Goal: Task Accomplishment & Management: Complete application form

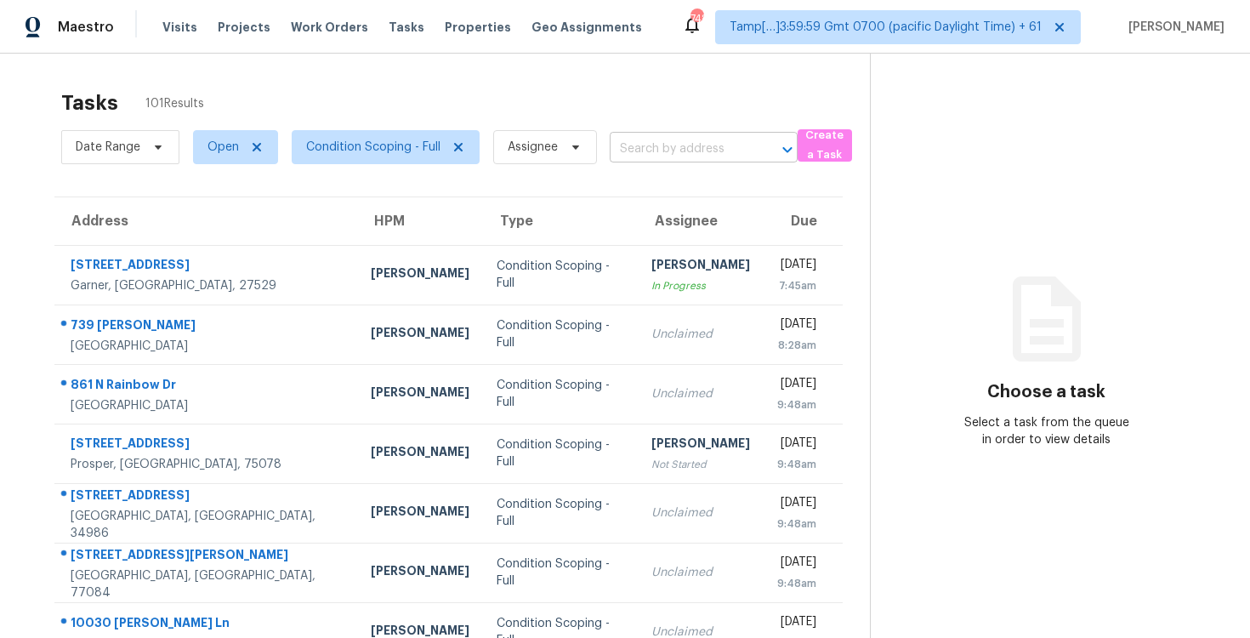
click at [674, 158] on input "text" at bounding box center [680, 149] width 140 height 26
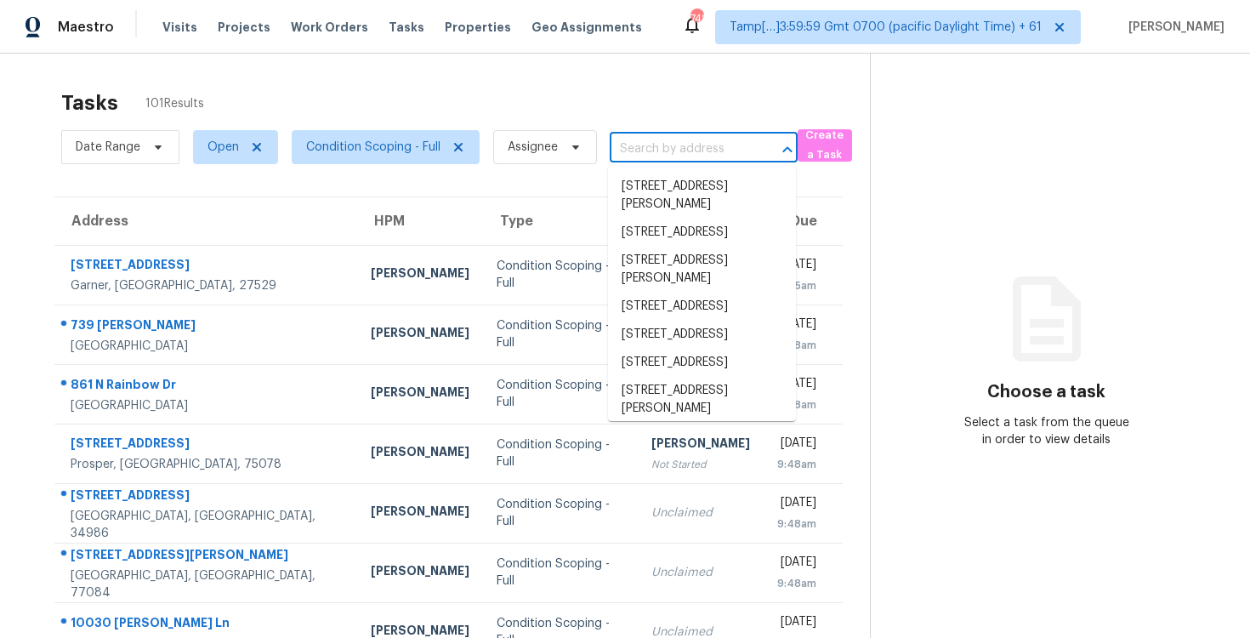
paste input "375 Spring Valley Dr, Mount Juliet, TN 37122"
type input "375 Spring Valley Dr, Mount Juliet, TN 37122"
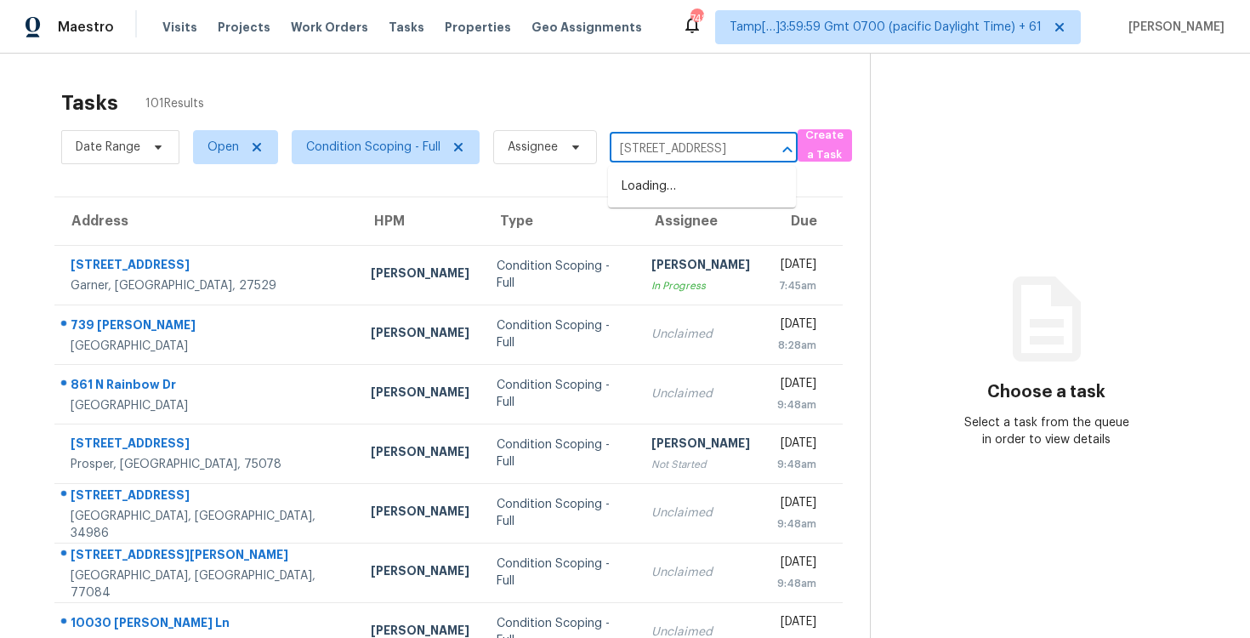
scroll to position [0, 112]
click at [689, 192] on li "375 Spring Valley Dr, Mount Juliet, TN 37122" at bounding box center [702, 187] width 188 height 28
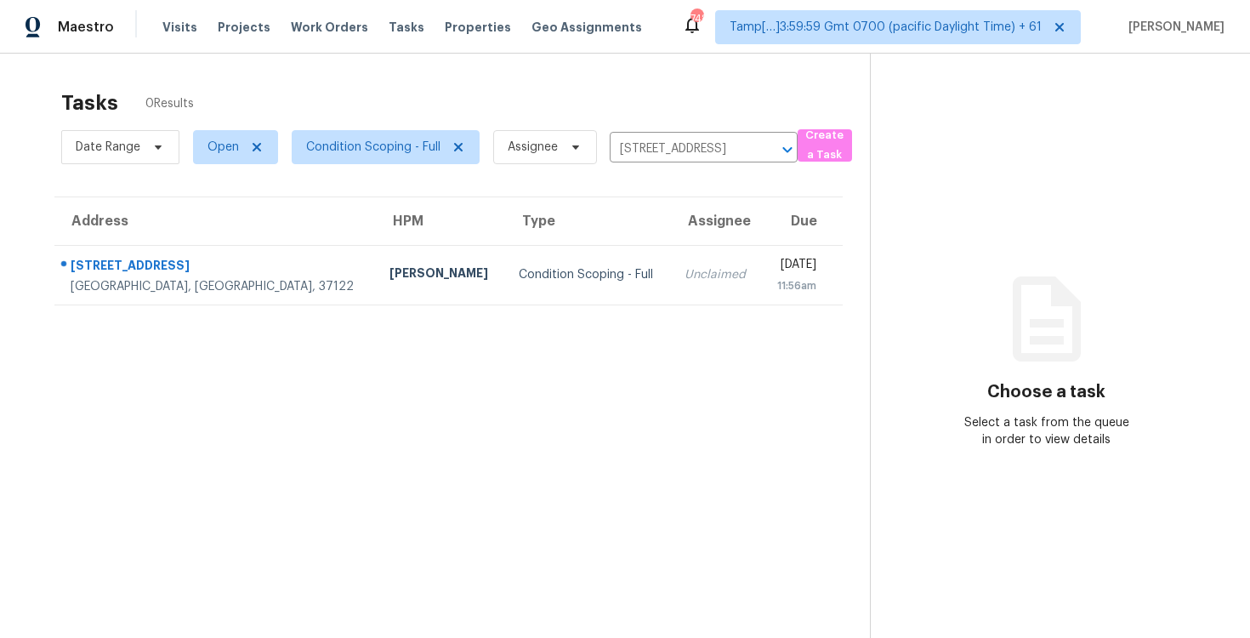
click at [671, 259] on td "Unclaimed" at bounding box center [716, 275] width 91 height 60
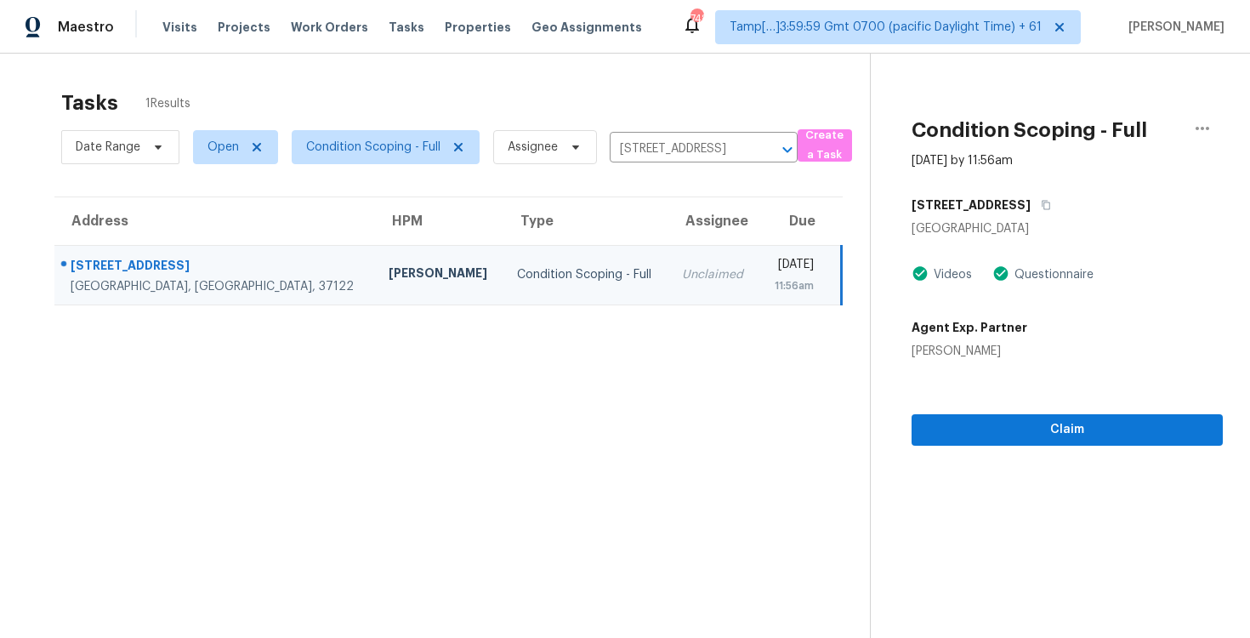
click at [993, 467] on section "Condition Scoping - Full Aug 13th 2025 by 11:56am 375 Spring Valley Dr Mount Ju…" at bounding box center [1046, 373] width 353 height 638
click at [987, 441] on button "Claim" at bounding box center [1067, 429] width 311 height 31
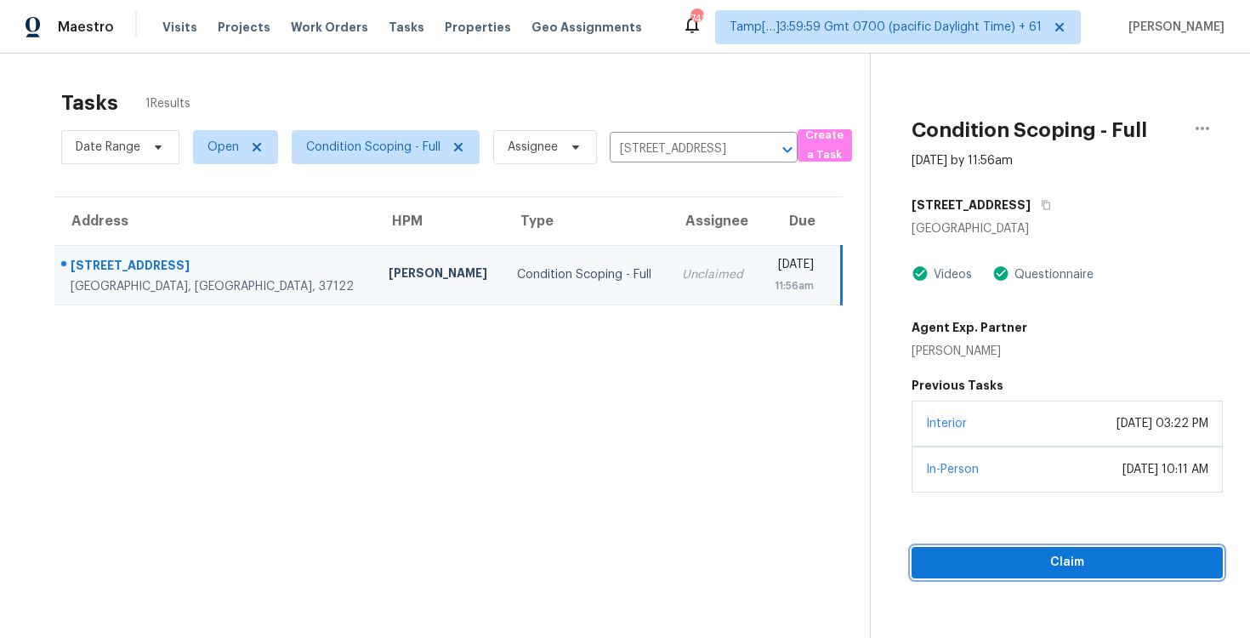
click at [986, 554] on span "Claim" at bounding box center [1067, 562] width 284 height 21
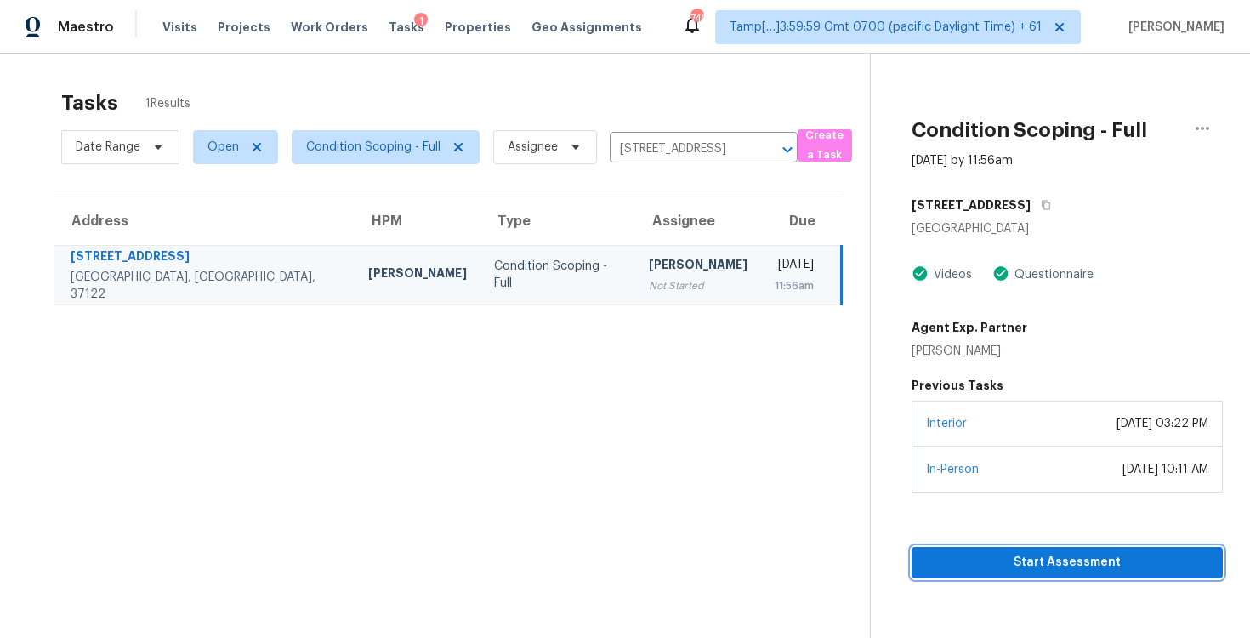
click at [986, 554] on span "Start Assessment" at bounding box center [1067, 562] width 284 height 21
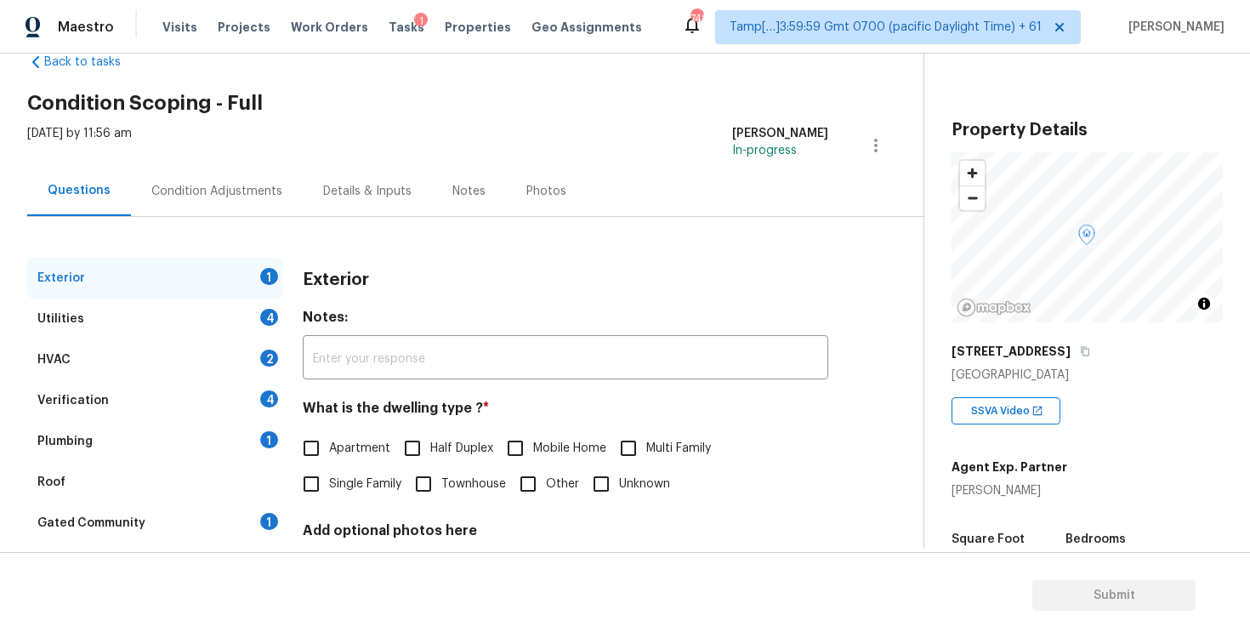
scroll to position [14, 0]
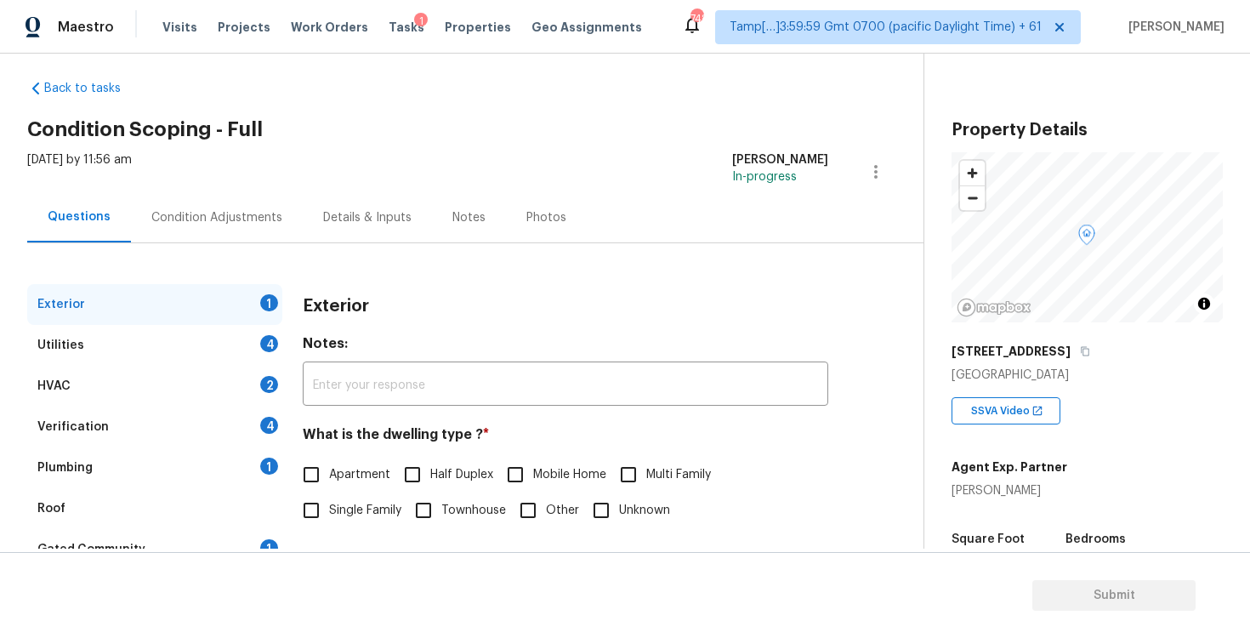
click at [230, 232] on div "Condition Adjustments" at bounding box center [217, 217] width 172 height 50
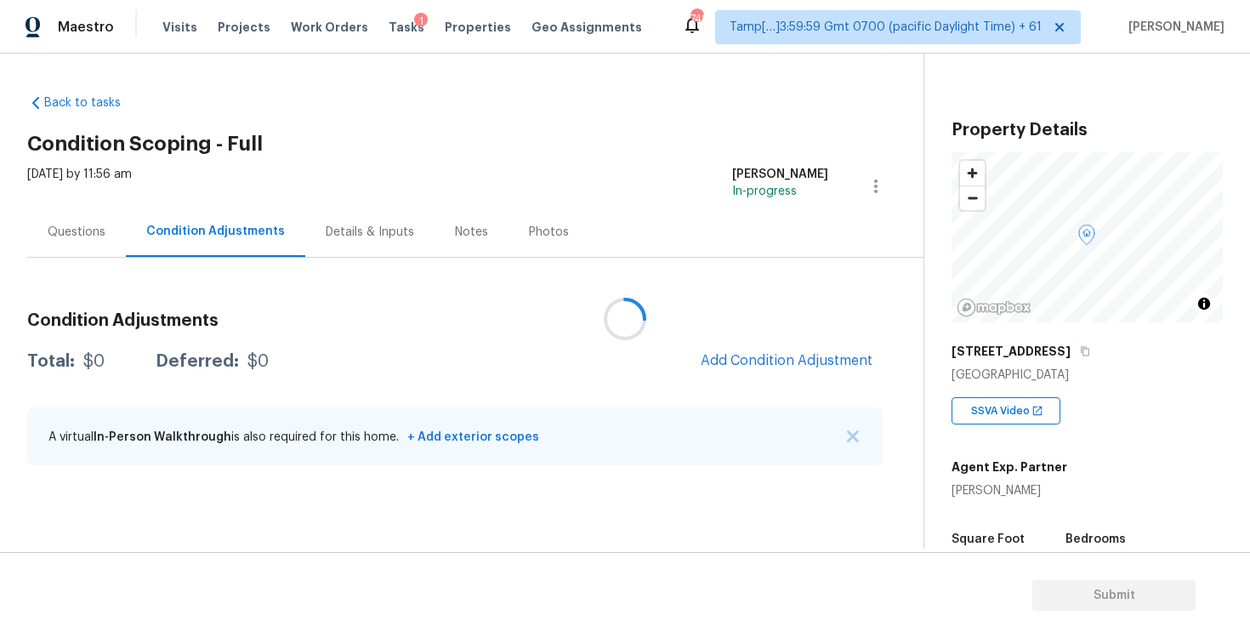
click at [775, 351] on div at bounding box center [625, 319] width 1250 height 638
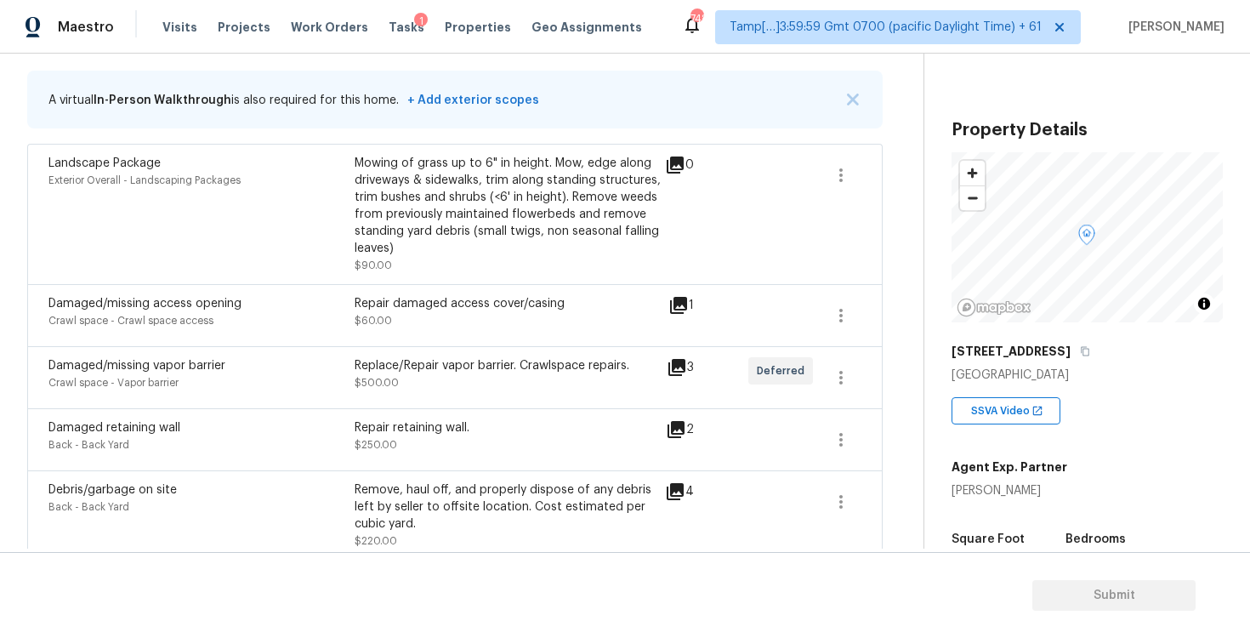
scroll to position [980, 0]
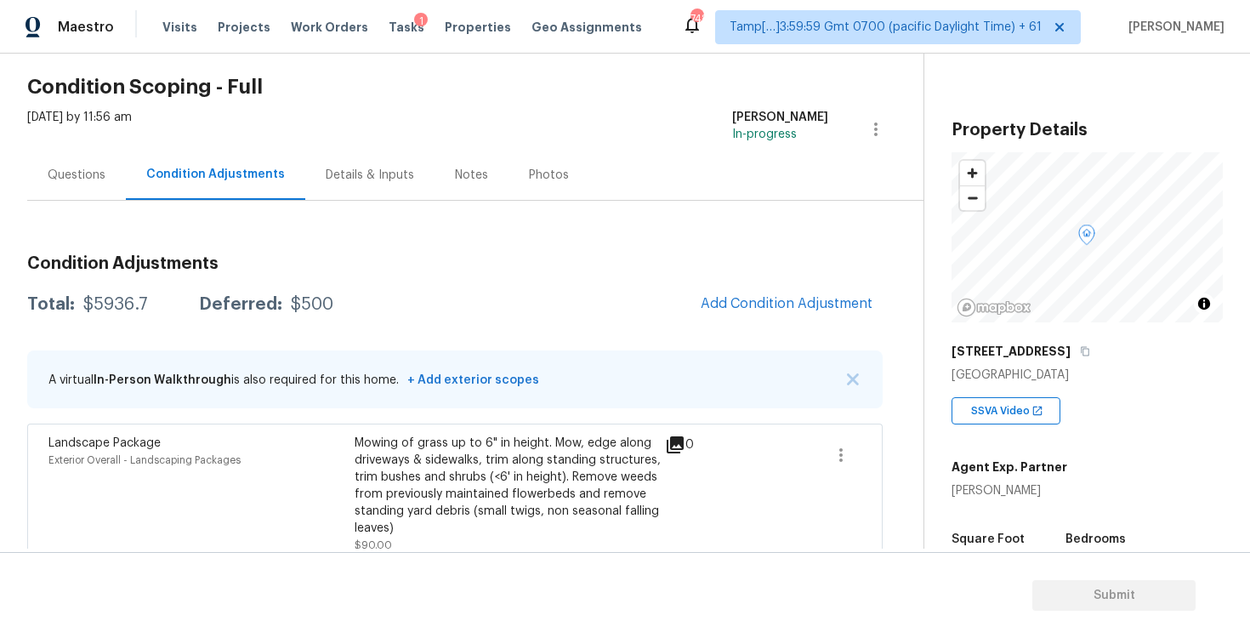
click at [99, 169] on div "Questions" at bounding box center [77, 175] width 58 height 17
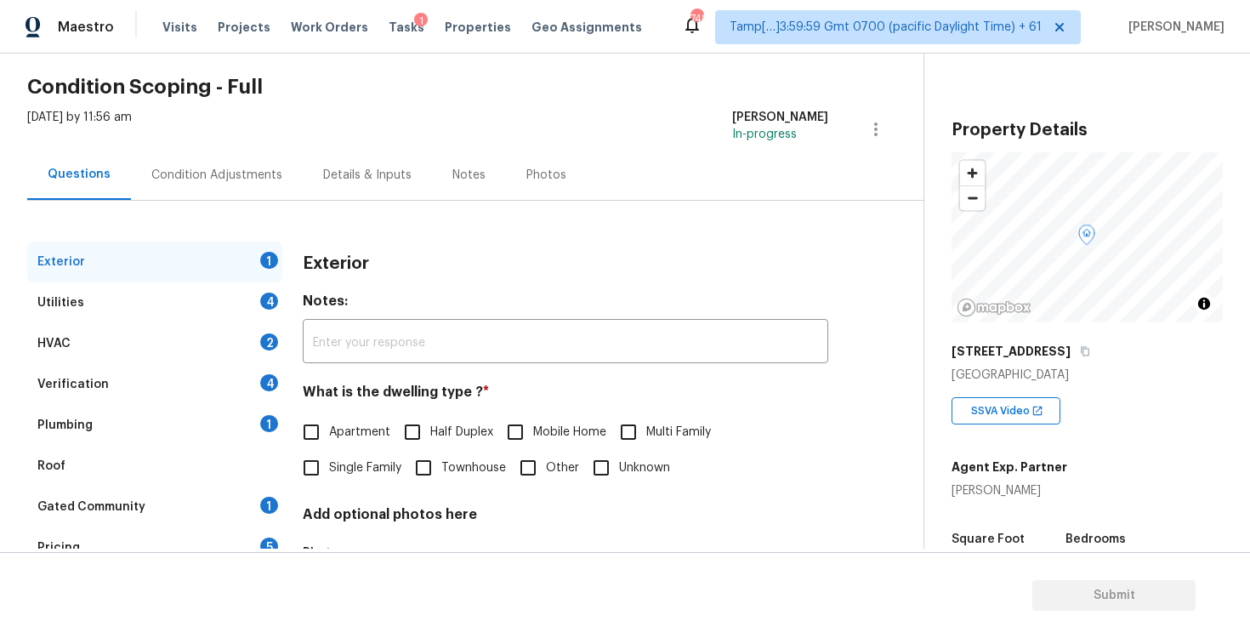
scroll to position [181, 0]
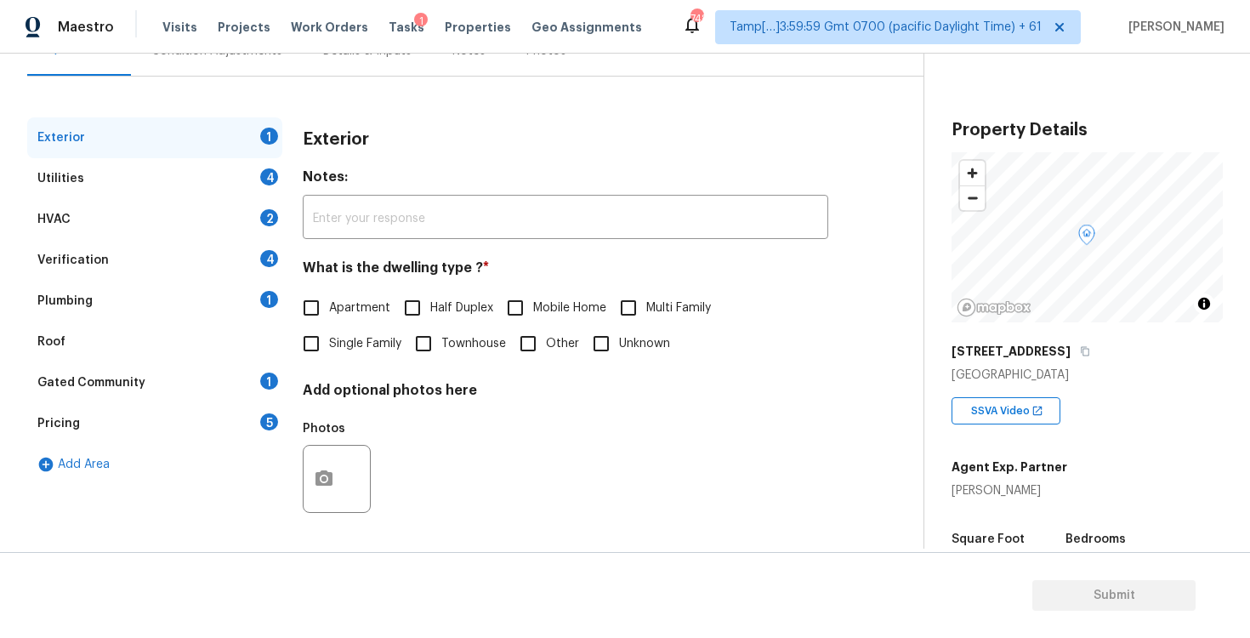
click at [244, 209] on div "HVAC 2" at bounding box center [154, 219] width 255 height 41
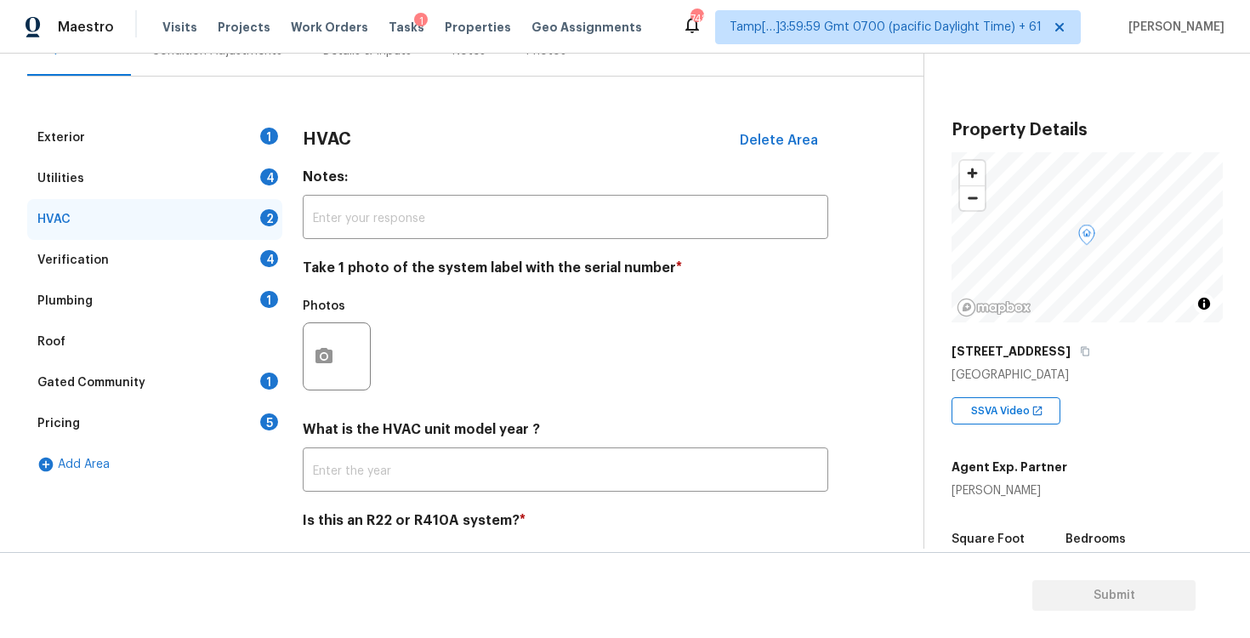
scroll to position [237, 0]
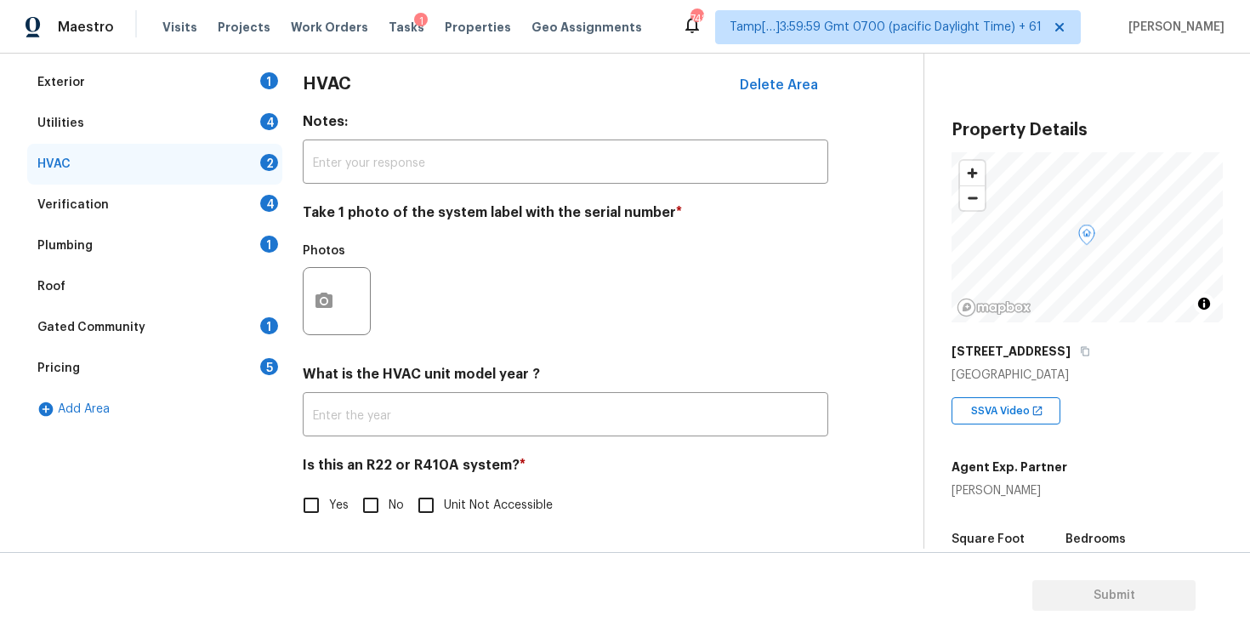
click at [213, 198] on div "Verification 4" at bounding box center [154, 205] width 255 height 41
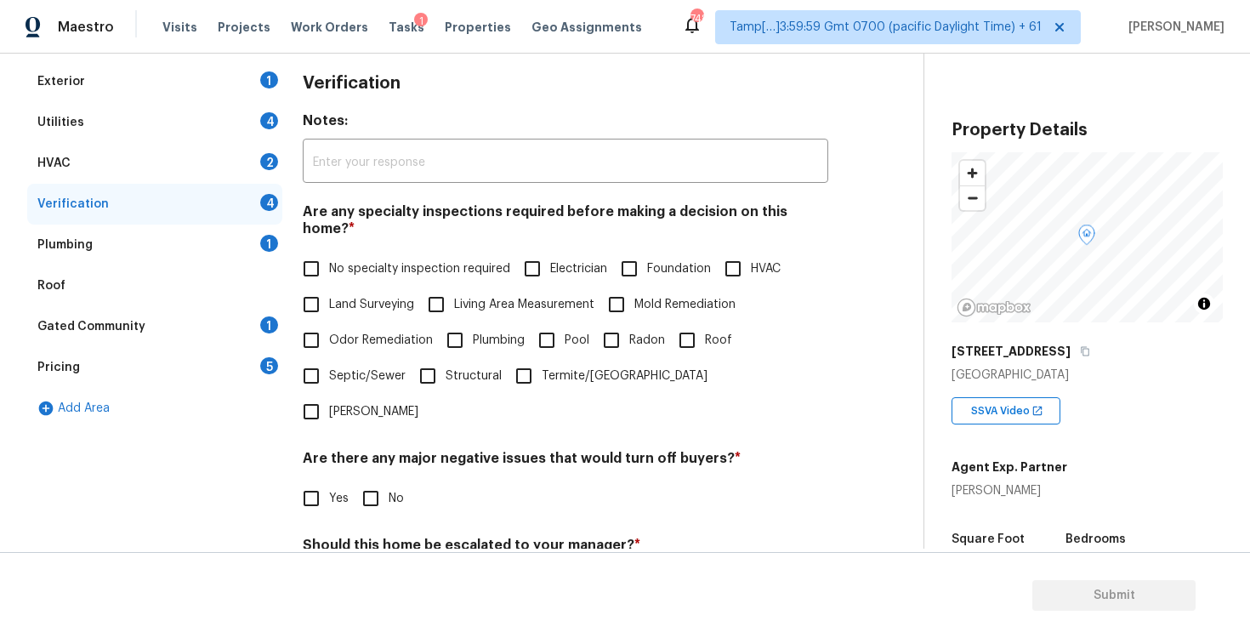
click at [322, 480] on input "Yes" at bounding box center [311, 498] width 36 height 36
checkbox input "true"
click at [381, 480] on input "No" at bounding box center [371, 498] width 36 height 36
checkbox input "true"
checkbox input "false"
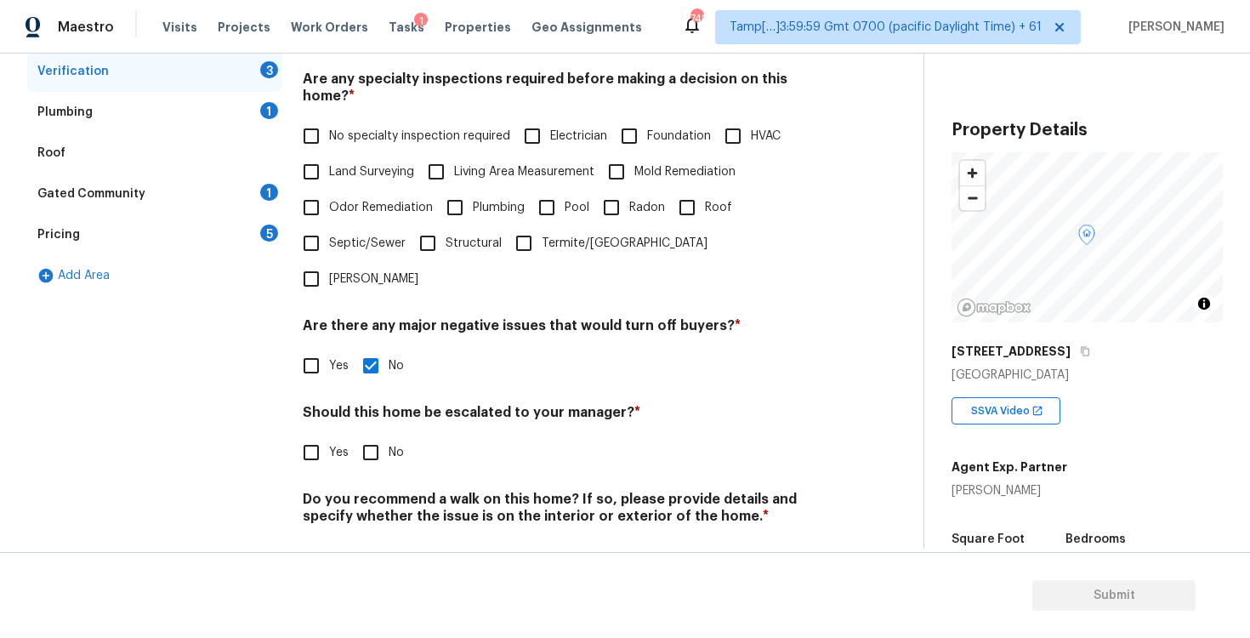
scroll to position [368, 0]
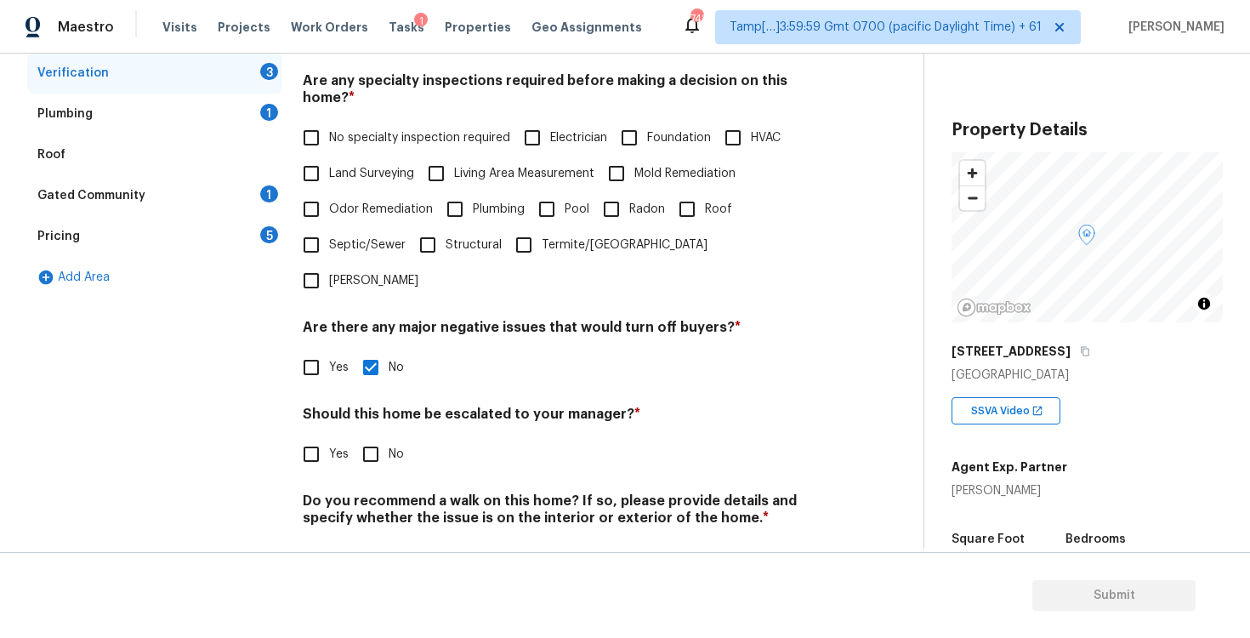
click at [327, 436] on input "Yes" at bounding box center [311, 454] width 36 height 36
checkbox input "true"
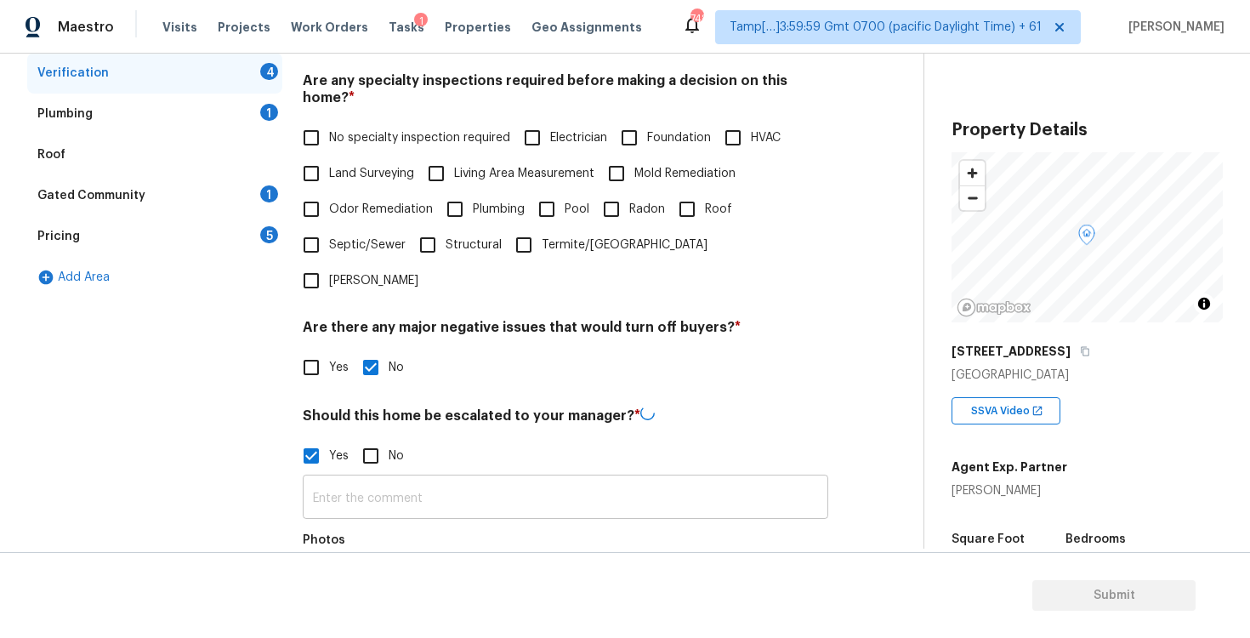
click at [405, 479] on input "text" at bounding box center [565, 499] width 525 height 40
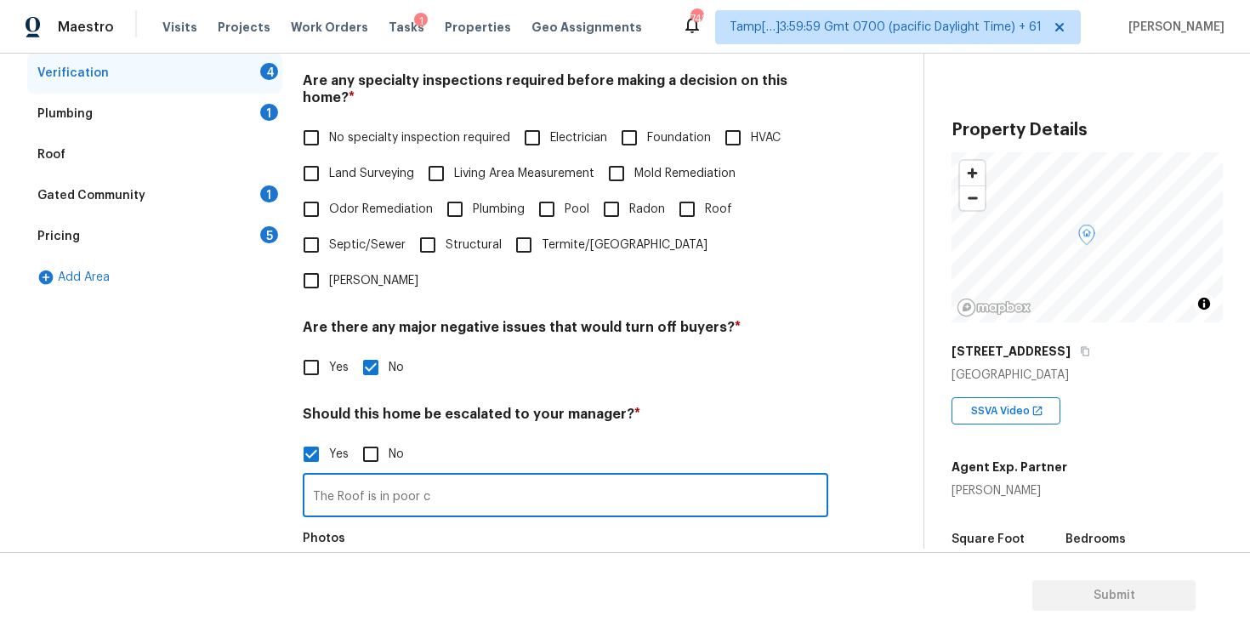
type input "The Roof is in poor co"
type input "Agent led assessment. The roof is in poor condition as per the agent. Scope has…"
click at [406, 522] on div "Photos" at bounding box center [565, 577] width 525 height 111
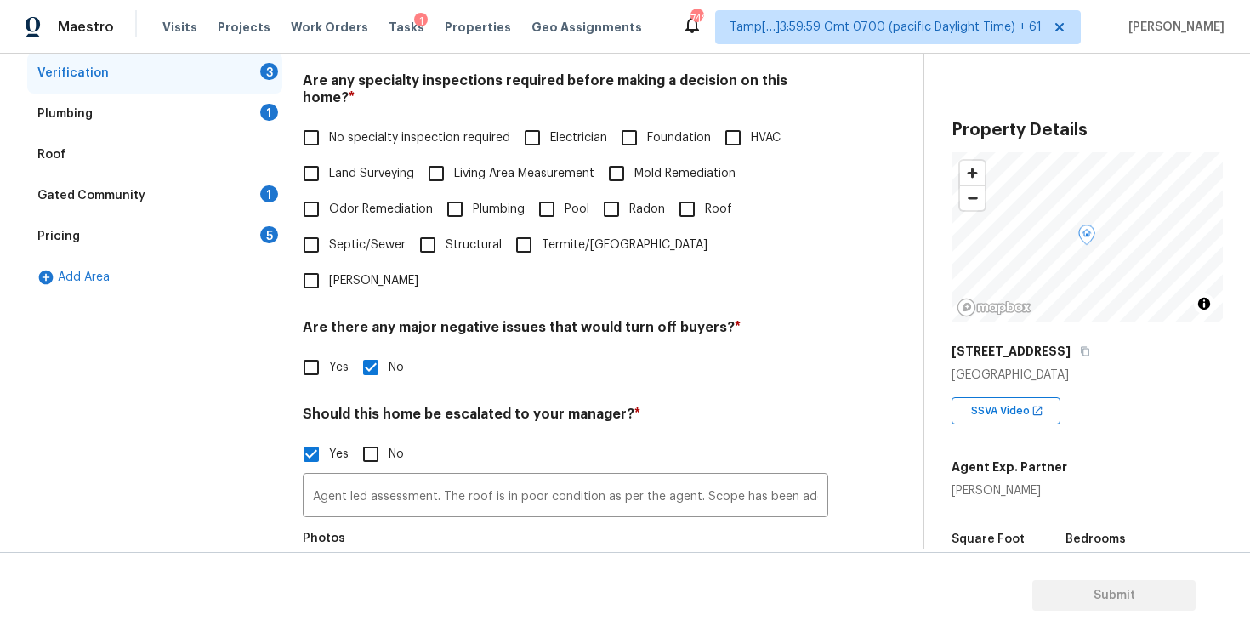
scroll to position [0, 0]
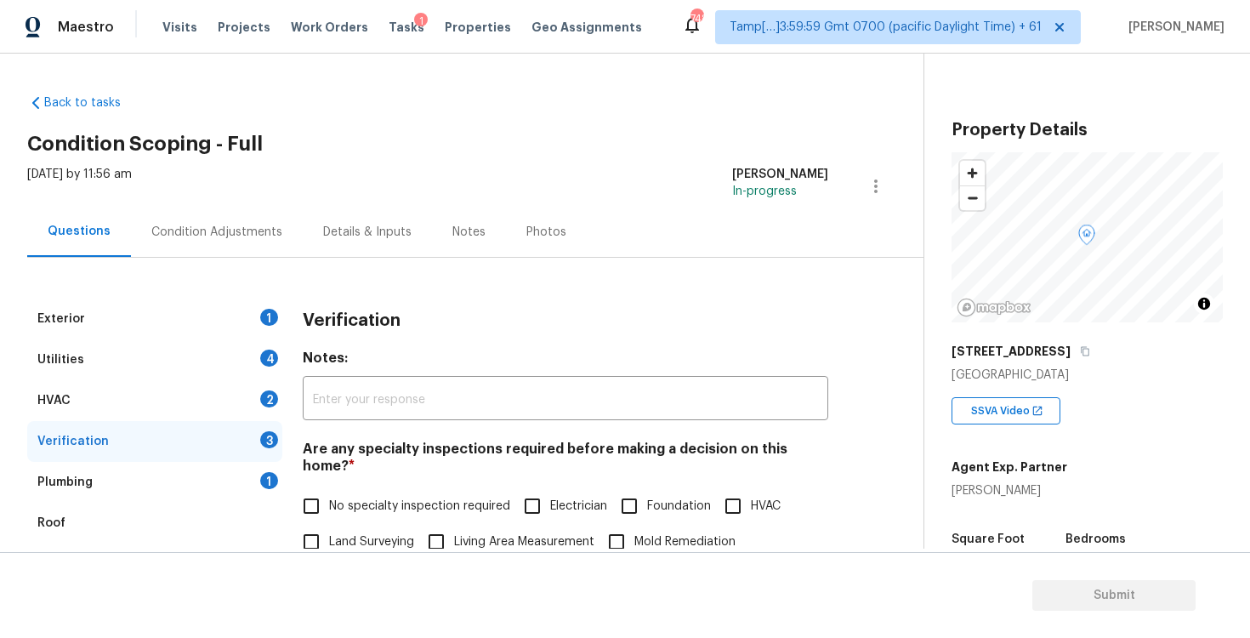
click at [238, 253] on div "Condition Adjustments" at bounding box center [217, 232] width 172 height 50
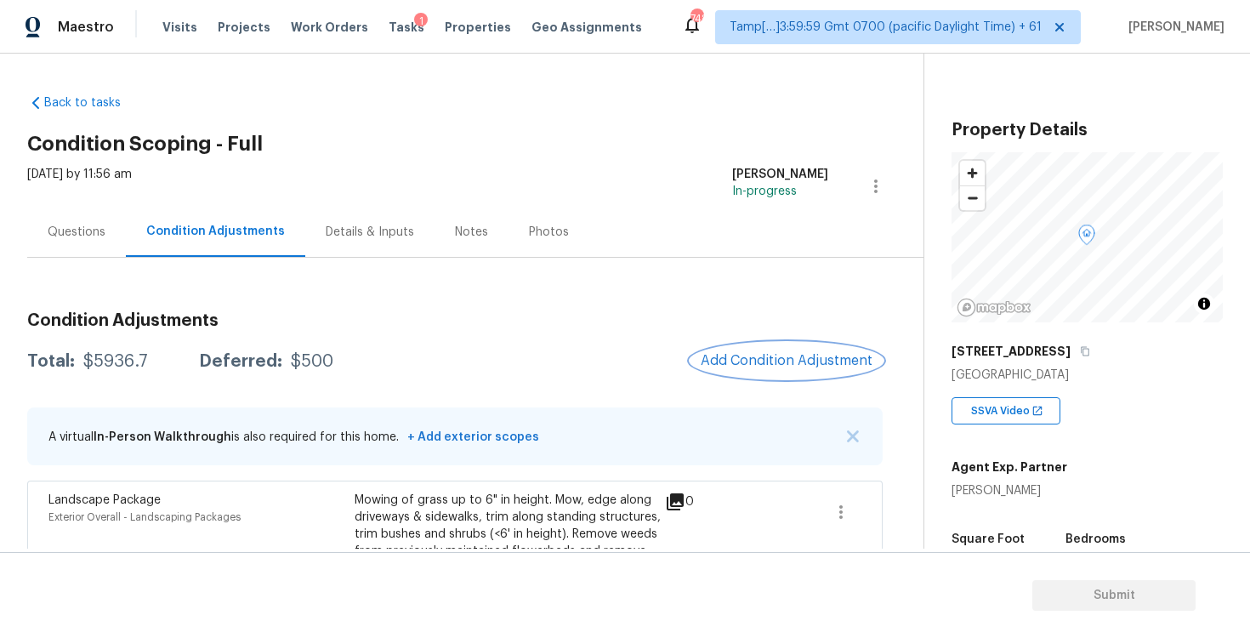
click at [792, 357] on span "Add Condition Adjustment" at bounding box center [787, 360] width 172 height 15
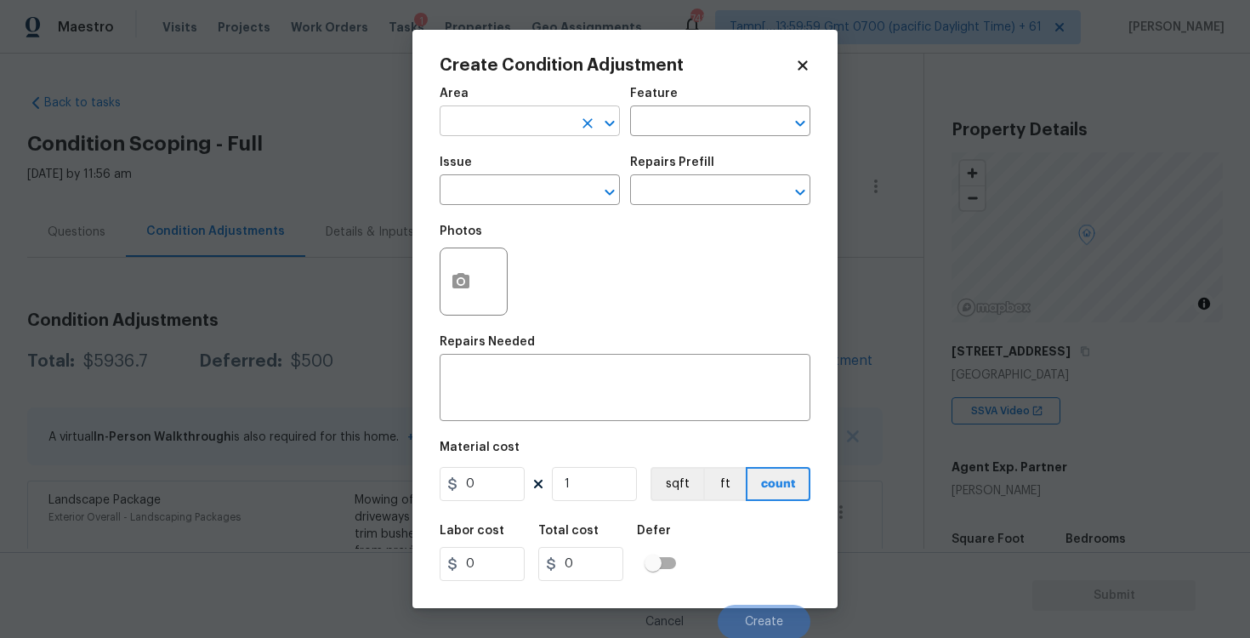
click at [550, 134] on input "text" at bounding box center [506, 123] width 133 height 26
type input "e"
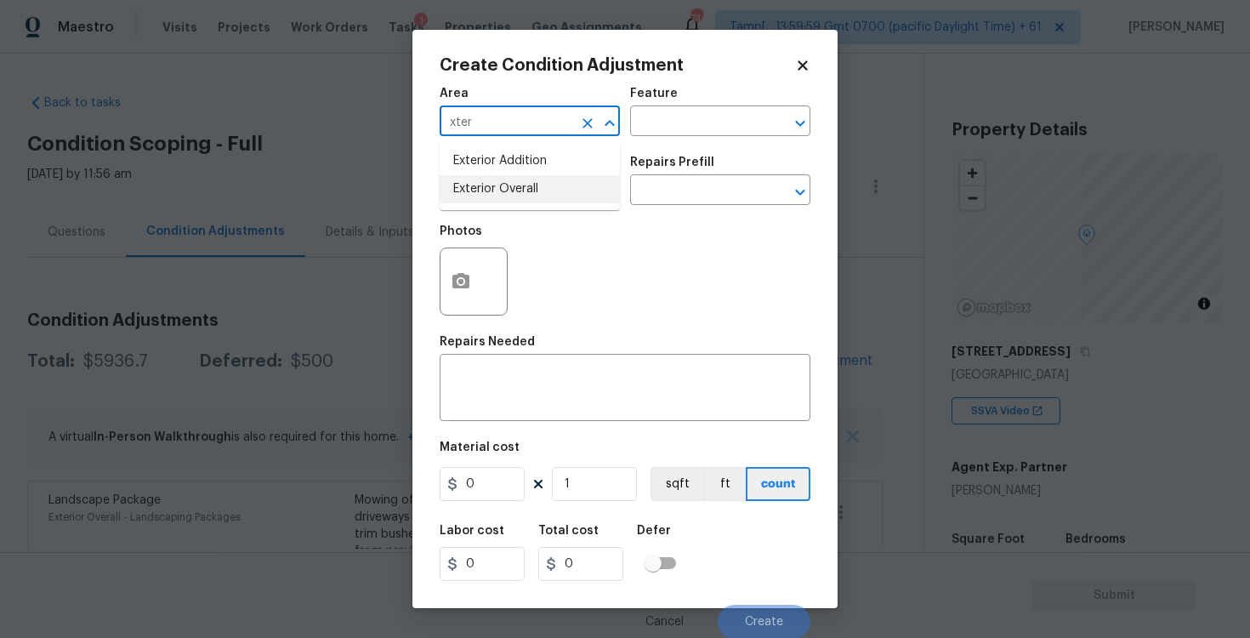
click at [540, 181] on li "Exterior Overall" at bounding box center [530, 189] width 180 height 28
type input "Exterior Overall"
click at [540, 181] on input "text" at bounding box center [506, 192] width 133 height 26
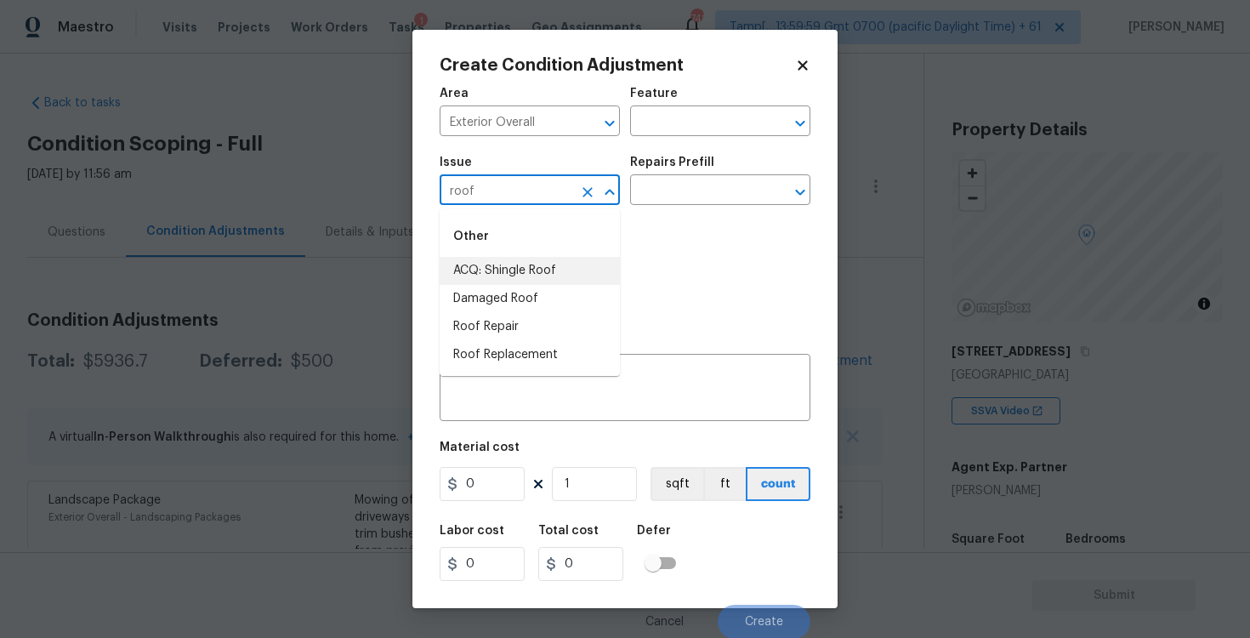
click at [547, 258] on li "ACQ: Shingle Roof" at bounding box center [530, 271] width 180 height 28
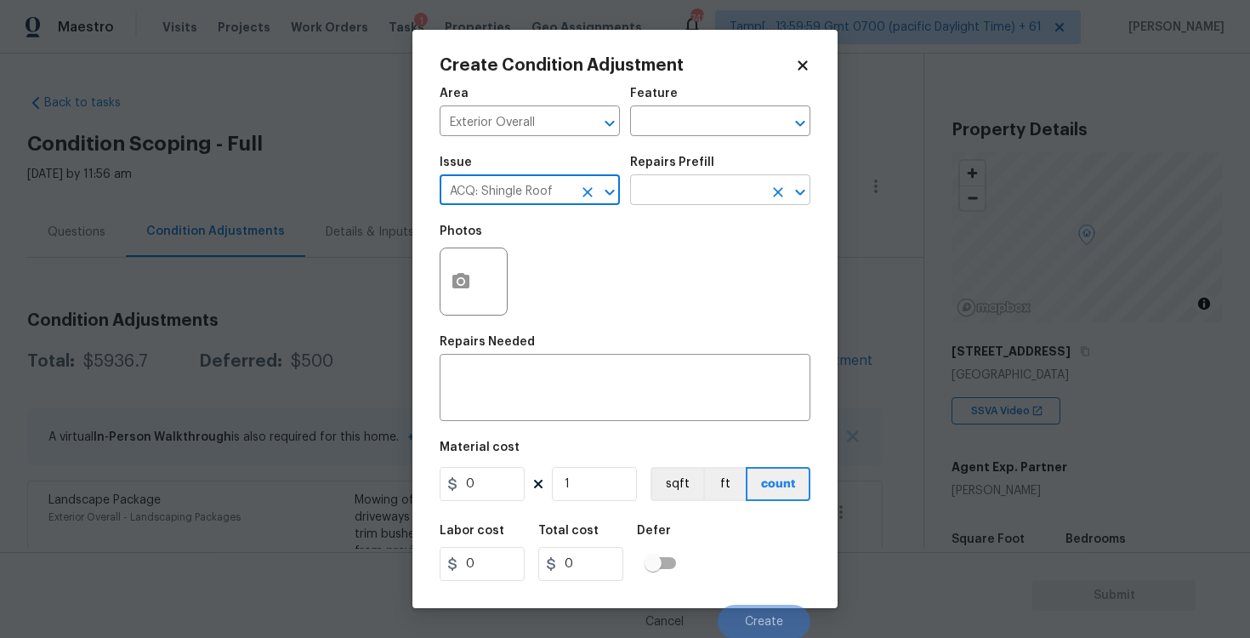
type input "ACQ: Shingle Roof"
click at [696, 196] on input "text" at bounding box center [696, 192] width 133 height 26
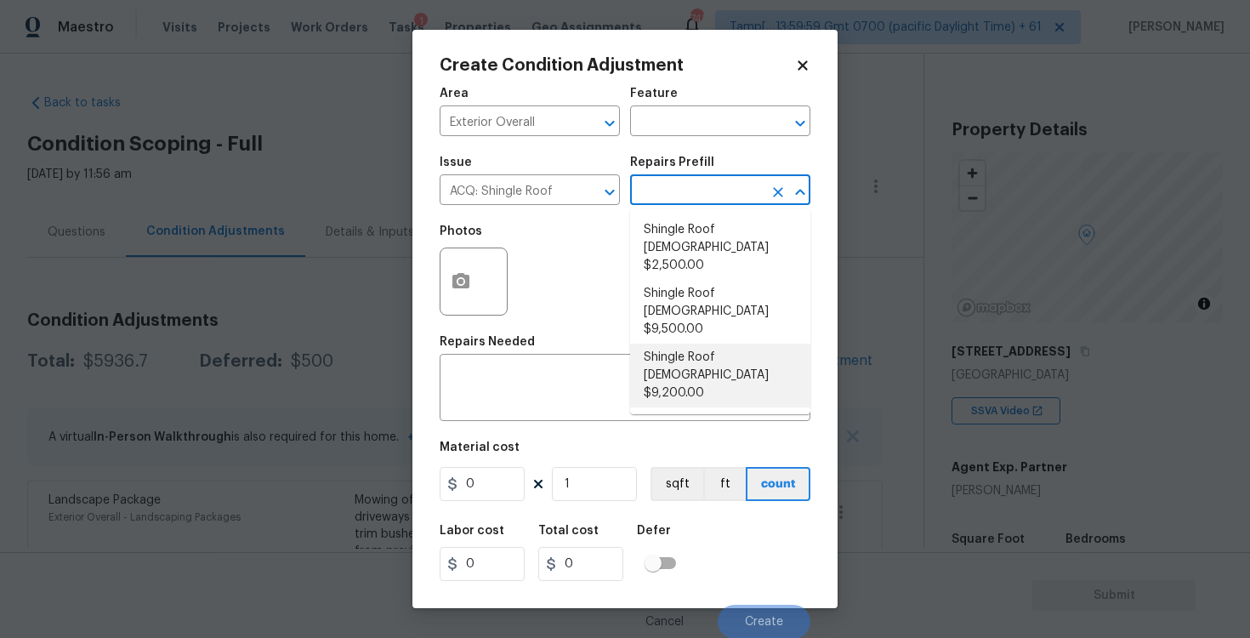
click at [696, 344] on li "Shingle Roof 21+ Years Old $9,200.00" at bounding box center [720, 376] width 180 height 64
type input "Acquisition"
type textarea "Acquisition Scope: Shingle Roof 21+ years in age or replacement required."
type input "9200"
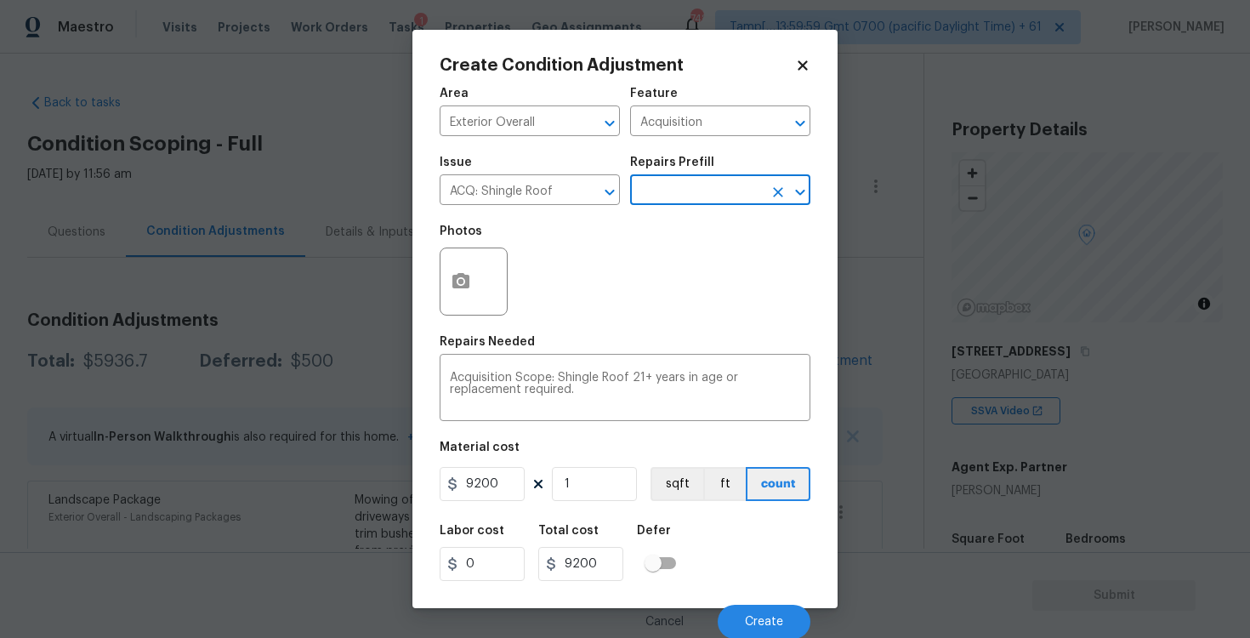
scroll to position [2, 0]
click at [515, 482] on input "9200" at bounding box center [482, 483] width 85 height 34
type input "9500"
click at [764, 520] on div "Labor cost 0 Total cost 9200 Defer" at bounding box center [625, 552] width 371 height 77
type input "9500"
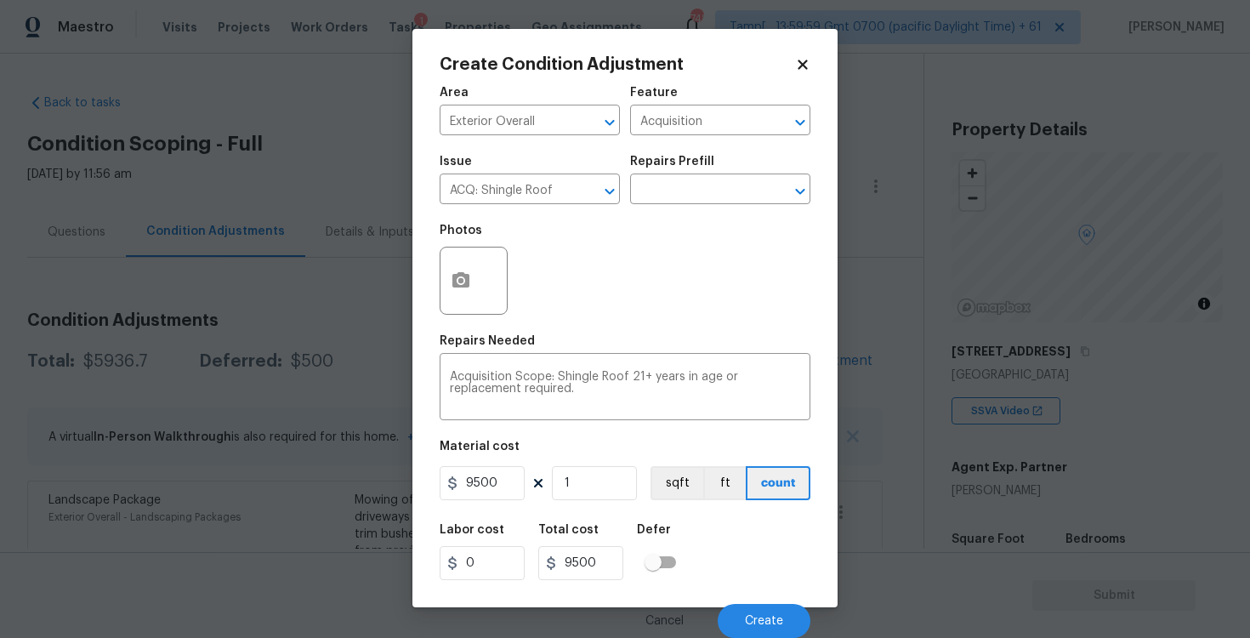
click at [779, 603] on div "Cancel Create" at bounding box center [625, 614] width 371 height 48
click at [778, 610] on button "Create" at bounding box center [764, 621] width 93 height 34
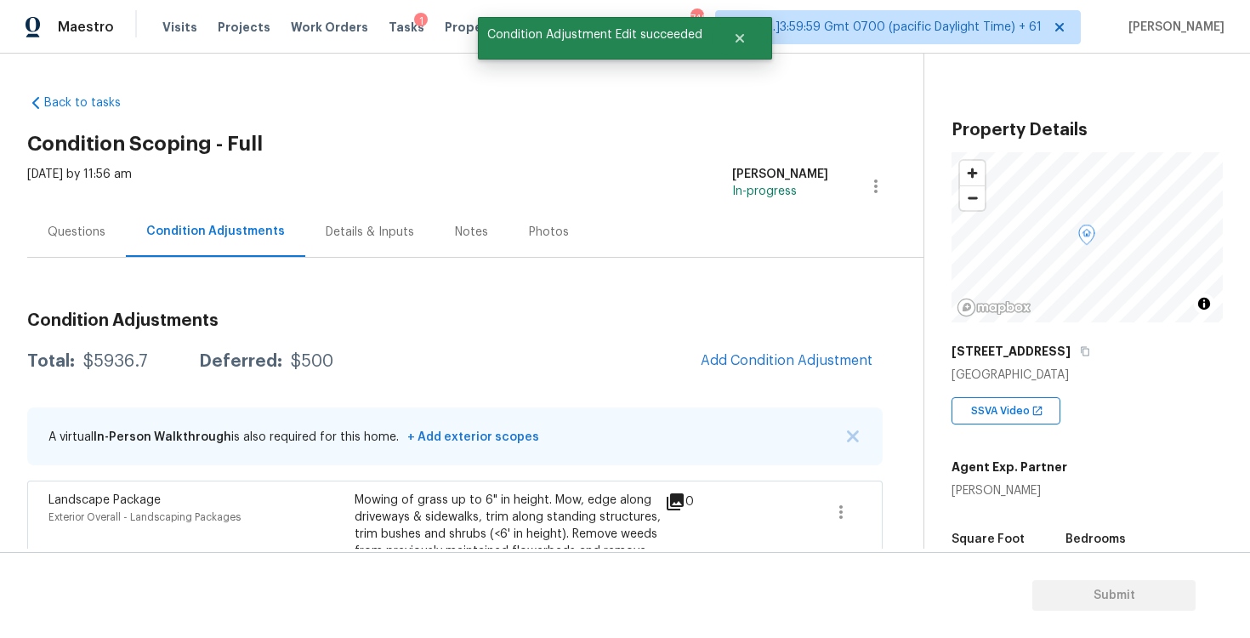
scroll to position [0, 0]
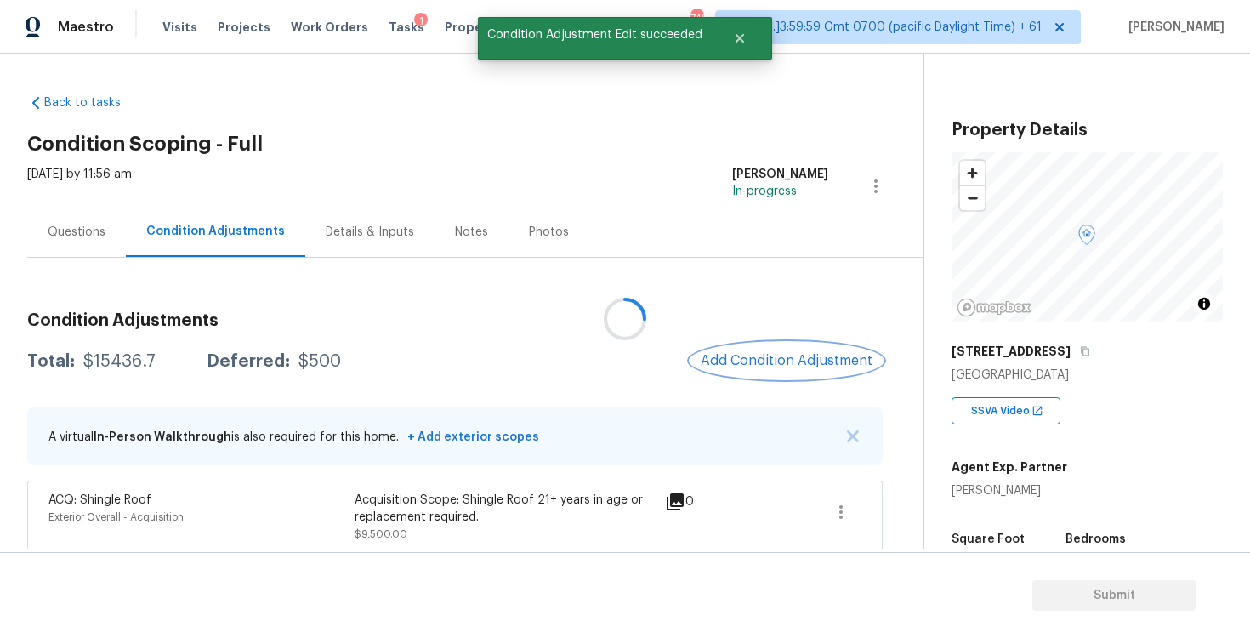
click at [813, 355] on span "Add Condition Adjustment" at bounding box center [787, 360] width 172 height 15
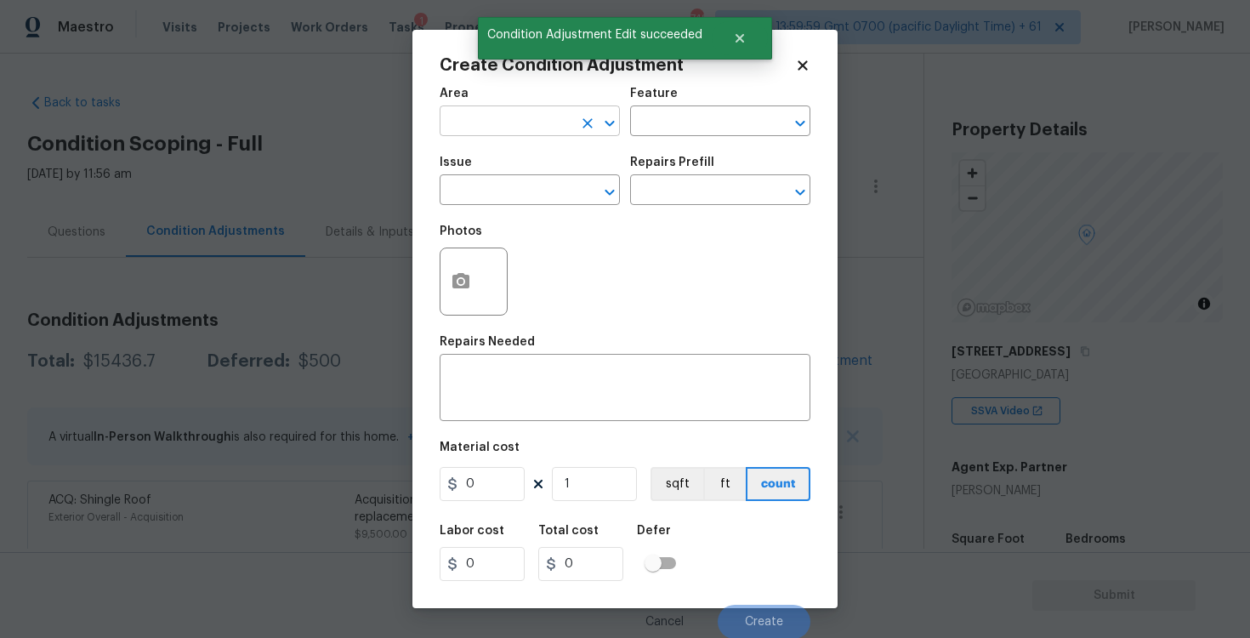
click at [475, 116] on input "text" at bounding box center [506, 123] width 133 height 26
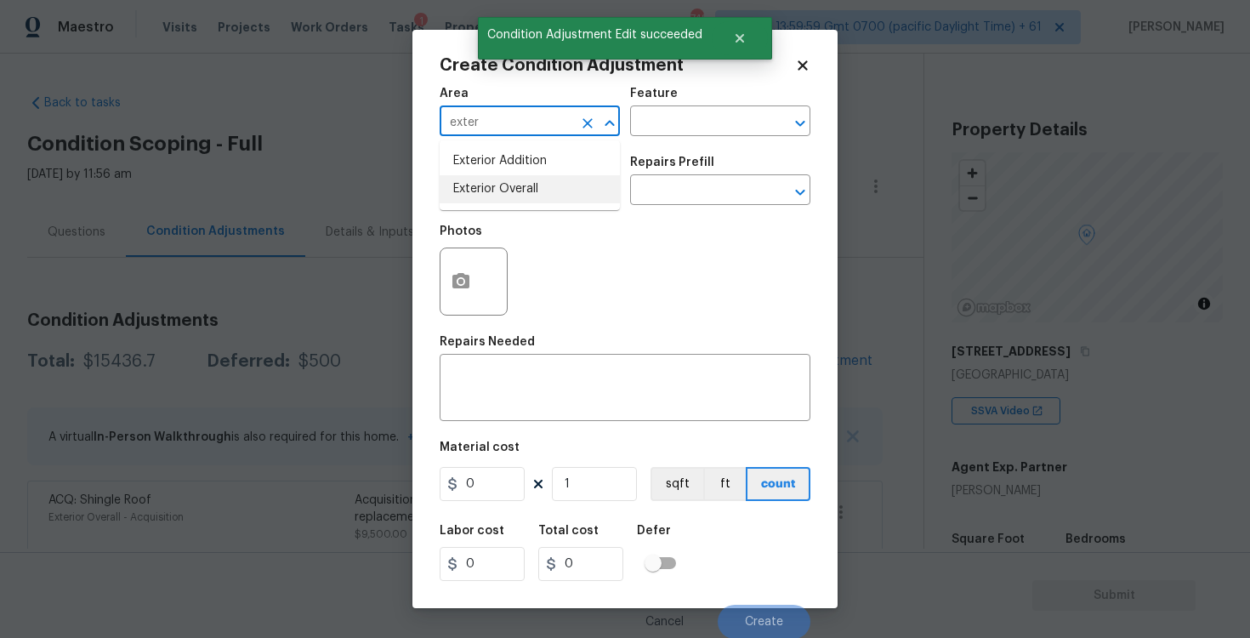
click at [470, 176] on li "Exterior Overall" at bounding box center [530, 189] width 180 height 28
type input "Exterior Overall"
click at [478, 185] on input "text" at bounding box center [506, 192] width 133 height 26
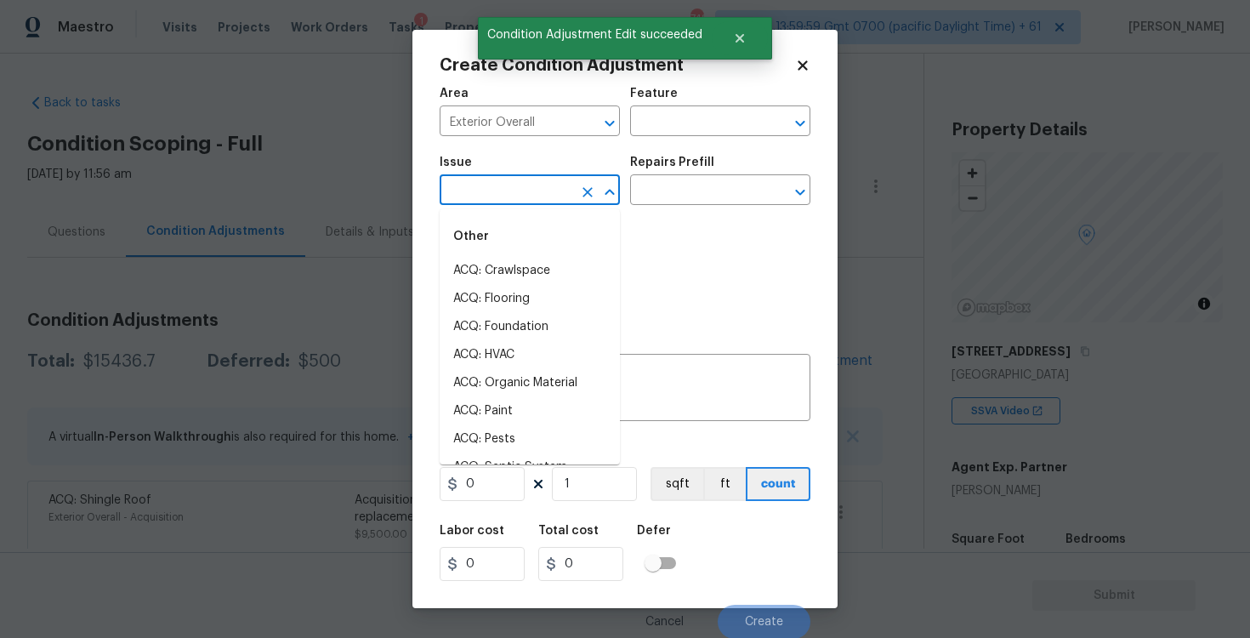
click at [478, 185] on input "text" at bounding box center [506, 192] width 133 height 26
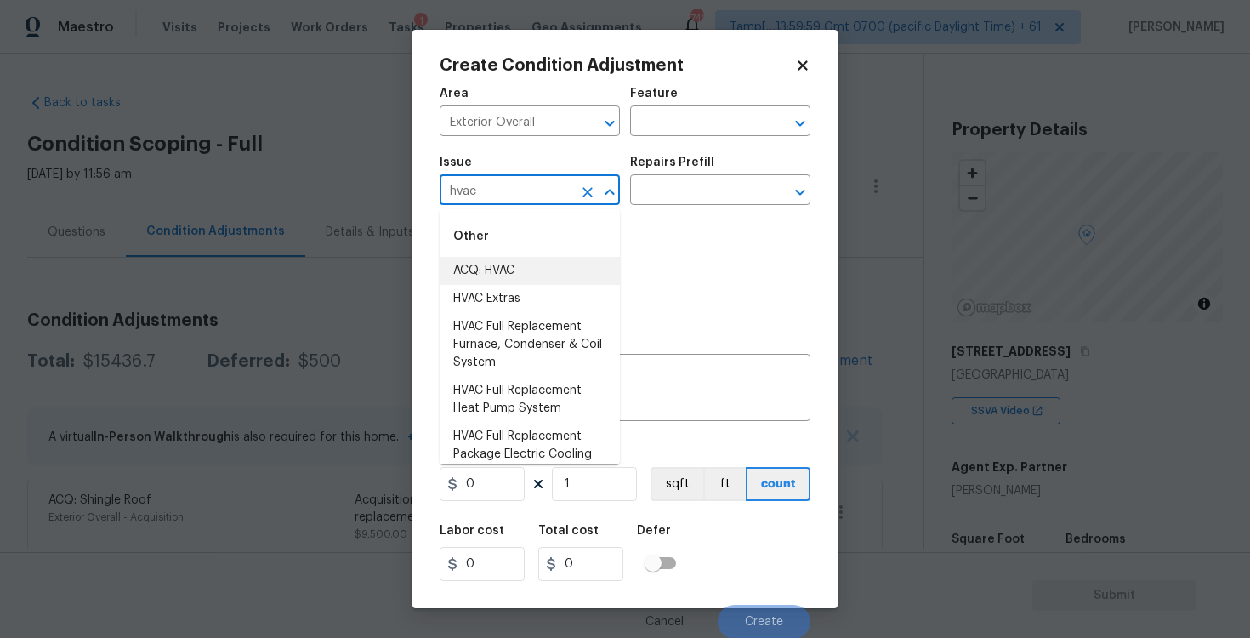
click at [497, 269] on li "ACQ: HVAC" at bounding box center [530, 271] width 180 height 28
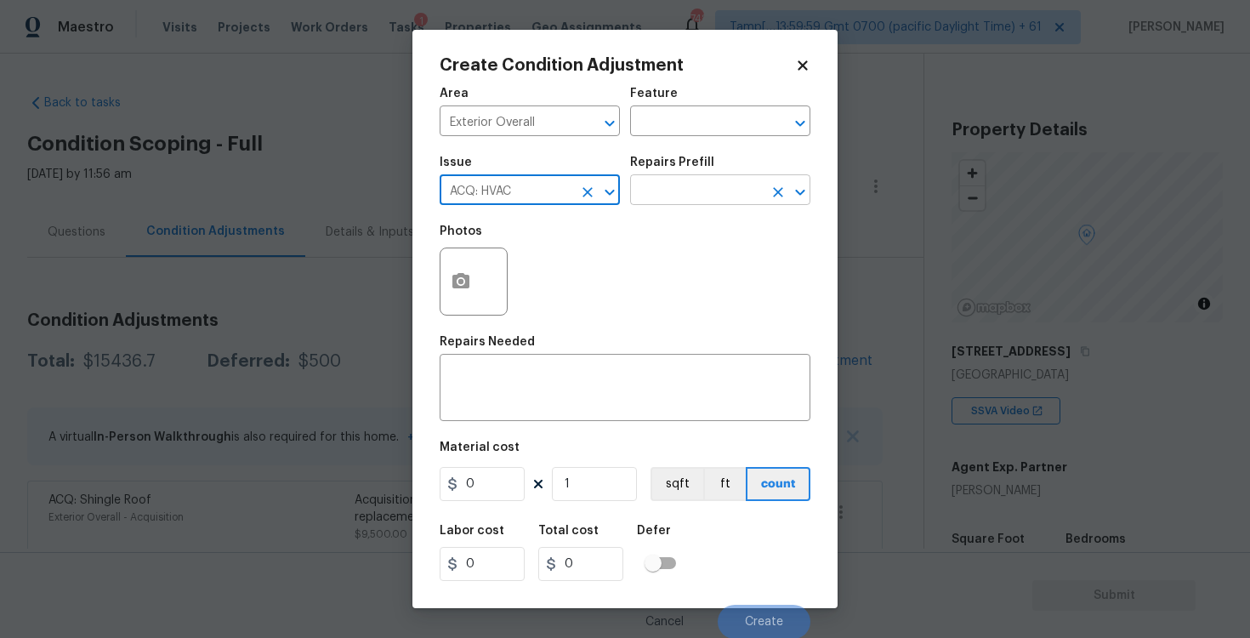
type input "ACQ: HVAC"
click at [666, 202] on input "text" at bounding box center [696, 192] width 133 height 26
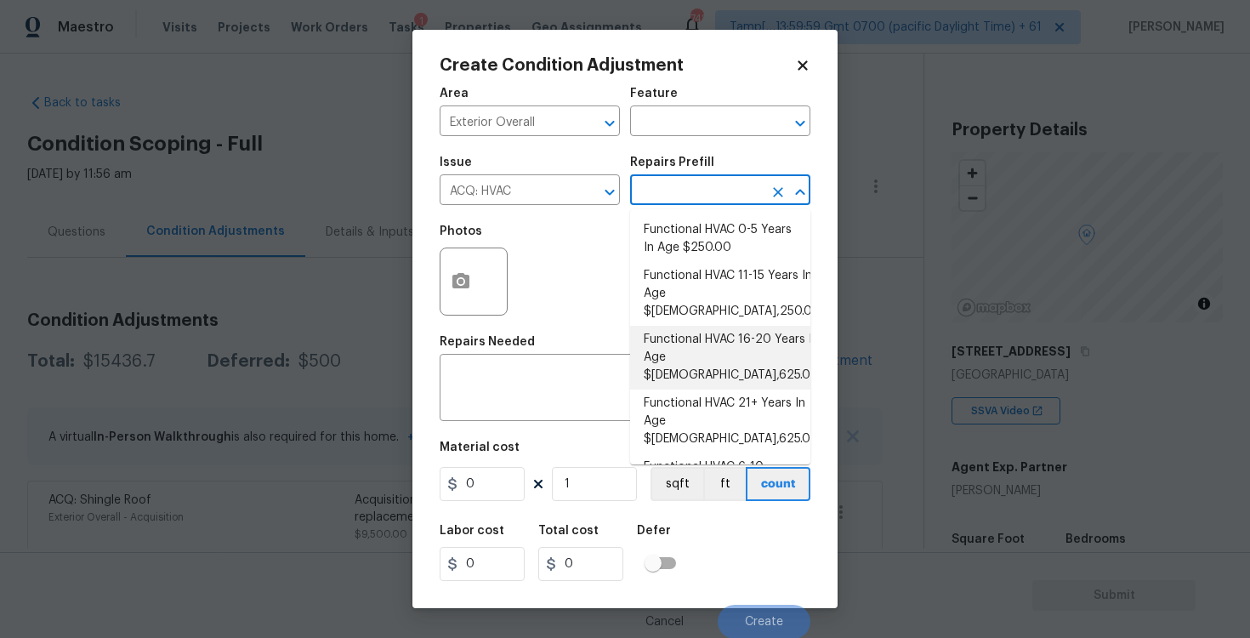
scroll to position [116, 0]
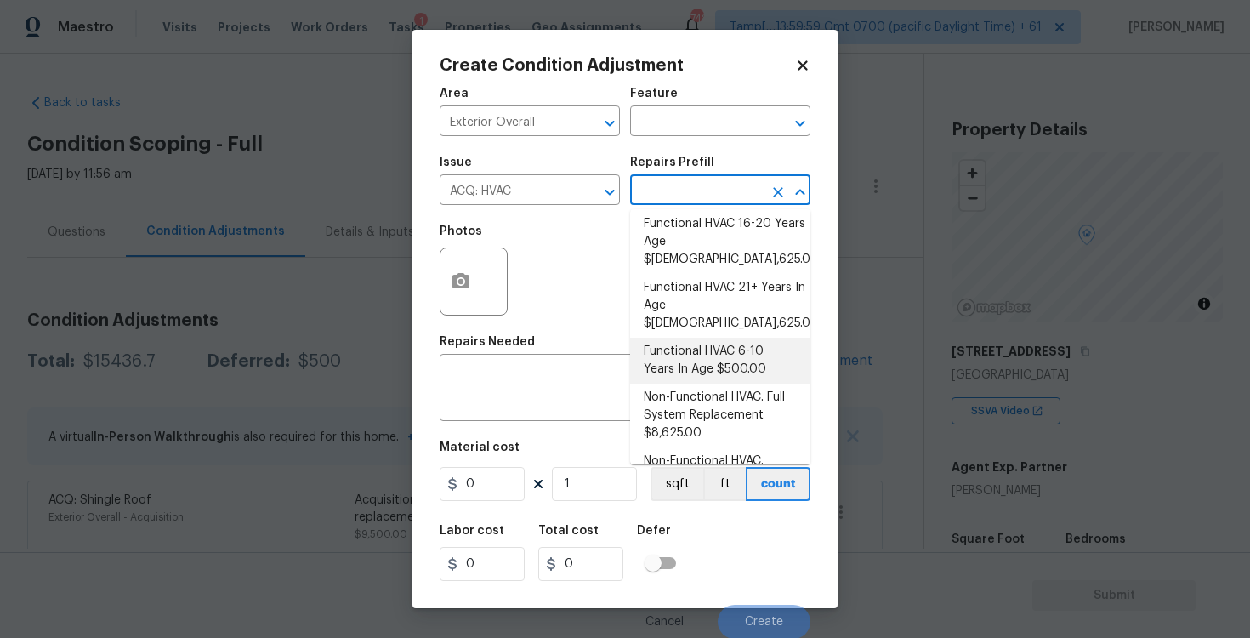
click at [693, 338] on li "Functional HVAC 6-10 Years In Age $500.00" at bounding box center [720, 361] width 180 height 46
type input "Acquisition"
type textarea "Acquisition Scope: Functional HVAC 6-10 years"
type input "500"
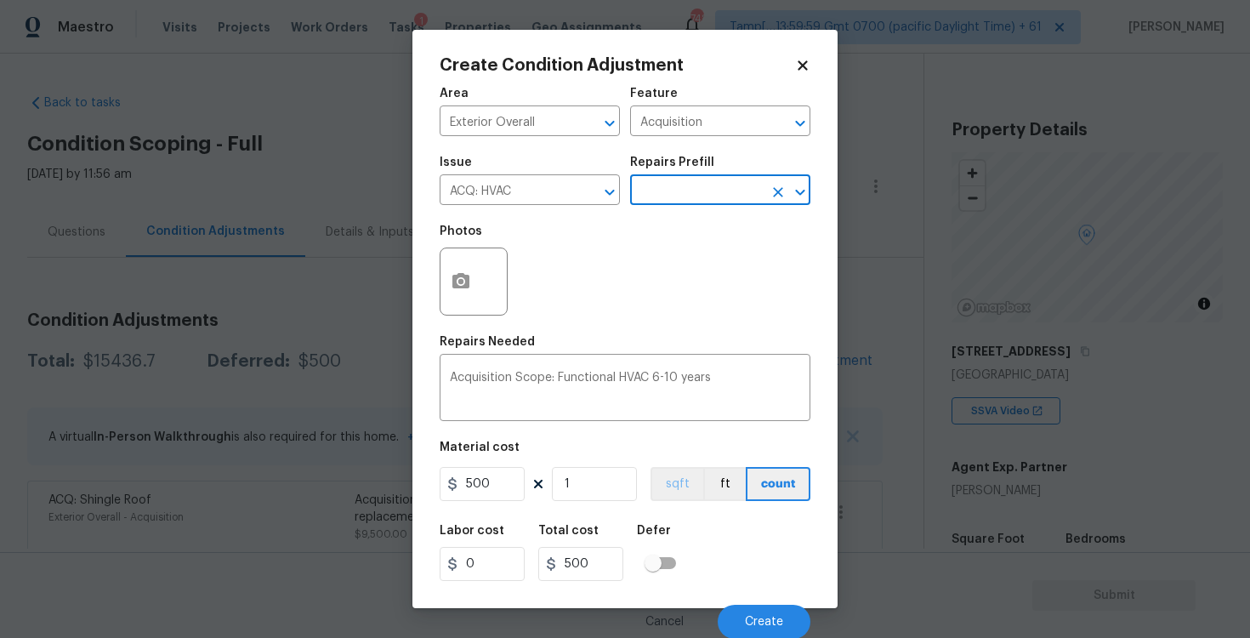
scroll to position [2, 0]
click at [761, 599] on div "Cancel Create" at bounding box center [625, 614] width 371 height 48
click at [760, 607] on button "Create" at bounding box center [764, 621] width 93 height 34
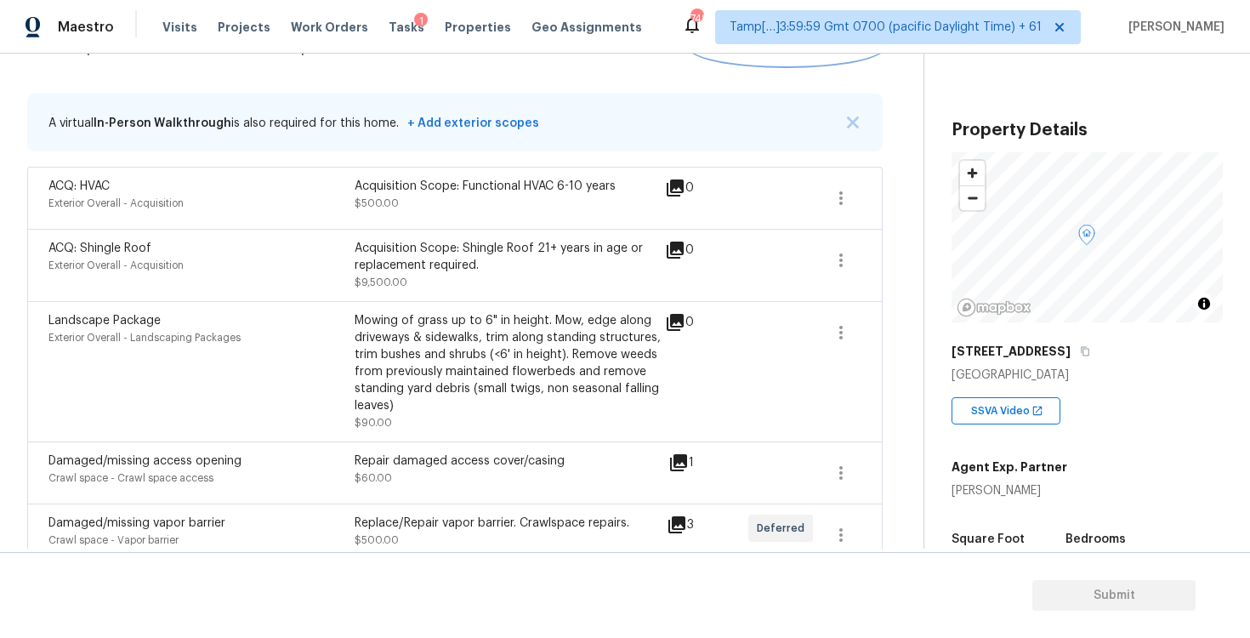
scroll to position [103, 0]
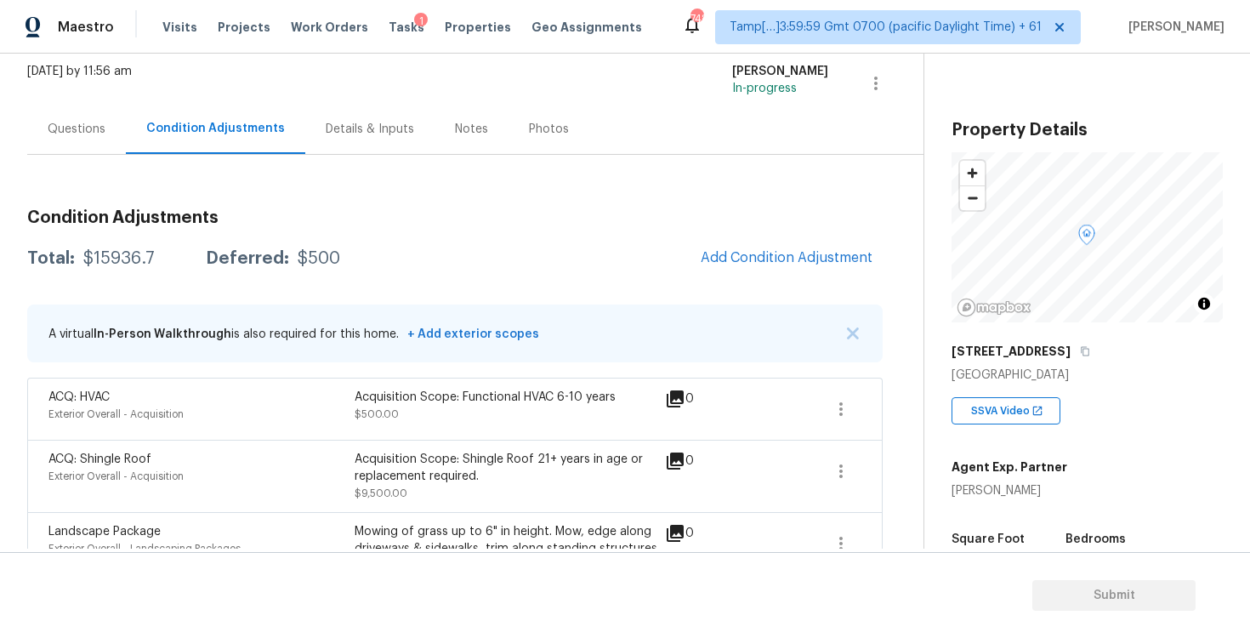
click at [70, 114] on div "Questions" at bounding box center [76, 129] width 99 height 50
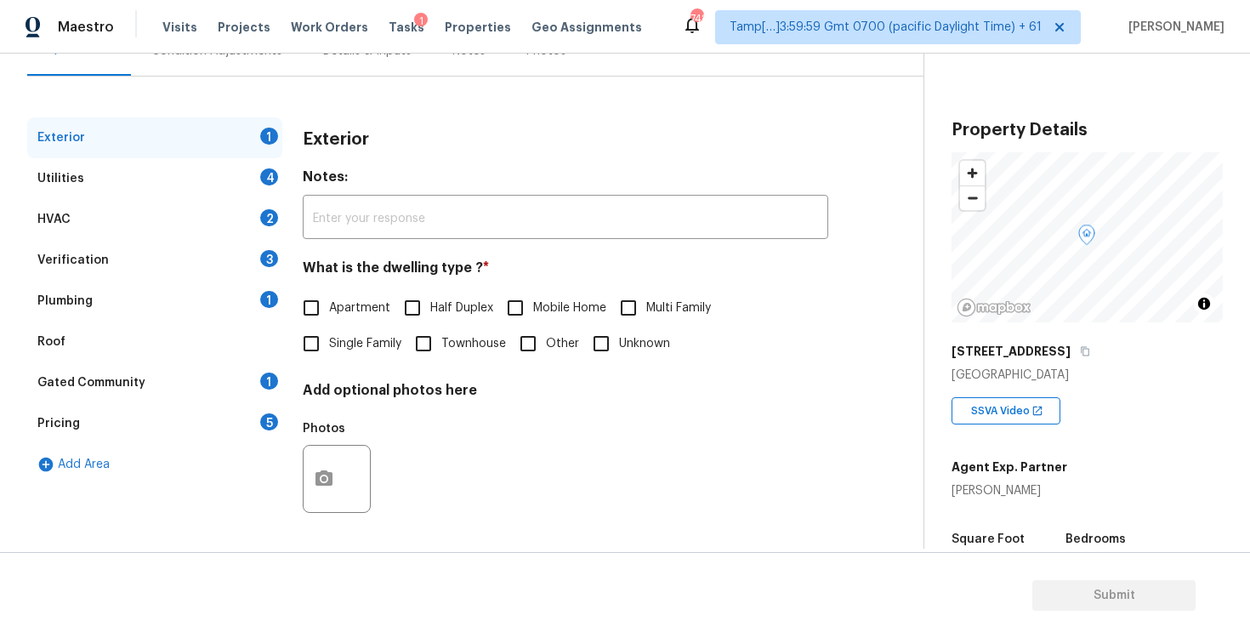
click at [206, 245] on div "Verification 3" at bounding box center [154, 260] width 255 height 41
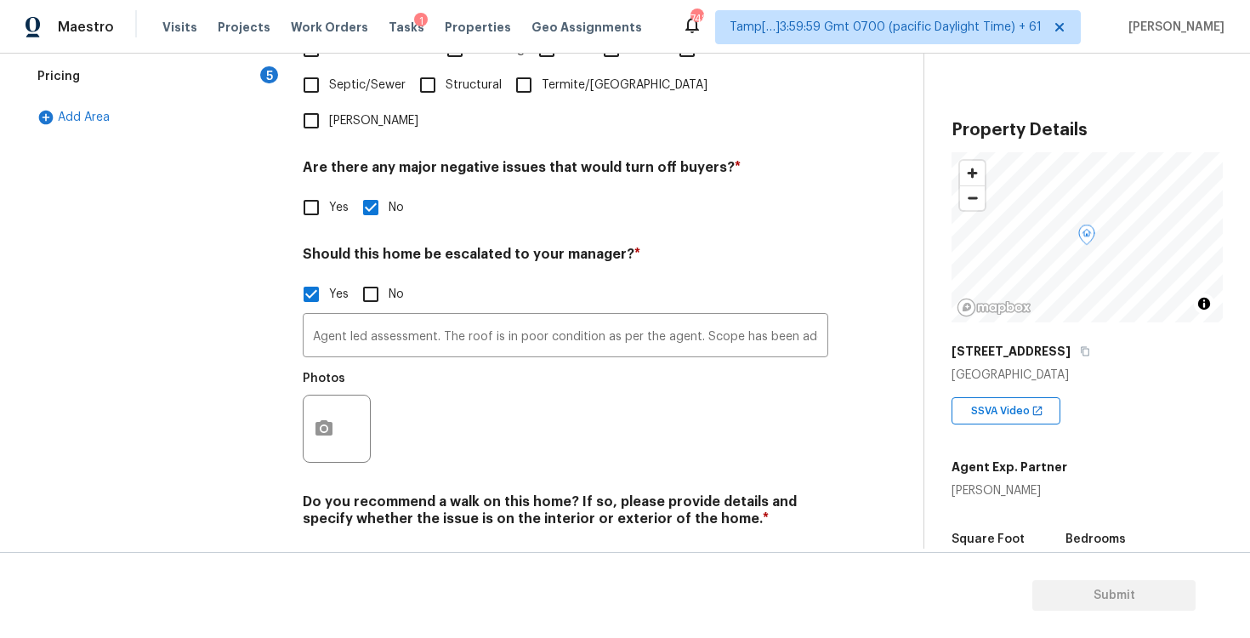
scroll to position [530, 0]
click at [661, 315] on input "Agent led assessment. The roof is in poor condition as per the agent. Scope has…" at bounding box center [565, 335] width 525 height 40
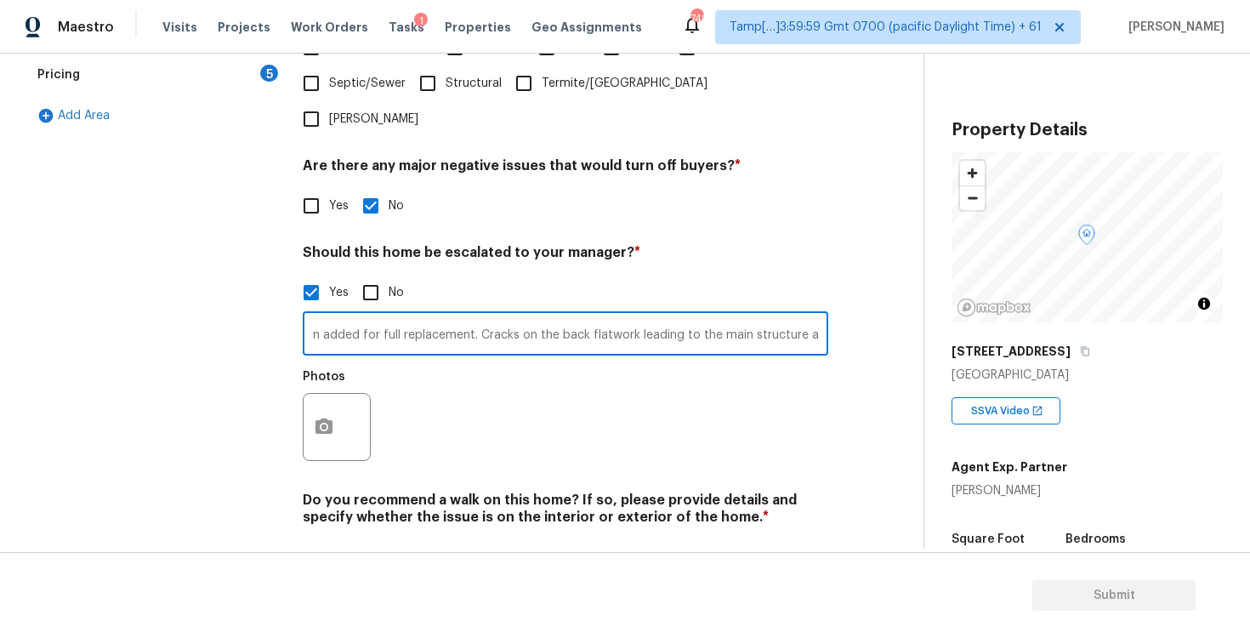
scroll to position [0, 484]
type input "Agent led assessment. The roof is in poor condition as per the agent. Scope has…"
click at [324, 417] on icon "button" at bounding box center [324, 427] width 20 height 20
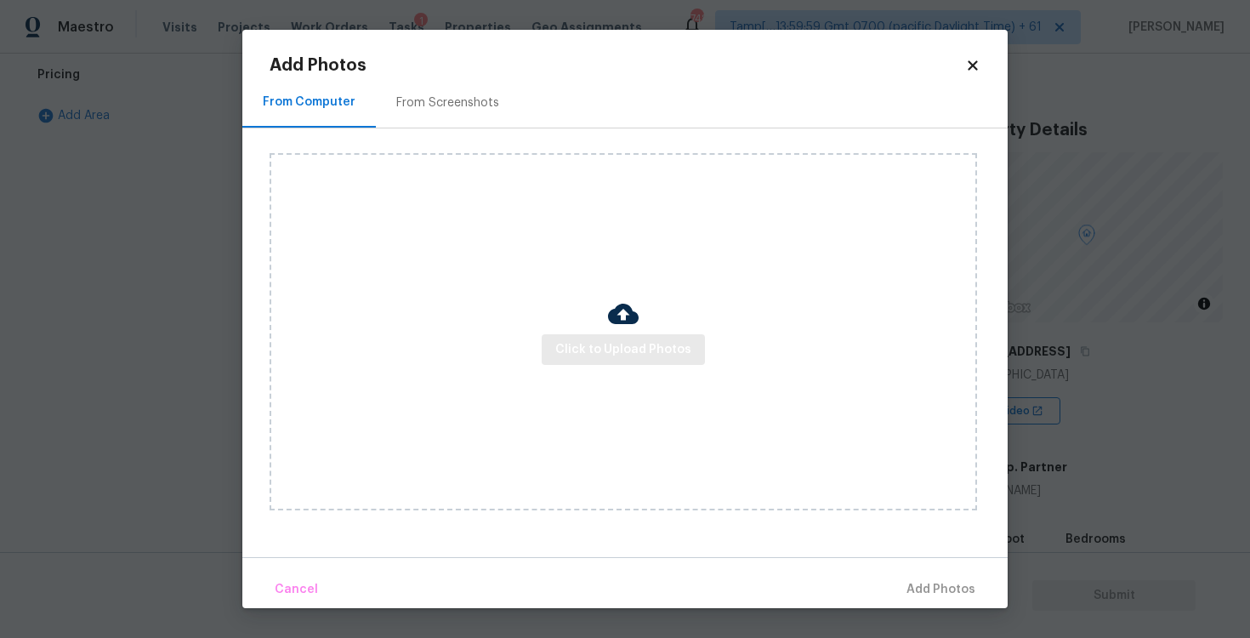
scroll to position [0, 0]
click at [640, 357] on span "Click to Upload Photos" at bounding box center [623, 349] width 136 height 21
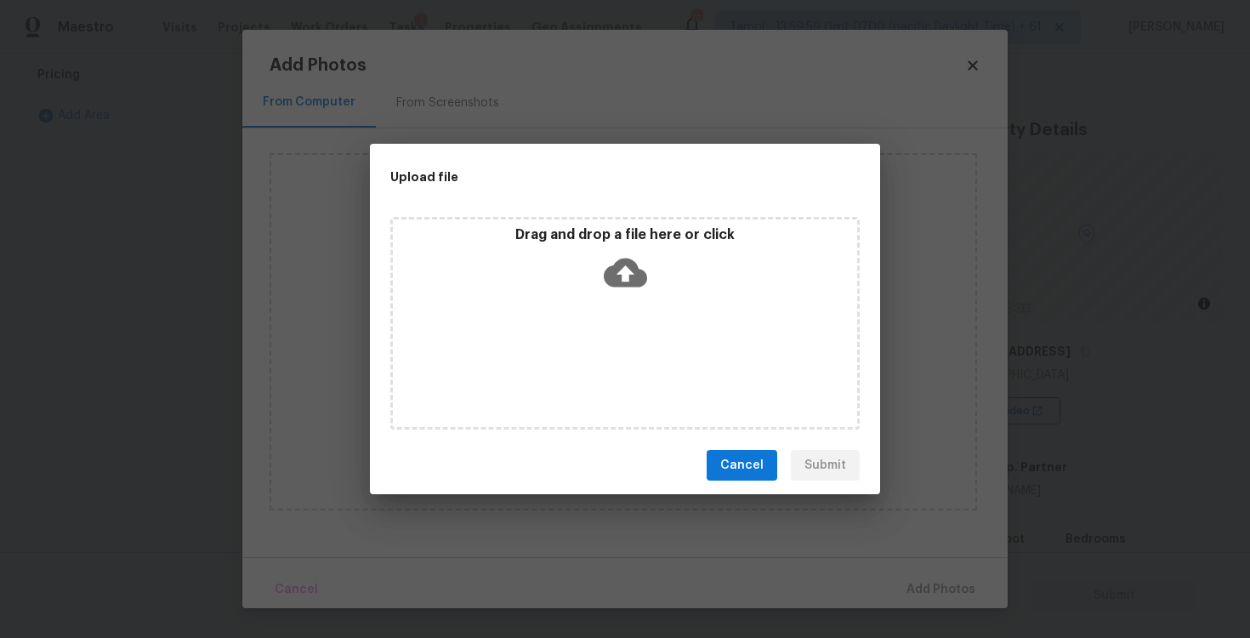
click at [627, 283] on icon at bounding box center [625, 272] width 43 height 29
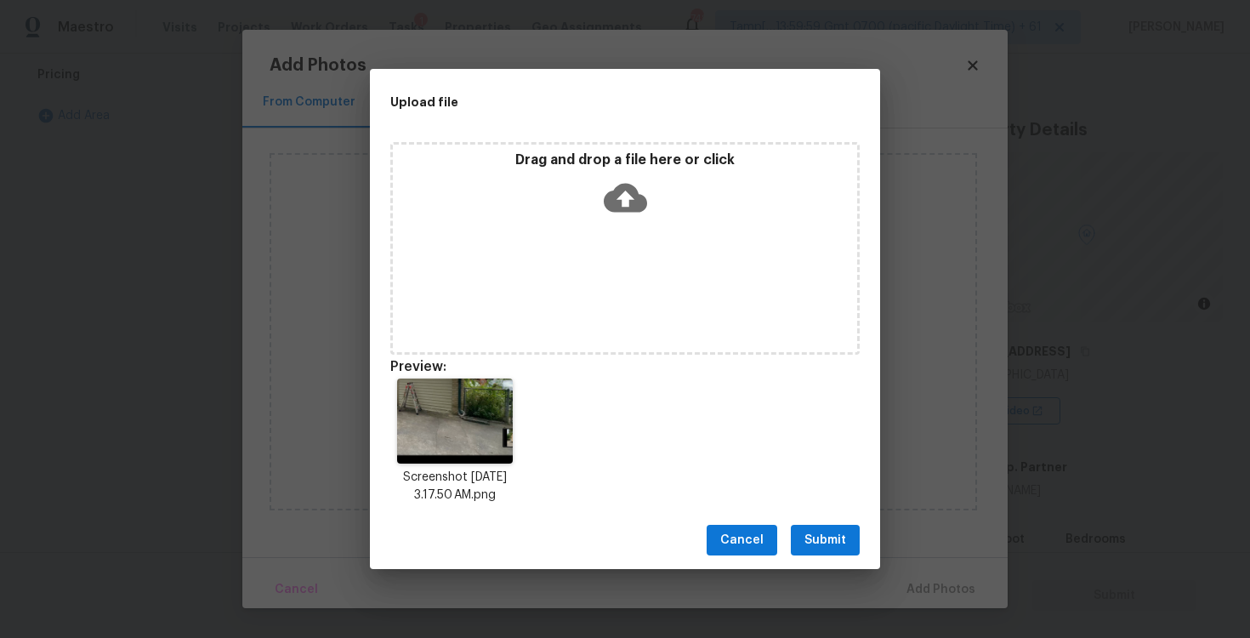
click at [827, 537] on span "Submit" at bounding box center [825, 540] width 42 height 21
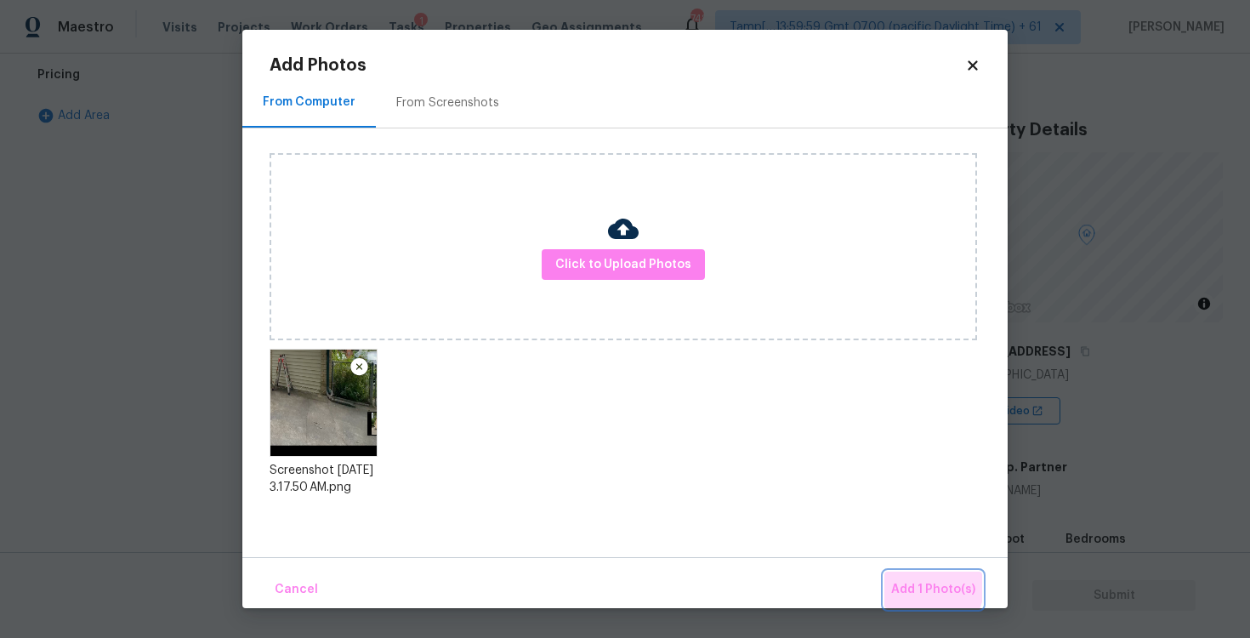
click at [896, 577] on button "Add 1 Photo(s)" at bounding box center [933, 589] width 98 height 37
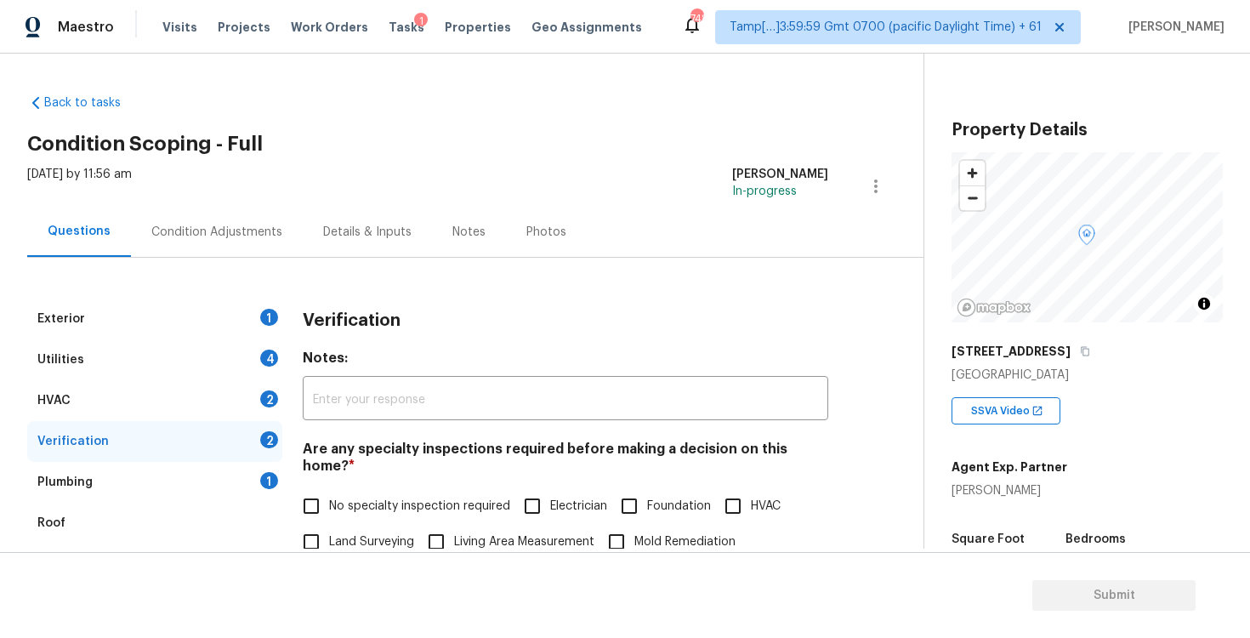
click at [283, 235] on div "Condition Adjustments" at bounding box center [217, 232] width 172 height 50
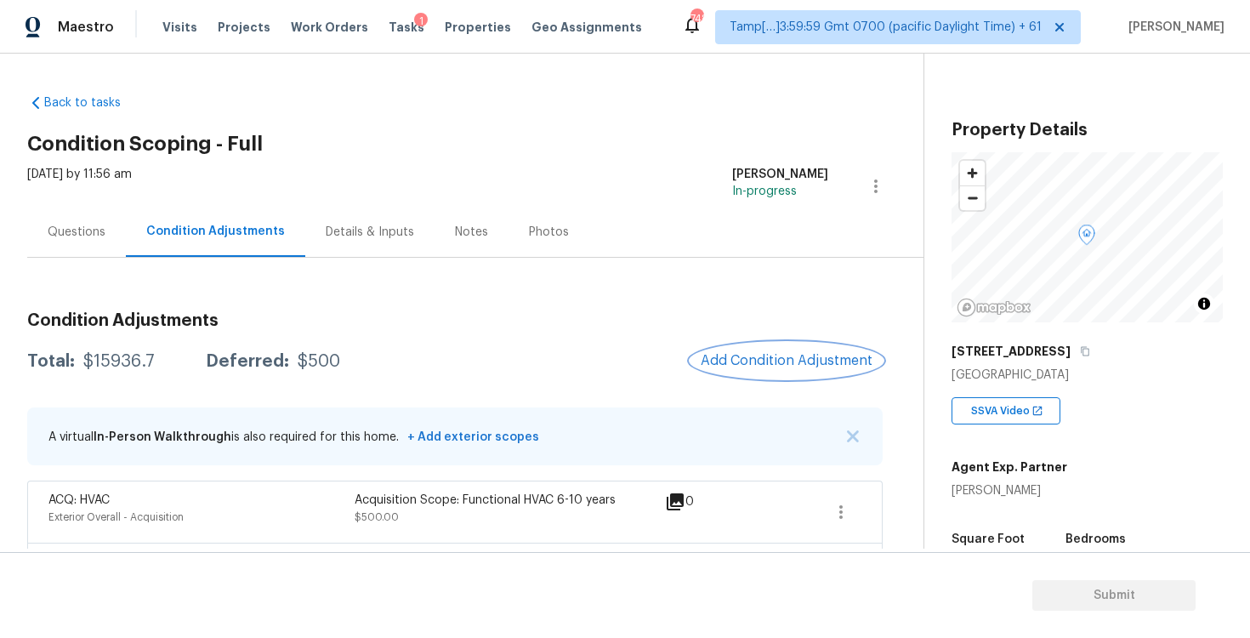
click at [739, 361] on span "Add Condition Adjustment" at bounding box center [787, 360] width 172 height 15
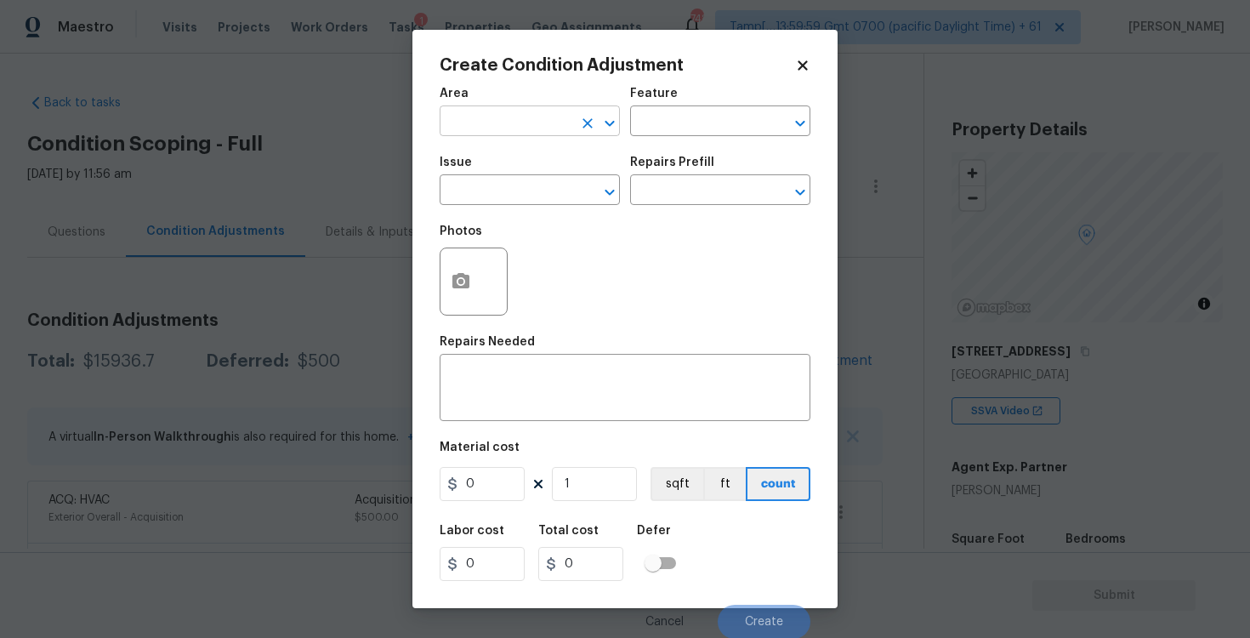
click at [545, 123] on input "text" at bounding box center [506, 123] width 133 height 26
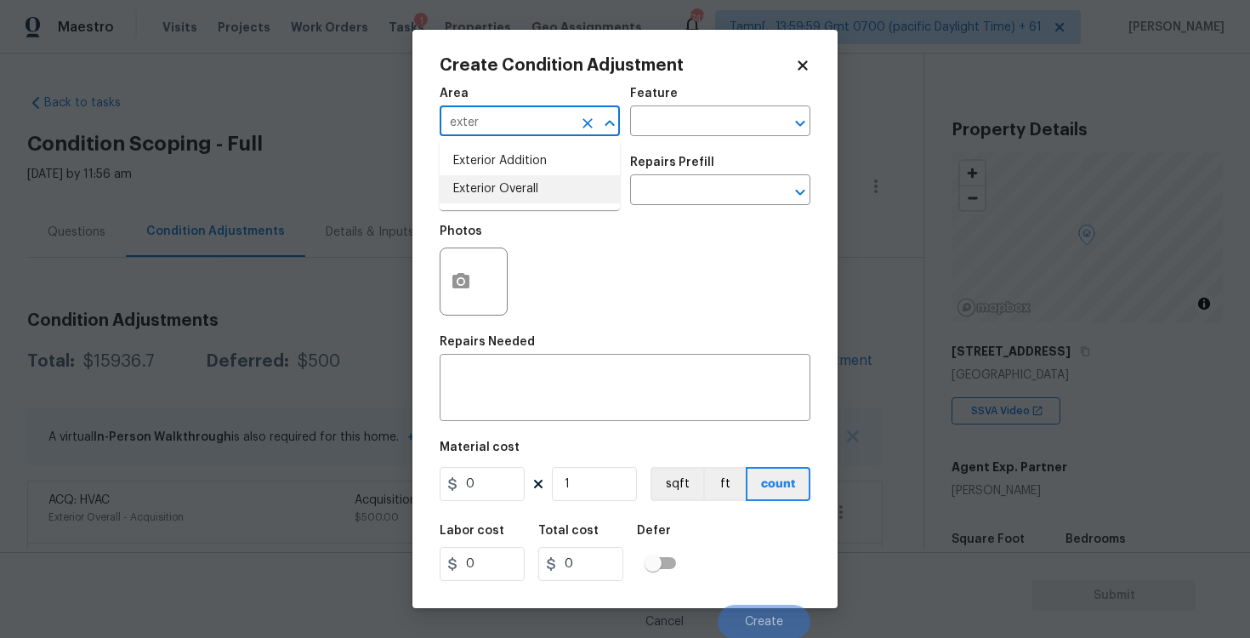
click at [531, 193] on li "Exterior Overall" at bounding box center [530, 189] width 180 height 28
type input "Exterior Overall"
click at [531, 193] on input "text" at bounding box center [506, 192] width 133 height 26
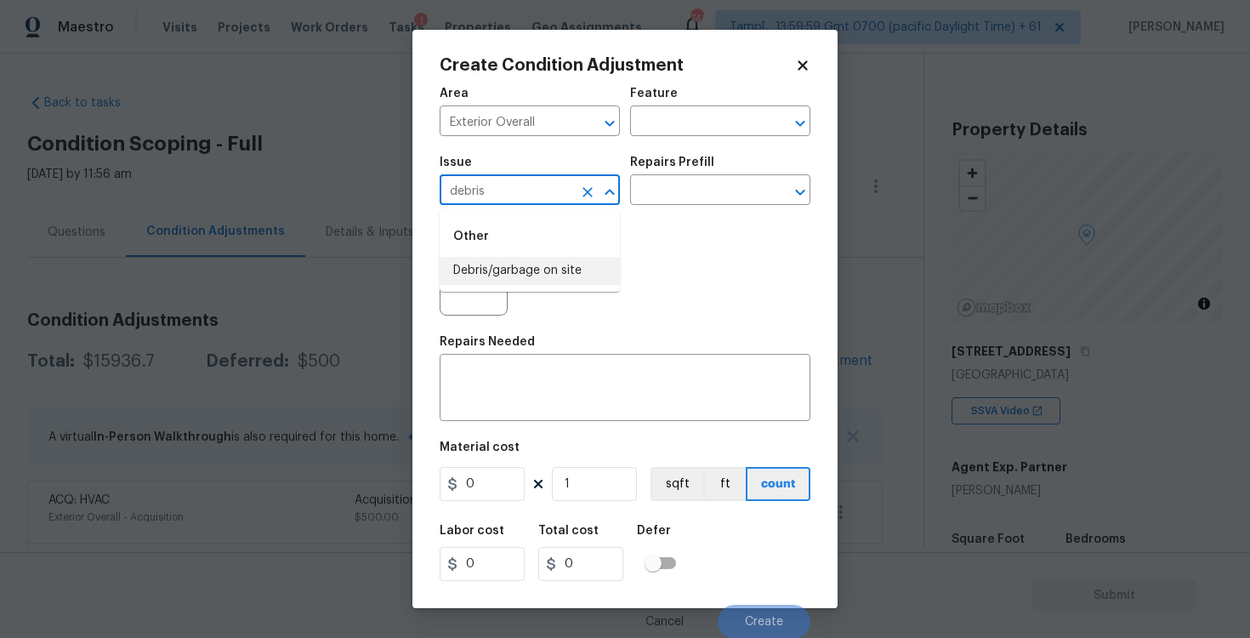
click at [534, 265] on li "Debris/garbage on site" at bounding box center [530, 271] width 180 height 28
type input "Debris/garbage on site"
click at [468, 272] on icon "button" at bounding box center [461, 281] width 20 height 20
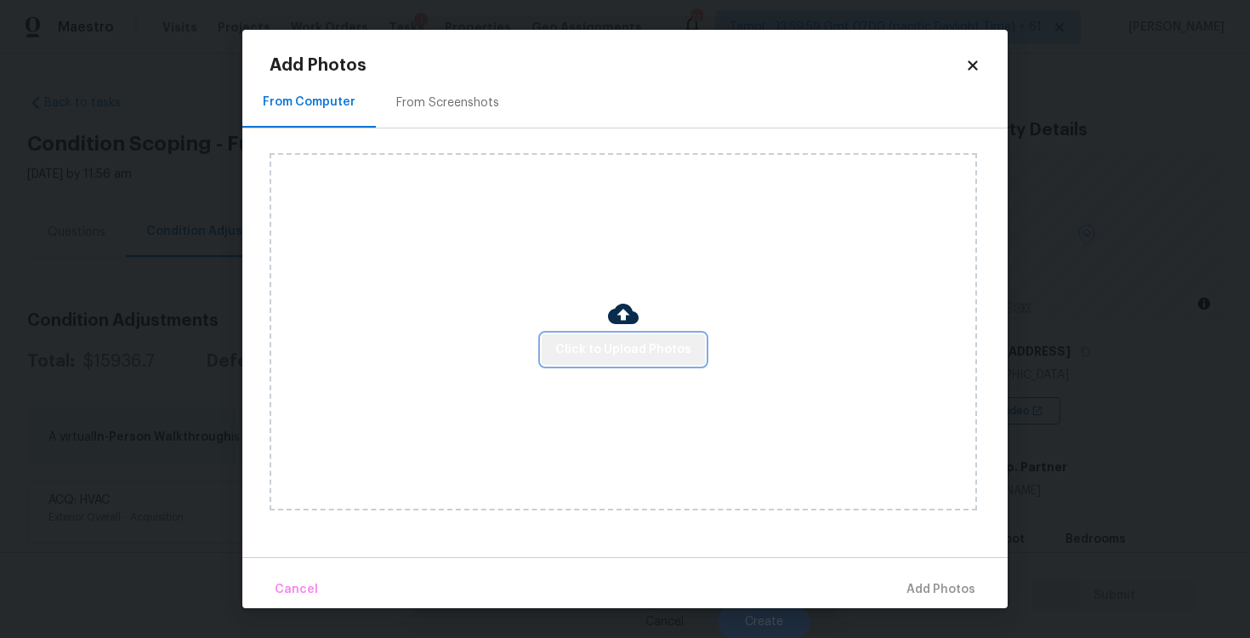
click at [633, 346] on span "Click to Upload Photos" at bounding box center [623, 349] width 136 height 21
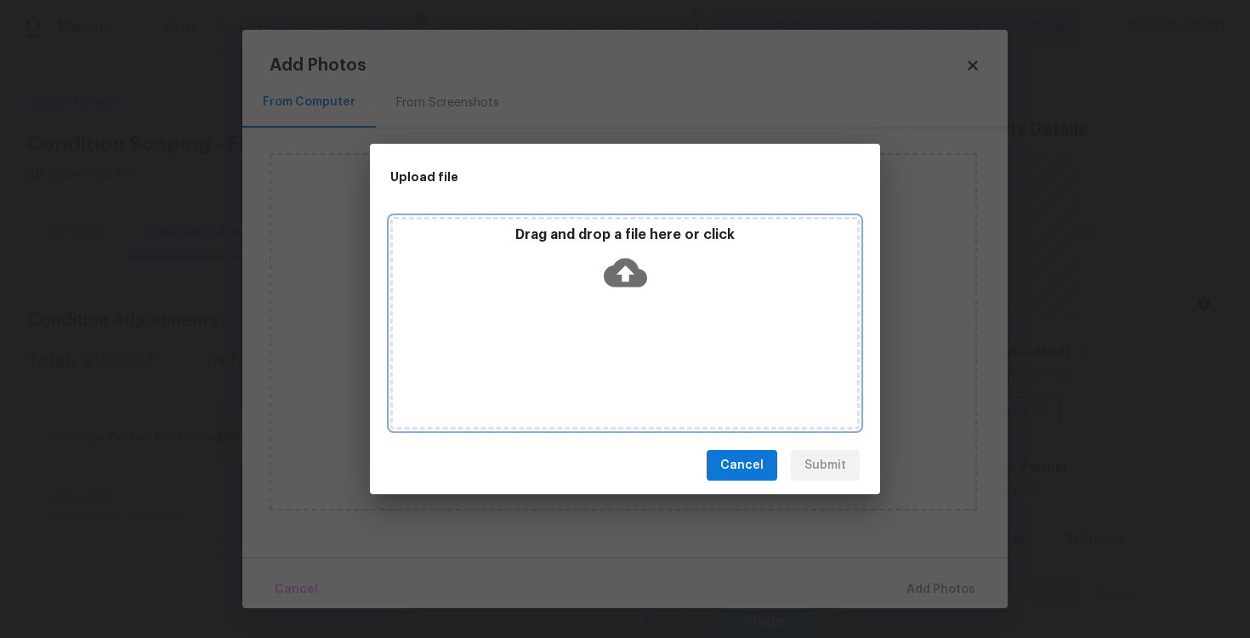
click at [630, 287] on icon at bounding box center [625, 272] width 43 height 43
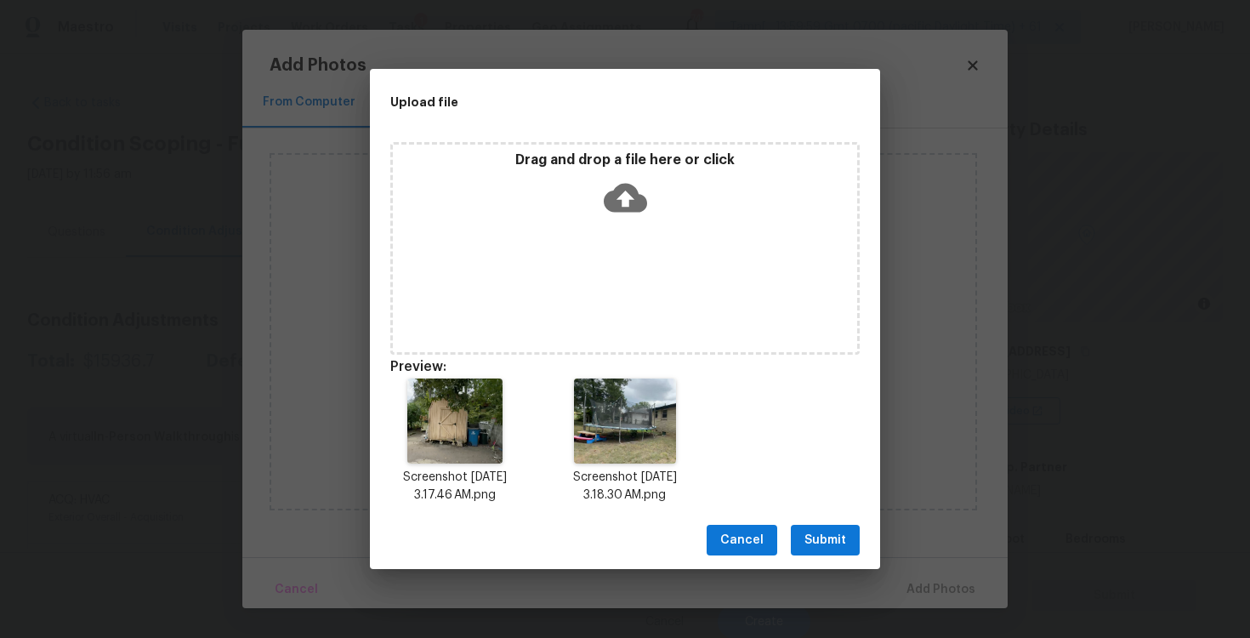
click at [643, 203] on icon at bounding box center [625, 198] width 43 height 29
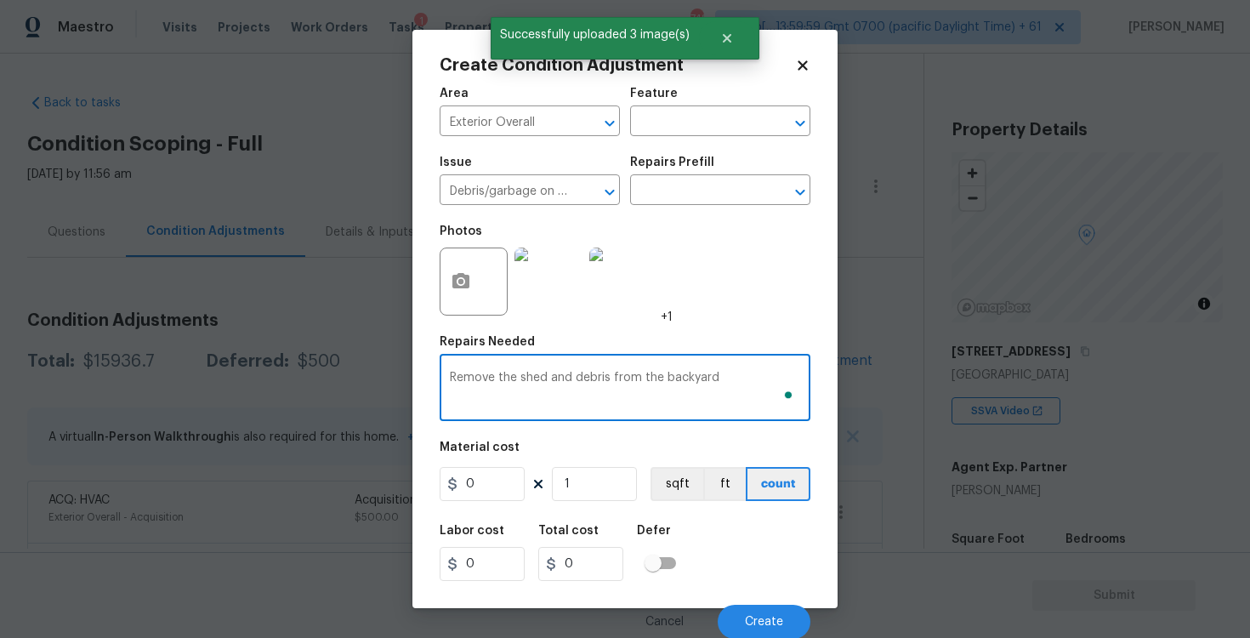
type textarea "Remove the shed and debris from the backyard"
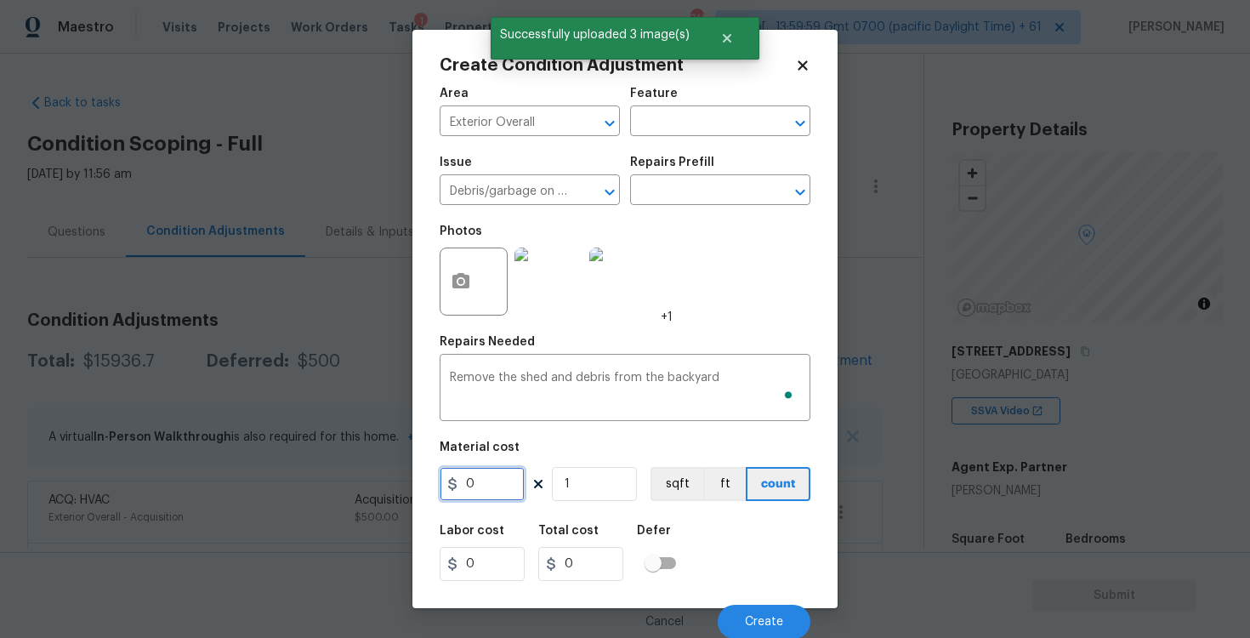
click at [518, 476] on input "0" at bounding box center [482, 484] width 85 height 34
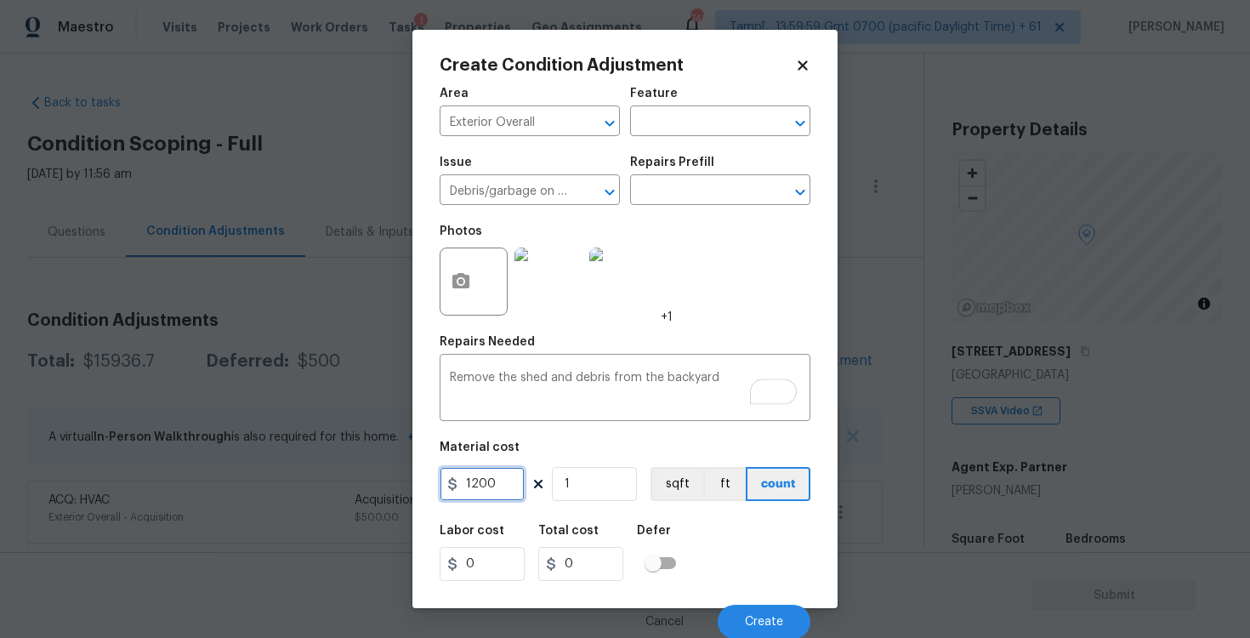
type input "1200"
click at [698, 534] on div "Labor cost 0 Total cost 0 Defer" at bounding box center [625, 552] width 371 height 77
type input "1200"
click at [775, 611] on button "Create" at bounding box center [764, 621] width 93 height 34
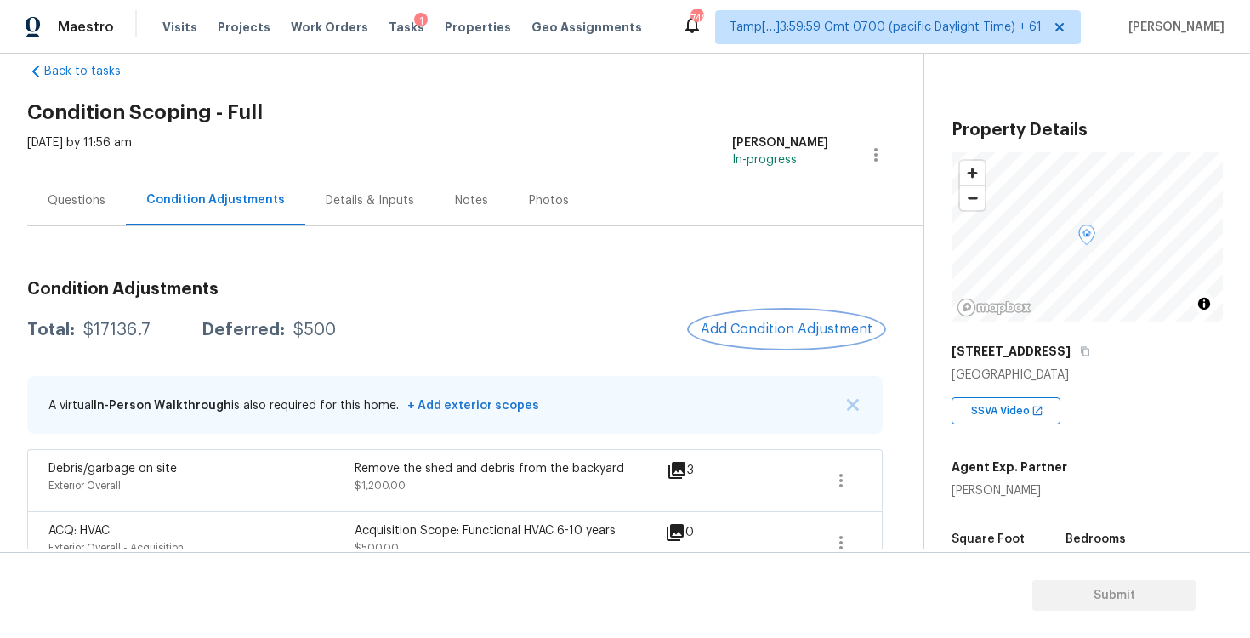
scroll to position [34, 0]
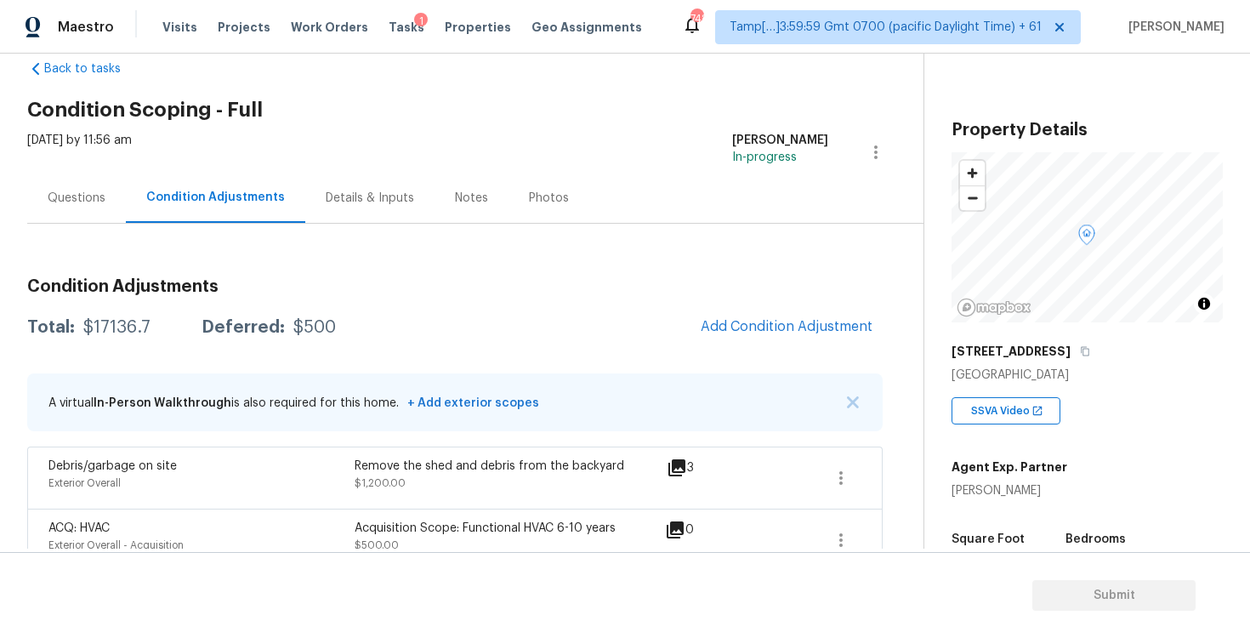
click at [110, 198] on div "Questions" at bounding box center [76, 198] width 99 height 50
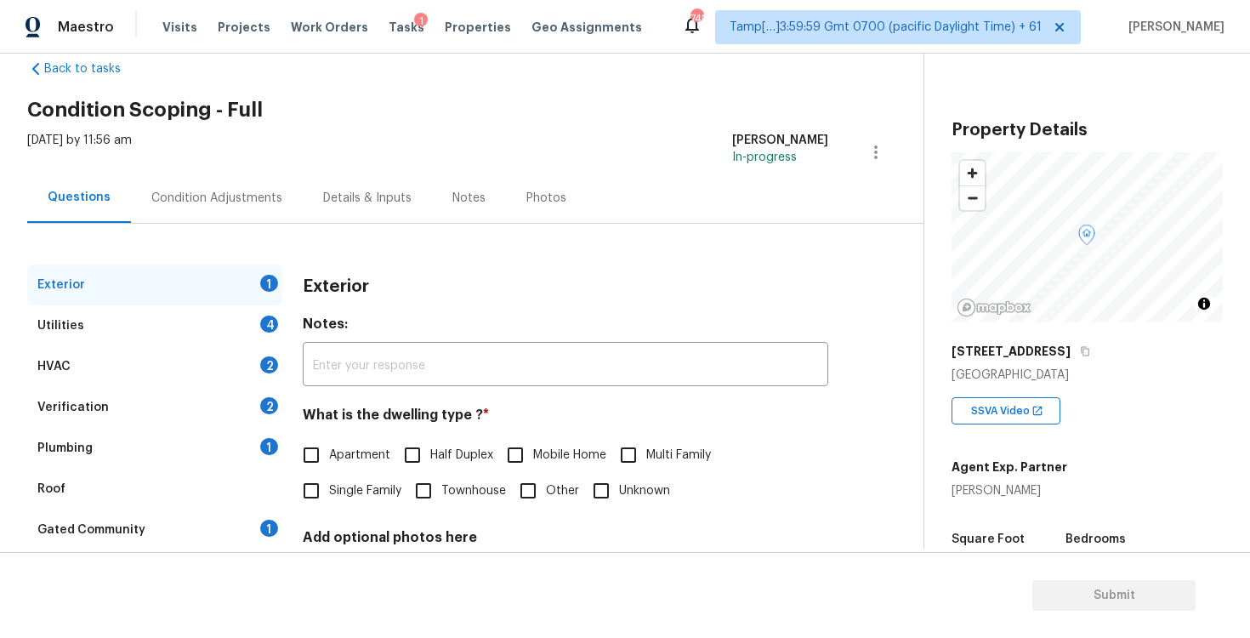
scroll to position [181, 0]
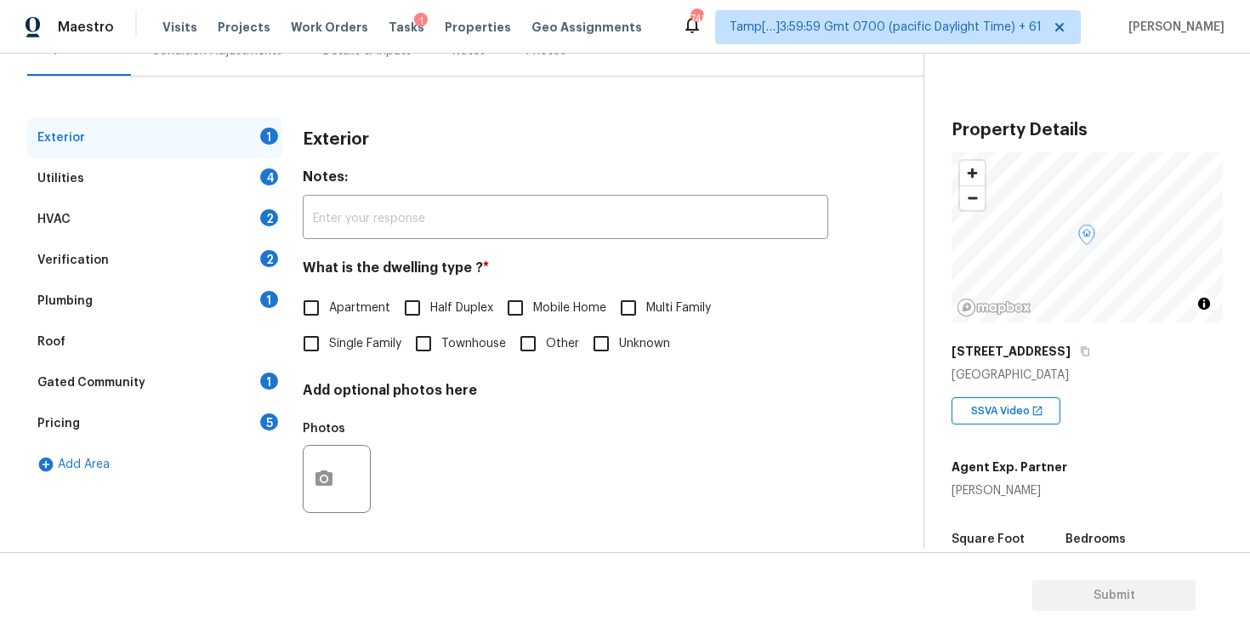
click at [175, 272] on div "Verification 2" at bounding box center [154, 260] width 255 height 41
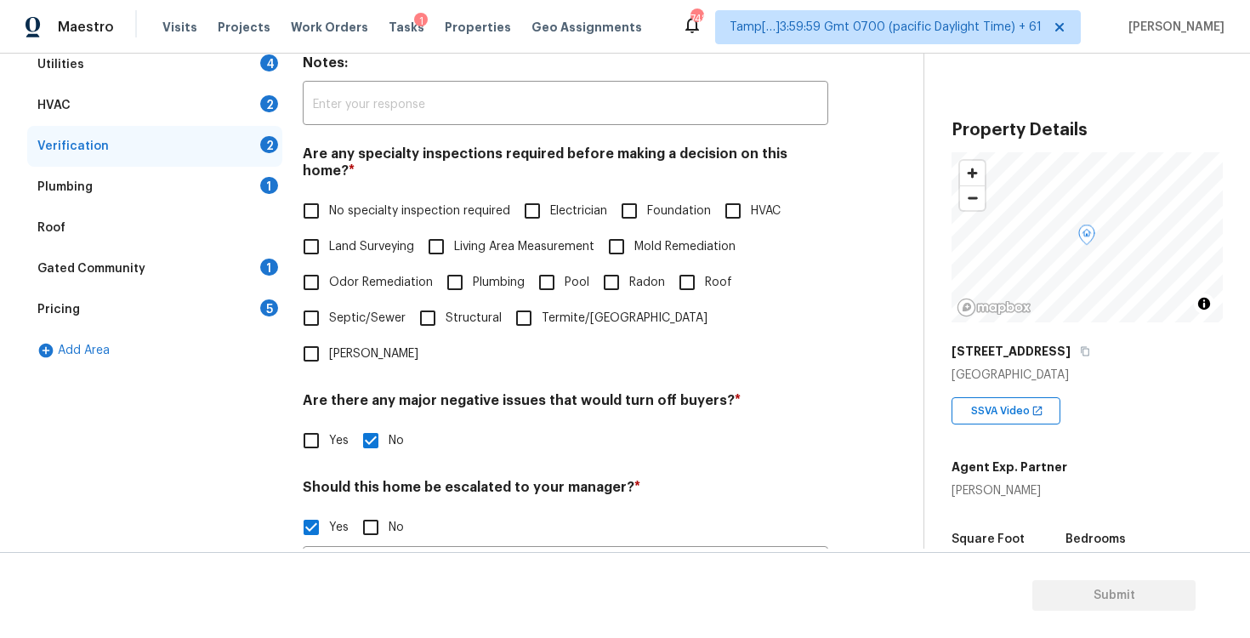
scroll to position [530, 0]
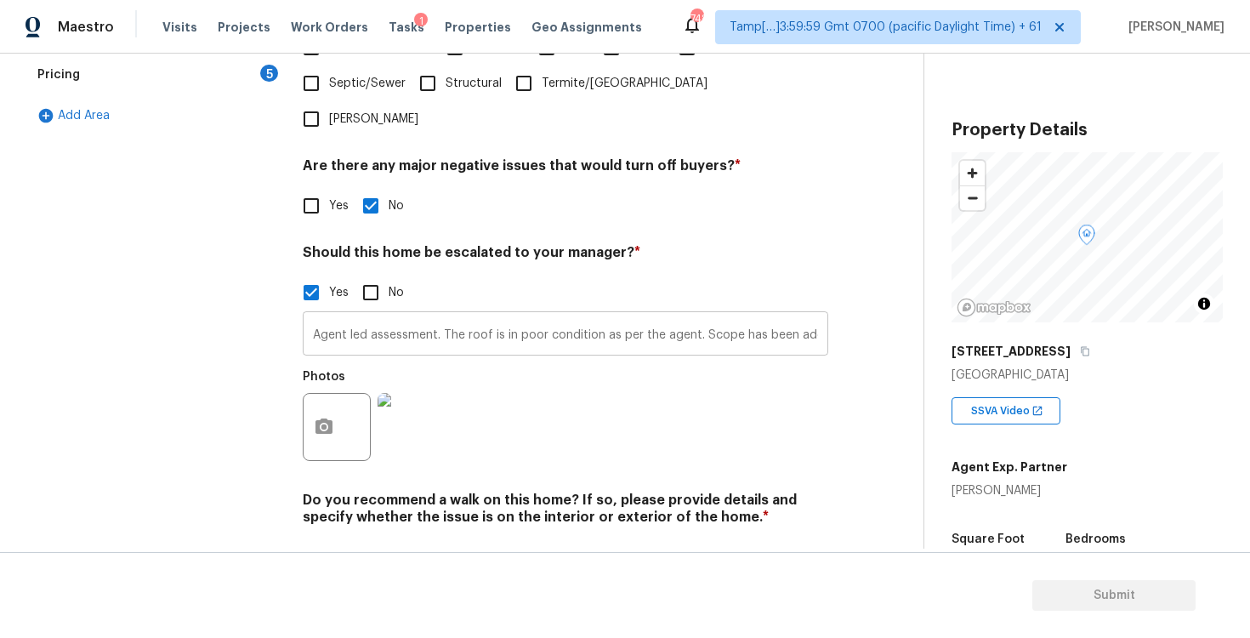
click at [746, 315] on input "Agent led assessment. The roof is in poor condition as per the agent. Scope has…" at bounding box center [565, 335] width 525 height 40
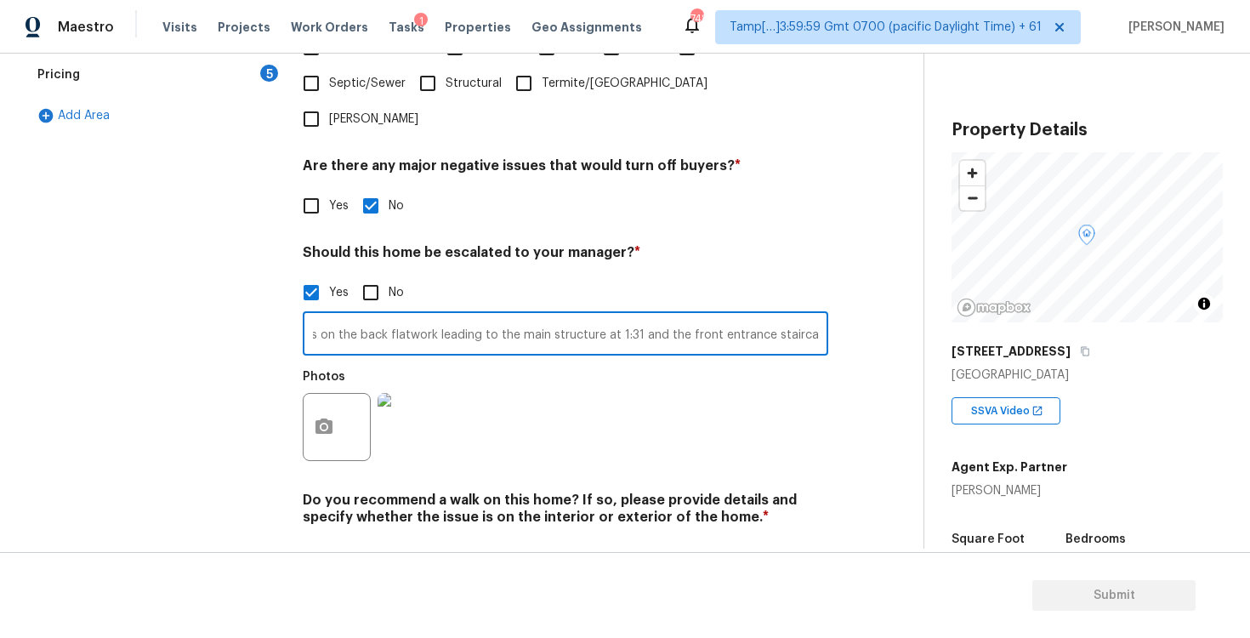
scroll to position [0, 0]
click at [770, 315] on input "Agent led assessment. The roof is in poor condition as per the agent. Scope has…" at bounding box center [565, 335] width 525 height 40
click at [787, 315] on input "Agent led assessment. The roof is in poor condition as per the agent. Scope has…" at bounding box center [565, 335] width 525 height 40
type input "Agent led assessment. The roof is in poor condition as per the agent. Scope has…"
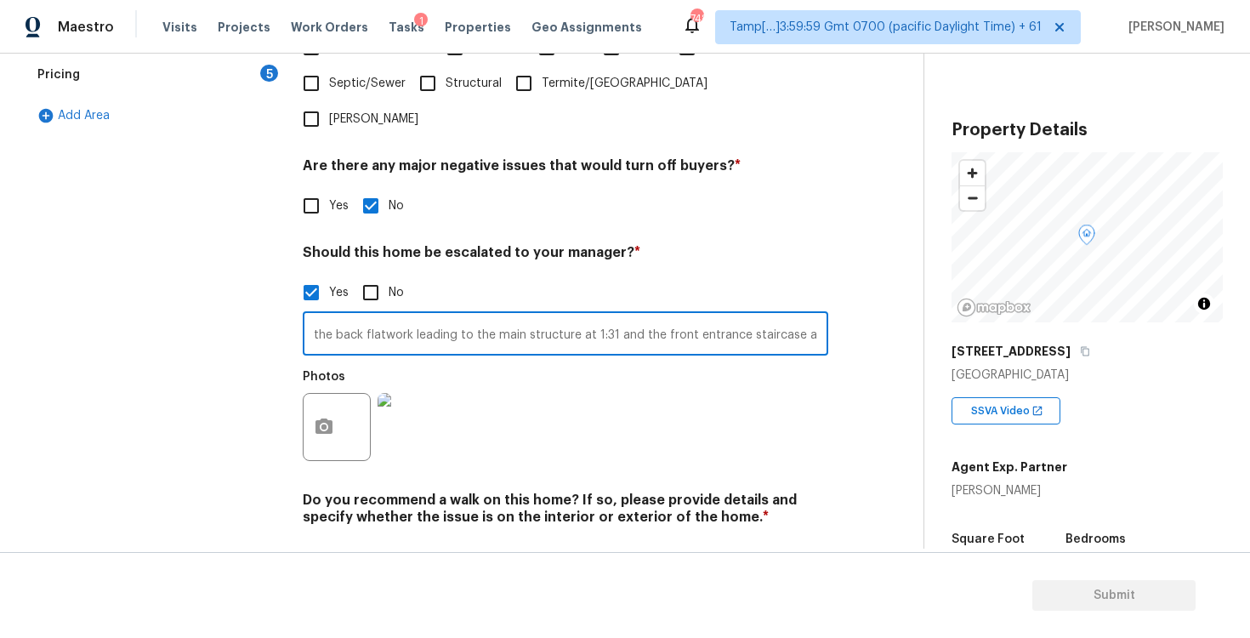
click at [645, 372] on div "Photos" at bounding box center [565, 416] width 525 height 111
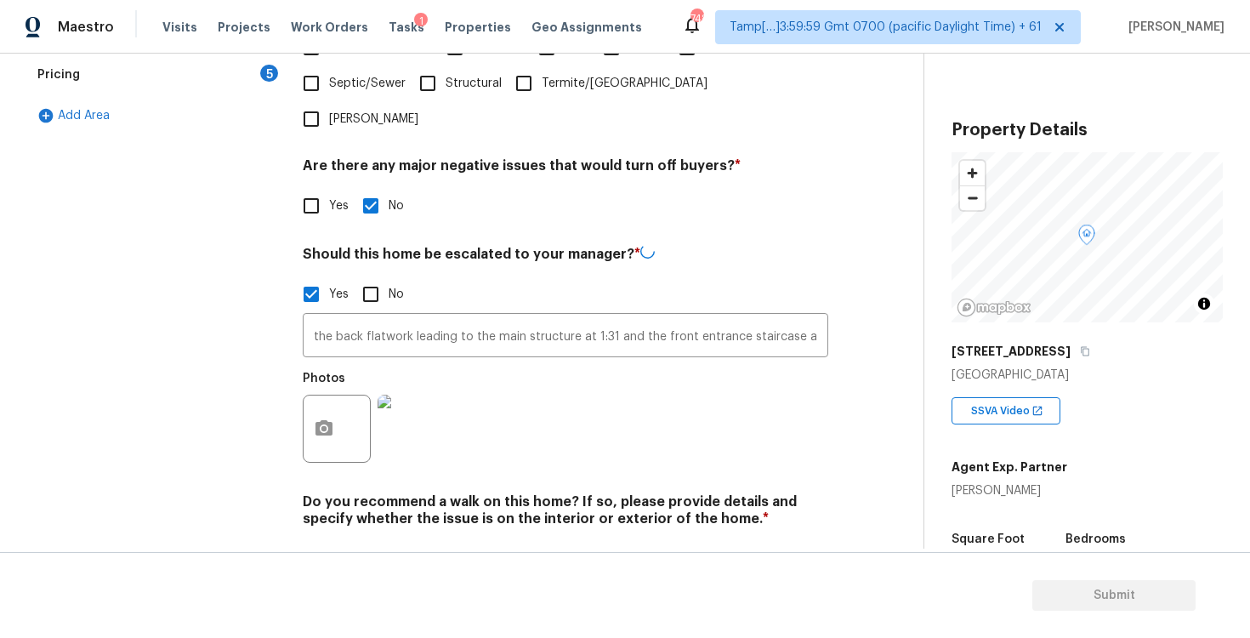
scroll to position [0, 0]
click at [297, 374] on div "Exterior 1 Utilities 4 HVAC 2 Verification 2 Plumbing 1 Roof Gated Community 1 …" at bounding box center [454, 183] width 855 height 828
click at [324, 424] on circle "button" at bounding box center [323, 426] width 5 height 5
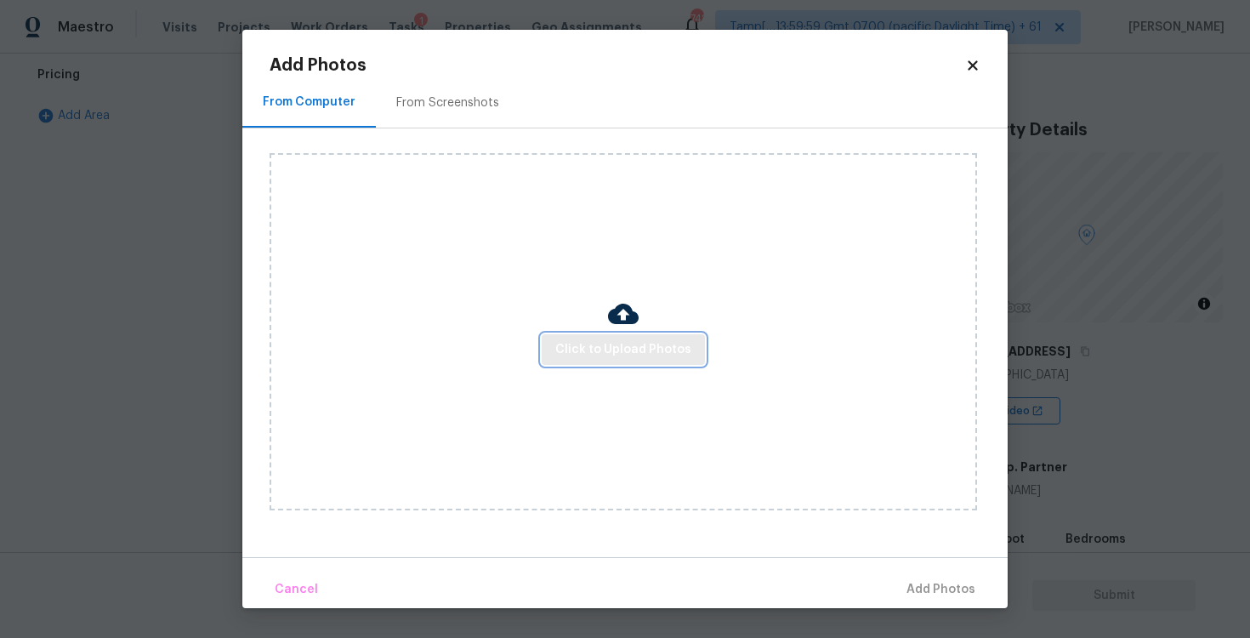
click at [561, 356] on span "Click to Upload Photos" at bounding box center [623, 349] width 136 height 21
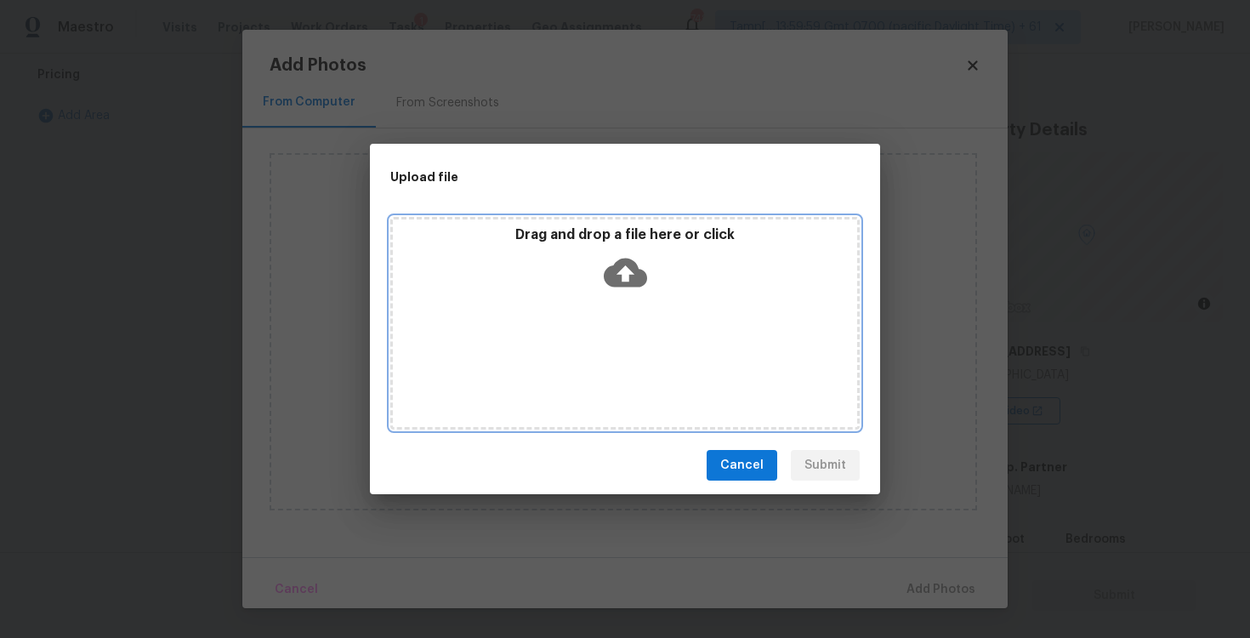
click at [608, 294] on div "Drag and drop a file here or click" at bounding box center [625, 262] width 464 height 73
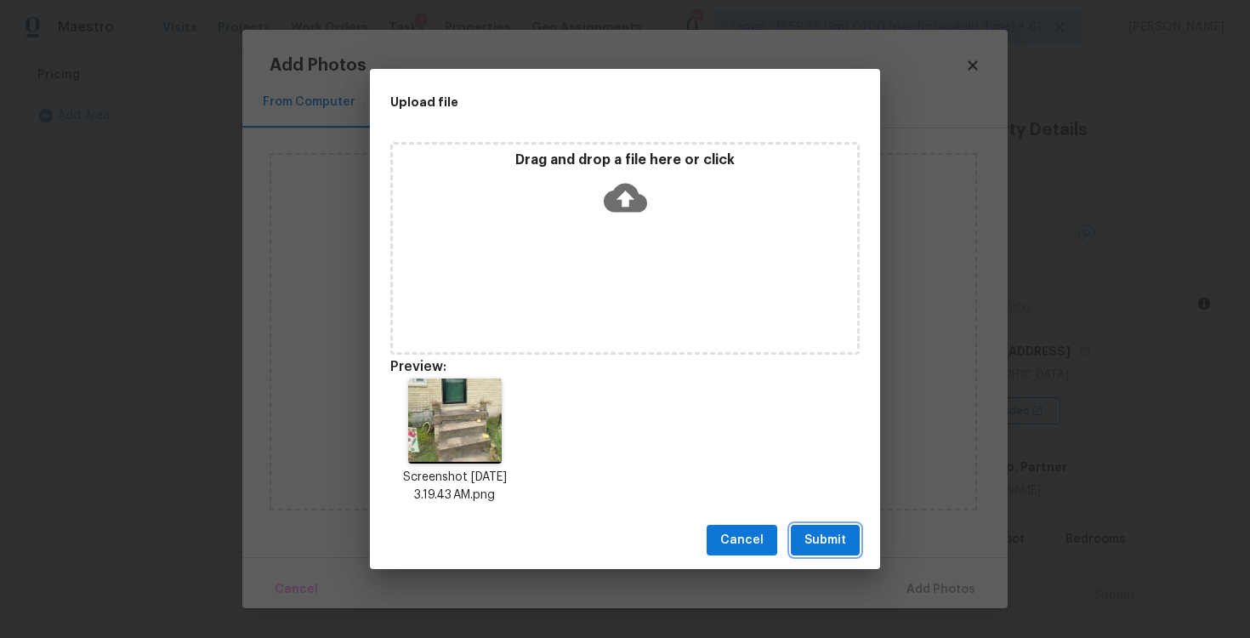
click at [838, 530] on span "Submit" at bounding box center [825, 540] width 42 height 21
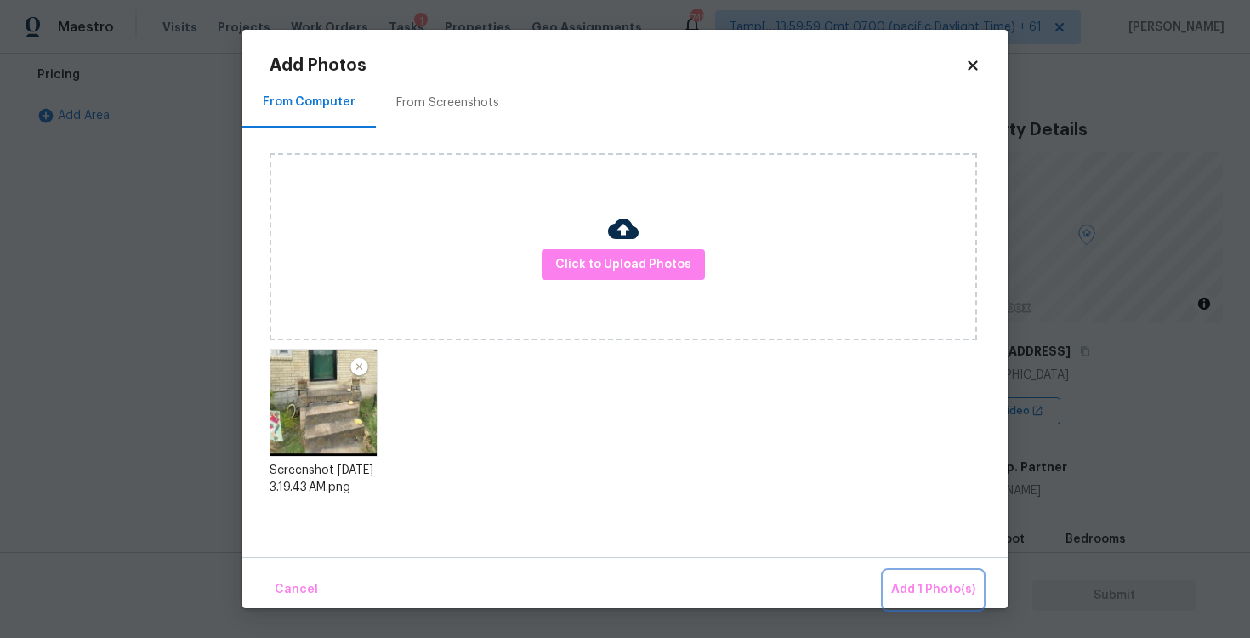
click at [923, 600] on button "Add 1 Photo(s)" at bounding box center [933, 589] width 98 height 37
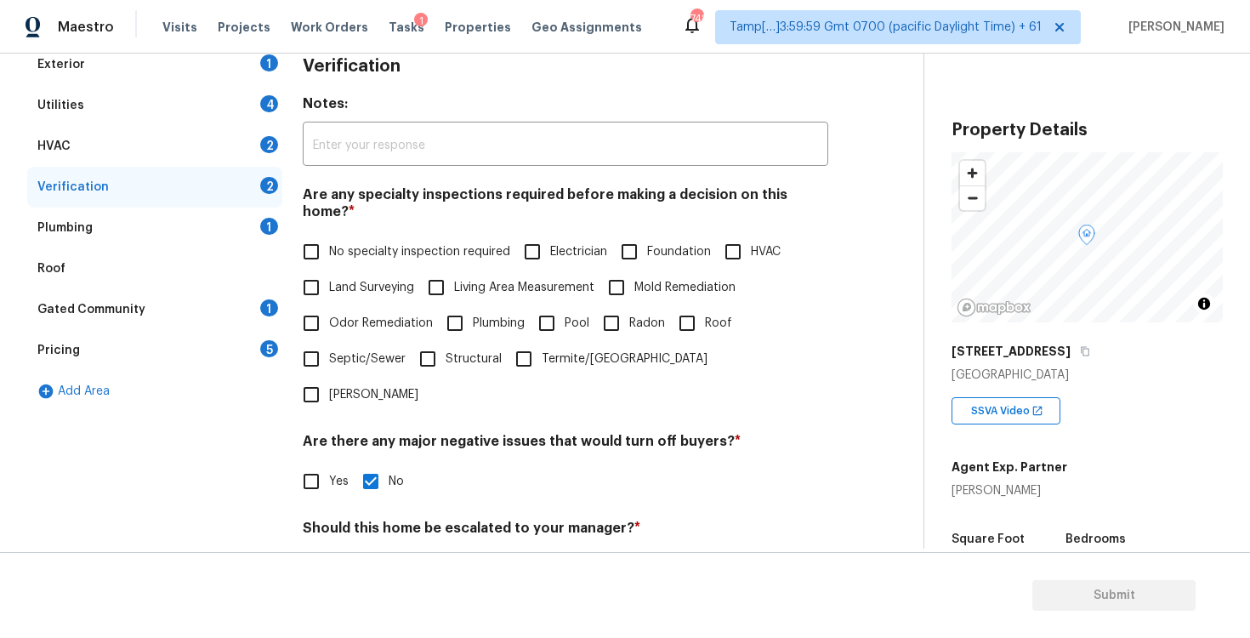
scroll to position [66, 0]
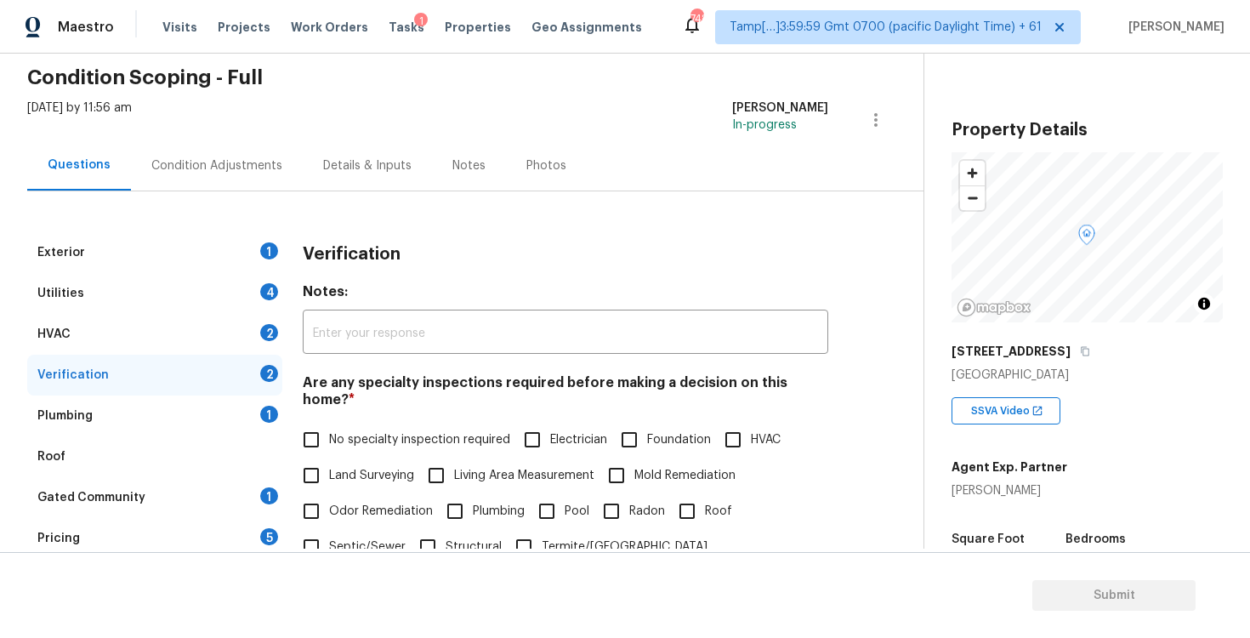
click at [227, 146] on div "Condition Adjustments" at bounding box center [217, 165] width 172 height 50
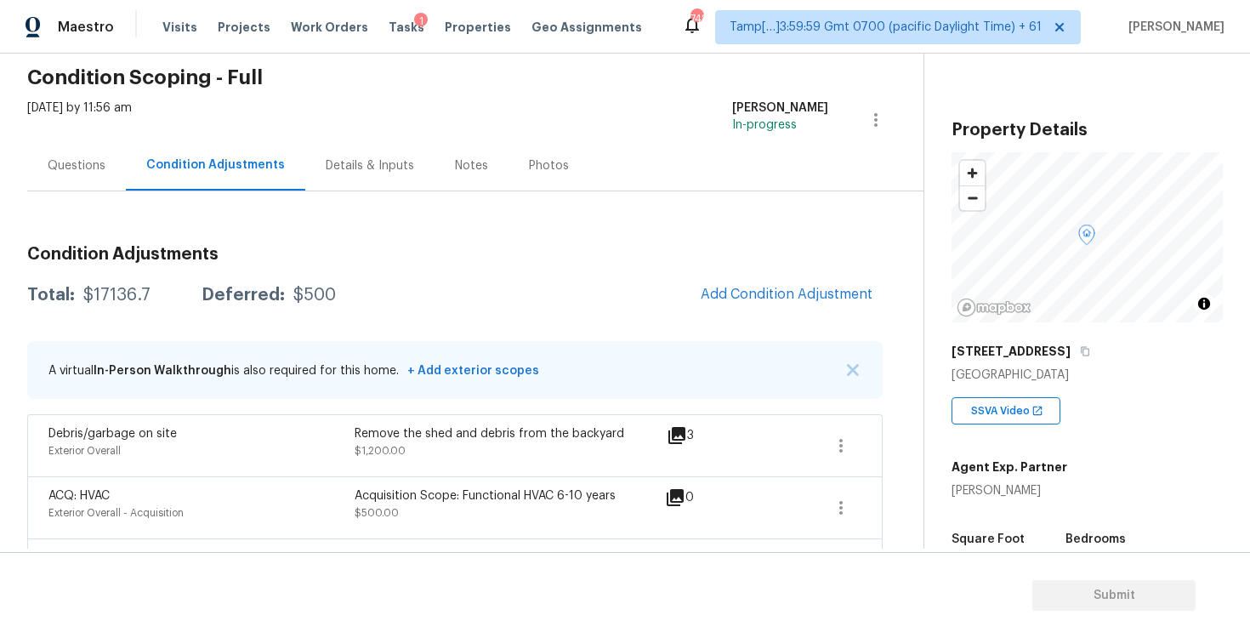
scroll to position [189, 0]
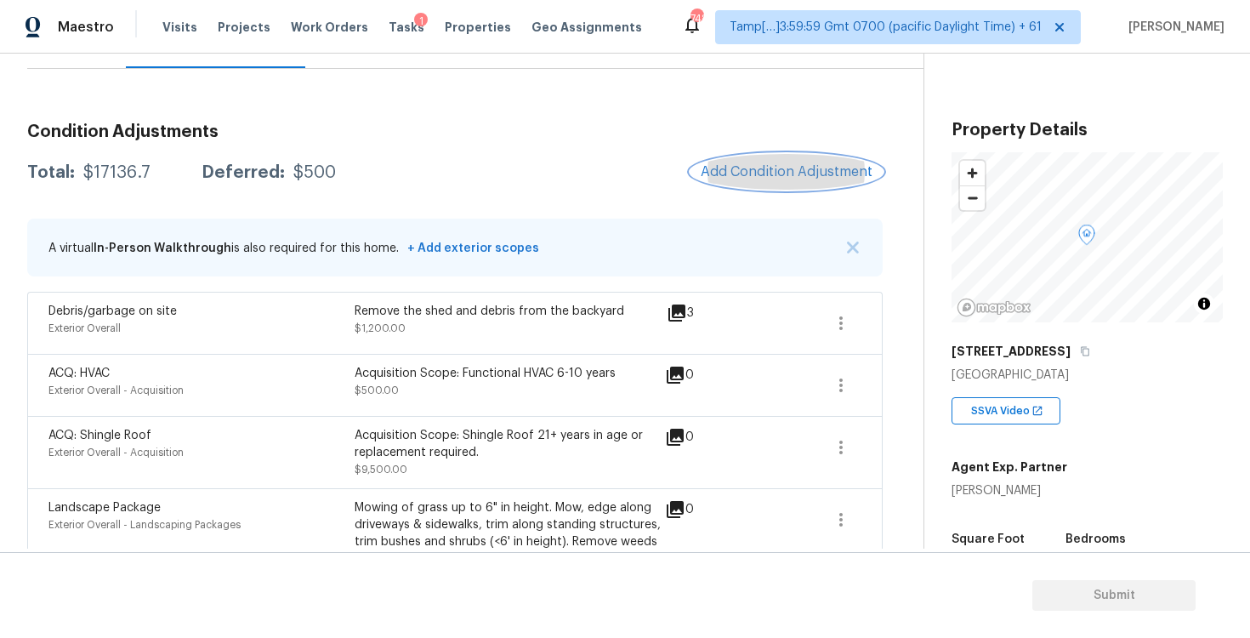
click at [780, 174] on span "Add Condition Adjustment" at bounding box center [787, 171] width 172 height 15
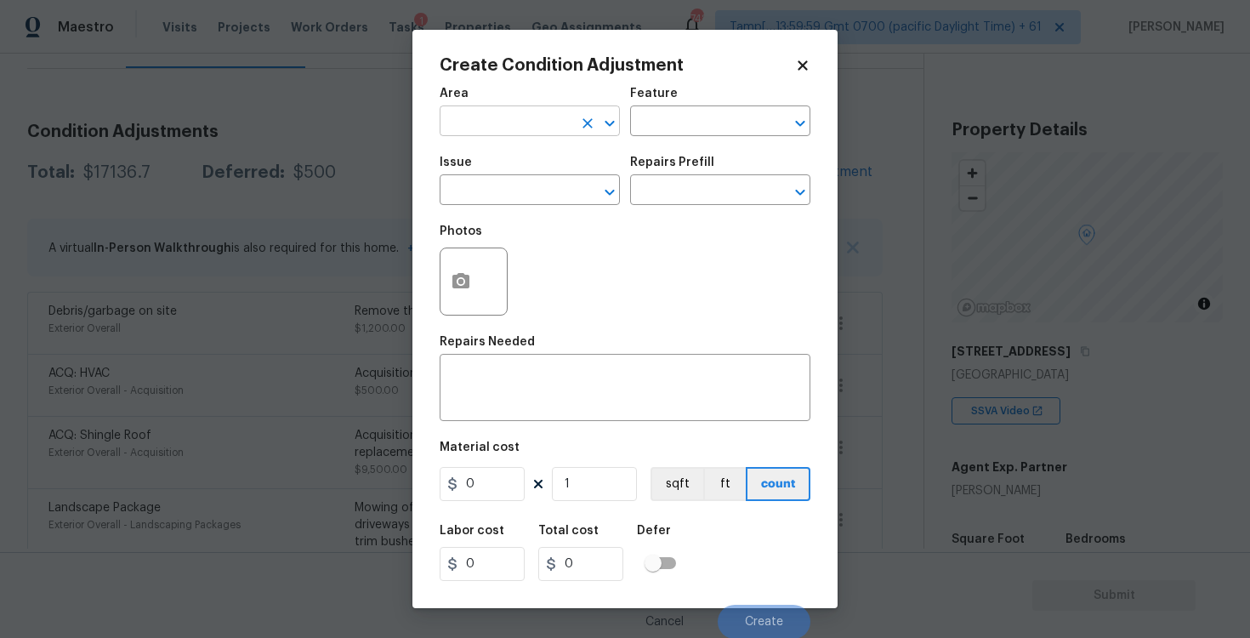
click at [553, 110] on input "text" at bounding box center [506, 123] width 133 height 26
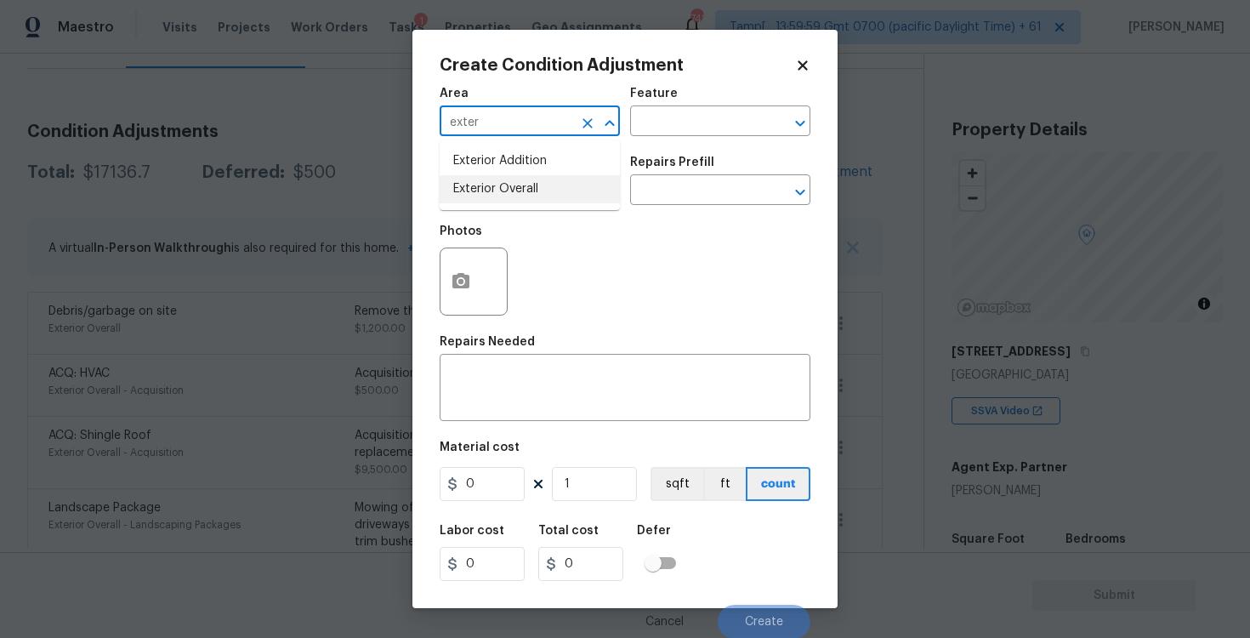
click at [529, 200] on li "Exterior Overall" at bounding box center [530, 189] width 180 height 28
type input "Exterior Overall"
click at [529, 200] on input "text" at bounding box center [506, 192] width 133 height 26
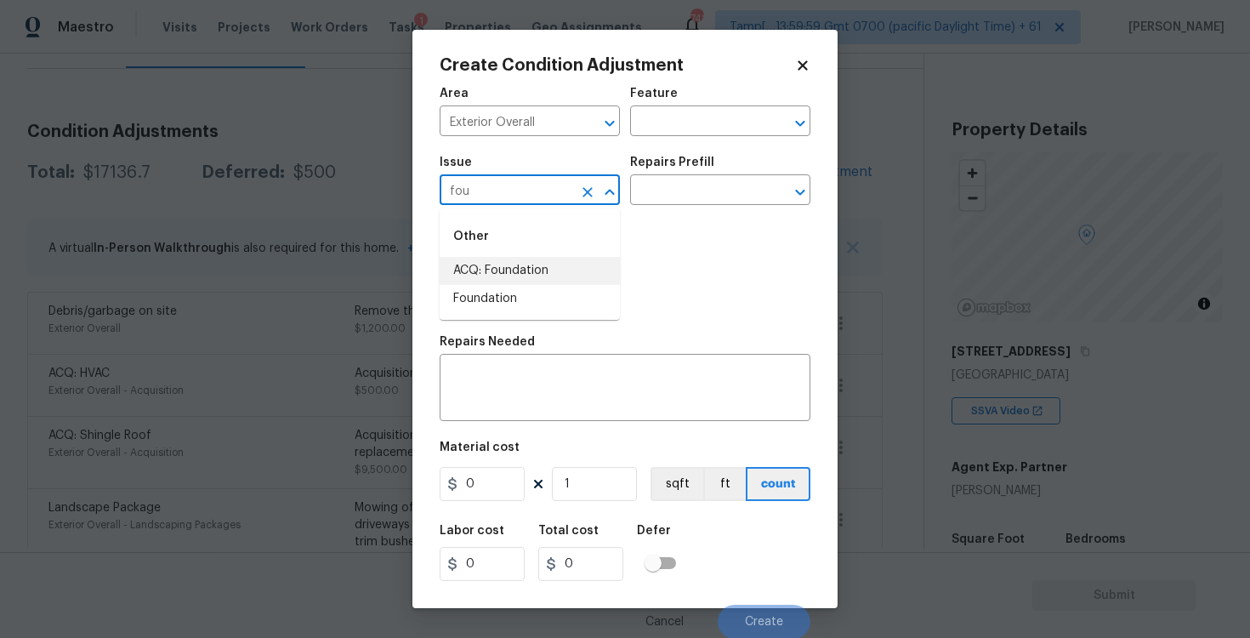
click at [546, 268] on li "ACQ: Foundation" at bounding box center [530, 271] width 180 height 28
type input "ACQ: Foundation"
click at [661, 207] on div "Issue ACQ: Foundation ​ Repairs Prefill ​" at bounding box center [625, 180] width 371 height 69
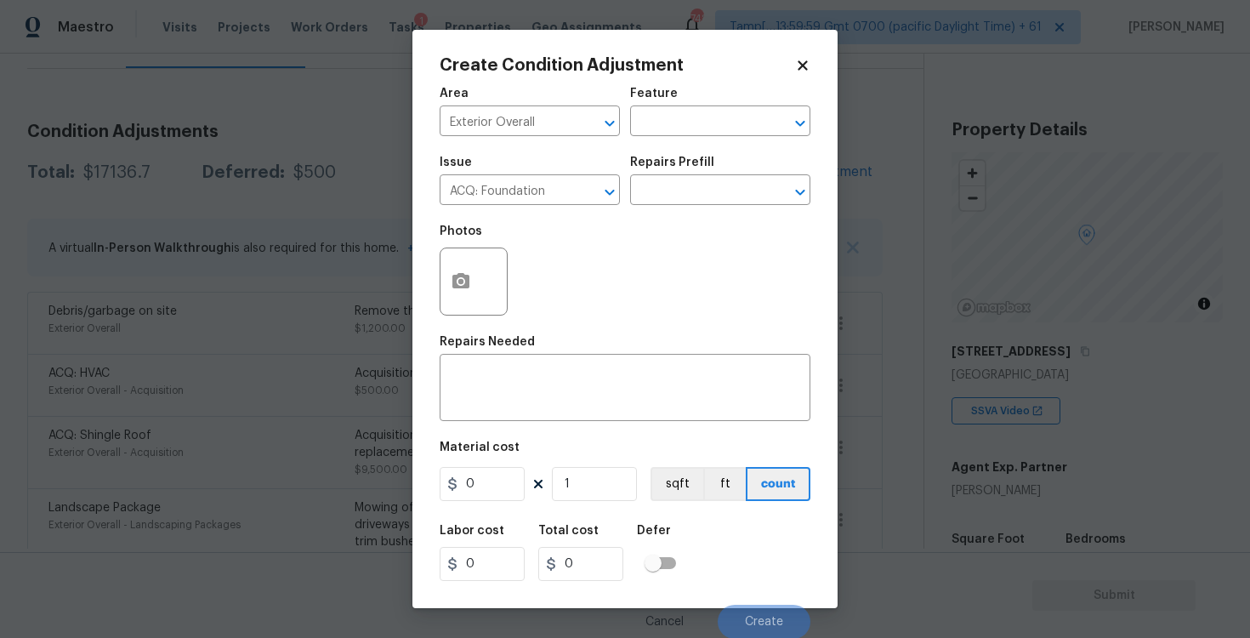
click at [661, 207] on div "Issue ACQ: Foundation ​ Repairs Prefill ​" at bounding box center [625, 180] width 371 height 69
click at [663, 197] on input "text" at bounding box center [696, 192] width 133 height 26
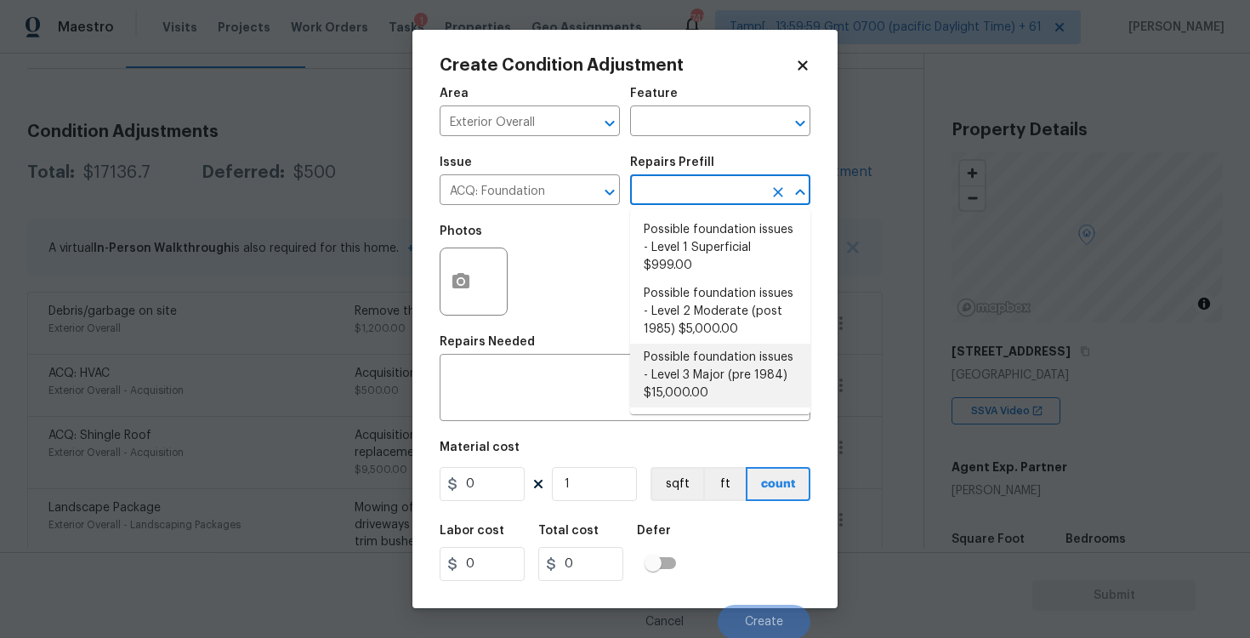
click at [686, 350] on li "Possible foundation issues - Level 3 Major (pre 1984) $15,000.00" at bounding box center [720, 376] width 180 height 64
type input "Acquisition"
type textarea "Possible foundation issues - Level 3 Major: Disclaimer: This is NOT a technical…"
type input "15000"
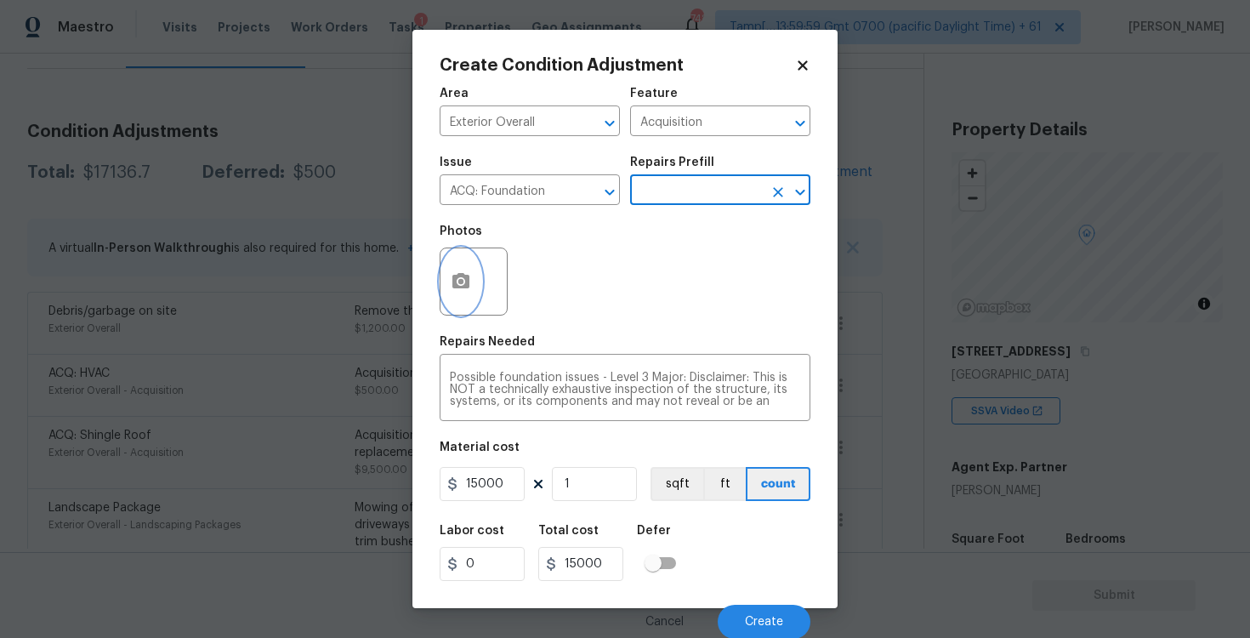
click at [456, 285] on icon "button" at bounding box center [460, 280] width 17 height 15
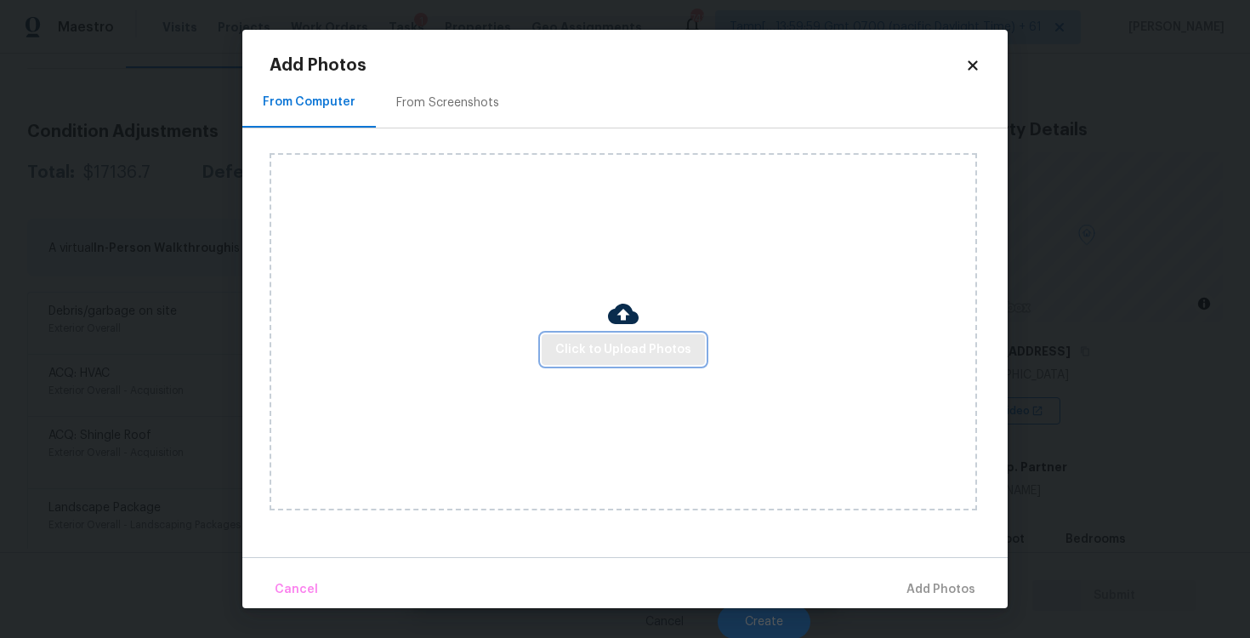
click at [605, 361] on button "Click to Upload Photos" at bounding box center [623, 349] width 163 height 31
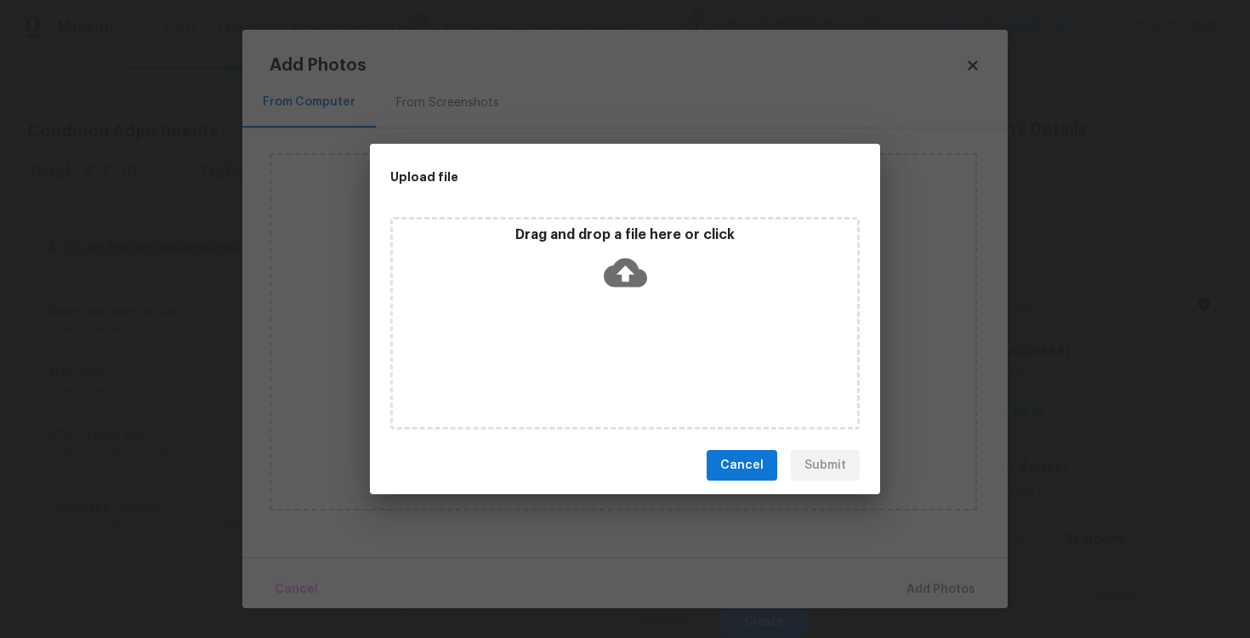
click at [615, 299] on div "Drag and drop a file here or click" at bounding box center [624, 323] width 469 height 213
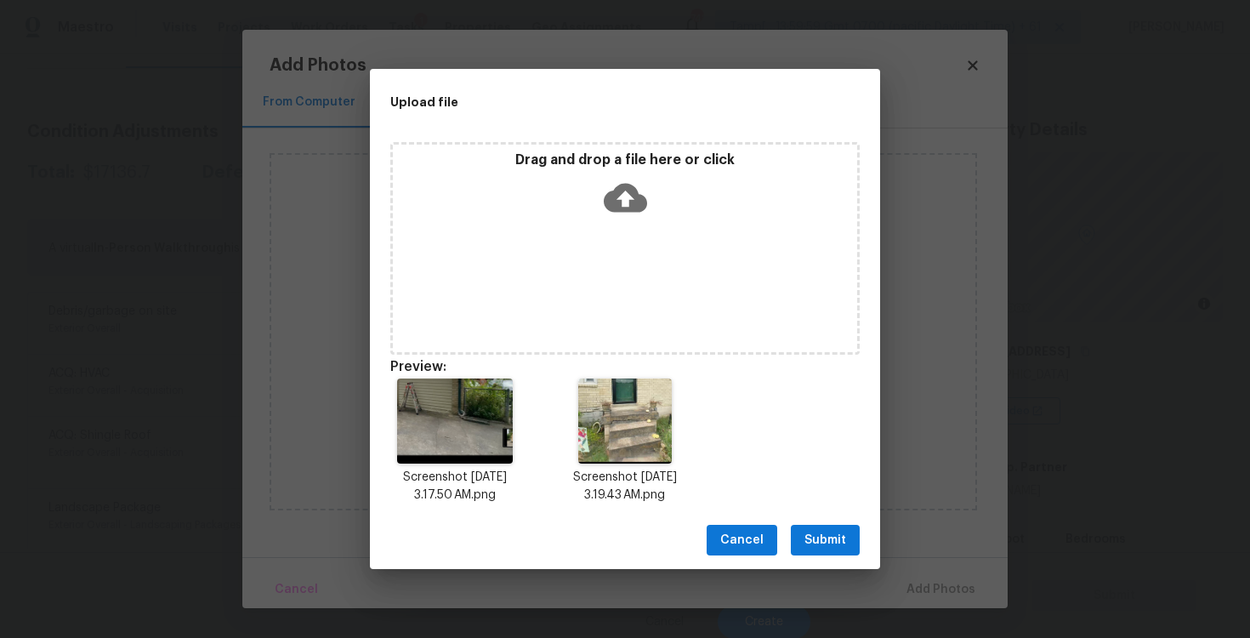
scroll to position [14, 0]
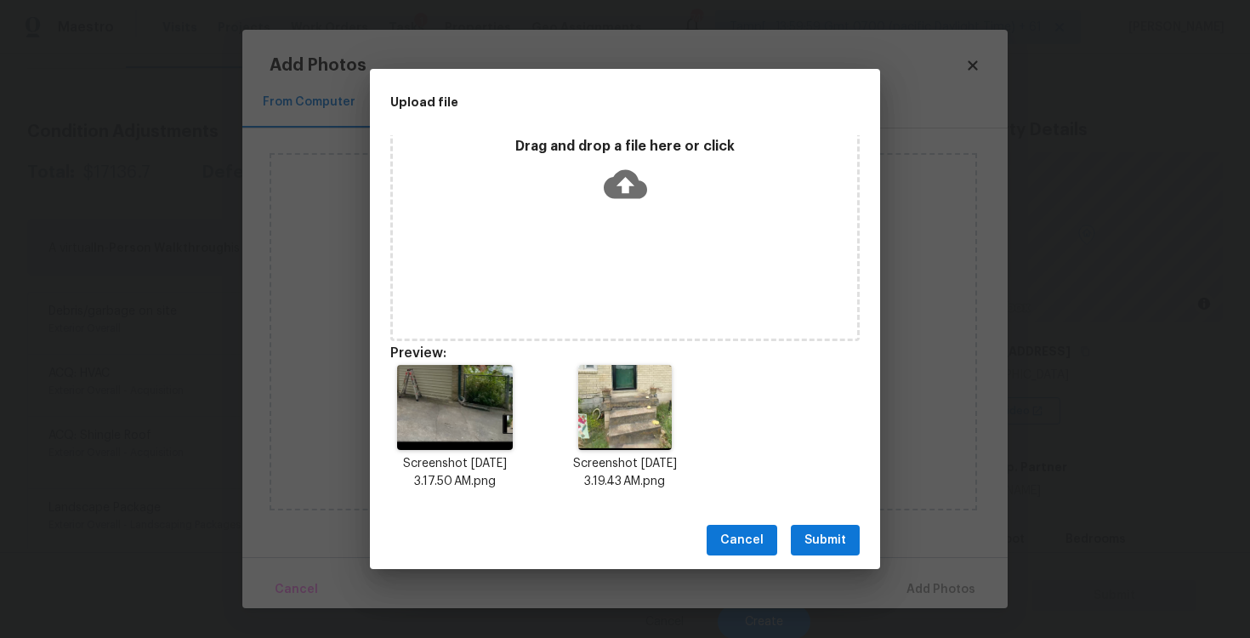
click at [839, 527] on button "Submit" at bounding box center [825, 540] width 69 height 31
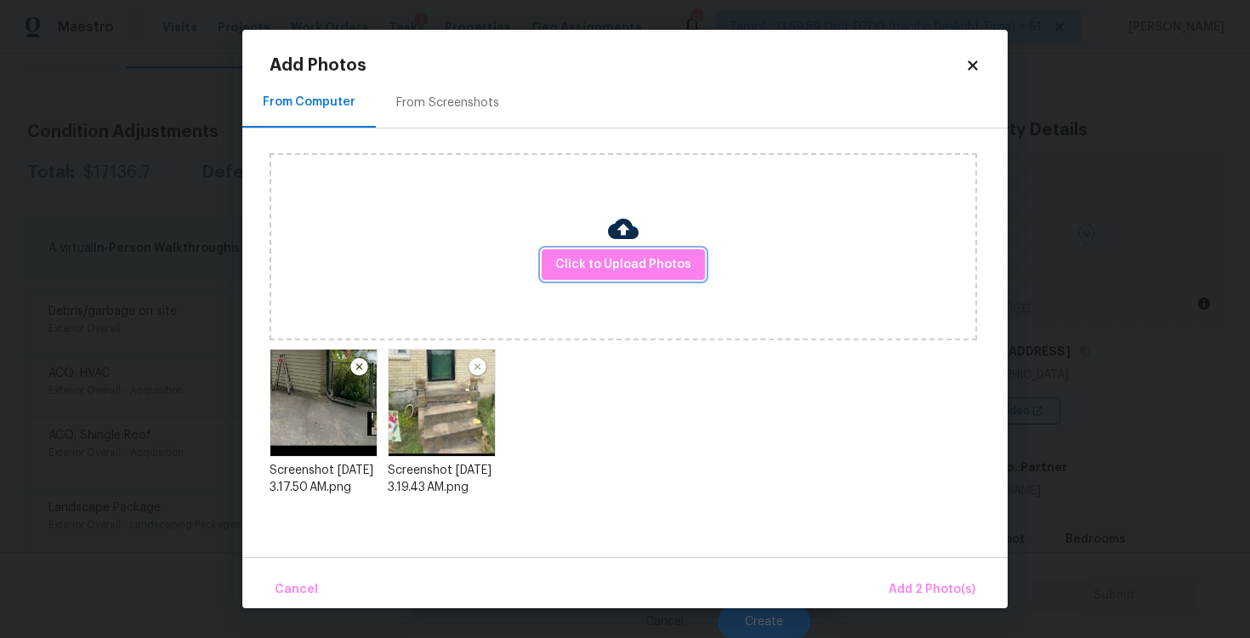
scroll to position [0, 0]
click at [919, 569] on div "Cancel Add 2 Photo(s)" at bounding box center [624, 582] width 765 height 51
click at [929, 582] on span "Add 2 Photo(s)" at bounding box center [932, 589] width 87 height 21
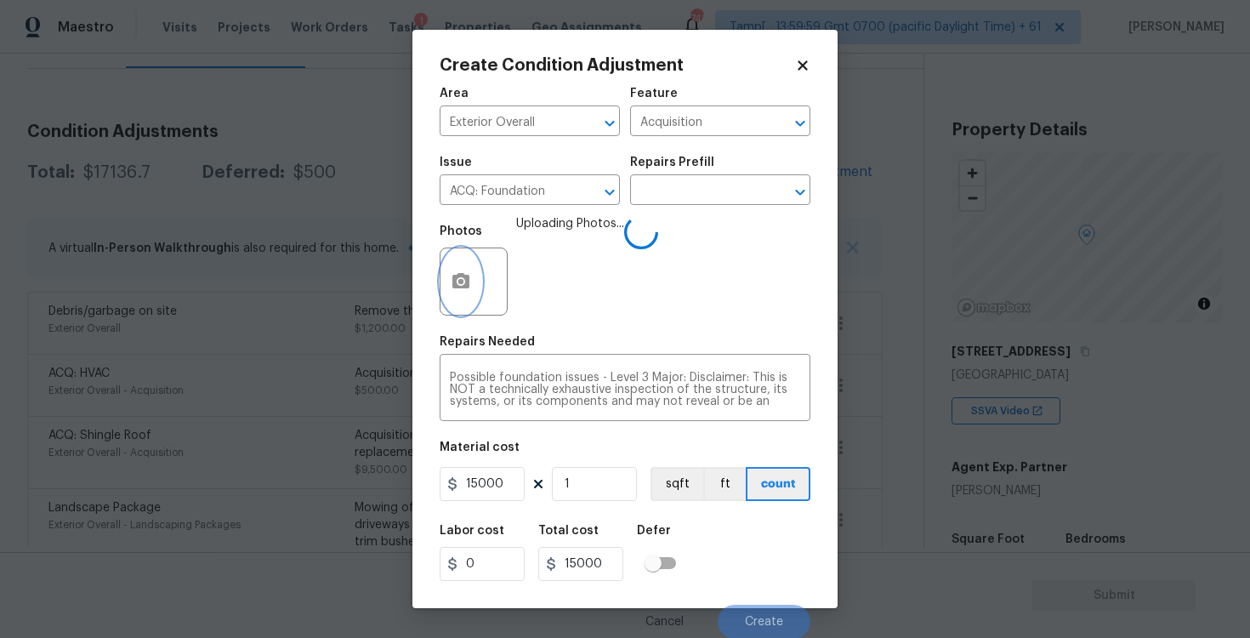
scroll to position [2, 0]
click at [765, 613] on button "Create" at bounding box center [764, 621] width 93 height 34
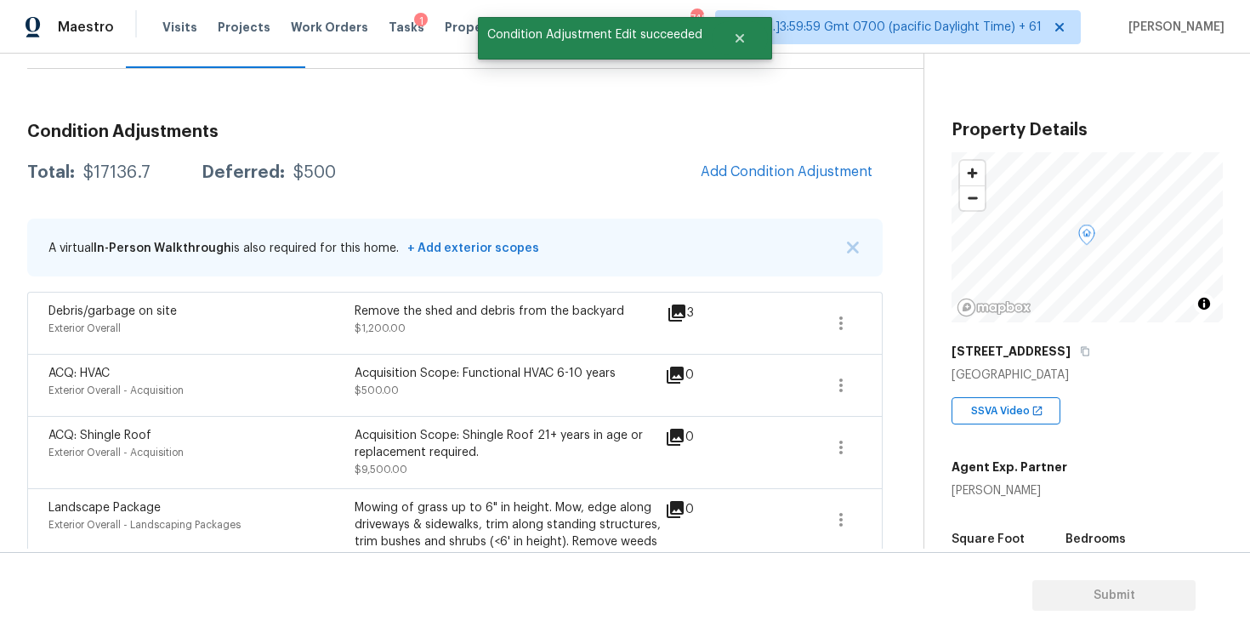
scroll to position [0, 0]
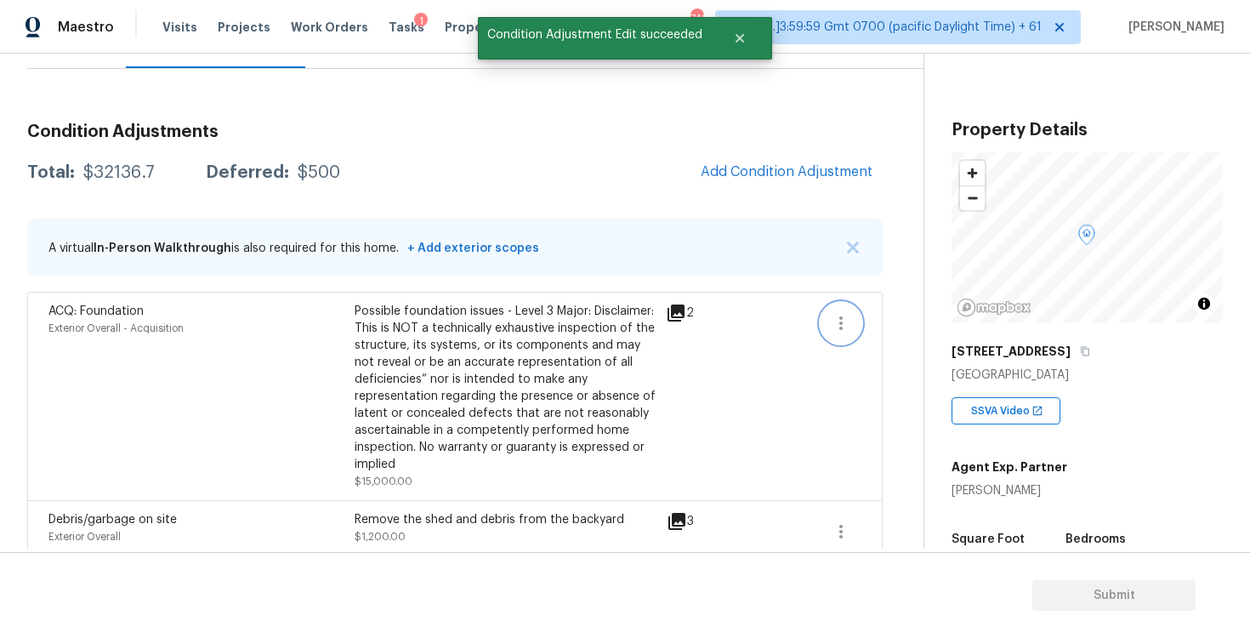
click at [846, 327] on icon "button" at bounding box center [841, 323] width 20 height 20
click at [898, 332] on ul "Edit" at bounding box center [937, 320] width 153 height 34
click at [897, 318] on div "Edit" at bounding box center [938, 319] width 133 height 17
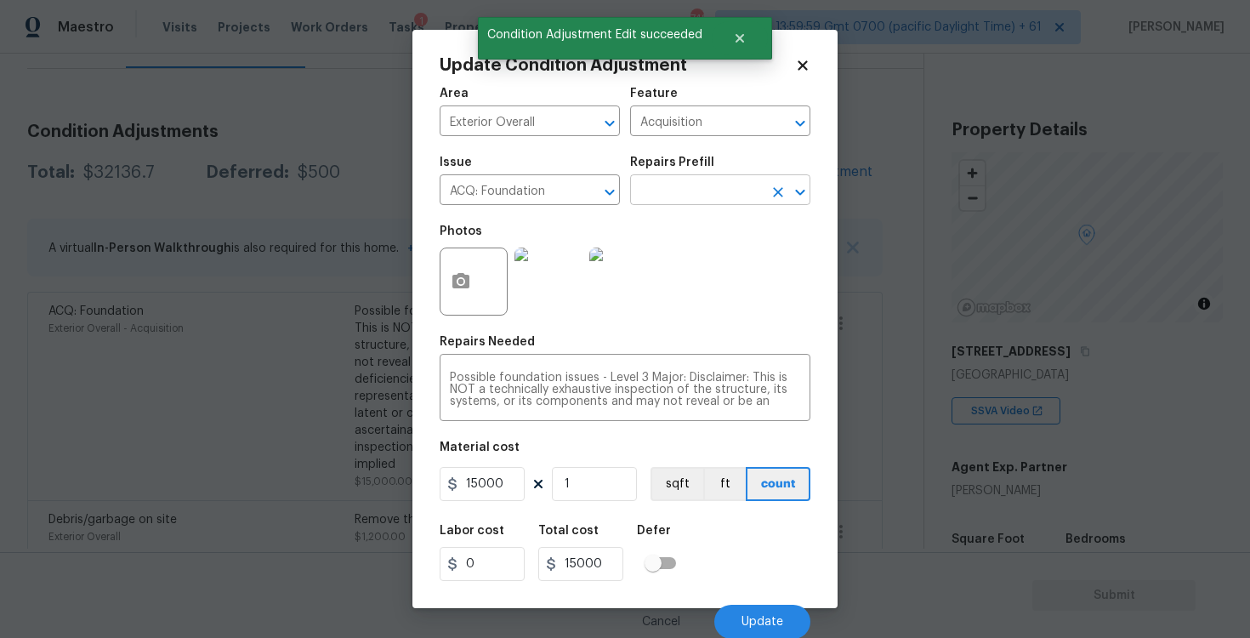
click at [710, 197] on input "text" at bounding box center [696, 192] width 133 height 26
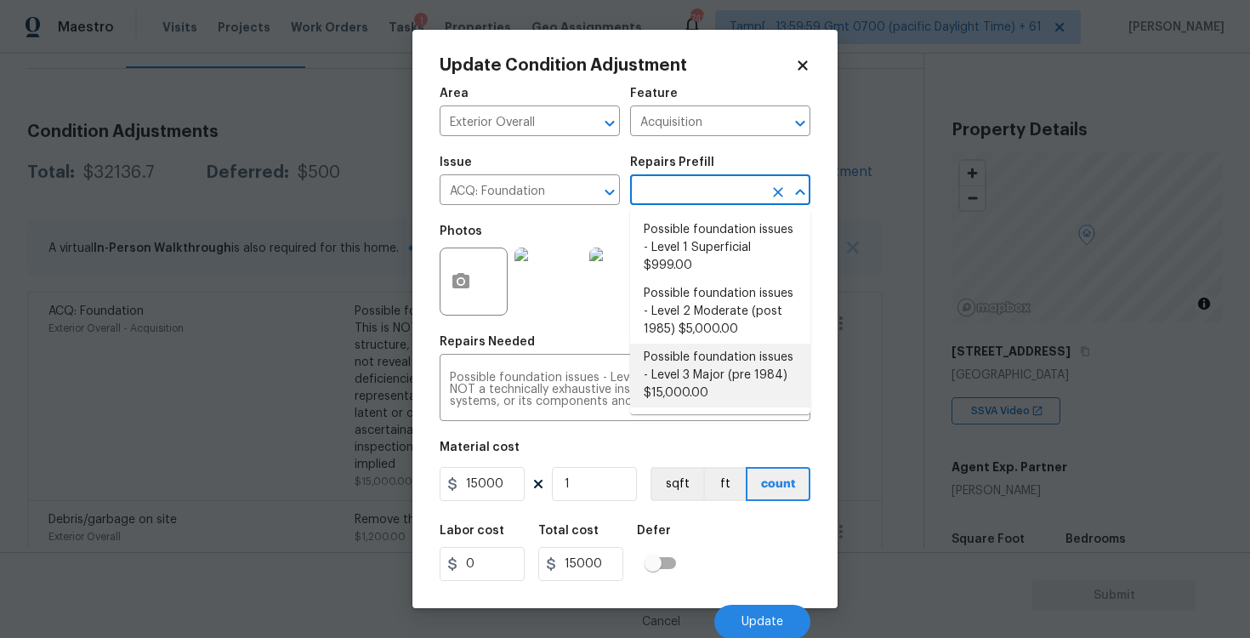
click at [673, 443] on div "Material cost" at bounding box center [625, 452] width 371 height 22
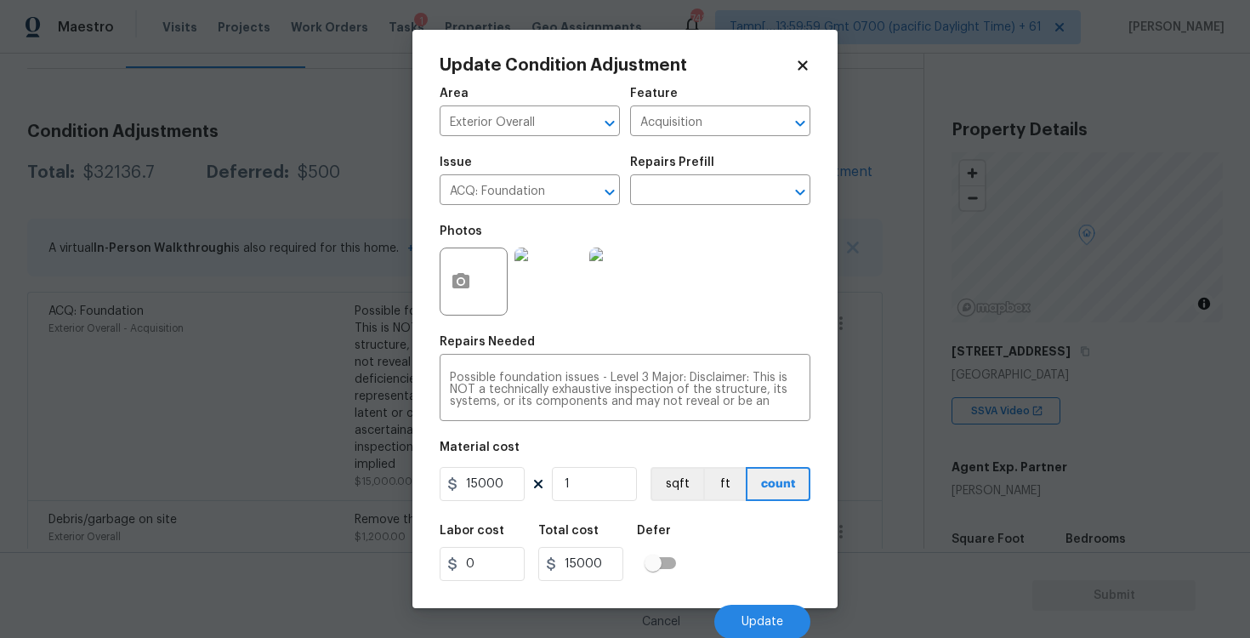
scroll to position [2, 0]
click at [753, 609] on button "Update" at bounding box center [762, 621] width 96 height 34
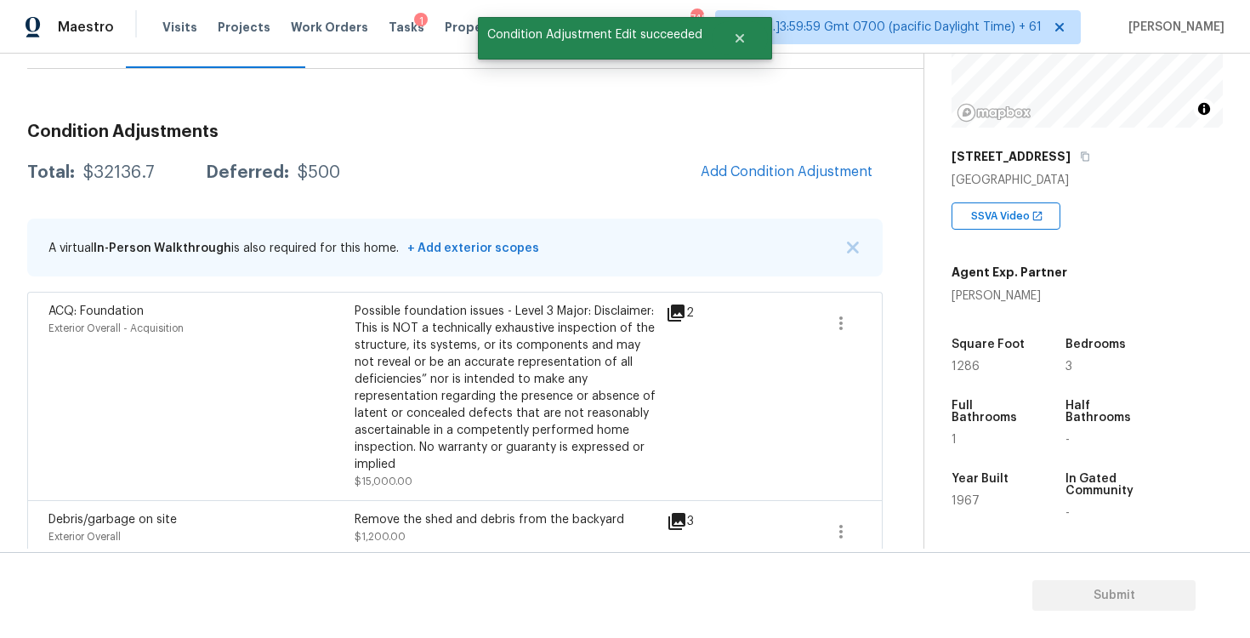
scroll to position [196, 0]
click at [848, 318] on icon "button" at bounding box center [841, 323] width 20 height 20
click at [900, 329] on link "Edit" at bounding box center [938, 320] width 145 height 26
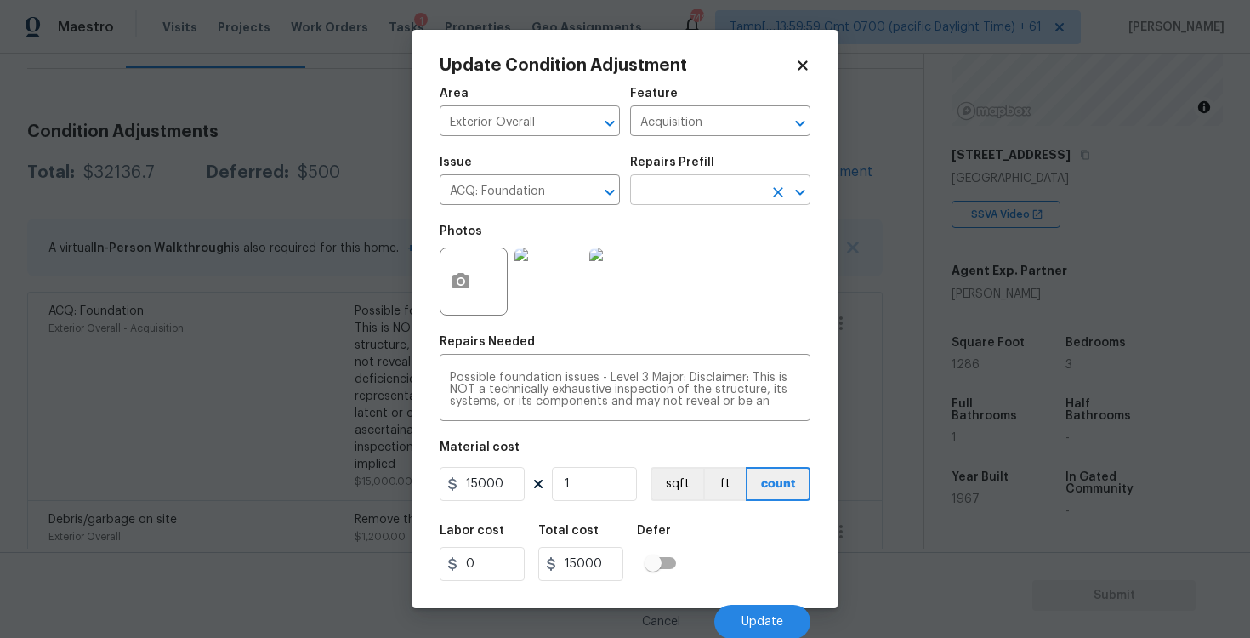
click at [704, 189] on input "text" at bounding box center [696, 192] width 133 height 26
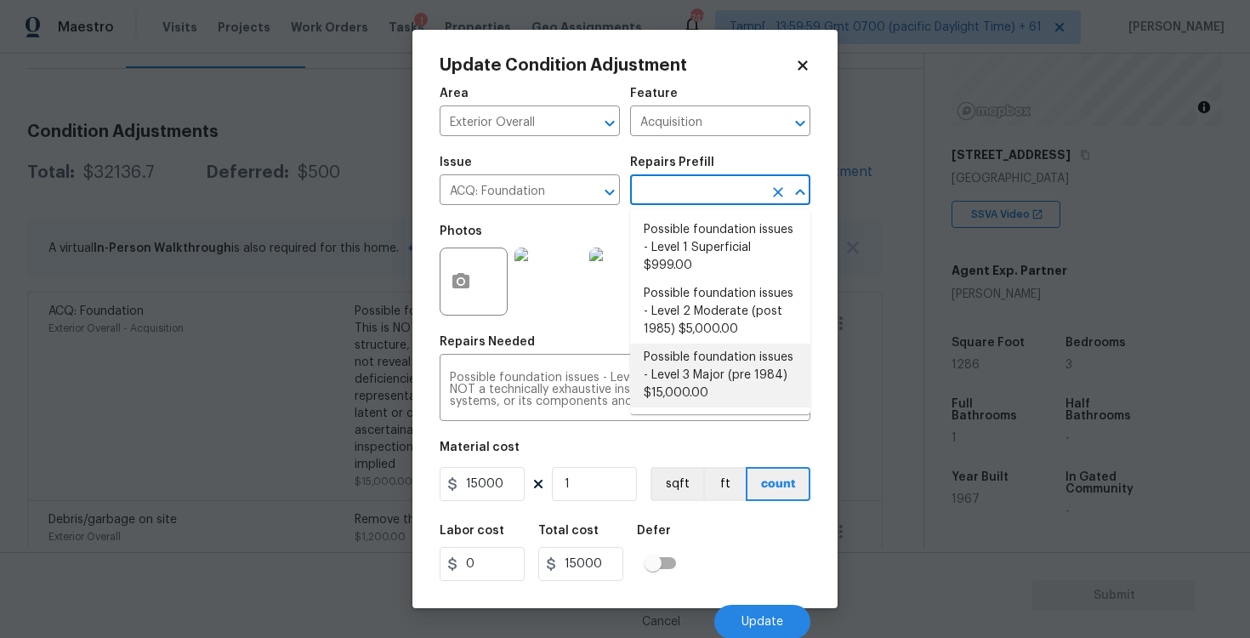
click at [727, 548] on div "Labor cost 0 Total cost 15000 Defer" at bounding box center [625, 552] width 371 height 77
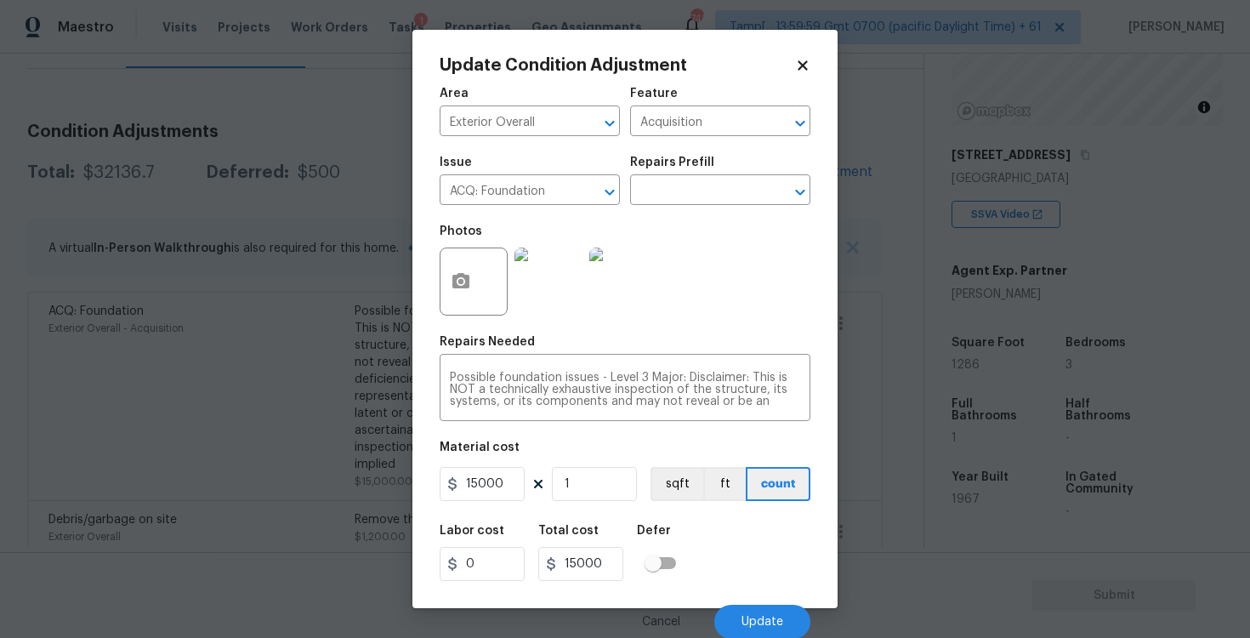
scroll to position [2, 0]
click at [758, 627] on button "Update" at bounding box center [762, 621] width 96 height 34
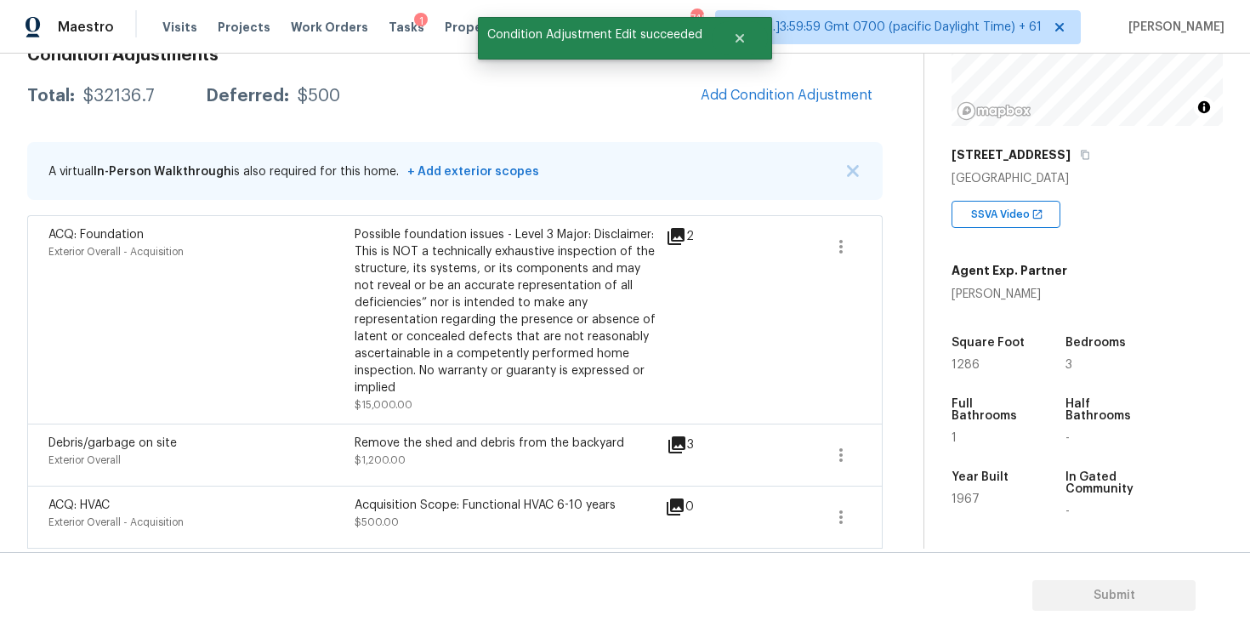
scroll to position [226, 0]
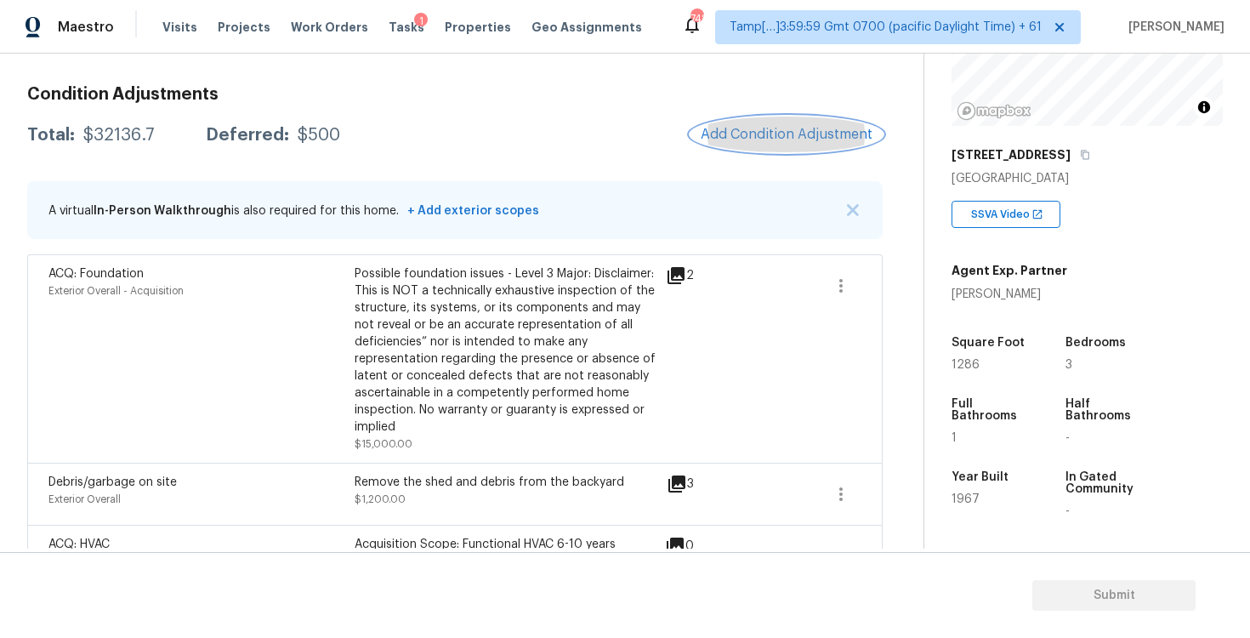
click at [798, 134] on span "Add Condition Adjustment" at bounding box center [787, 134] width 172 height 15
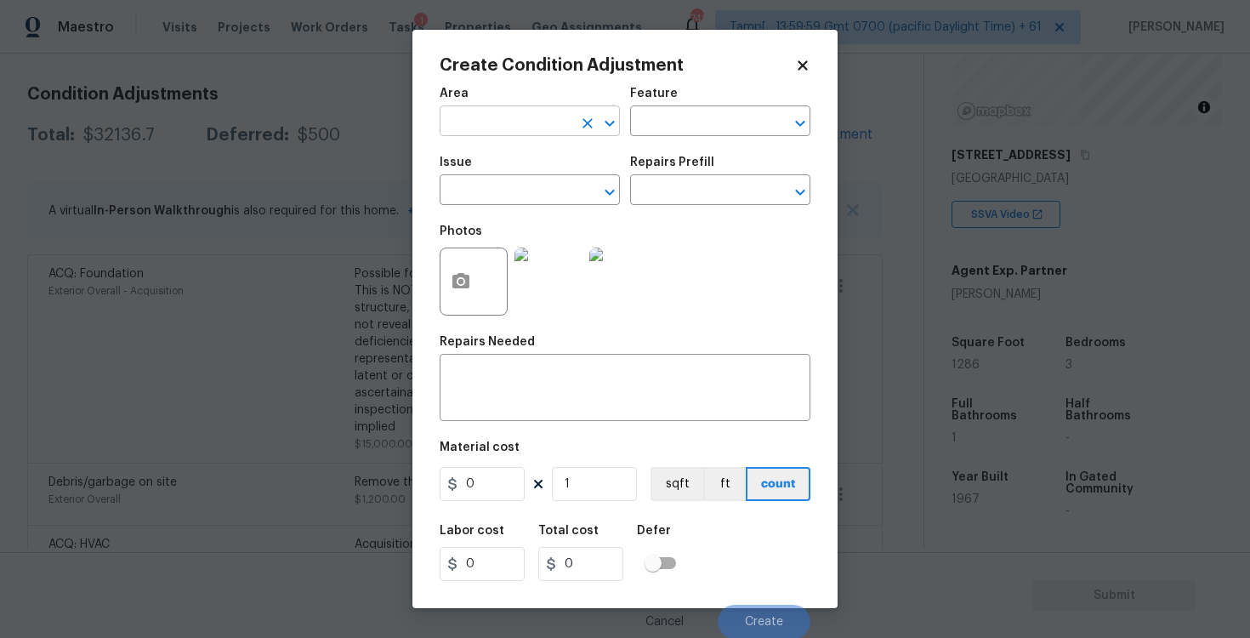
click at [517, 110] on input "text" at bounding box center [506, 123] width 133 height 26
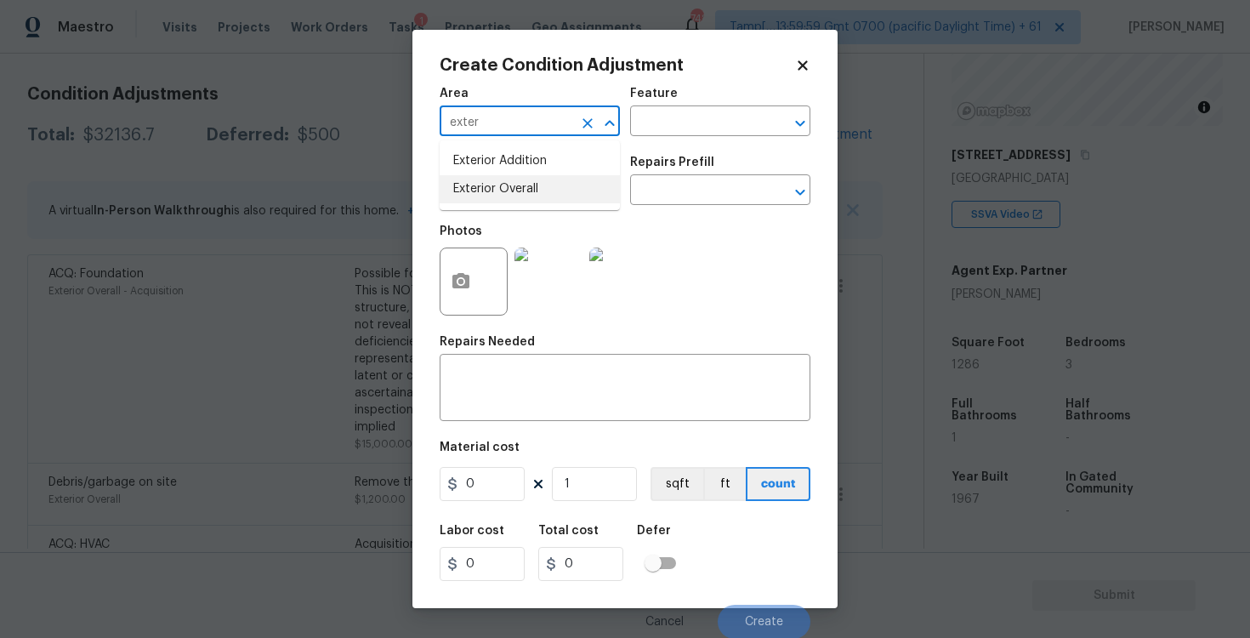
click at [518, 193] on li "Exterior Overall" at bounding box center [530, 189] width 180 height 28
type input "Exterior Overall"
click at [518, 193] on input "text" at bounding box center [506, 192] width 133 height 26
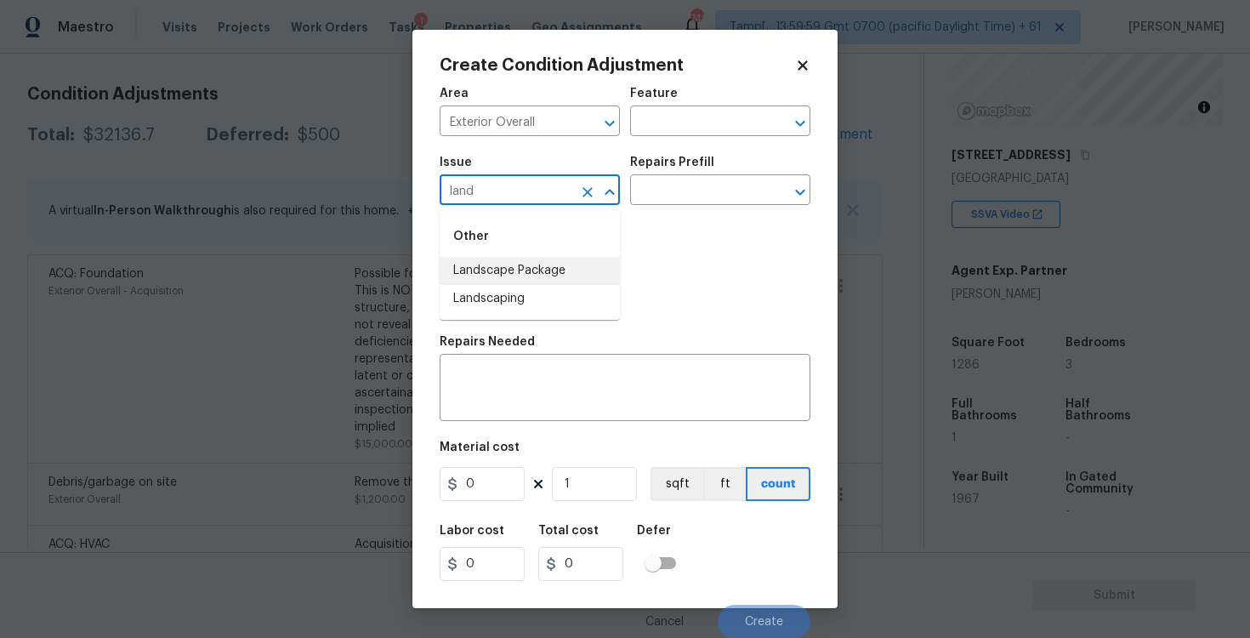
click at [553, 265] on li "Landscape Package" at bounding box center [530, 271] width 180 height 28
type input "Landscape Package"
click at [679, 182] on input "text" at bounding box center [696, 192] width 133 height 26
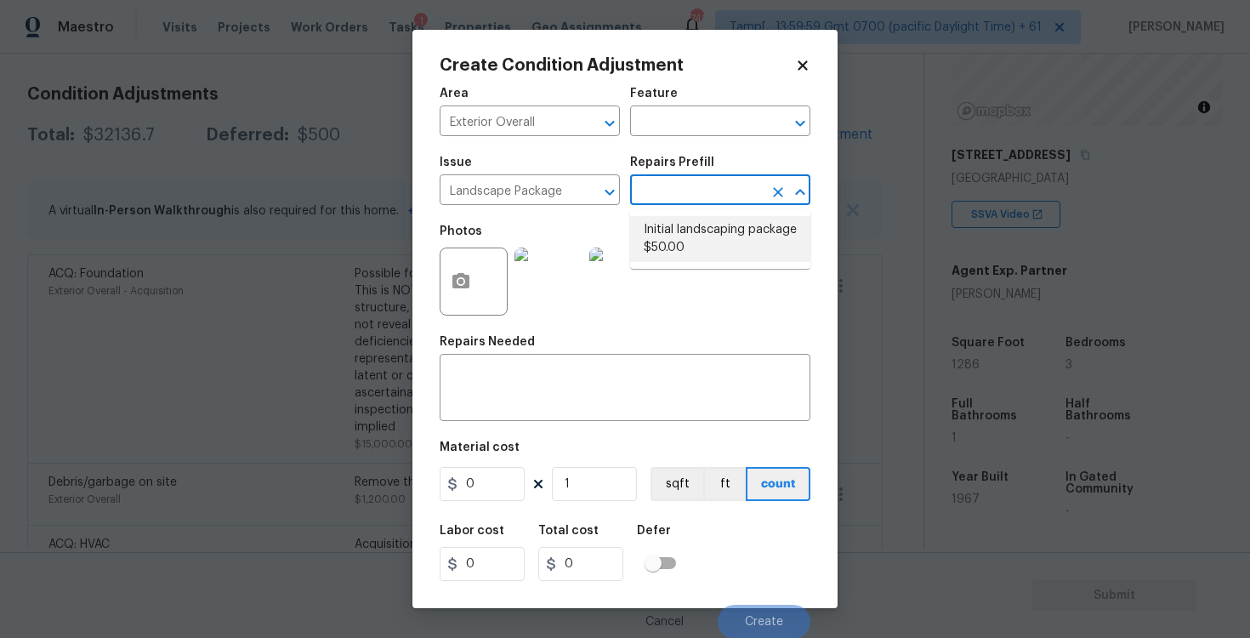
click at [683, 233] on li "Initial landscaping package $50.00" at bounding box center [720, 239] width 180 height 46
type input "Home Readiness Packages"
type textarea "Mowing of grass up to 6" in height. Mow, edge along driveways & sidewalks, trim…"
type input "50"
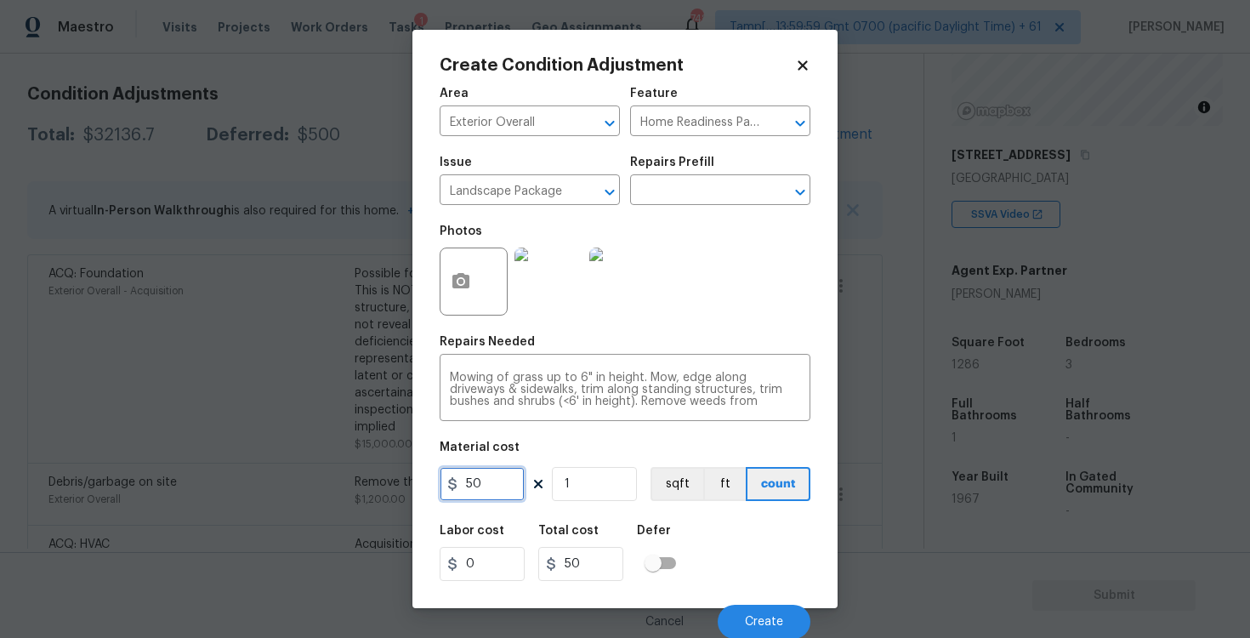
click at [489, 490] on input "50" at bounding box center [482, 484] width 85 height 34
type input "750"
click at [550, 454] on div "Material cost" at bounding box center [625, 452] width 371 height 22
type input "750"
click at [463, 300] on button "button" at bounding box center [460, 281] width 41 height 66
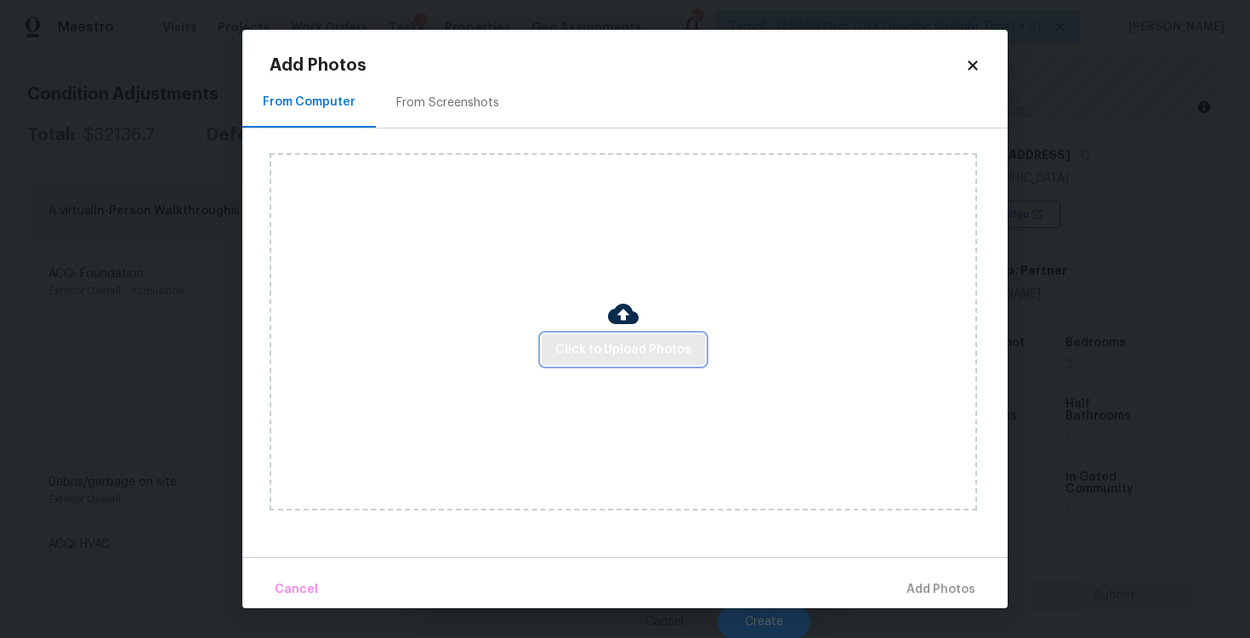
click at [612, 351] on span "Click to Upload Photos" at bounding box center [623, 349] width 136 height 21
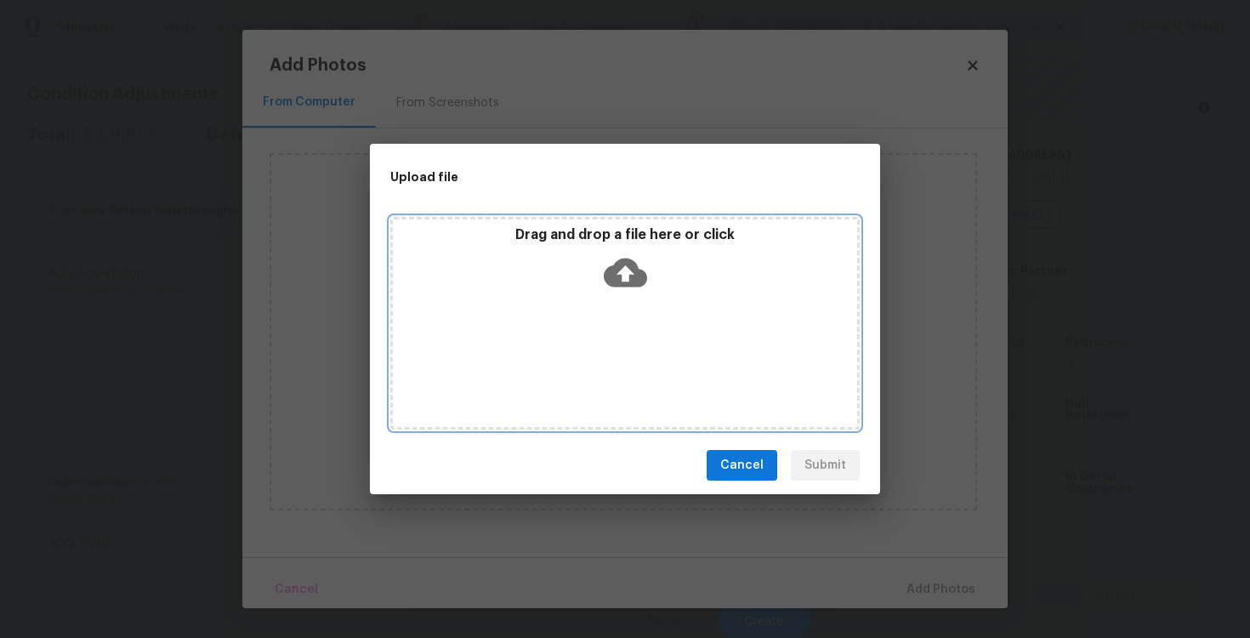
click at [631, 258] on icon at bounding box center [625, 272] width 43 height 29
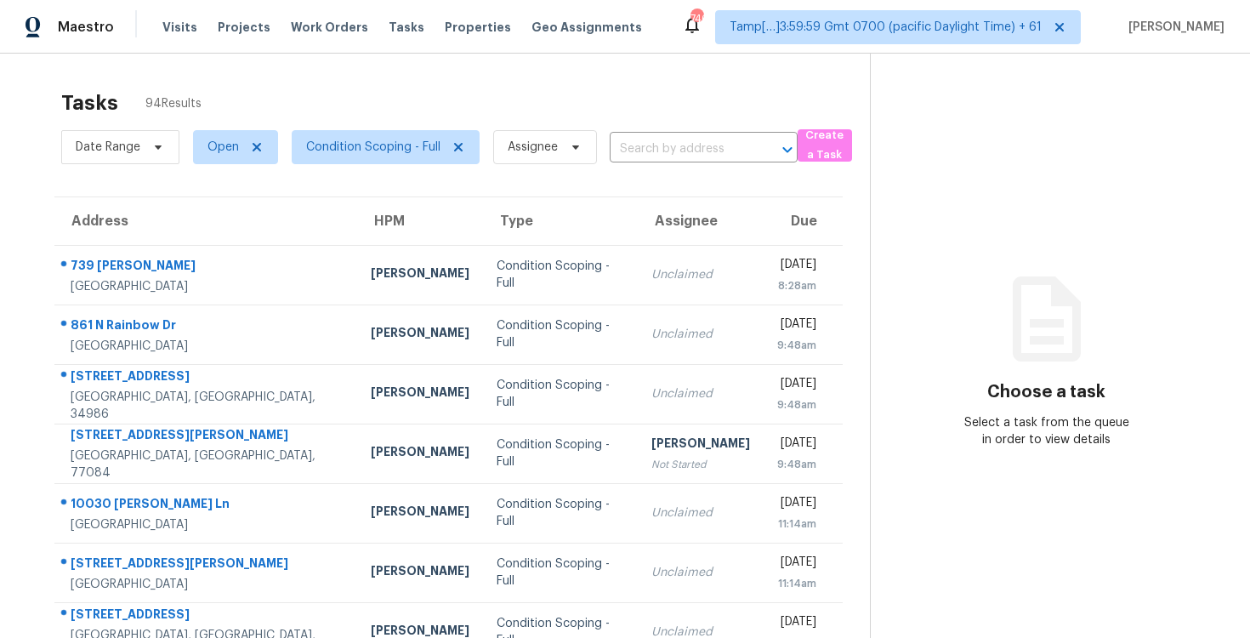
click at [484, 94] on div "Tasks 94 Results" at bounding box center [465, 103] width 809 height 44
click at [665, 146] on input "text" at bounding box center [680, 149] width 140 height 26
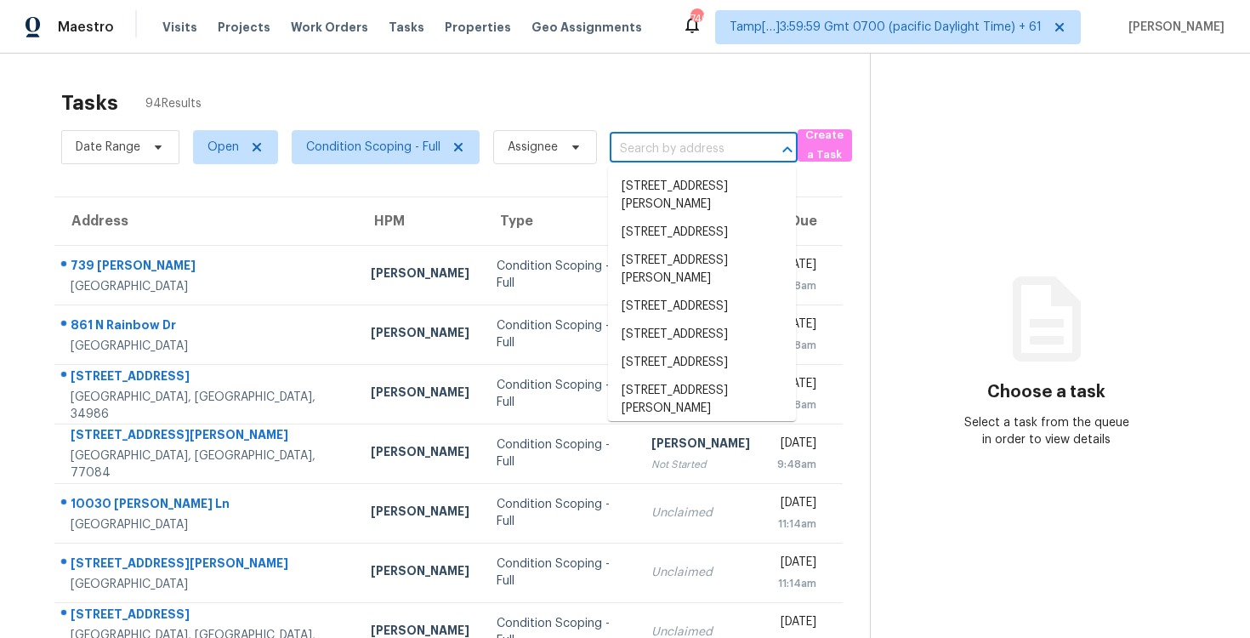
paste input "7104 N Baltimore Ave, Kansas City, MO 64118"
type input "7104 N Baltimore Ave, Kansas City, MO 64118"
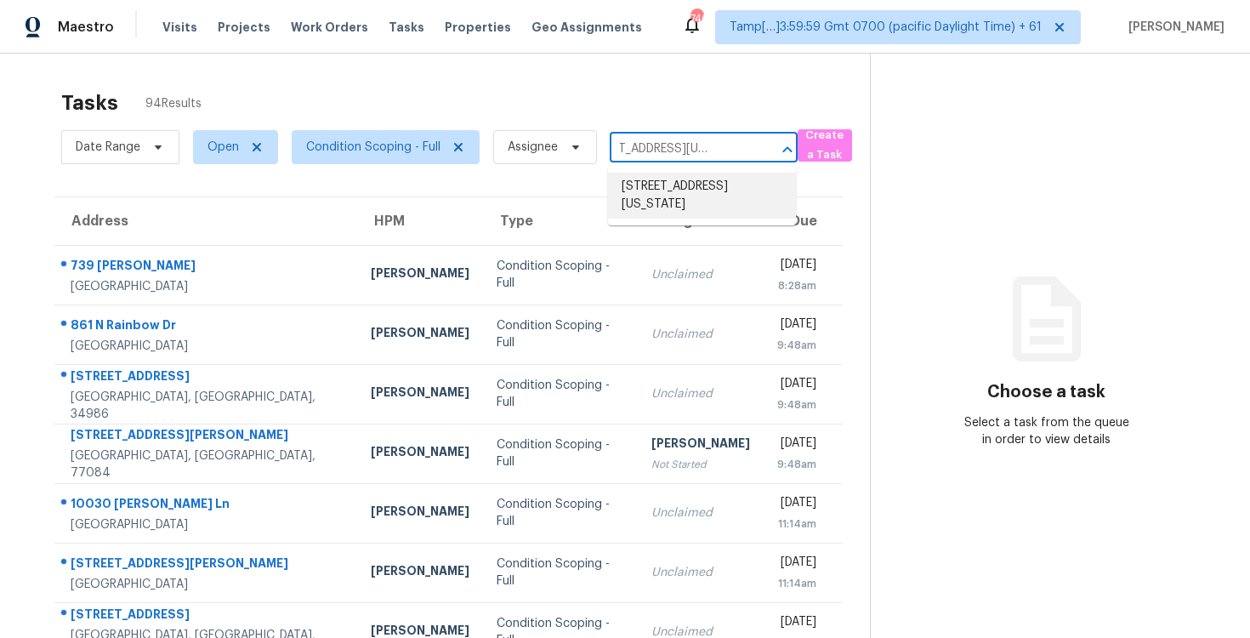
click at [690, 173] on li "7104 N Baltimore Ave, Kansas City, MO 64118" at bounding box center [702, 196] width 188 height 46
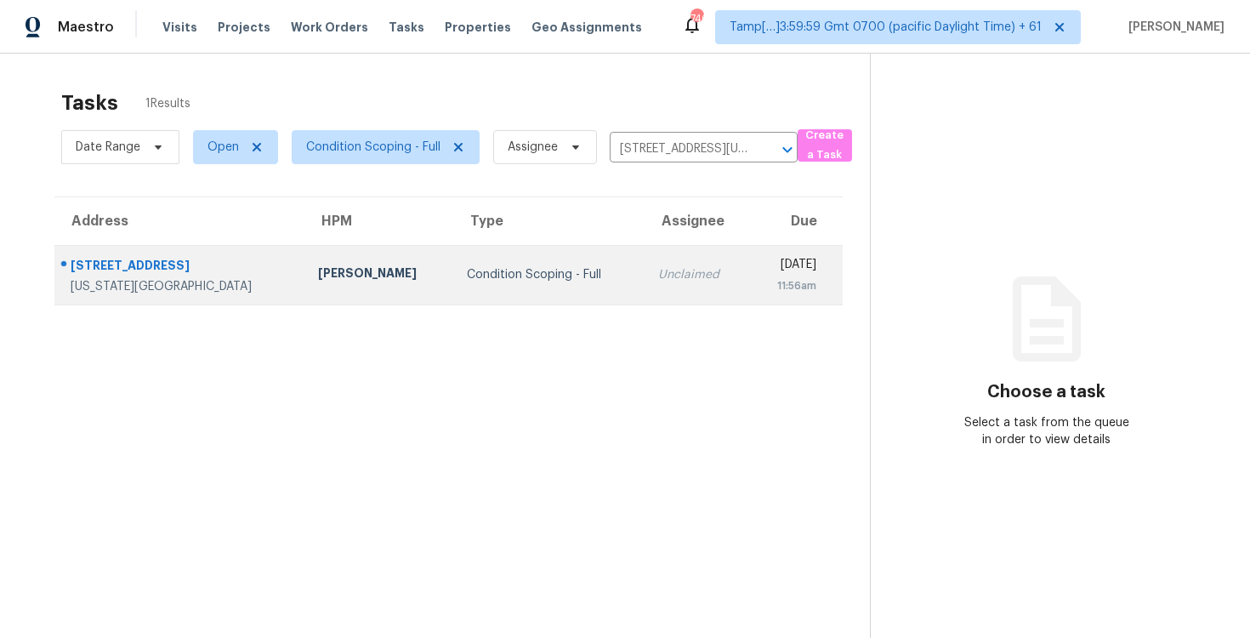
click at [749, 254] on td "Wed, Aug 13th 2025 11:56am" at bounding box center [796, 275] width 94 height 60
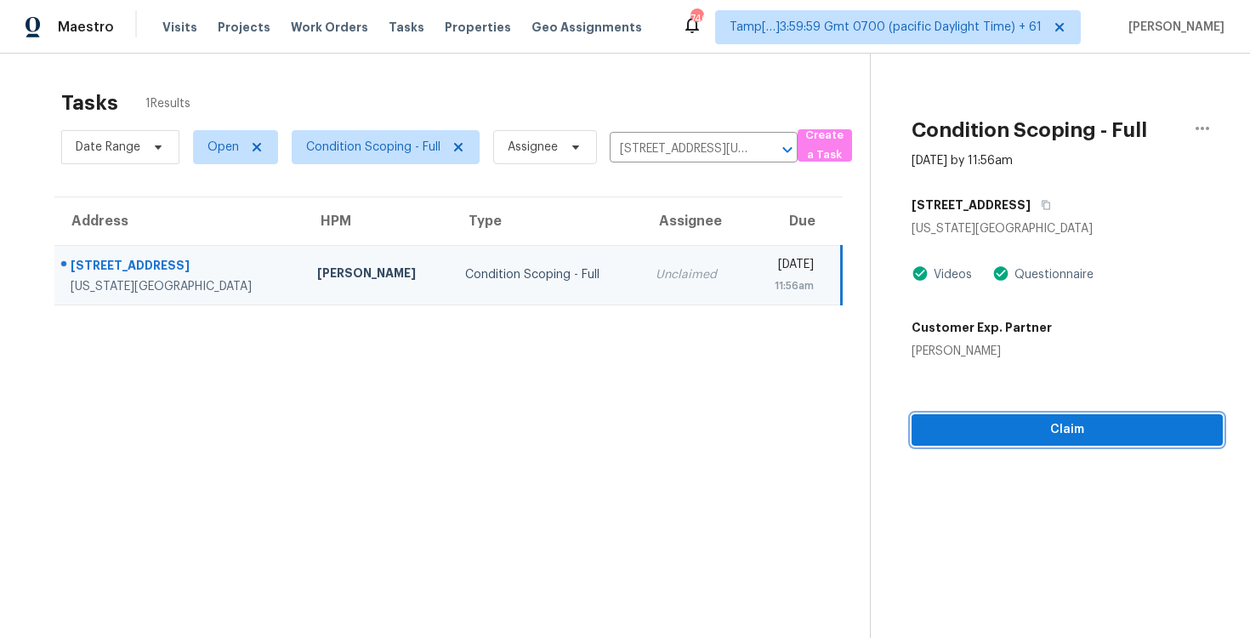
click at [1014, 440] on button "Claim" at bounding box center [1067, 429] width 311 height 31
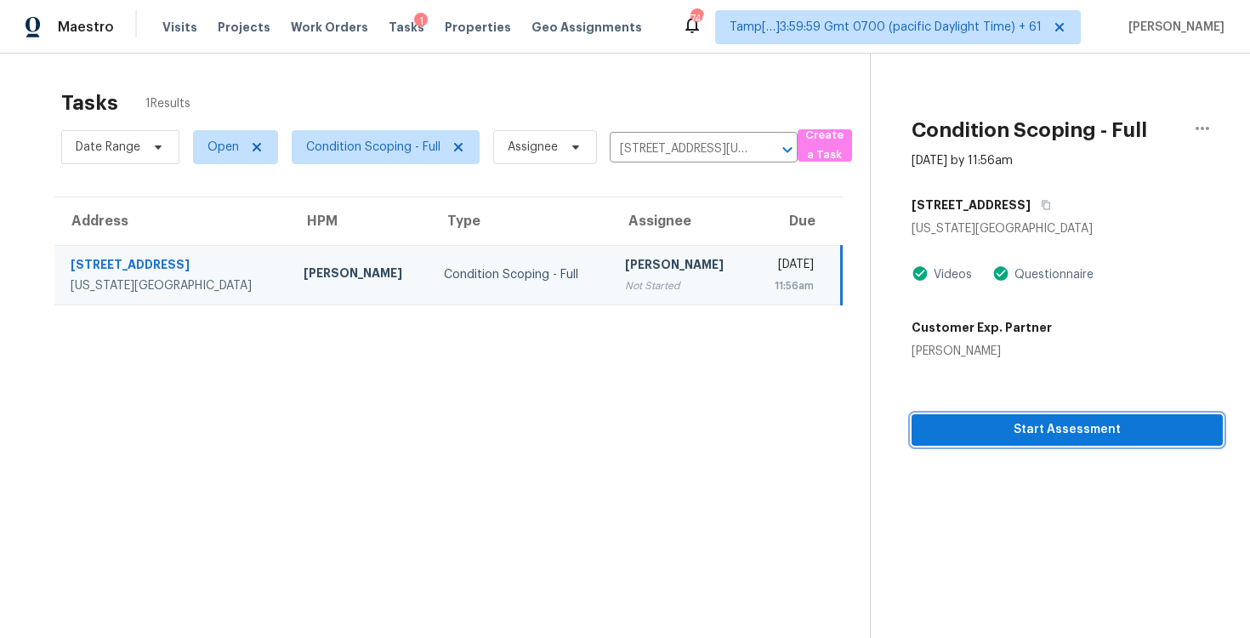
click at [1014, 440] on button "Start Assessment" at bounding box center [1067, 429] width 311 height 31
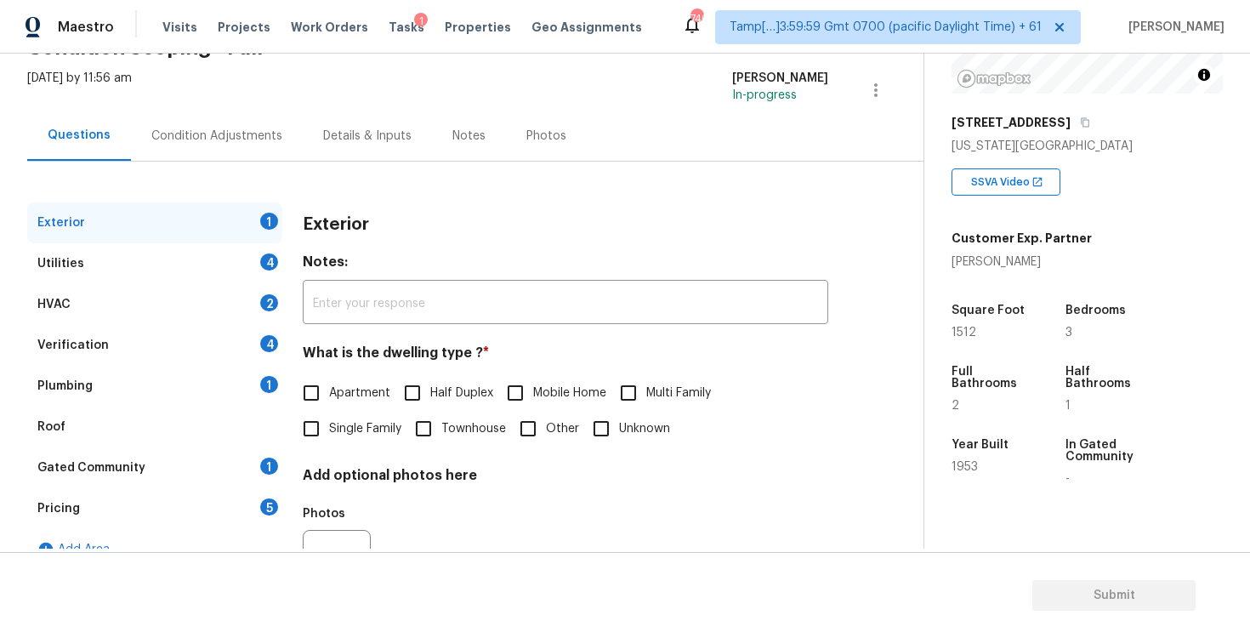
scroll to position [241, 0]
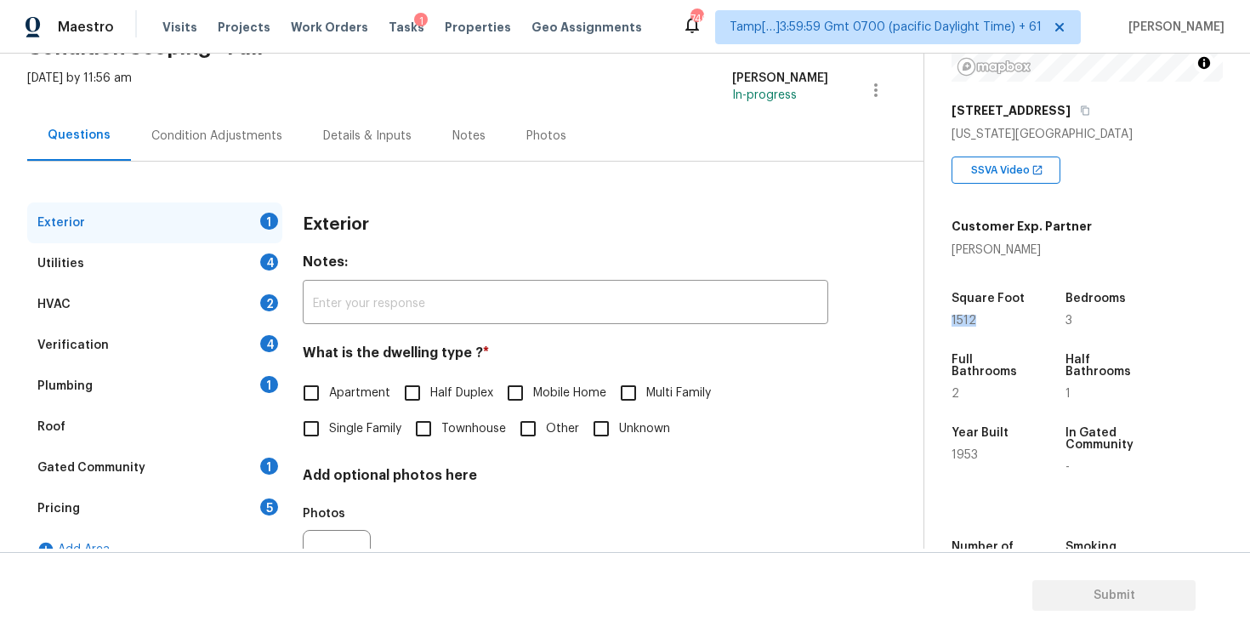
drag, startPoint x: 952, startPoint y: 320, endPoint x: 980, endPoint y: 320, distance: 28.1
click at [980, 320] on div "1512" at bounding box center [992, 321] width 81 height 12
copy span "1512"
click at [262, 133] on div "Condition Adjustments" at bounding box center [216, 136] width 131 height 17
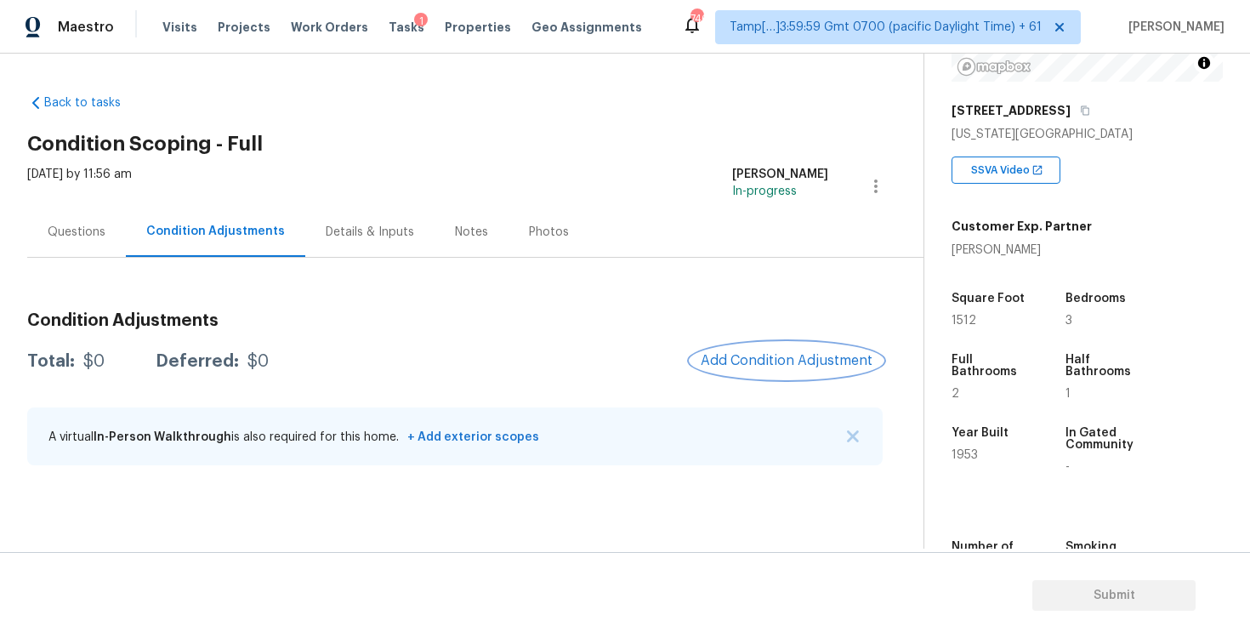
click at [784, 369] on button "Add Condition Adjustment" at bounding box center [786, 361] width 192 height 36
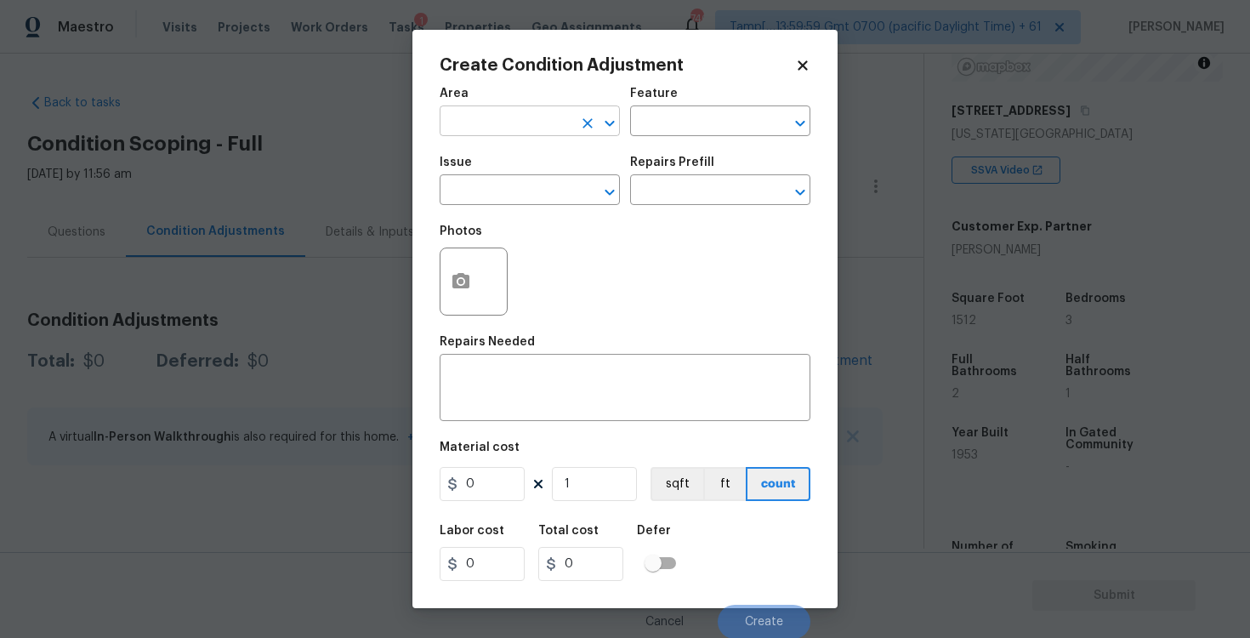
click at [509, 116] on input "text" at bounding box center [506, 123] width 133 height 26
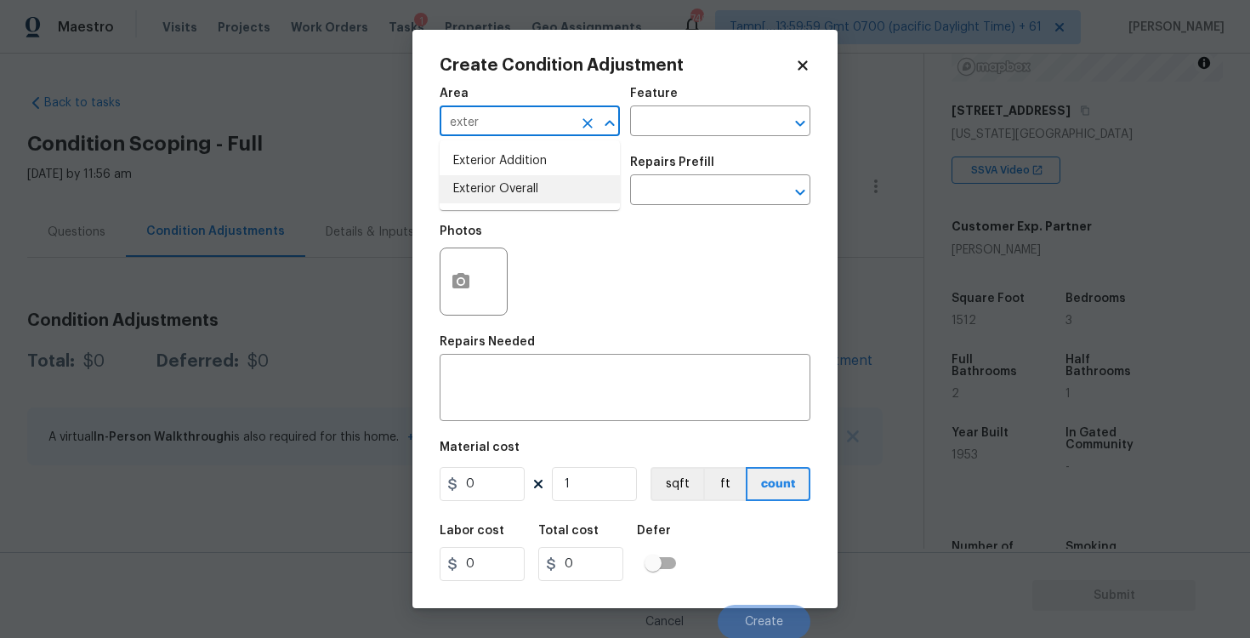
click at [497, 186] on li "Exterior Overall" at bounding box center [530, 189] width 180 height 28
type input "Exterior Overall"
click at [497, 186] on input "text" at bounding box center [506, 192] width 133 height 26
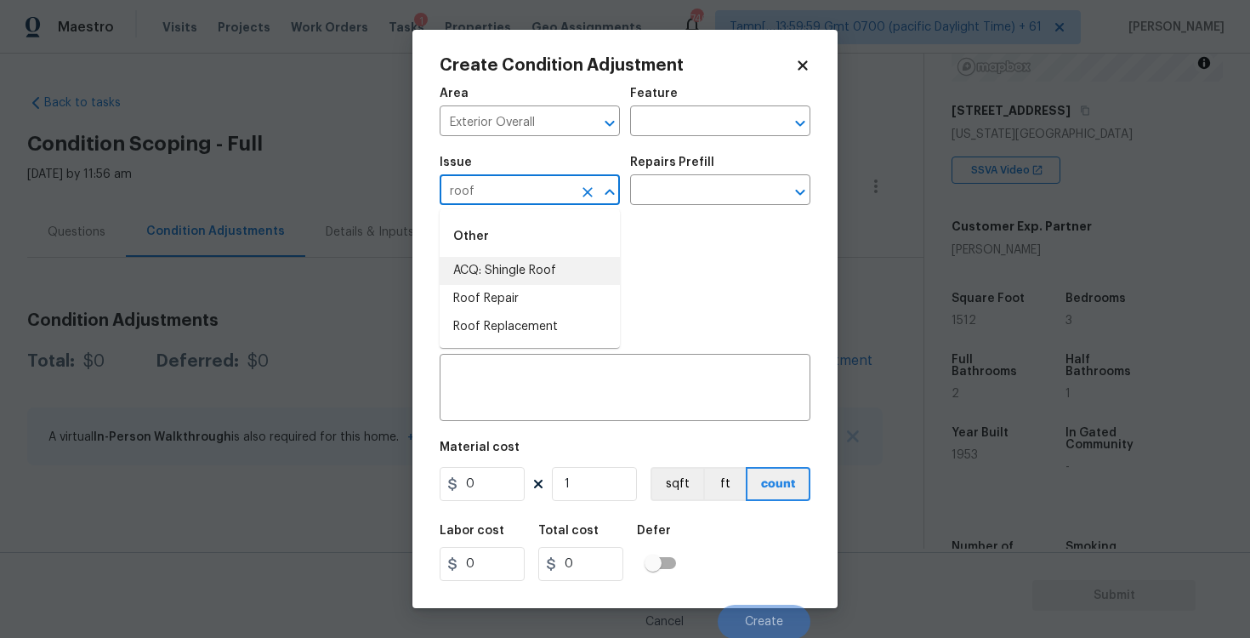
click at [501, 270] on li "ACQ: Shingle Roof" at bounding box center [530, 271] width 180 height 28
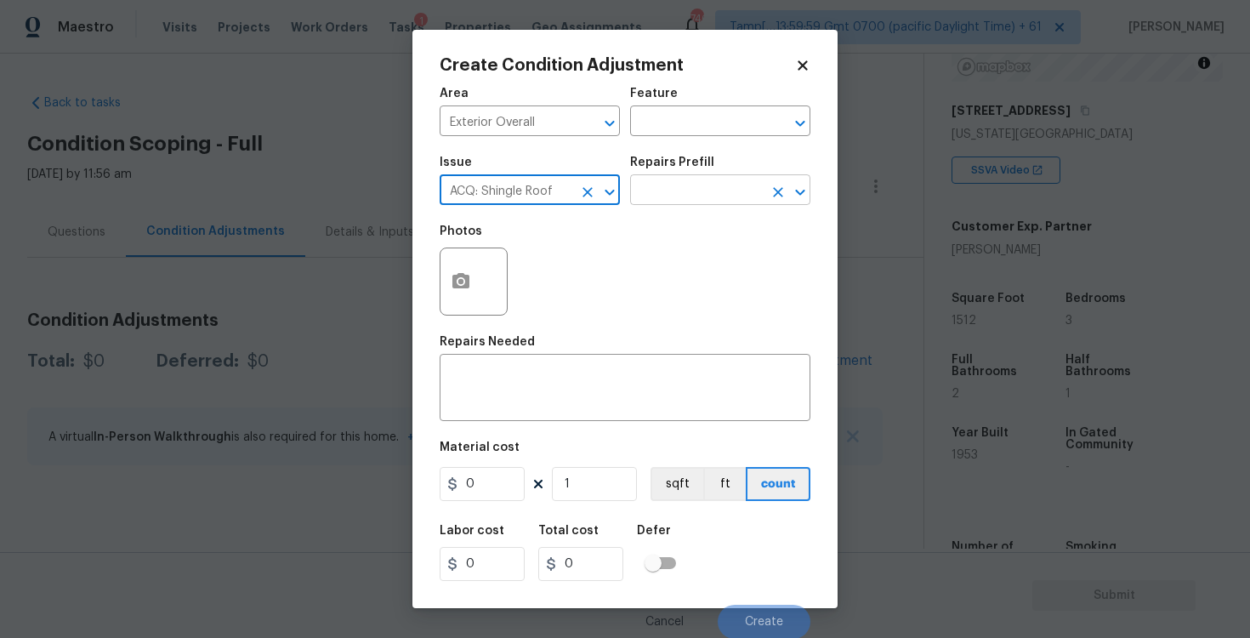
type input "ACQ: Shingle Roof"
click at [687, 191] on input "text" at bounding box center [696, 192] width 133 height 26
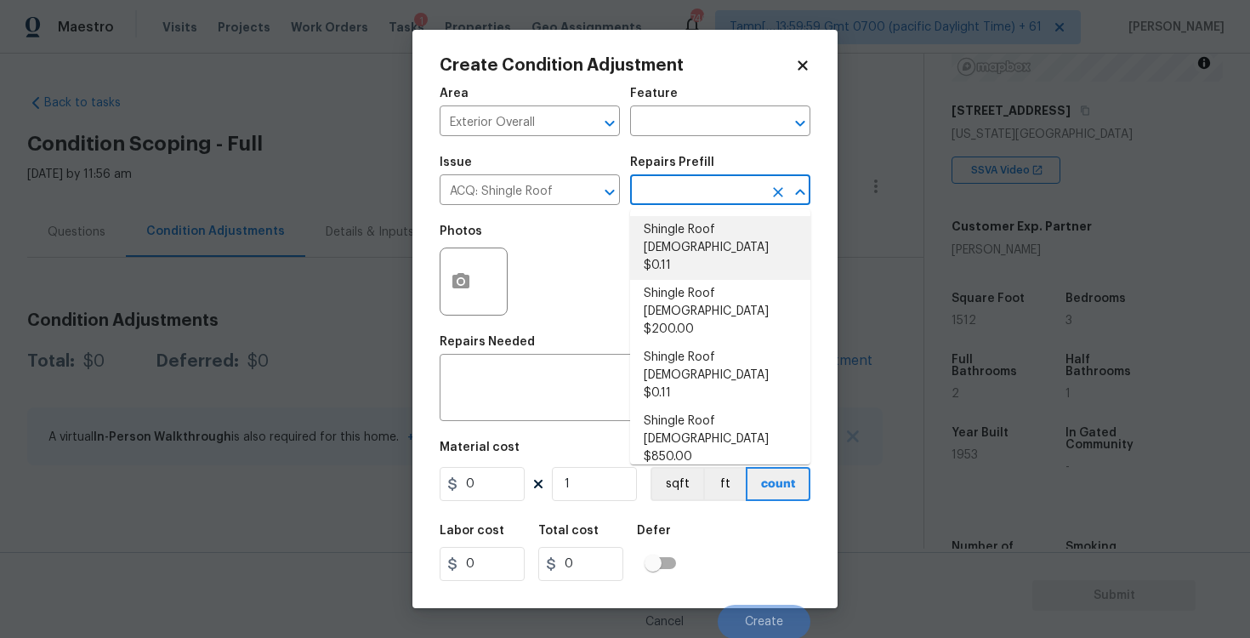
click at [696, 256] on li "Shingle Roof 0-10 Years Old $0.11" at bounding box center [720, 248] width 180 height 64
type input "Acquisition"
type textarea "Acquisition Scope: Shingle Roof 0-10 years in age maintenance."
type input "0.11"
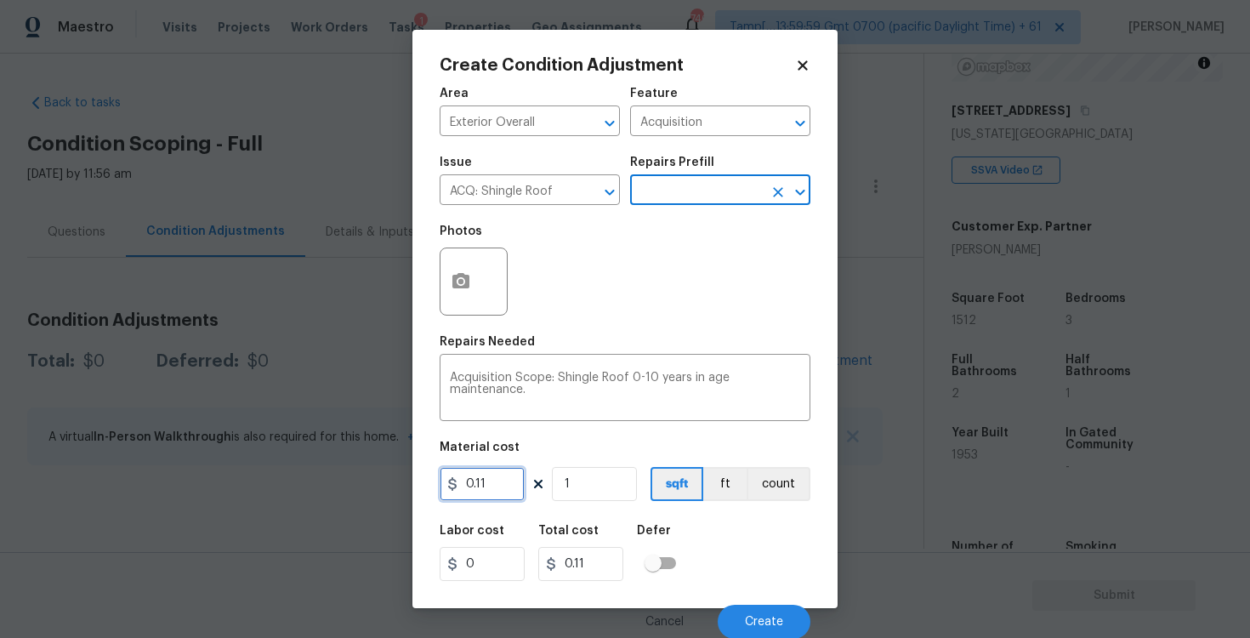
click at [514, 486] on input "0.11" at bounding box center [482, 484] width 85 height 34
type input "0.14"
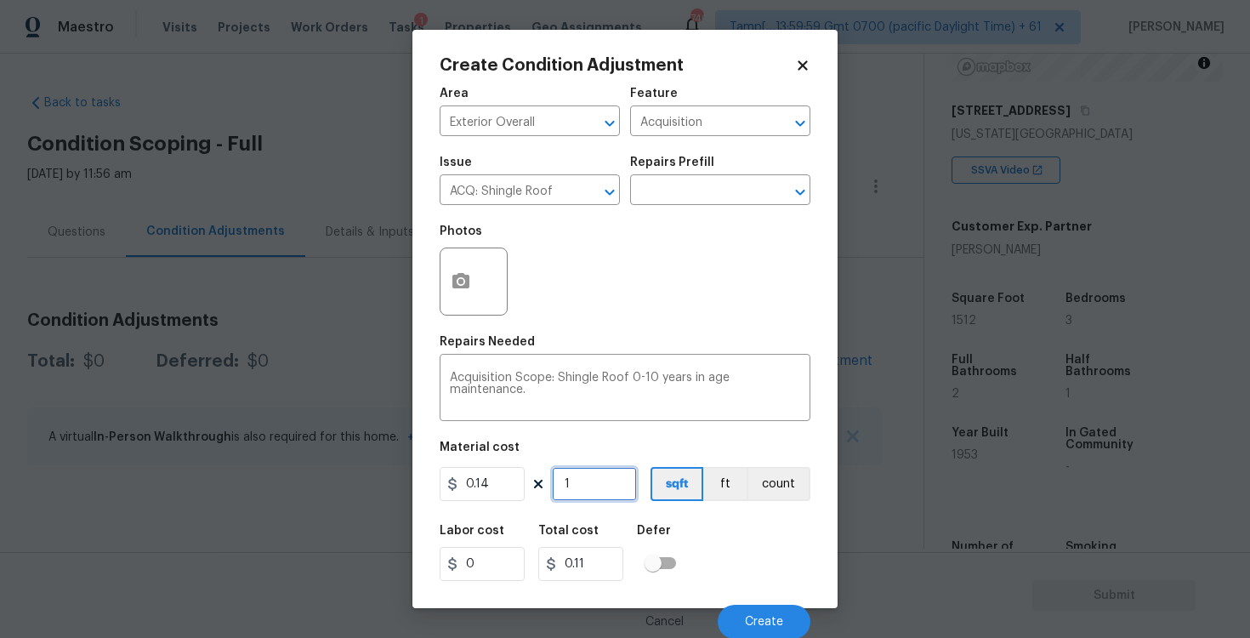
type input "0.14"
click at [605, 486] on input "1" at bounding box center [594, 484] width 85 height 34
type input "0"
paste input "1512"
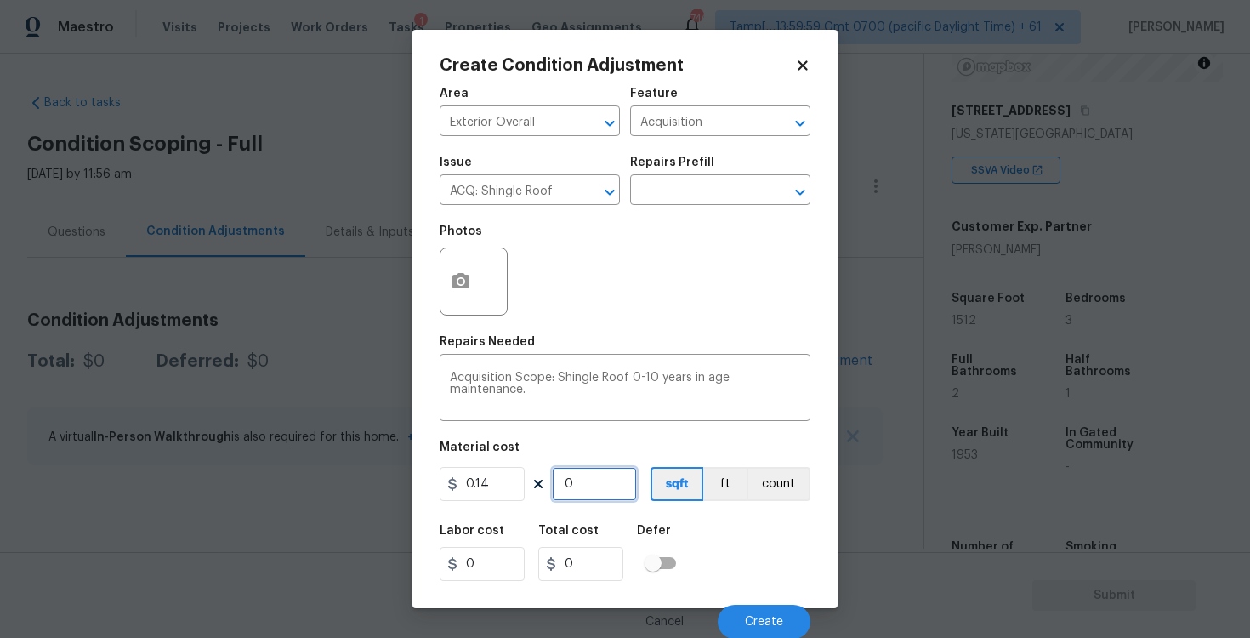
type input "1512"
type input "211.68000000000004"
type input "1512"
click at [701, 497] on button "sqft" at bounding box center [676, 484] width 53 height 34
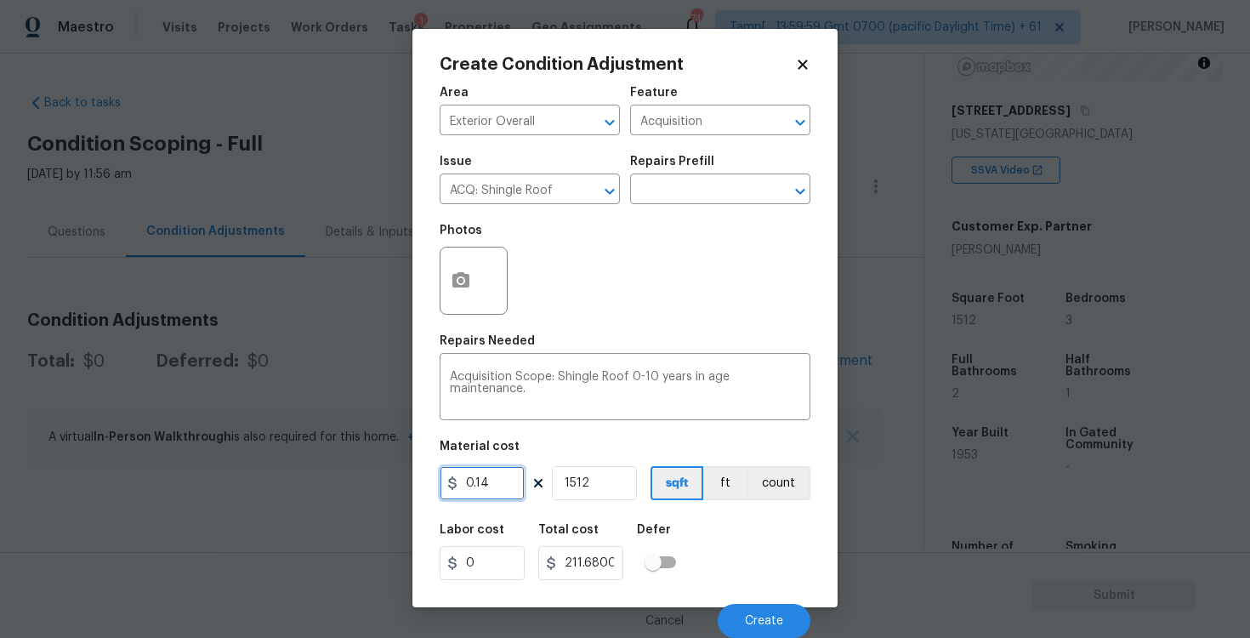
click at [519, 480] on input "0.14" at bounding box center [482, 483] width 85 height 34
click at [502, 482] on input "0.14" at bounding box center [482, 483] width 85 height 34
type input "211"
type input "319032"
click at [592, 475] on input "1512" at bounding box center [594, 483] width 85 height 34
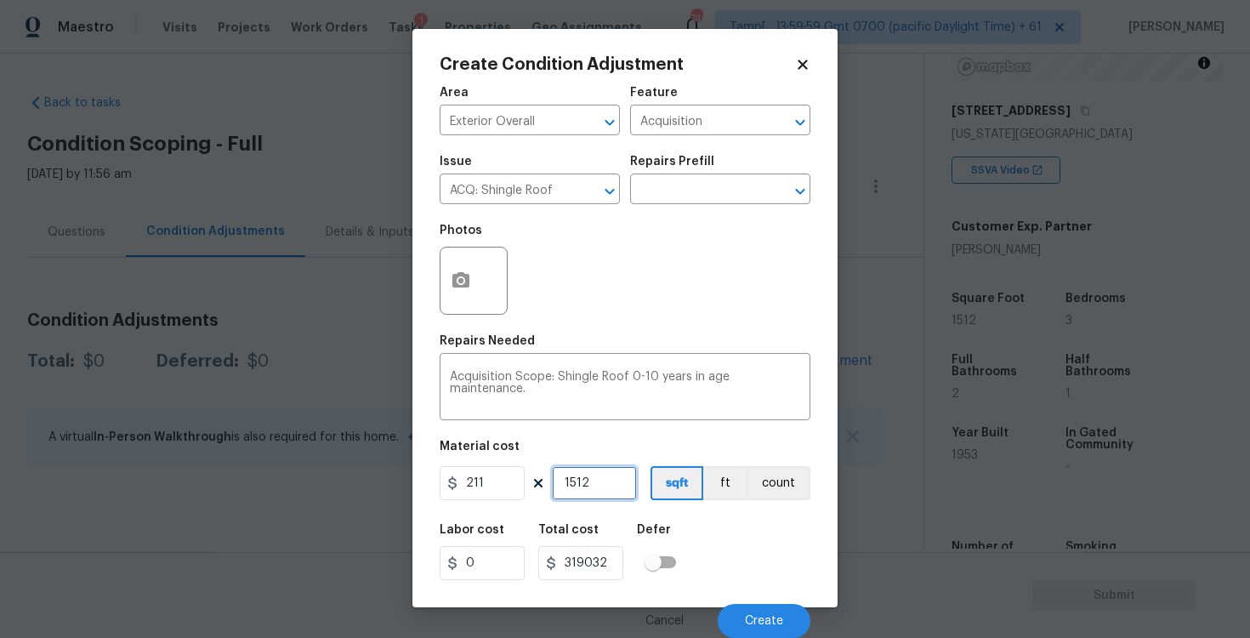
type input "0"
type input "1"
type input "211"
type input "1"
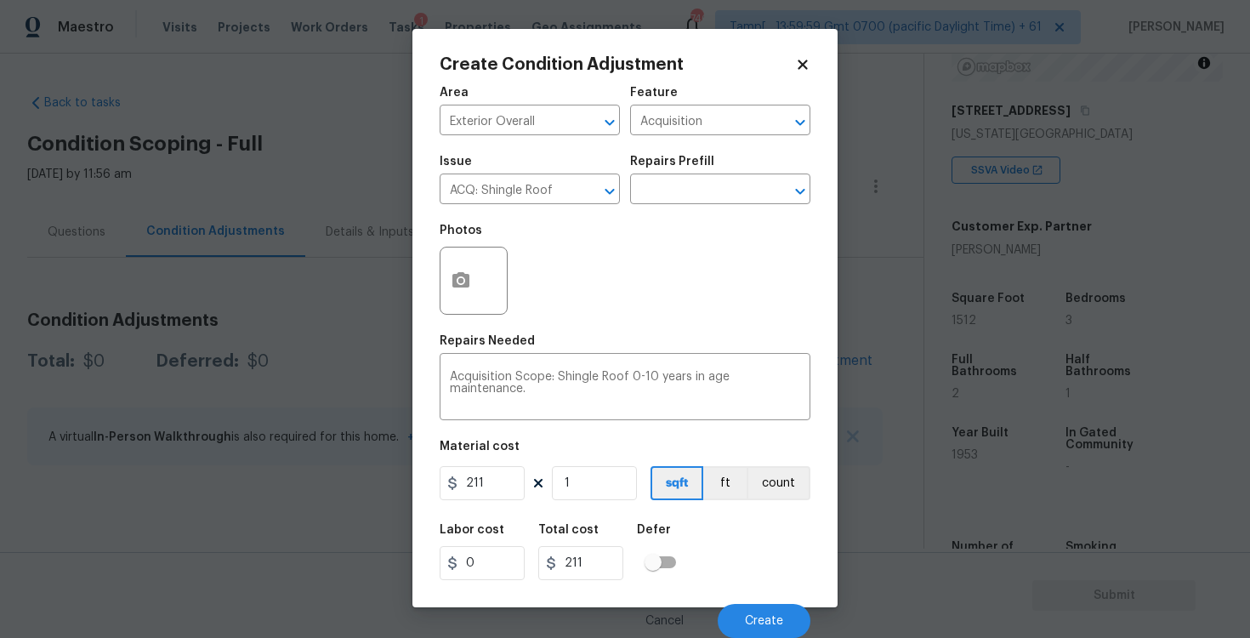
click at [755, 549] on div "Labor cost 0 Total cost 211 Defer" at bounding box center [625, 552] width 371 height 77
click at [775, 622] on span "Create" at bounding box center [764, 621] width 38 height 13
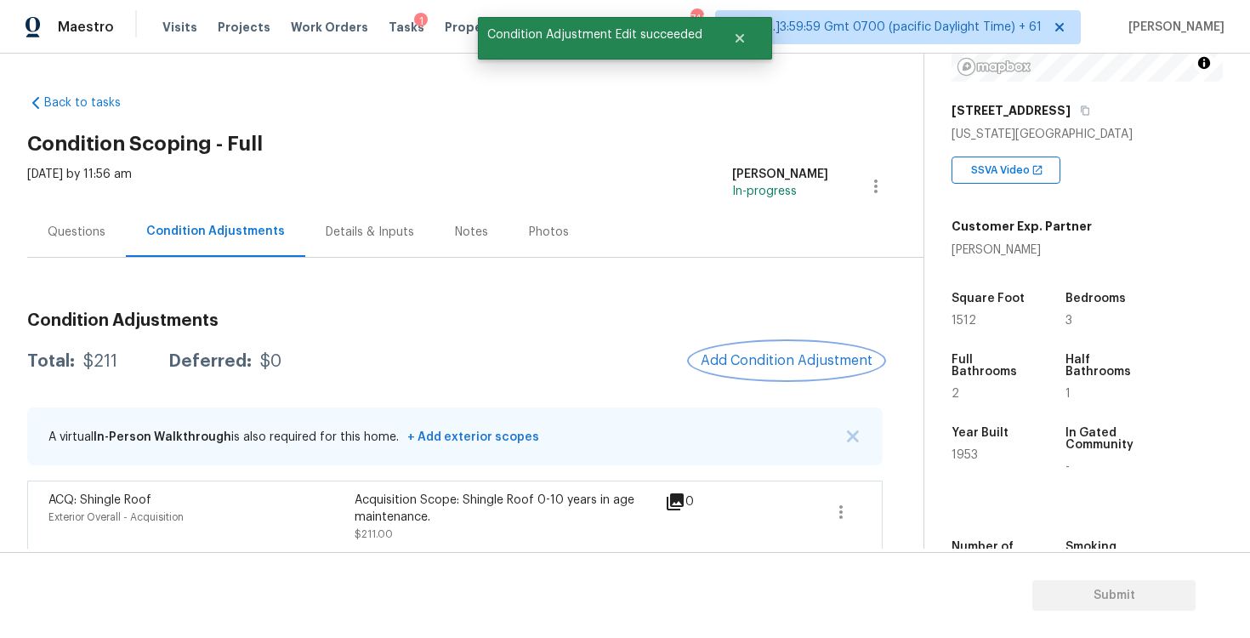
scroll to position [10, 0]
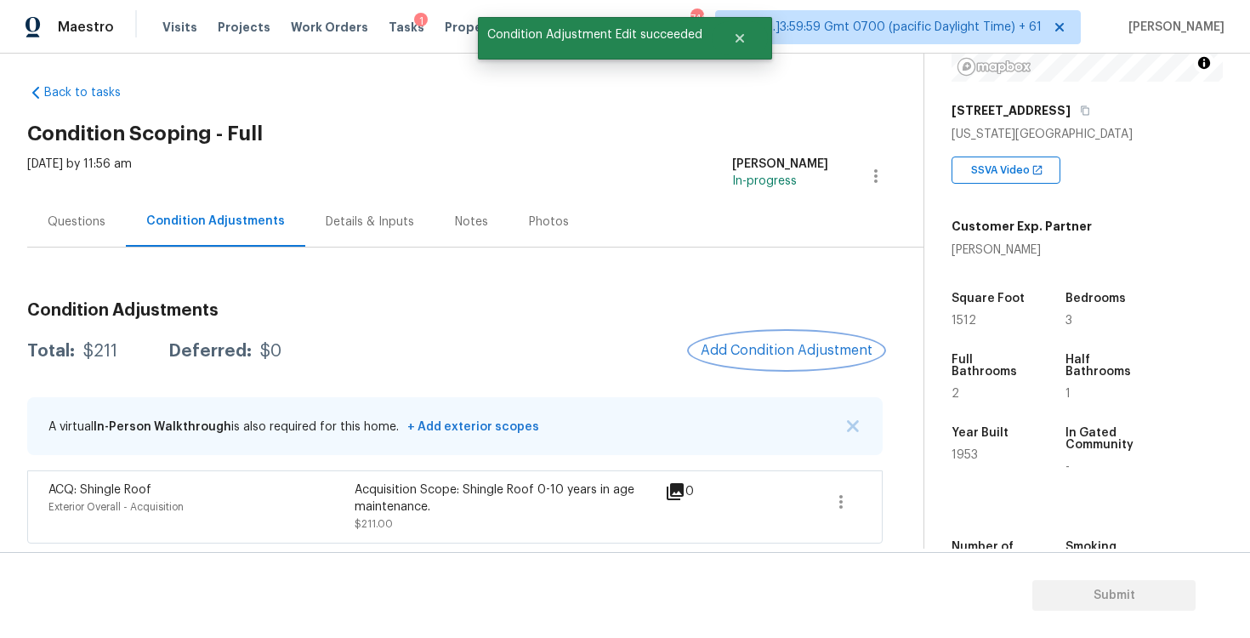
click at [767, 352] on span "Add Condition Adjustment" at bounding box center [787, 350] width 172 height 15
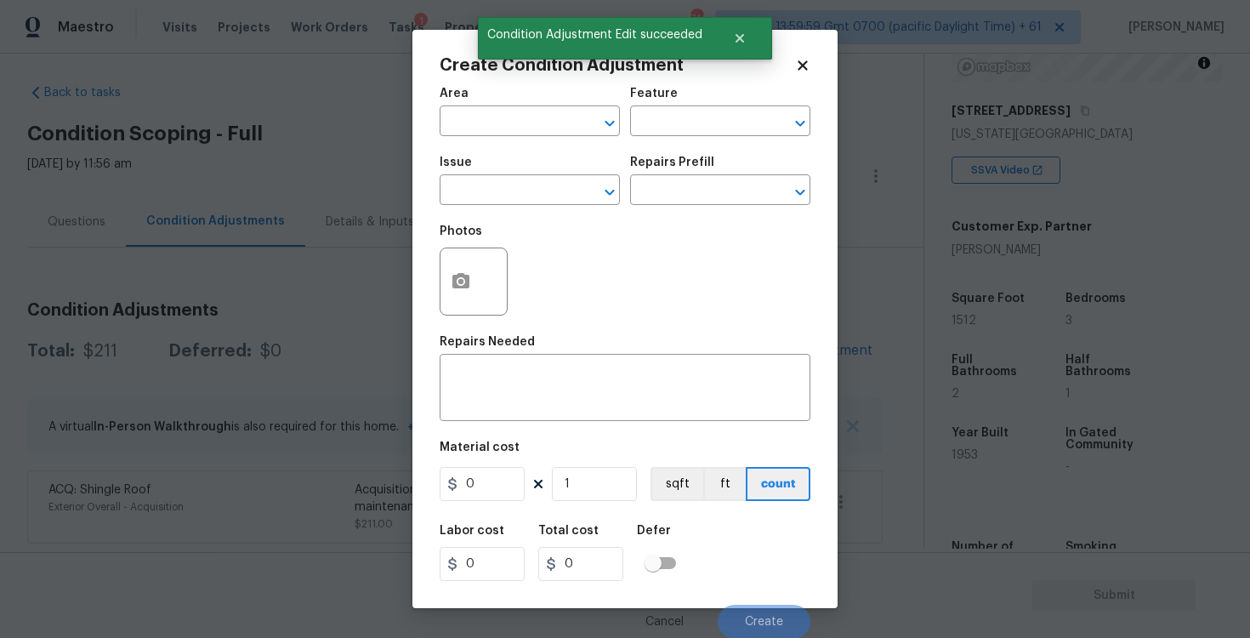
click at [519, 141] on span "Area ​" at bounding box center [530, 111] width 180 height 69
click at [517, 125] on input "text" at bounding box center [506, 123] width 133 height 26
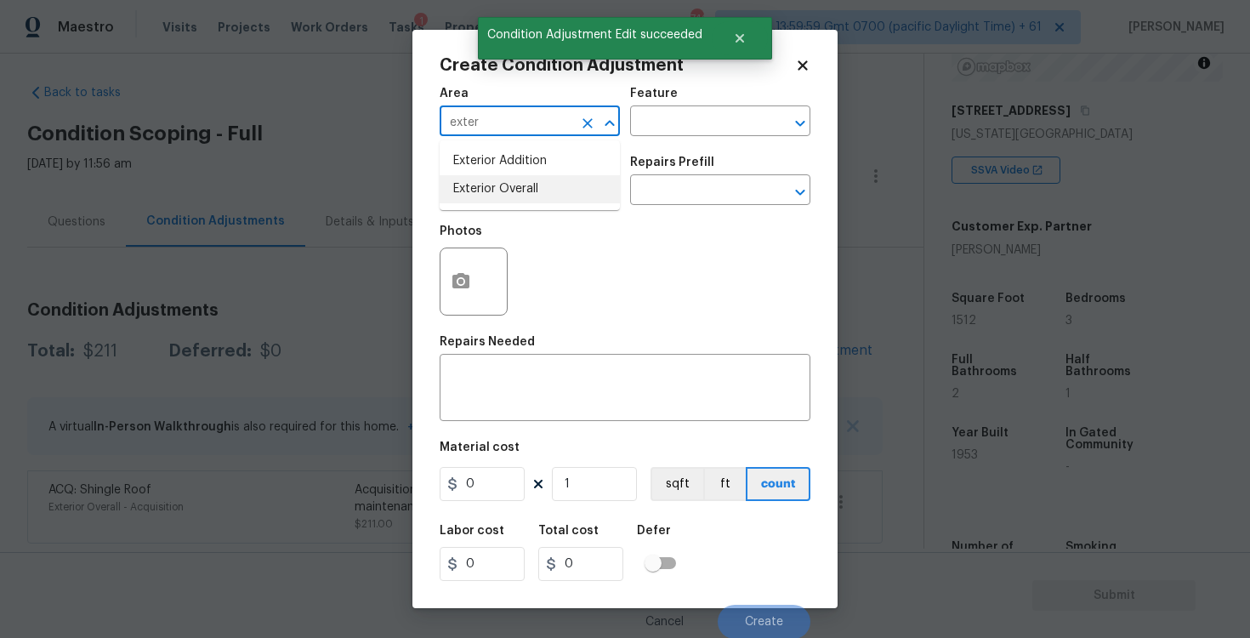
click at [523, 187] on li "Exterior Overall" at bounding box center [530, 189] width 180 height 28
type input "Exterior Overall"
click at [523, 187] on input "text" at bounding box center [506, 192] width 133 height 26
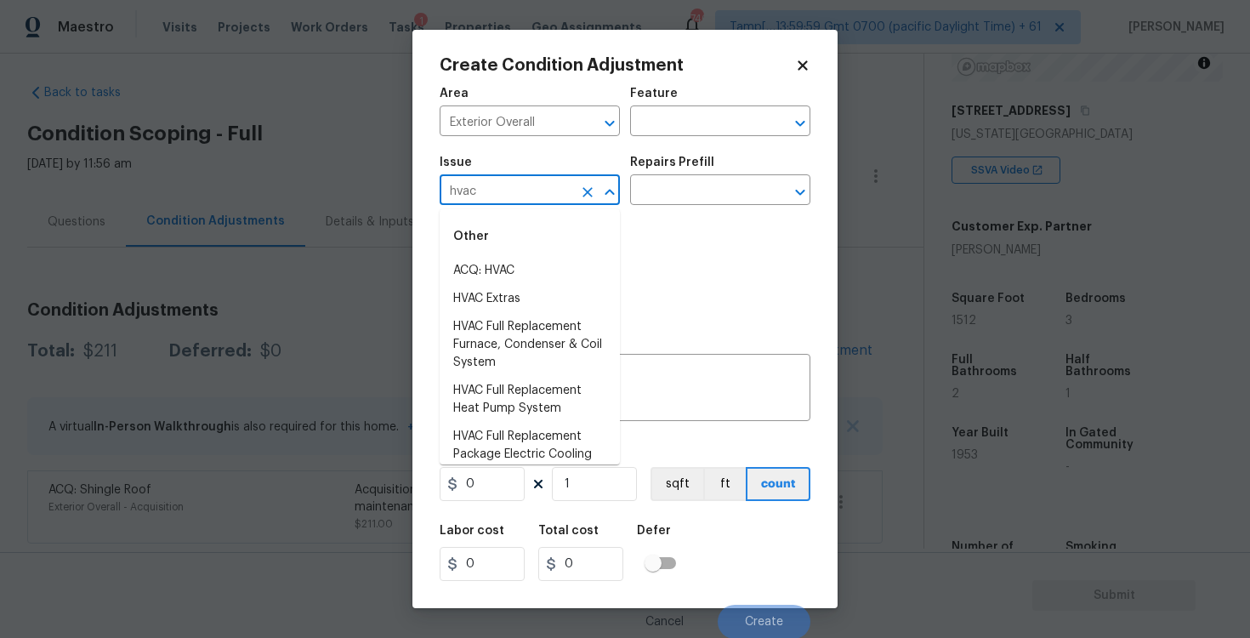
click at [525, 253] on div "Other" at bounding box center [530, 236] width 180 height 41
click at [525, 262] on li "ACQ: HVAC" at bounding box center [530, 271] width 180 height 28
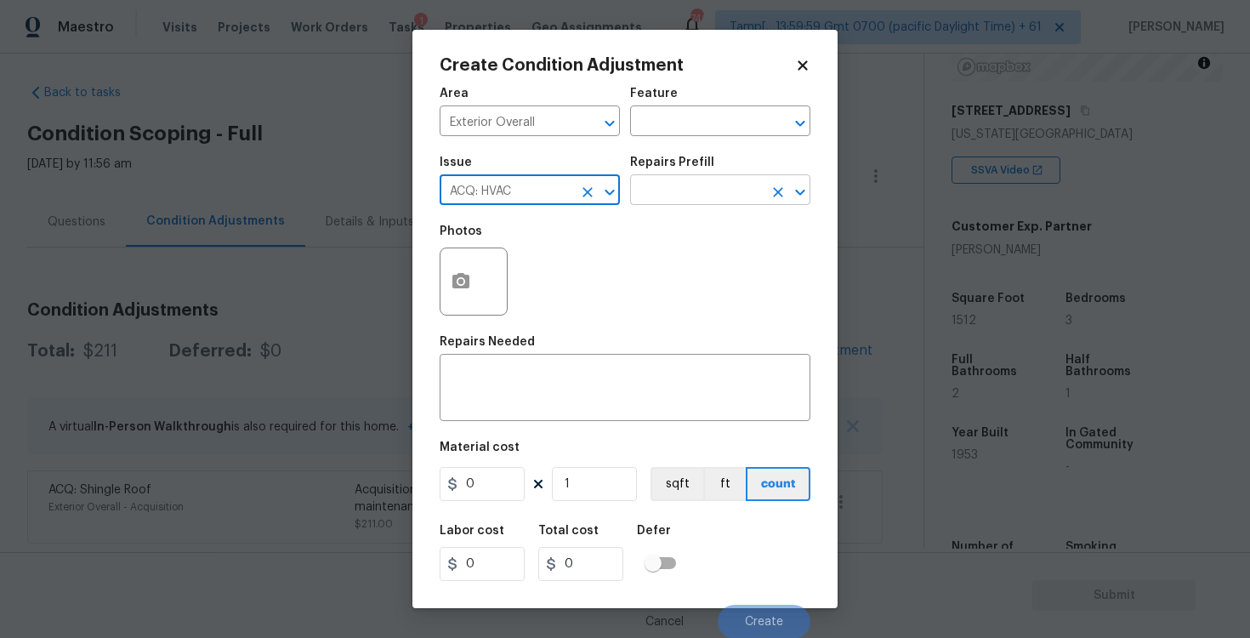
type input "ACQ: HVAC"
click at [664, 179] on input "text" at bounding box center [696, 192] width 133 height 26
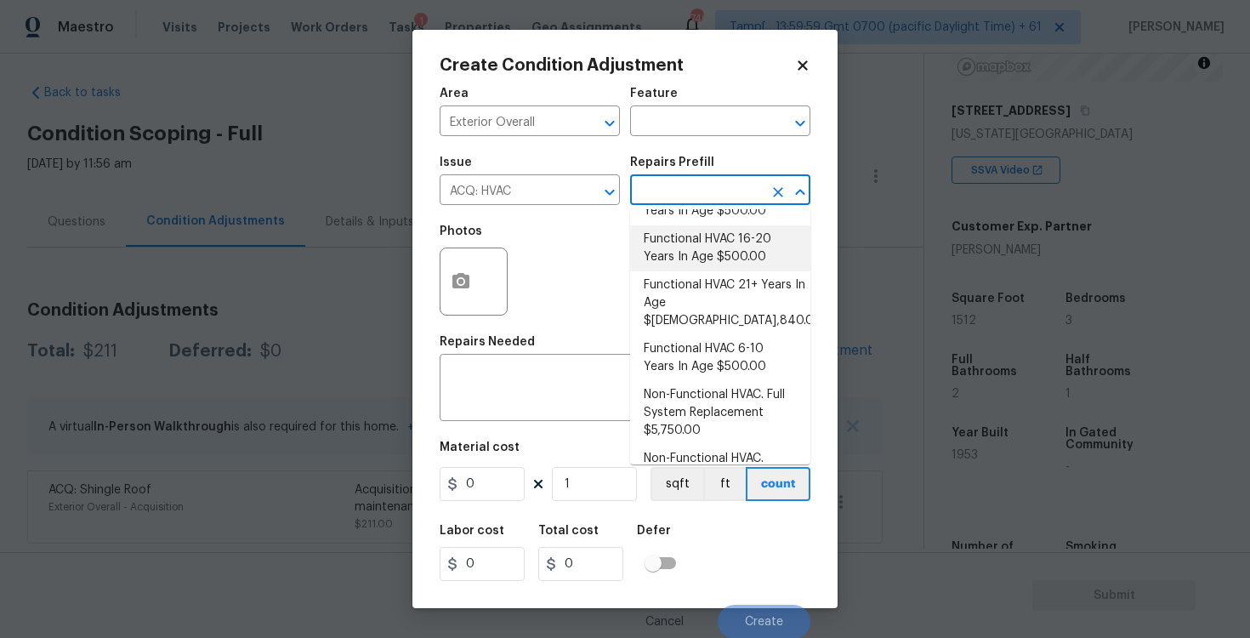
scroll to position [116, 0]
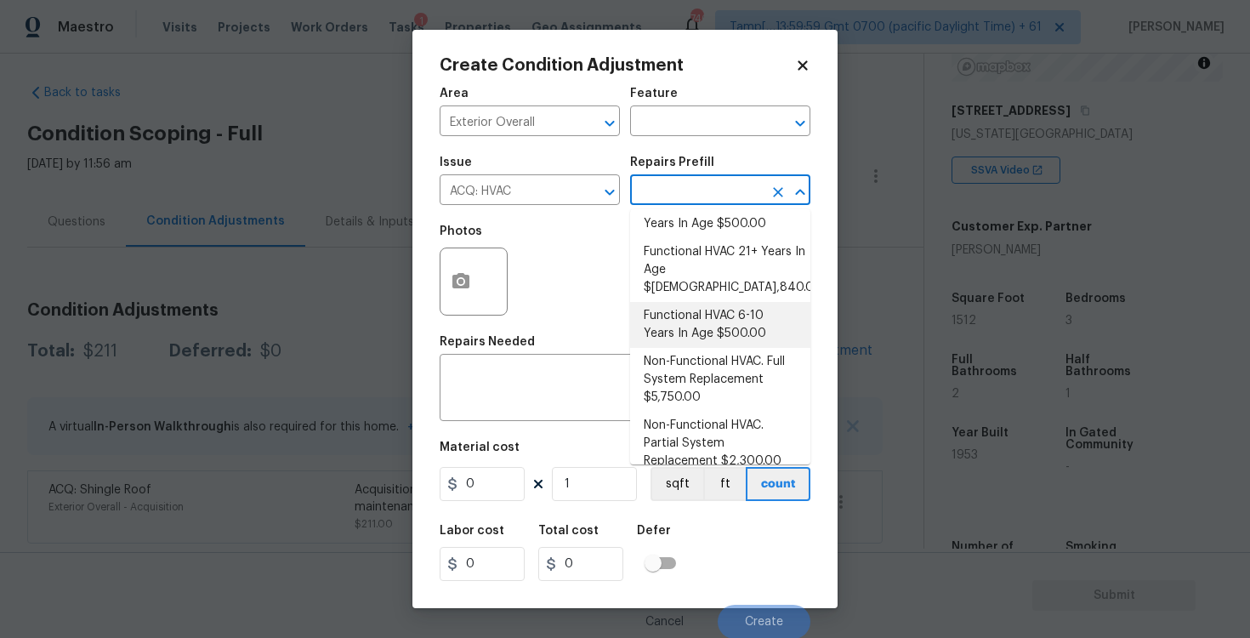
click at [713, 302] on li "Functional HVAC 6-10 Years In Age $500.00" at bounding box center [720, 325] width 180 height 46
type input "Acquisition"
type textarea "Acquisition Scope: Functional HVAC 6-10 years"
type input "500"
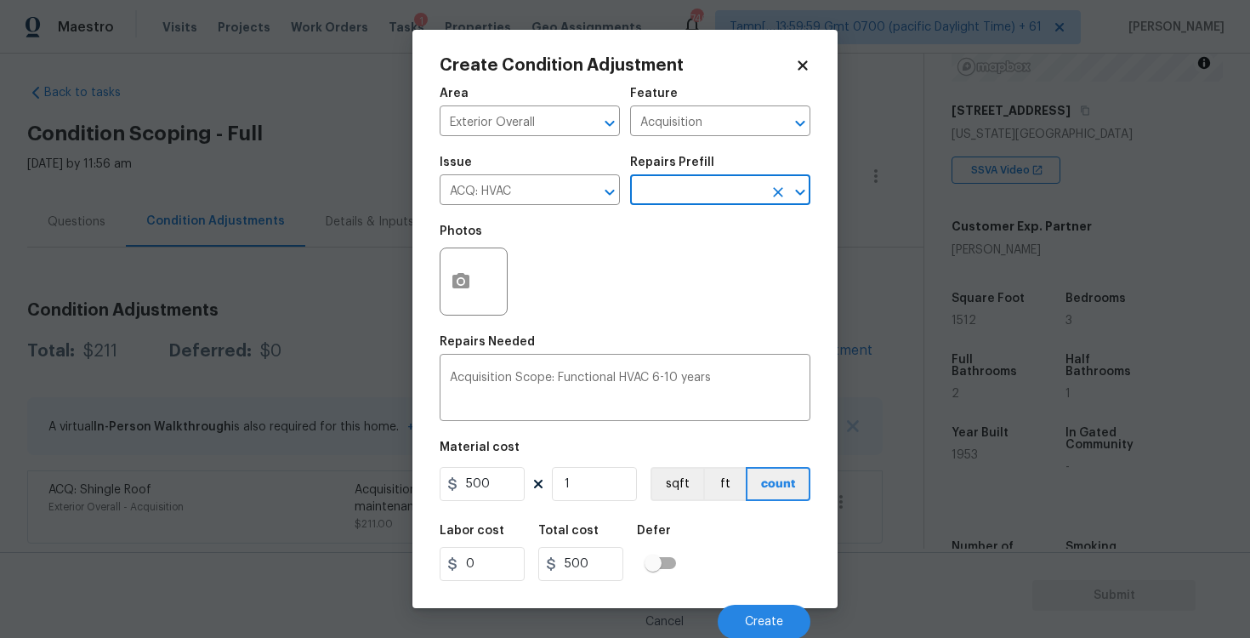
scroll to position [2, 0]
click at [746, 627] on span "Create" at bounding box center [764, 621] width 38 height 13
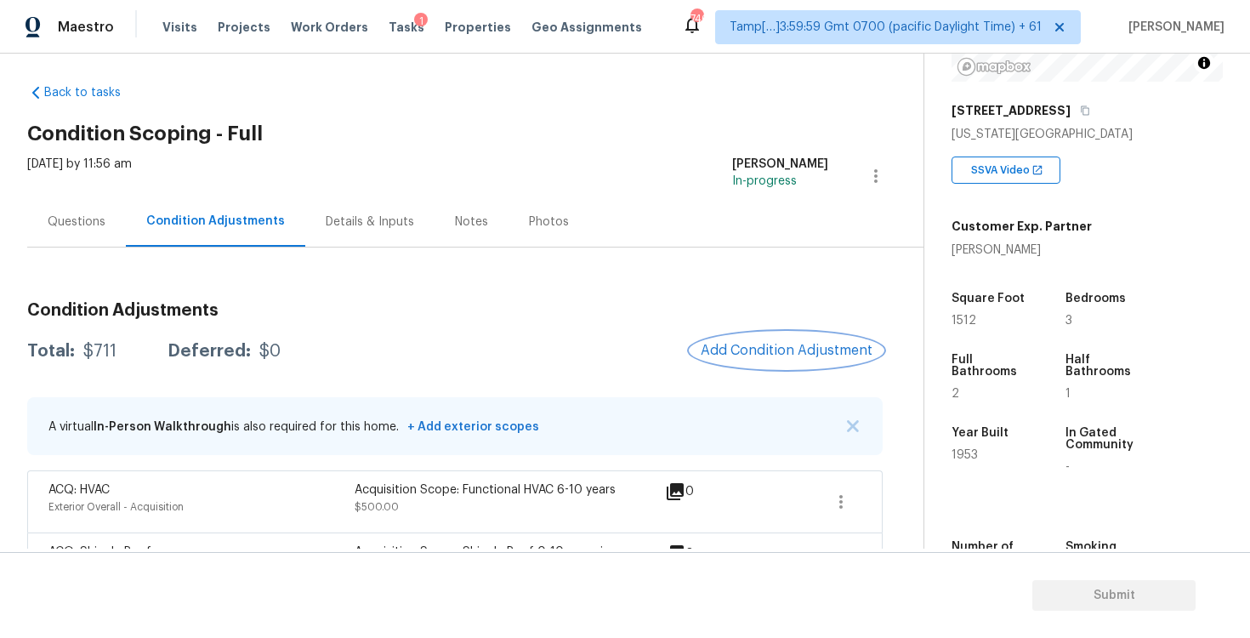
scroll to position [72, 0]
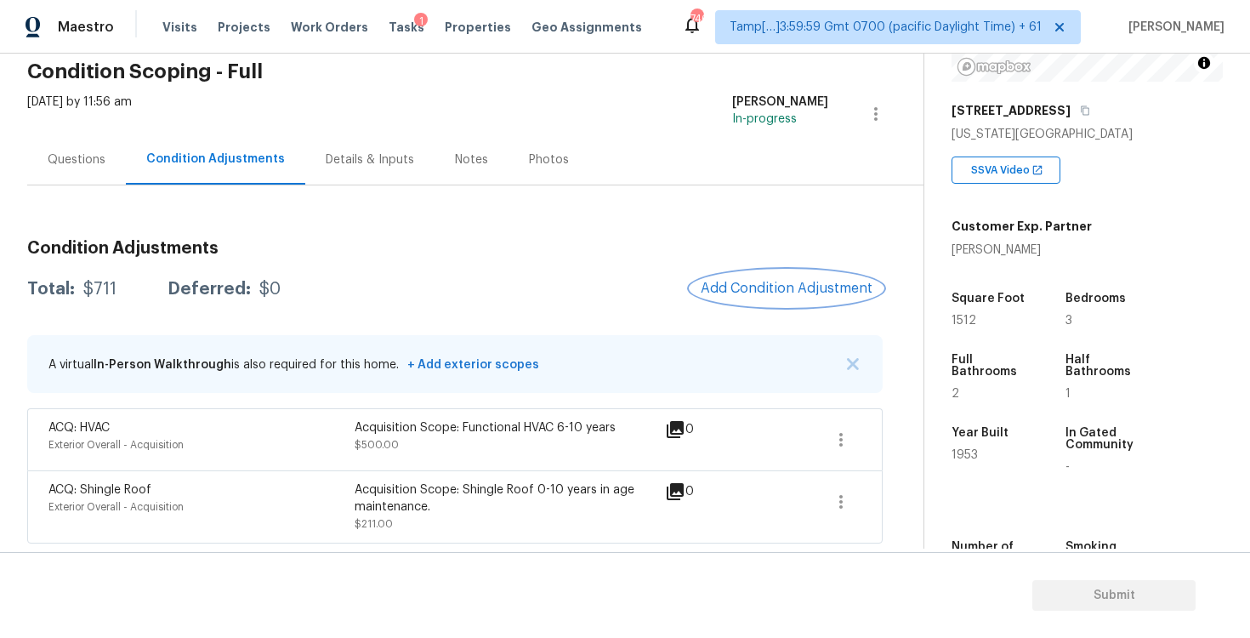
click at [737, 292] on span "Add Condition Adjustment" at bounding box center [787, 288] width 172 height 15
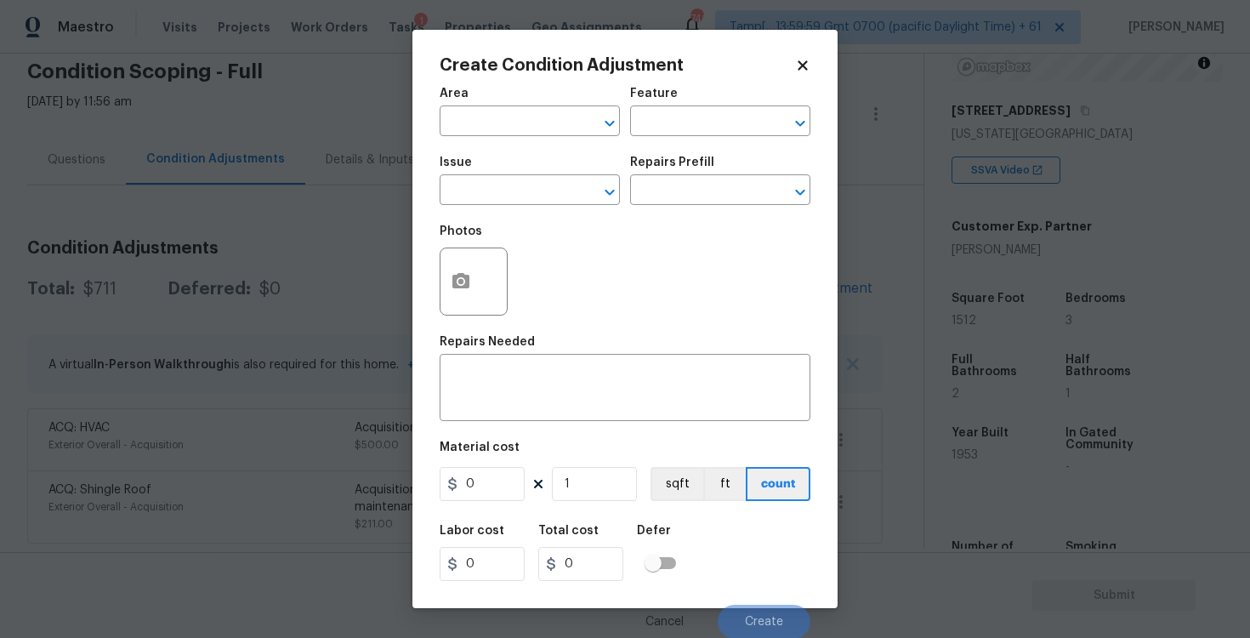
click at [350, 279] on body "Maestro Visits Projects Work Orders Tasks 1 Properties Geo Assignments 746 Tamp…" at bounding box center [625, 319] width 1250 height 638
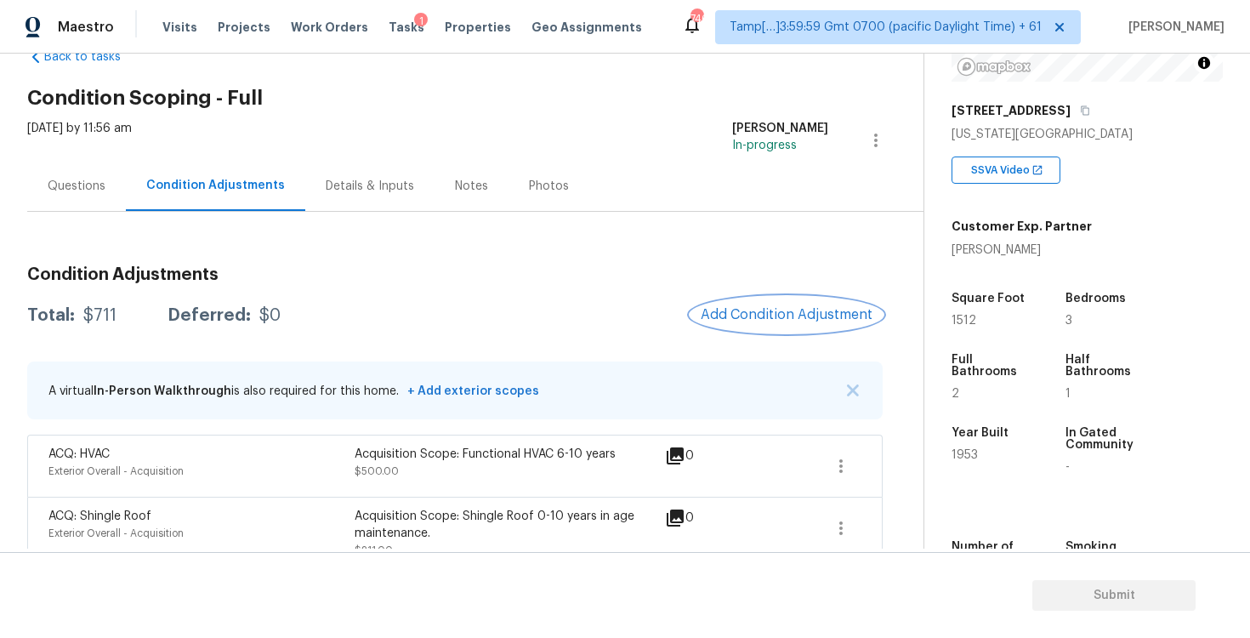
scroll to position [45, 0]
click at [805, 291] on div "Condition Adjustments Total: $711 Deferred: $0 Add Condition Adjustment A virtu…" at bounding box center [454, 411] width 855 height 317
click at [795, 321] on span "Add Condition Adjustment" at bounding box center [787, 315] width 172 height 15
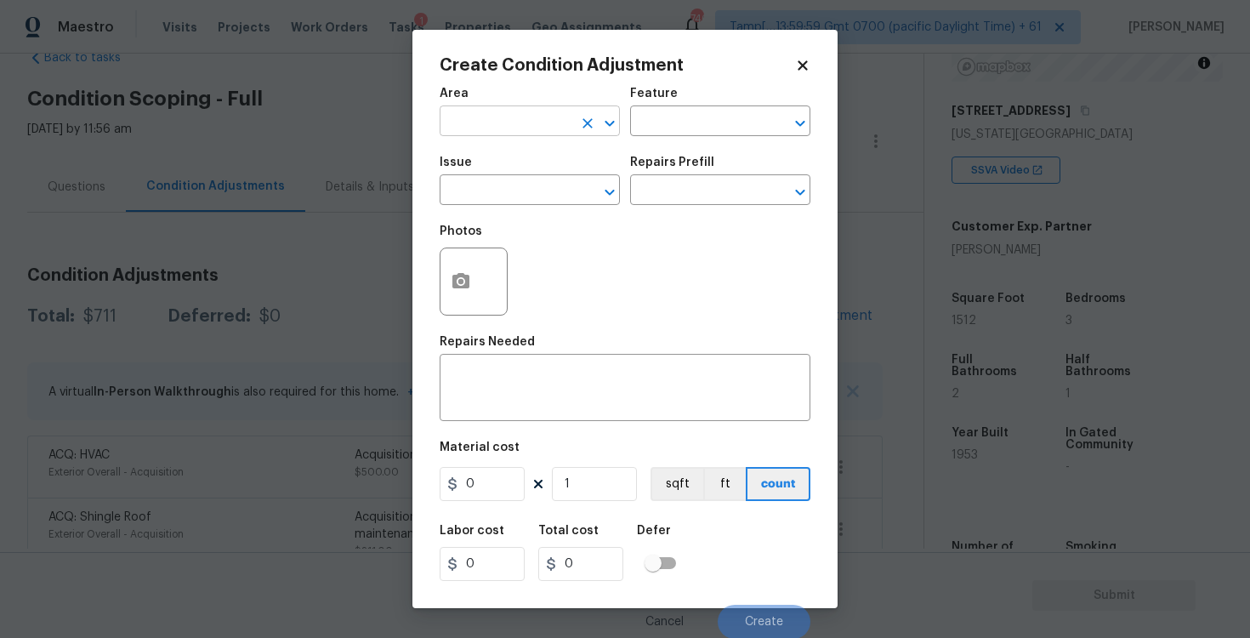
click at [505, 132] on input "text" at bounding box center [506, 123] width 133 height 26
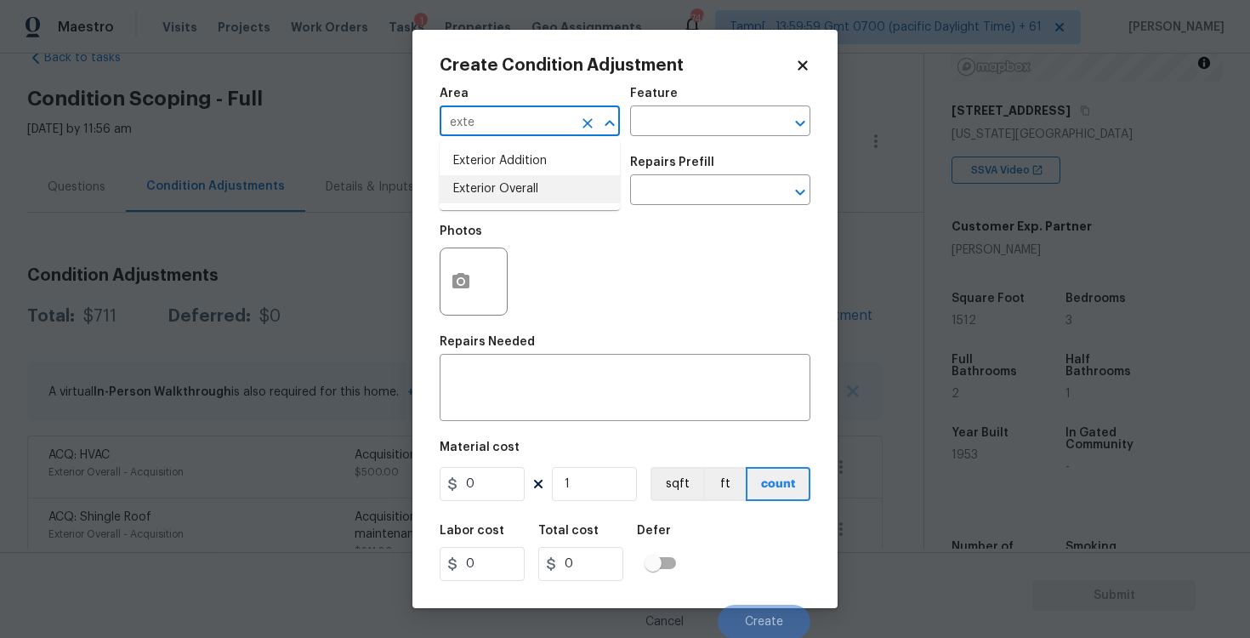
click at [505, 190] on li "Exterior Overall" at bounding box center [530, 189] width 180 height 28
type input "Exterior Overall"
click at [505, 190] on input "text" at bounding box center [506, 192] width 133 height 26
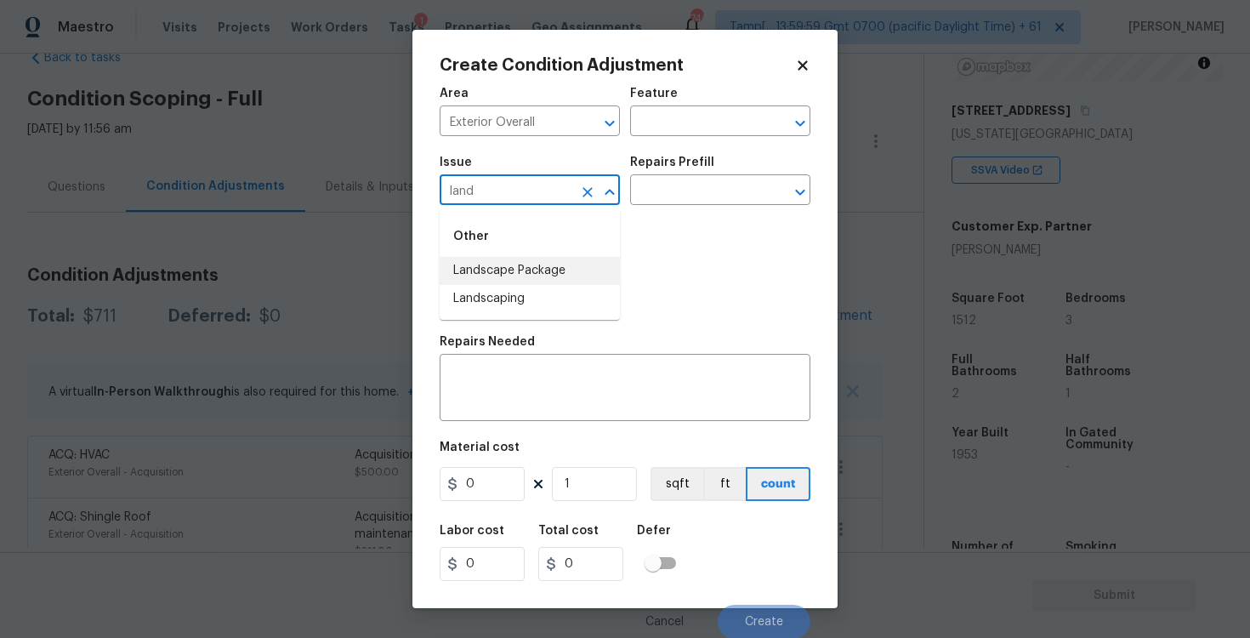
click at [516, 270] on li "Landscape Package" at bounding box center [530, 271] width 180 height 28
type input "Landscape Package"
click at [678, 188] on input "text" at bounding box center [696, 192] width 133 height 26
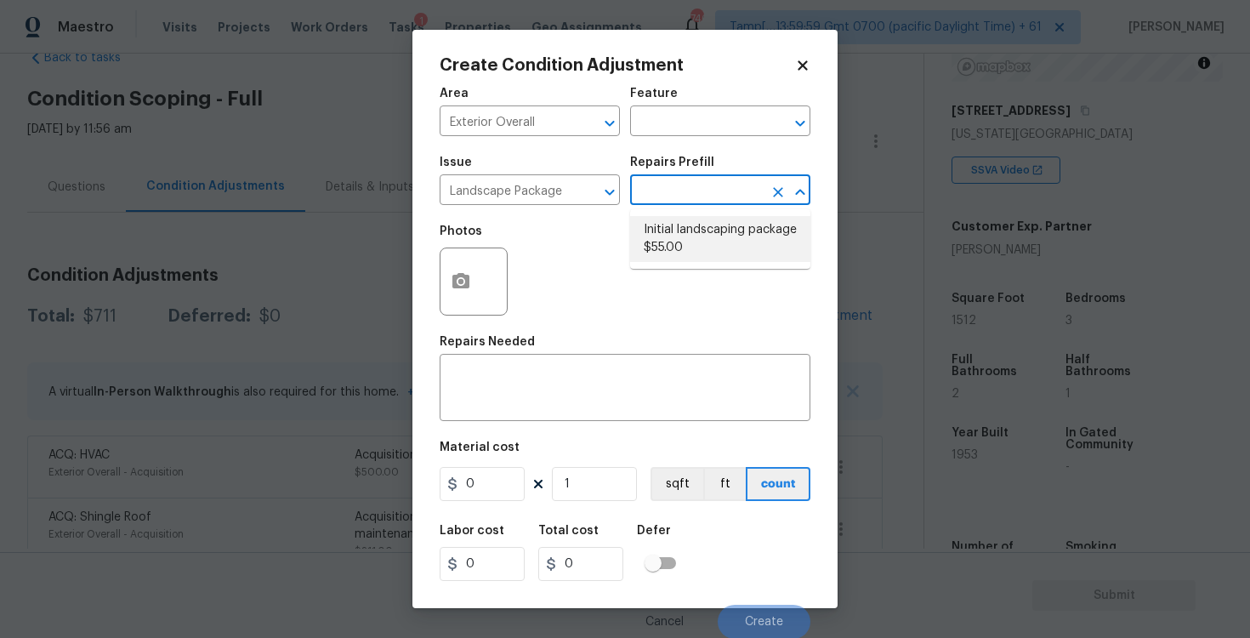
click at [697, 239] on li "Initial landscaping package $55.00" at bounding box center [720, 239] width 180 height 46
type input "Home Readiness Packages"
type textarea "Mowing of grass up to 6" in height. Mow, edge along driveways & sidewalks, trim…"
type input "55"
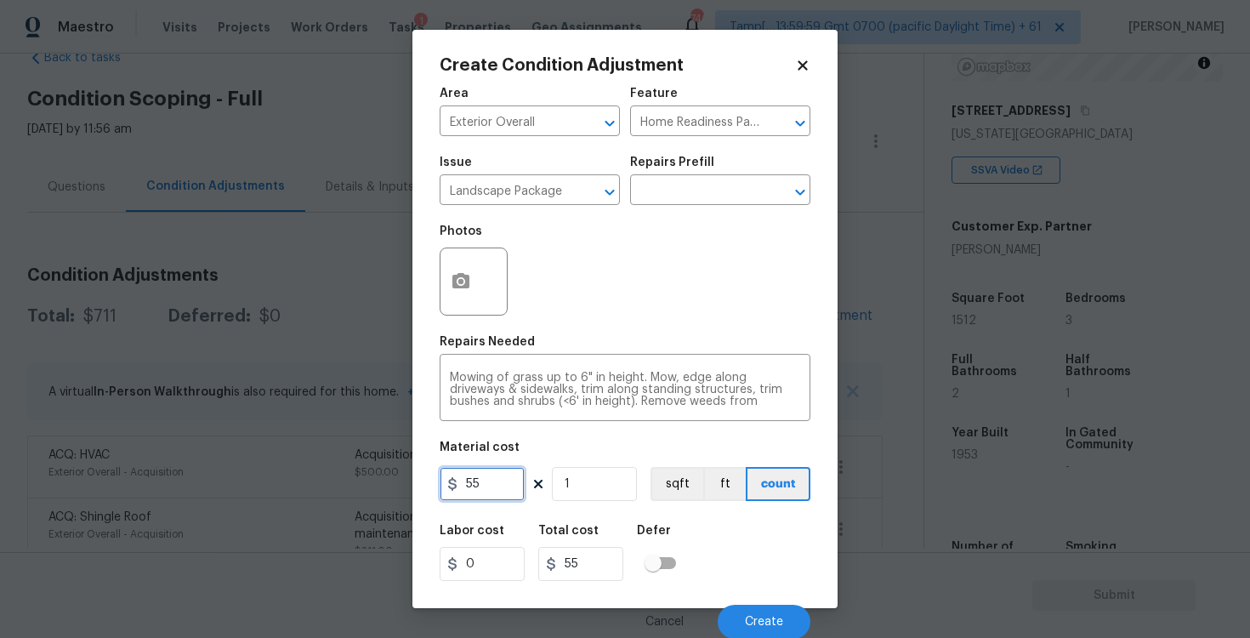
click at [489, 471] on input "55" at bounding box center [482, 484] width 85 height 34
type input "2000"
click at [565, 293] on div "Photos" at bounding box center [625, 270] width 371 height 111
type input "2000"
click at [474, 283] on button "button" at bounding box center [460, 281] width 41 height 66
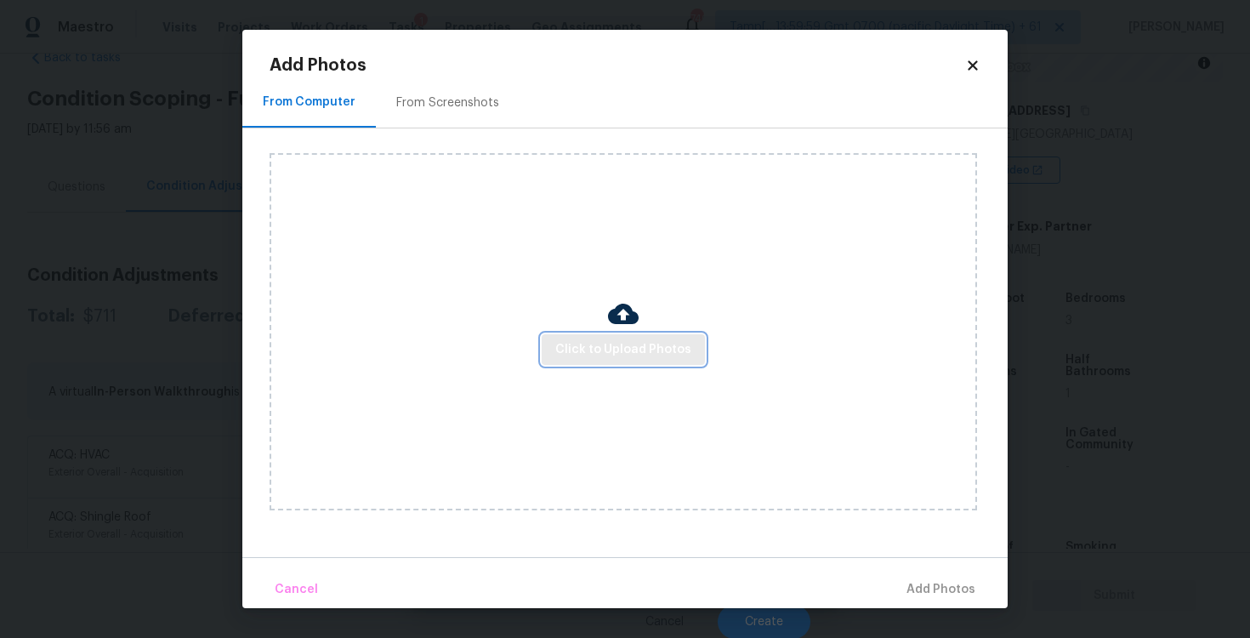
click at [616, 349] on span "Click to Upload Photos" at bounding box center [623, 349] width 136 height 21
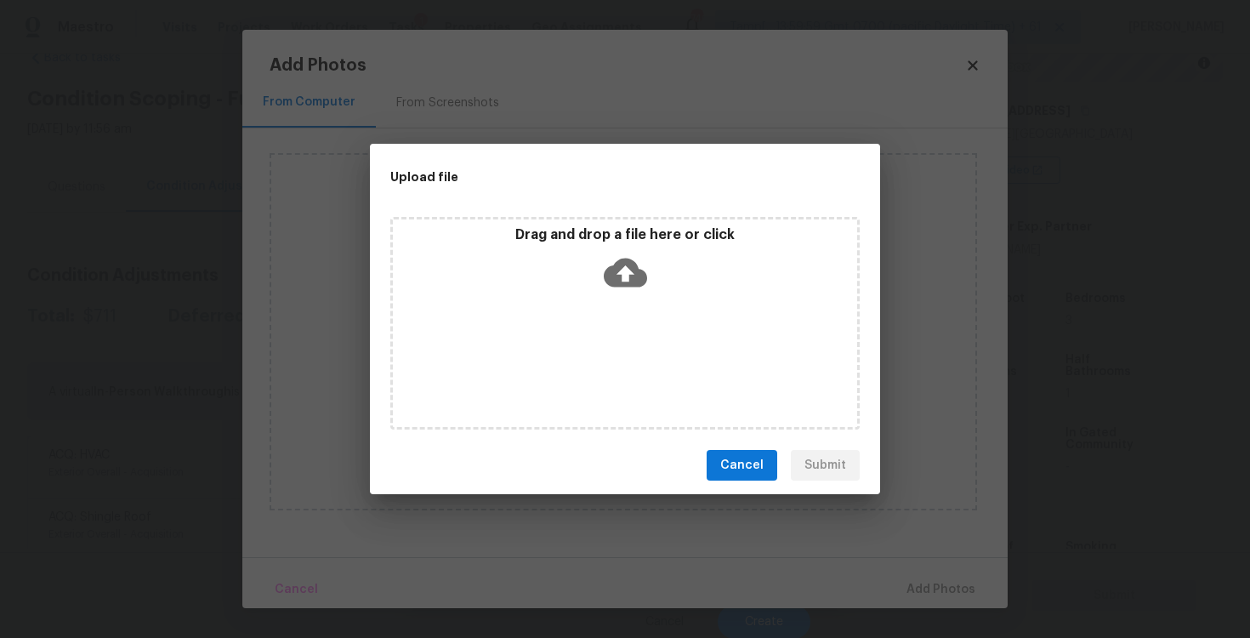
click at [638, 236] on p "Drag and drop a file here or click" at bounding box center [625, 235] width 464 height 18
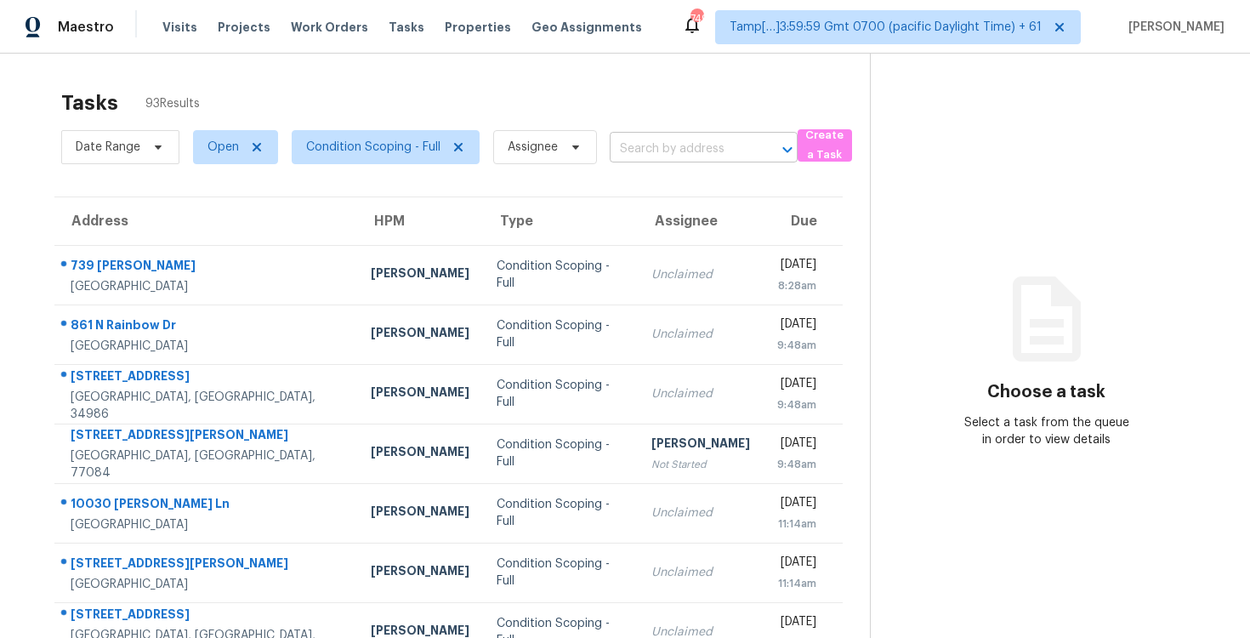
click at [637, 150] on input "text" at bounding box center [680, 149] width 140 height 26
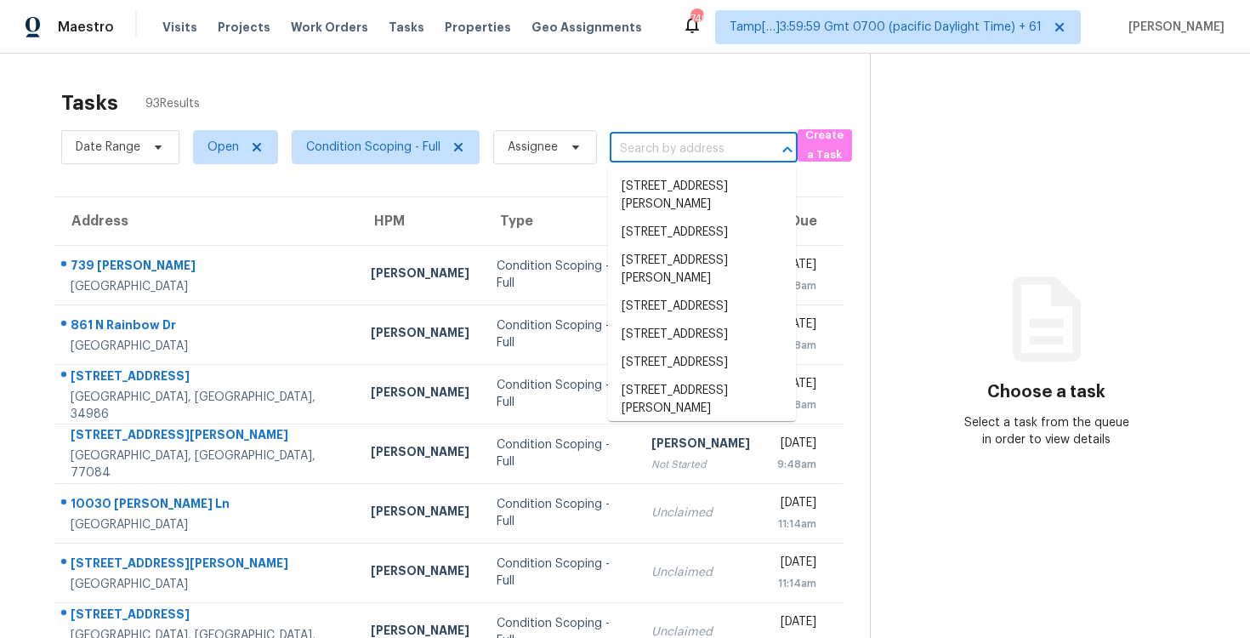
paste input "[STREET_ADDRESS][PERSON_NAME]"
type input "[STREET_ADDRESS][PERSON_NAME]"
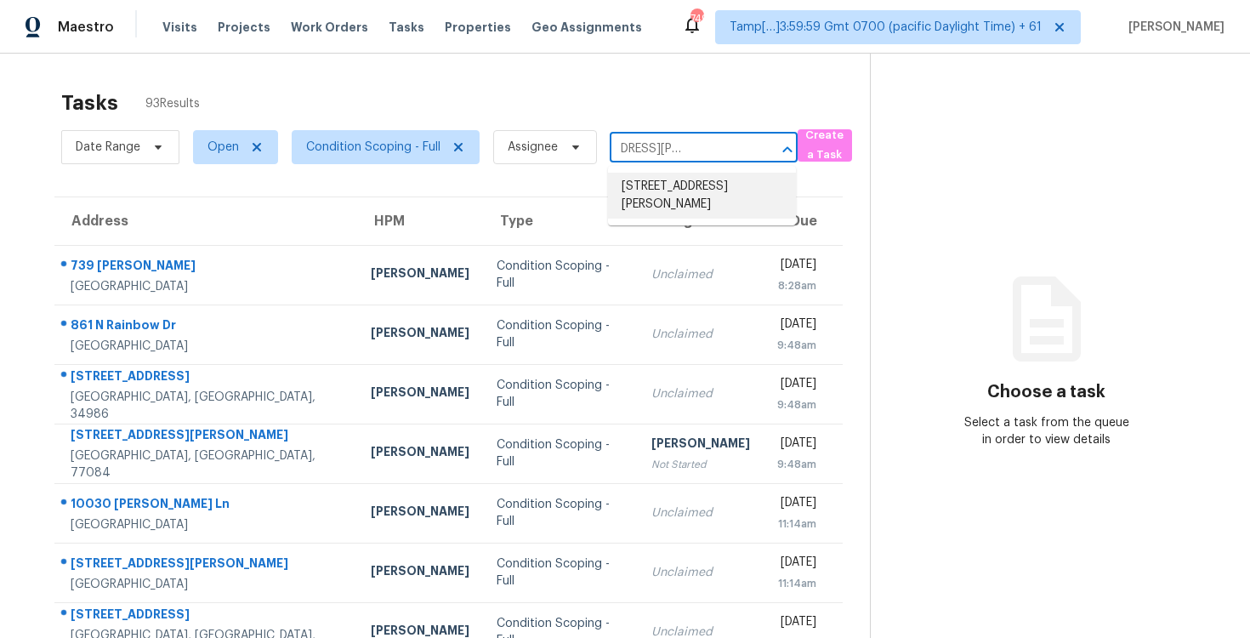
click at [674, 185] on li "[STREET_ADDRESS][PERSON_NAME]" at bounding box center [702, 196] width 188 height 46
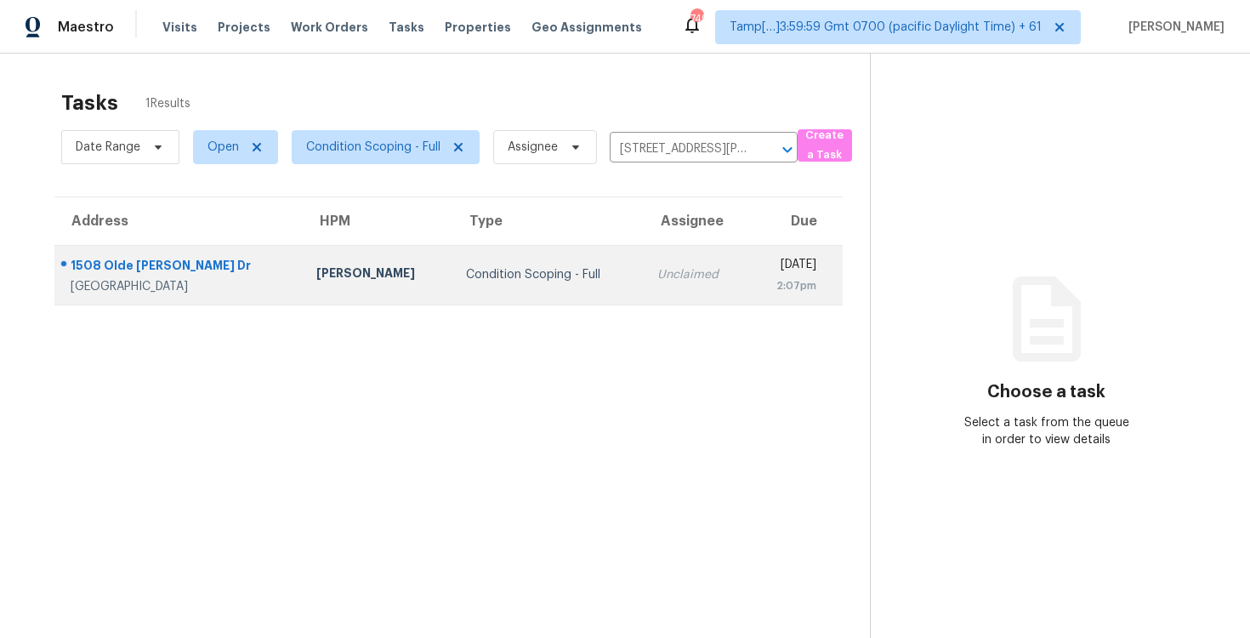
click at [762, 277] on div "2:07pm" at bounding box center [789, 285] width 54 height 17
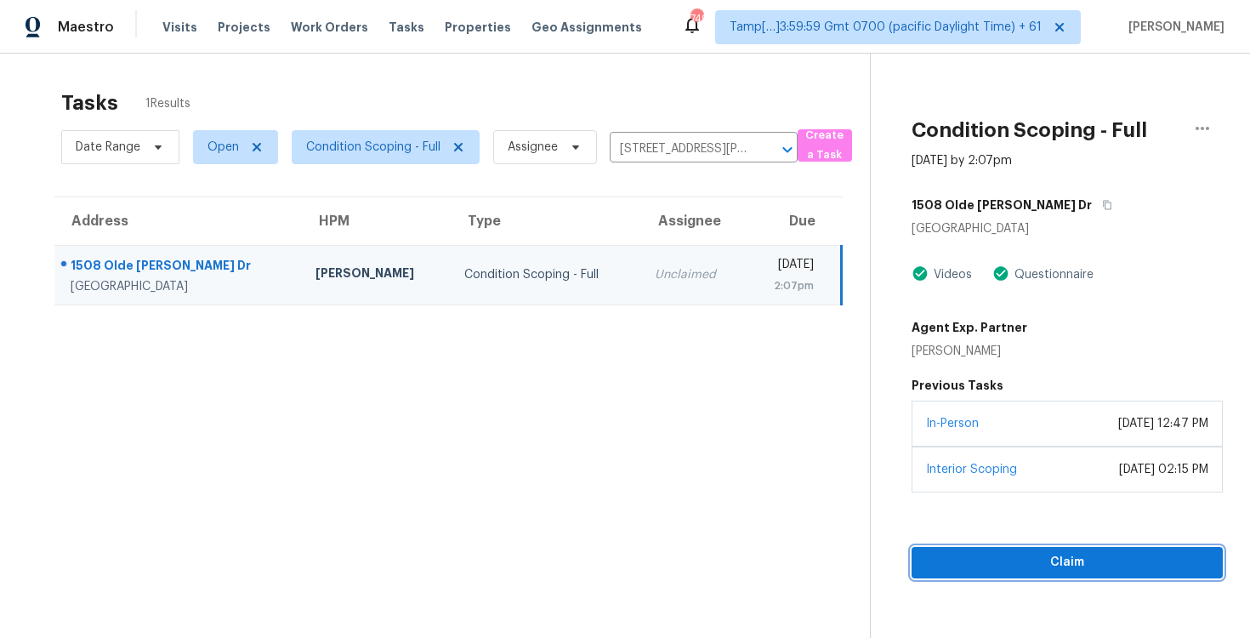
click at [1082, 548] on button "Claim" at bounding box center [1067, 562] width 311 height 31
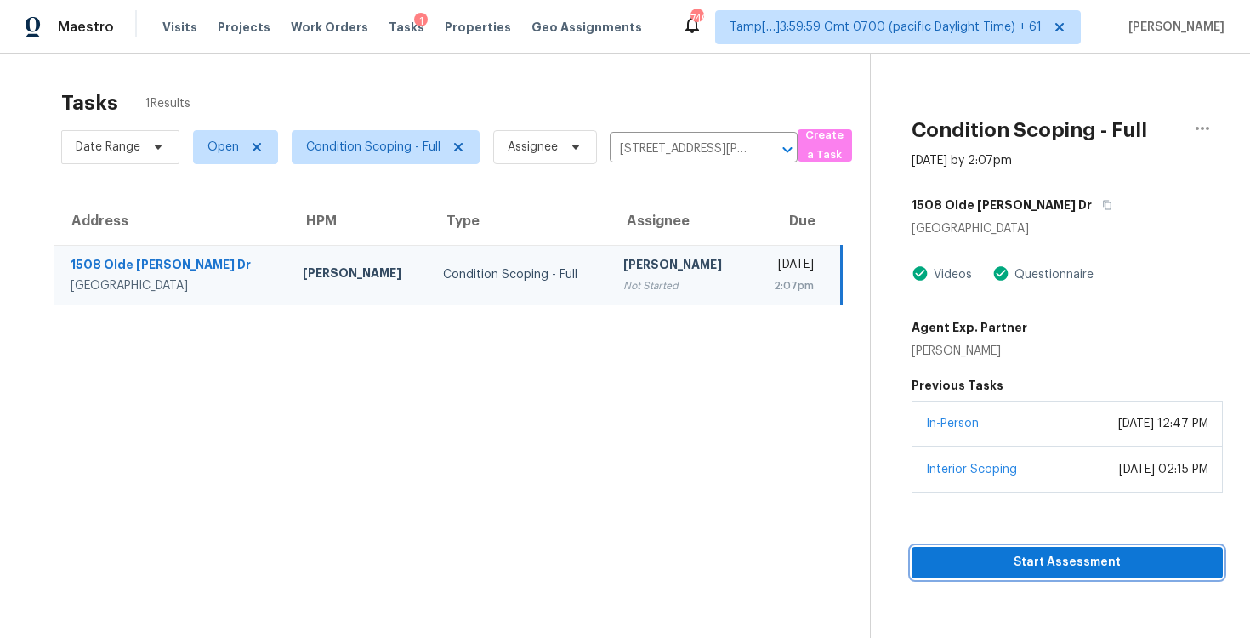
click at [1082, 548] on button "Start Assessment" at bounding box center [1067, 562] width 311 height 31
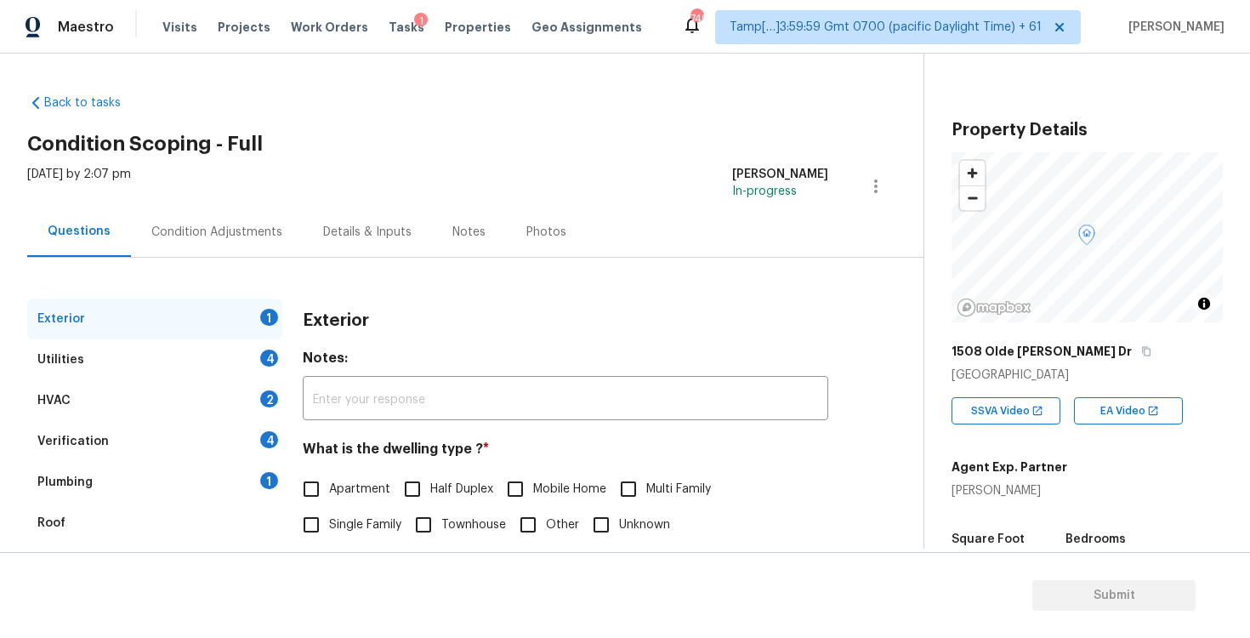
click at [213, 236] on div "Condition Adjustments" at bounding box center [216, 232] width 131 height 17
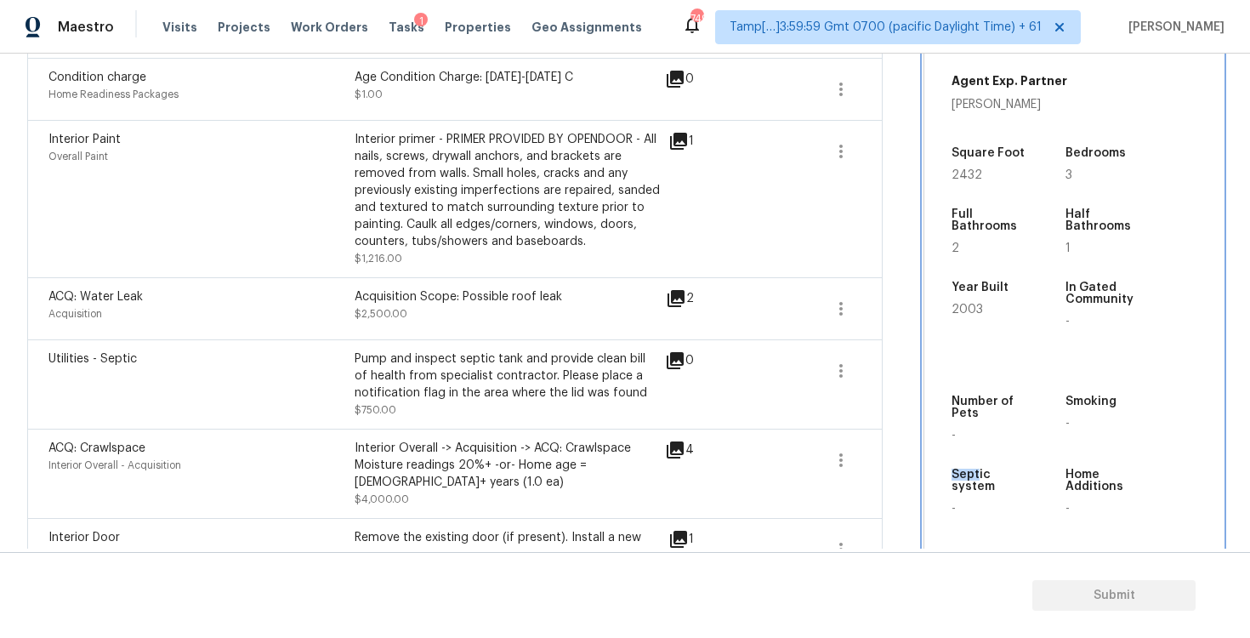
scroll to position [1569, 0]
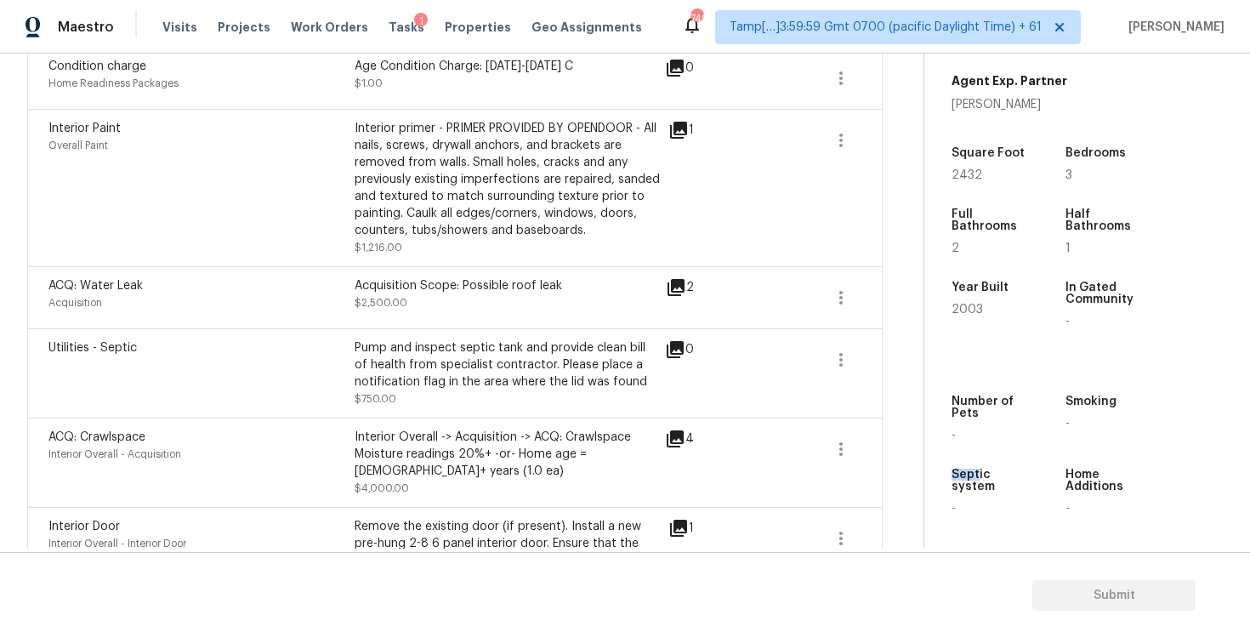
click at [679, 277] on icon at bounding box center [676, 287] width 20 height 20
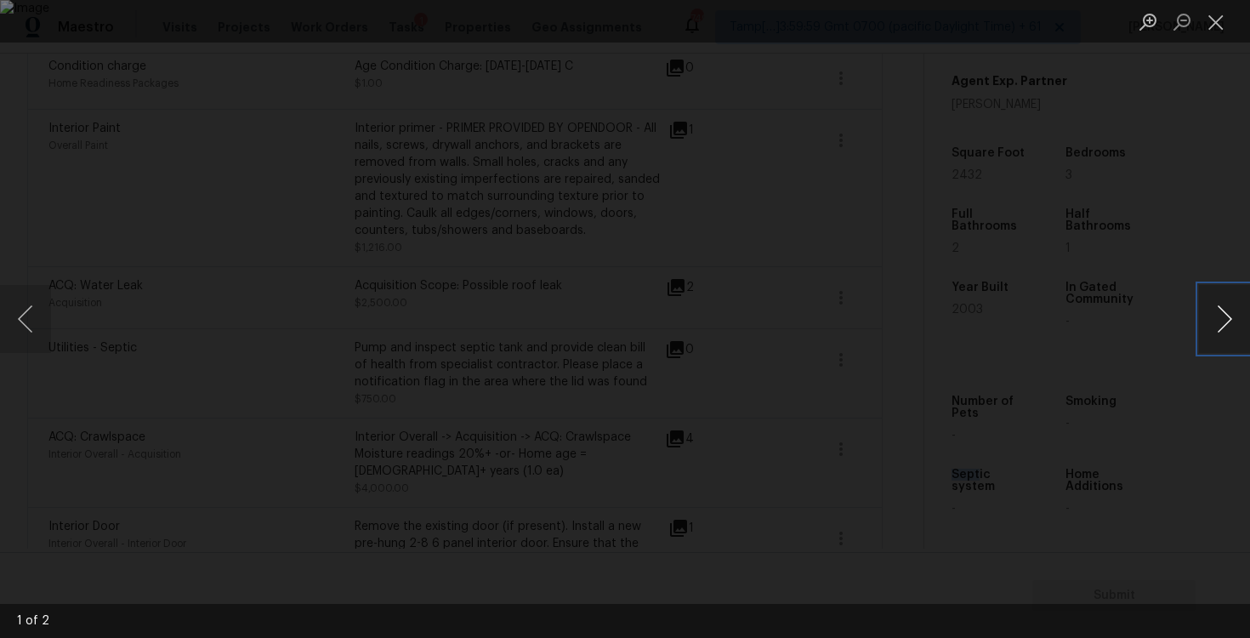
click at [1224, 310] on button "Next image" at bounding box center [1224, 319] width 51 height 68
click at [1224, 309] on button "Next image" at bounding box center [1224, 319] width 51 height 68
click at [1106, 155] on div "Lightbox" at bounding box center [625, 319] width 1250 height 638
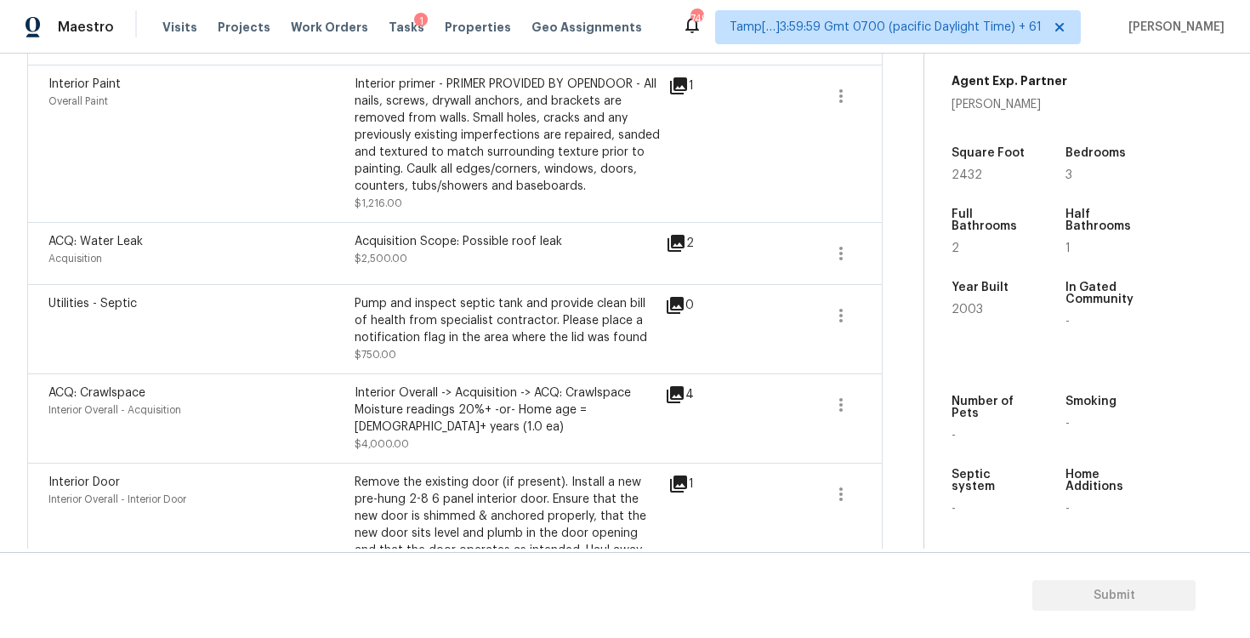
scroll to position [1615, 0]
click at [673, 384] on icon at bounding box center [675, 392] width 17 height 17
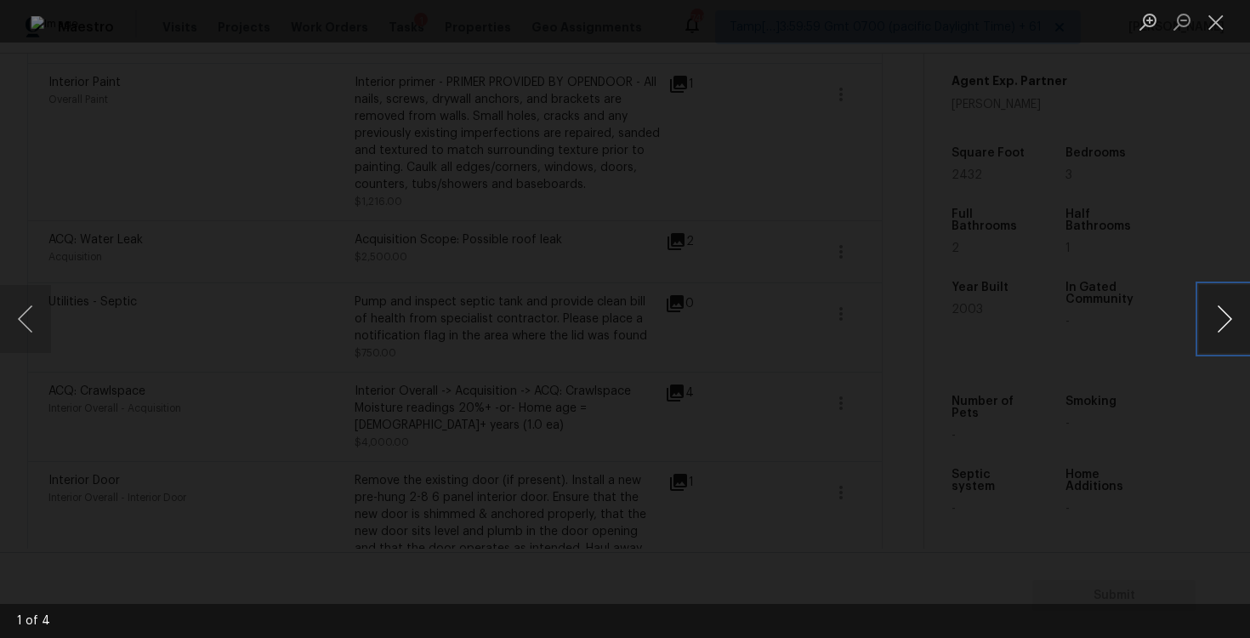
click at [1226, 316] on button "Next image" at bounding box center [1224, 319] width 51 height 68
click at [1193, 210] on div "Lightbox" at bounding box center [625, 319] width 1250 height 638
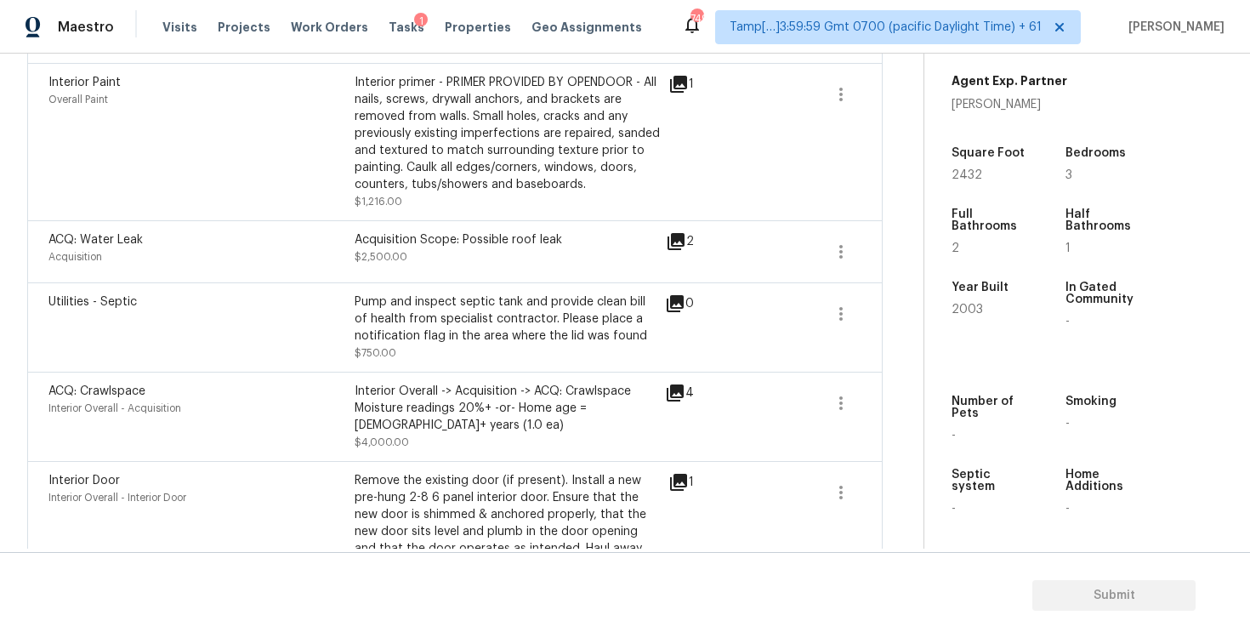
click at [697, 259] on div "2" at bounding box center [707, 251] width 82 height 41
click at [678, 236] on icon at bounding box center [675, 241] width 17 height 17
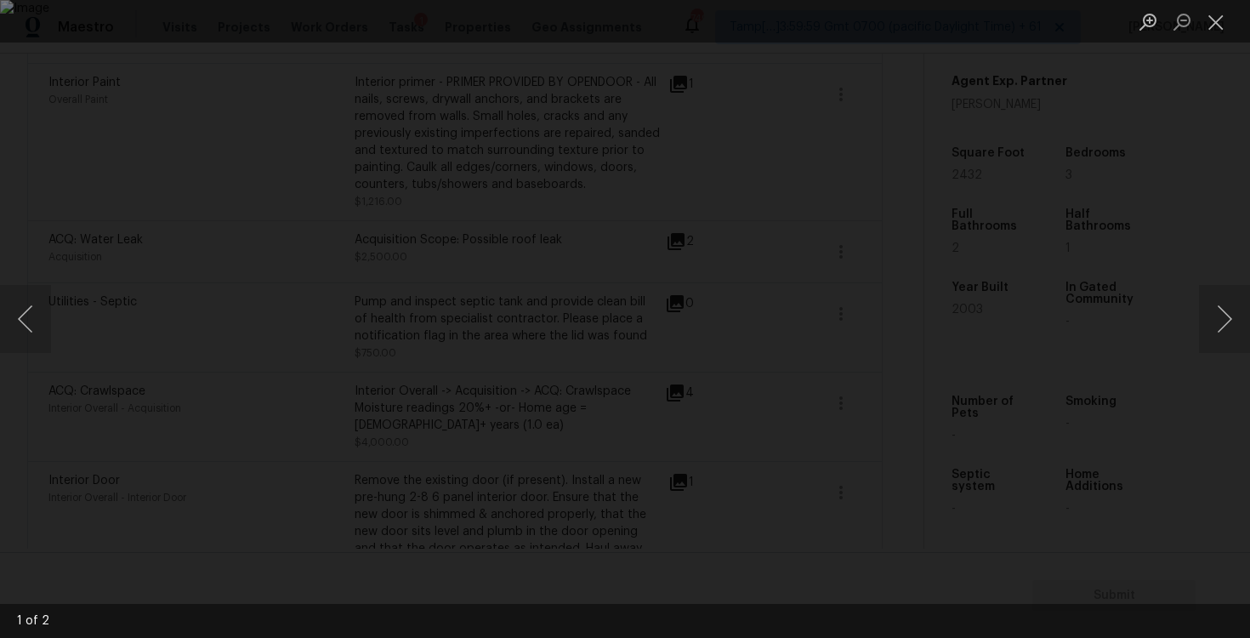
click at [1108, 143] on div "Lightbox" at bounding box center [625, 319] width 1250 height 638
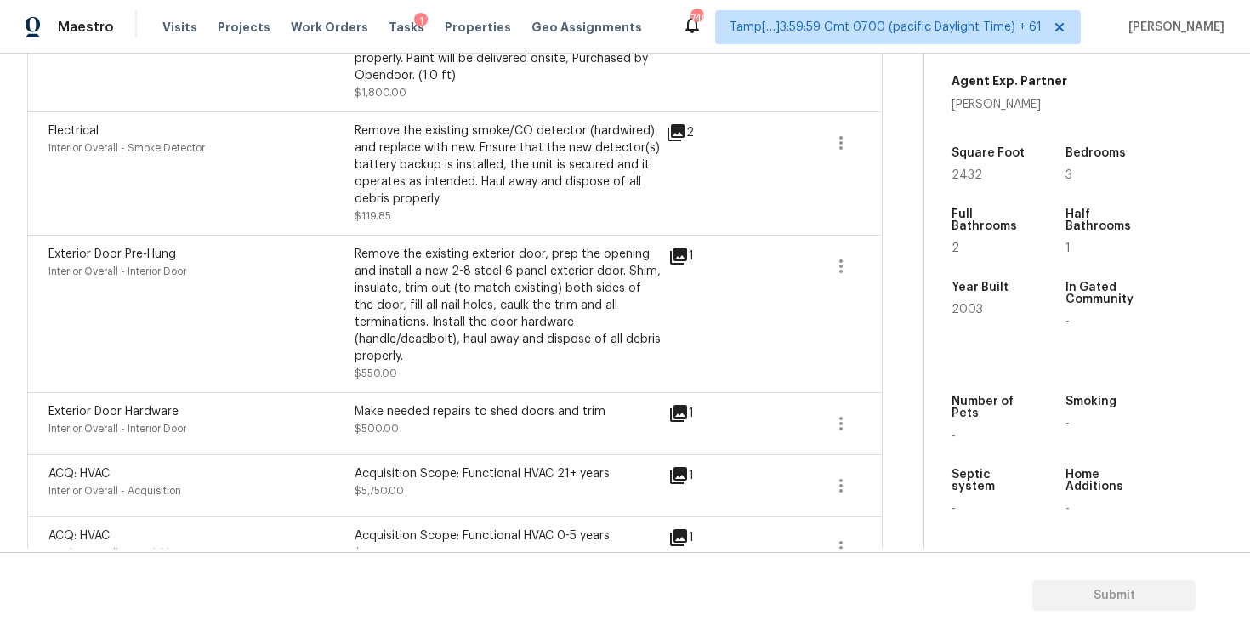
scroll to position [3581, 0]
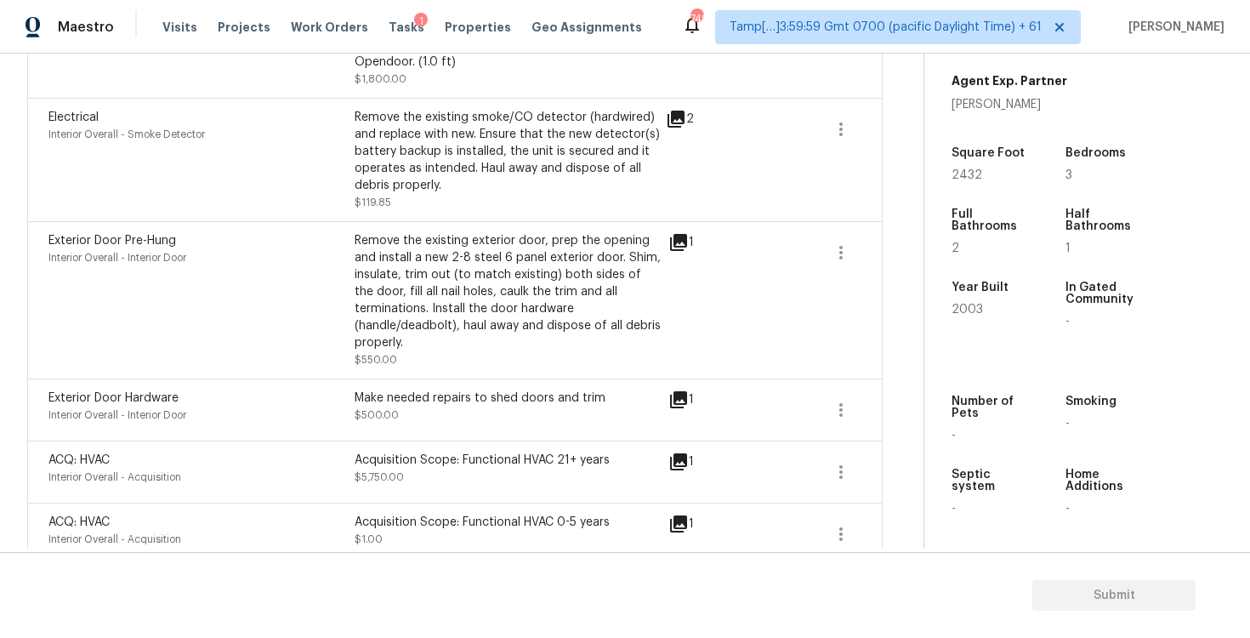
click at [674, 440] on div "ACQ: HVAC Interior Overall - Acquisition Acquisition Scope: Functional HVAC 21+…" at bounding box center [454, 471] width 855 height 62
click at [685, 453] on icon at bounding box center [678, 461] width 17 height 17
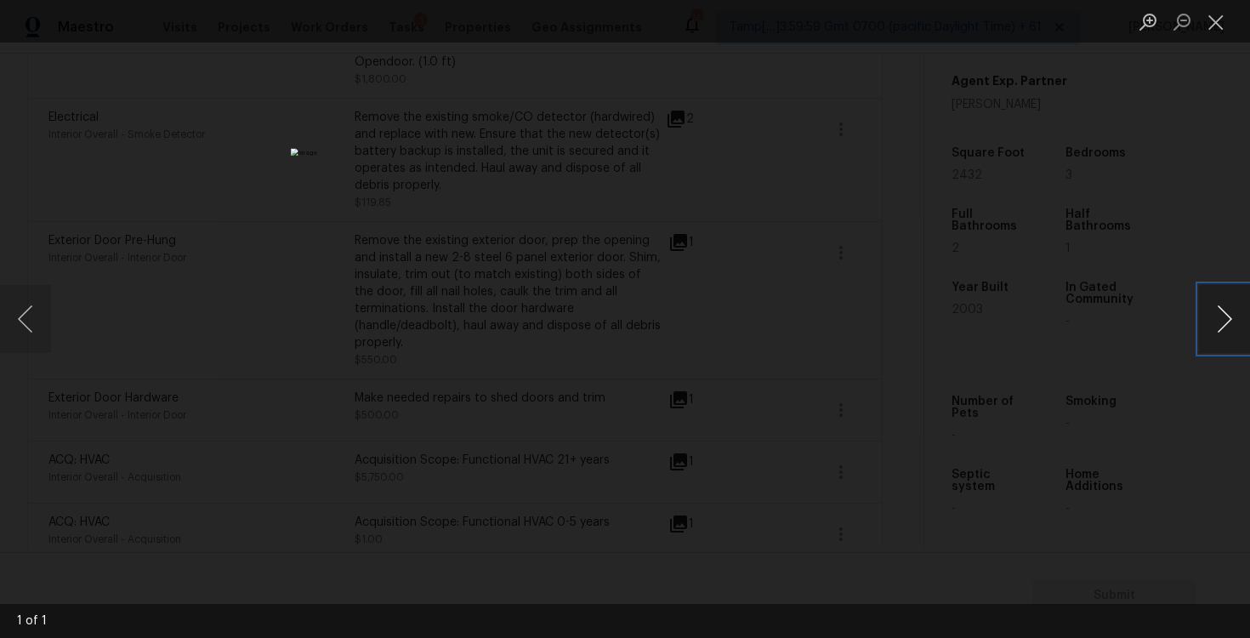
click at [1218, 310] on button "Next image" at bounding box center [1224, 319] width 51 height 68
click at [1117, 298] on div "Lightbox" at bounding box center [625, 319] width 1250 height 638
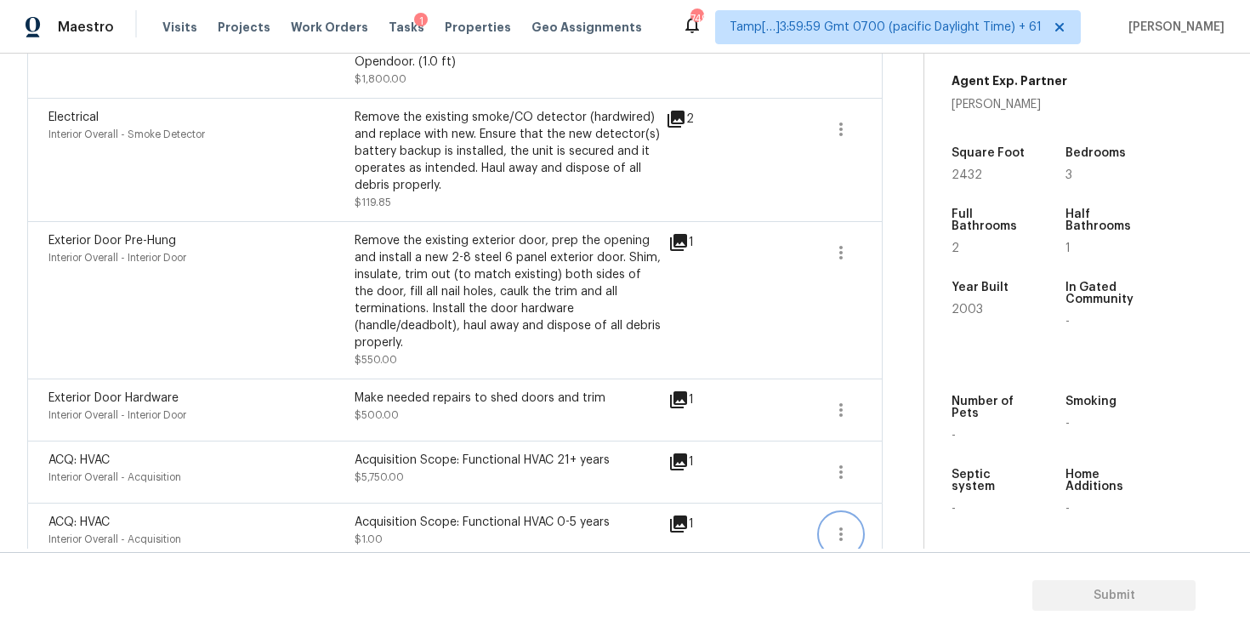
click at [844, 514] on button "button" at bounding box center [841, 534] width 41 height 41
click at [896, 505] on div "Edit" at bounding box center [938, 508] width 133 height 17
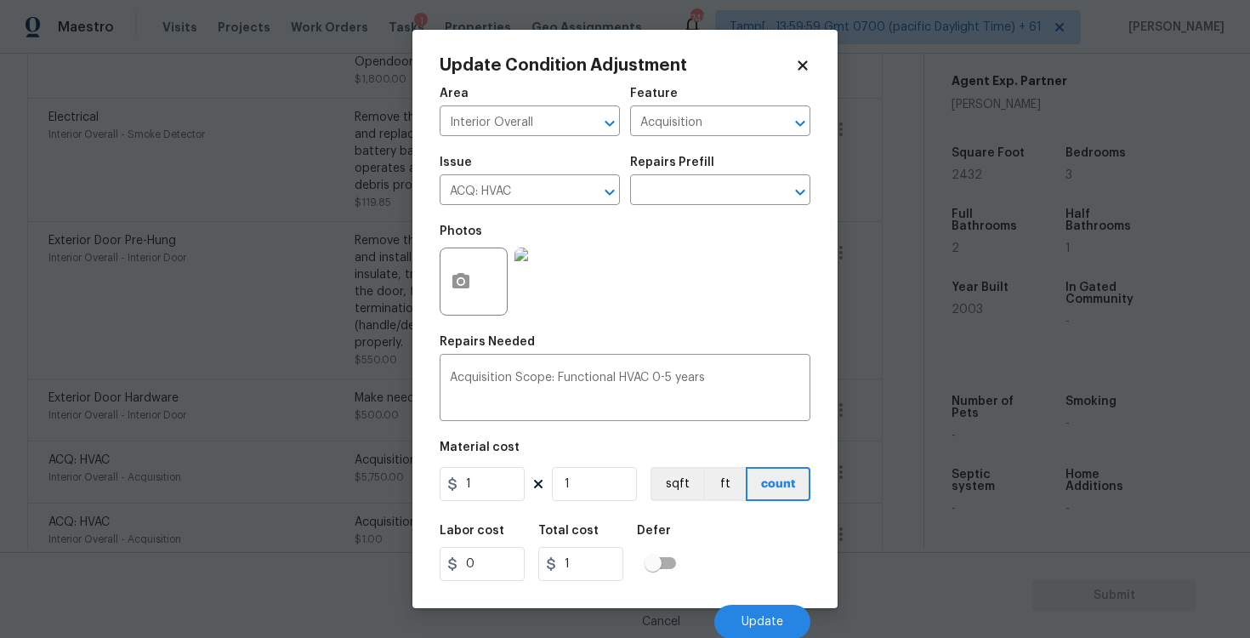
click at [800, 66] on icon at bounding box center [802, 64] width 9 height 9
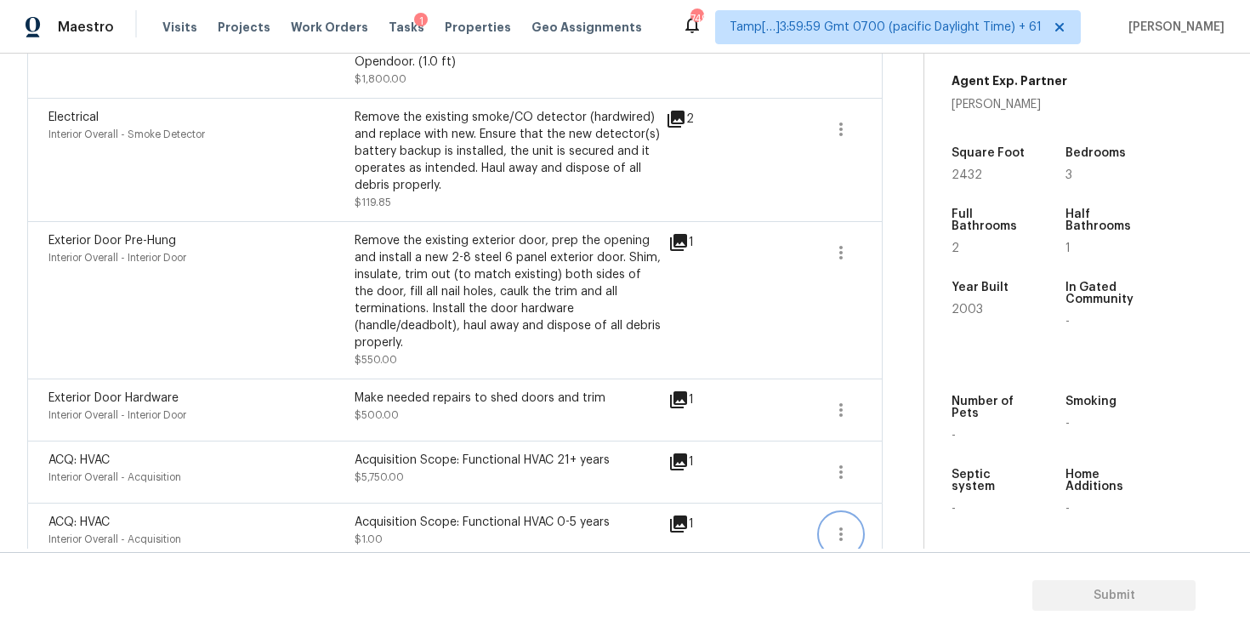
click at [844, 524] on icon "button" at bounding box center [841, 534] width 20 height 20
click at [883, 510] on div "Edit" at bounding box center [938, 508] width 133 height 17
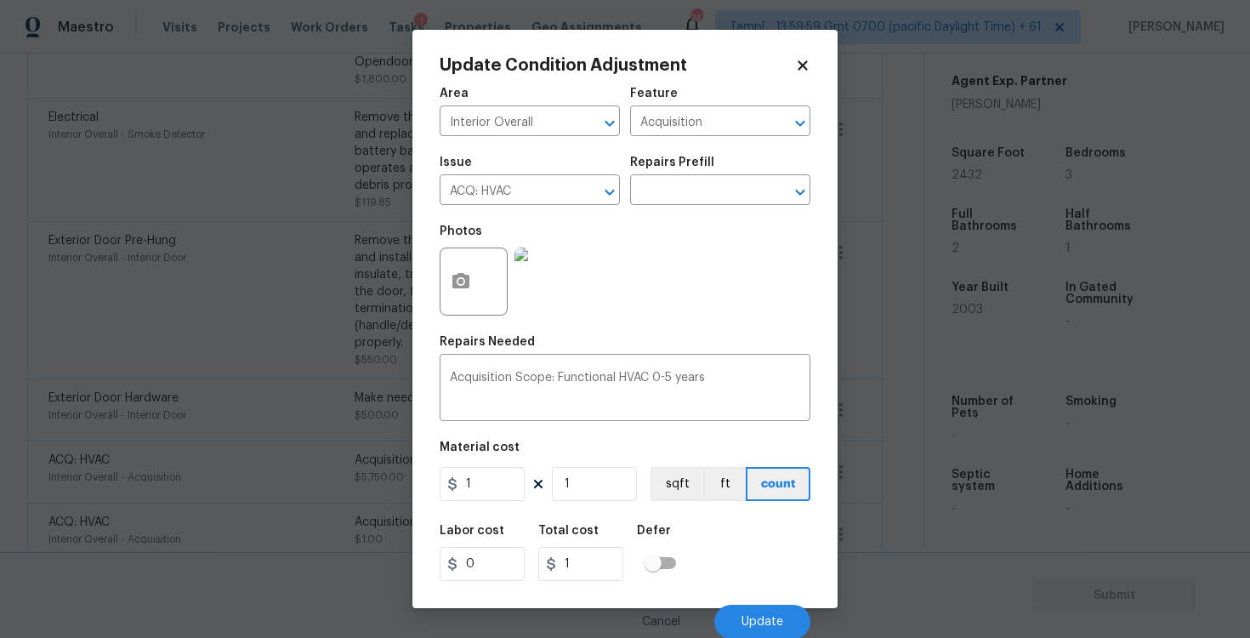
click at [799, 63] on icon at bounding box center [802, 64] width 9 height 9
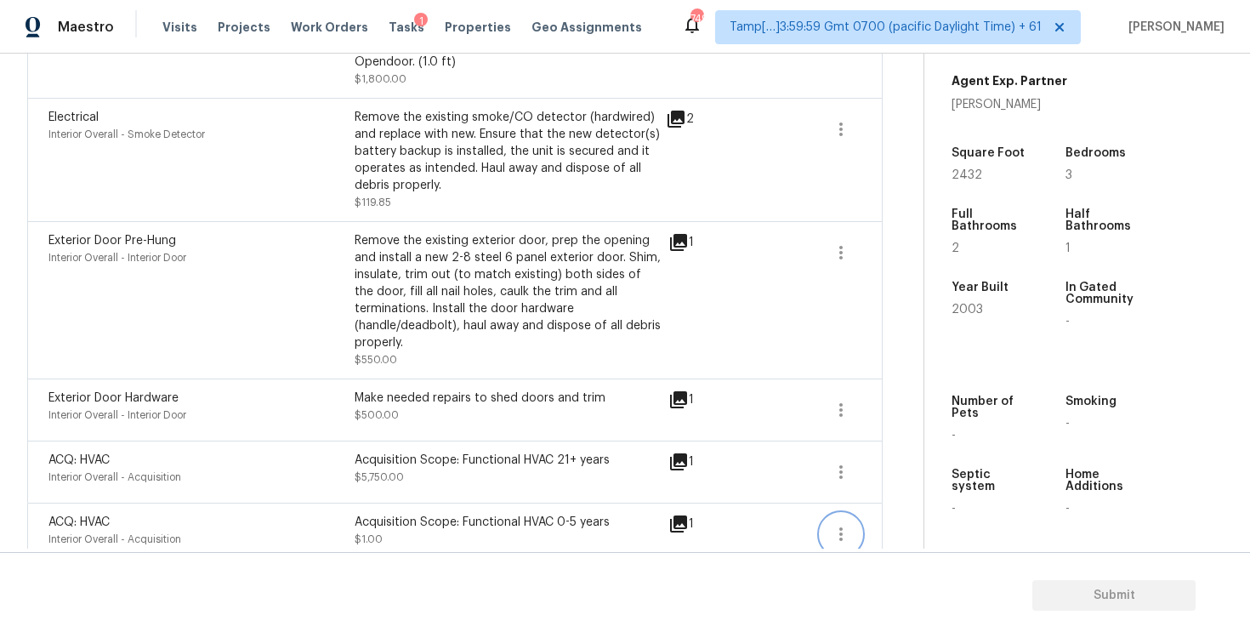
click at [851, 514] on button "button" at bounding box center [841, 534] width 41 height 41
click at [912, 508] on div "Edit" at bounding box center [938, 508] width 133 height 17
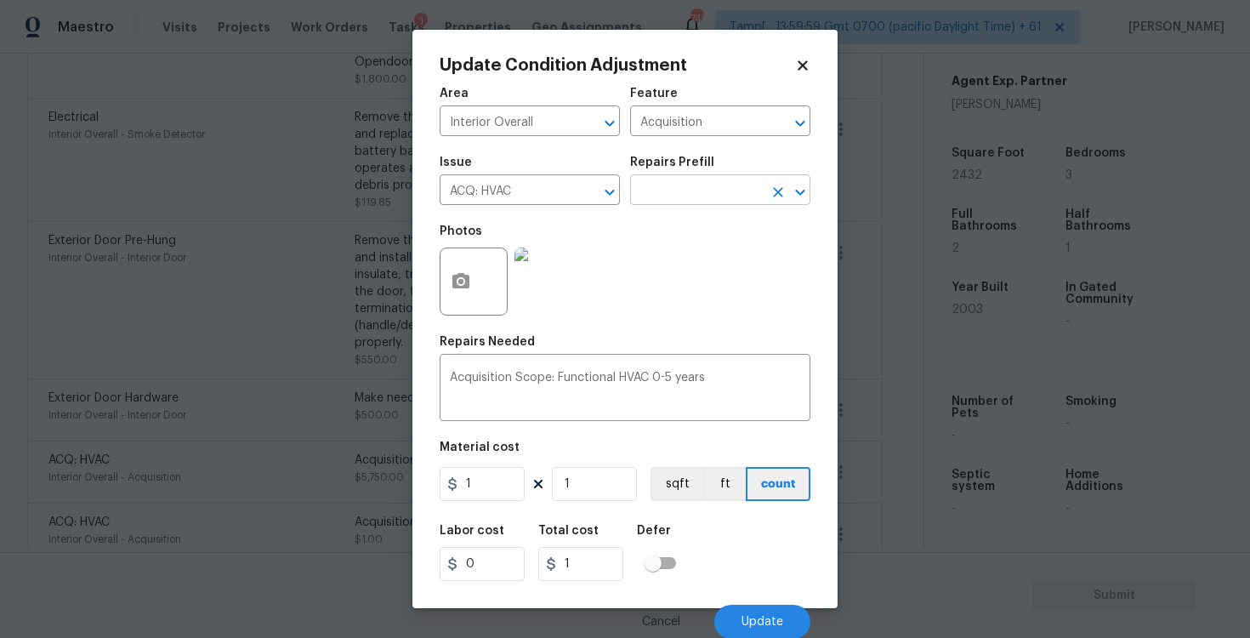
click at [688, 202] on input "text" at bounding box center [696, 192] width 133 height 26
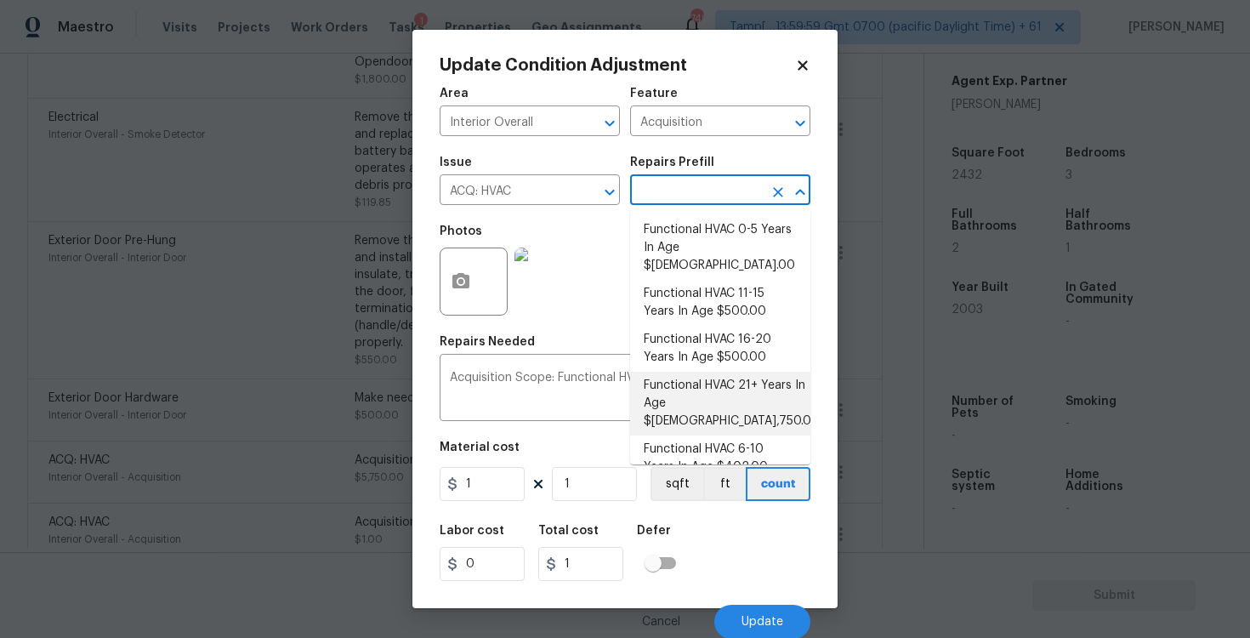
scroll to position [116, 0]
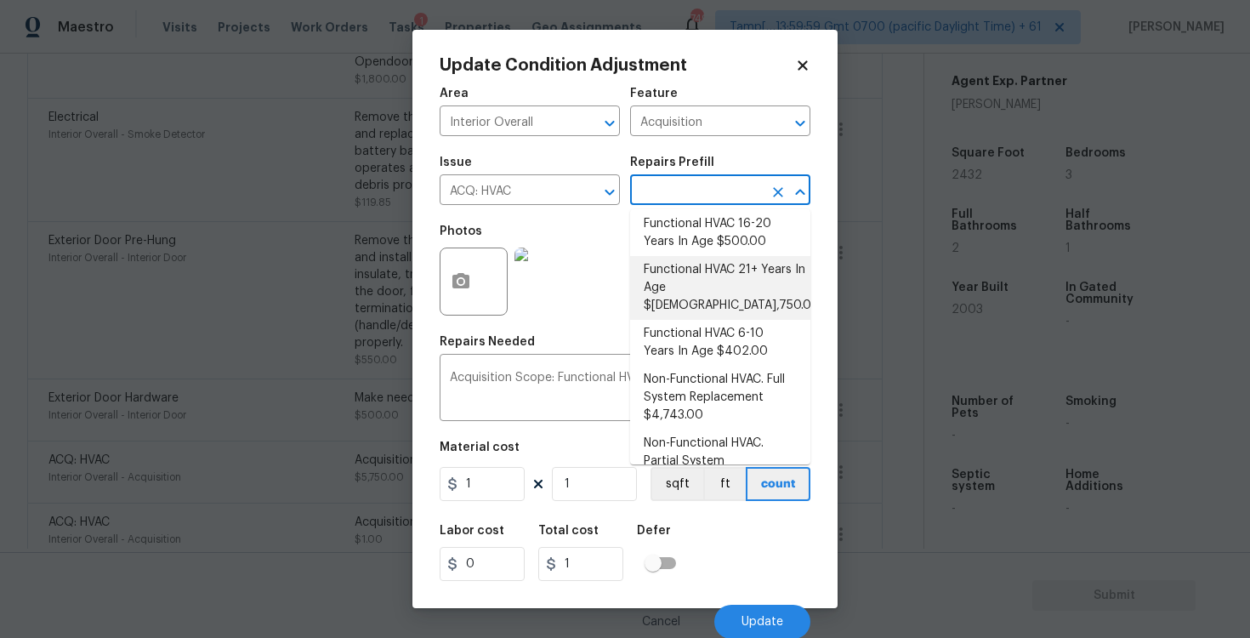
click at [706, 281] on li "Functional HVAC 21+ Years In Age $5,750.00" at bounding box center [720, 288] width 180 height 64
type textarea "Acquisition Scope: Functional HVAC 21+ years"
type input "5750"
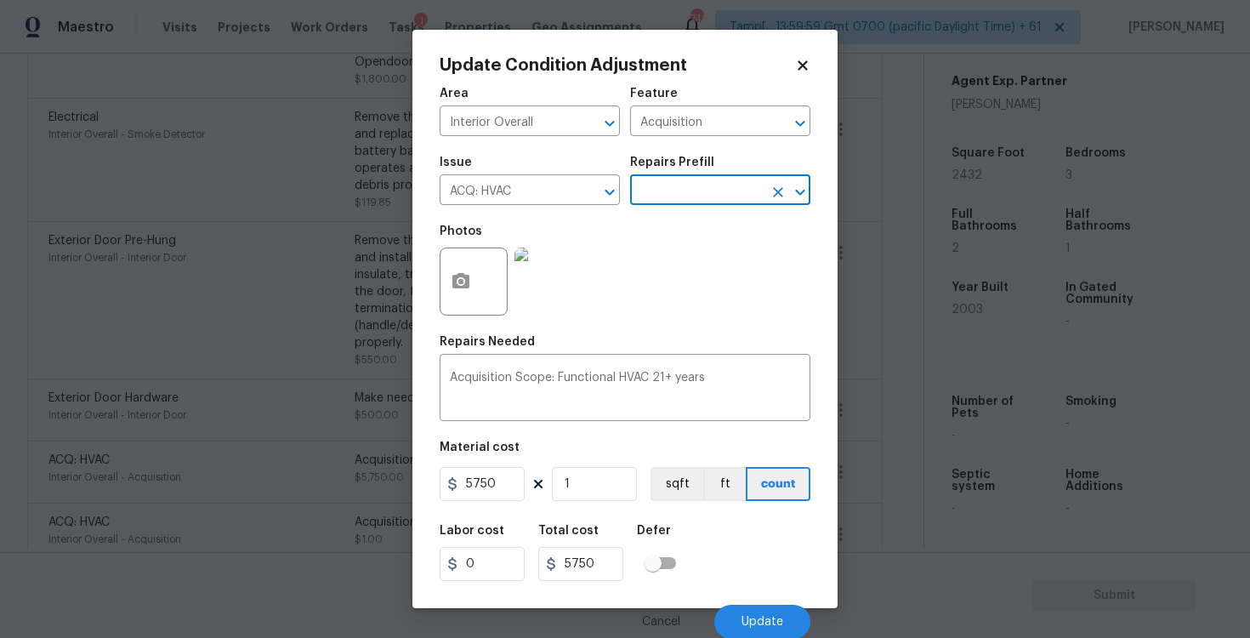
scroll to position [2, 0]
click at [750, 607] on button "Update" at bounding box center [762, 621] width 96 height 34
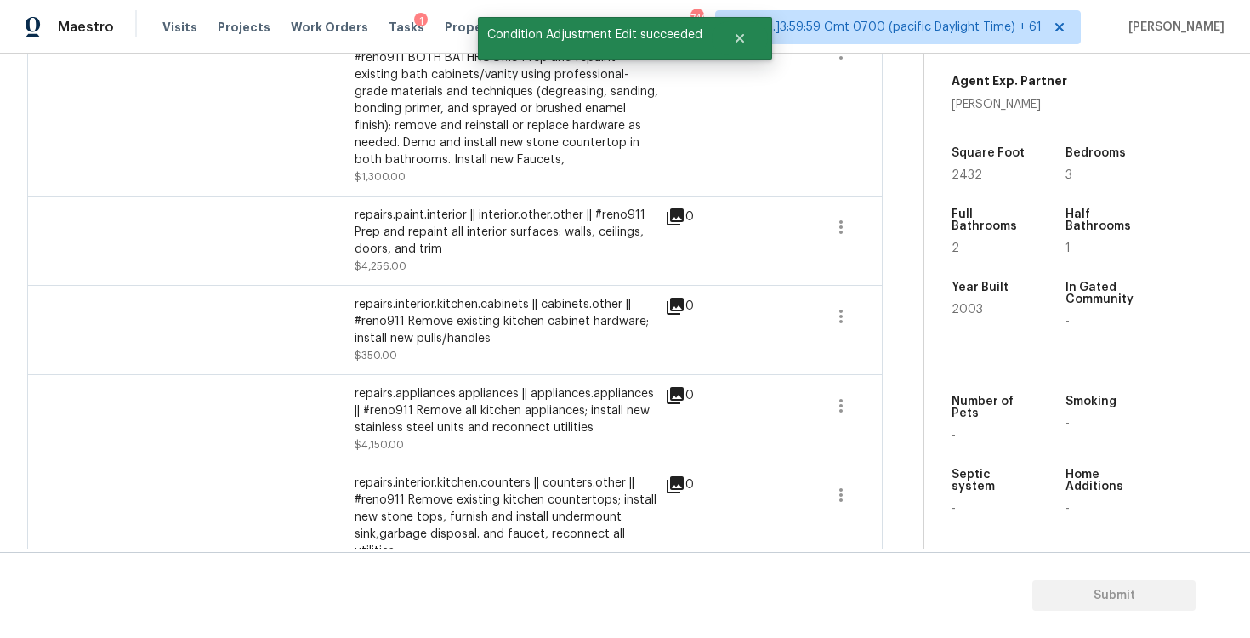
scroll to position [0, 0]
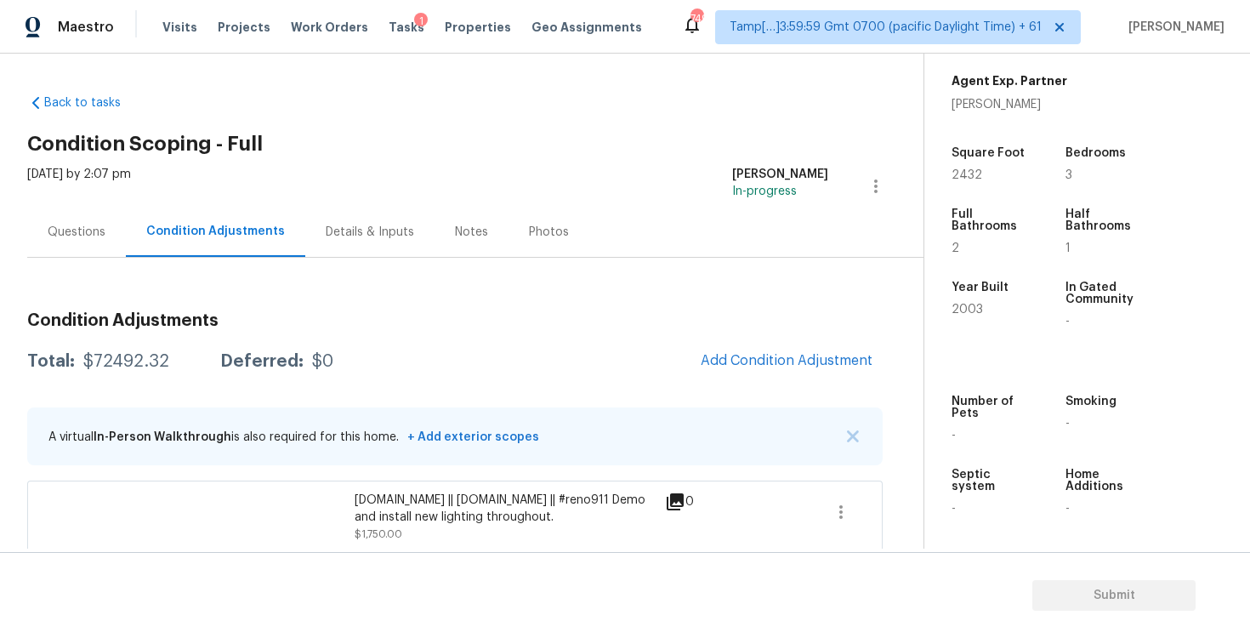
click at [96, 230] on div "Questions" at bounding box center [77, 232] width 58 height 17
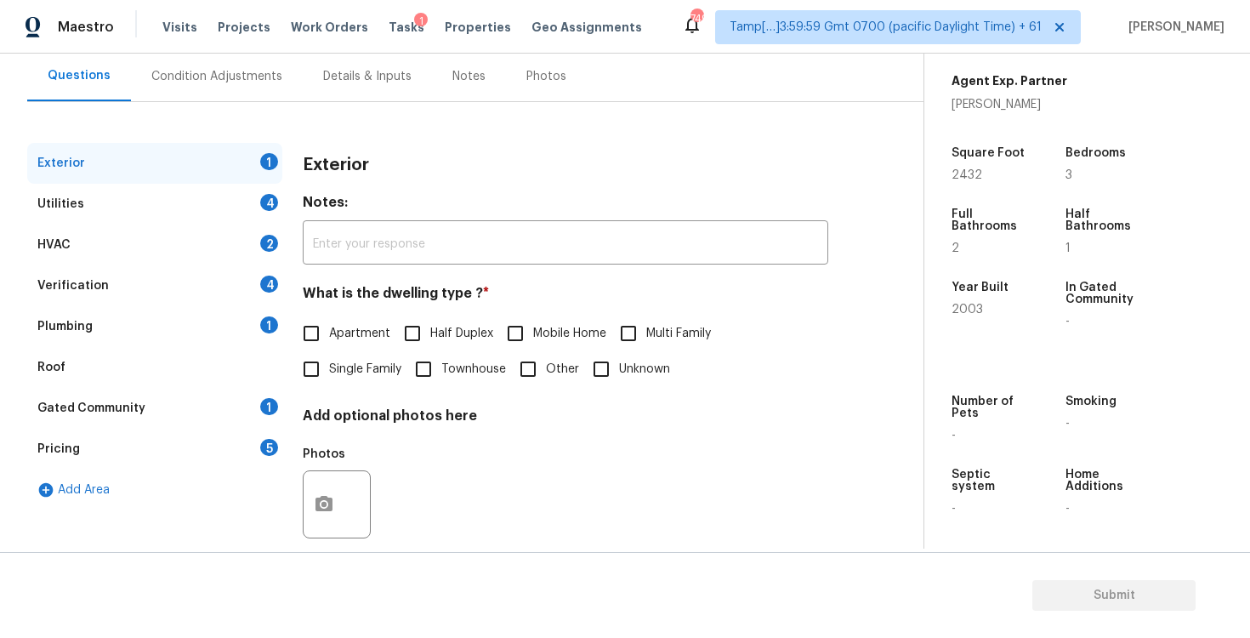
scroll to position [181, 0]
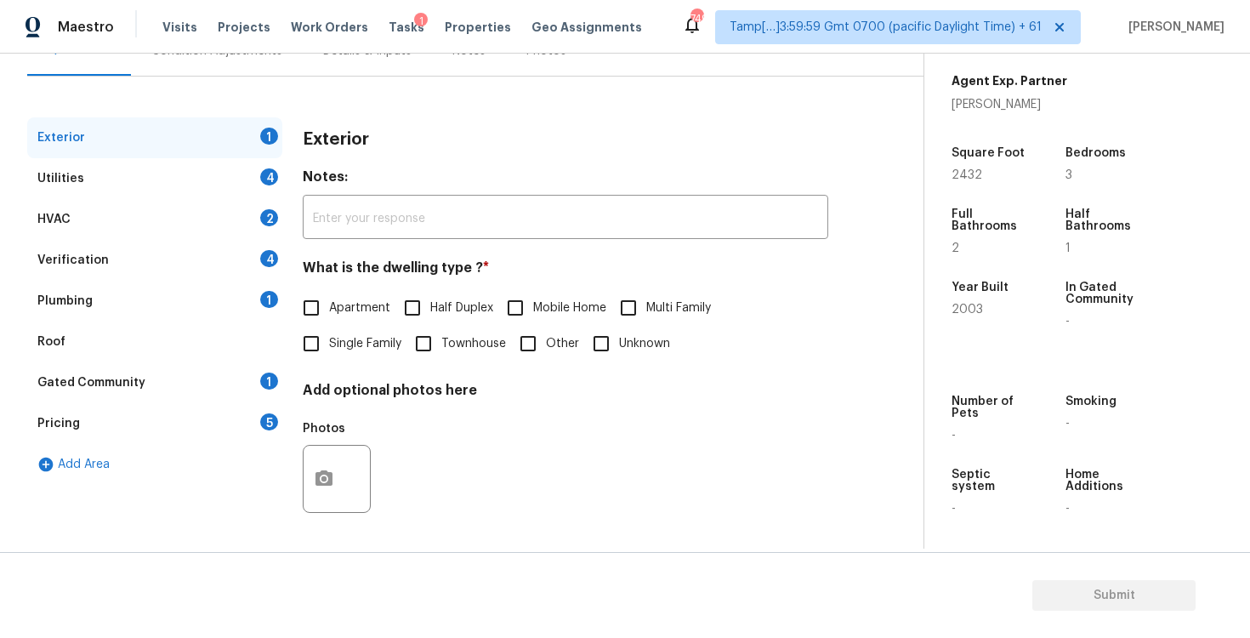
click at [204, 273] on div "Verification 4" at bounding box center [154, 260] width 255 height 41
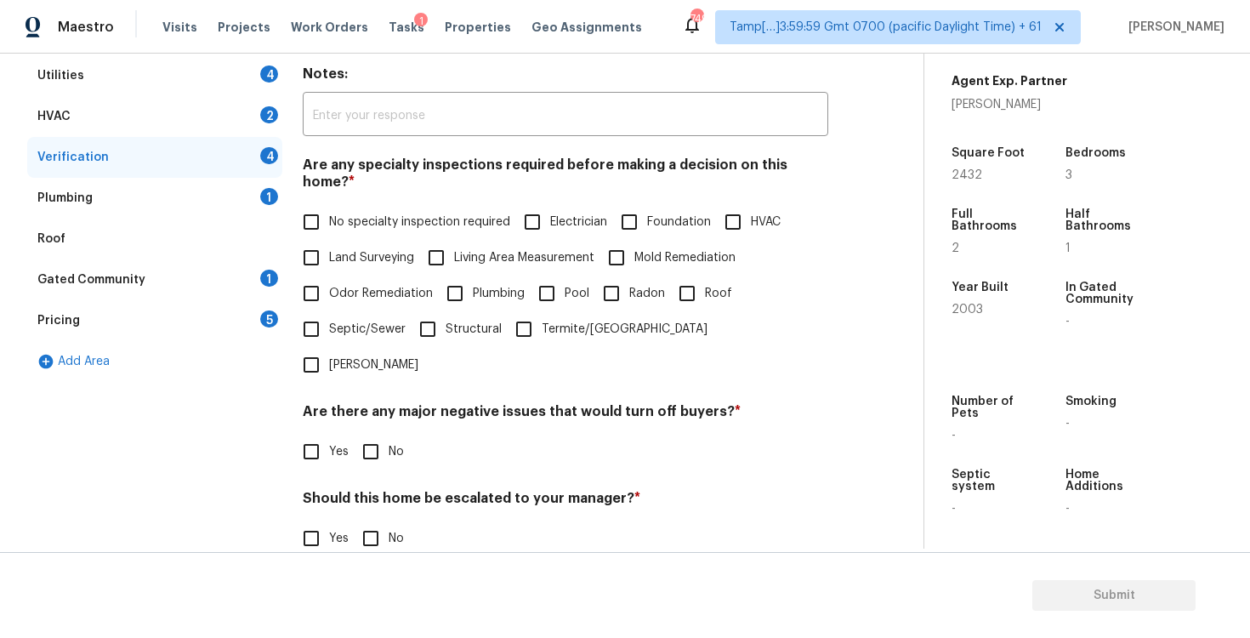
scroll to position [368, 0]
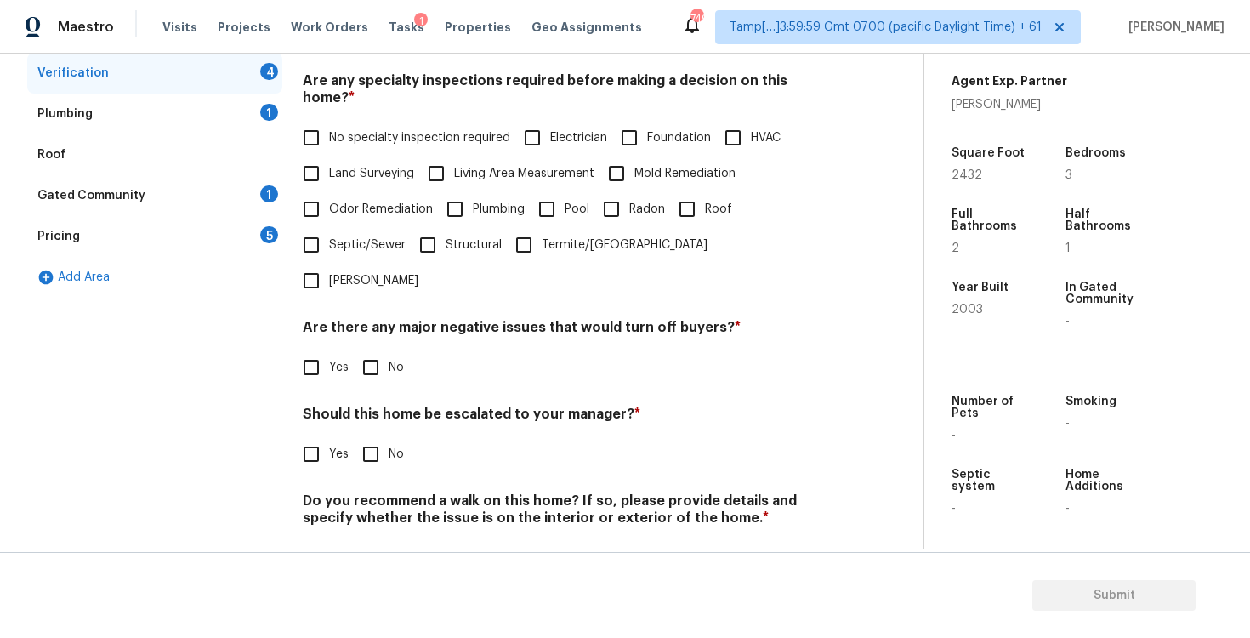
click at [339, 446] on span "Yes" at bounding box center [339, 455] width 20 height 18
click at [329, 436] on input "Yes" at bounding box center [311, 454] width 36 height 36
checkbox input "true"
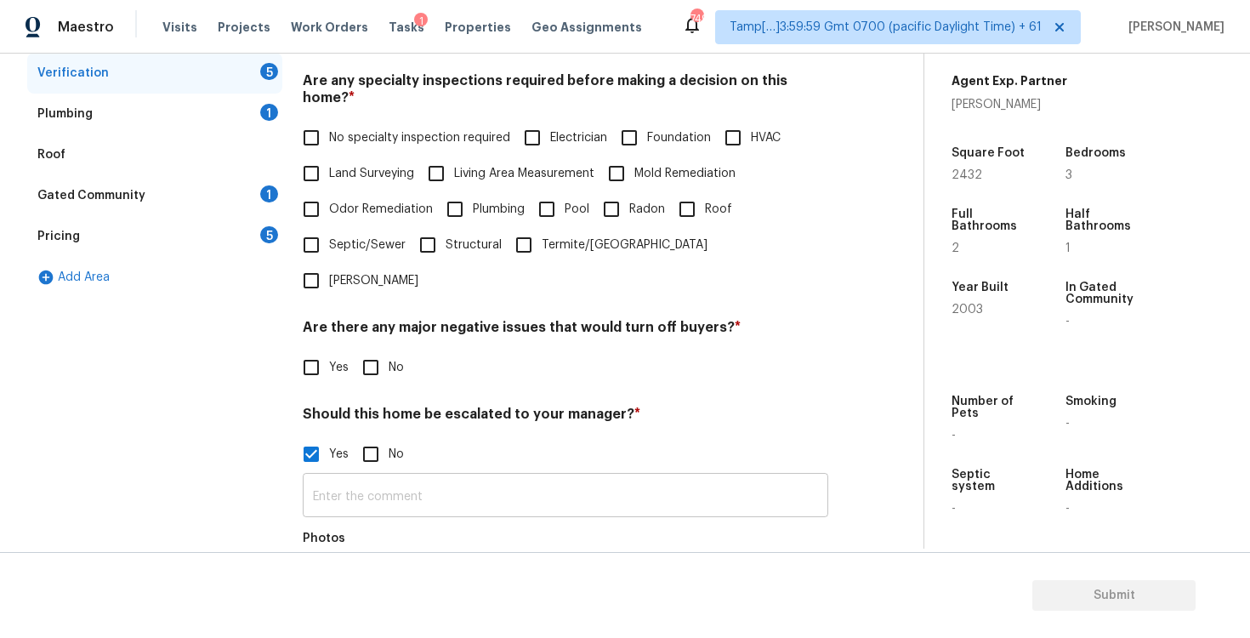
click at [393, 477] on input "text" at bounding box center [565, 497] width 525 height 40
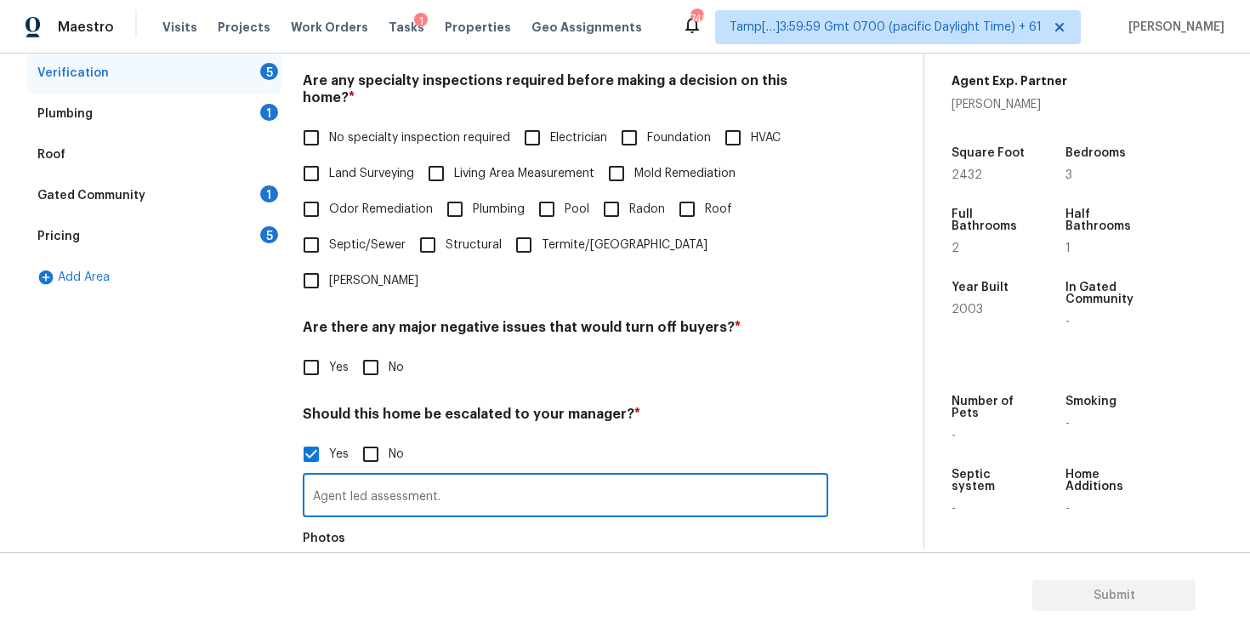
scroll to position [440, 0]
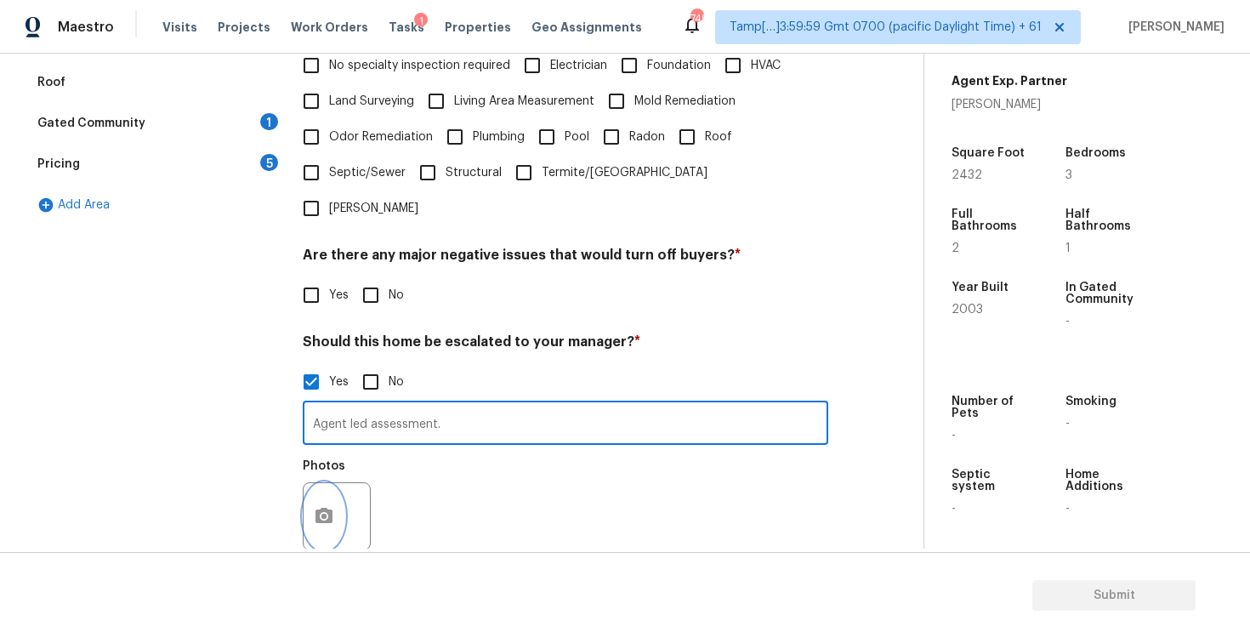
click at [313, 483] on button "button" at bounding box center [324, 516] width 41 height 66
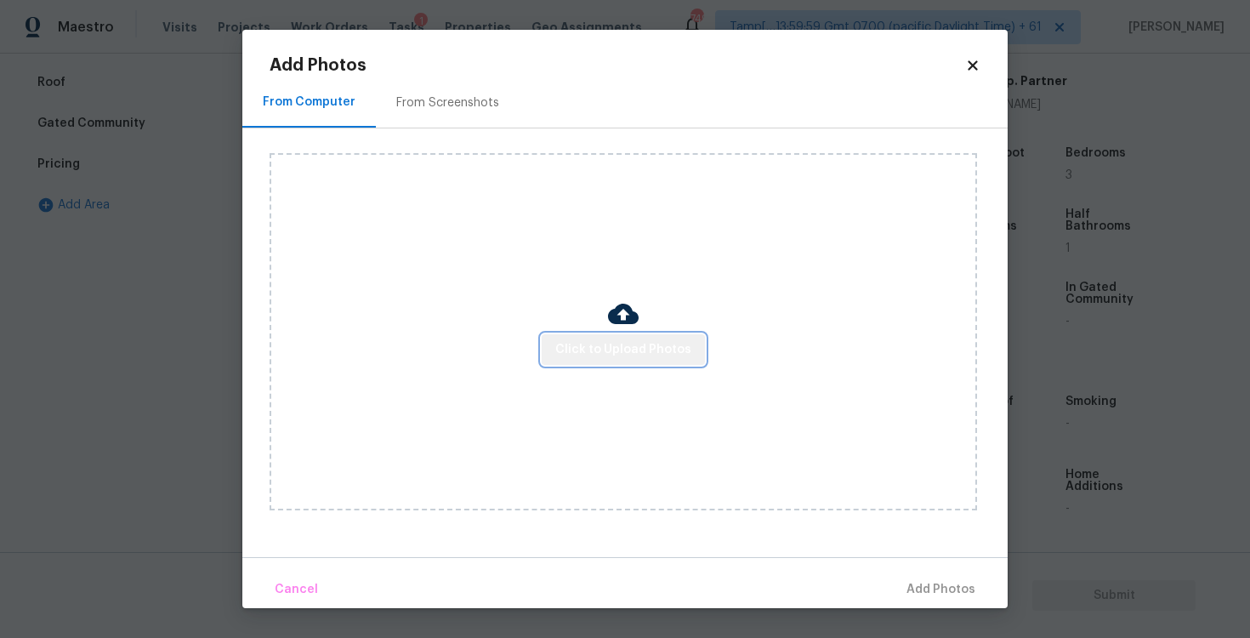
click at [648, 335] on button "Click to Upload Photos" at bounding box center [623, 349] width 163 height 31
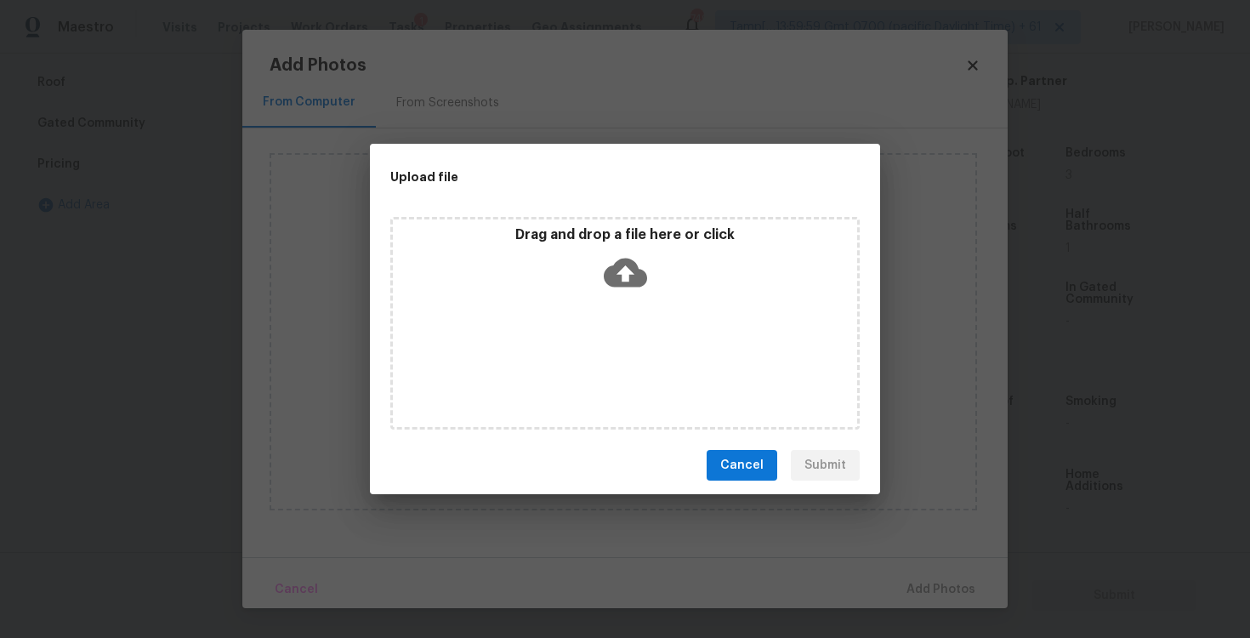
click at [617, 276] on icon at bounding box center [625, 272] width 43 height 29
click at [598, 270] on div "Drag and drop a file here or click" at bounding box center [625, 262] width 464 height 73
click at [746, 488] on div "Cancel Submit" at bounding box center [625, 465] width 510 height 59
click at [748, 464] on span "Cancel" at bounding box center [741, 465] width 43 height 21
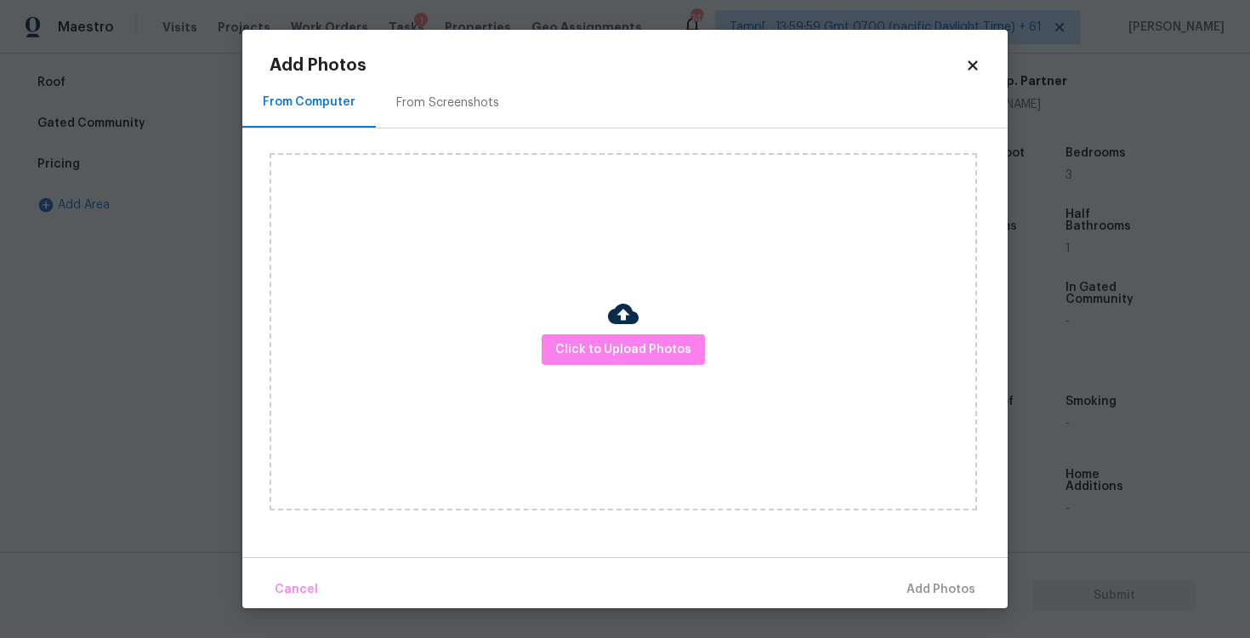
click at [986, 74] on div "Add Photos From Computer From Screenshots Click to Upload Photos Cancel Add Pho…" at bounding box center [624, 319] width 765 height 578
click at [974, 65] on icon at bounding box center [972, 64] width 9 height 9
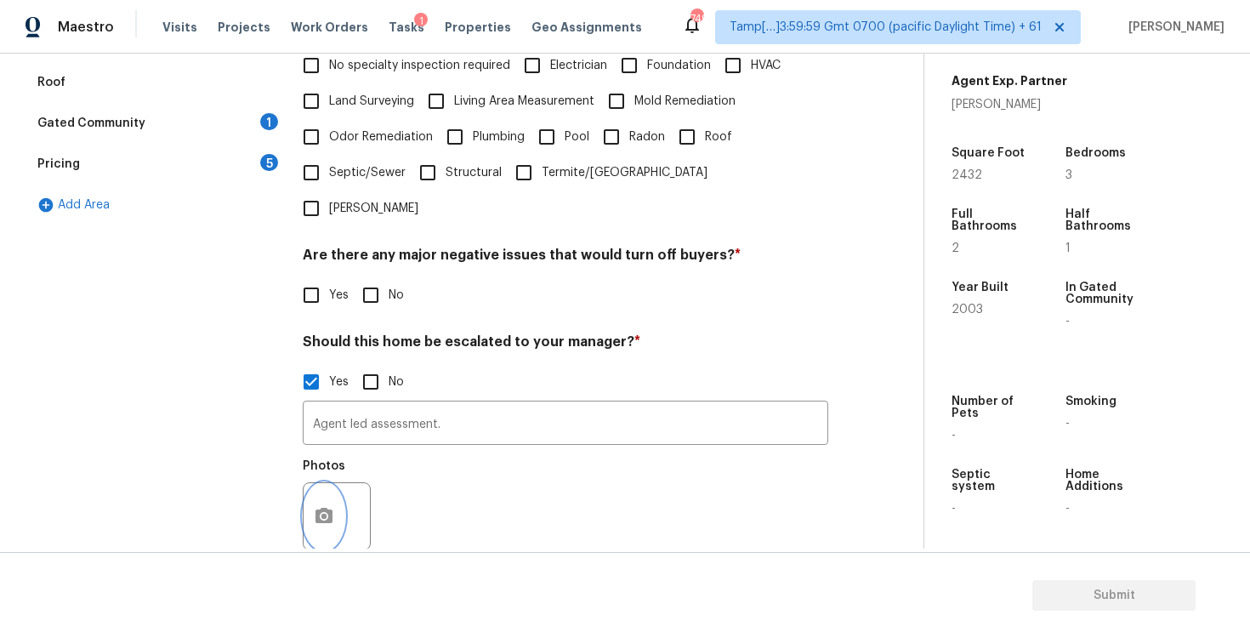
scroll to position [530, 0]
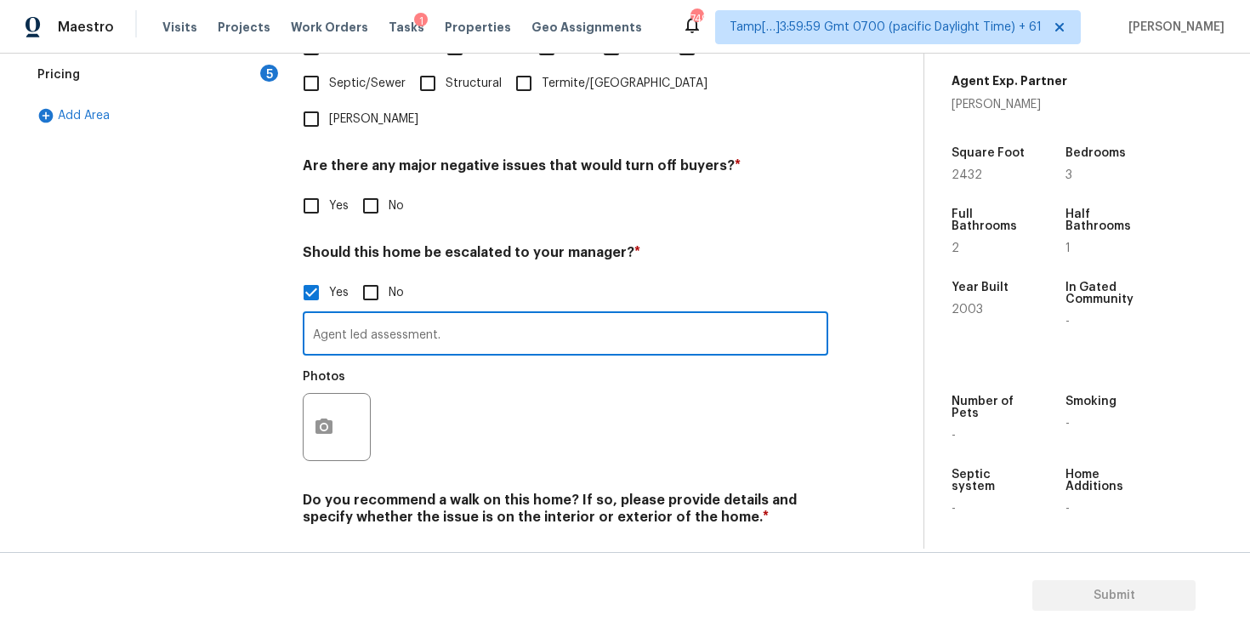
click at [452, 315] on input "Agent led assessment." at bounding box center [565, 335] width 525 height 40
type input "Agent led assessment. The Roof and HVAC are in fair condition as per the agent.…"
click at [443, 361] on div "Photos" at bounding box center [565, 416] width 525 height 111
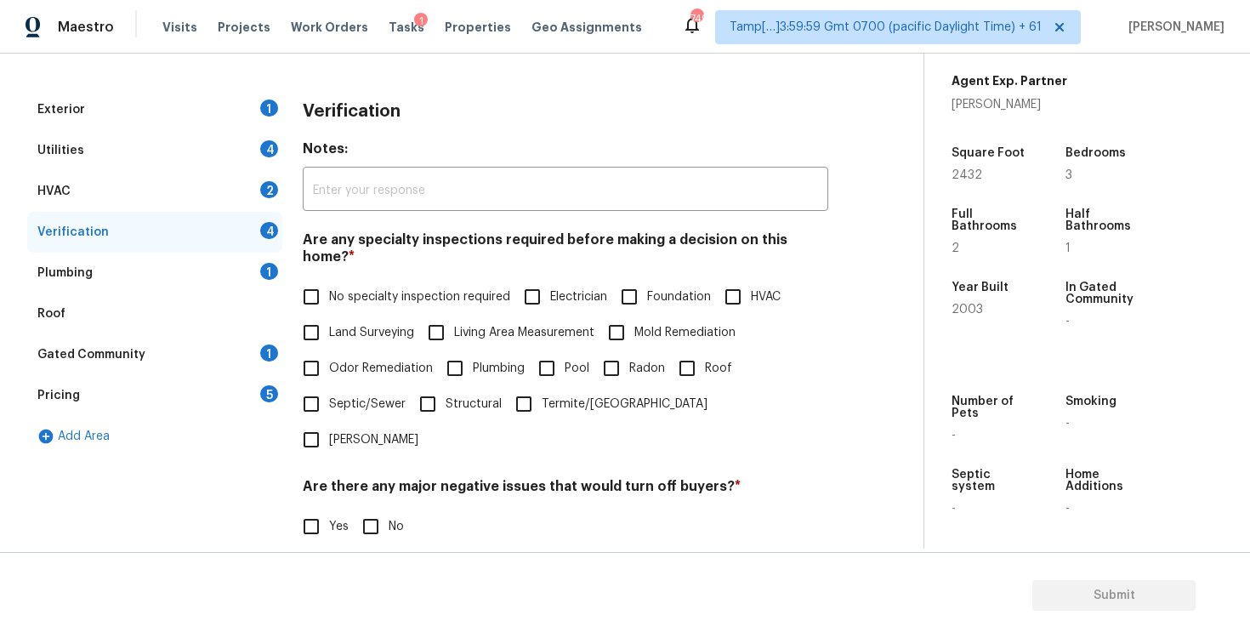
scroll to position [0, 0]
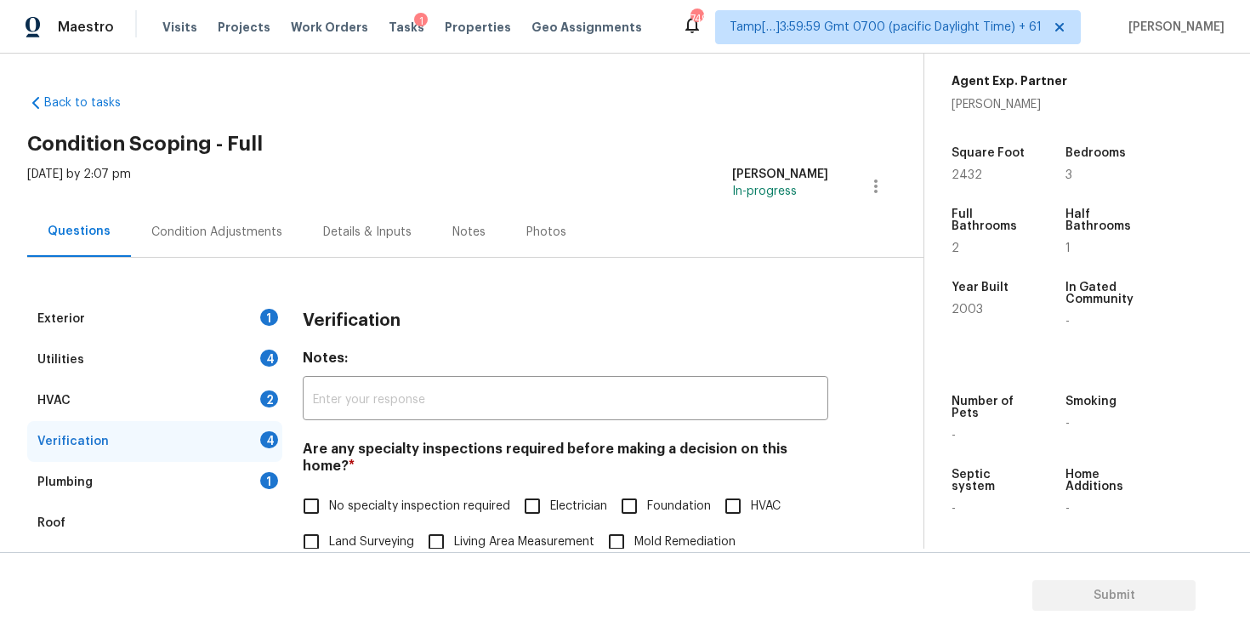
click at [207, 221] on div "Condition Adjustments" at bounding box center [217, 232] width 172 height 50
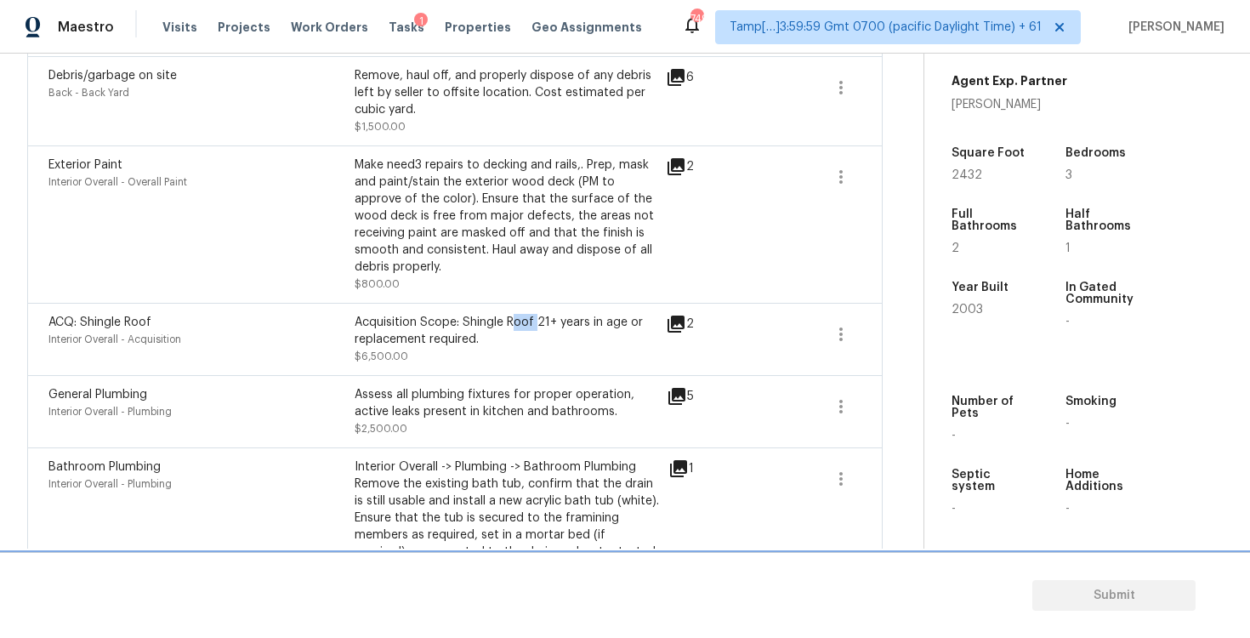
scroll to position [2899, 0]
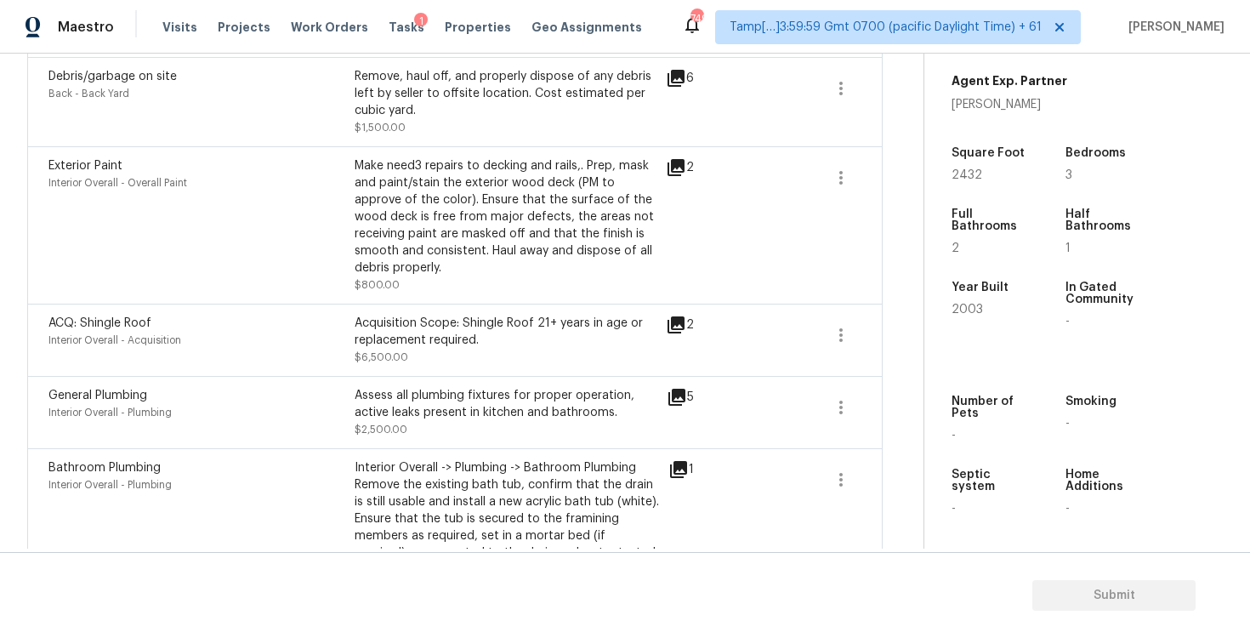
click at [682, 304] on div "ACQ: Shingle Roof Interior Overall - Acquisition Acquisition Scope: Shingle Roo…" at bounding box center [454, 340] width 855 height 72
click at [683, 316] on icon at bounding box center [675, 324] width 17 height 17
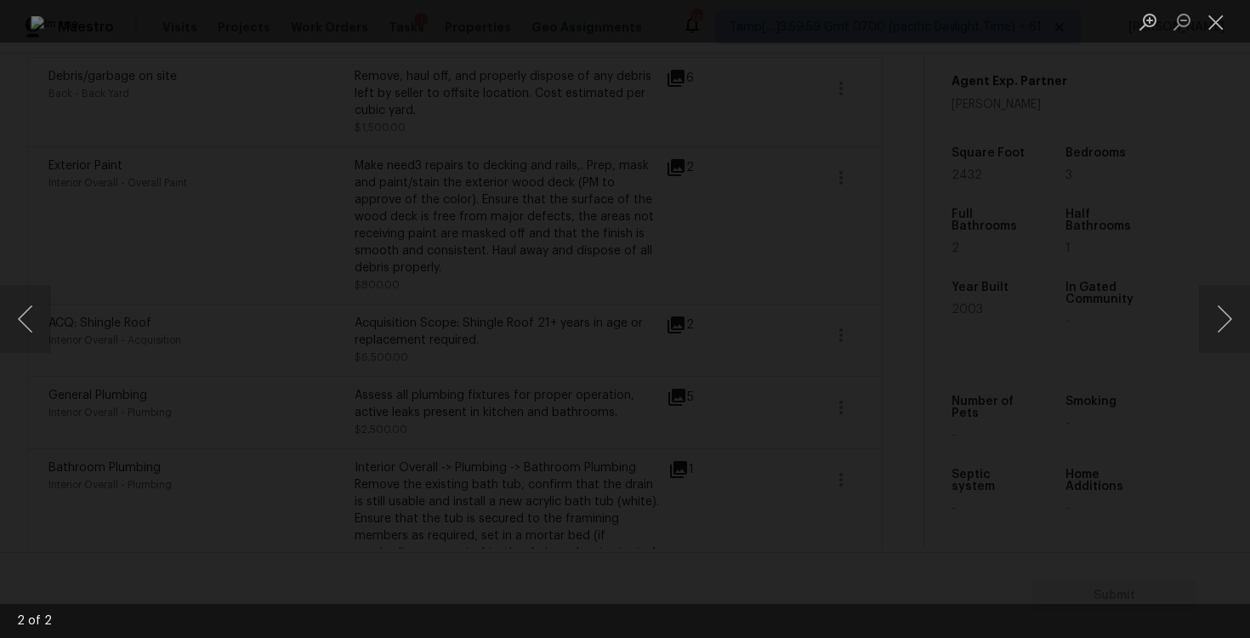
click at [1097, 227] on div "Lightbox" at bounding box center [625, 319] width 1250 height 638
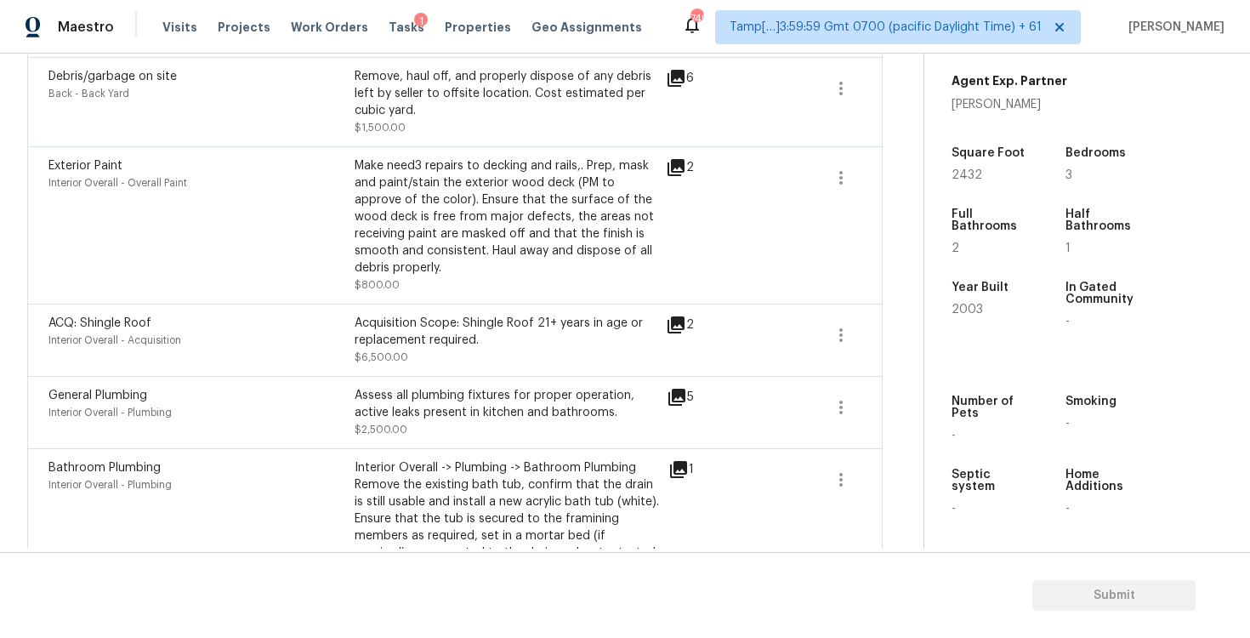
scroll to position [2845, 0]
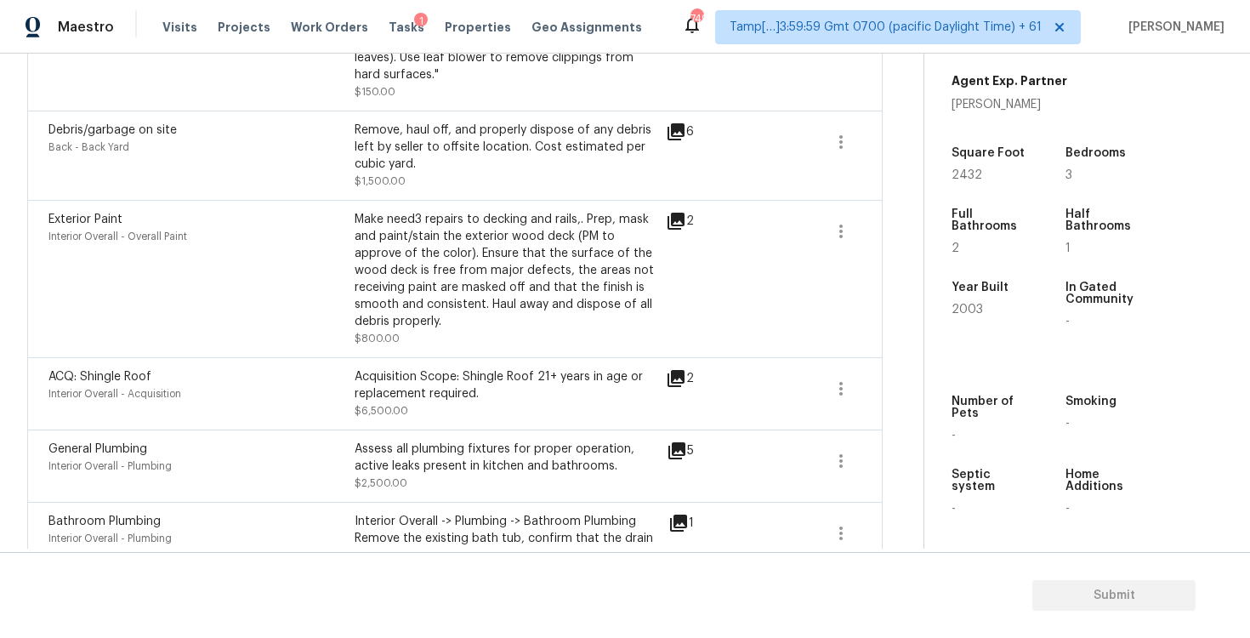
click at [677, 442] on icon at bounding box center [676, 450] width 17 height 17
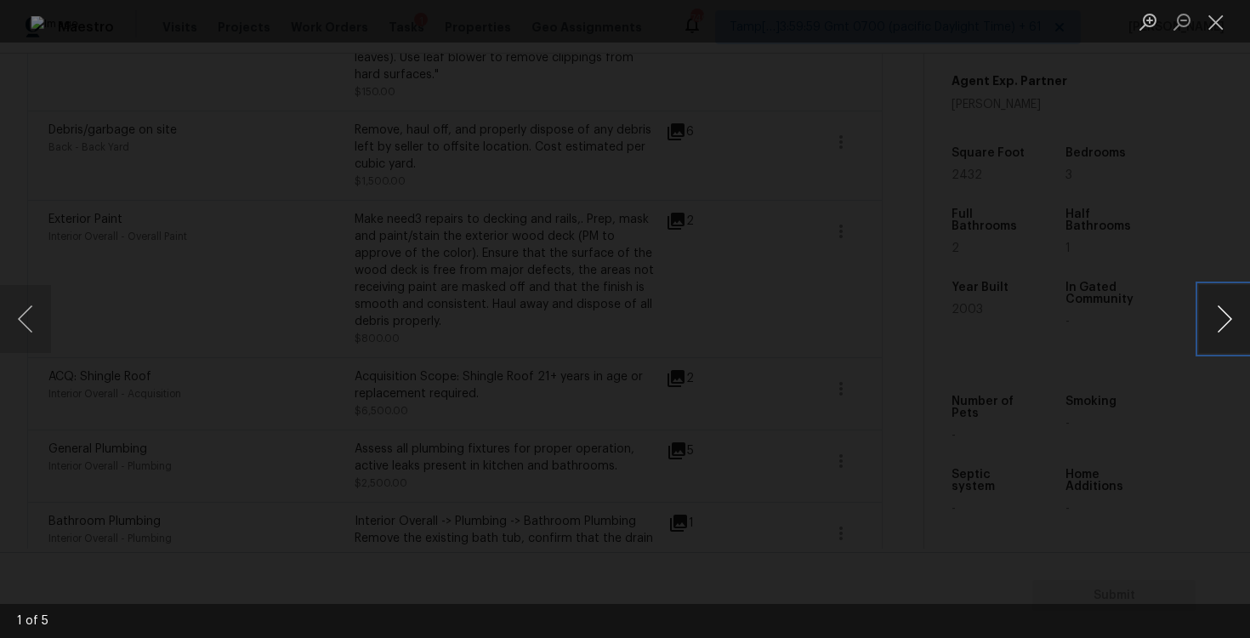
click at [1211, 304] on button "Next image" at bounding box center [1224, 319] width 51 height 68
click at [1212, 307] on button "Next image" at bounding box center [1224, 319] width 51 height 68
click at [1213, 309] on button "Next image" at bounding box center [1224, 319] width 51 height 68
click at [1213, 310] on button "Next image" at bounding box center [1224, 319] width 51 height 68
click at [1216, 316] on button "Next image" at bounding box center [1224, 319] width 51 height 68
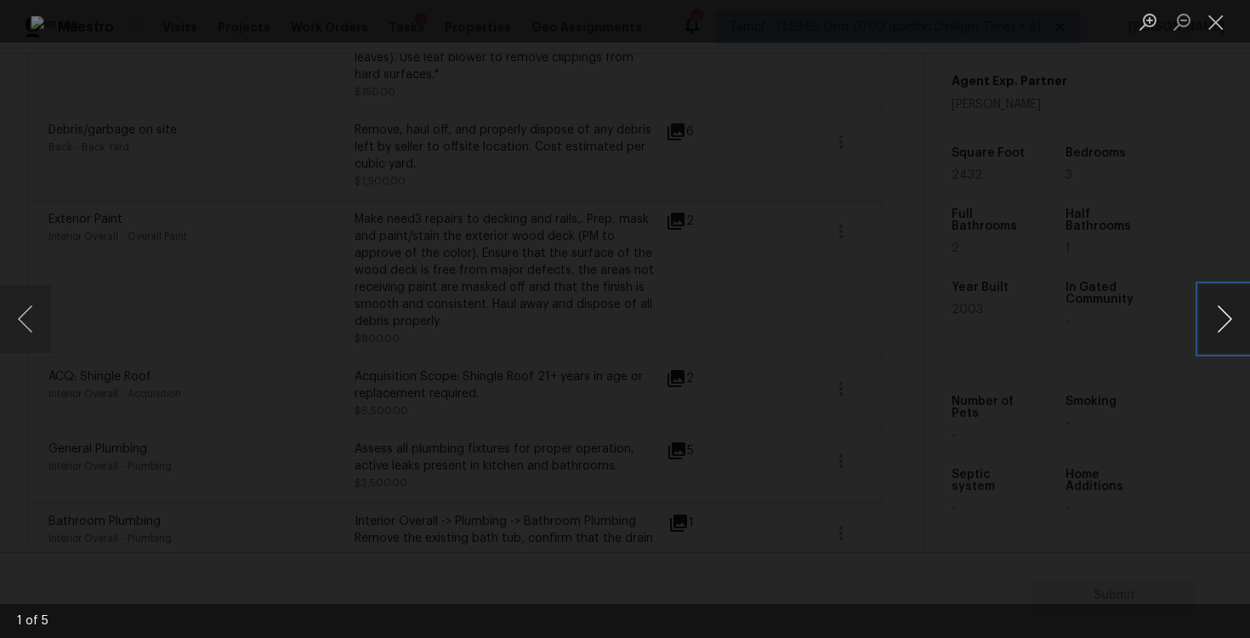
click at [1216, 317] on button "Next image" at bounding box center [1224, 319] width 51 height 68
click at [1217, 320] on button "Next image" at bounding box center [1224, 319] width 51 height 68
click at [1217, 319] on button "Next image" at bounding box center [1224, 319] width 51 height 68
click at [1218, 321] on button "Next image" at bounding box center [1224, 319] width 51 height 68
click at [1191, 239] on div "Lightbox" at bounding box center [625, 319] width 1250 height 638
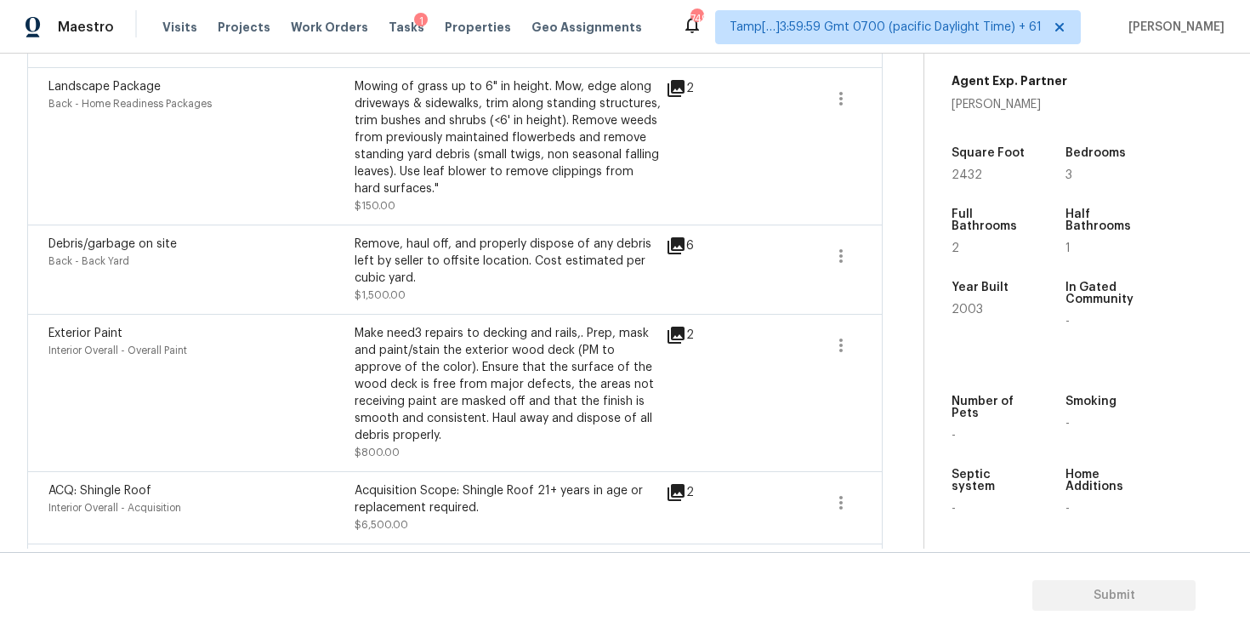
scroll to position [2732, 0]
click at [667, 324] on icon at bounding box center [676, 334] width 20 height 20
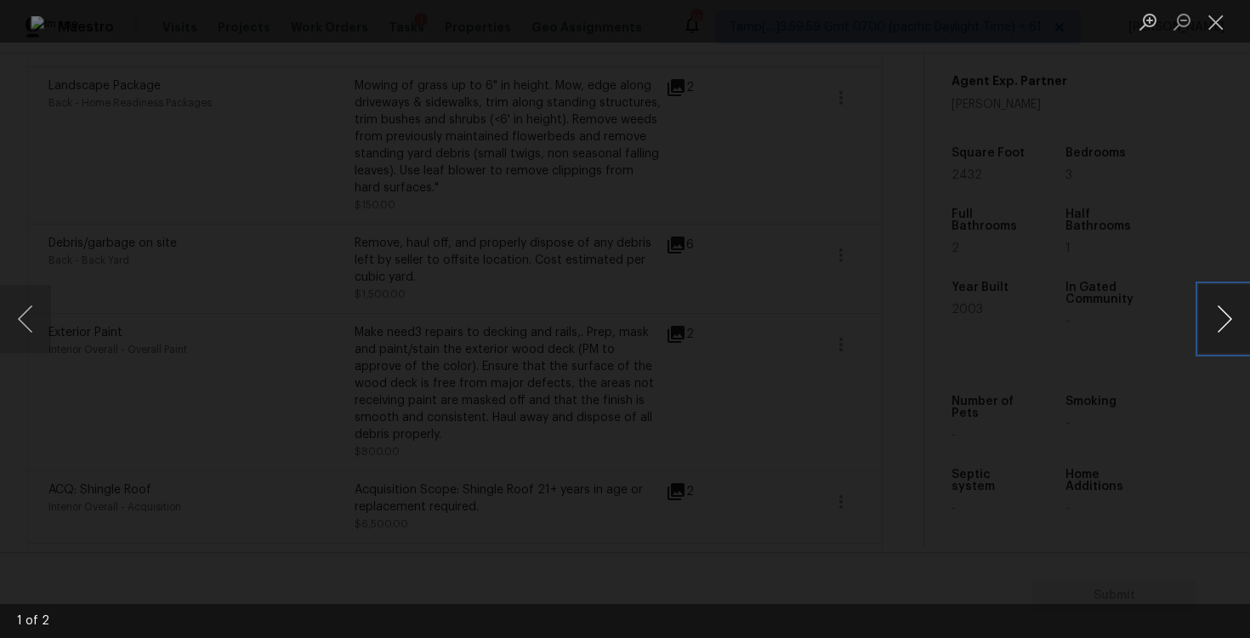
click at [1242, 315] on button "Next image" at bounding box center [1224, 319] width 51 height 68
click at [1164, 247] on div "Lightbox" at bounding box center [625, 319] width 1250 height 638
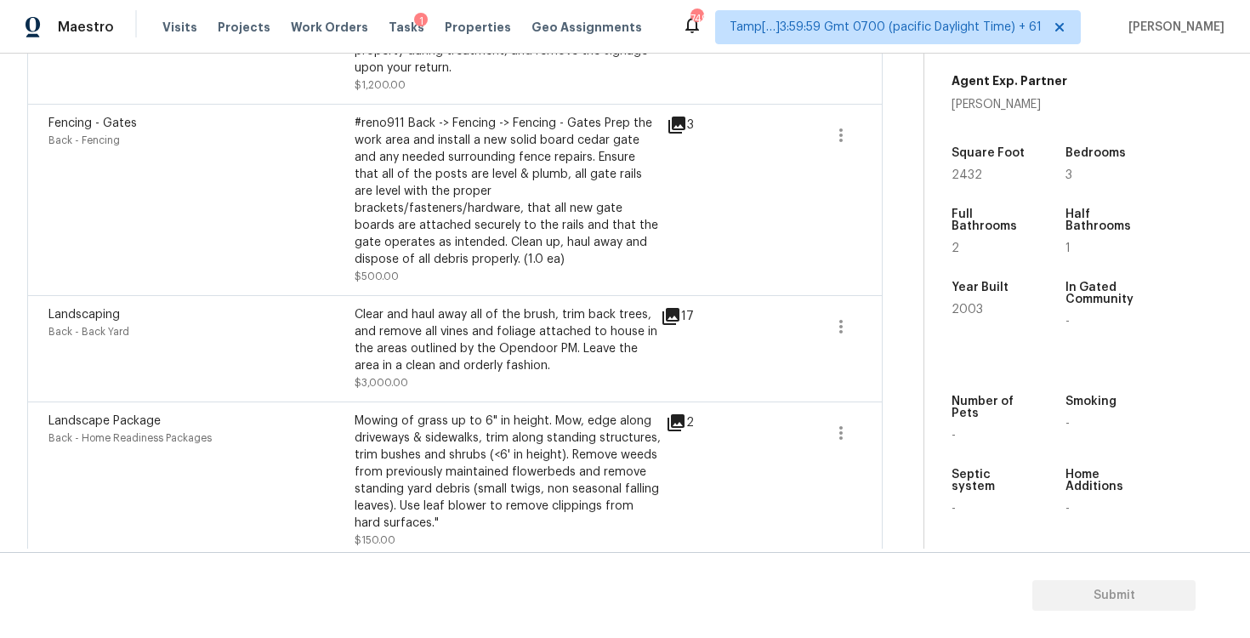
scroll to position [2385, 0]
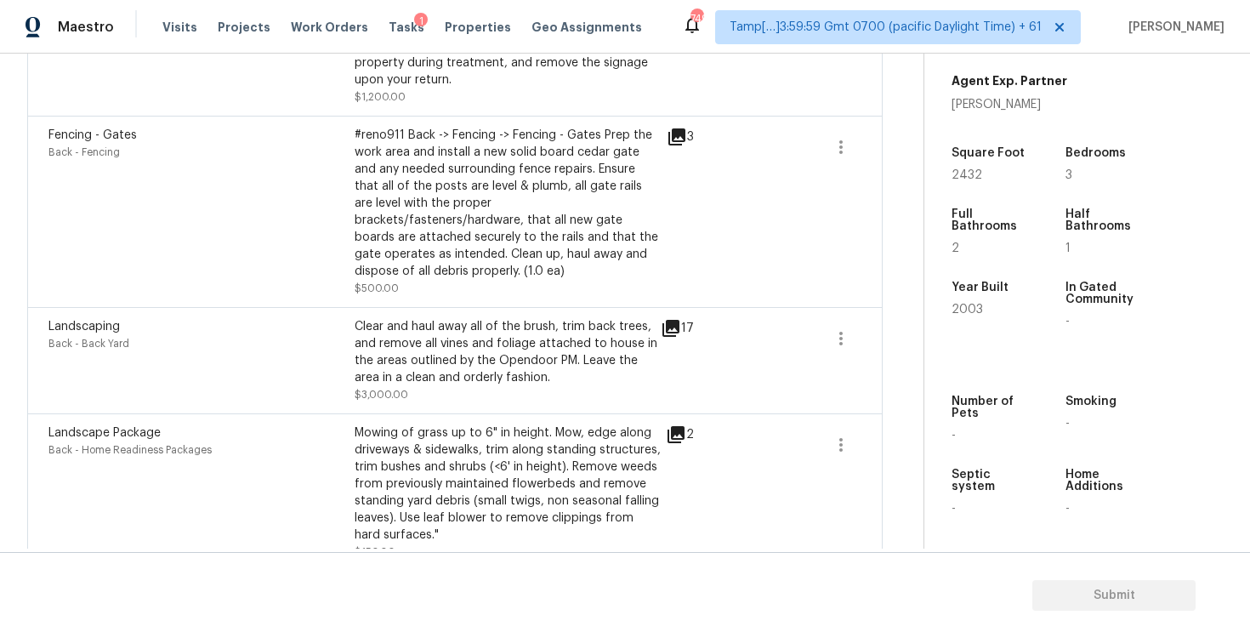
click at [684, 318] on div "17" at bounding box center [705, 328] width 88 height 20
click at [670, 320] on icon at bounding box center [670, 328] width 17 height 17
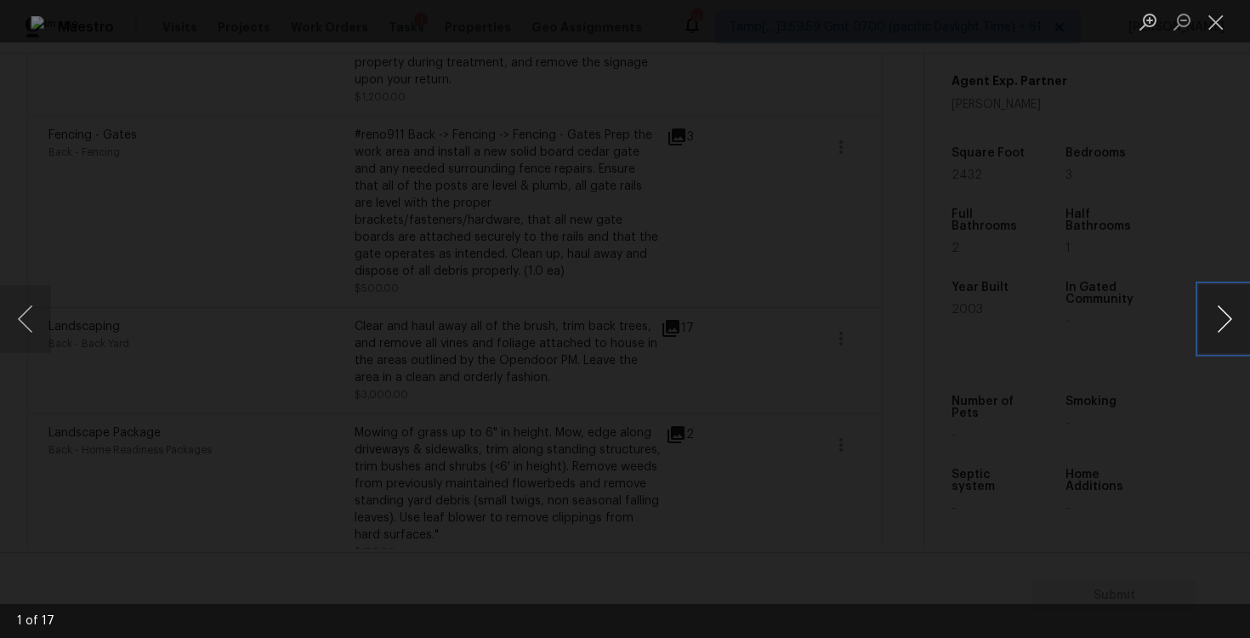
click at [1232, 319] on button "Next image" at bounding box center [1224, 319] width 51 height 68
click at [1233, 321] on button "Next image" at bounding box center [1224, 319] width 51 height 68
click at [1185, 236] on div "Lightbox" at bounding box center [625, 319] width 1250 height 638
click at [1138, 232] on div "Lightbox" at bounding box center [625, 319] width 1250 height 638
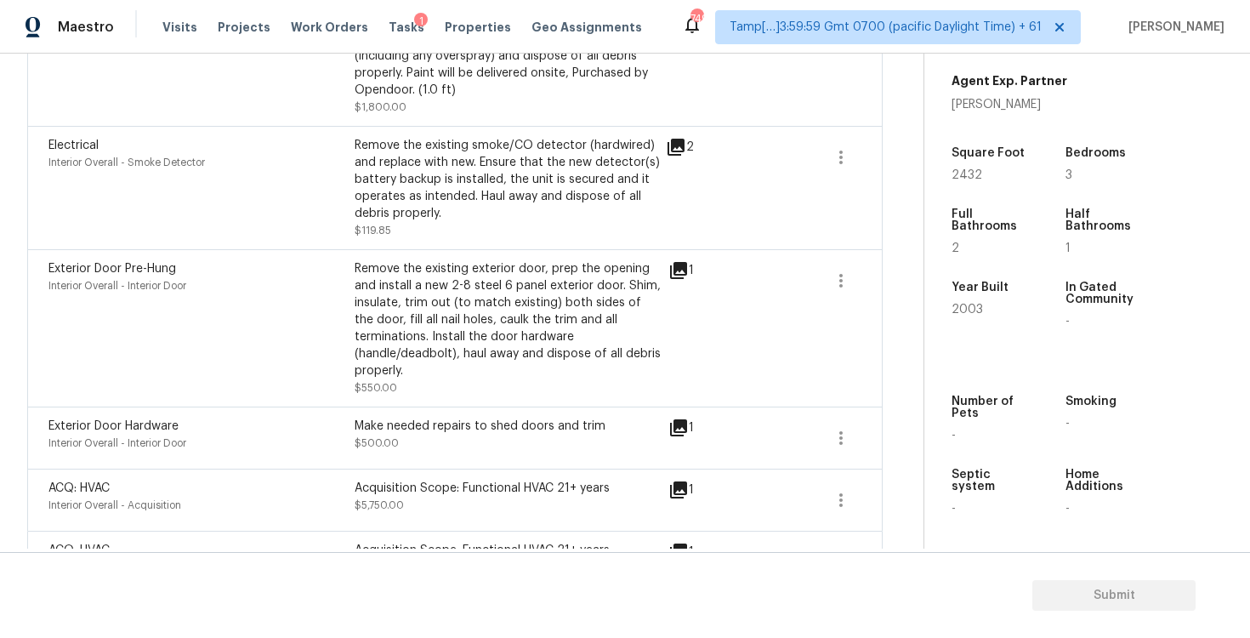
scroll to position [3541, 0]
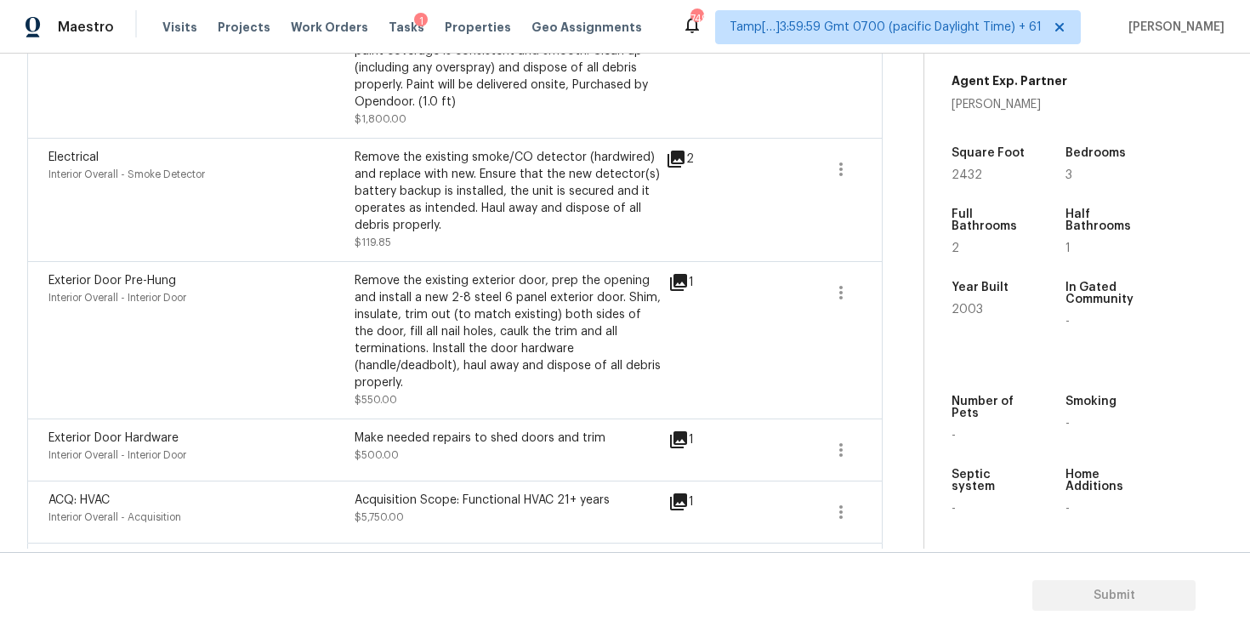
click at [681, 431] on icon at bounding box center [678, 439] width 17 height 17
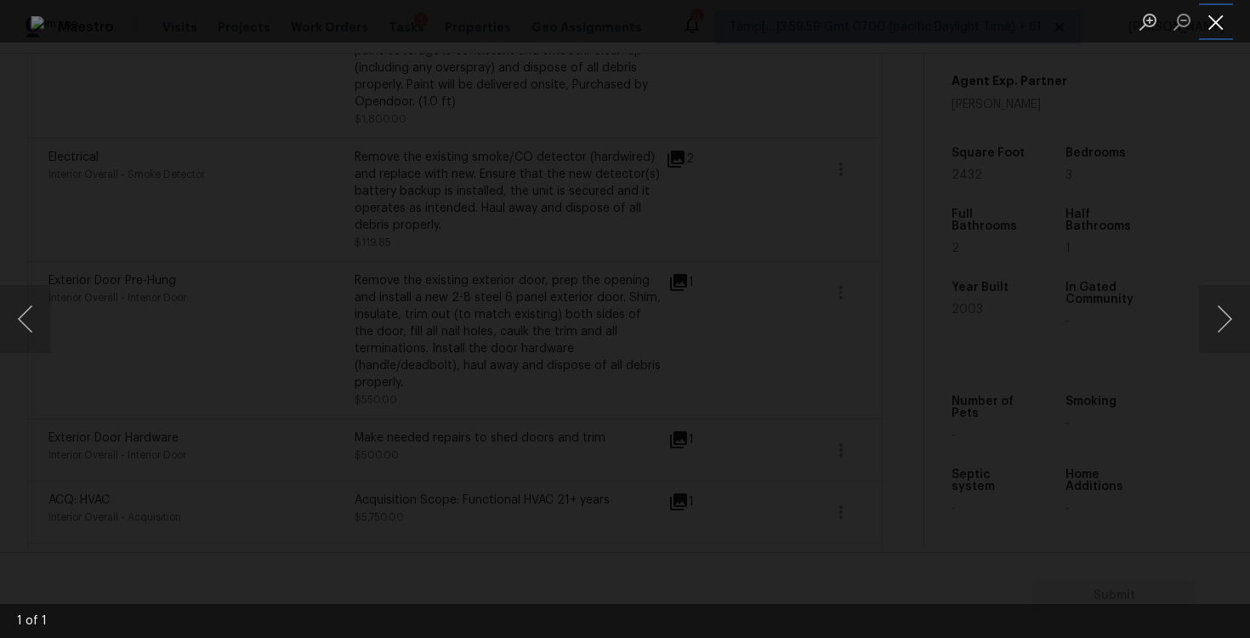
click at [1221, 23] on button "Close lightbox" at bounding box center [1216, 22] width 34 height 30
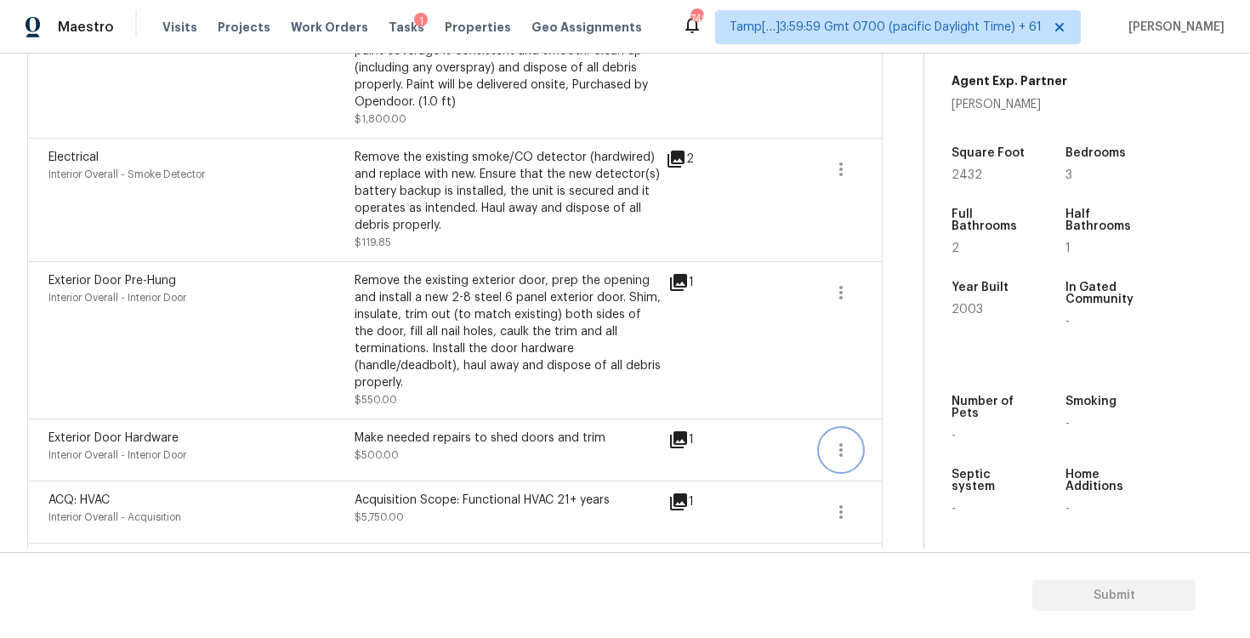
click at [846, 440] on icon "button" at bounding box center [841, 450] width 20 height 20
click at [908, 422] on div "Edit" at bounding box center [938, 424] width 133 height 17
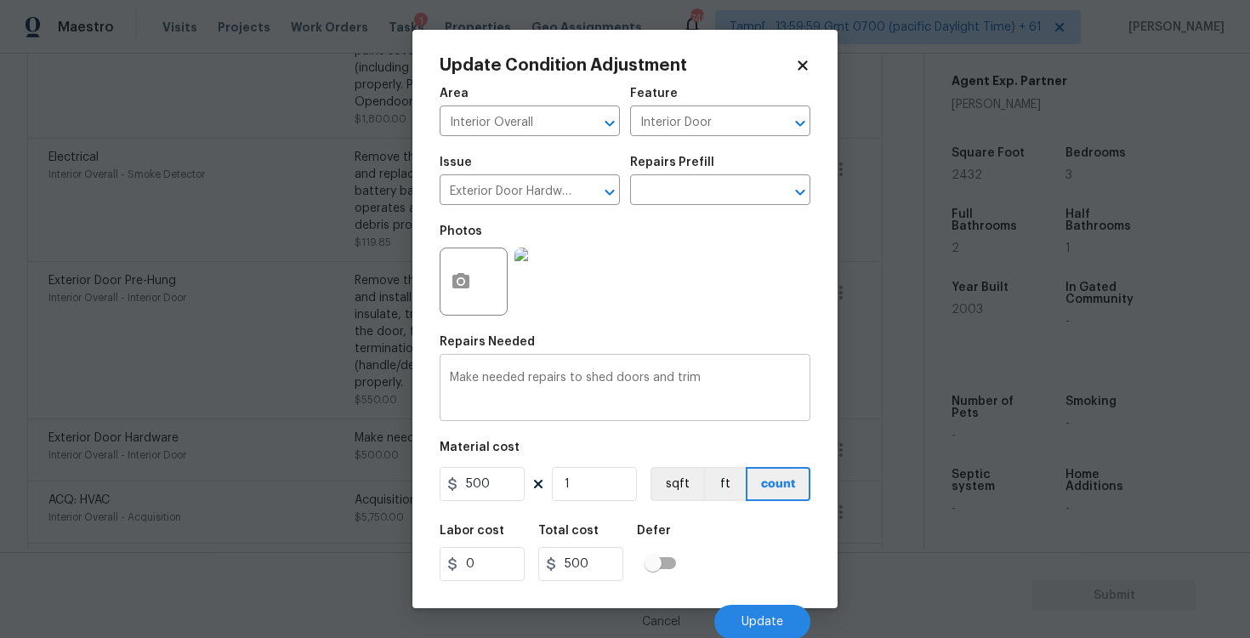
click at [741, 394] on textarea "Make needed repairs to shed doors and trim" at bounding box center [625, 390] width 350 height 36
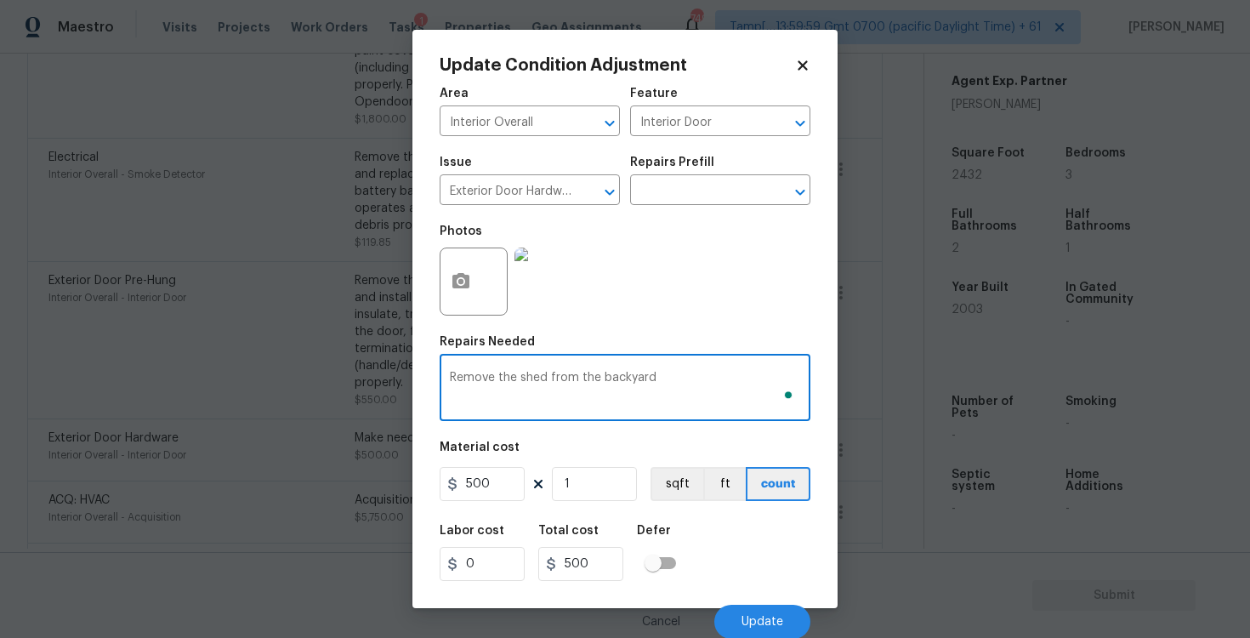
type textarea "Remove the shed from the backyard"
click at [512, 488] on input "500" at bounding box center [482, 484] width 85 height 34
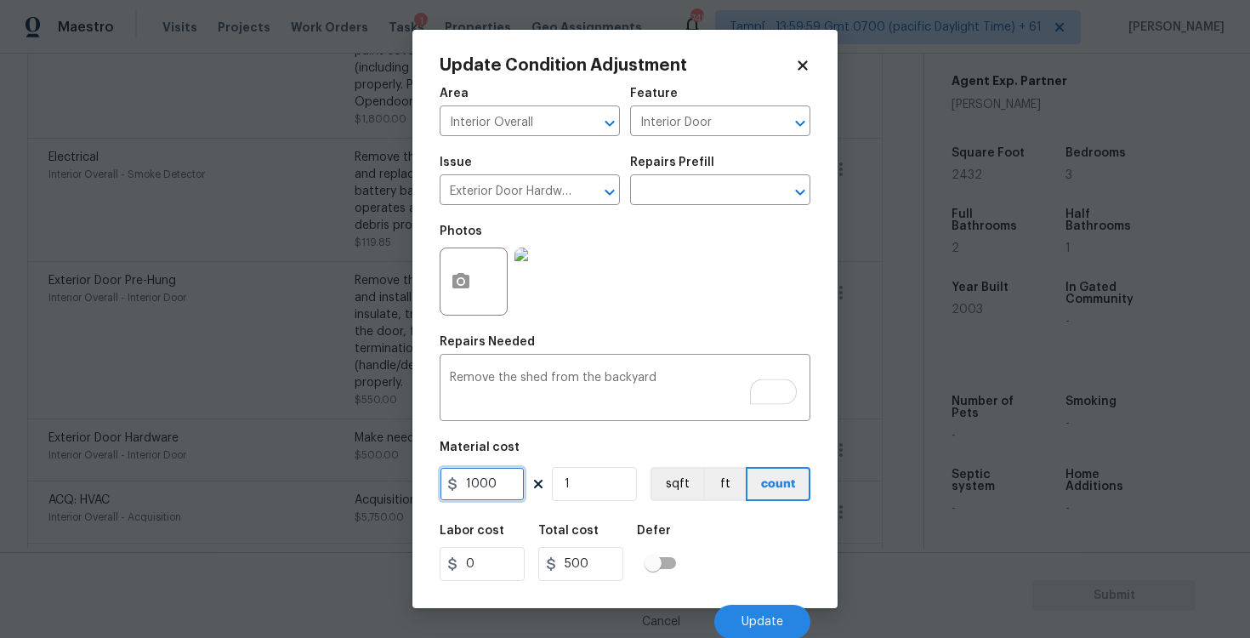
type input "1000"
click at [775, 531] on div "Labor cost 0 Total cost 500 Defer" at bounding box center [625, 552] width 371 height 77
type input "1000"
click at [802, 613] on button "Update" at bounding box center [762, 621] width 96 height 34
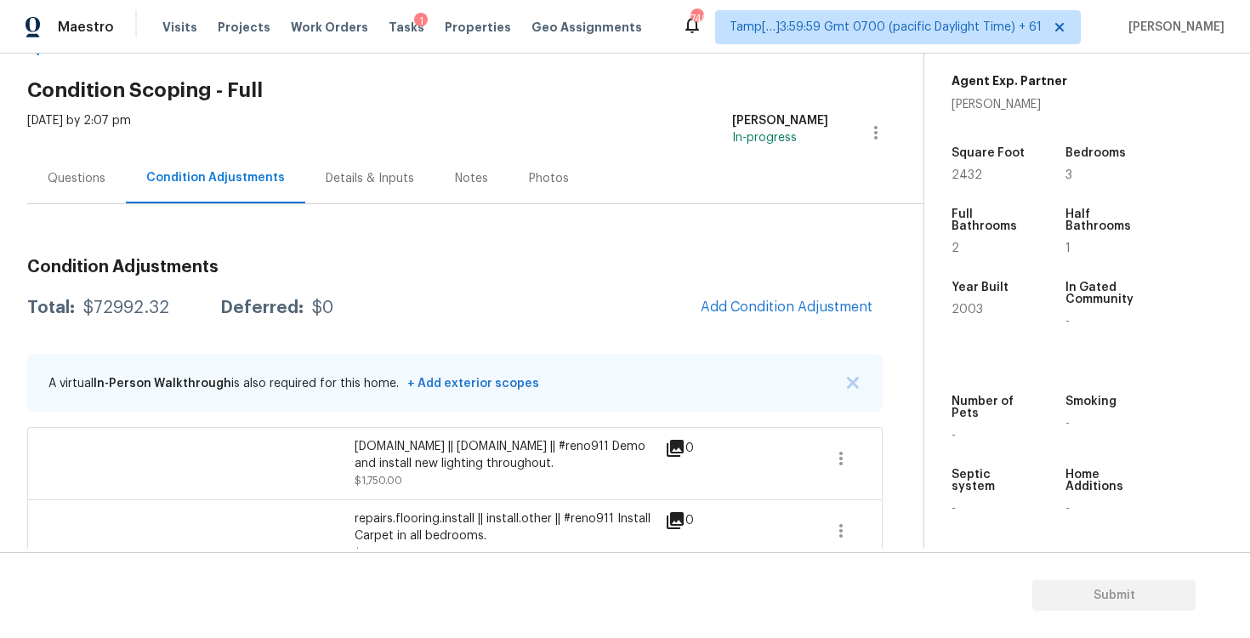
scroll to position [0, 0]
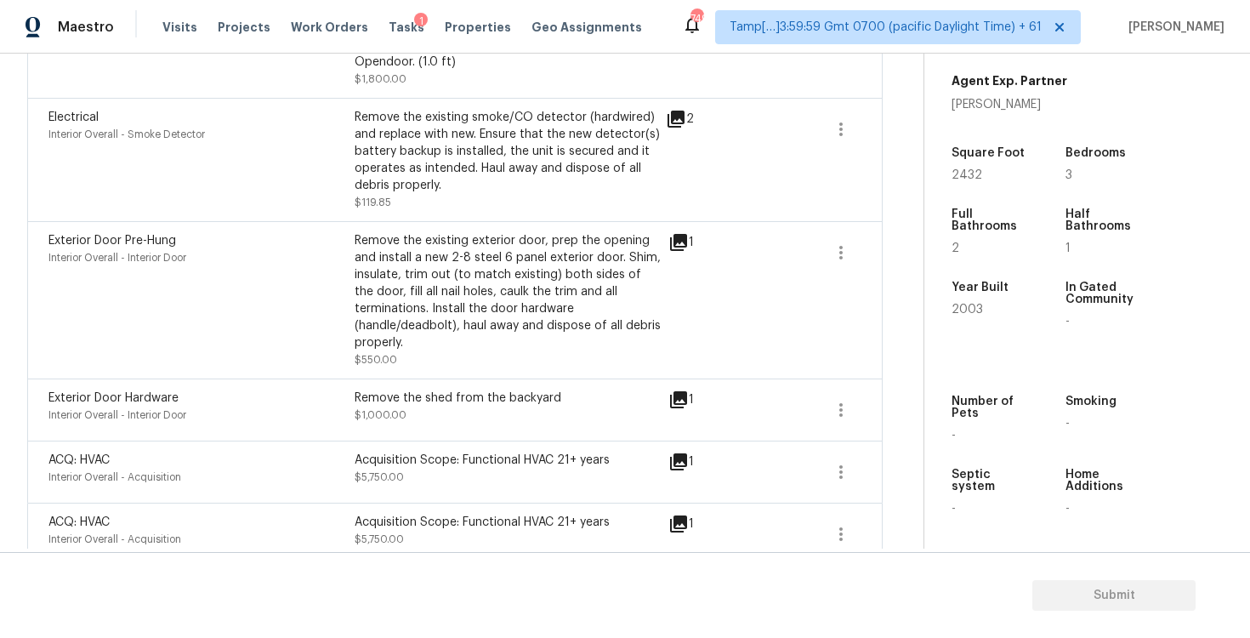
scroll to position [1400, 0]
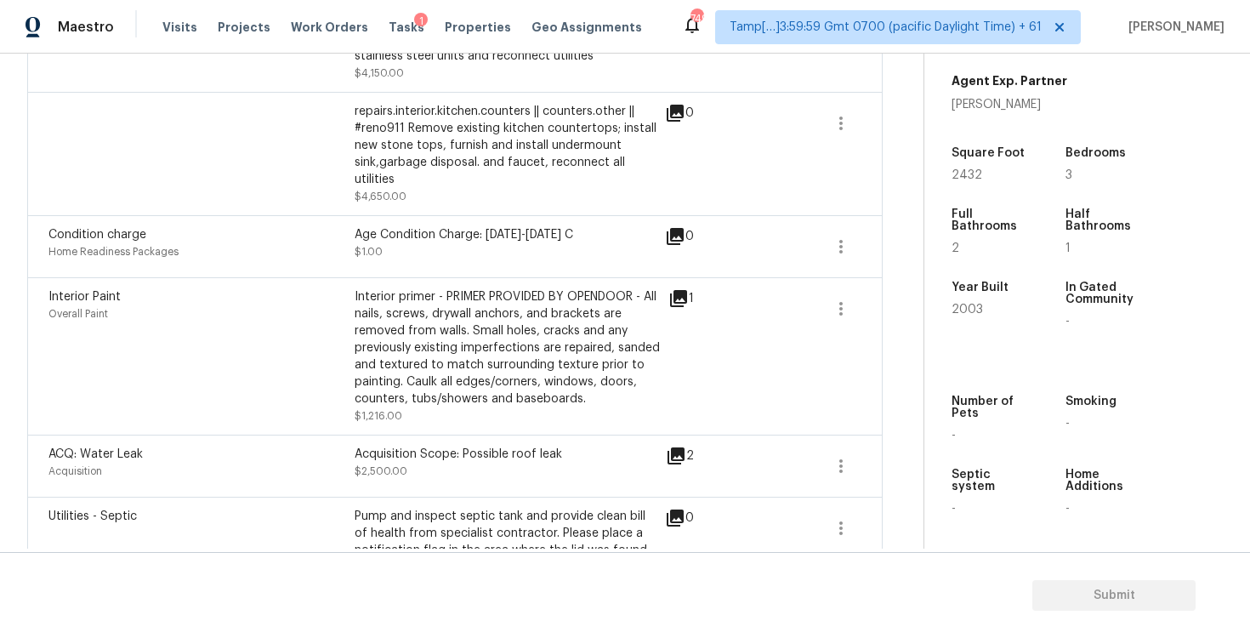
click at [463, 435] on div "ACQ: Water Leak Acquisition Acquisition Scope: Possible roof leak $2,500.00 2" at bounding box center [454, 466] width 855 height 62
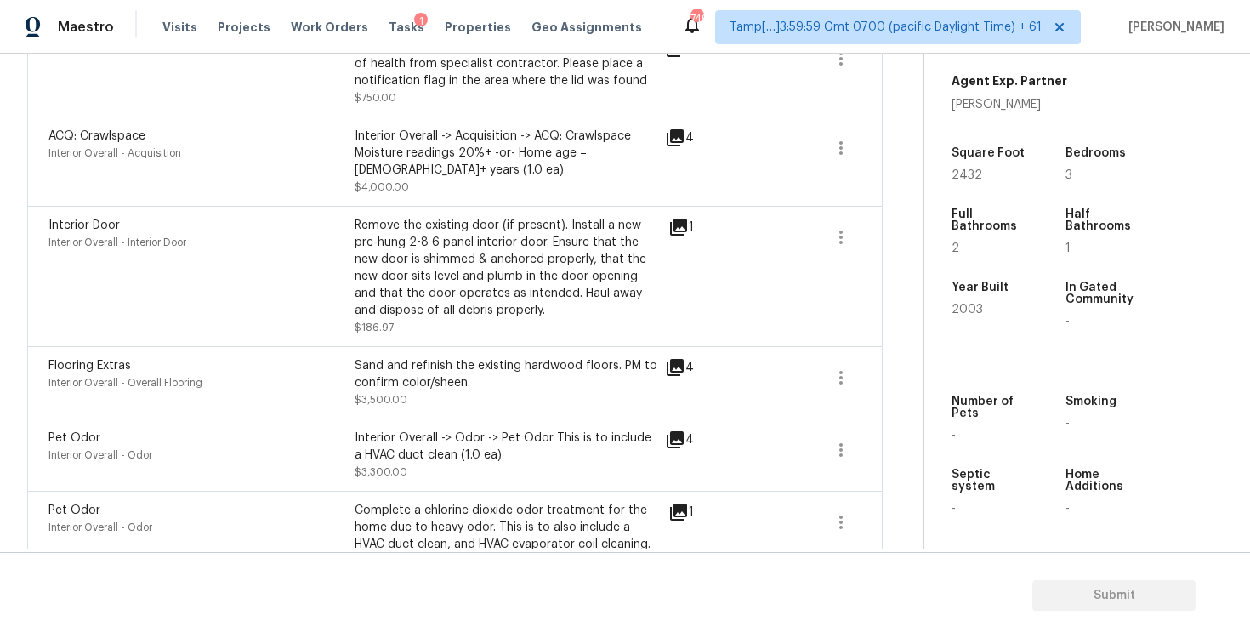
scroll to position [1929, 0]
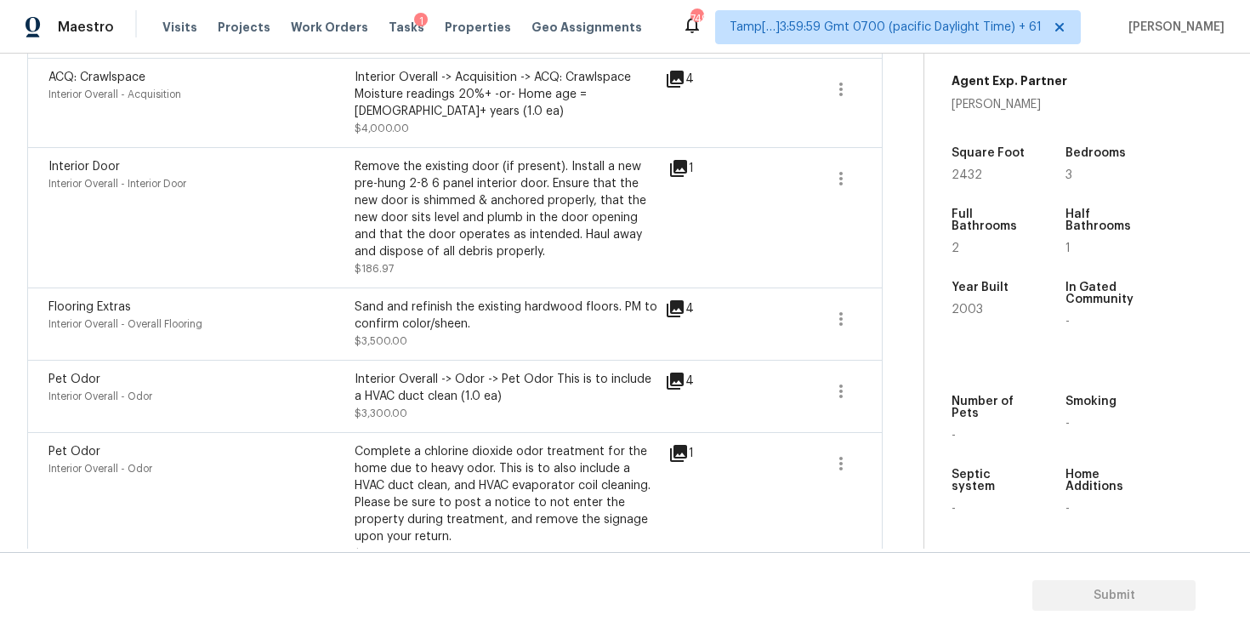
click at [687, 160] on icon at bounding box center [678, 168] width 17 height 17
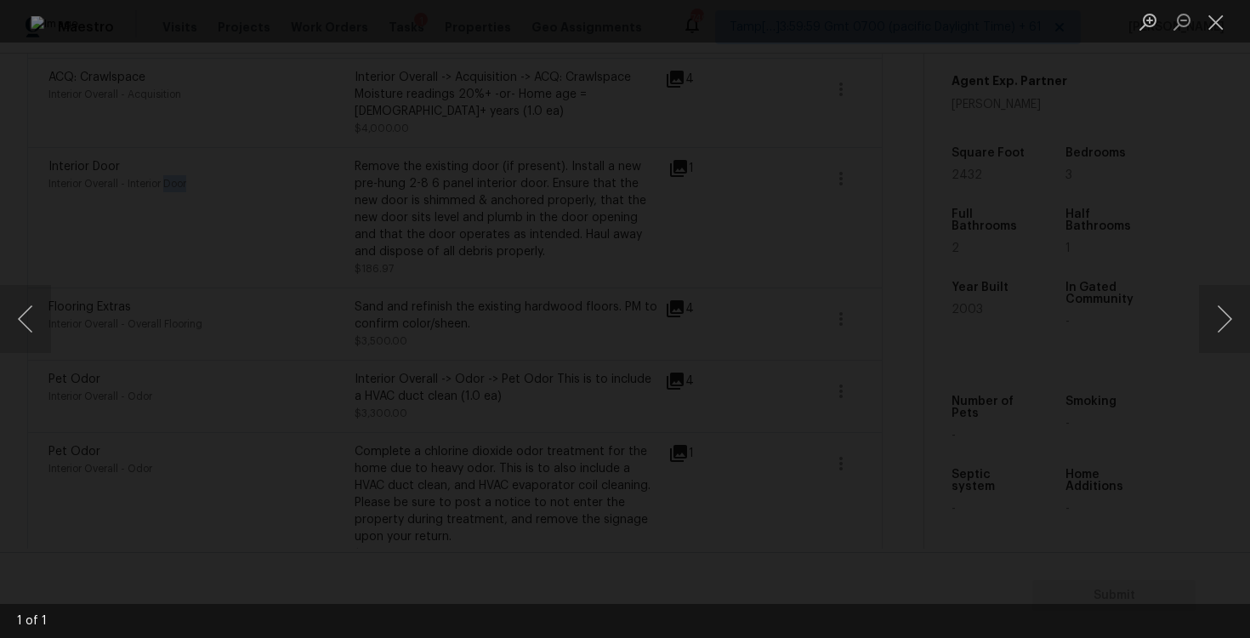
click at [1094, 161] on div "Lightbox" at bounding box center [625, 319] width 1250 height 638
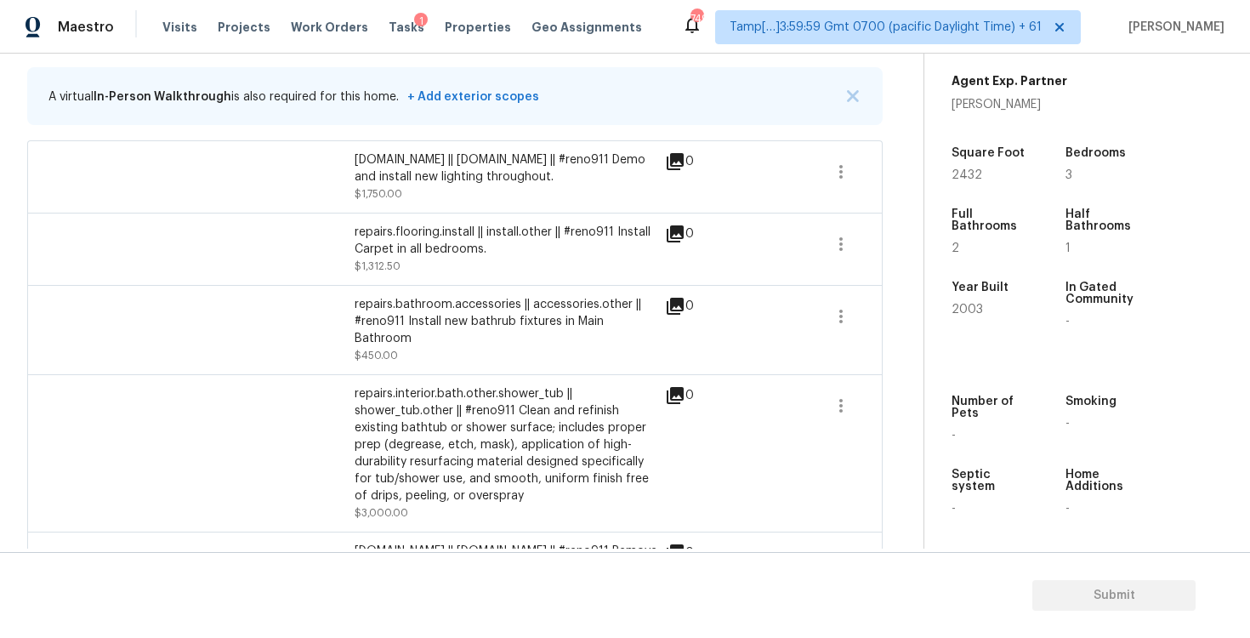
scroll to position [93, 0]
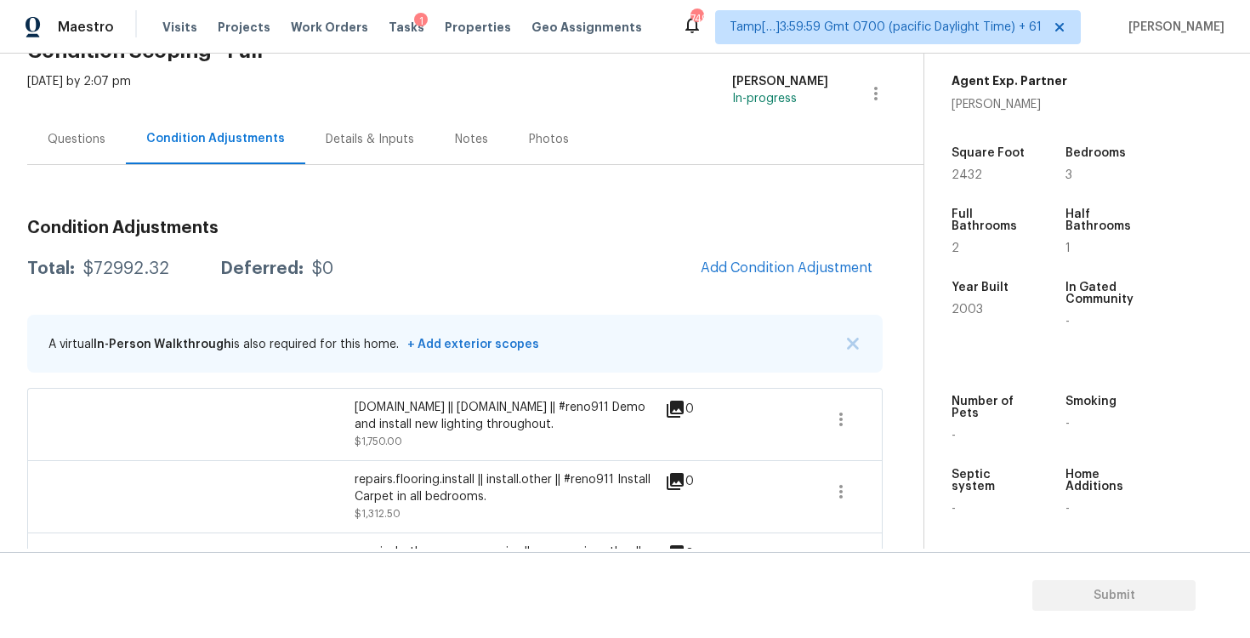
click at [64, 162] on div "Questions" at bounding box center [76, 139] width 99 height 50
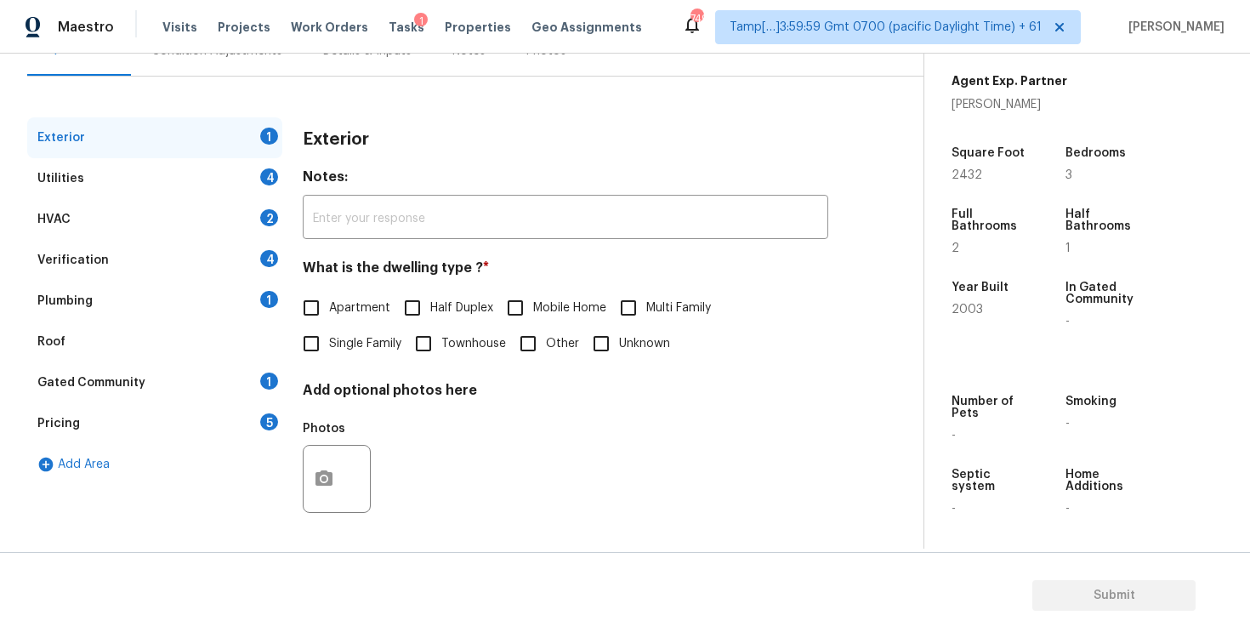
scroll to position [180, 0]
click at [321, 338] on input "Single Family" at bounding box center [311, 345] width 36 height 36
checkbox input "true"
click at [210, 192] on div "Utilities 4" at bounding box center [154, 179] width 255 height 41
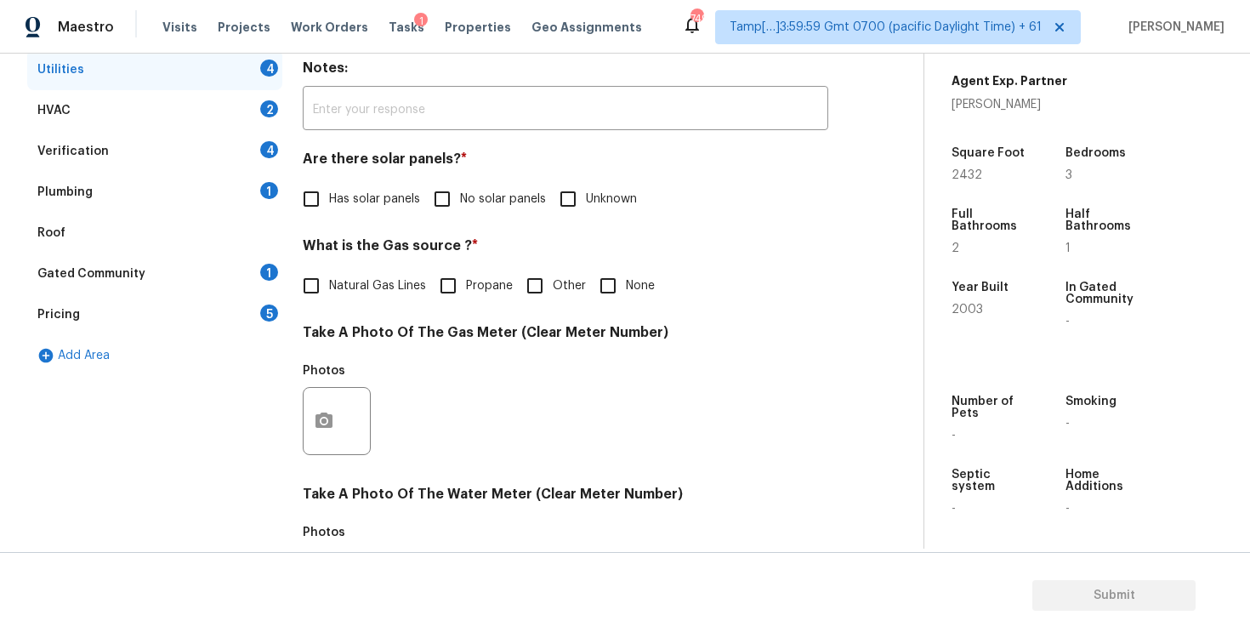
scroll to position [292, 0]
click at [446, 200] on input "No solar panels" at bounding box center [442, 197] width 36 height 36
checkbox input "true"
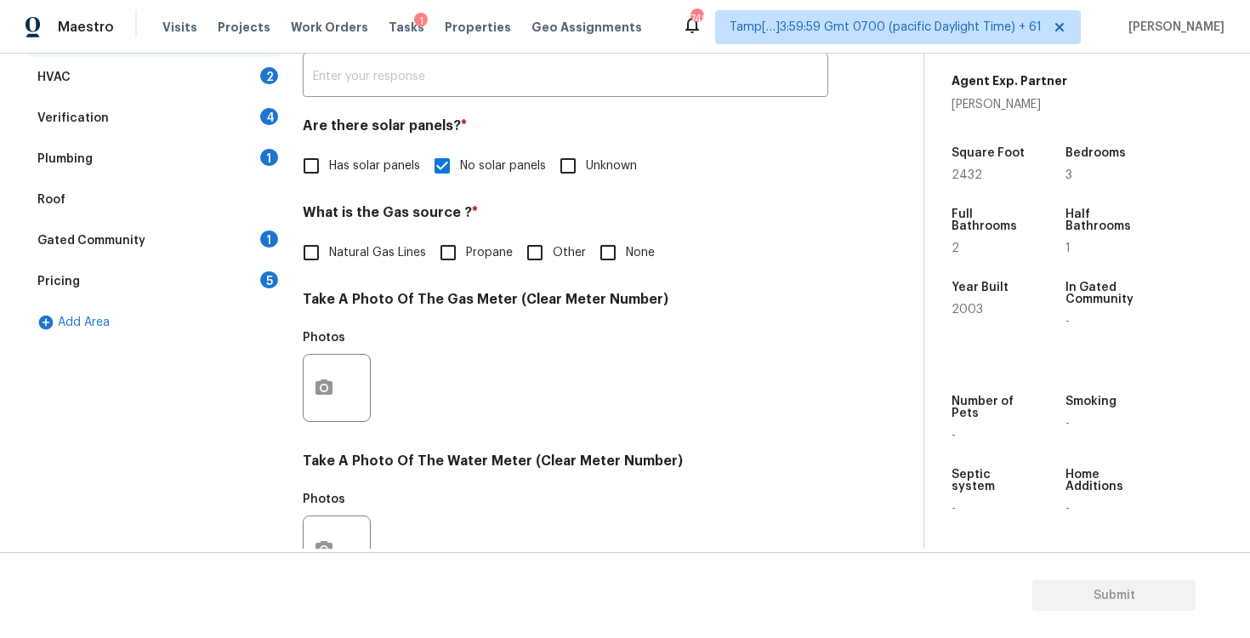
scroll to position [325, 0]
click at [624, 264] on label "None" at bounding box center [622, 251] width 65 height 36
click at [624, 264] on input "None" at bounding box center [608, 251] width 36 height 36
checkbox input "true"
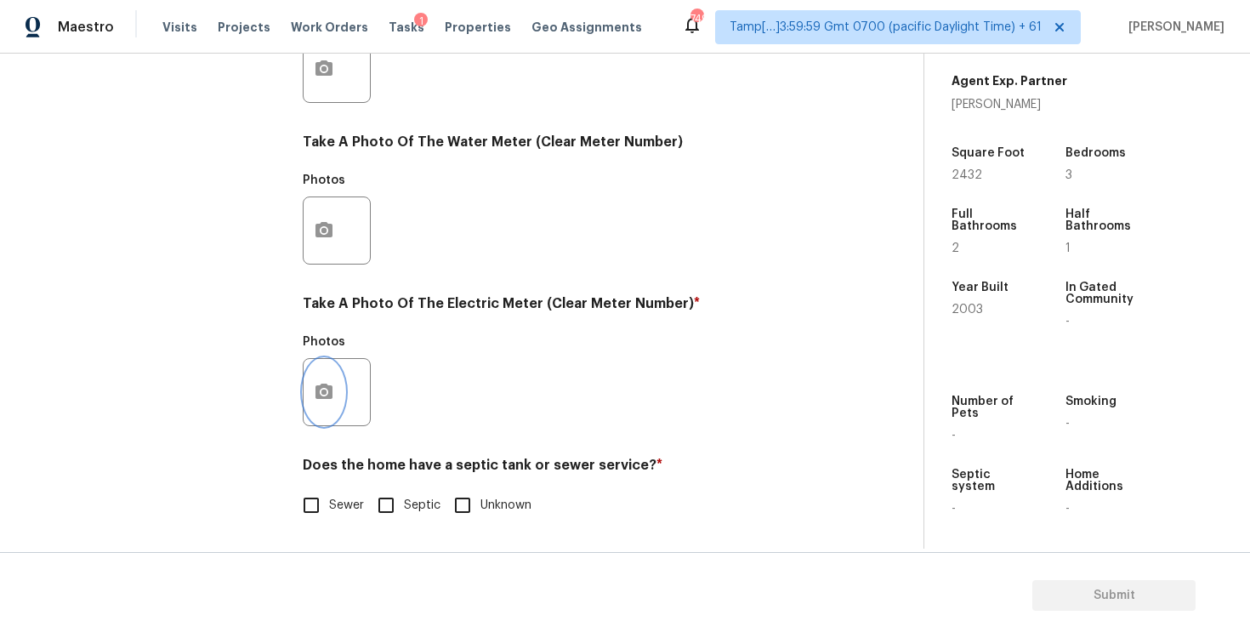
click at [332, 389] on icon "button" at bounding box center [323, 390] width 17 height 15
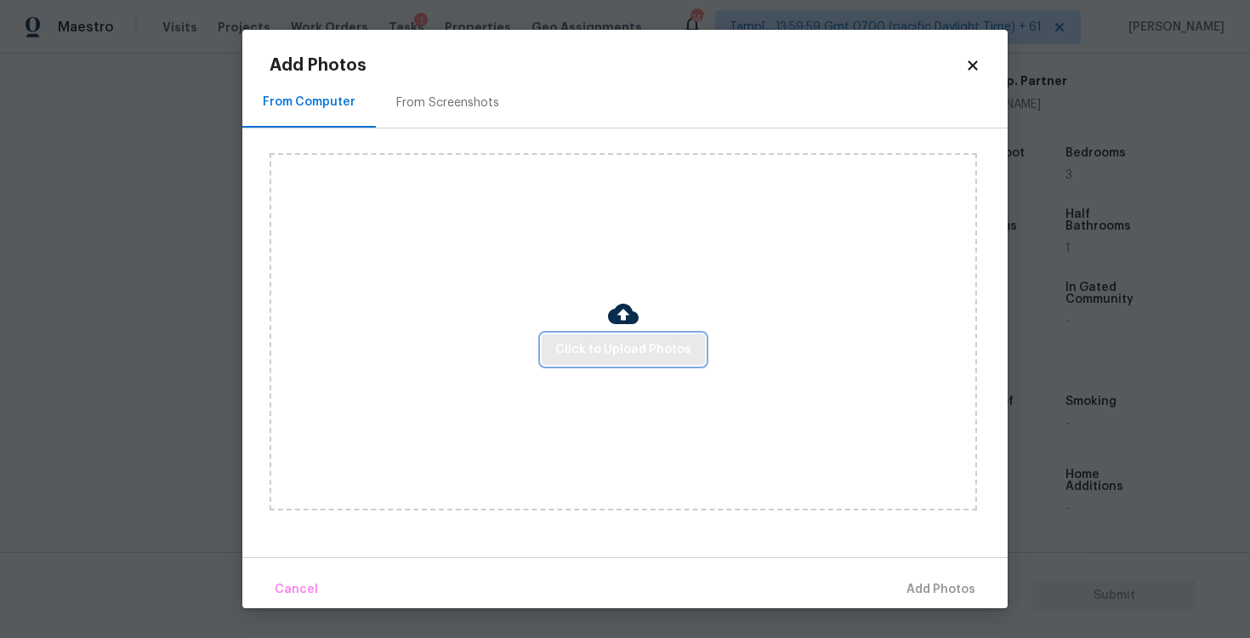
click at [611, 359] on span "Click to Upload Photos" at bounding box center [623, 349] width 136 height 21
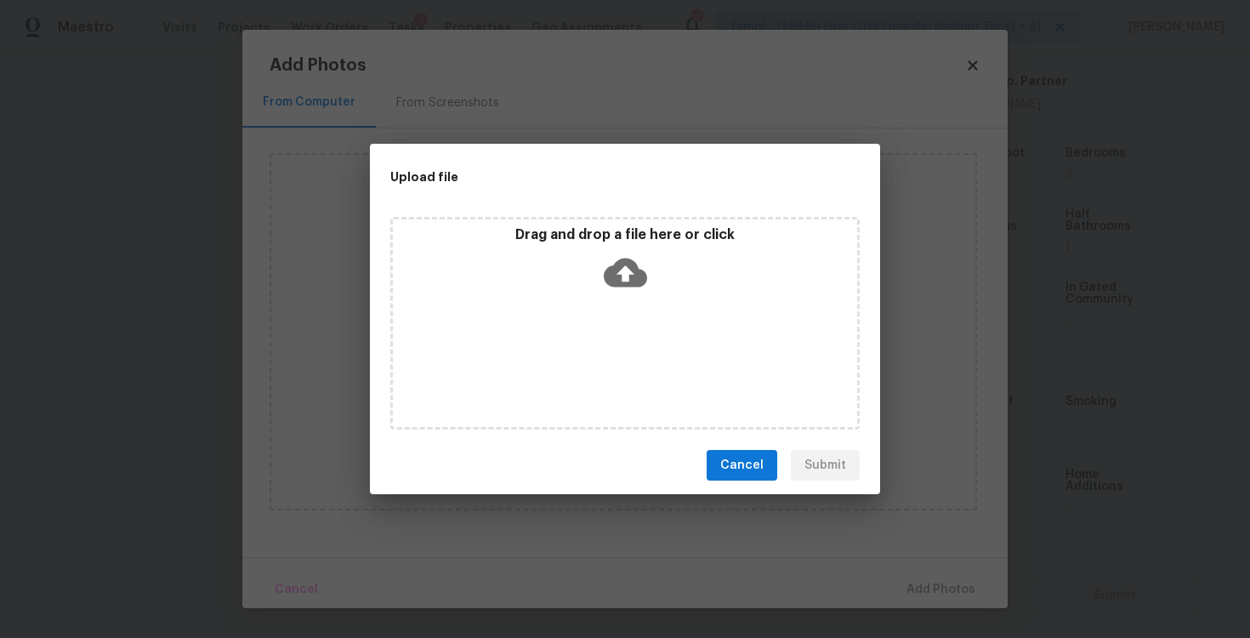
click at [628, 276] on icon at bounding box center [625, 272] width 43 height 29
click at [775, 419] on div "Drag and drop a file here or click" at bounding box center [624, 323] width 469 height 213
click at [760, 482] on div "Cancel Submit" at bounding box center [625, 465] width 510 height 59
click at [760, 467] on span "Cancel" at bounding box center [741, 465] width 43 height 21
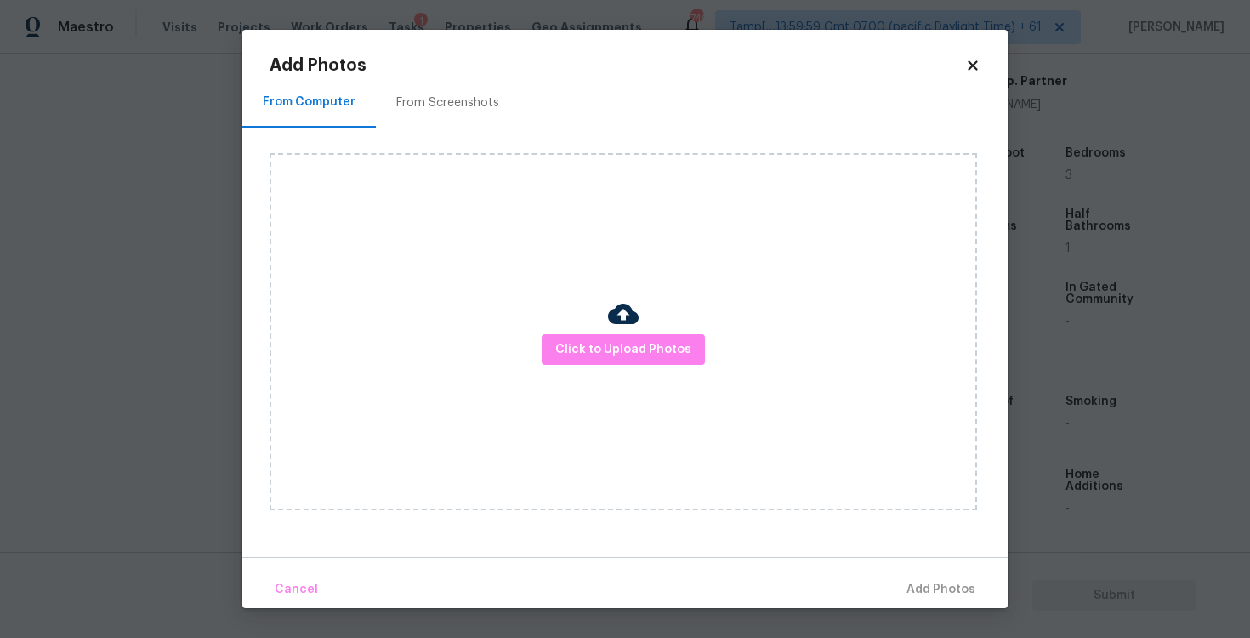
click at [972, 71] on icon at bounding box center [972, 65] width 15 height 15
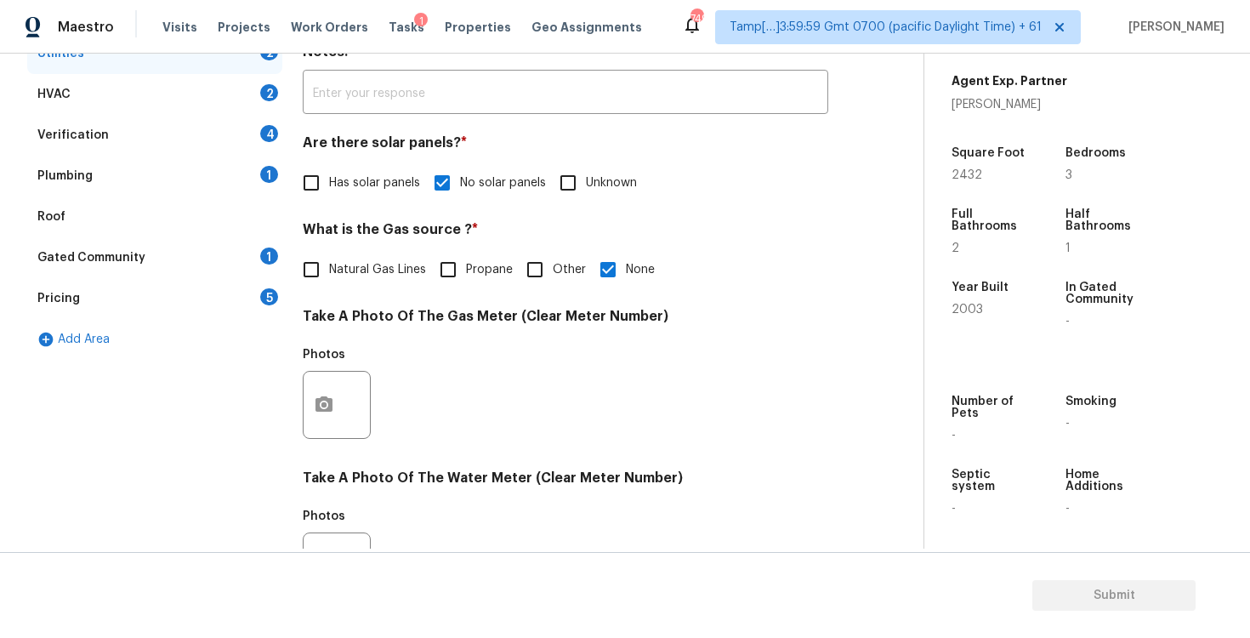
scroll to position [0, 0]
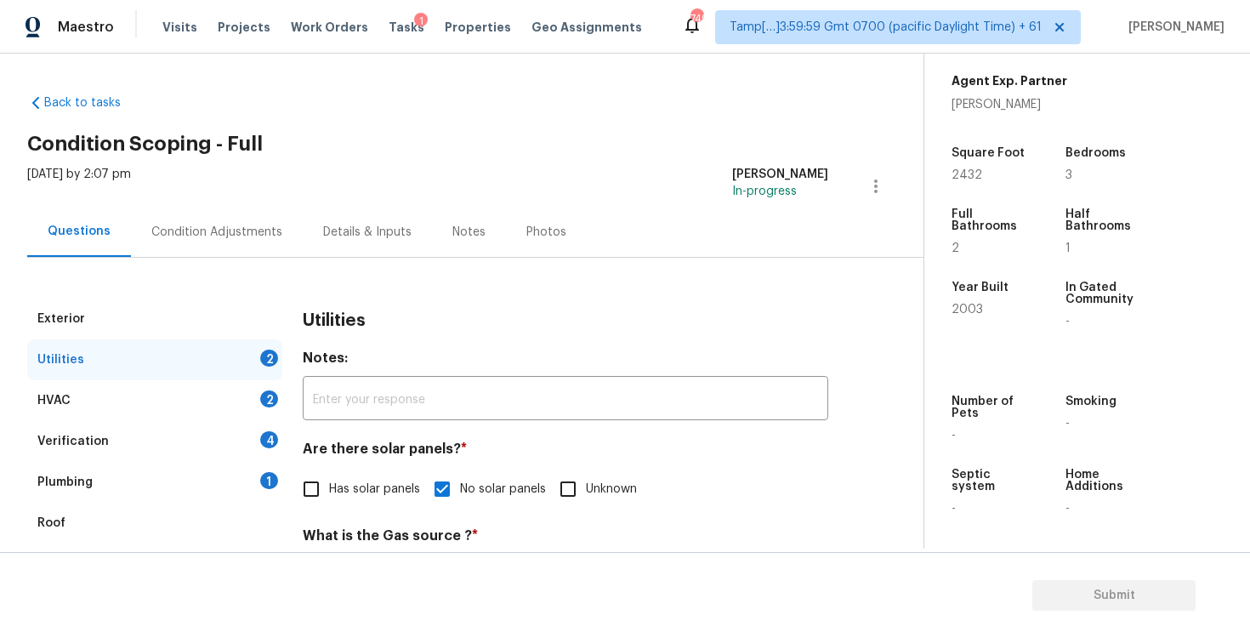
click at [256, 243] on div "Condition Adjustments" at bounding box center [217, 232] width 172 height 50
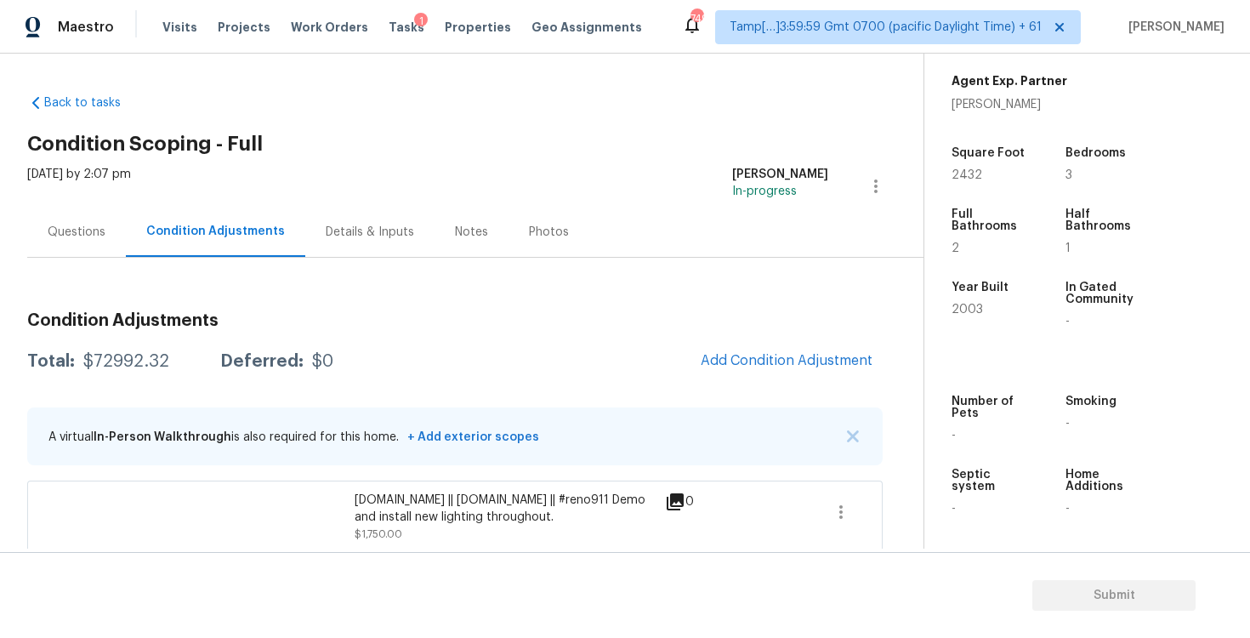
click at [60, 232] on div "Questions" at bounding box center [77, 232] width 58 height 17
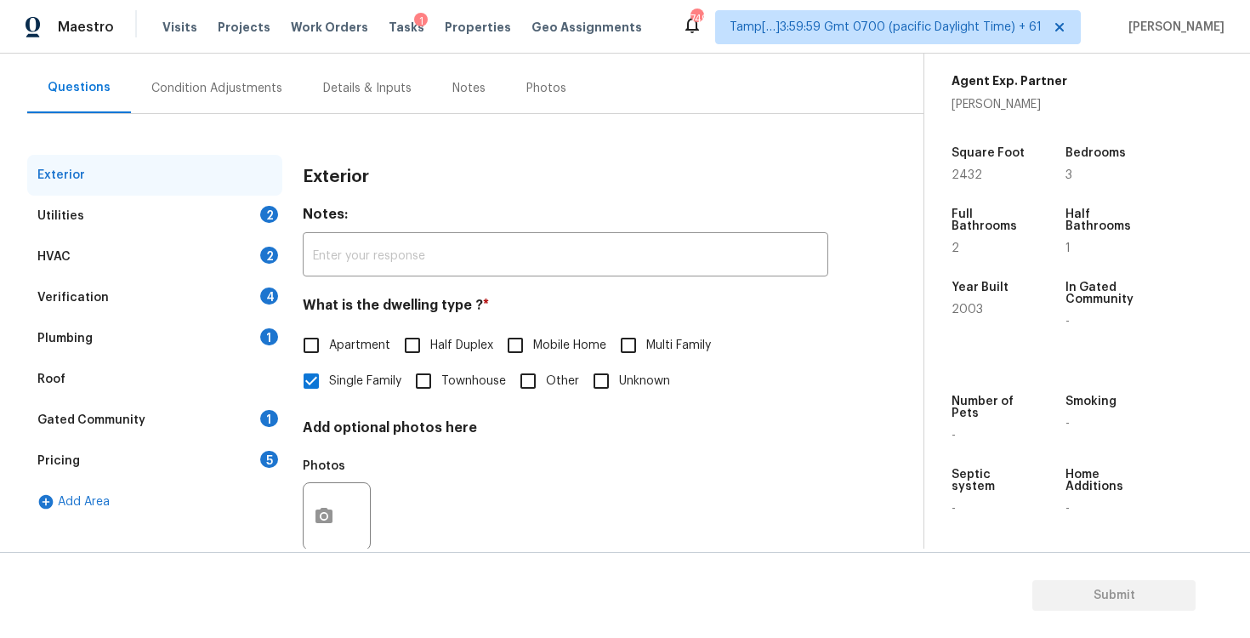
scroll to position [181, 0]
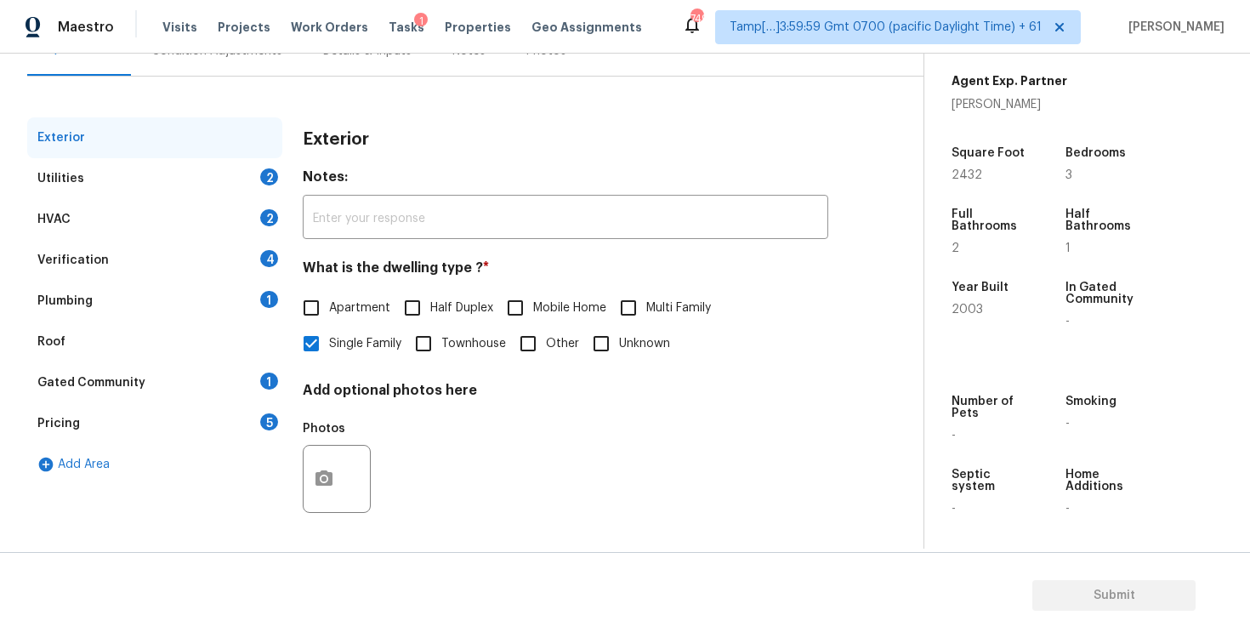
click at [234, 193] on div "Utilities 2" at bounding box center [154, 178] width 255 height 41
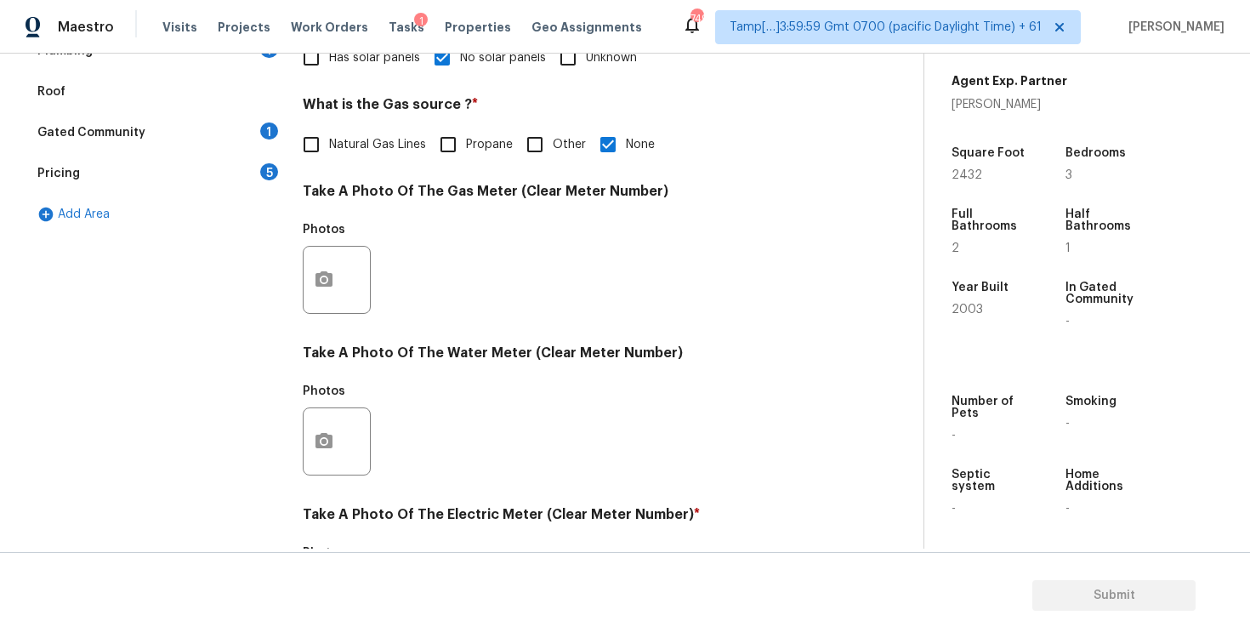
scroll to position [642, 0]
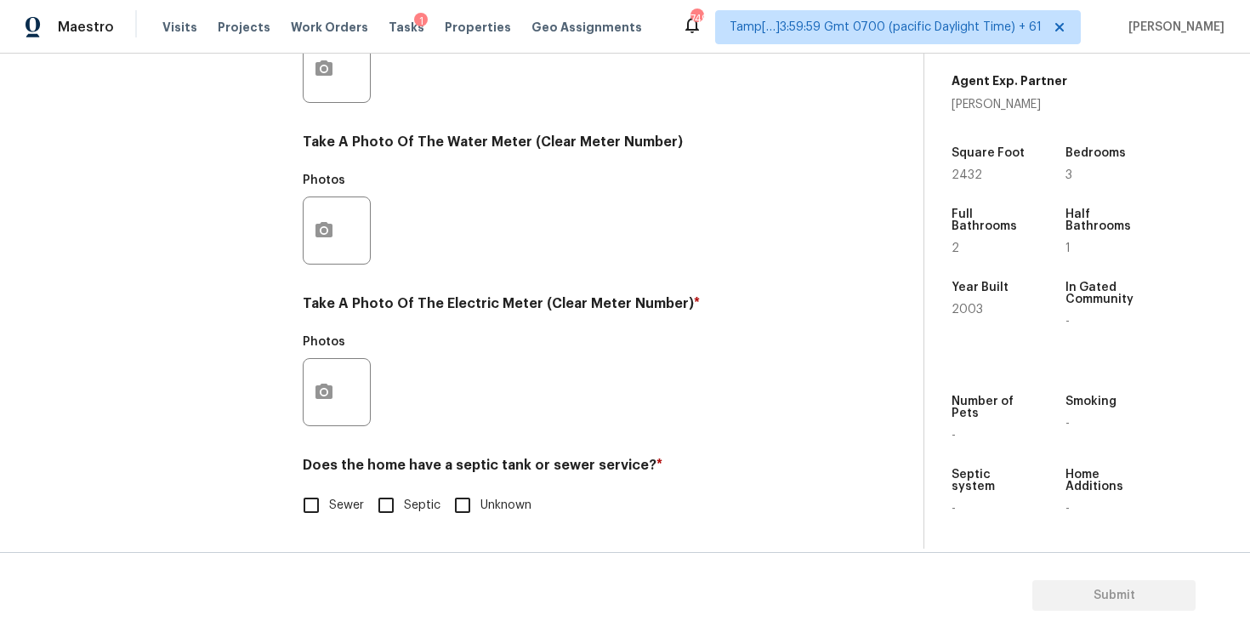
click at [360, 388] on div at bounding box center [337, 392] width 68 height 68
click at [319, 380] on button "button" at bounding box center [324, 392] width 41 height 66
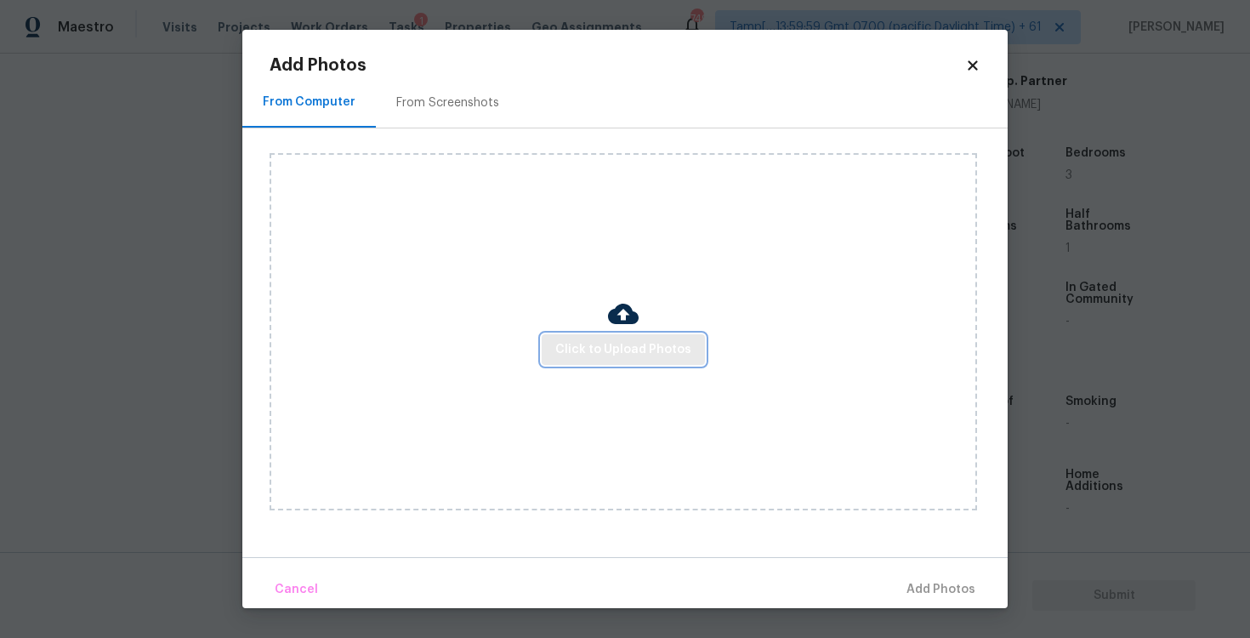
click at [607, 334] on button "Click to Upload Photos" at bounding box center [623, 349] width 163 height 31
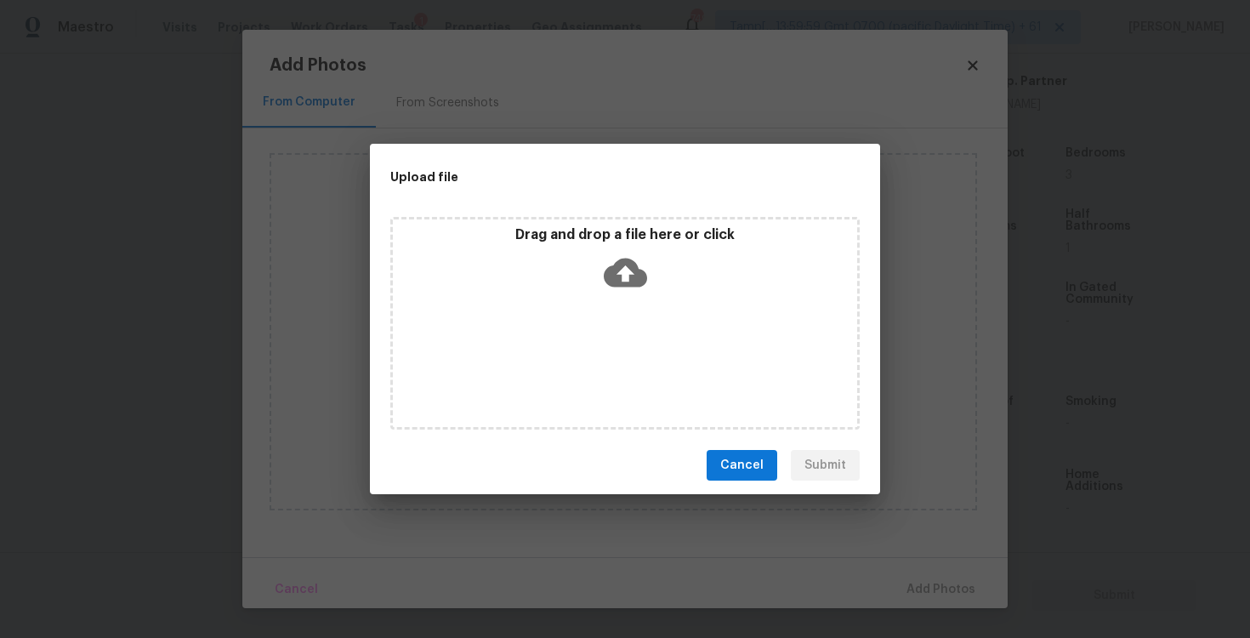
click at [628, 268] on icon at bounding box center [625, 272] width 43 height 29
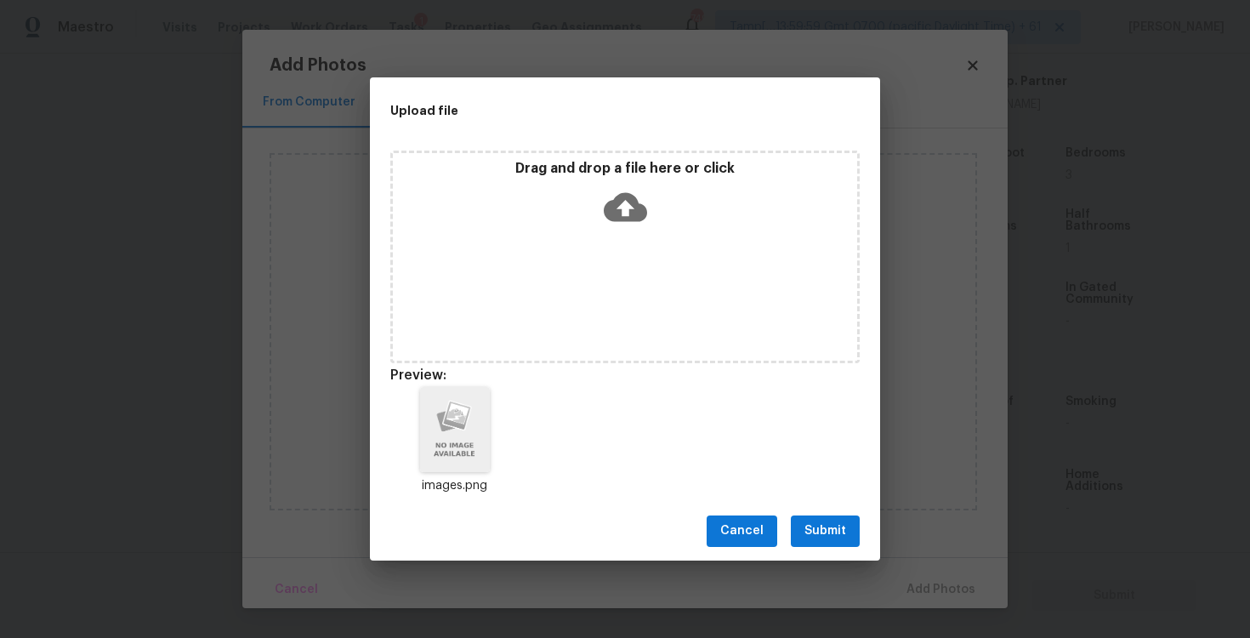
click at [827, 546] on div "Cancel Submit" at bounding box center [625, 531] width 510 height 59
click at [838, 530] on span "Submit" at bounding box center [825, 530] width 42 height 21
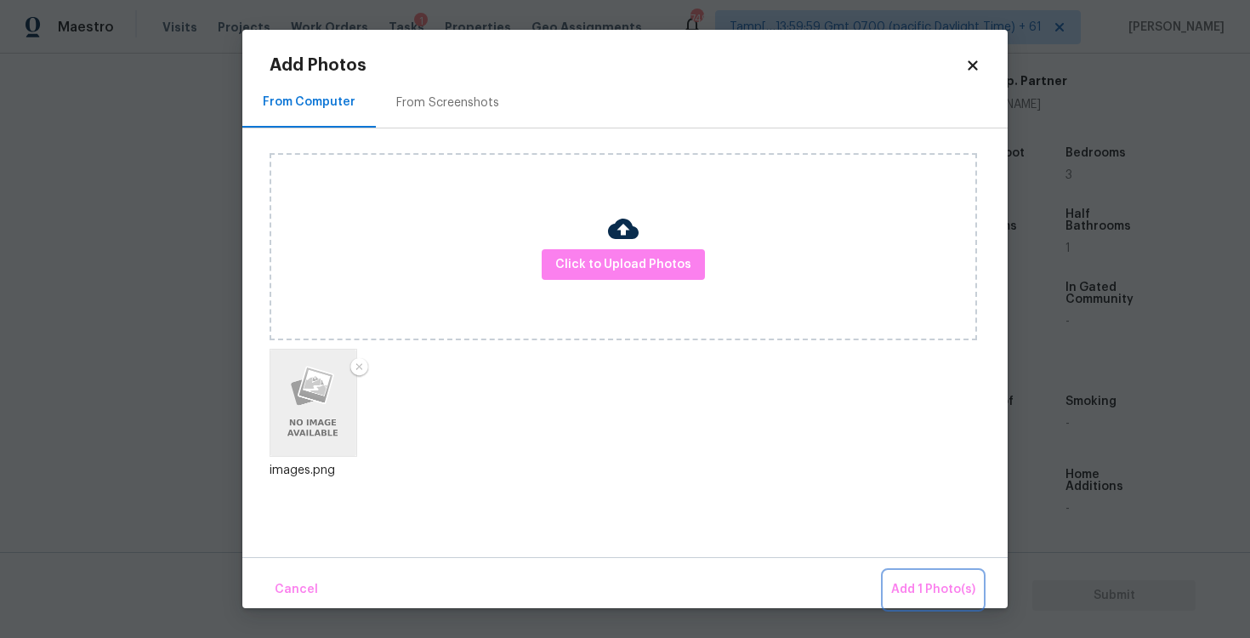
click at [917, 582] on span "Add 1 Photo(s)" at bounding box center [933, 589] width 84 height 21
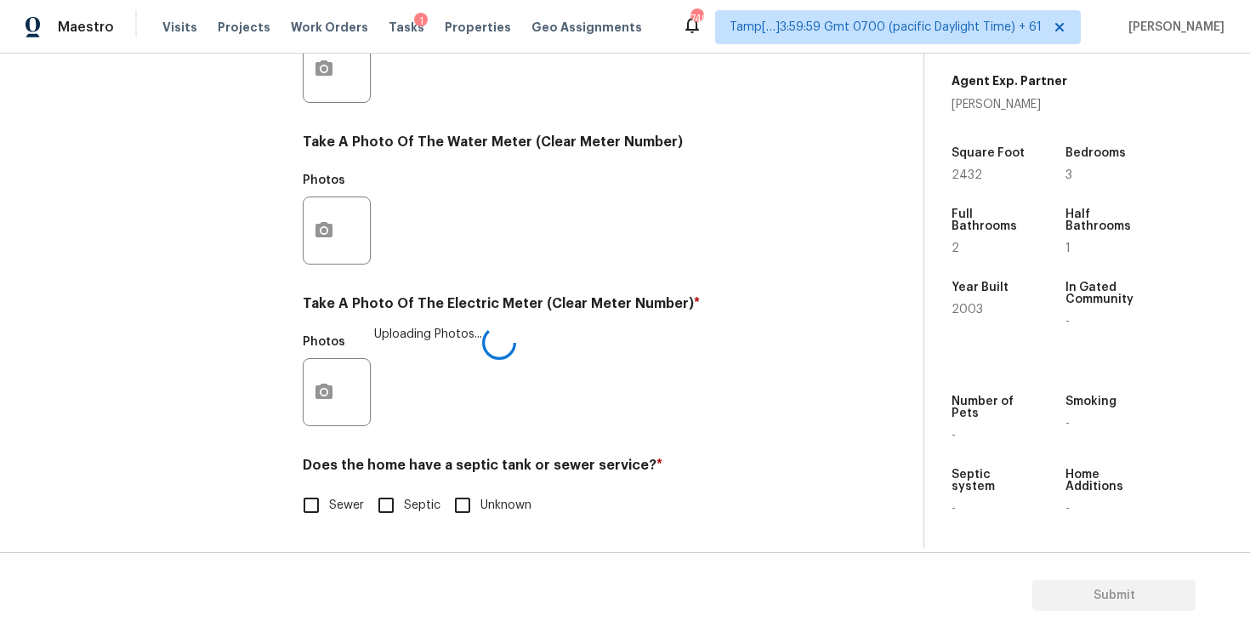
click at [372, 508] on input "Septic" at bounding box center [386, 505] width 36 height 36
checkbox input "true"
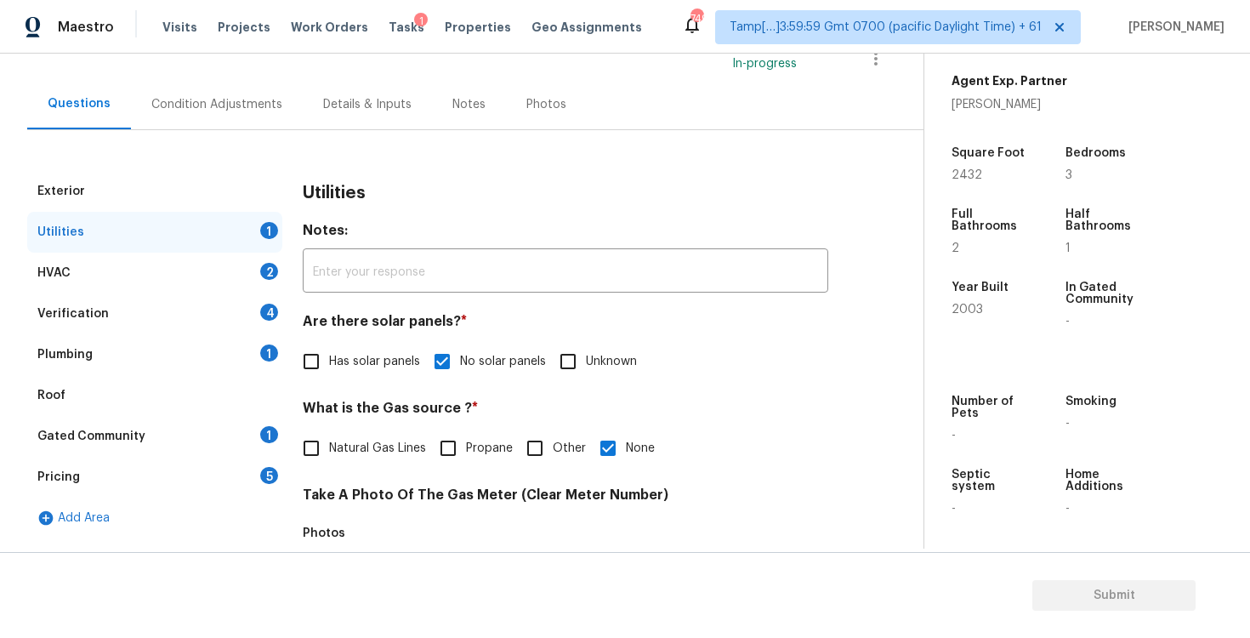
scroll to position [116, 0]
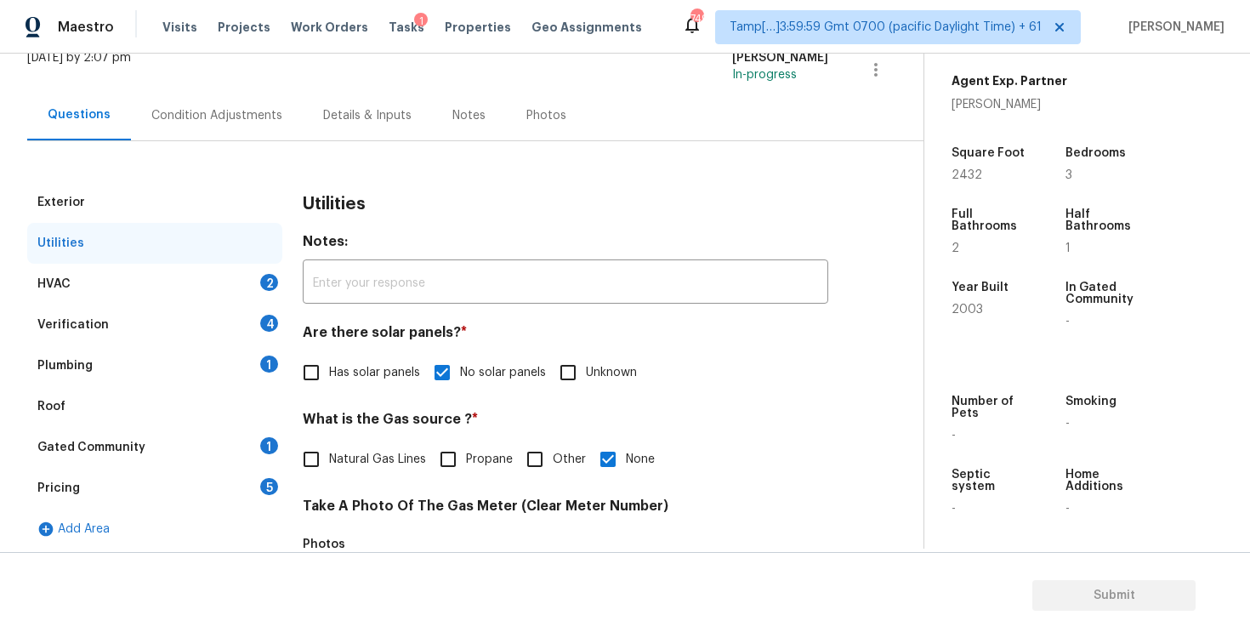
click at [265, 305] on div "Verification 4" at bounding box center [154, 324] width 255 height 41
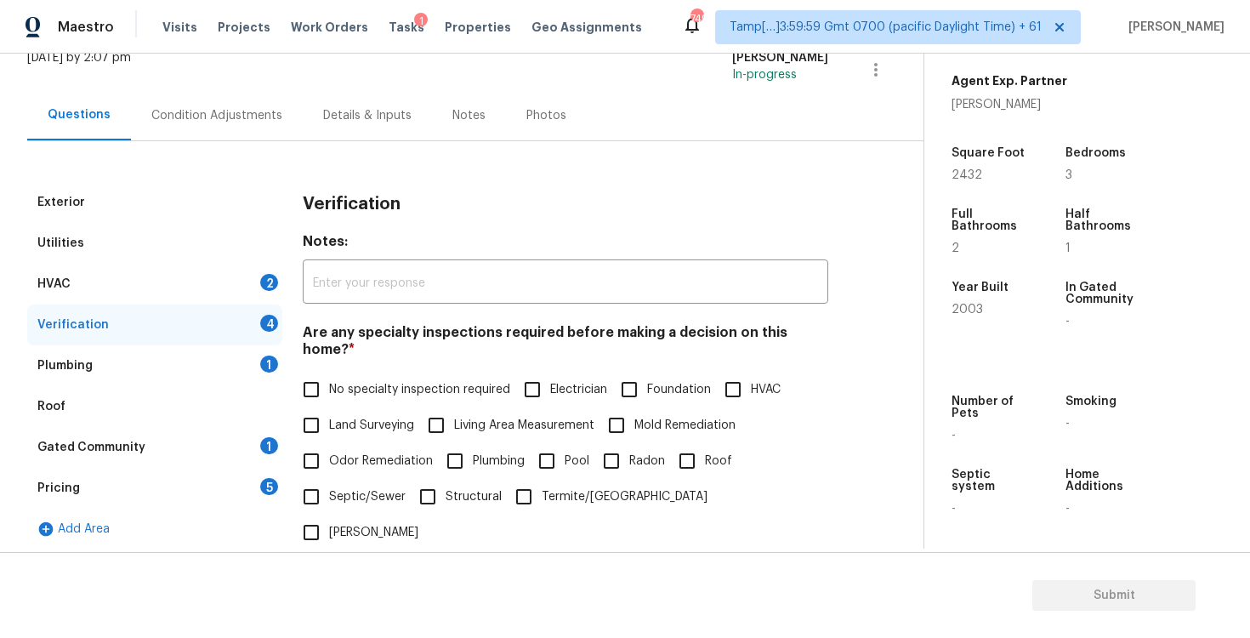
click at [262, 290] on div "HVAC 2" at bounding box center [154, 284] width 255 height 41
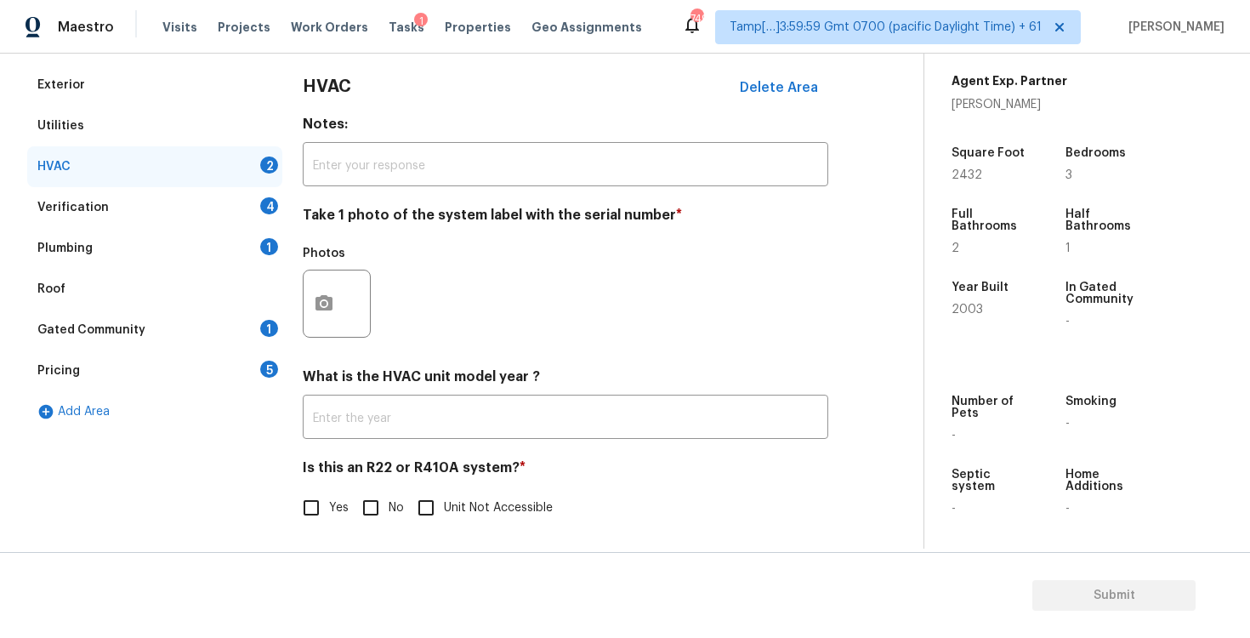
scroll to position [237, 0]
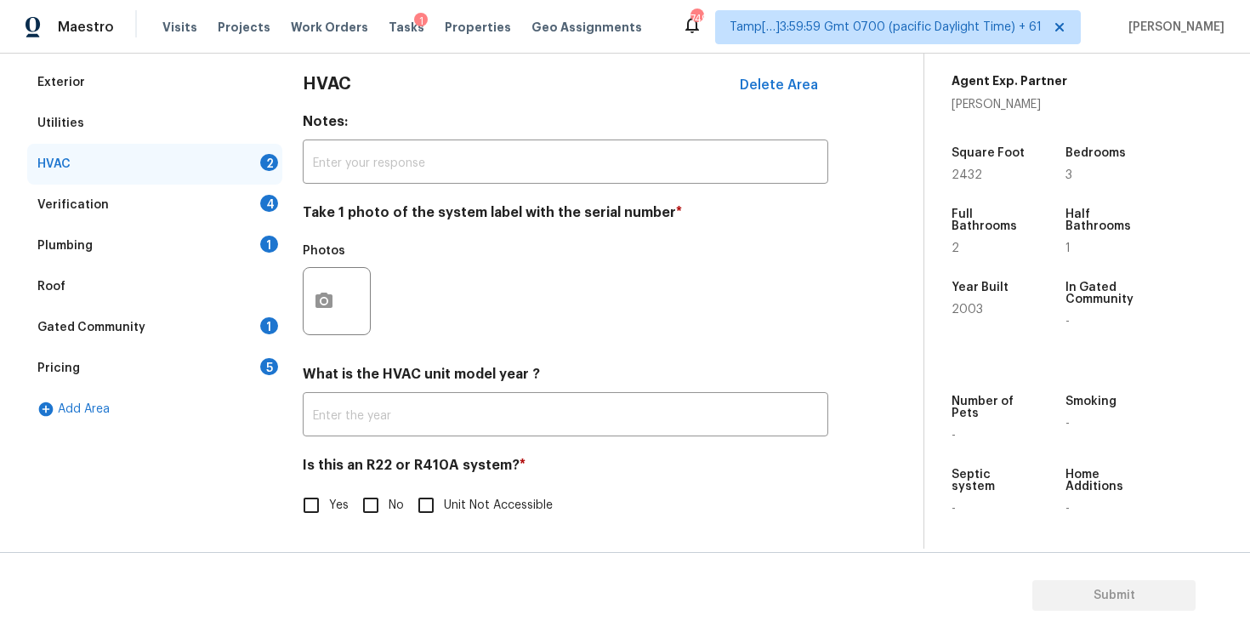
click at [334, 270] on div at bounding box center [337, 301] width 68 height 68
click at [330, 298] on icon "button" at bounding box center [323, 300] width 17 height 15
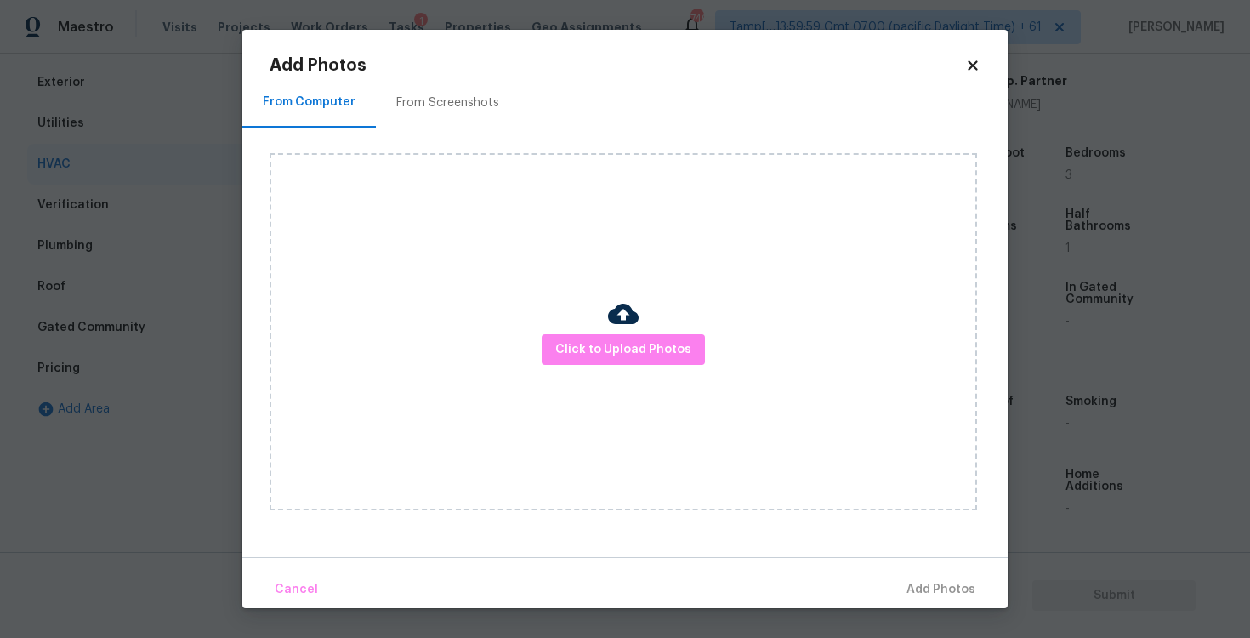
click at [619, 330] on div at bounding box center [623, 316] width 31 height 36
click at [615, 346] on span "Click to Upload Photos" at bounding box center [623, 349] width 136 height 21
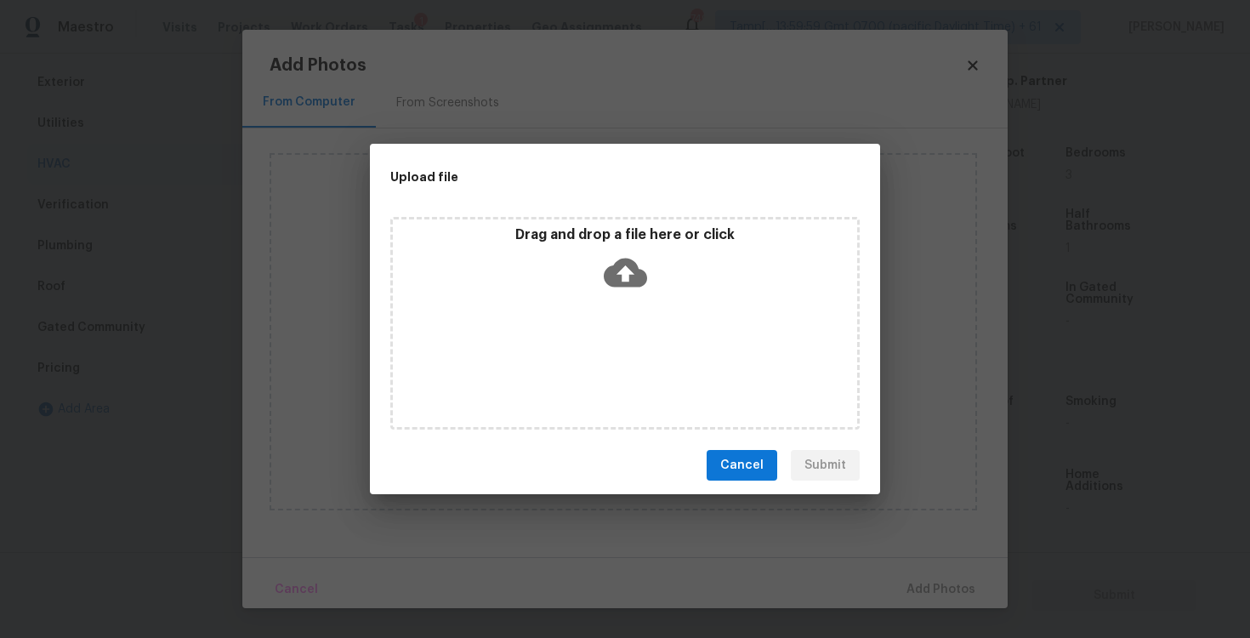
click at [633, 254] on icon at bounding box center [625, 272] width 43 height 43
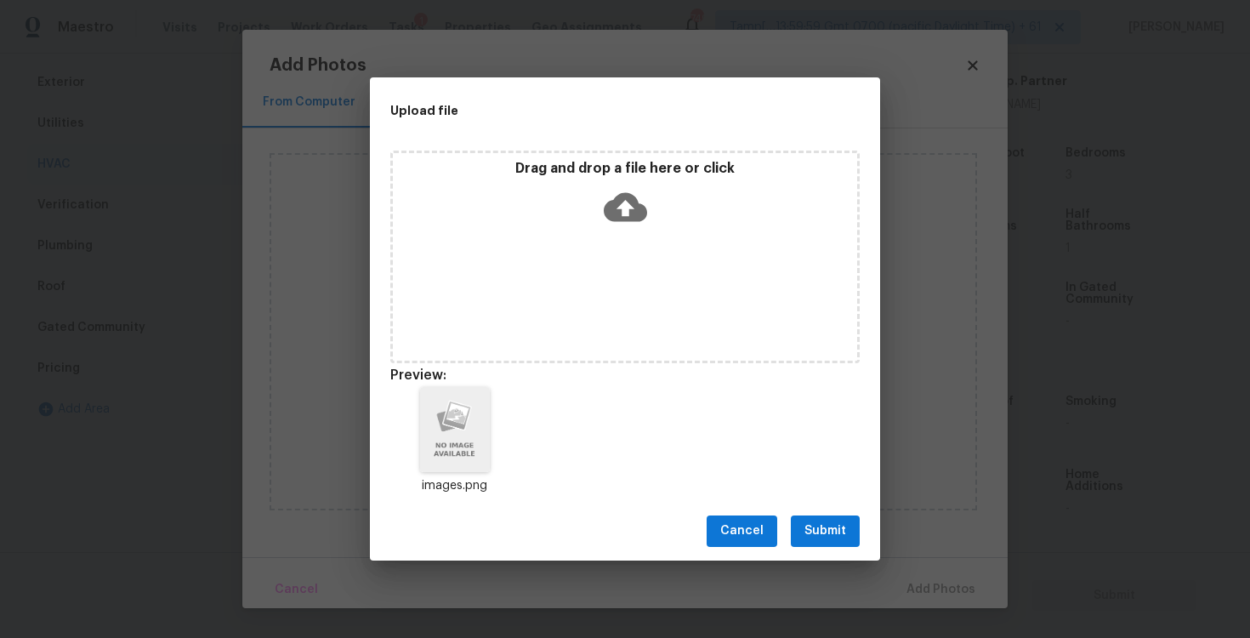
click at [833, 536] on span "Submit" at bounding box center [825, 530] width 42 height 21
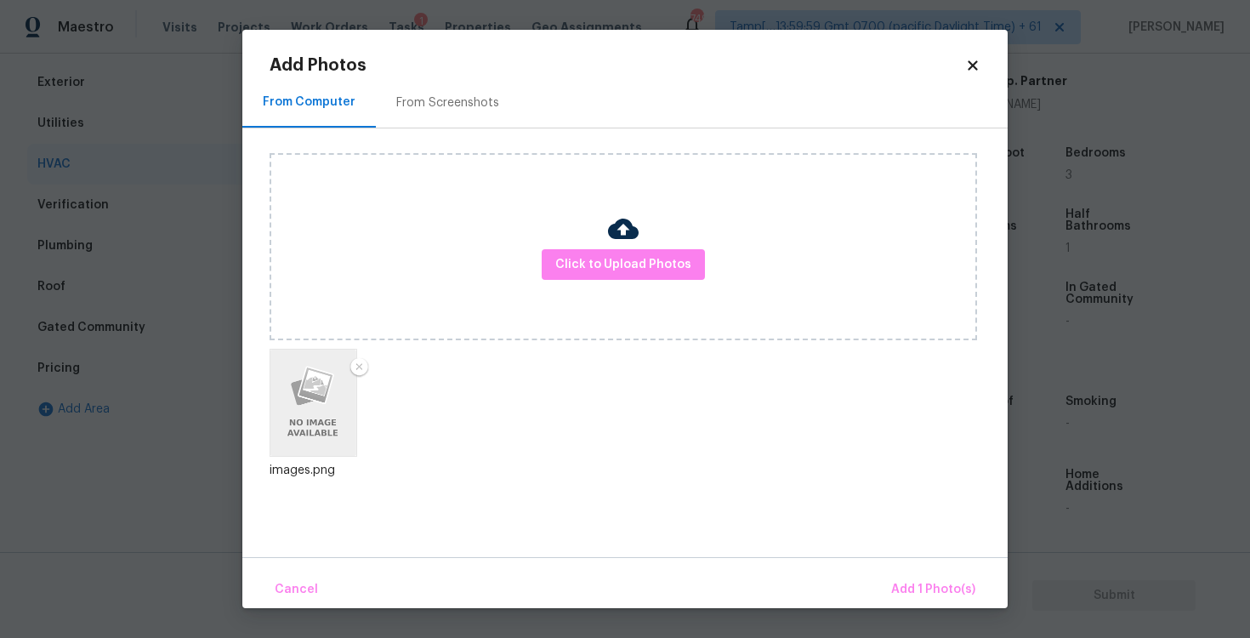
click at [892, 571] on div "Cancel Add 1 Photo(s)" at bounding box center [624, 582] width 765 height 51
click at [912, 589] on span "Add 1 Photo(s)" at bounding box center [933, 589] width 84 height 21
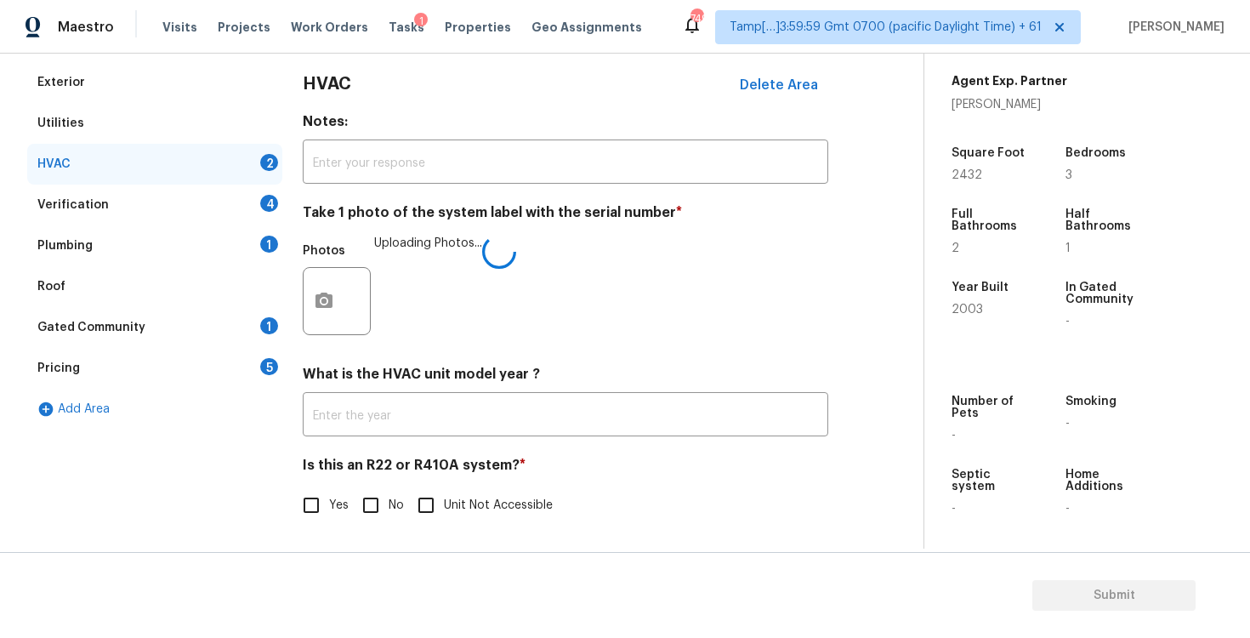
click at [395, 506] on span "No" at bounding box center [396, 506] width 15 height 18
click at [389, 506] on input "No" at bounding box center [371, 505] width 36 height 36
checkbox input "true"
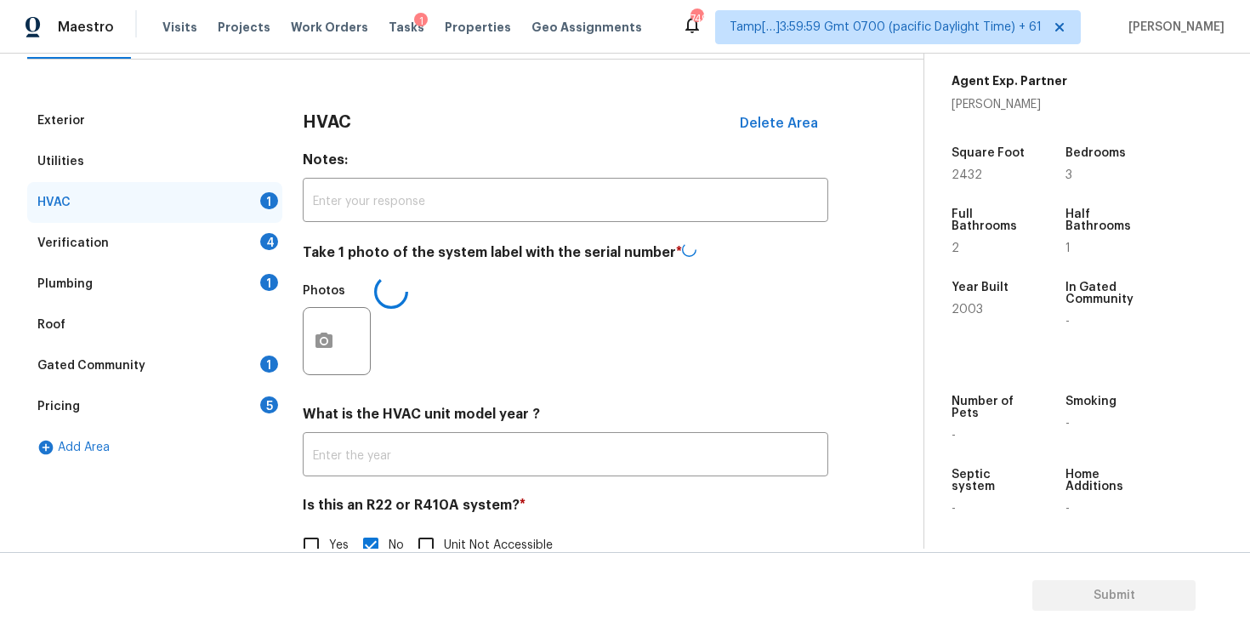
scroll to position [177, 0]
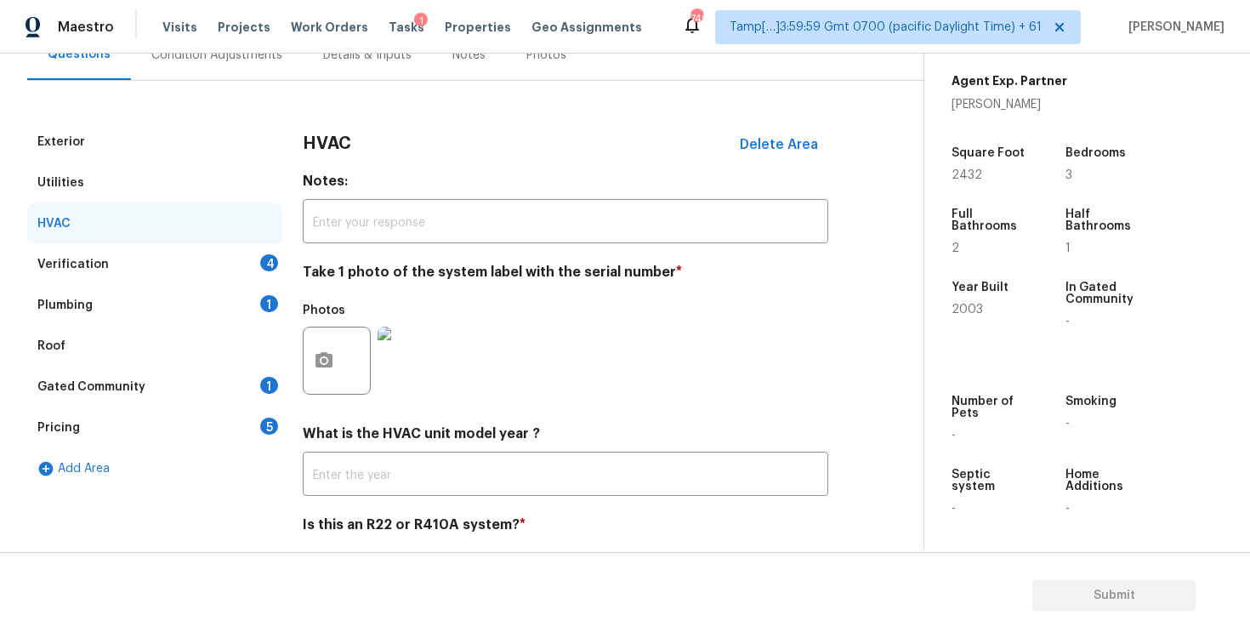
click at [264, 274] on div "Verification 4" at bounding box center [154, 264] width 255 height 41
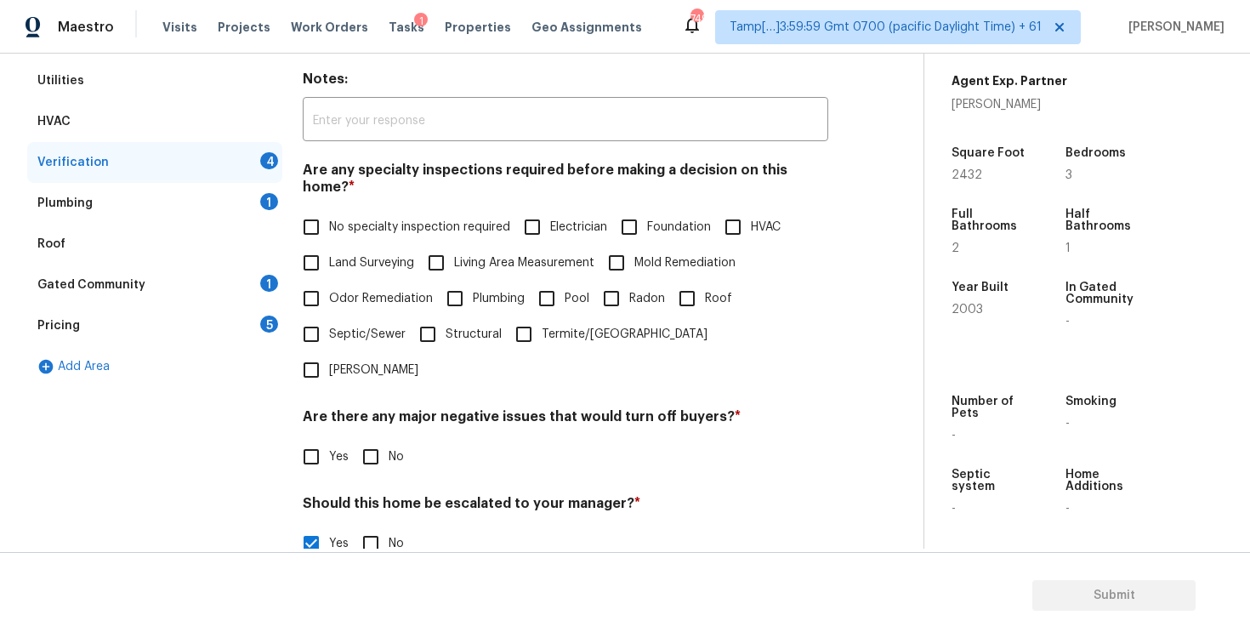
scroll to position [419, 0]
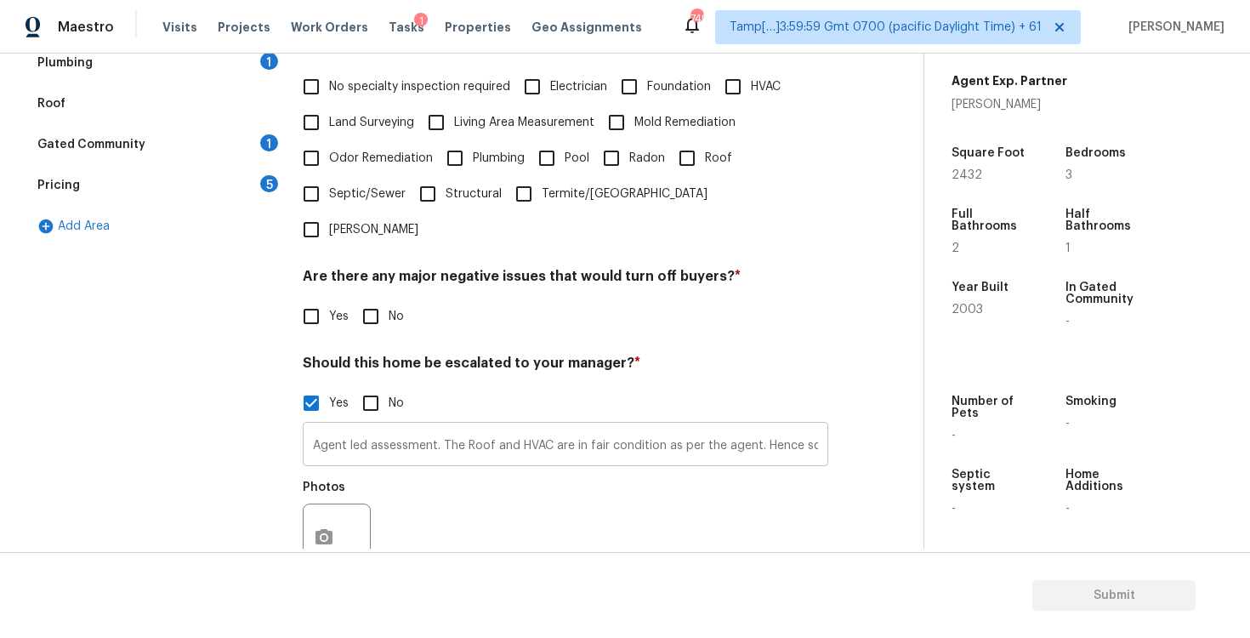
click at [632, 426] on input "Agent led assessment. The Roof and HVAC are in fair condition as per the agent.…" at bounding box center [565, 446] width 525 height 40
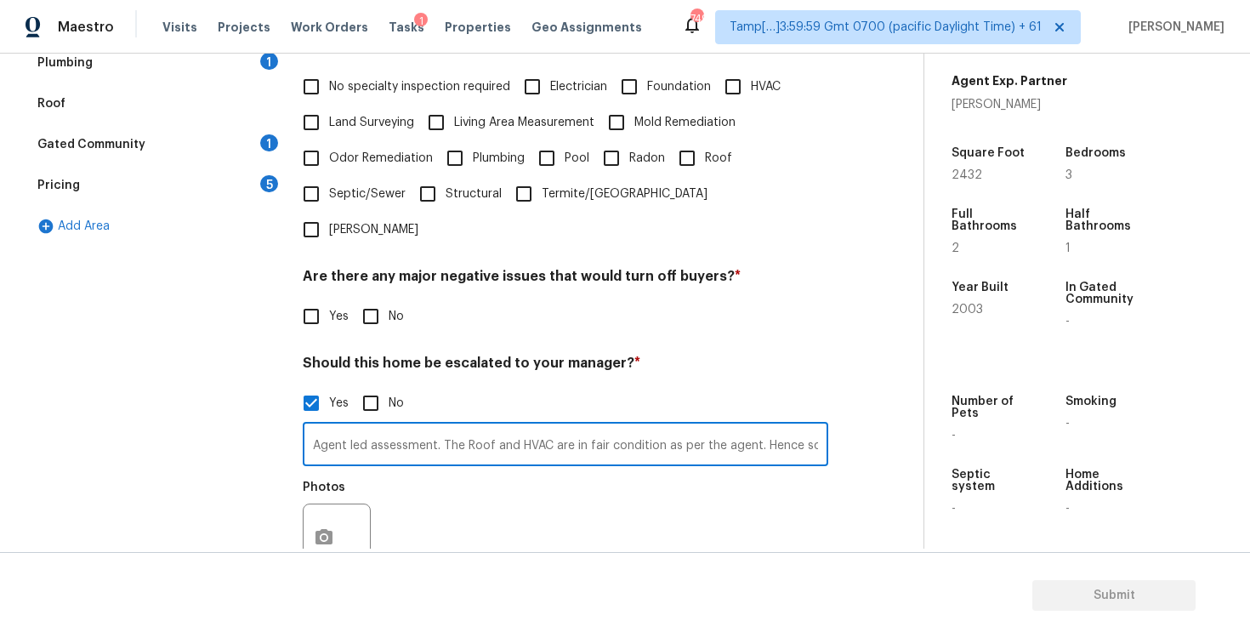
click at [685, 426] on input "Agent led assessment. The Roof and HVAC are in fair condition as per the agent.…" at bounding box center [565, 446] width 525 height 40
drag, startPoint x: 619, startPoint y: 395, endPoint x: 829, endPoint y: 395, distance: 210.0
click at [829, 395] on div "Exterior Utilities HVAC Verification 4 Plumbing 1 Roof Gated Community 1 Pricin…" at bounding box center [454, 292] width 855 height 827
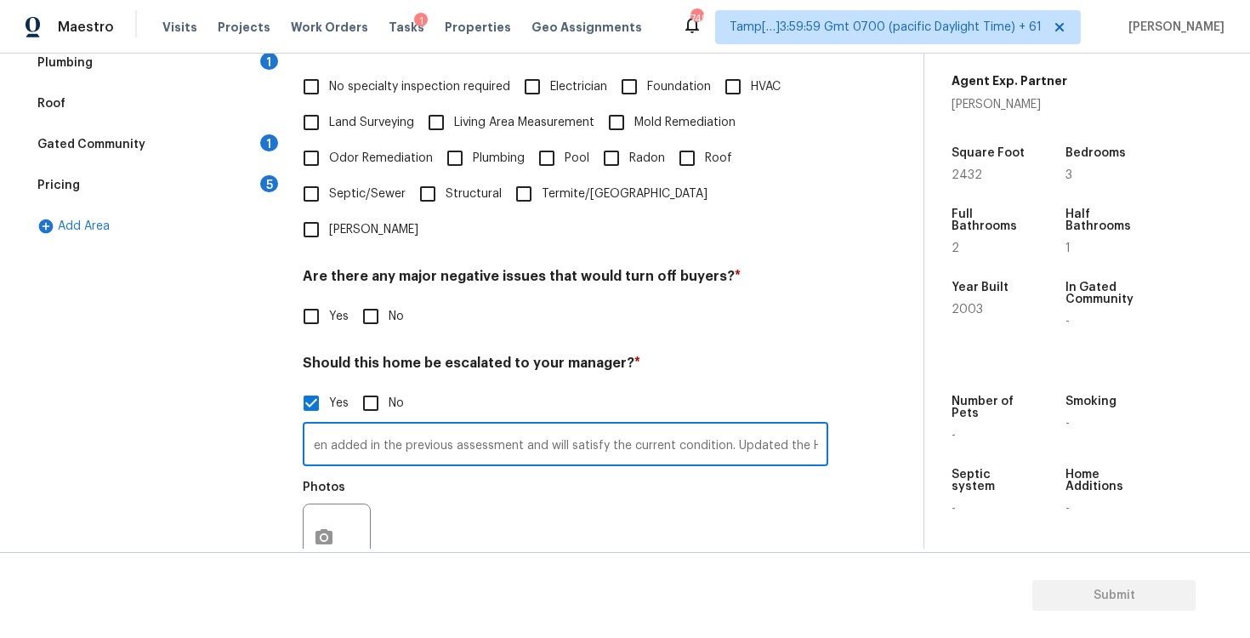
drag, startPoint x: 515, startPoint y: 394, endPoint x: 722, endPoint y: 397, distance: 206.7
click at [722, 426] on input "Agent led assessment. The Roof and HVAC are in fair condition as per the agent.…" at bounding box center [565, 446] width 525 height 40
type input "Agent led assessment. The Roof and HVAC are in fair condition as per the agent.…"
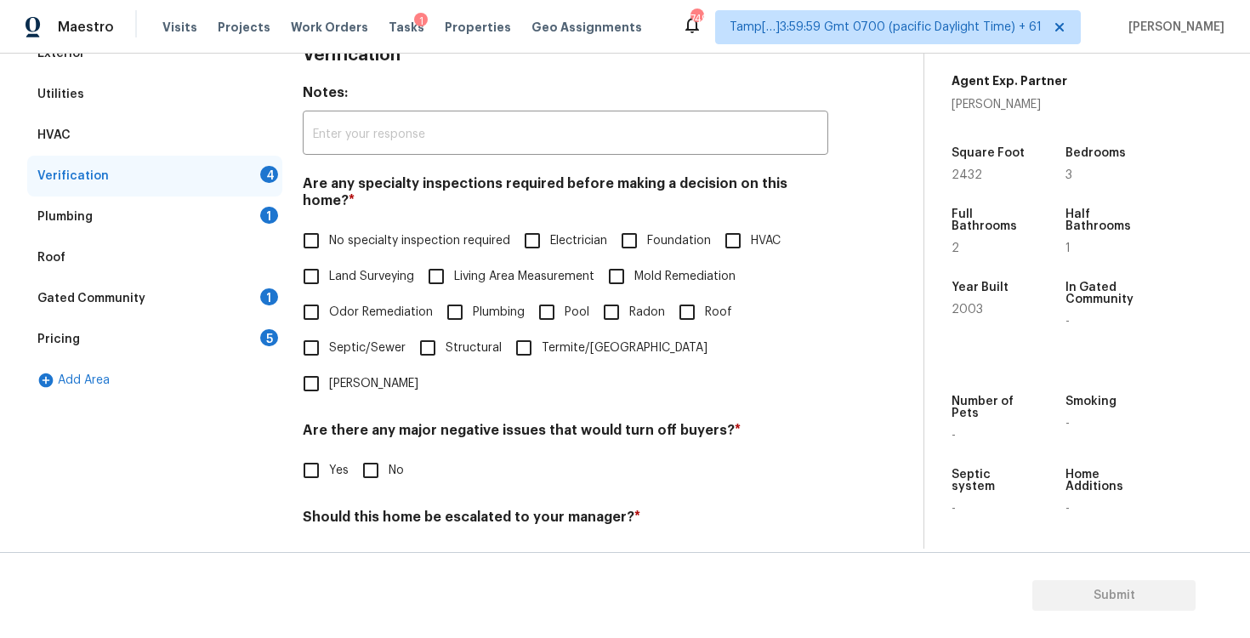
scroll to position [54, 0]
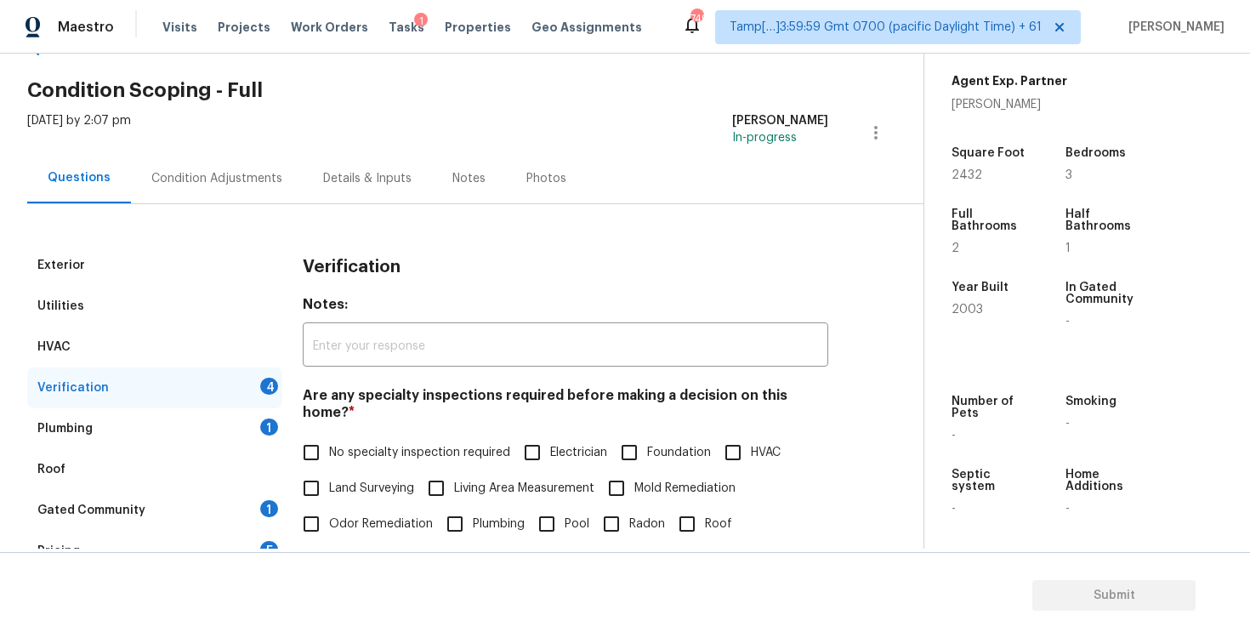
click at [251, 177] on div "Condition Adjustments" at bounding box center [216, 178] width 131 height 17
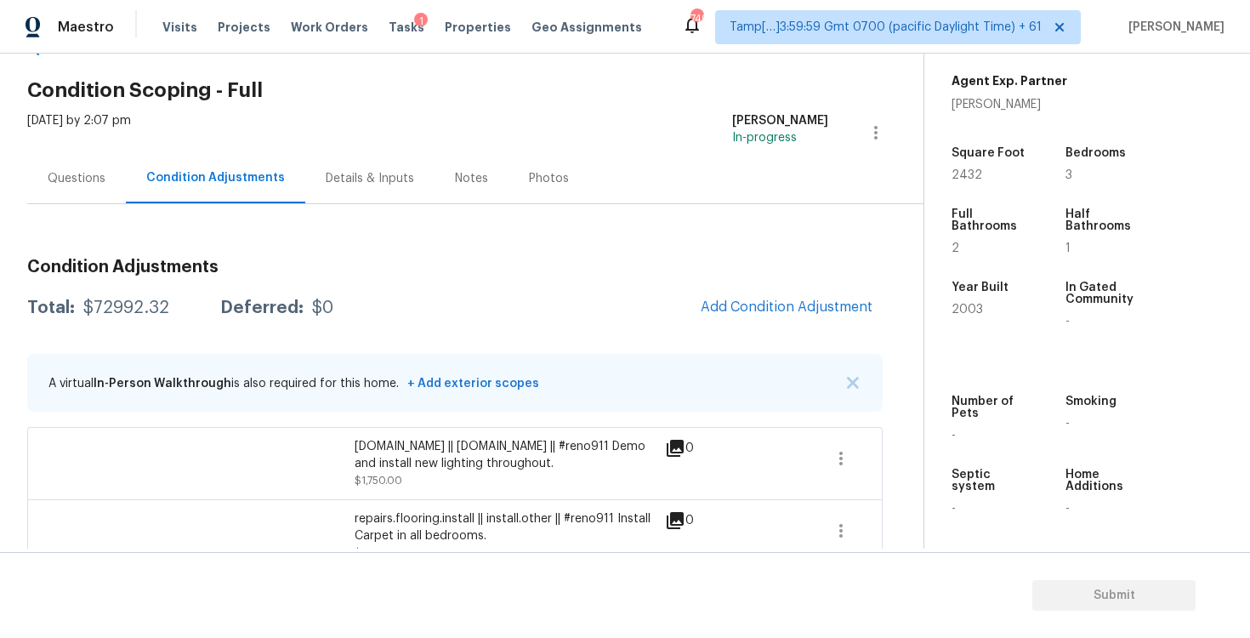
scroll to position [74, 0]
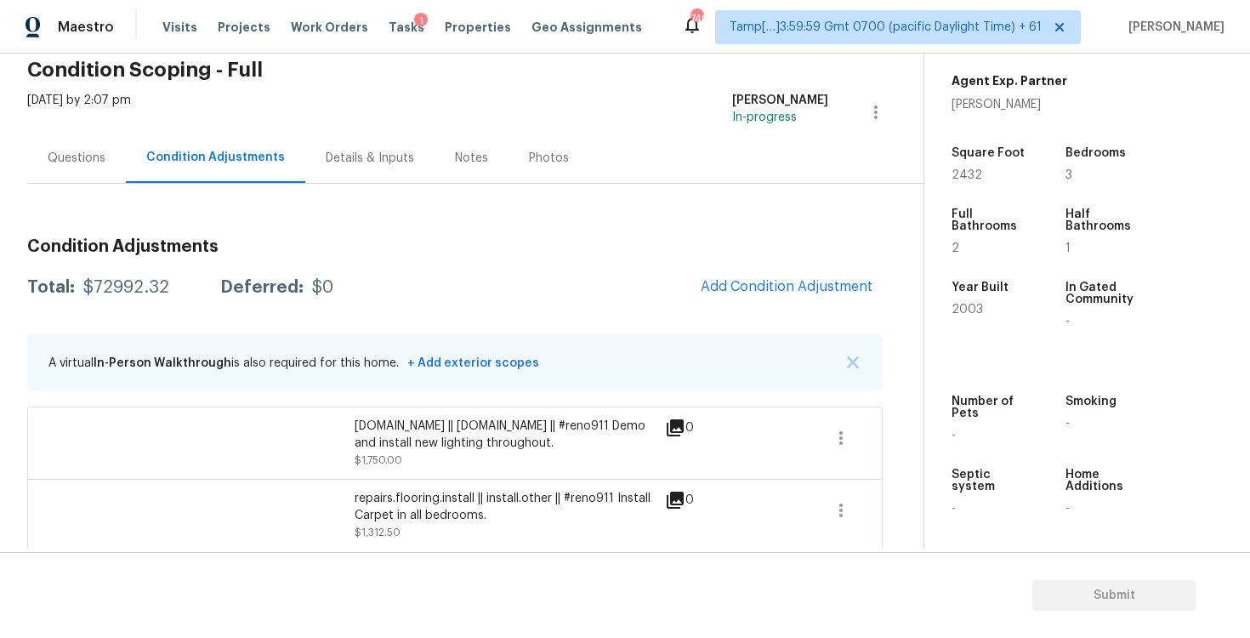
click at [101, 158] on div "Questions" at bounding box center [77, 158] width 58 height 17
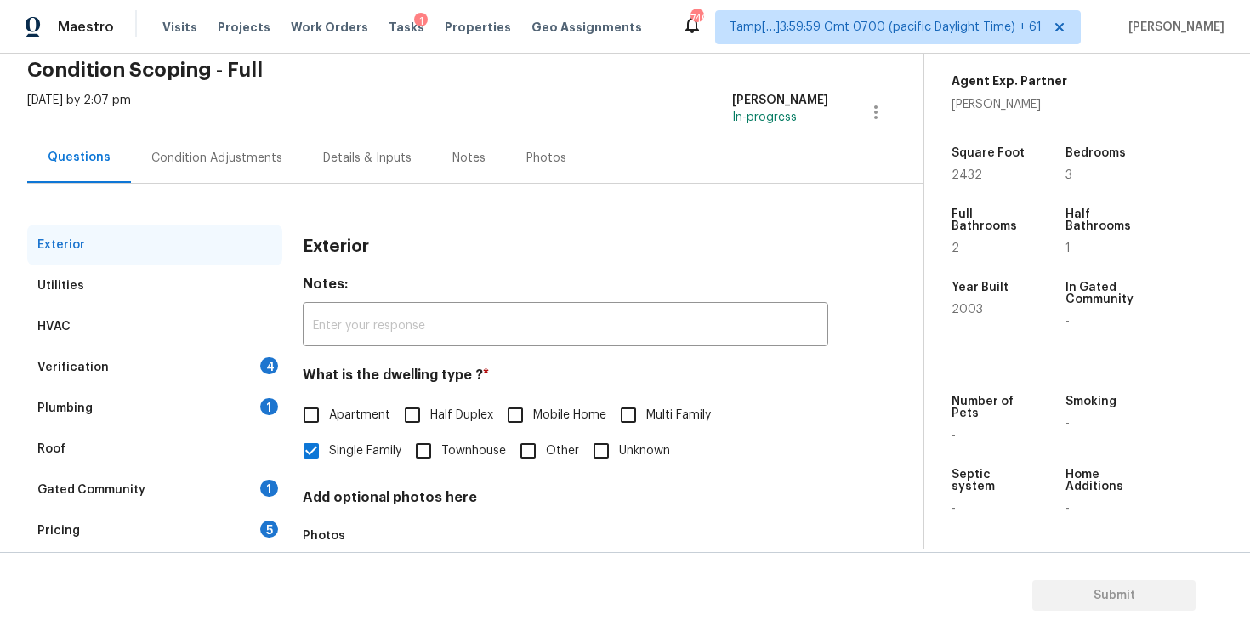
click at [217, 354] on div "Verification 4" at bounding box center [154, 367] width 255 height 41
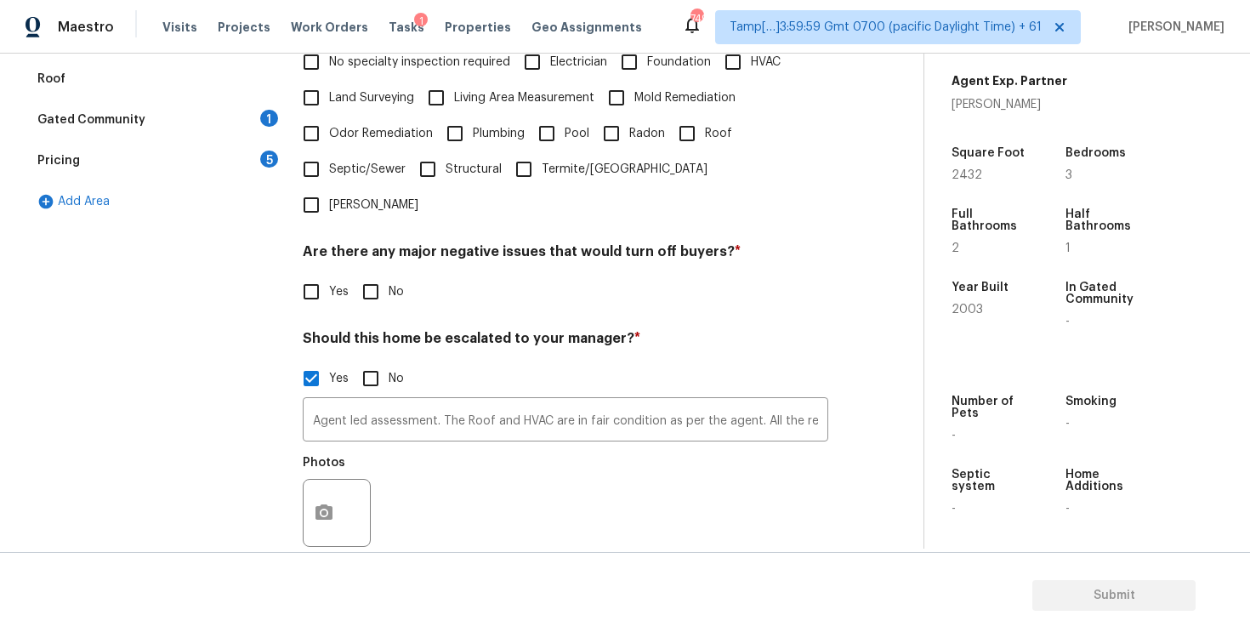
scroll to position [459, 0]
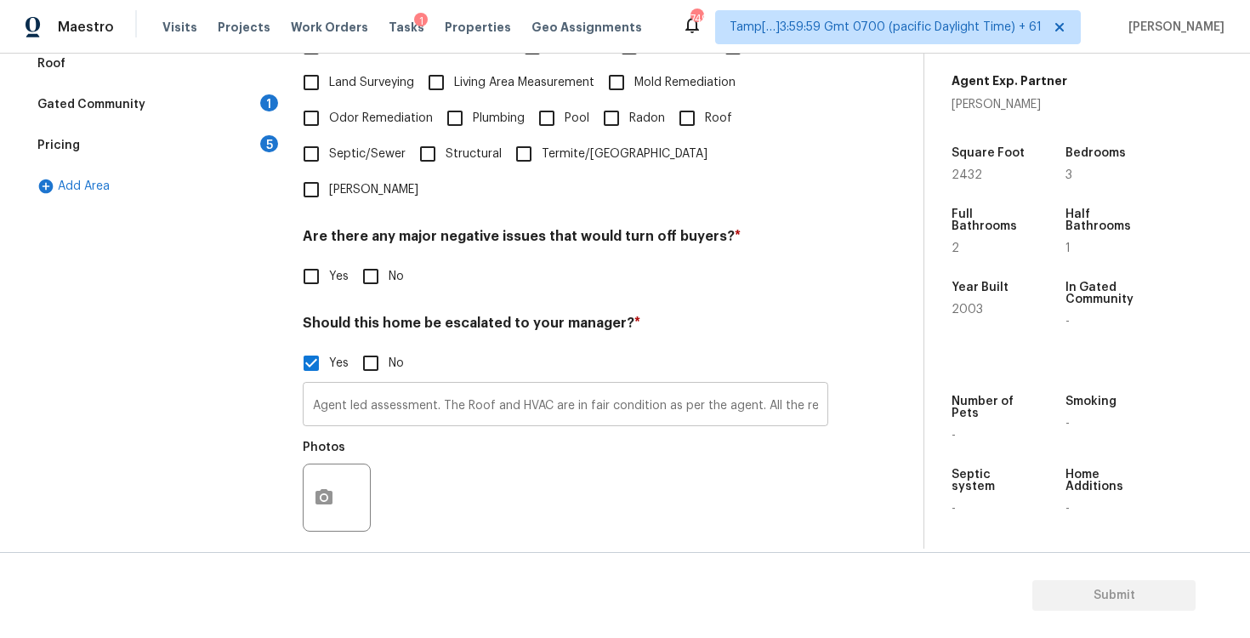
click at [685, 386] on input "Agent led assessment. The Roof and HVAC are in fair condition as per the agent.…" at bounding box center [565, 406] width 525 height 40
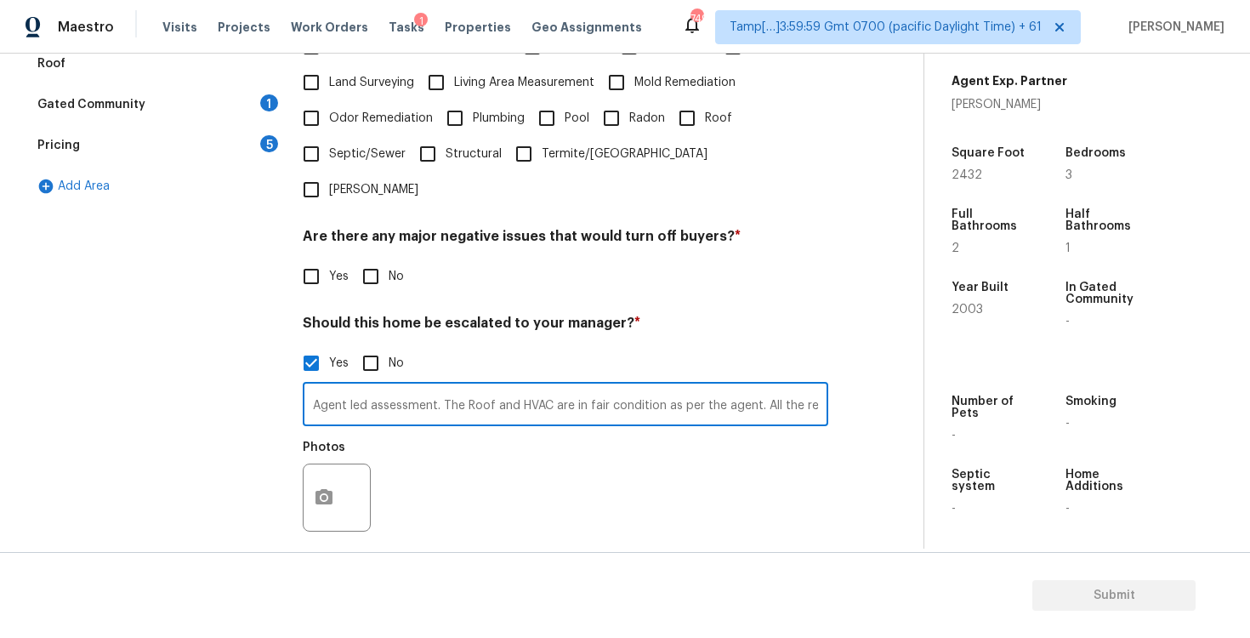
click at [704, 386] on input "Agent led assessment. The Roof and HVAC are in fair condition as per the agent.…" at bounding box center [565, 406] width 525 height 40
click at [612, 386] on input "Agent led assessment. The Roof and HVAC are in fair condition as per the agent.…" at bounding box center [565, 406] width 525 height 40
click at [616, 386] on input "Agent led assessment. The Roof and HVAC are in fair condition as per the agent.…" at bounding box center [565, 406] width 525 height 40
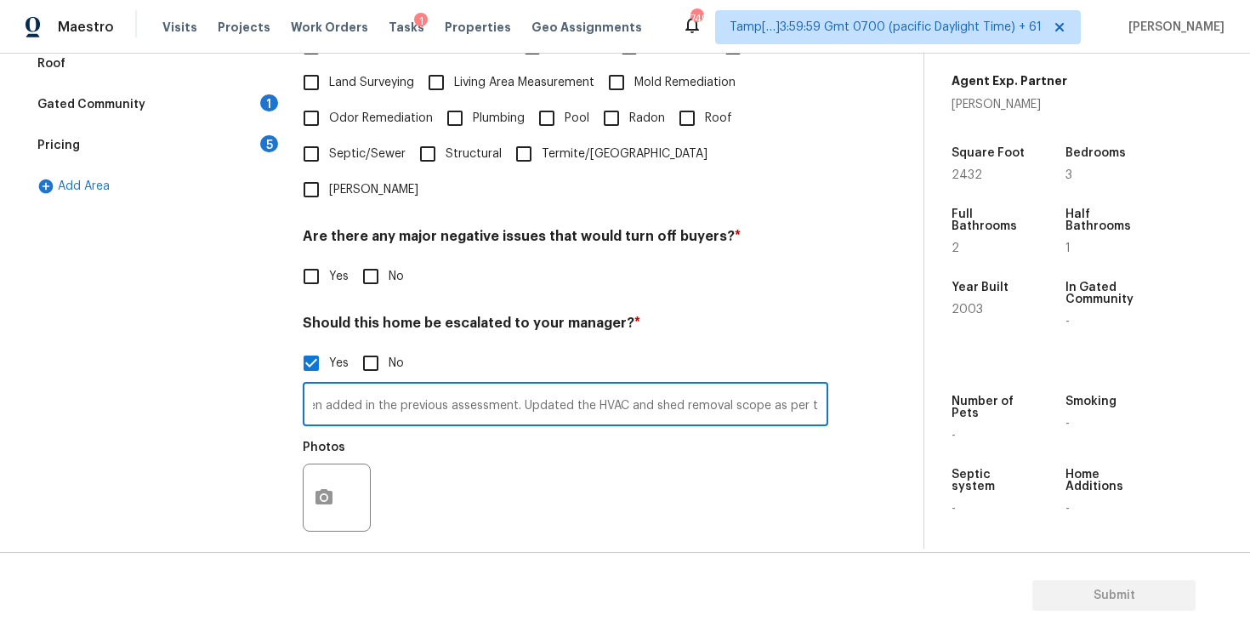
click at [753, 386] on input "Agent led assessment. The Roof and HVAC are in fair condition as per the agent.…" at bounding box center [565, 406] width 525 height 40
type input "Agent led assessment. The Roof and HVAC are in fair condition as per the agent.…"
click at [715, 431] on div "Photos" at bounding box center [565, 486] width 525 height 111
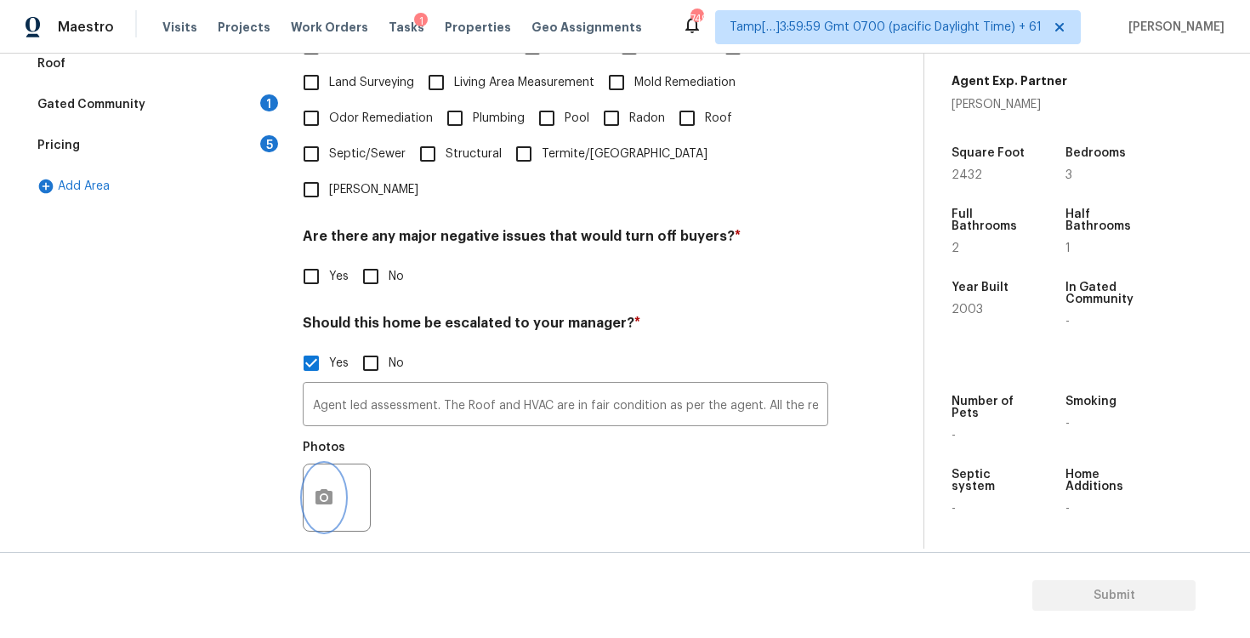
click at [330, 487] on icon "button" at bounding box center [324, 497] width 20 height 20
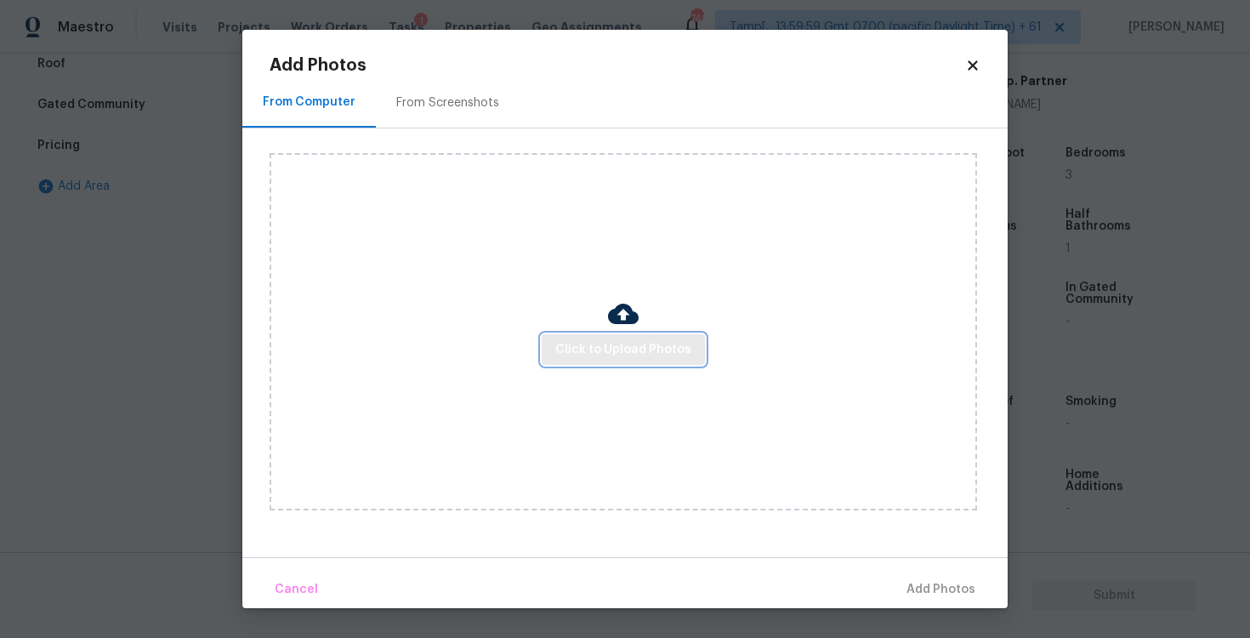
click at [578, 344] on span "Click to Upload Photos" at bounding box center [623, 349] width 136 height 21
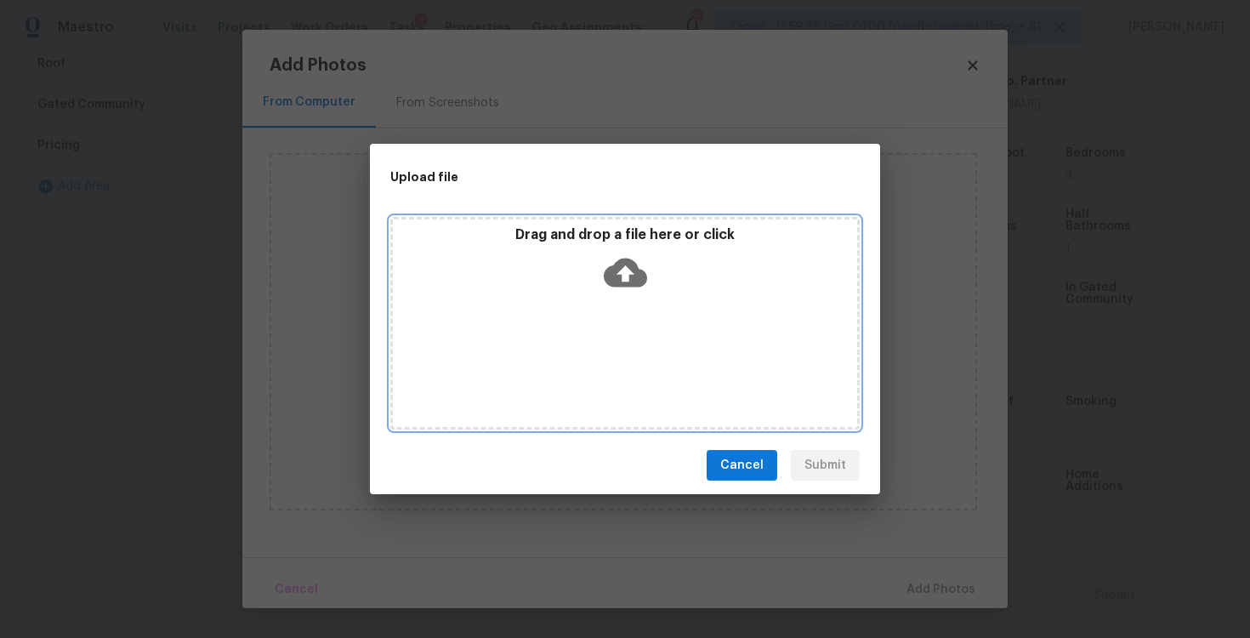
click at [625, 268] on icon at bounding box center [625, 272] width 43 height 43
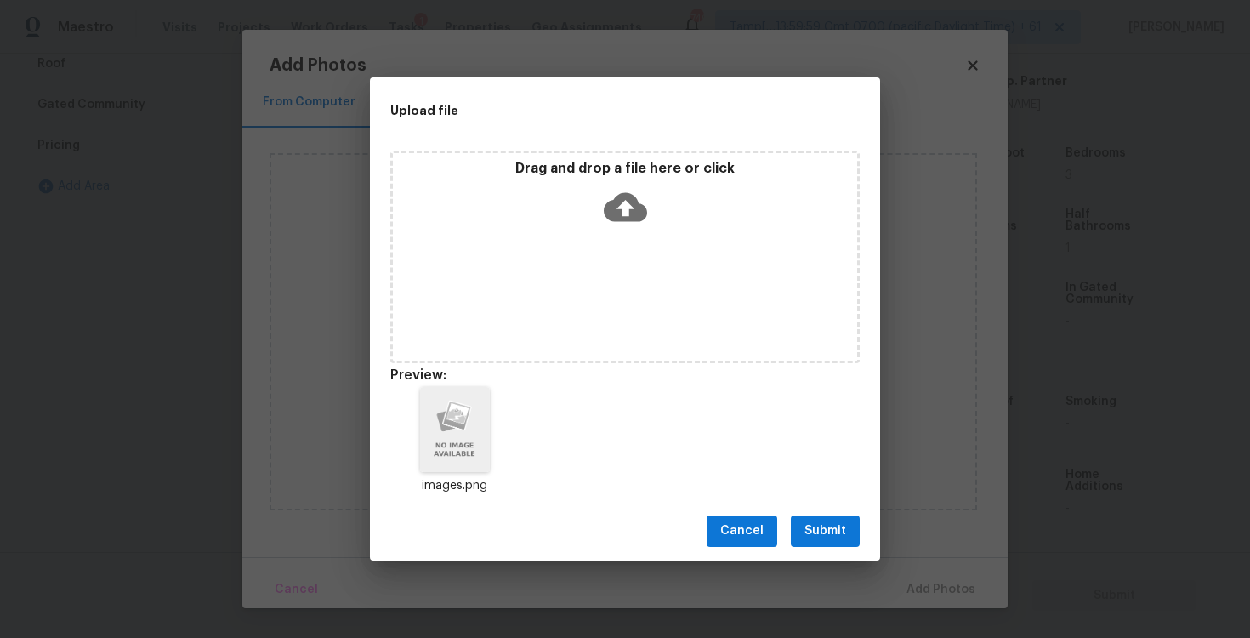
click at [837, 542] on button "Submit" at bounding box center [825, 530] width 69 height 31
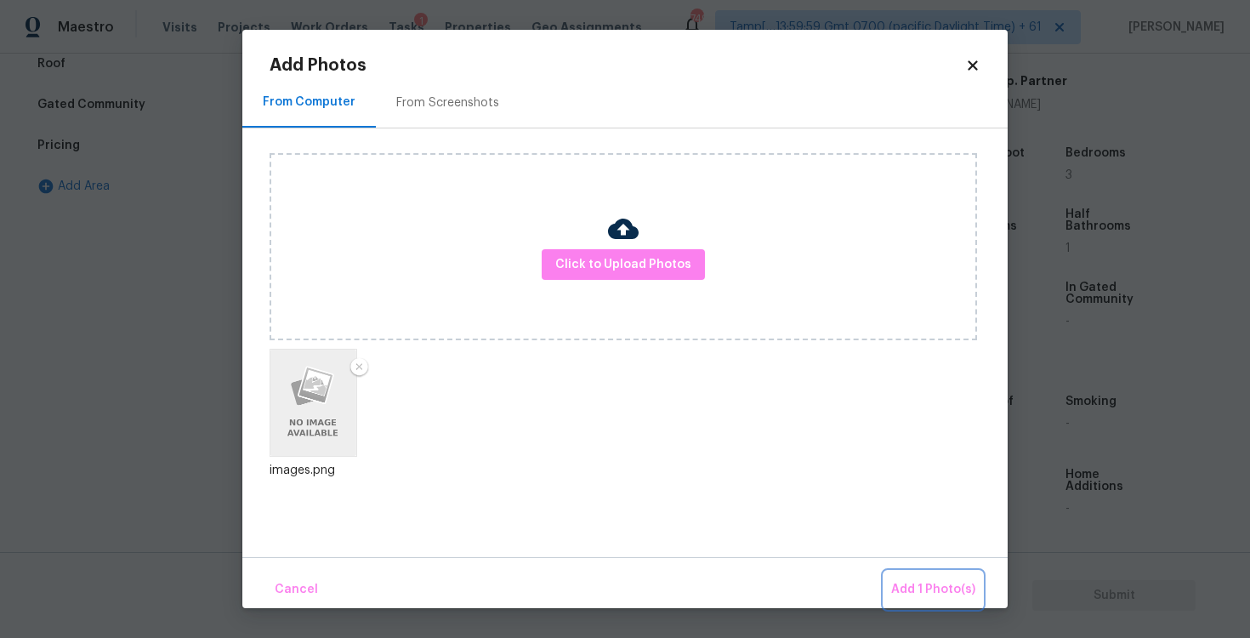
click at [934, 593] on span "Add 1 Photo(s)" at bounding box center [933, 589] width 84 height 21
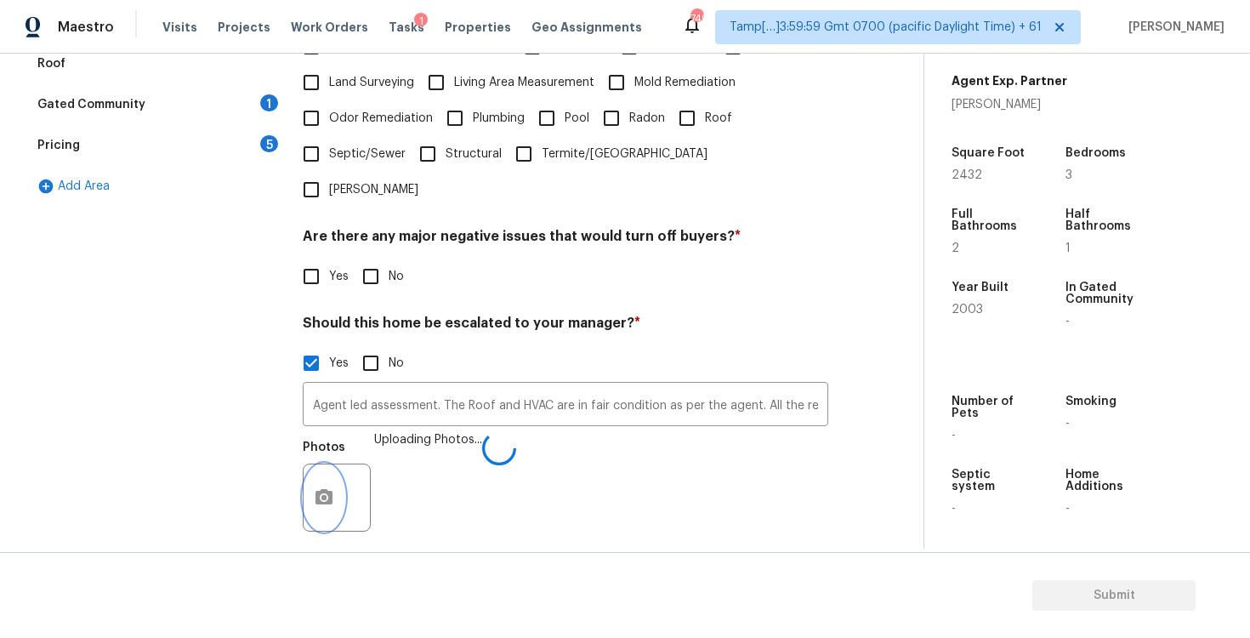
scroll to position [530, 0]
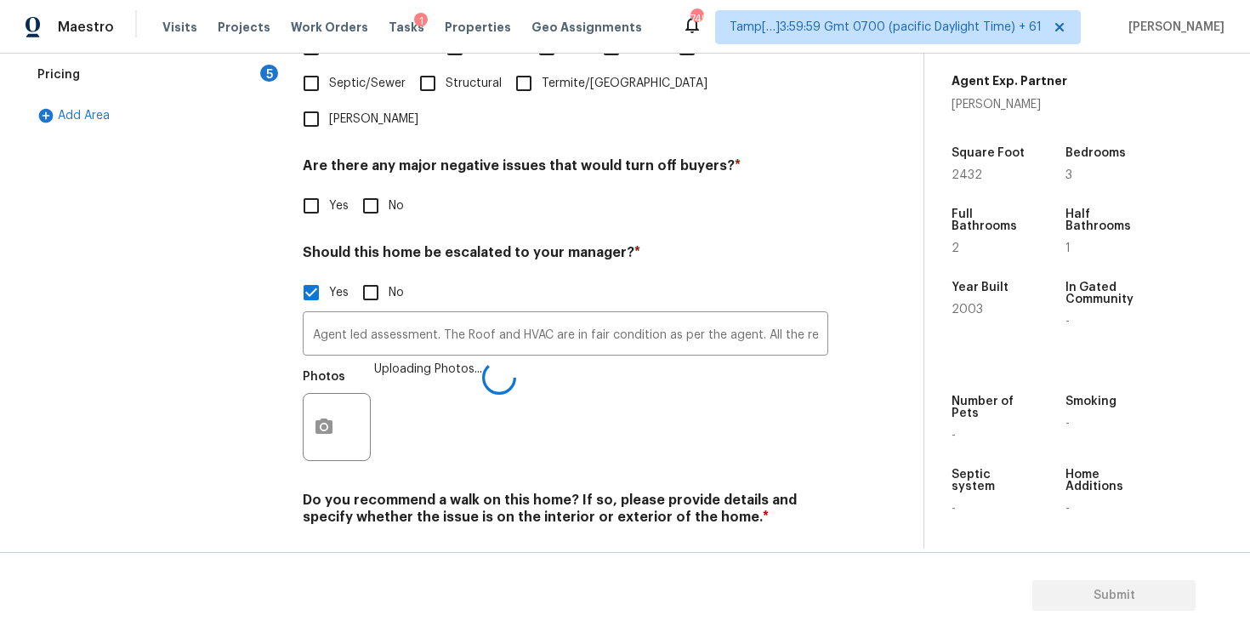
click at [375, 539] on input "No" at bounding box center [371, 557] width 36 height 36
checkbox input "true"
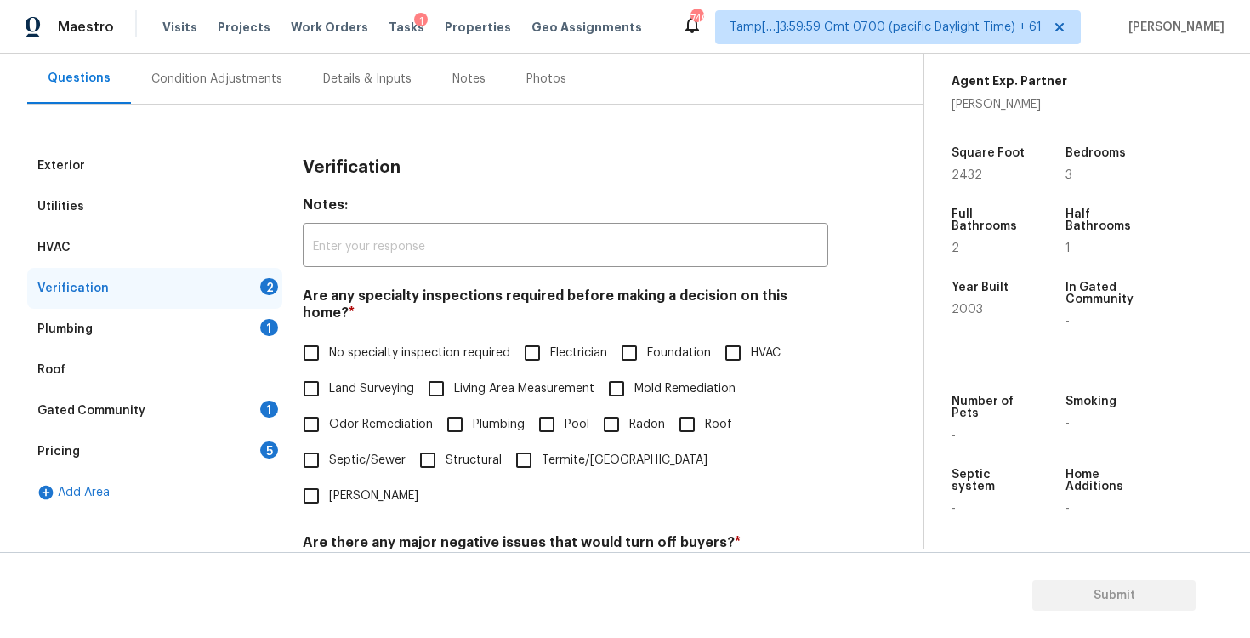
scroll to position [128, 0]
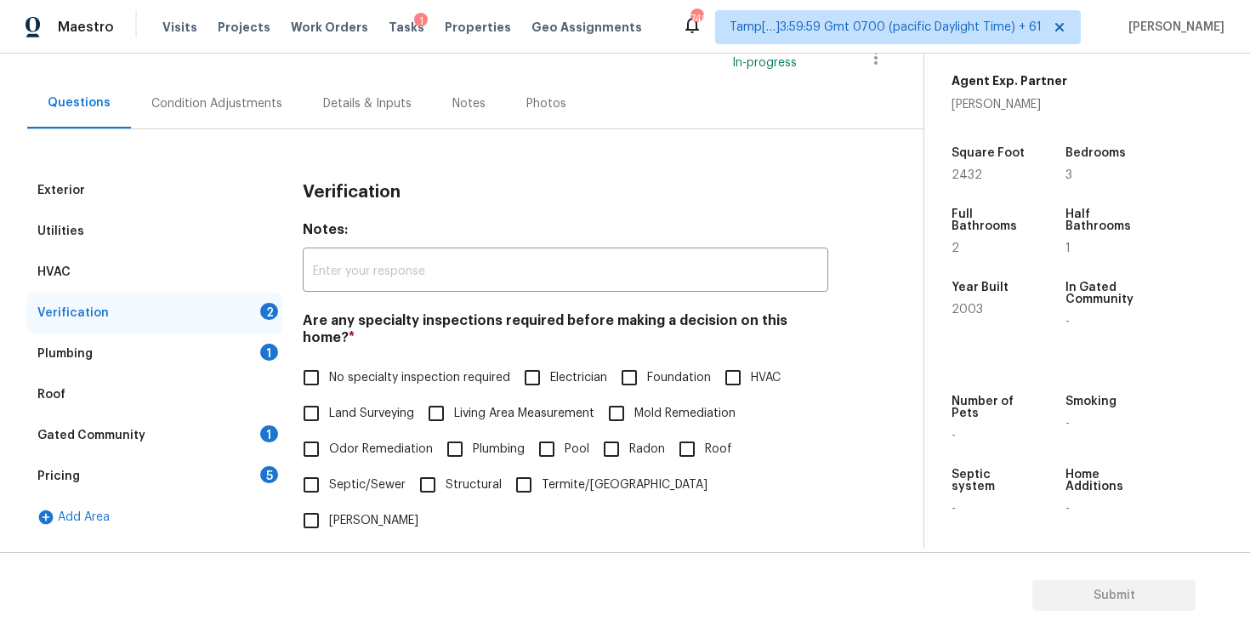
click at [364, 369] on span "No specialty inspection required" at bounding box center [419, 378] width 181 height 18
click at [329, 361] on input "No specialty inspection required" at bounding box center [311, 378] width 36 height 36
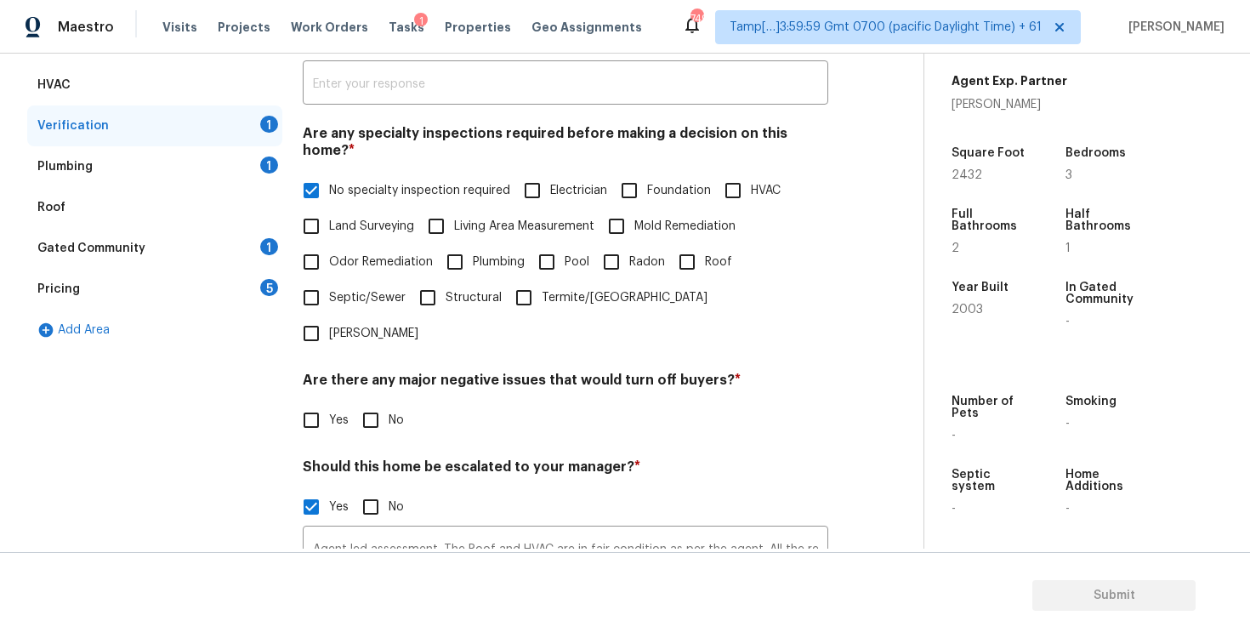
scroll to position [309, 0]
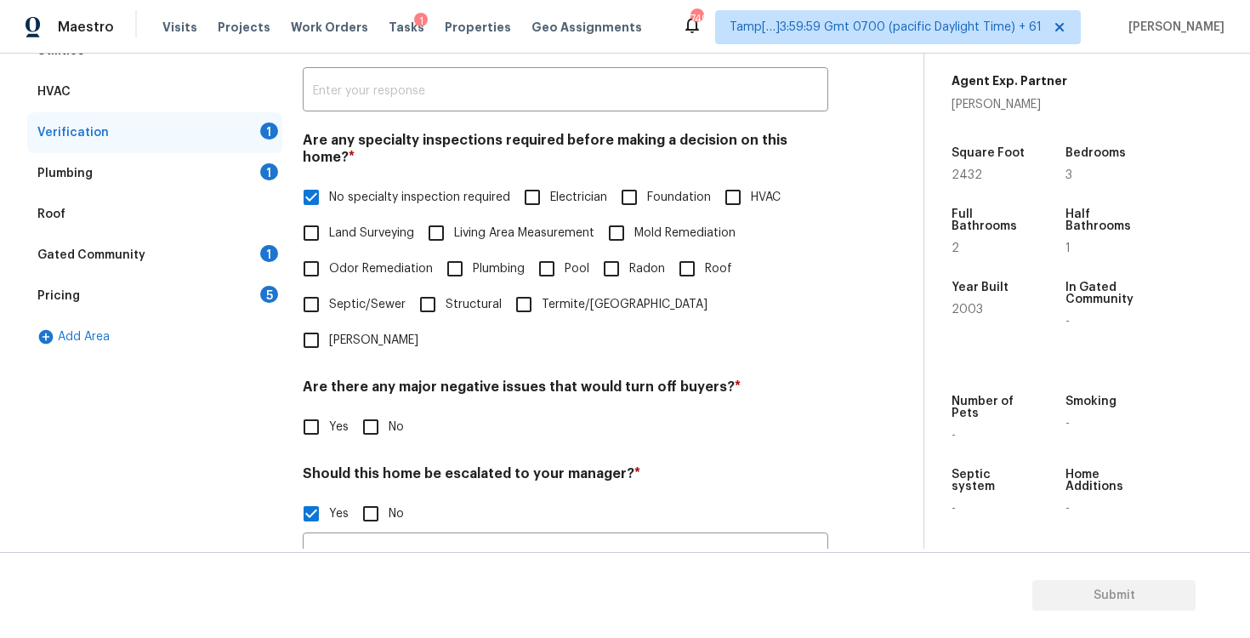
click at [411, 189] on span "No specialty inspection required" at bounding box center [419, 198] width 181 height 18
click at [329, 179] on input "No specialty inspection required" at bounding box center [311, 197] width 36 height 36
checkbox input "false"
click at [757, 189] on span "HVAC" at bounding box center [766, 198] width 30 height 18
click at [751, 179] on input "HVAC" at bounding box center [733, 197] width 36 height 36
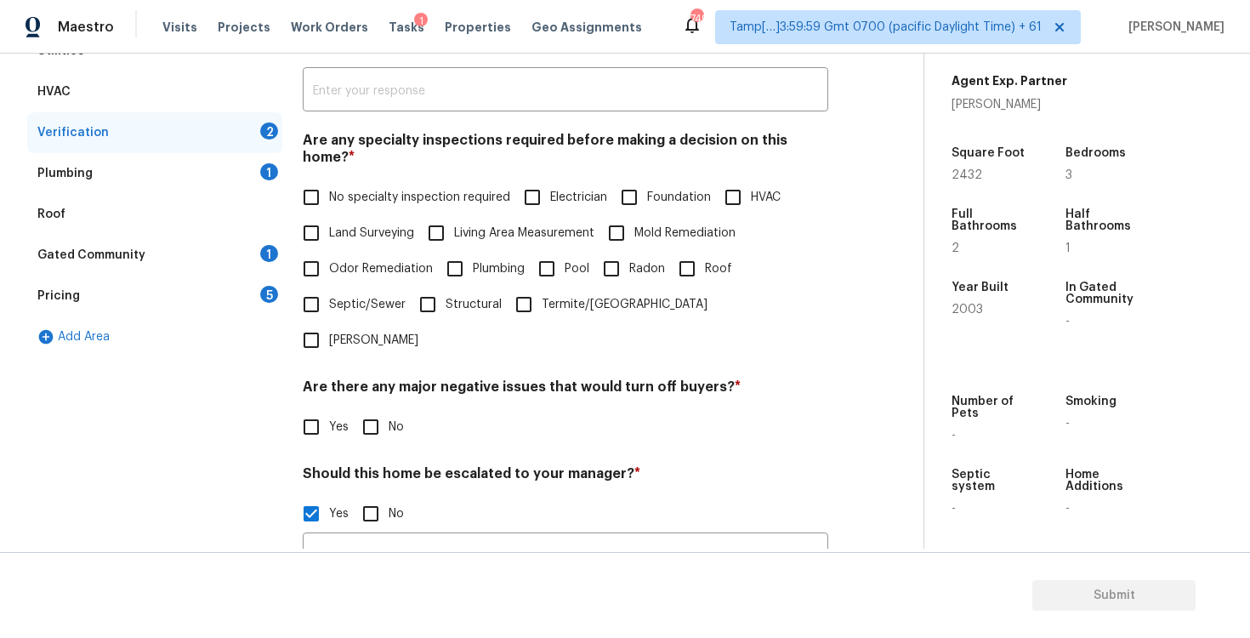
checkbox input "true"
click at [680, 264] on input "Roof" at bounding box center [687, 271] width 36 height 36
checkbox input "true"
click at [498, 260] on span "Plumbing" at bounding box center [499, 269] width 52 height 18
click at [473, 251] on input "Plumbing" at bounding box center [455, 269] width 36 height 36
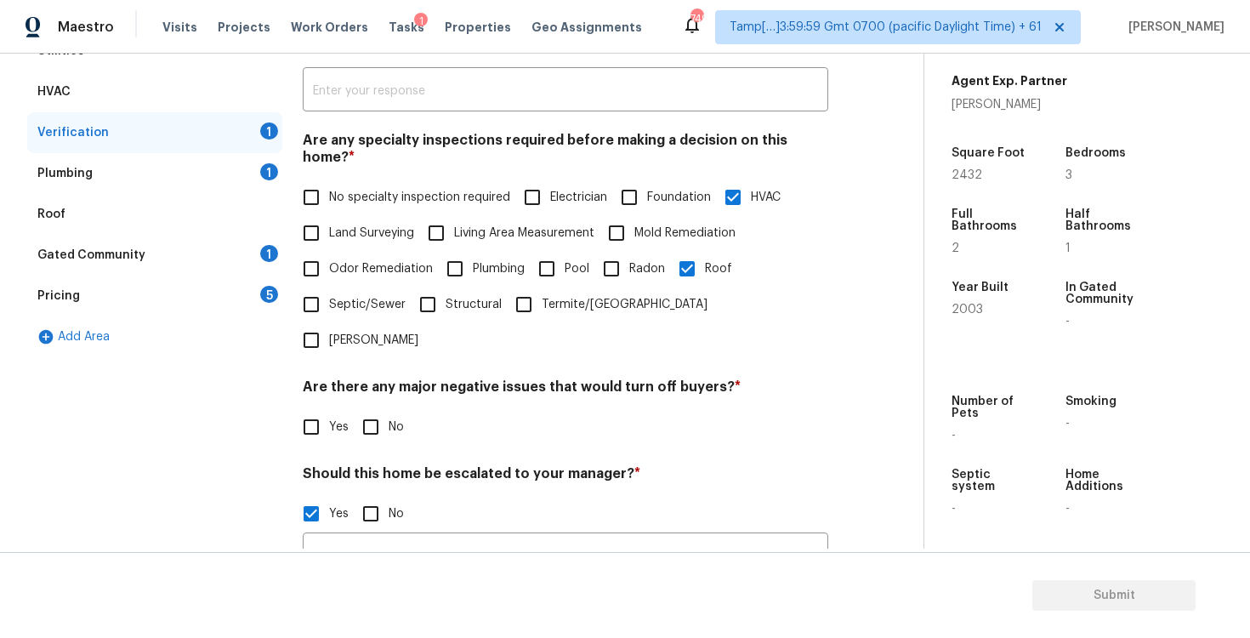
checkbox input "true"
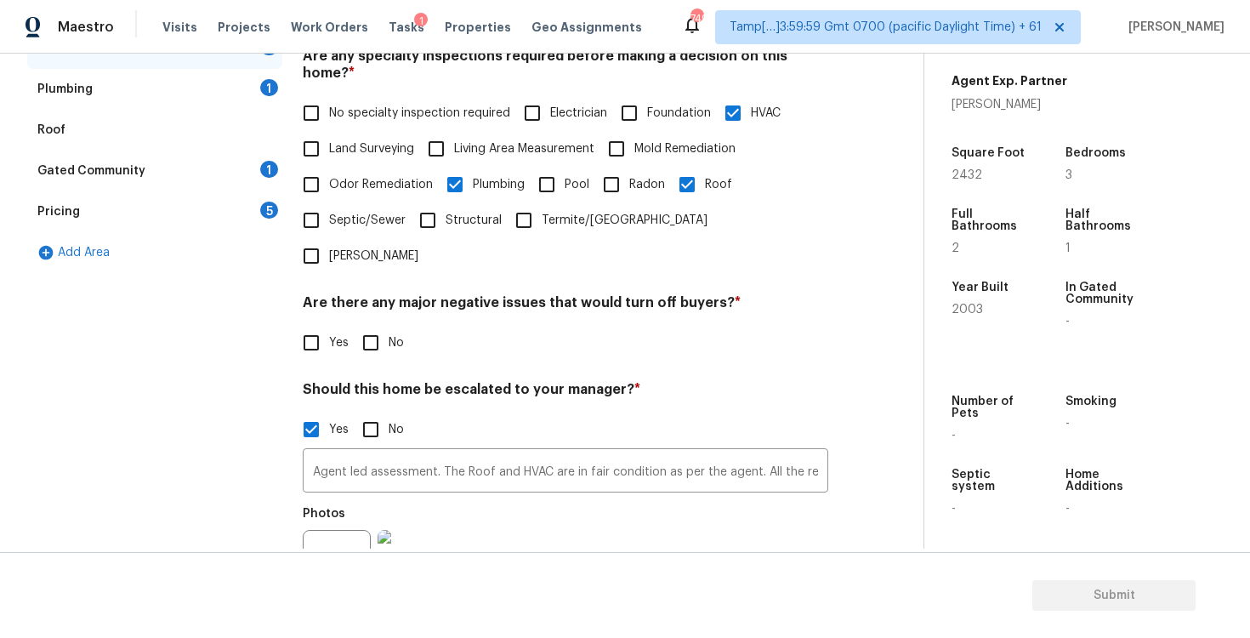
click at [385, 325] on input "No" at bounding box center [371, 343] width 36 height 36
checkbox input "true"
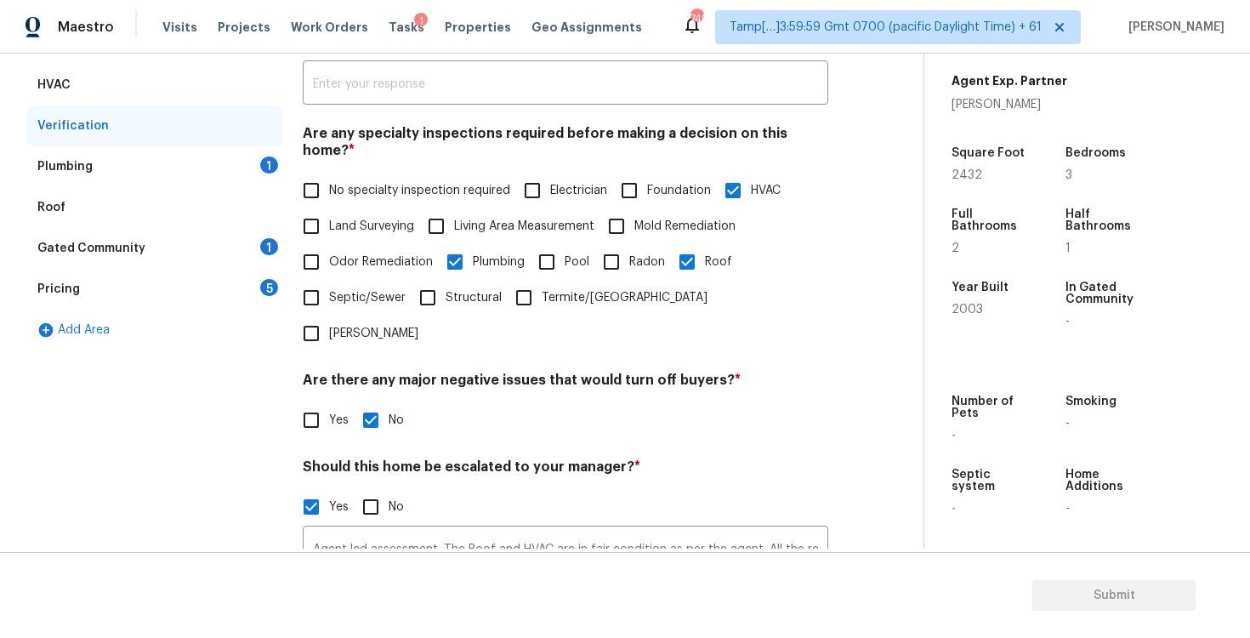
click at [242, 175] on div "Plumbing 1" at bounding box center [154, 166] width 255 height 41
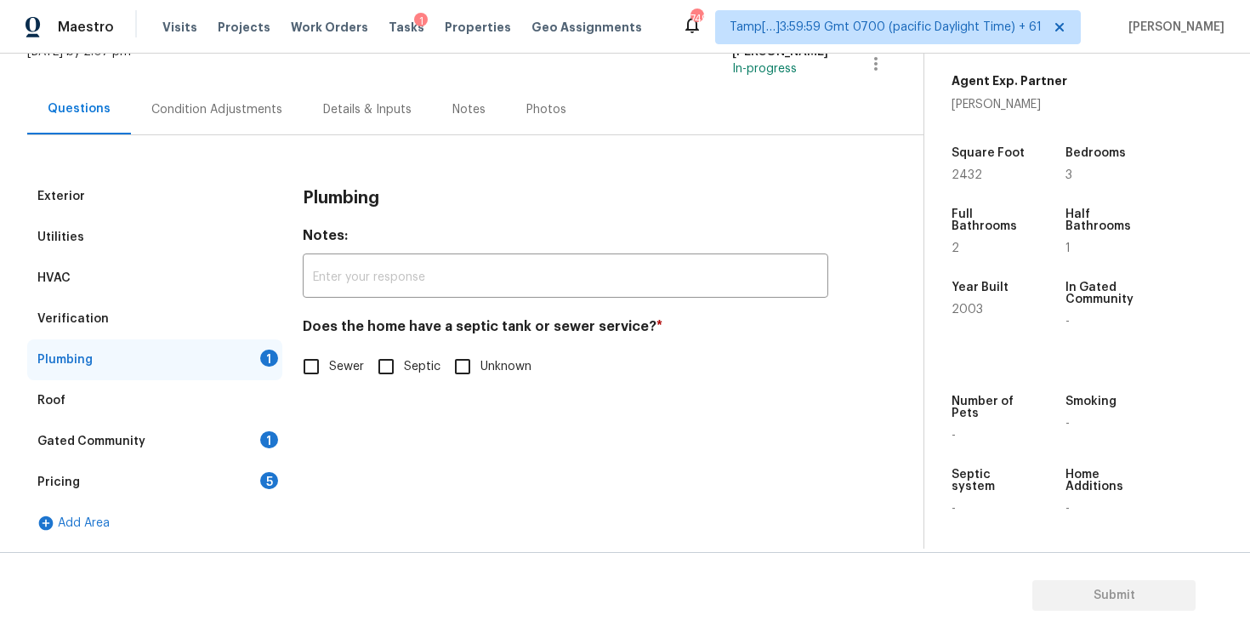
click at [314, 360] on input "Sewer" at bounding box center [311, 367] width 36 height 36
checkbox input "true"
click at [372, 375] on input "Septic" at bounding box center [386, 367] width 36 height 36
checkbox input "true"
checkbox input "false"
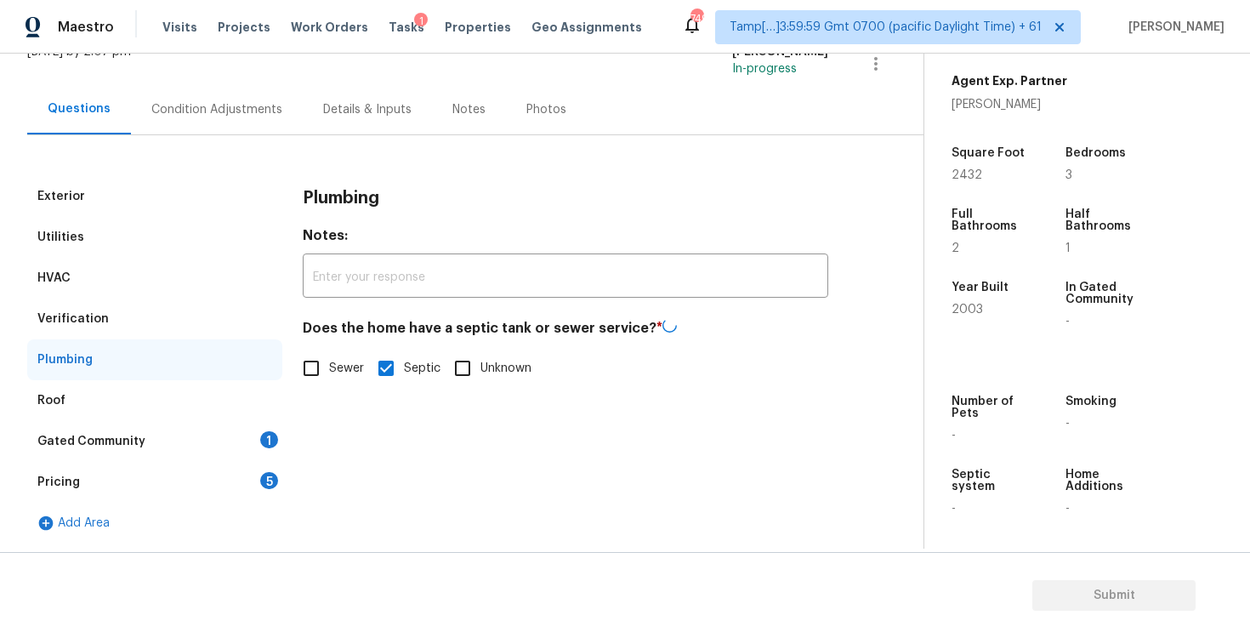
click at [271, 425] on div "Gated Community 1" at bounding box center [154, 441] width 255 height 41
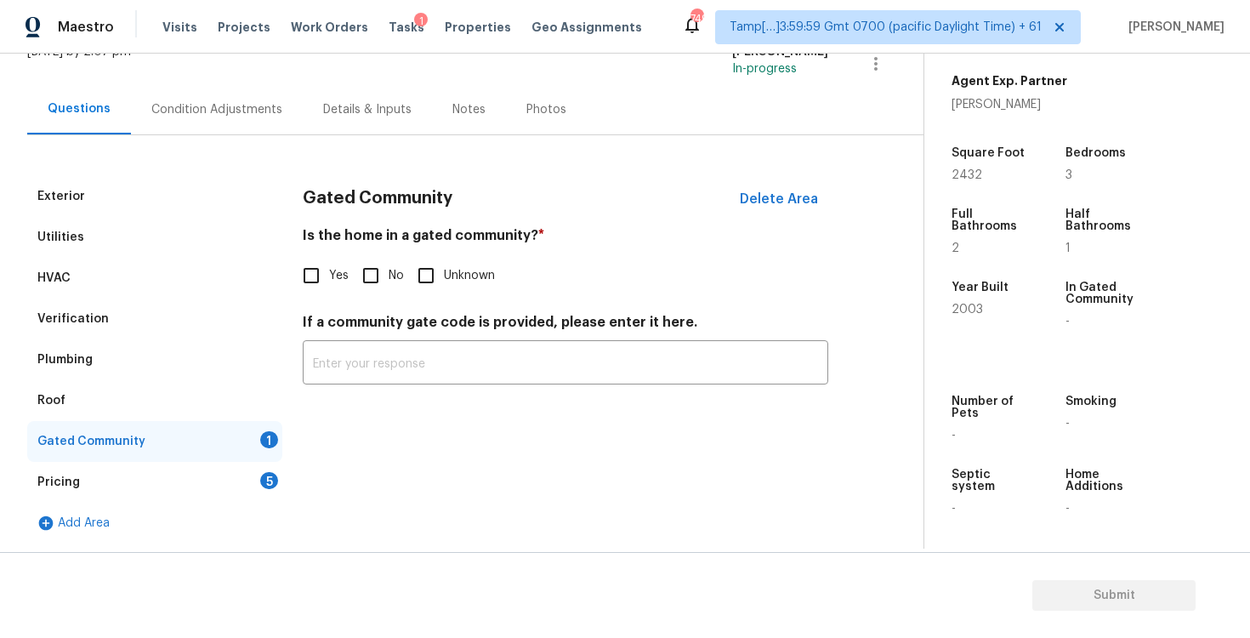
click at [366, 261] on input "No" at bounding box center [371, 276] width 36 height 36
checkbox input "true"
click at [234, 470] on div "Pricing 5" at bounding box center [154, 482] width 255 height 41
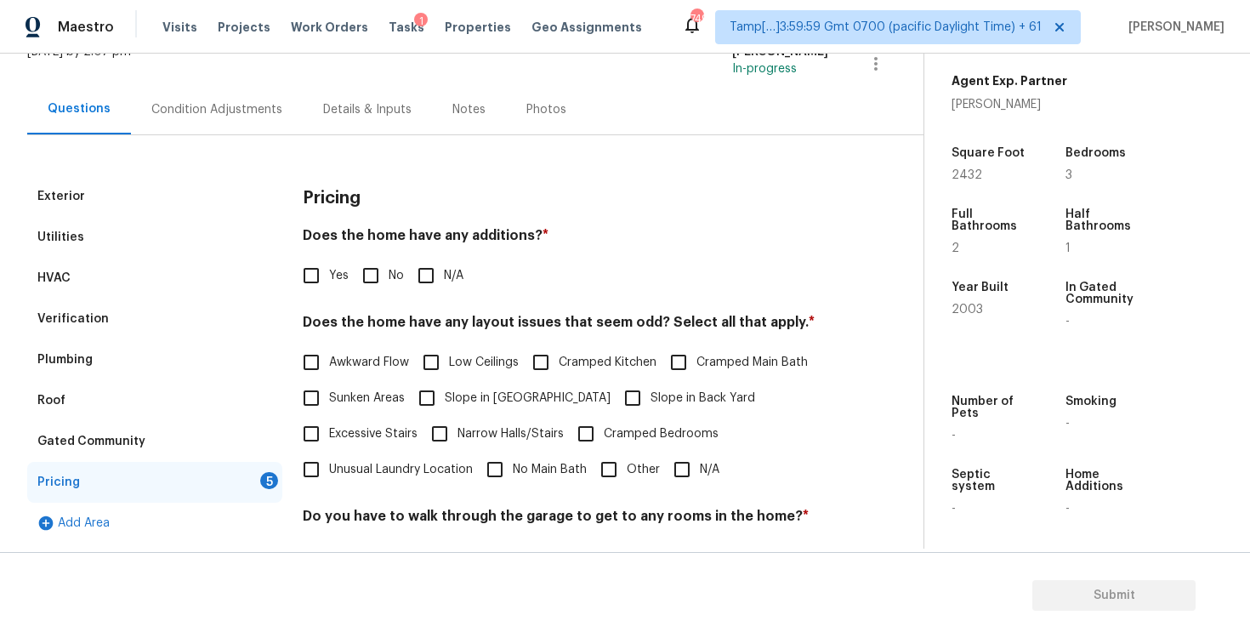
click at [374, 278] on input "No" at bounding box center [371, 276] width 36 height 36
checkbox input "true"
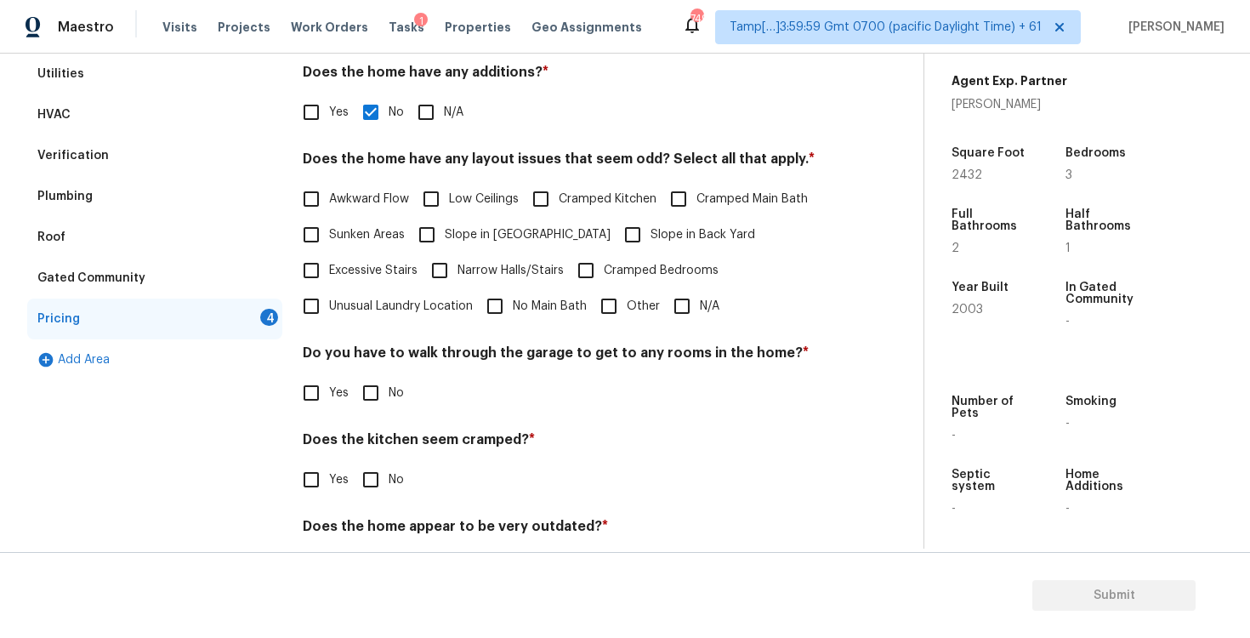
scroll to position [302, 0]
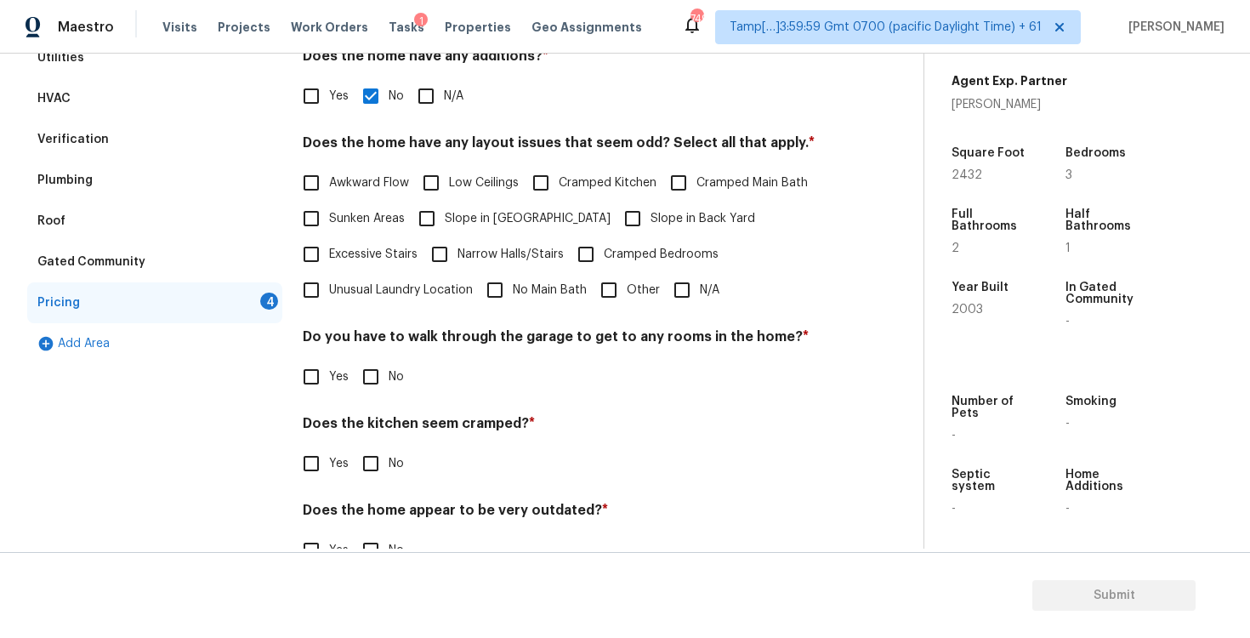
click at [615, 216] on input "Slope in Back Yard" at bounding box center [633, 219] width 36 height 36
checkbox input "true"
click at [493, 213] on span "Slope in Front Yard" at bounding box center [528, 219] width 166 height 18
click at [445, 213] on input "Slope in Front Yard" at bounding box center [427, 219] width 36 height 36
checkbox input "true"
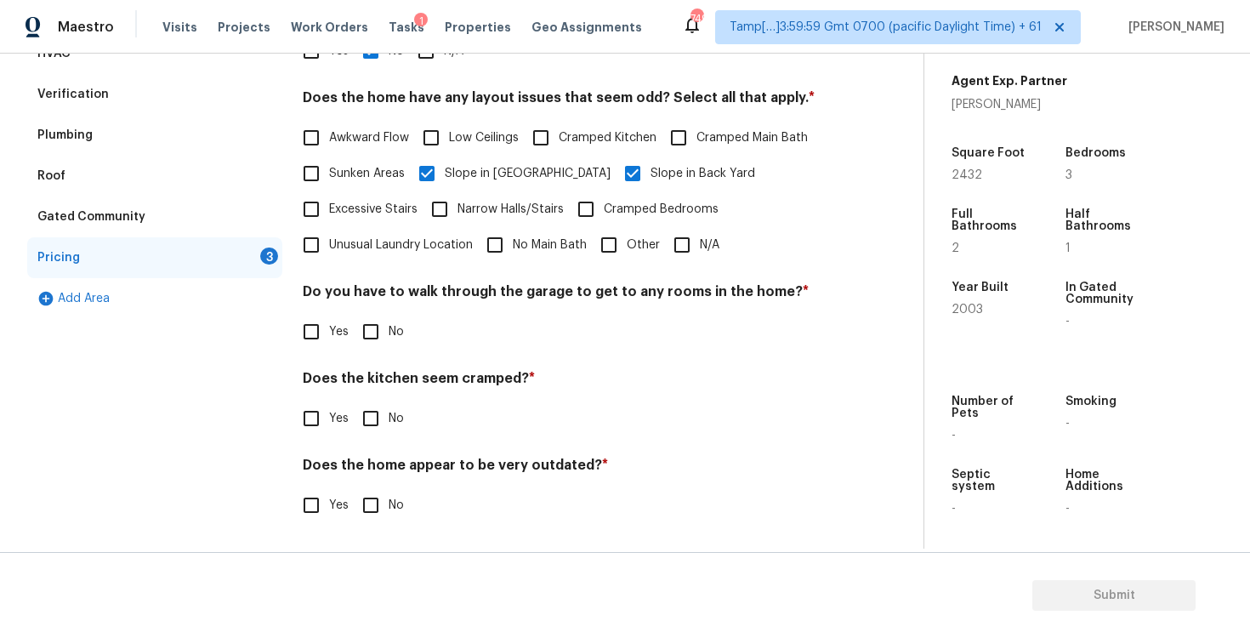
scroll to position [347, 0]
click at [374, 334] on input "No" at bounding box center [371, 332] width 36 height 36
checkbox input "true"
click at [371, 399] on div "Does the kitchen seem cramped? * Yes No" at bounding box center [565, 405] width 525 height 66
click at [372, 429] on input "No" at bounding box center [371, 418] width 36 height 36
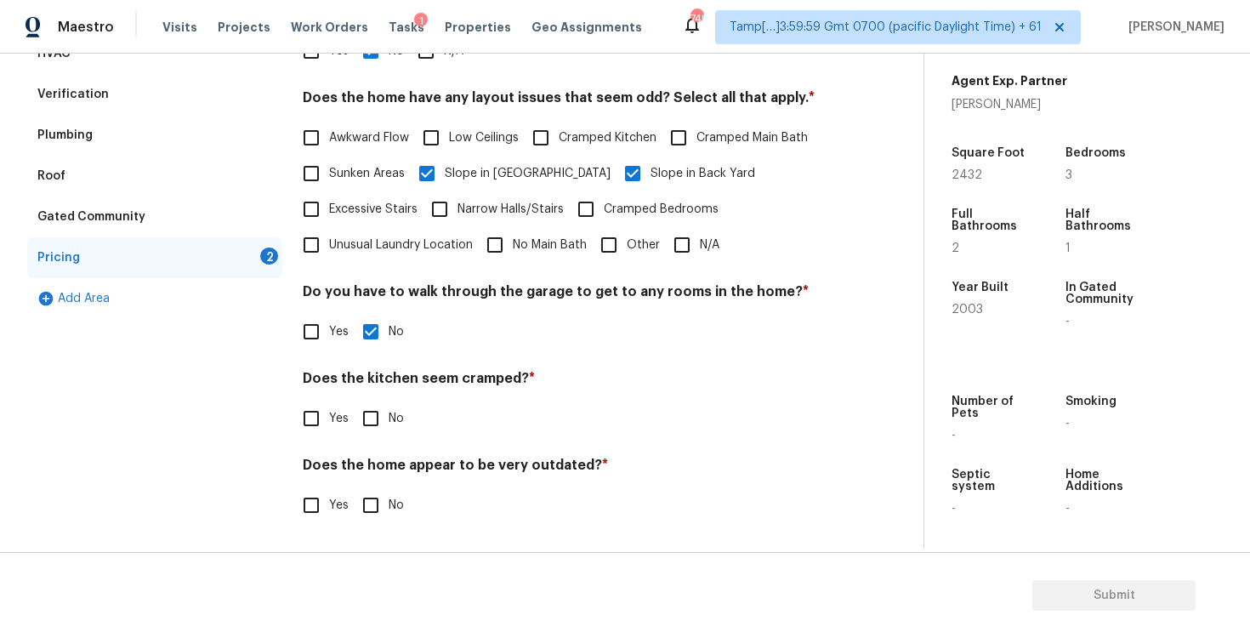
checkbox input "true"
click at [366, 491] on input "No" at bounding box center [371, 507] width 36 height 36
checkbox input "true"
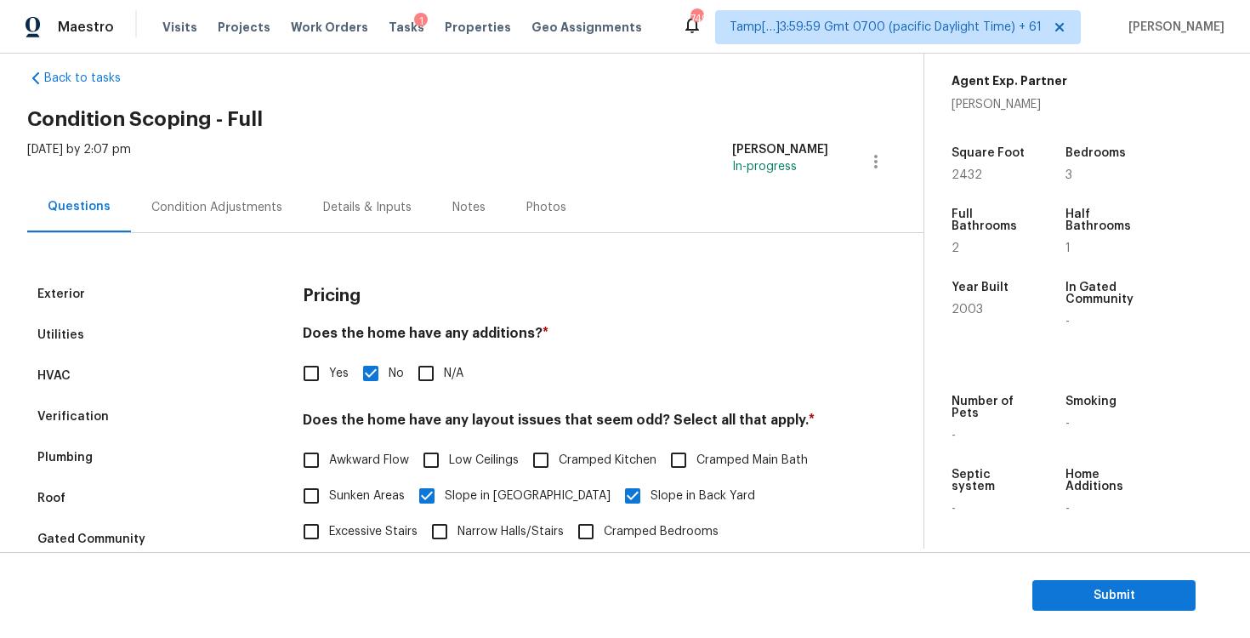
scroll to position [0, 0]
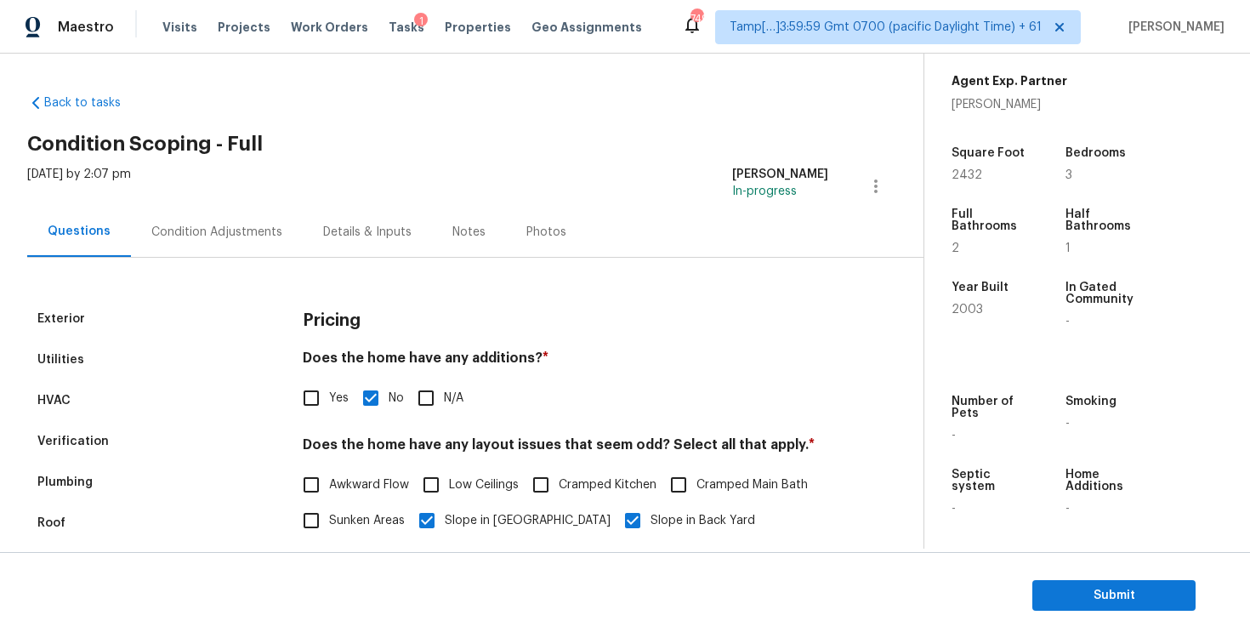
click at [213, 237] on div "Condition Adjustments" at bounding box center [216, 232] width 131 height 17
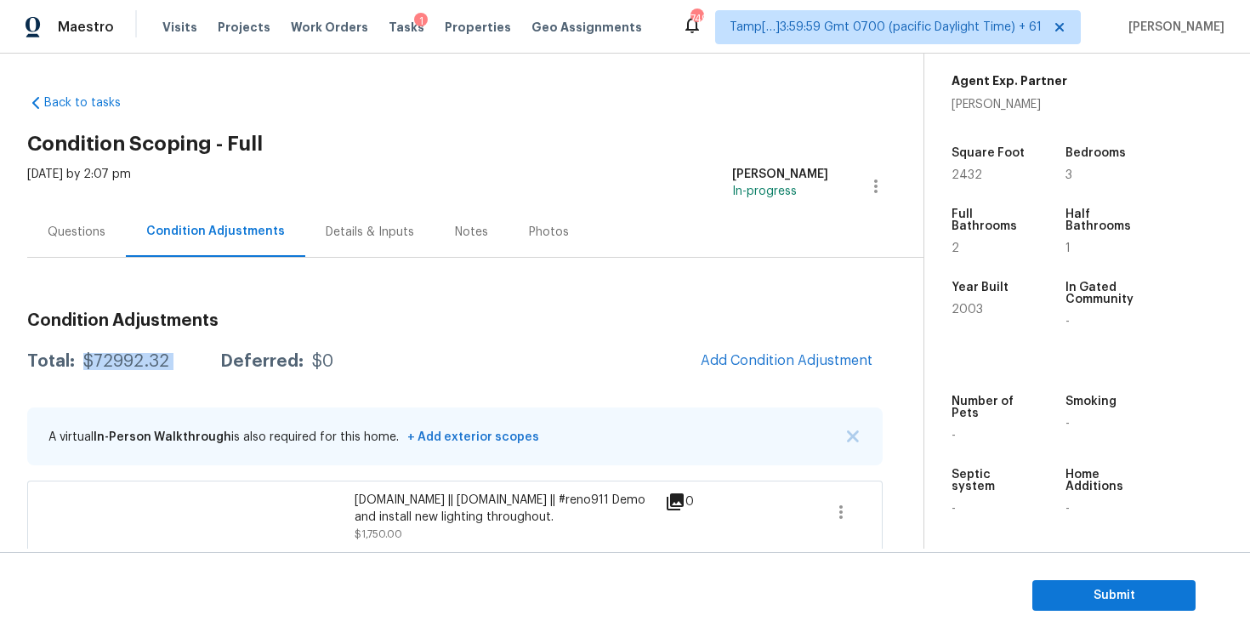
drag, startPoint x: 82, startPoint y: 359, endPoint x: 190, endPoint y: 357, distance: 108.9
click at [190, 358] on div "Total: $72992.32 Deferred: $0" at bounding box center [180, 361] width 306 height 17
copy div "$72992.32"
click at [770, 378] on button "Add Condition Adjustment" at bounding box center [786, 361] width 192 height 36
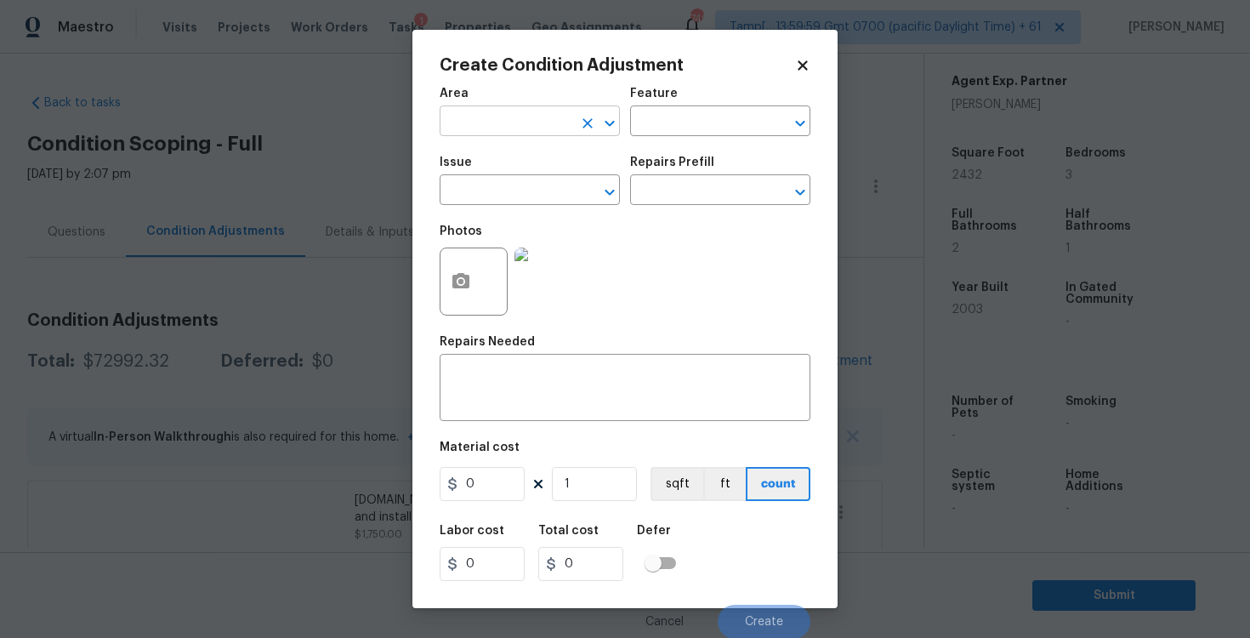
click at [515, 125] on input "text" at bounding box center [506, 123] width 133 height 26
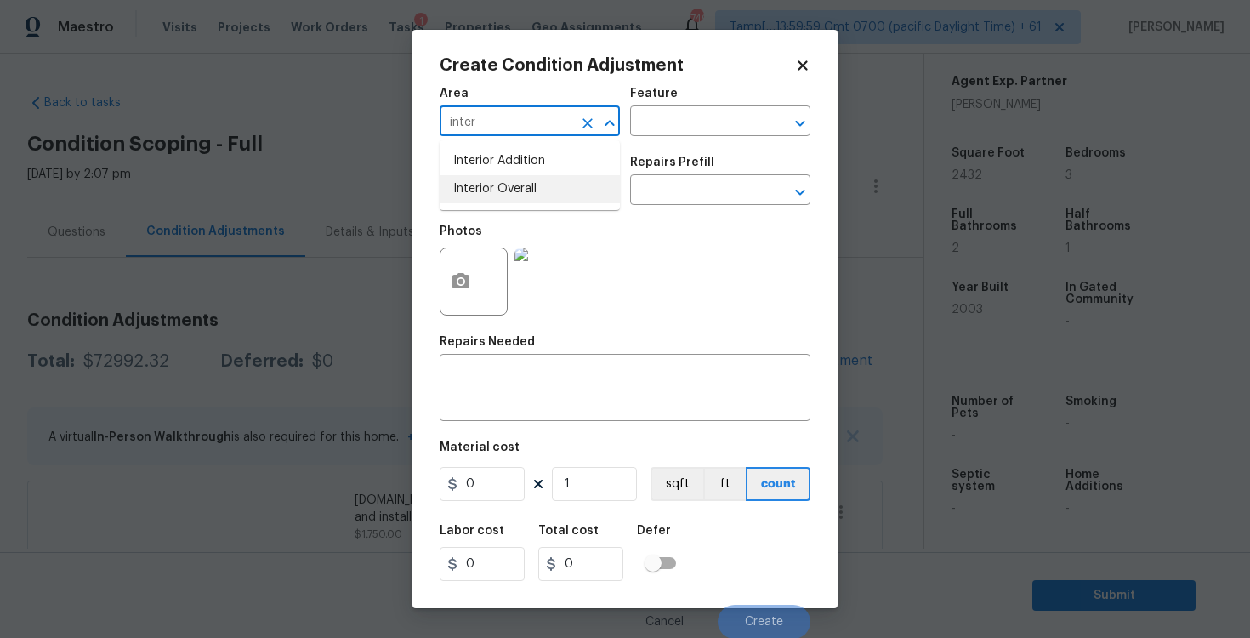
click at [503, 184] on li "Interior Overall" at bounding box center [530, 189] width 180 height 28
type input "Interior Overall"
click at [503, 184] on input "text" at bounding box center [506, 192] width 133 height 26
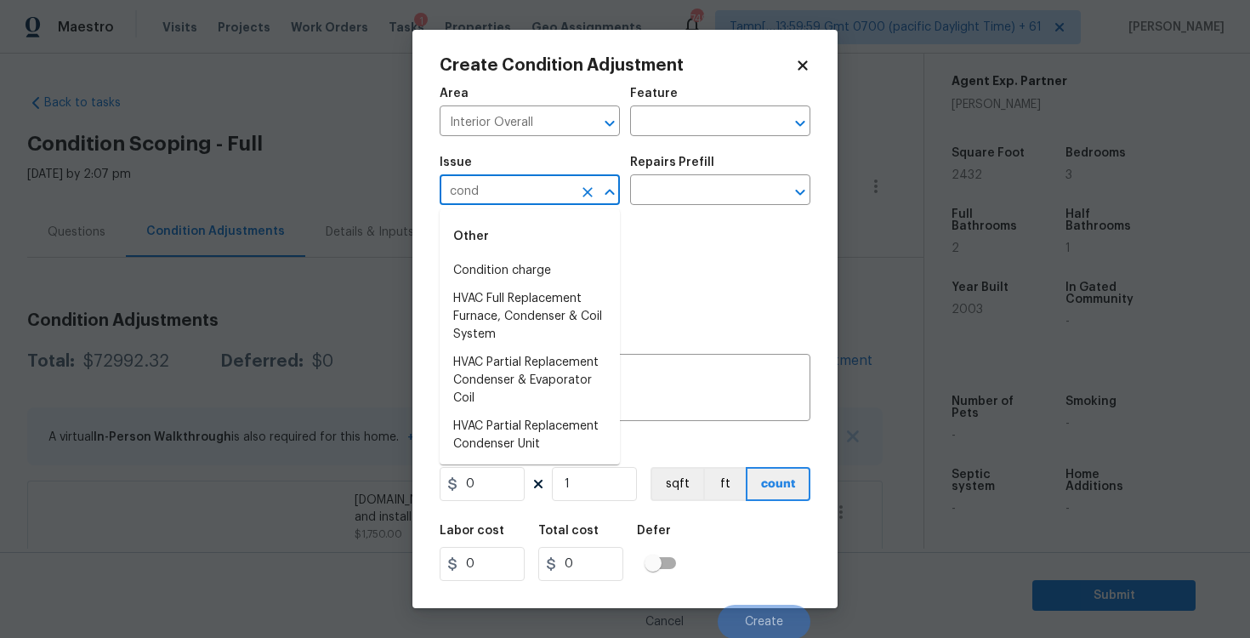
click at [515, 270] on li "Condition charge" at bounding box center [530, 271] width 180 height 28
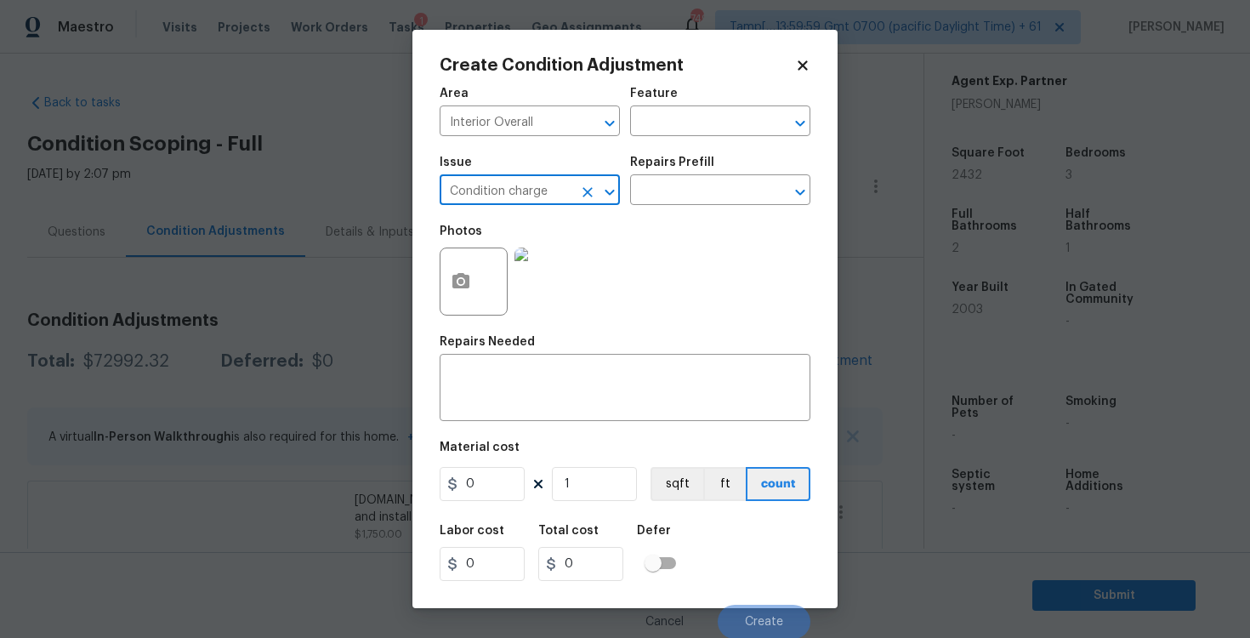
type input "Condition charge"
click at [687, 174] on div "Repairs Prefill" at bounding box center [720, 167] width 180 height 22
click at [685, 190] on input "text" at bounding box center [696, 192] width 133 height 26
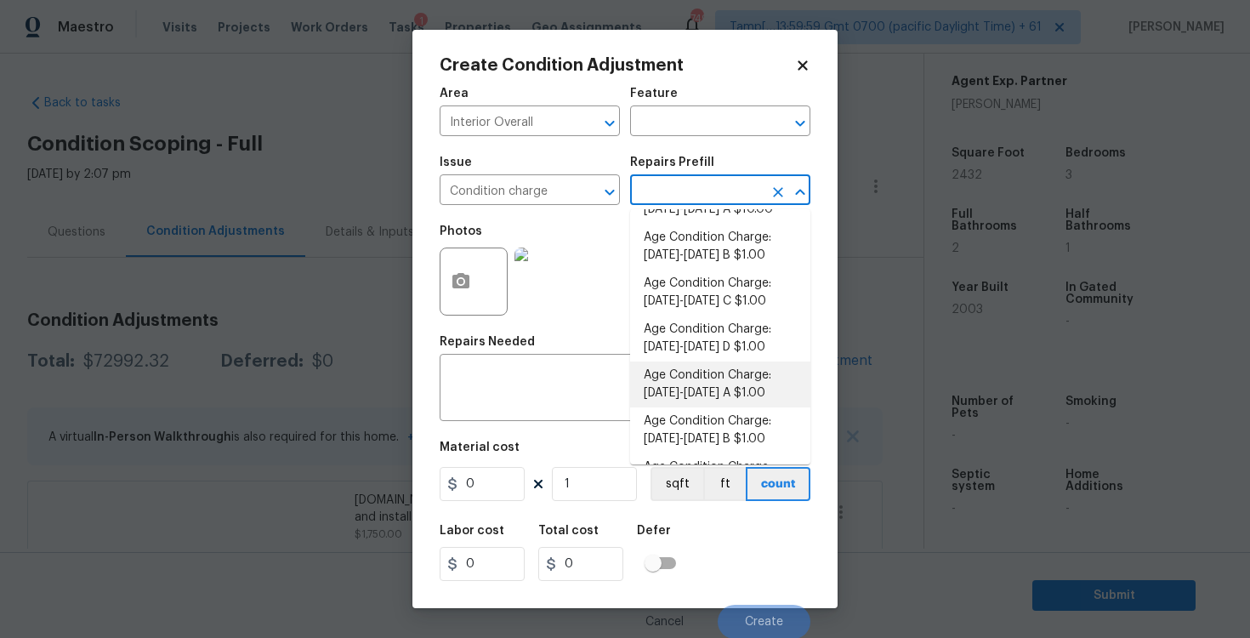
scroll to position [404, 0]
click at [702, 316] on li "Age Condition Charge: 1993-2008 C $1.00" at bounding box center [720, 294] width 180 height 46
type input "Home Readiness Packages"
type textarea "Age Condition Charge: 1993-2008 C"
type input "1"
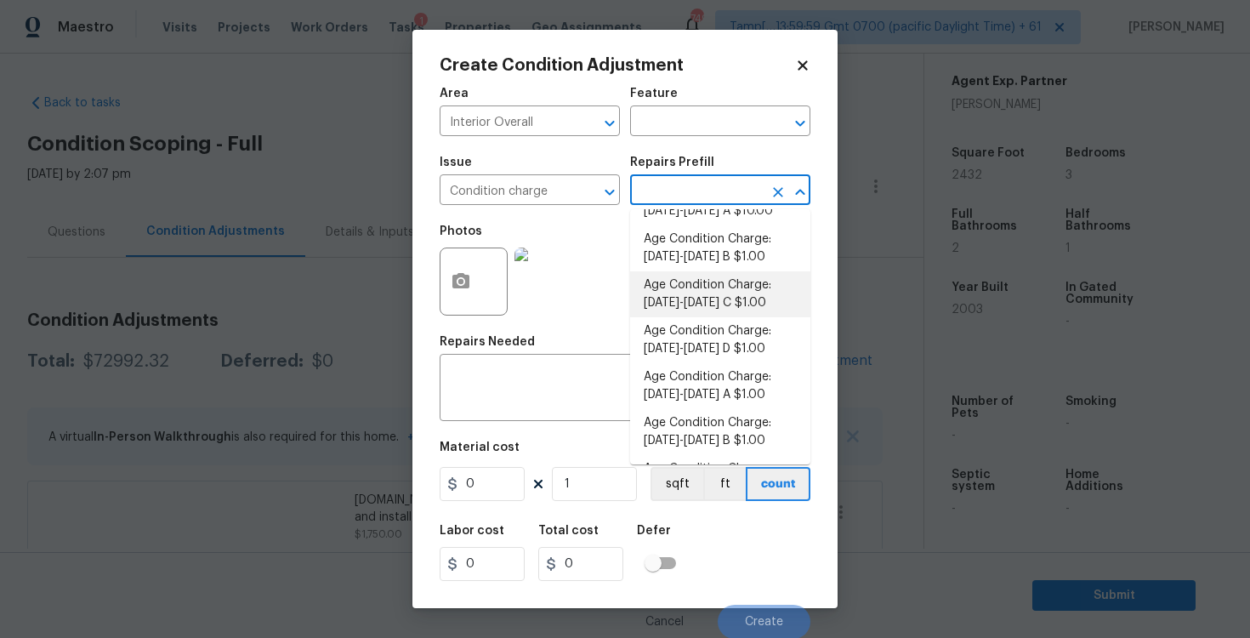
type input "1"
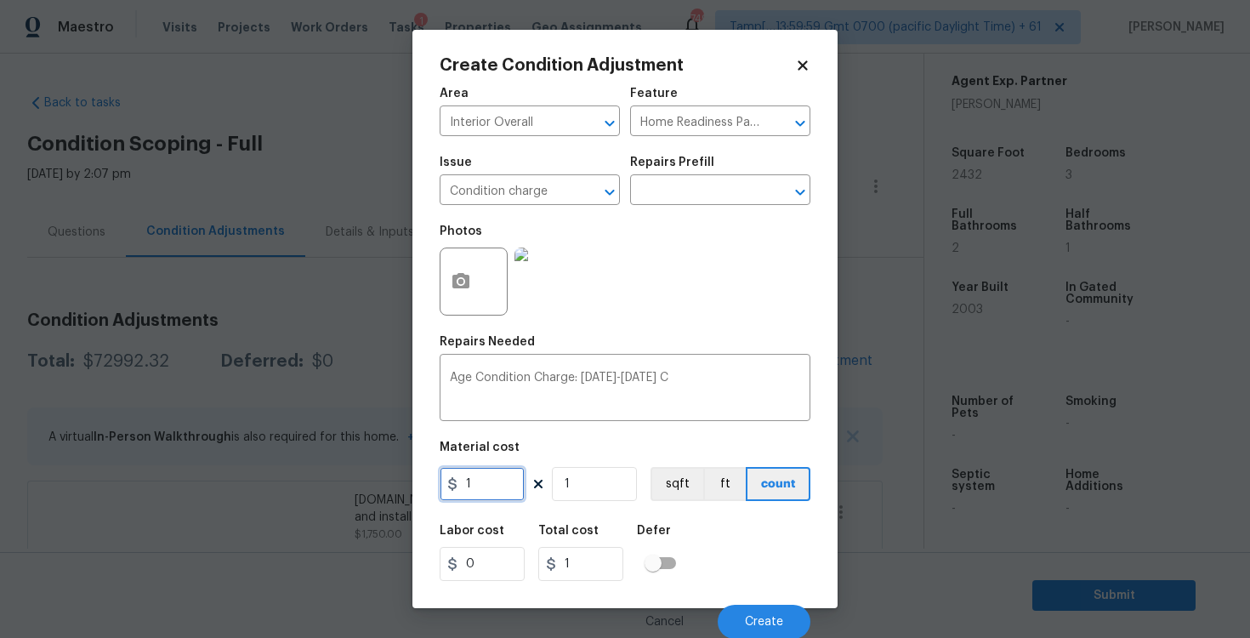
click at [507, 477] on input "1" at bounding box center [482, 484] width 85 height 34
type input "2000"
click at [695, 505] on div "Area Interior Overall ​ Feature Home Readiness Packages ​ Issue Condition charg…" at bounding box center [625, 357] width 371 height 561
type input "2000"
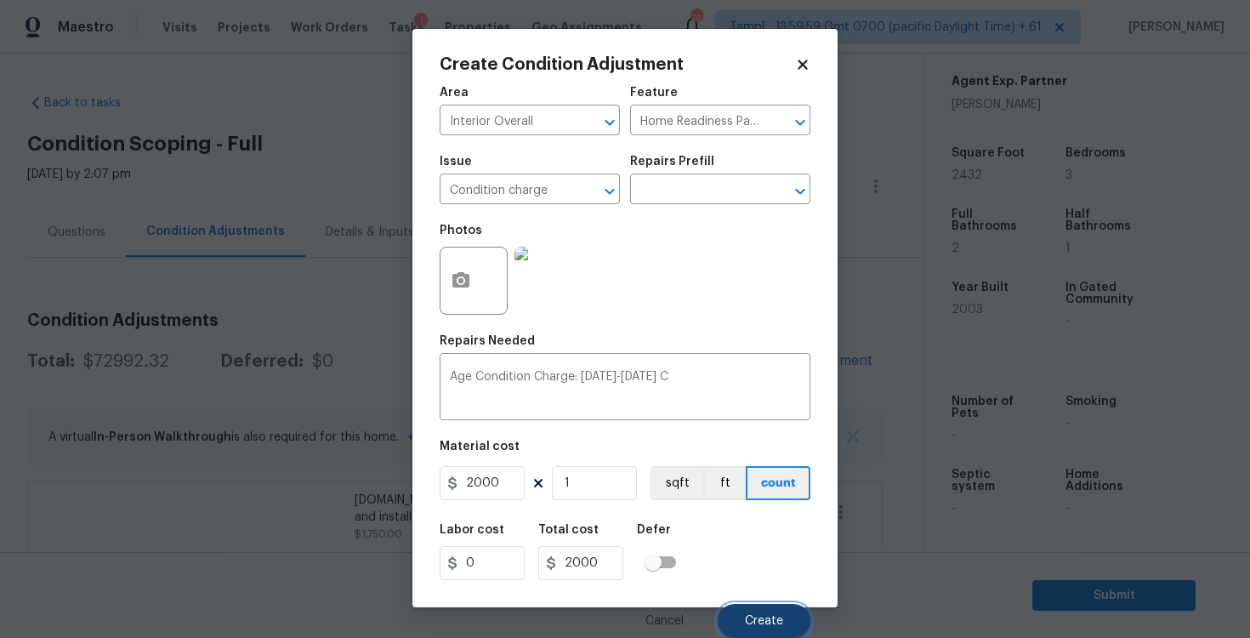
click at [764, 606] on button "Create" at bounding box center [764, 621] width 93 height 34
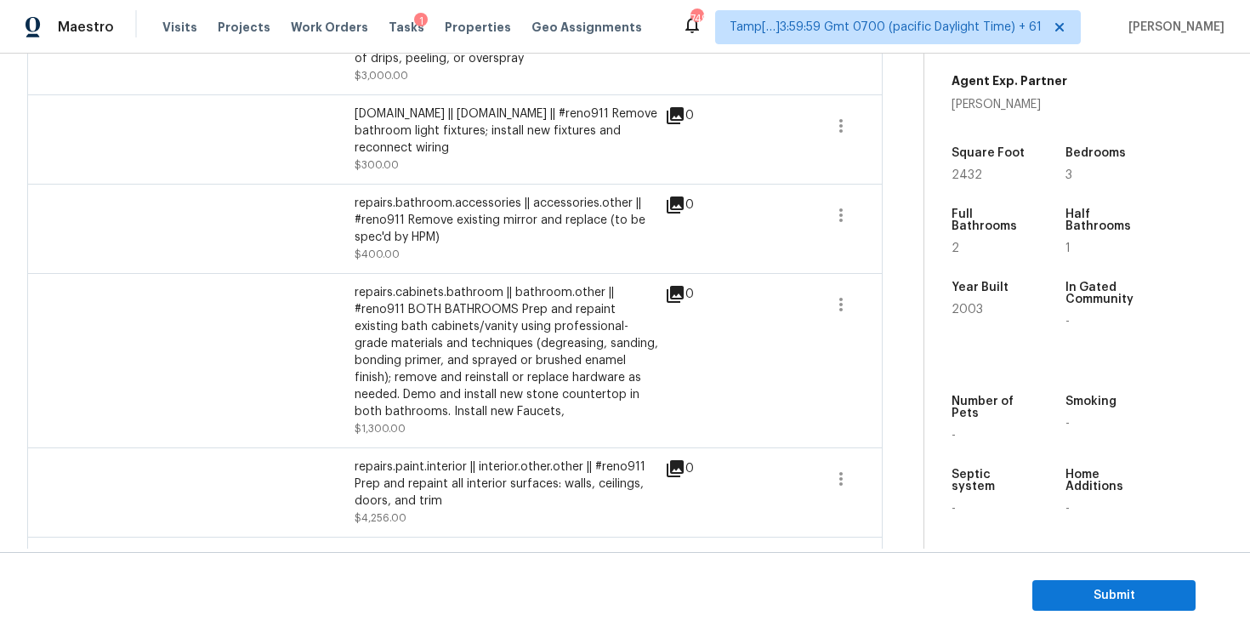
scroll to position [0, 0]
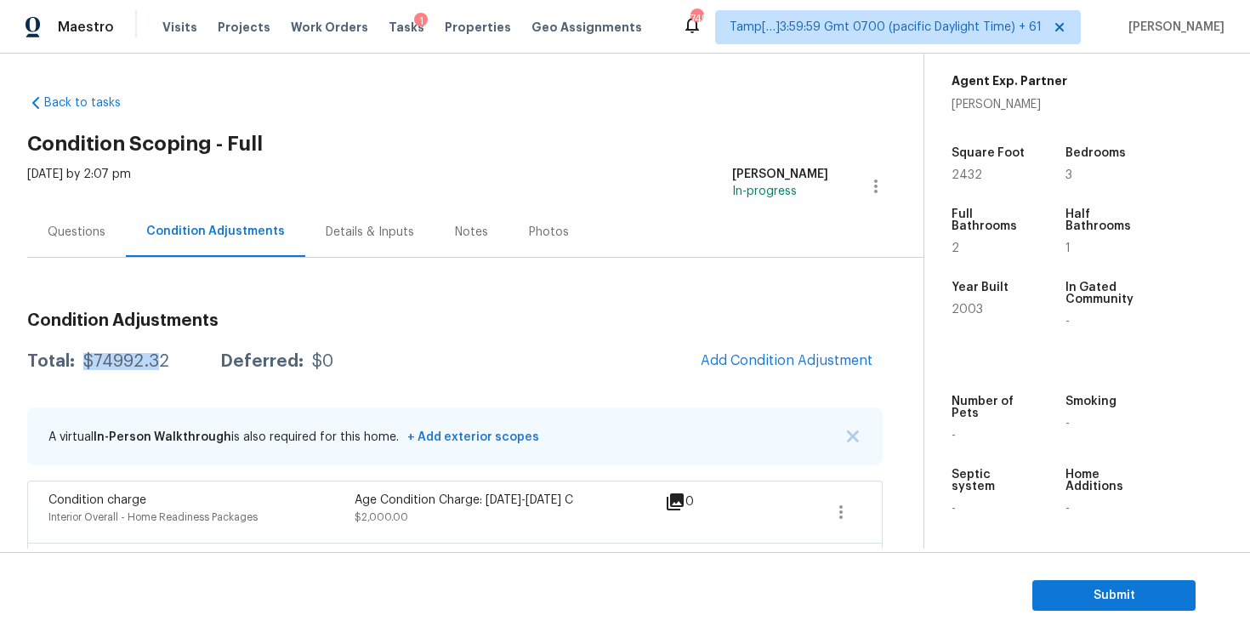
drag, startPoint x: 82, startPoint y: 358, endPoint x: 159, endPoint y: 361, distance: 76.6
click at [159, 362] on div "$74992.32" at bounding box center [126, 361] width 86 height 17
copy div "$74992.3"
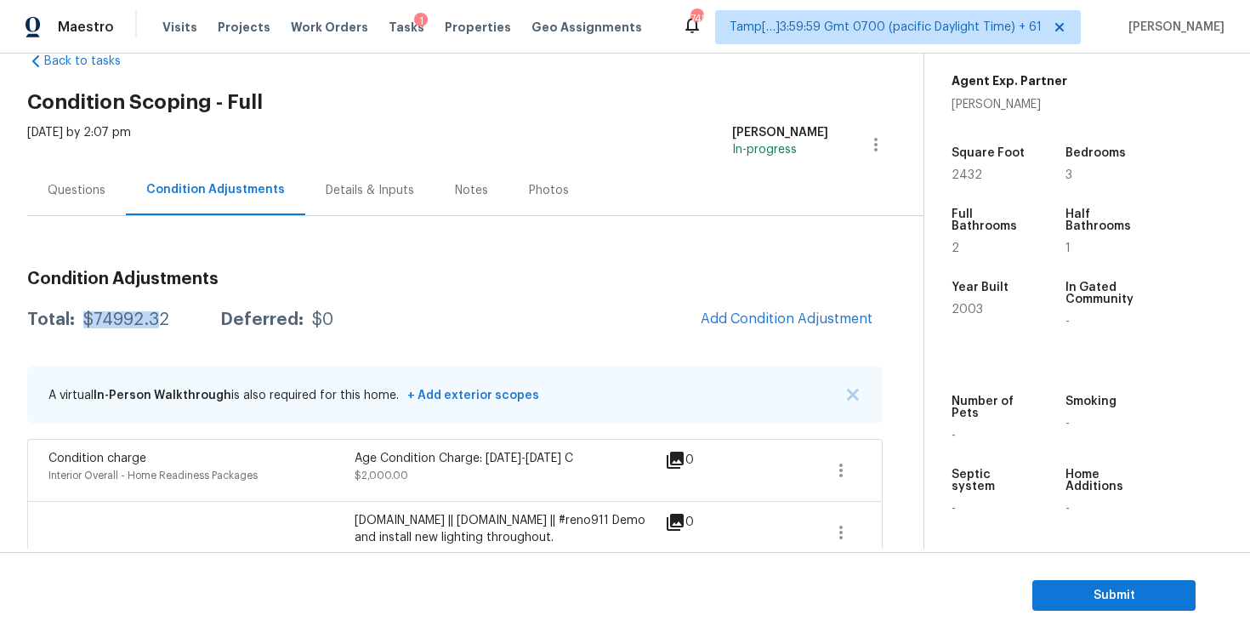
click at [78, 201] on div "Questions" at bounding box center [76, 190] width 99 height 50
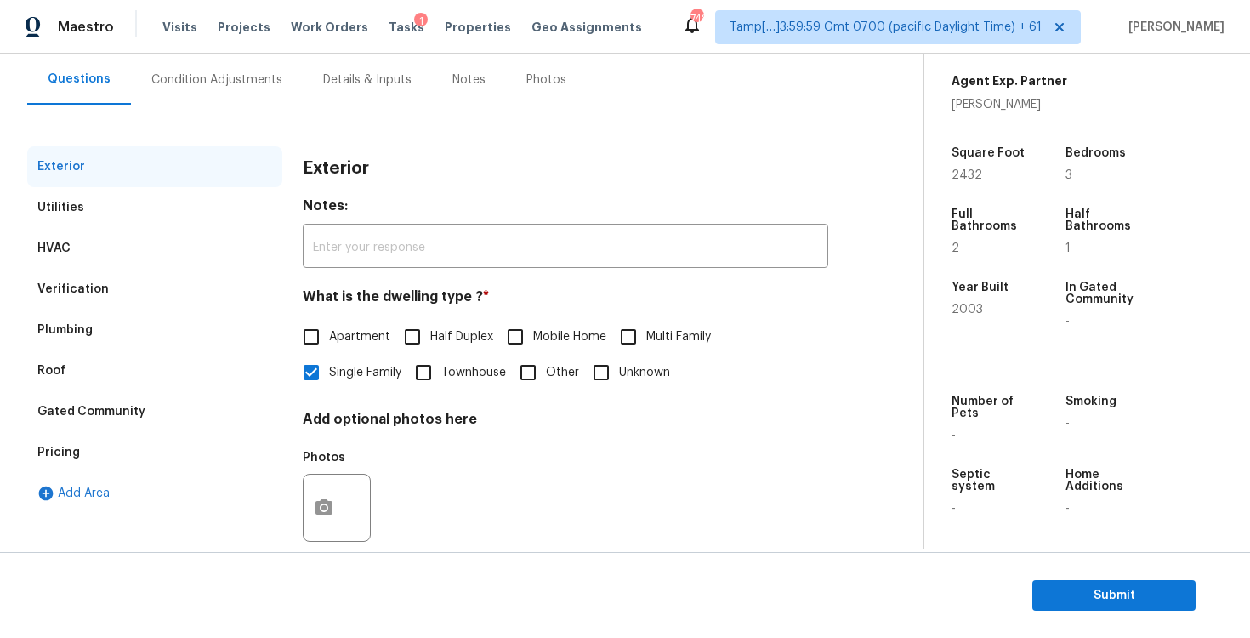
scroll to position [176, 0]
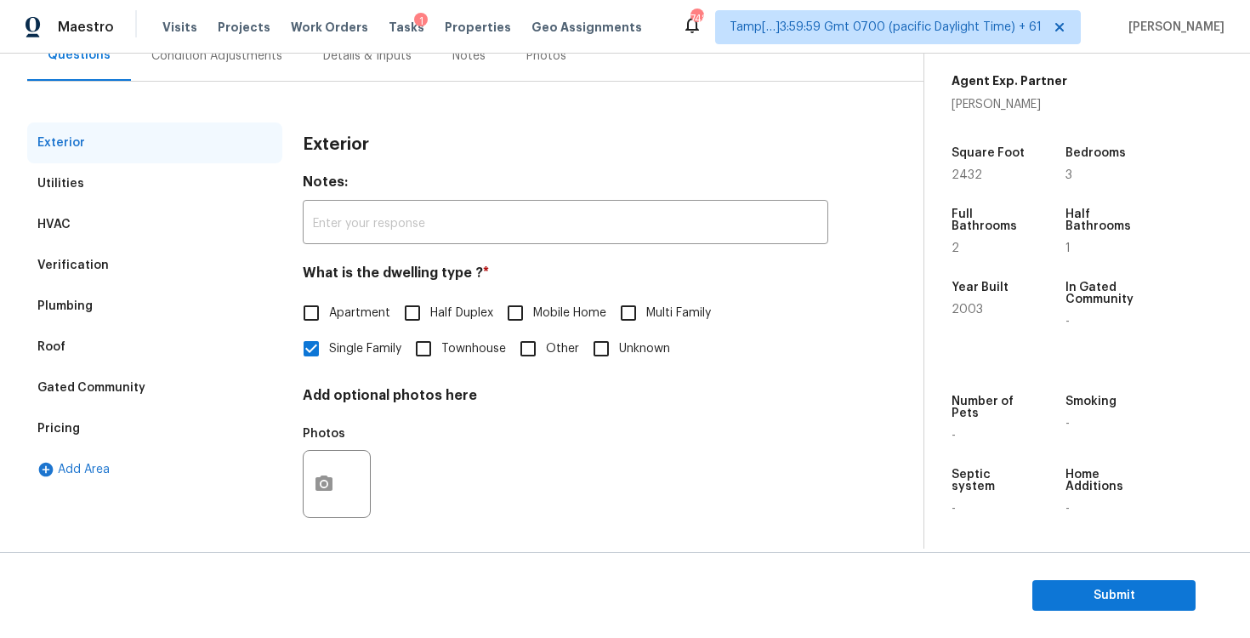
click at [206, 273] on div "Verification" at bounding box center [154, 265] width 255 height 41
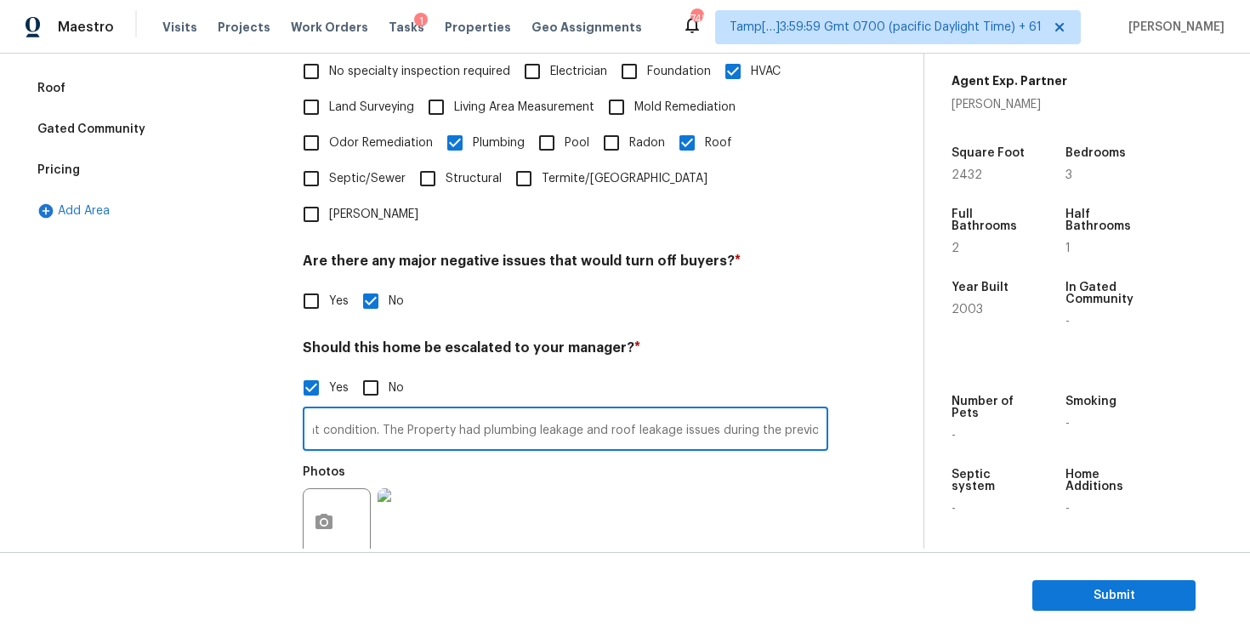
scroll to position [0, 1399]
drag, startPoint x: 443, startPoint y: 375, endPoint x: 843, endPoint y: 387, distance: 399.8
click at [843, 387] on div "Exterior Utilities HVAC Verification Plumbing Roof Gated Community Pricing Add …" at bounding box center [454, 277] width 855 height 827
click at [265, 432] on div "Exterior Utilities HVAC Verification Plumbing Roof Gated Community Pricing Add …" at bounding box center [154, 277] width 255 height 827
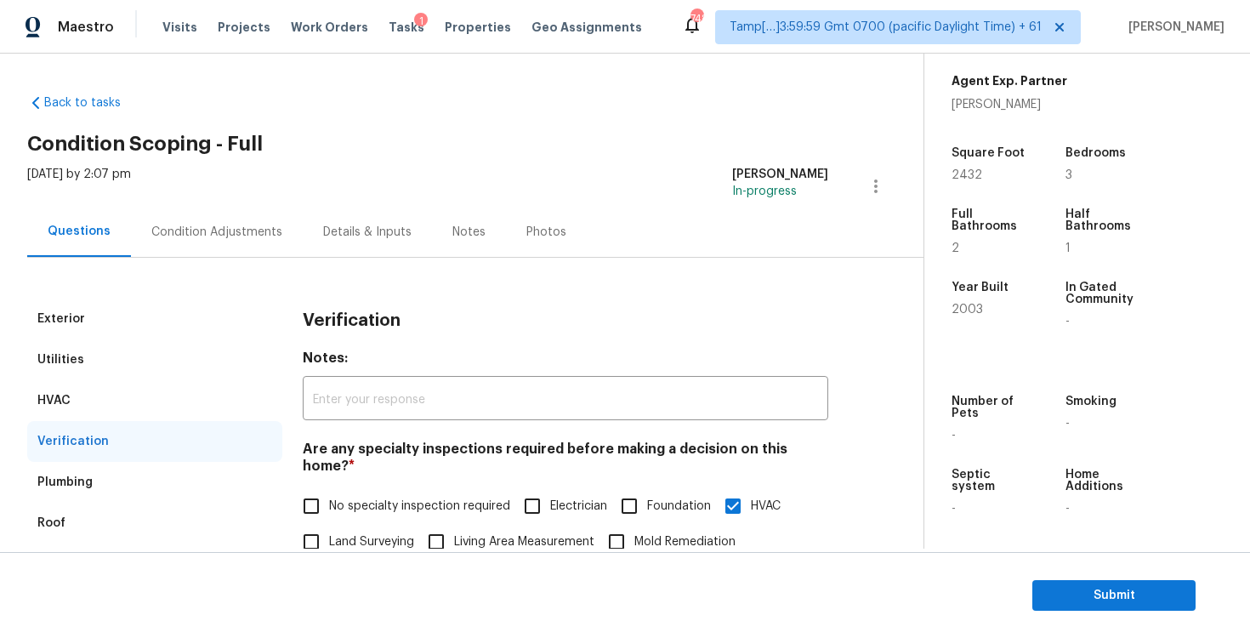
click at [257, 226] on div "Condition Adjustments" at bounding box center [216, 232] width 131 height 17
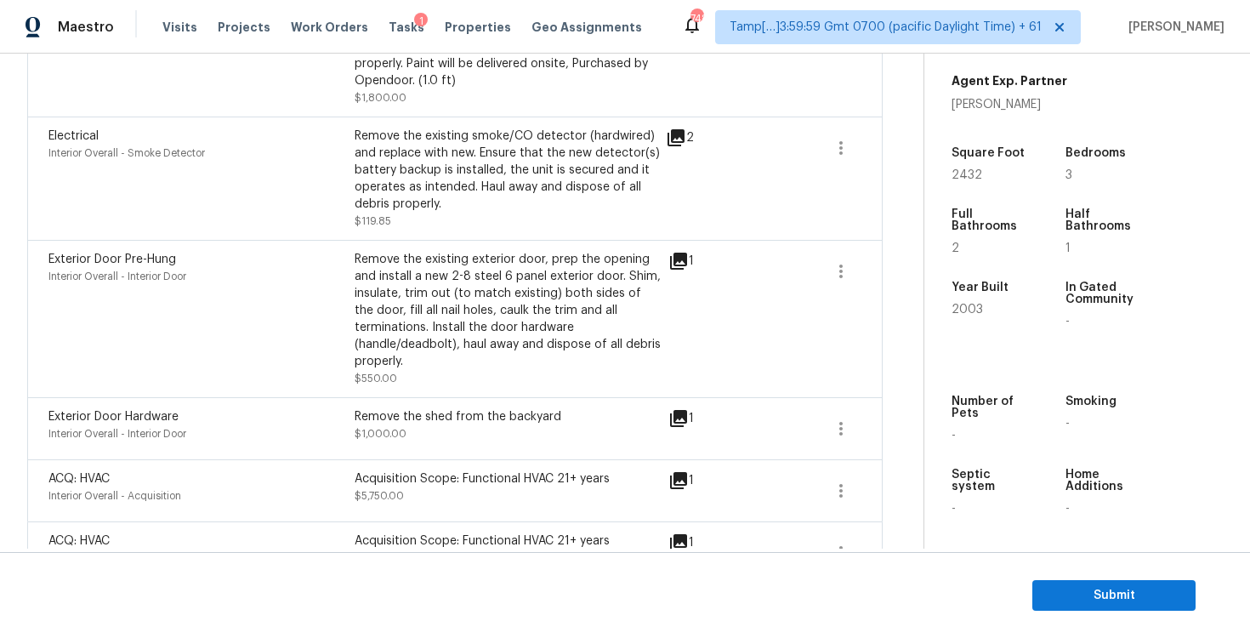
scroll to position [3643, 0]
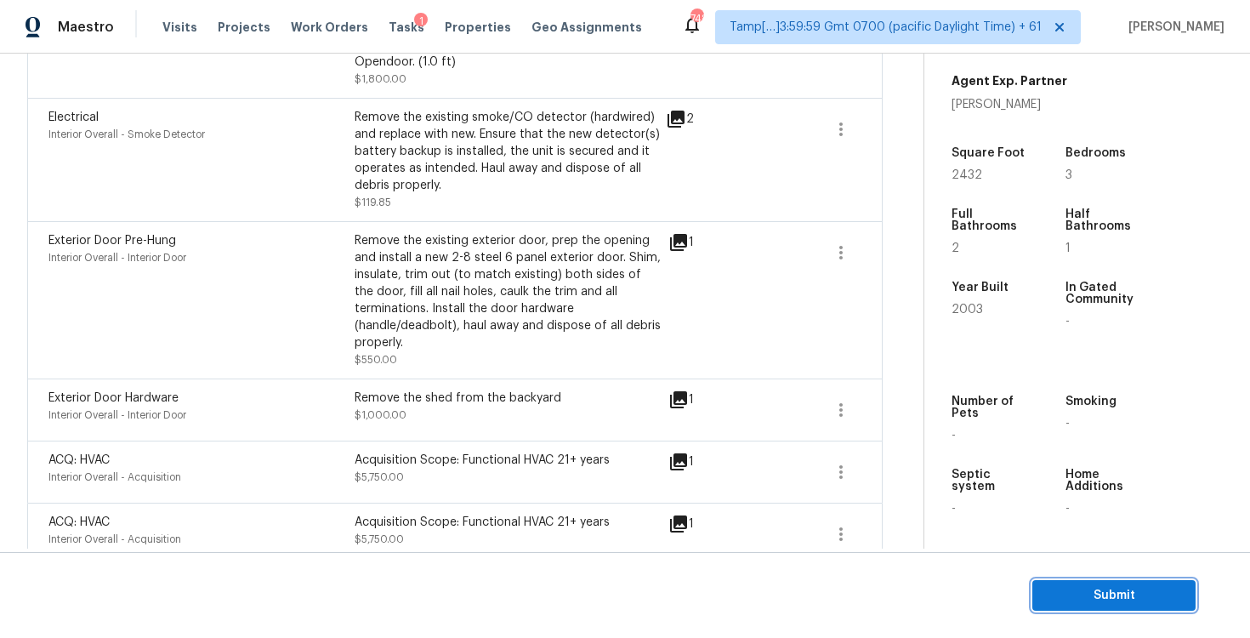
click at [1107, 580] on button "Submit" at bounding box center [1113, 595] width 163 height 31
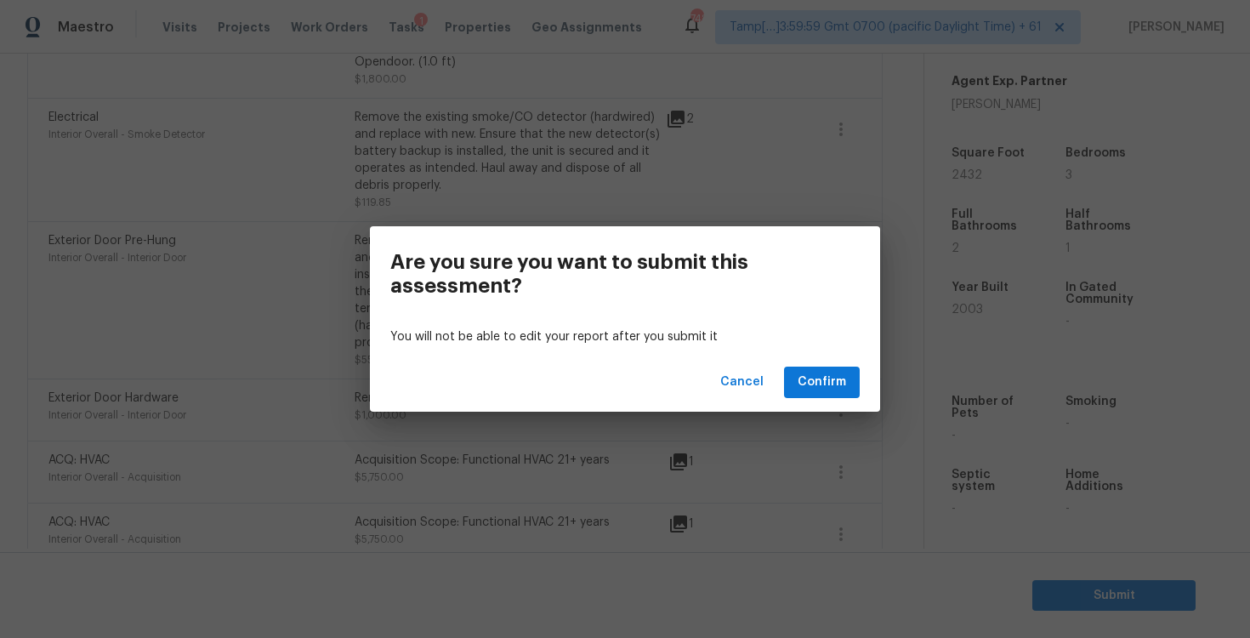
click at [836, 365] on div "Cancel Confirm" at bounding box center [625, 382] width 510 height 59
click at [830, 382] on span "Confirm" at bounding box center [822, 382] width 48 height 21
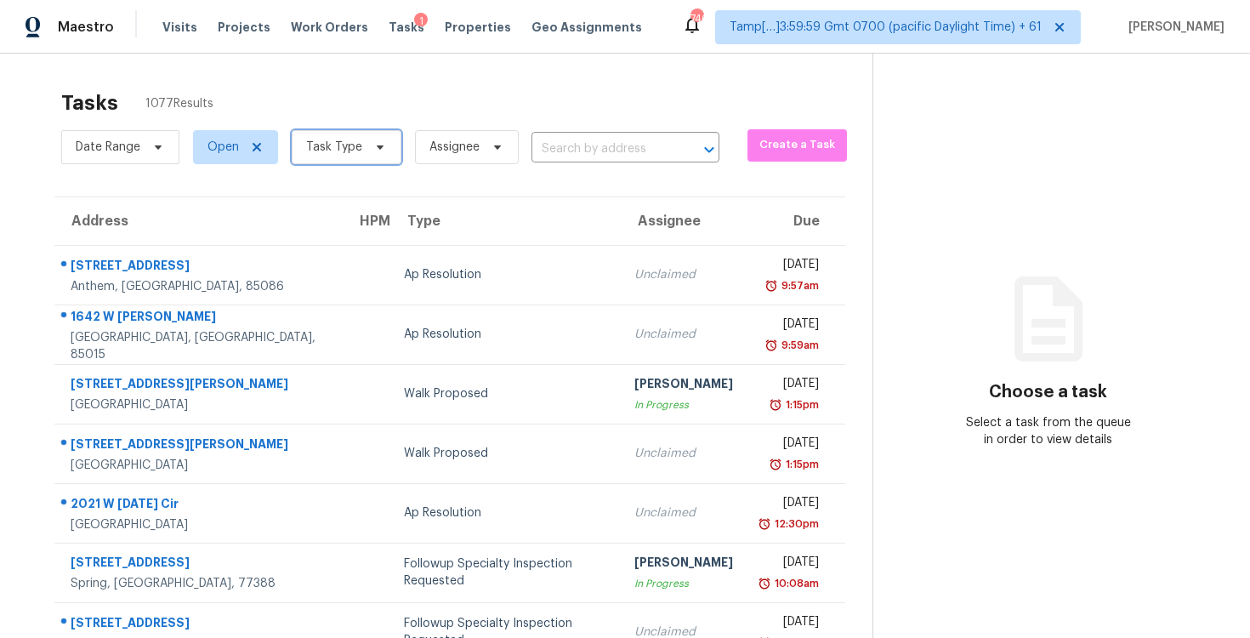
click at [327, 148] on span "Task Type" at bounding box center [334, 147] width 56 height 17
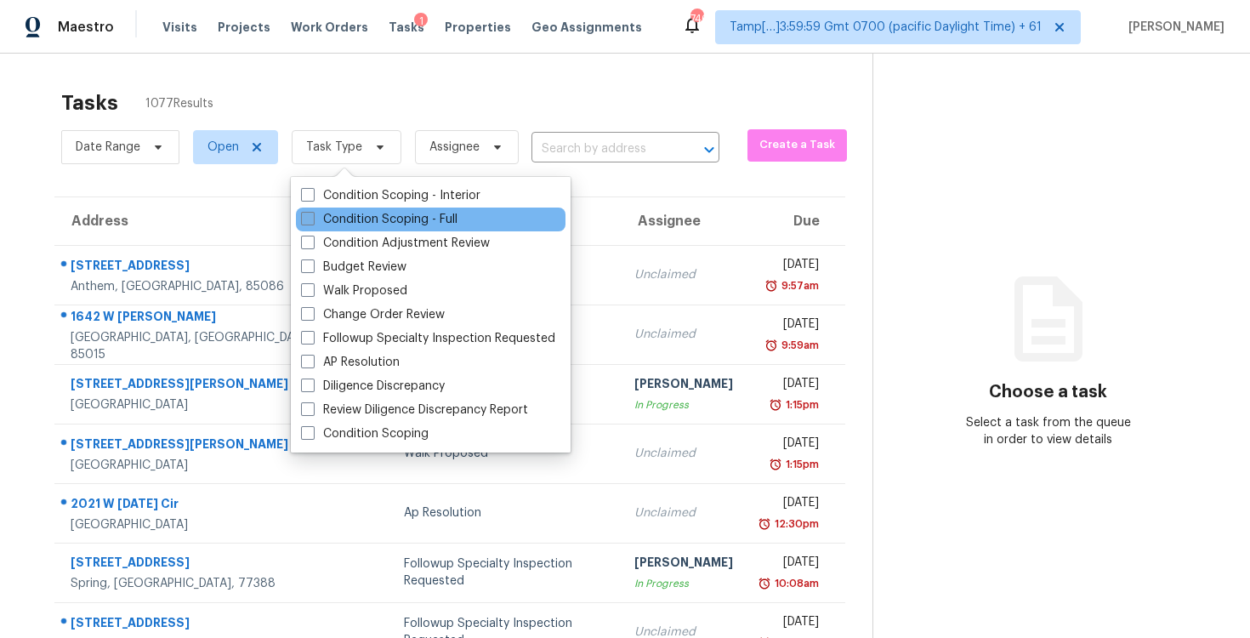
click at [373, 213] on label "Condition Scoping - Full" at bounding box center [379, 219] width 156 height 17
click at [312, 213] on input "Condition Scoping - Full" at bounding box center [306, 216] width 11 height 11
checkbox input "true"
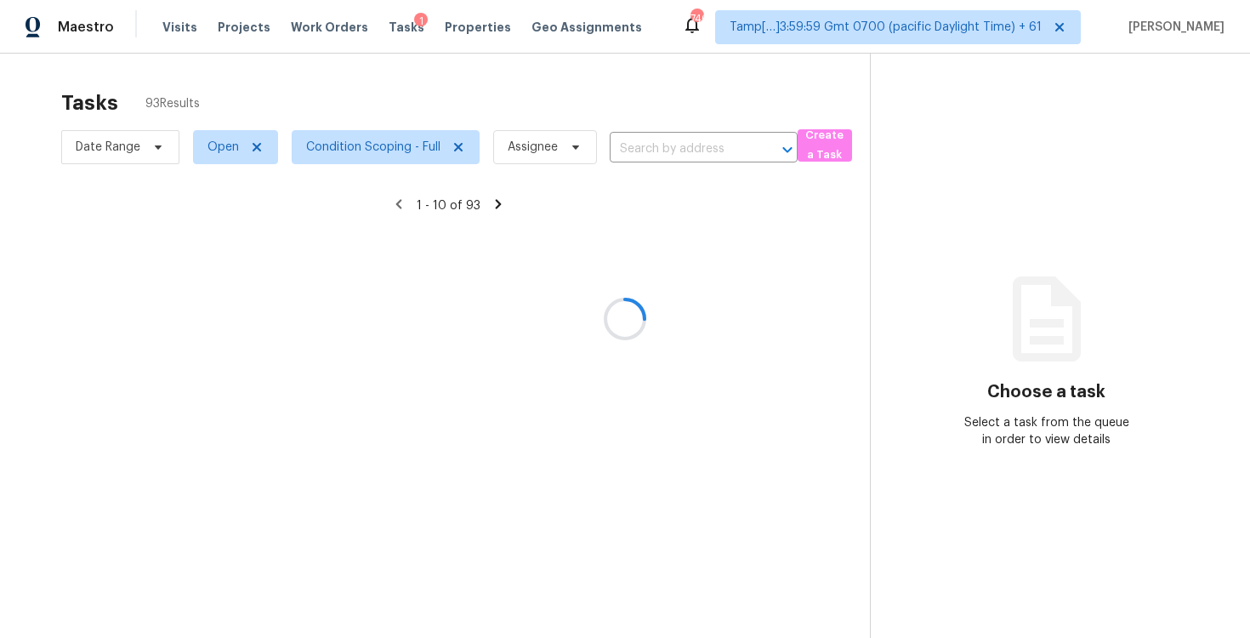
click at [335, 72] on div at bounding box center [625, 319] width 1250 height 638
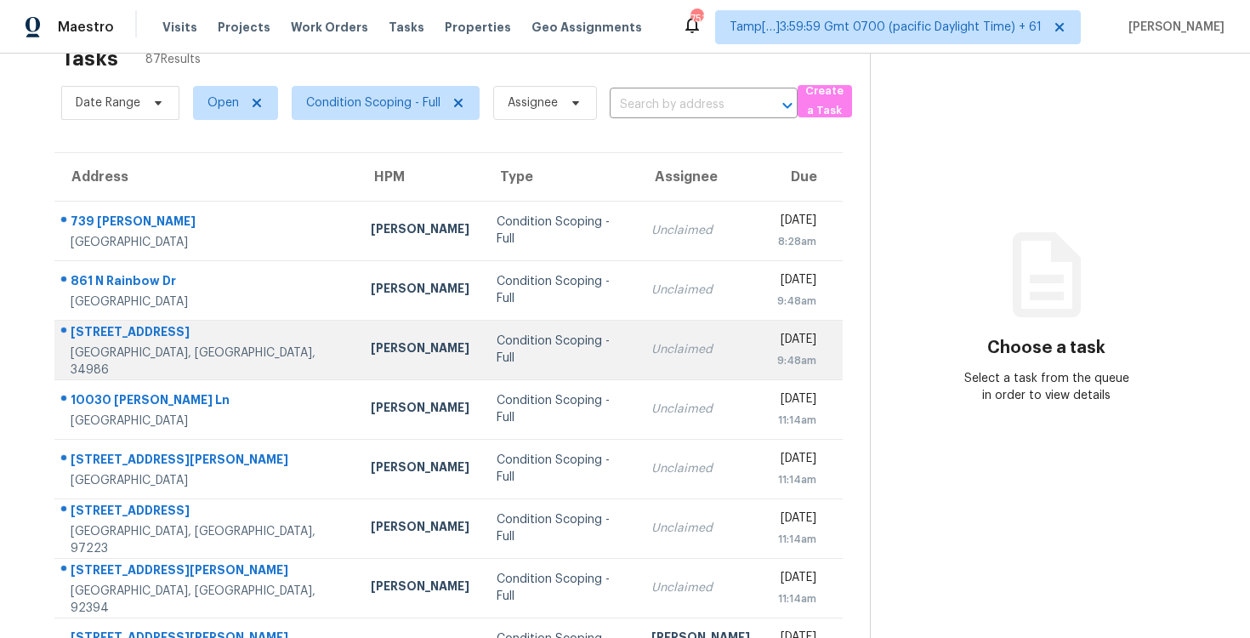
scroll to position [47, 0]
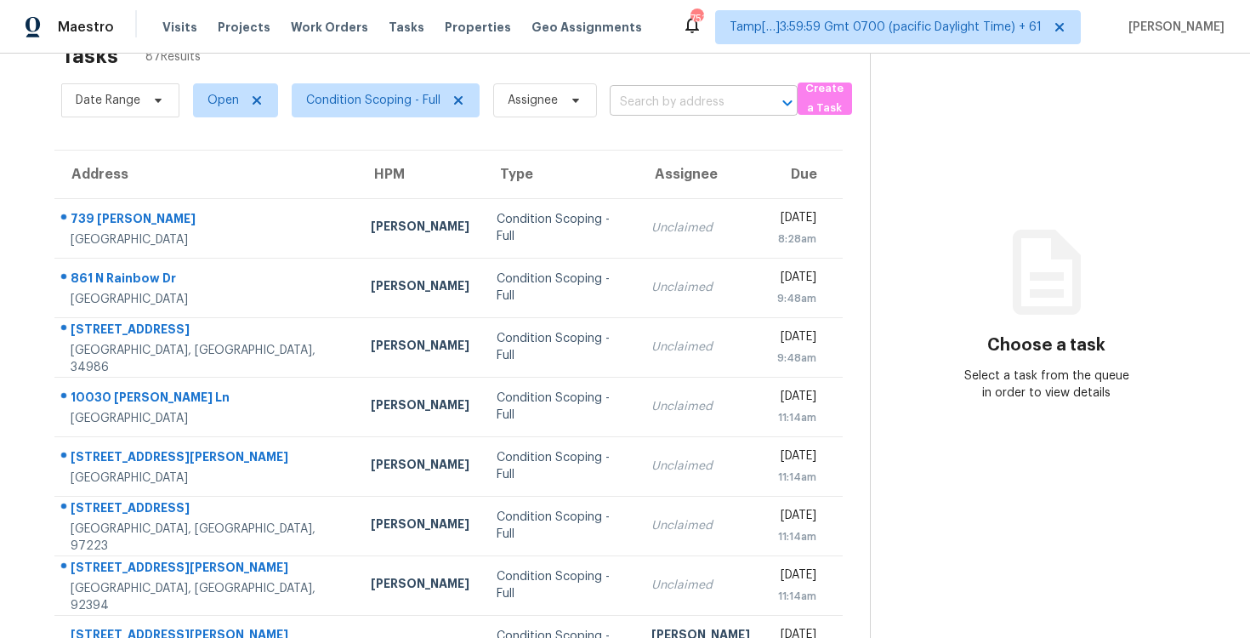
click at [649, 95] on input "text" at bounding box center [680, 102] width 140 height 26
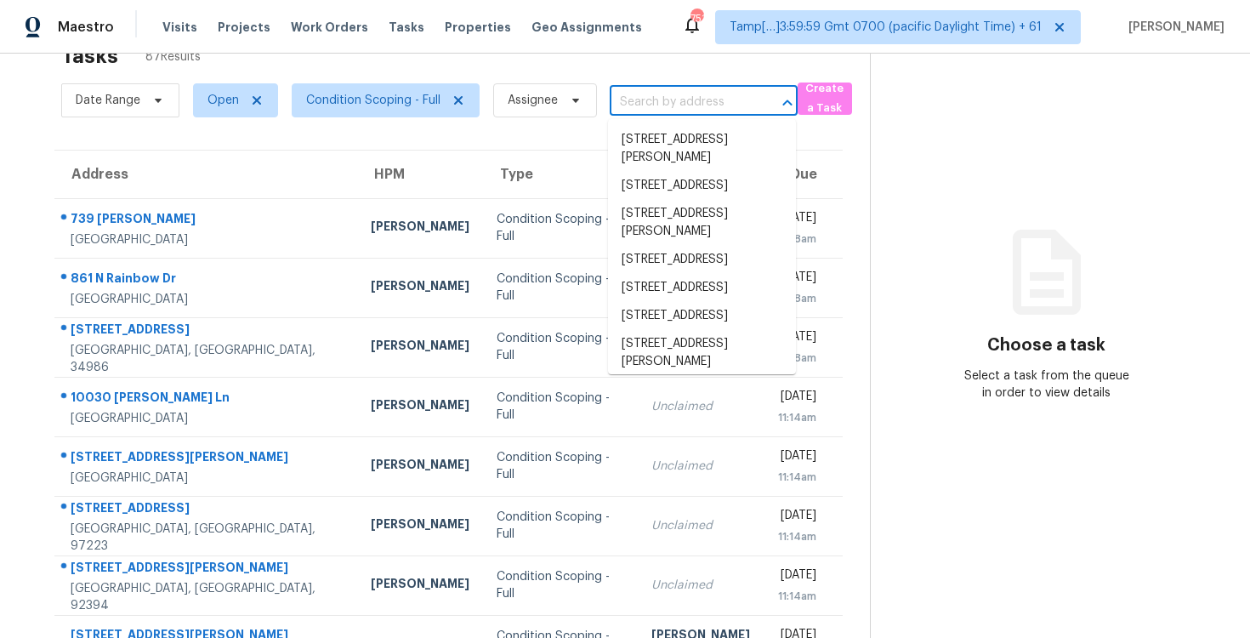
paste input "[STREET_ADDRESS][PERSON_NAME]"
type input "[STREET_ADDRESS][PERSON_NAME]"
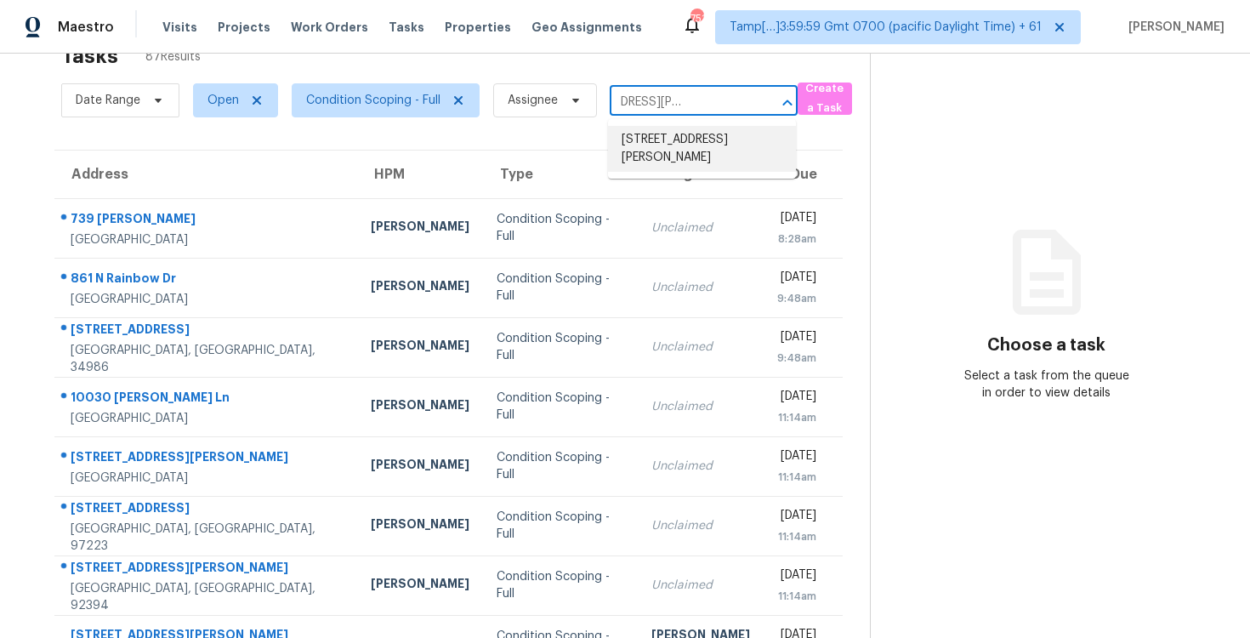
click at [678, 148] on li "[STREET_ADDRESS][PERSON_NAME]" at bounding box center [702, 149] width 188 height 46
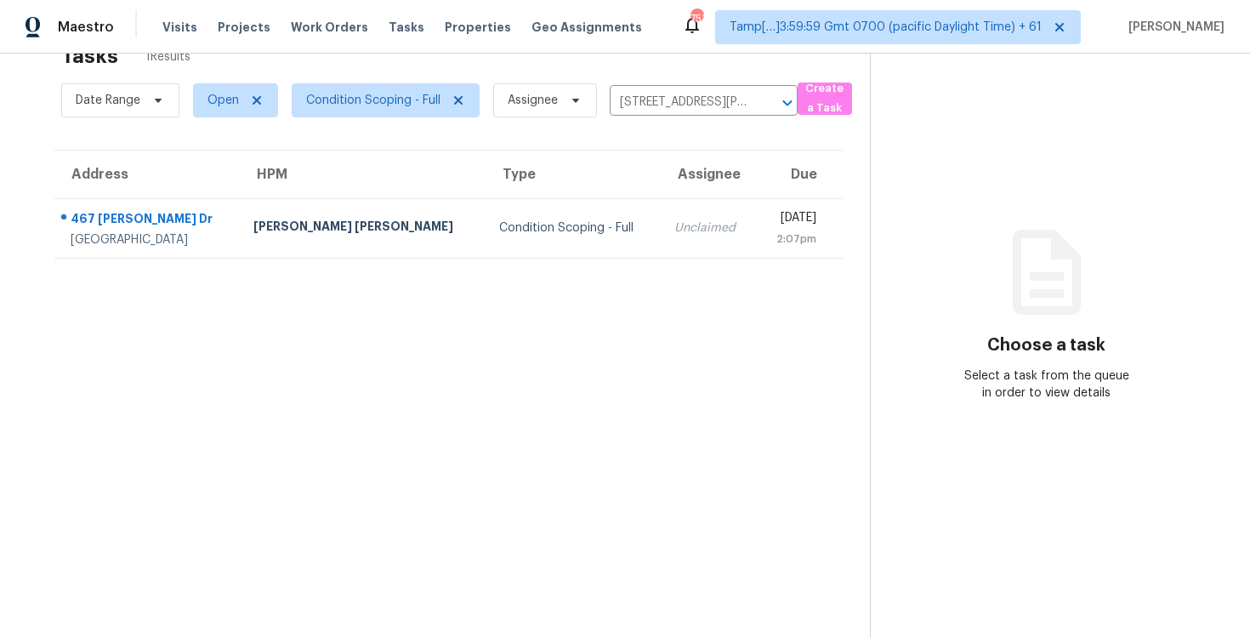
click at [756, 205] on td "[DATE] 2:07pm" at bounding box center [799, 228] width 87 height 60
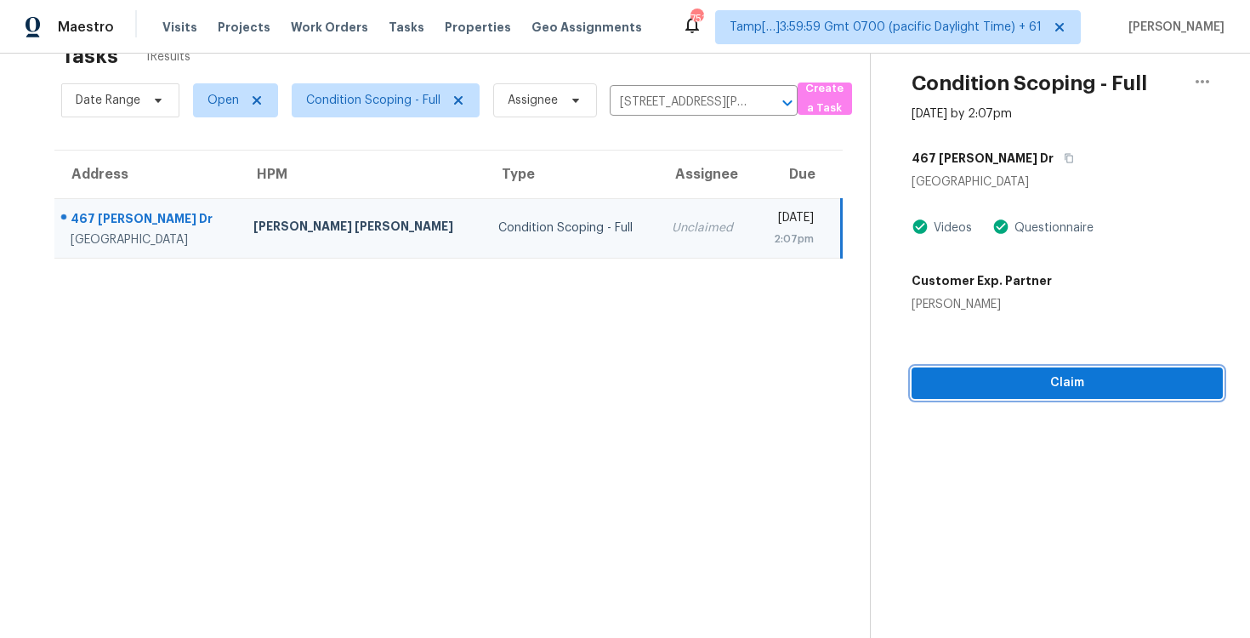
click at [1068, 398] on button "Claim" at bounding box center [1067, 382] width 311 height 31
click at [1012, 380] on span "Start Assessment" at bounding box center [1067, 382] width 284 height 21
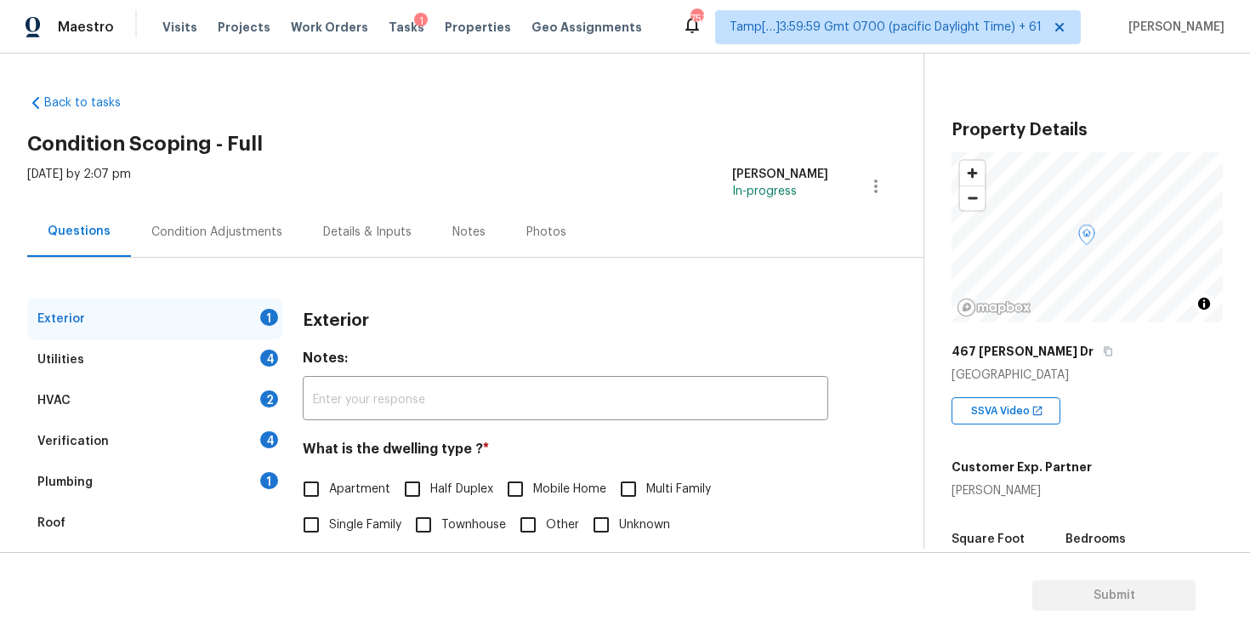
click at [234, 232] on div "Condition Adjustments" at bounding box center [216, 232] width 131 height 17
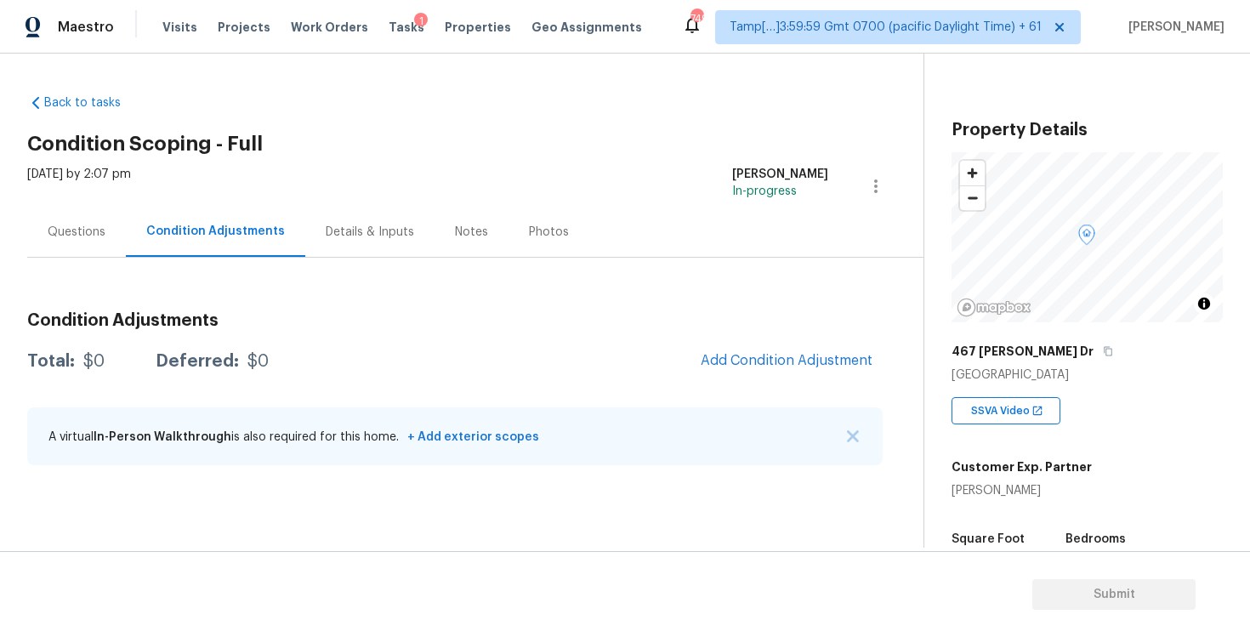
click at [439, 330] on div "Condition Adjustments Total: $0 Deferred: $0 Add Condition Adjustment A virtual…" at bounding box center [454, 389] width 855 height 182
click at [781, 354] on span "Add Condition Adjustment" at bounding box center [787, 360] width 172 height 15
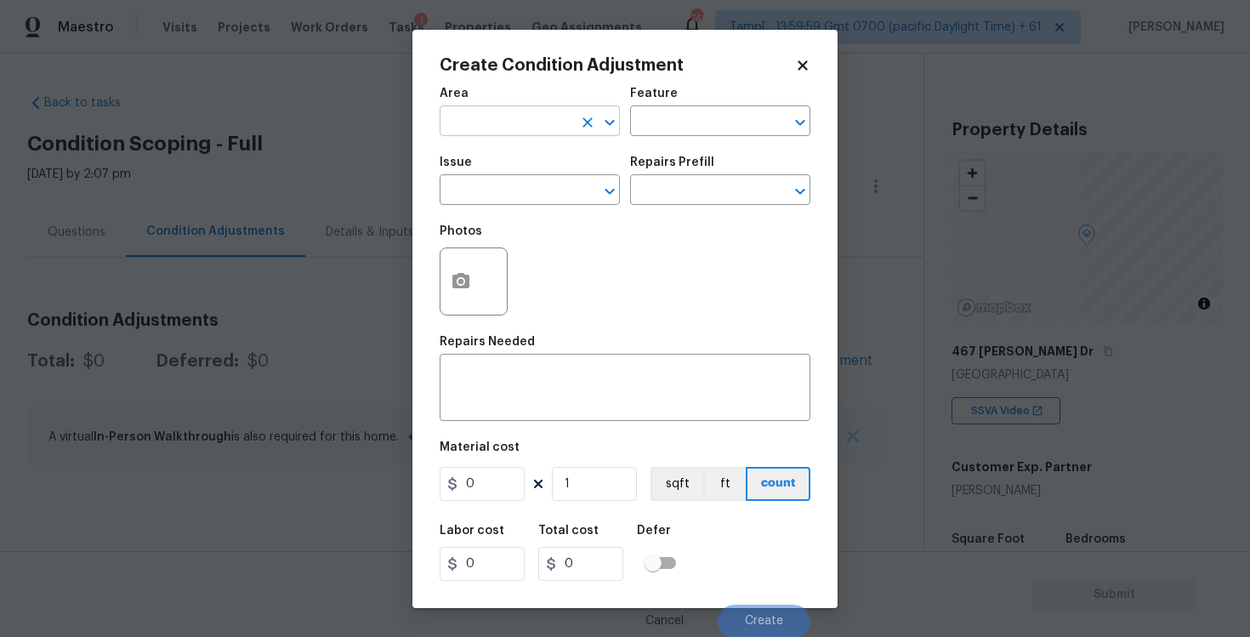
click at [534, 123] on input "text" at bounding box center [506, 123] width 133 height 26
type input "e"
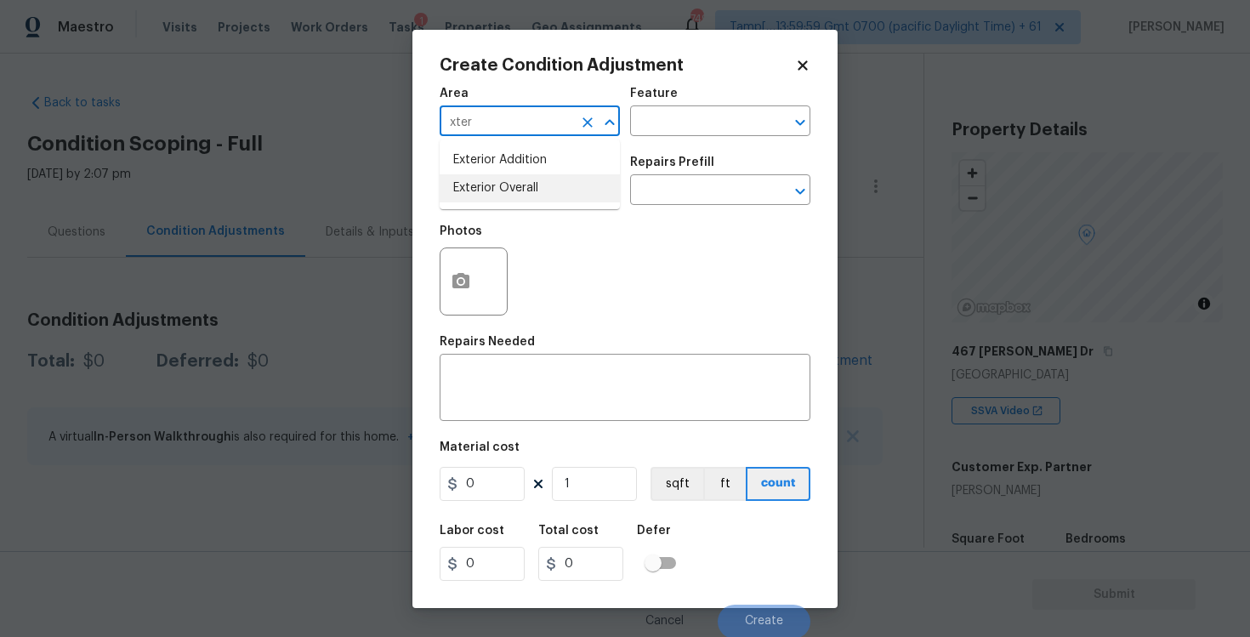
click at [544, 180] on li "Exterior Overall" at bounding box center [530, 188] width 180 height 28
type input "Exterior Overall"
click at [544, 180] on input "text" at bounding box center [506, 192] width 133 height 26
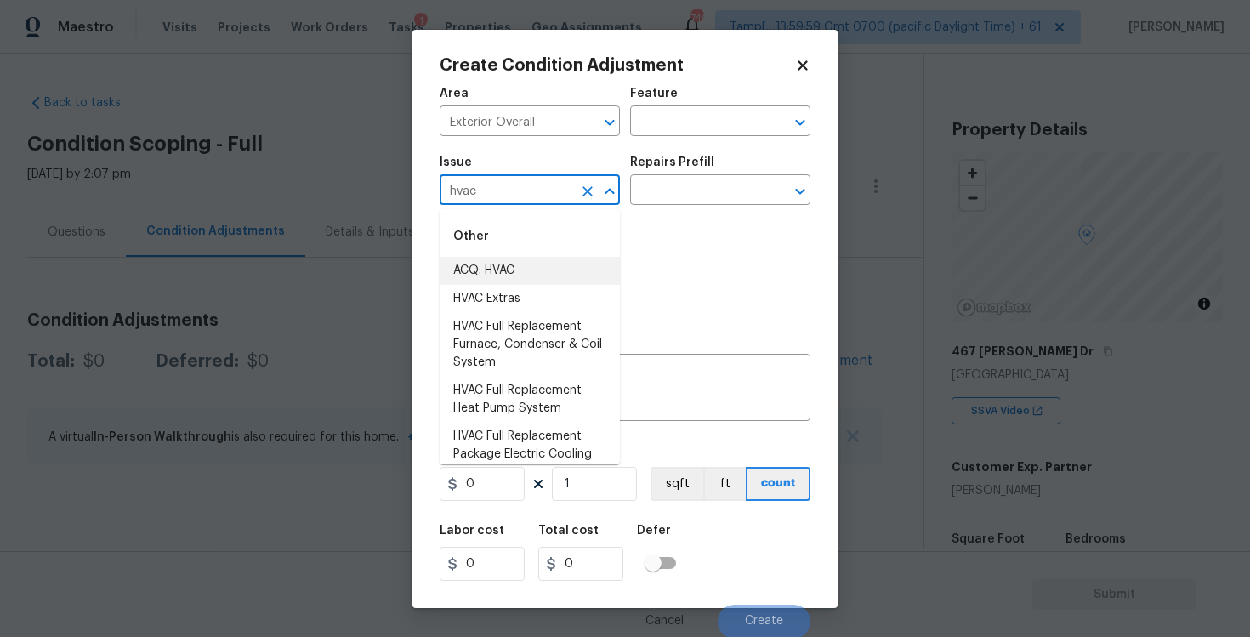
click at [547, 272] on li "ACQ: HVAC" at bounding box center [530, 271] width 180 height 28
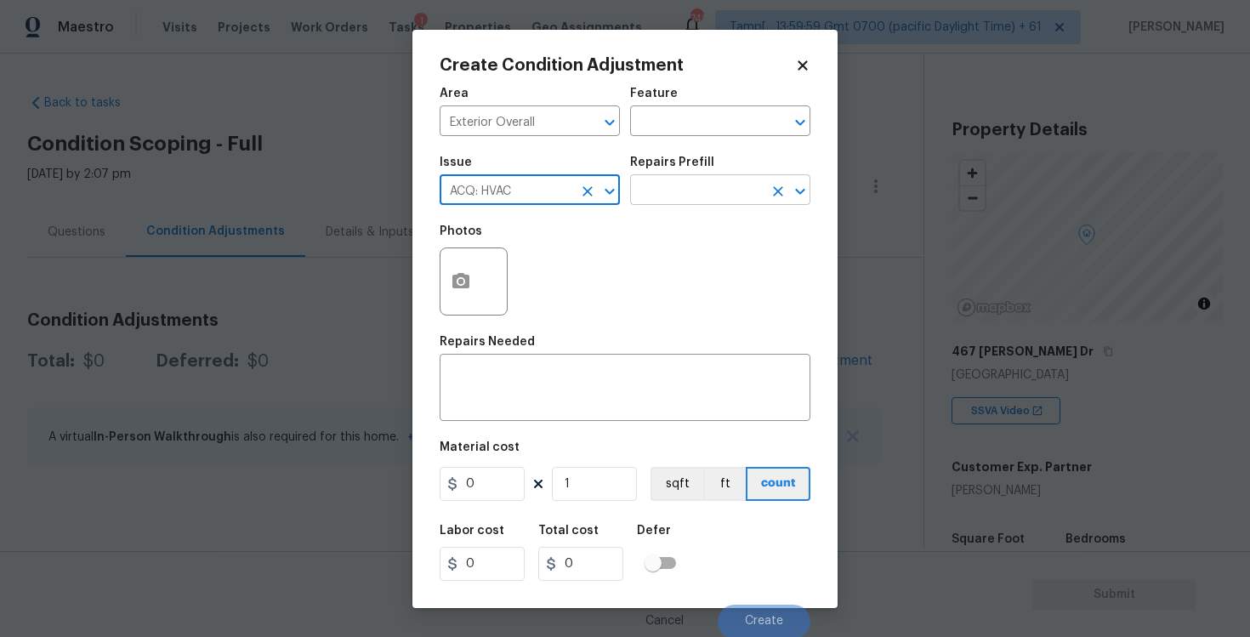
type input "ACQ: HVAC"
click at [715, 179] on input "text" at bounding box center [696, 192] width 133 height 26
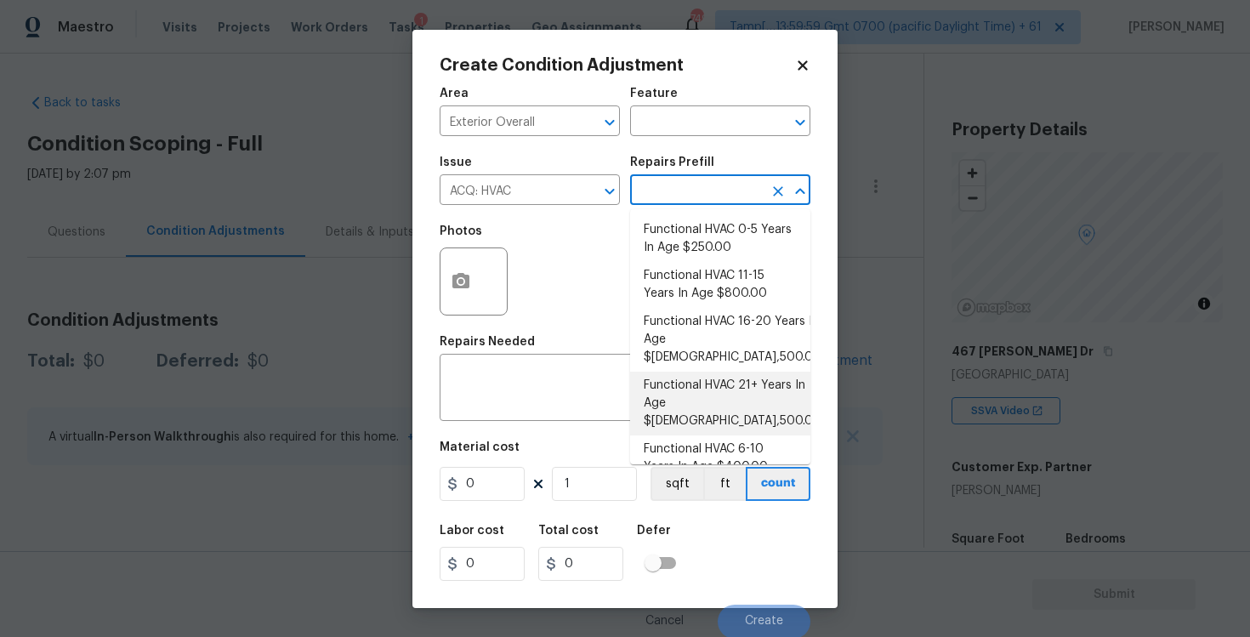
scroll to position [31, 0]
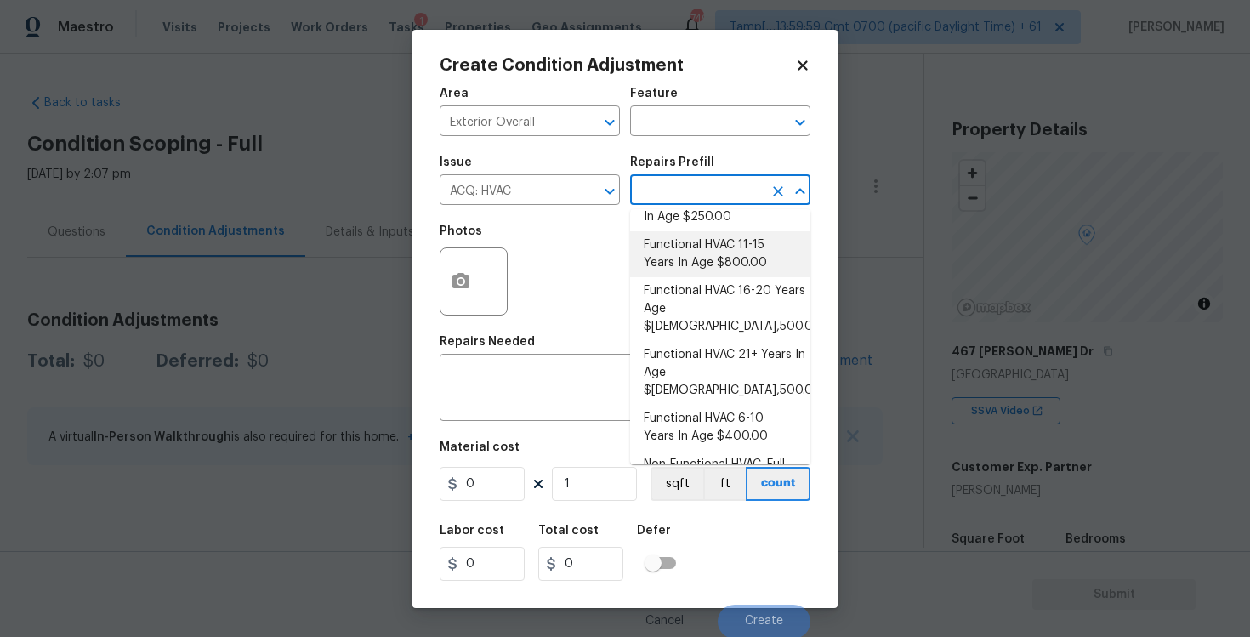
click at [730, 241] on li "Functional HVAC 11-15 Years In Age $800.00" at bounding box center [720, 254] width 180 height 46
type input "Acquisition"
type textarea "Acquisition Scope: Functional HVAC 11-15"
type input "800"
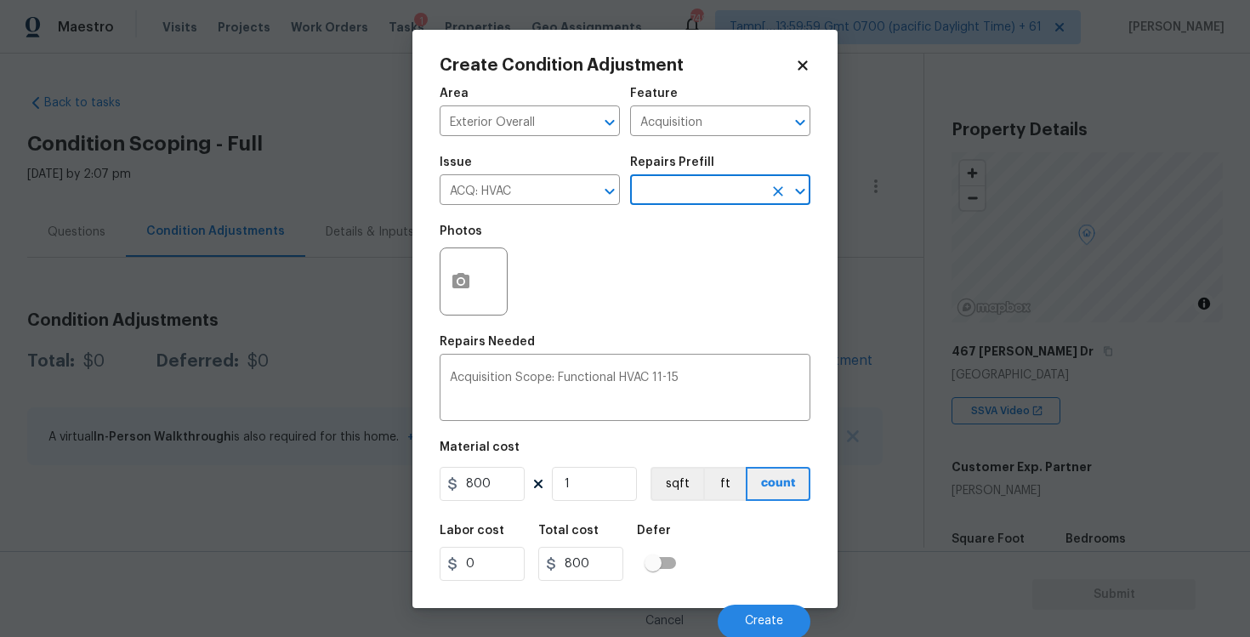
scroll to position [2, 0]
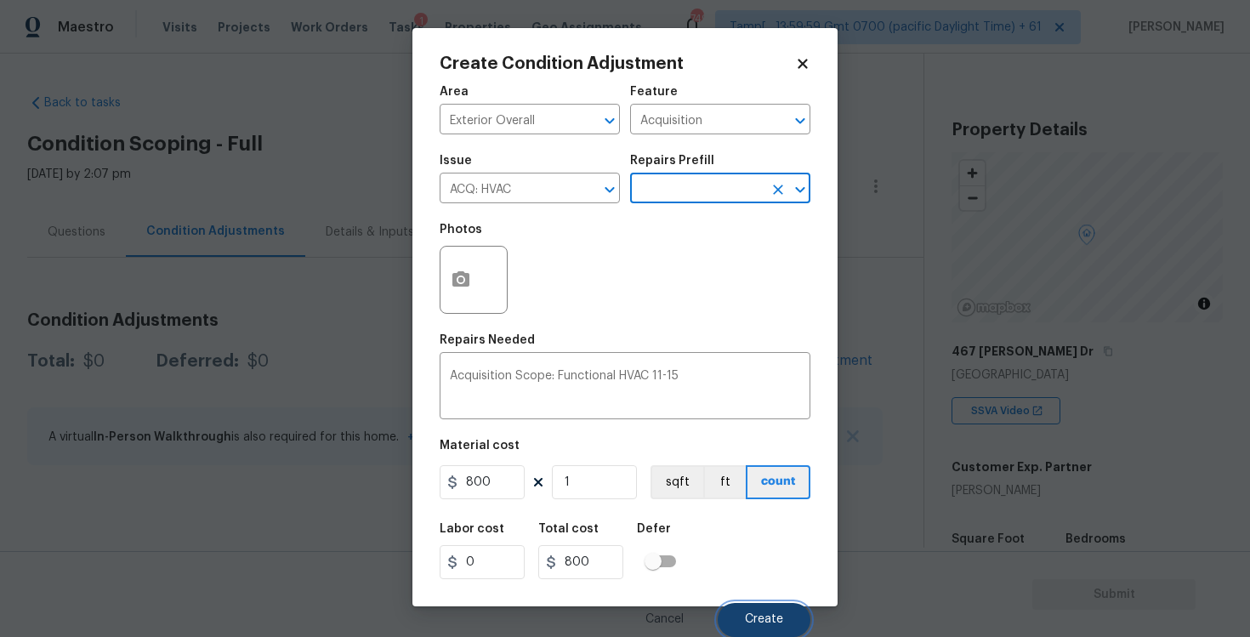
click at [781, 614] on span "Create" at bounding box center [764, 619] width 38 height 13
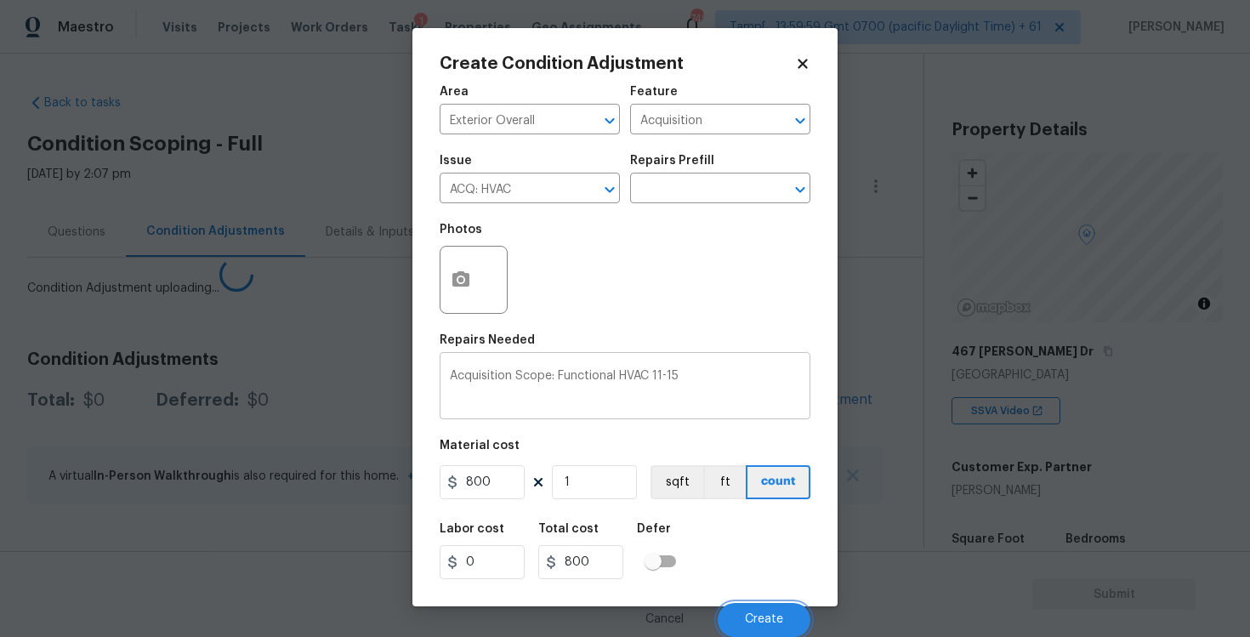
scroll to position [0, 0]
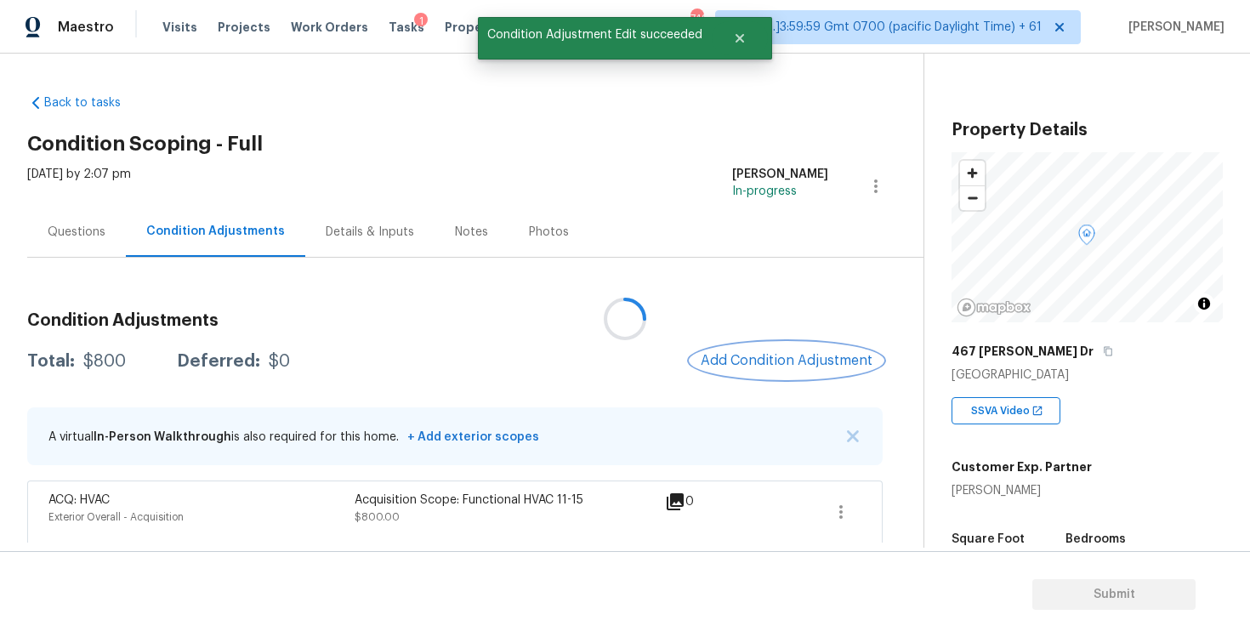
click at [757, 365] on span "Add Condition Adjustment" at bounding box center [787, 360] width 172 height 15
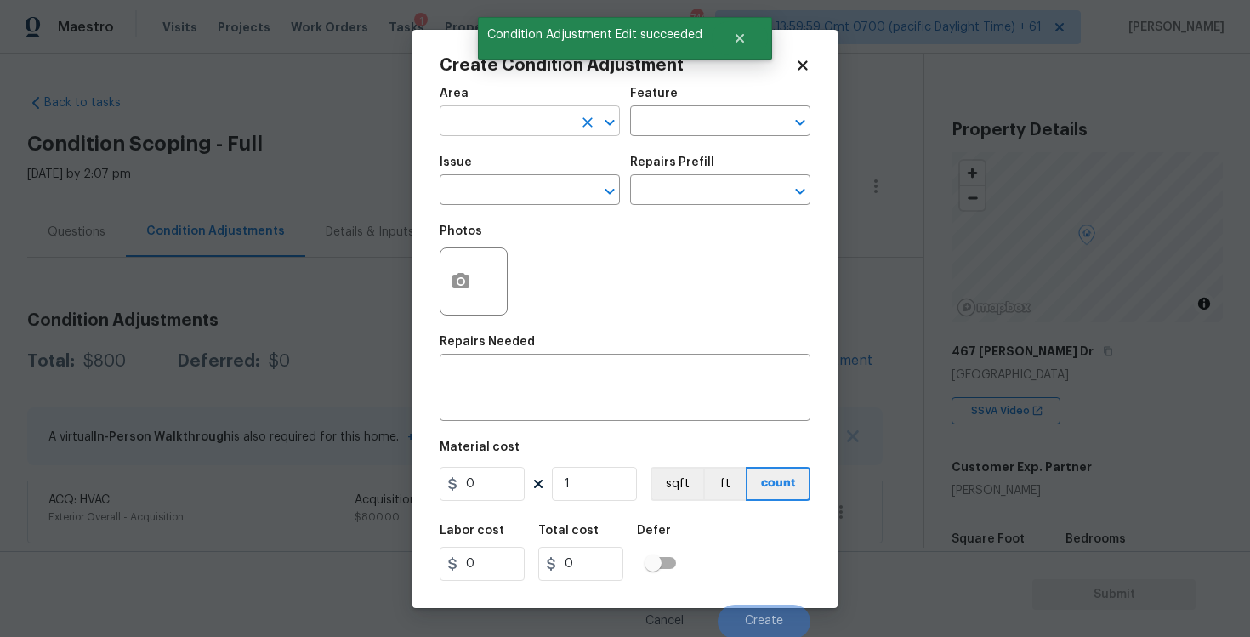
click at [518, 120] on input "text" at bounding box center [506, 123] width 133 height 26
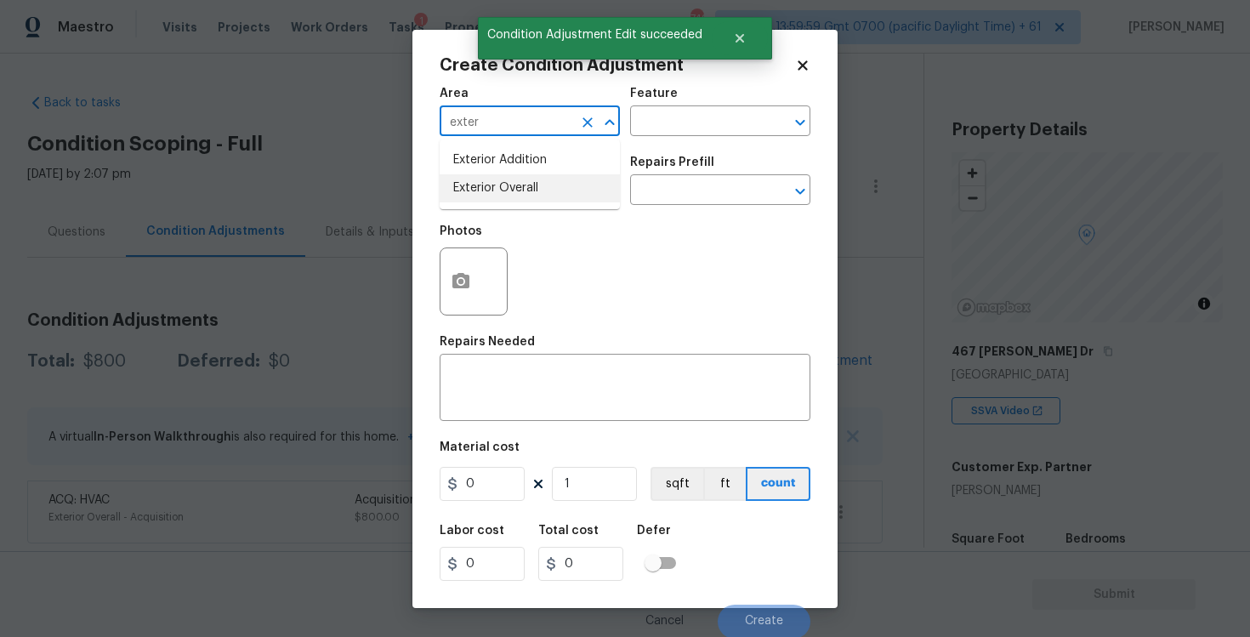
click at [493, 190] on li "Exterior Overall" at bounding box center [530, 188] width 180 height 28
type input "Exterior Overall"
click at [493, 190] on input "text" at bounding box center [506, 192] width 133 height 26
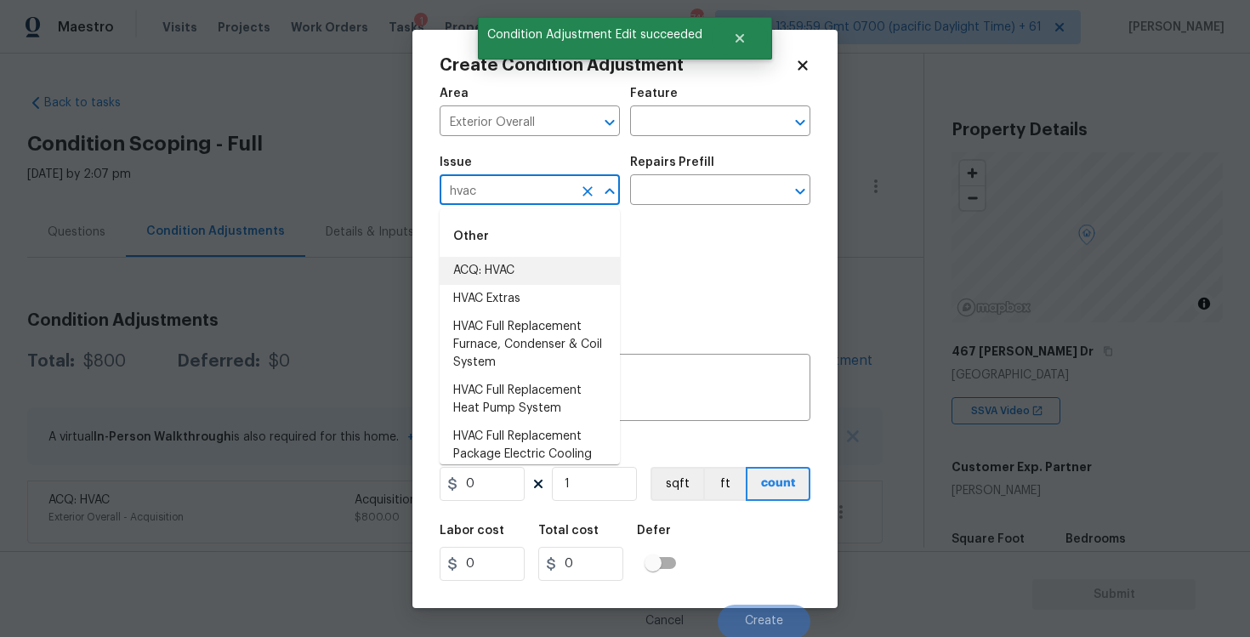
click at [493, 264] on li "ACQ: HVAC" at bounding box center [530, 271] width 180 height 28
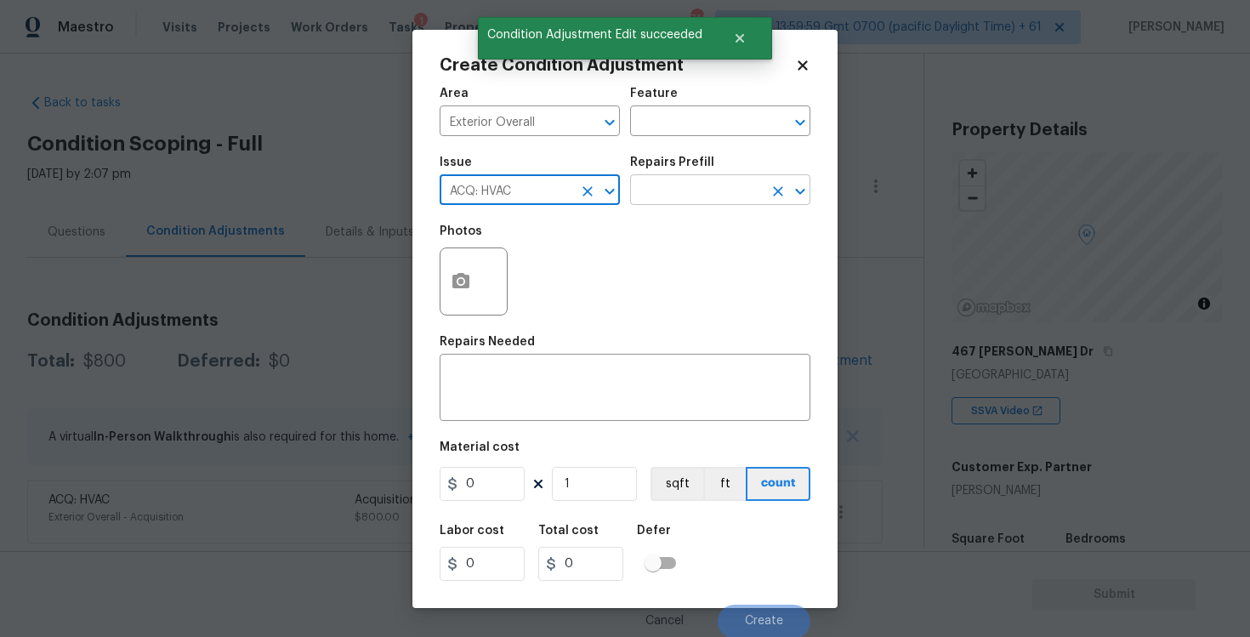
type input "ACQ: HVAC"
click at [670, 198] on input "text" at bounding box center [696, 192] width 133 height 26
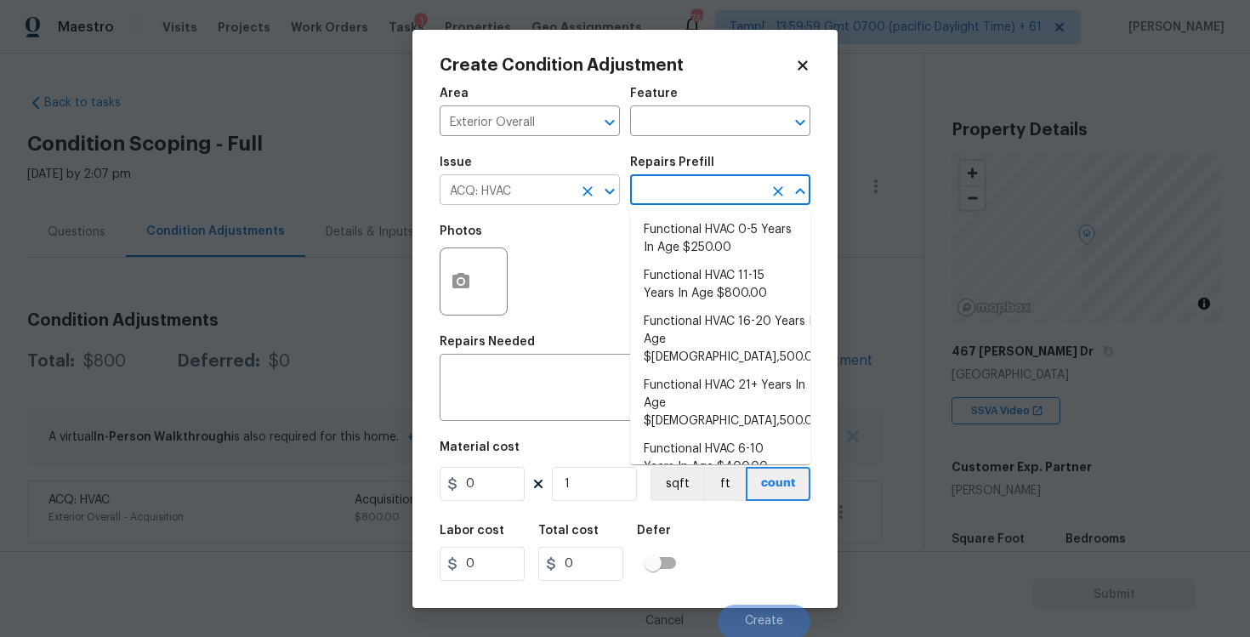
click at [591, 181] on button "Clear" at bounding box center [588, 191] width 24 height 24
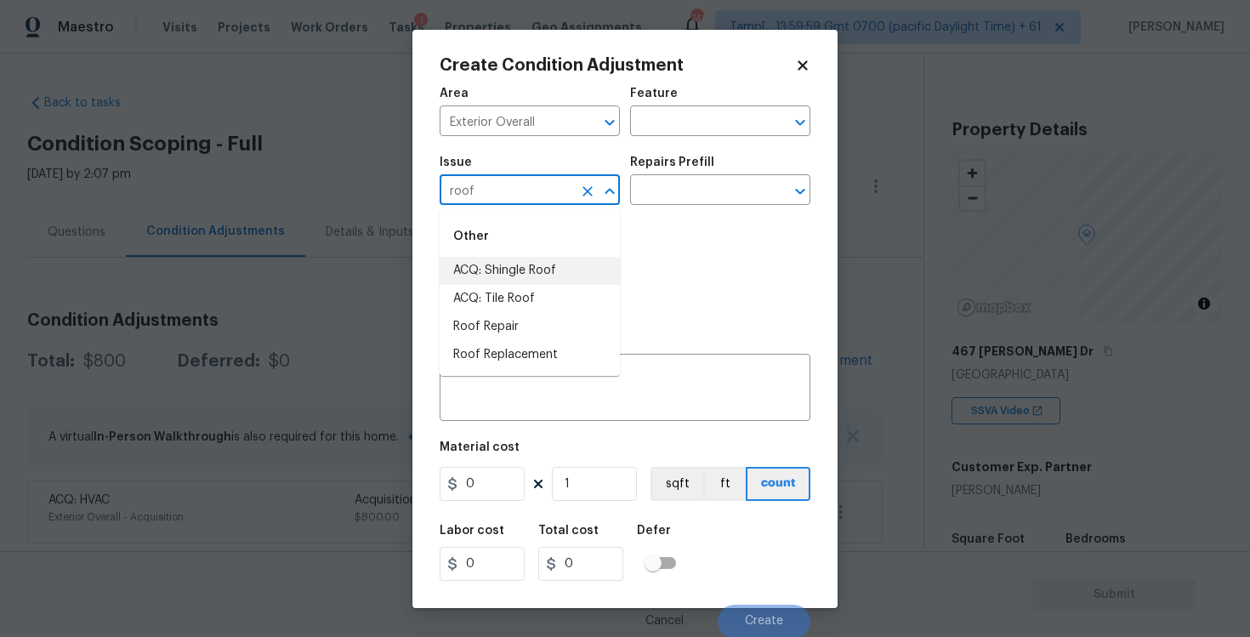
click at [584, 259] on li "ACQ: Shingle Roof" at bounding box center [530, 271] width 180 height 28
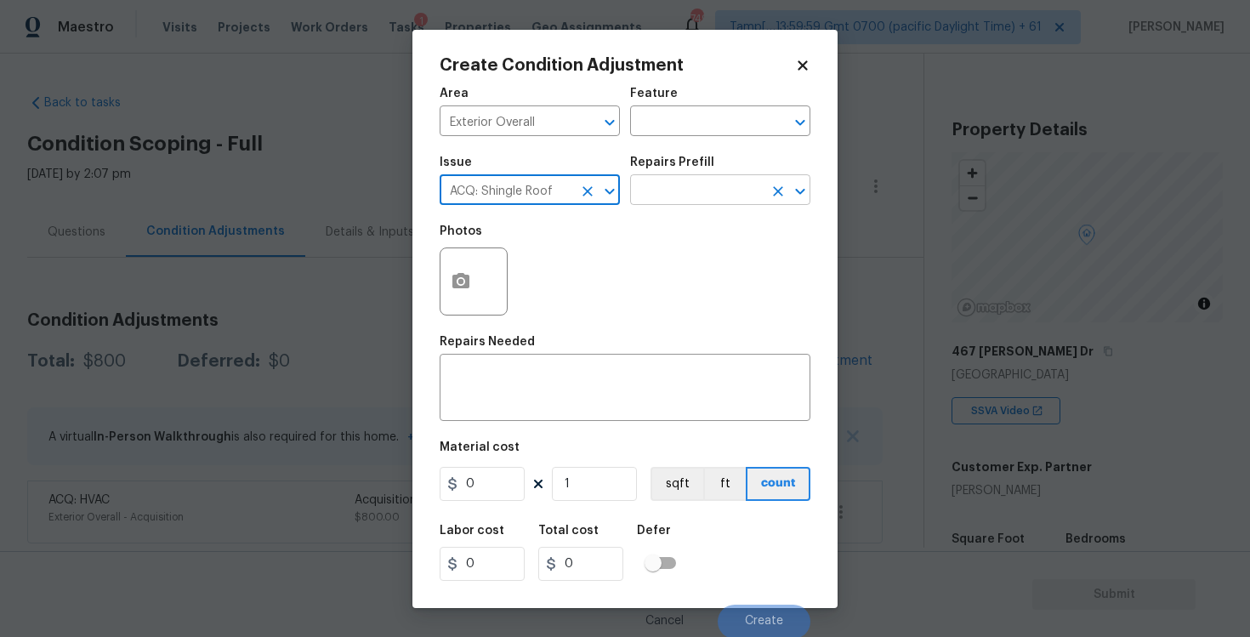
type input "ACQ: Shingle Roof"
click at [683, 192] on input "text" at bounding box center [696, 192] width 133 height 26
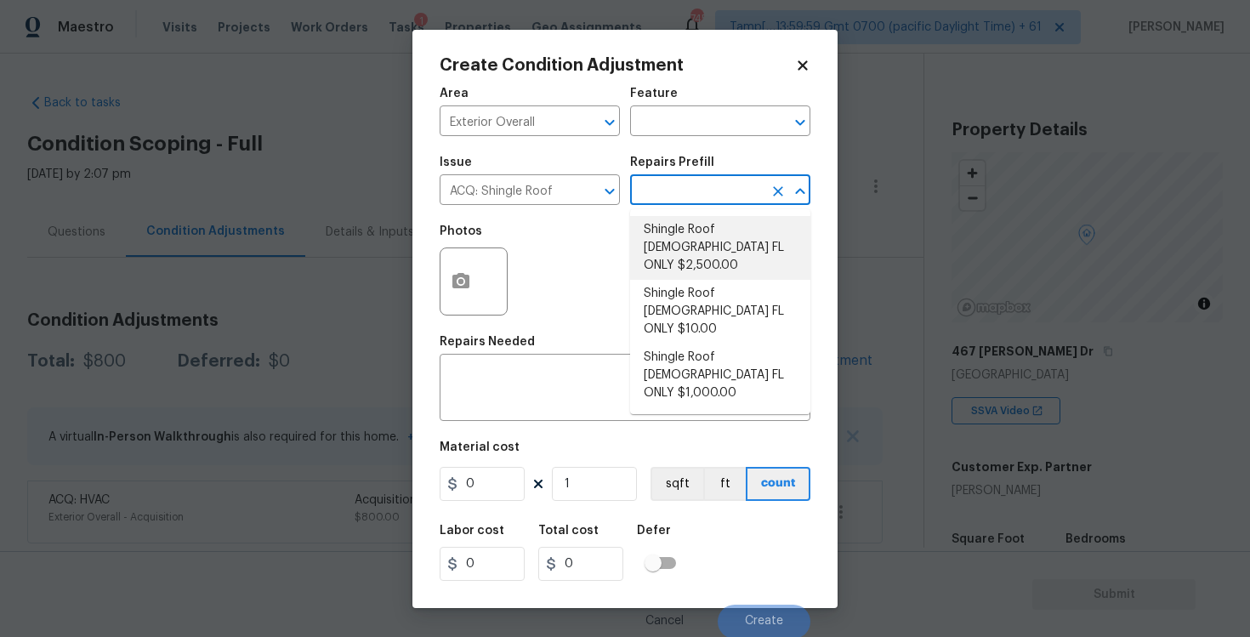
click at [700, 236] on li "Shingle Roof 10-14 Years Old FL ONLY $2,500.00" at bounding box center [720, 248] width 180 height 64
type input "Acquisition"
type textarea "Acquisition Scope (Florida Only): Shingle Roof 10-14 years in age maintenance."
type input "2500"
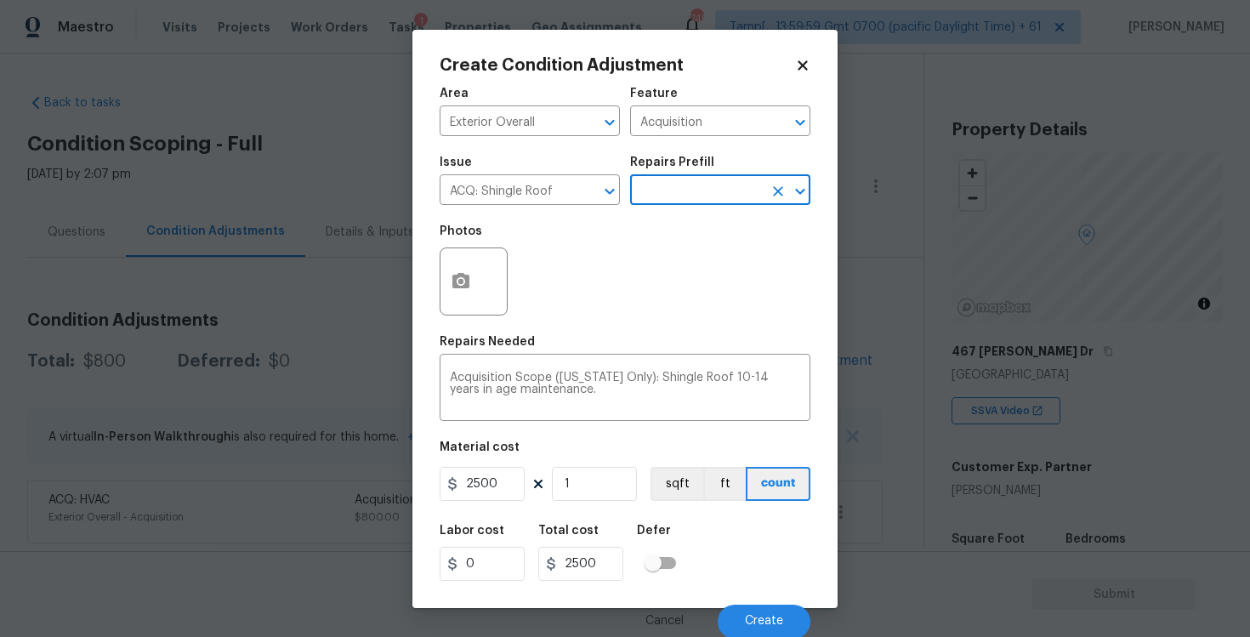
scroll to position [2, 0]
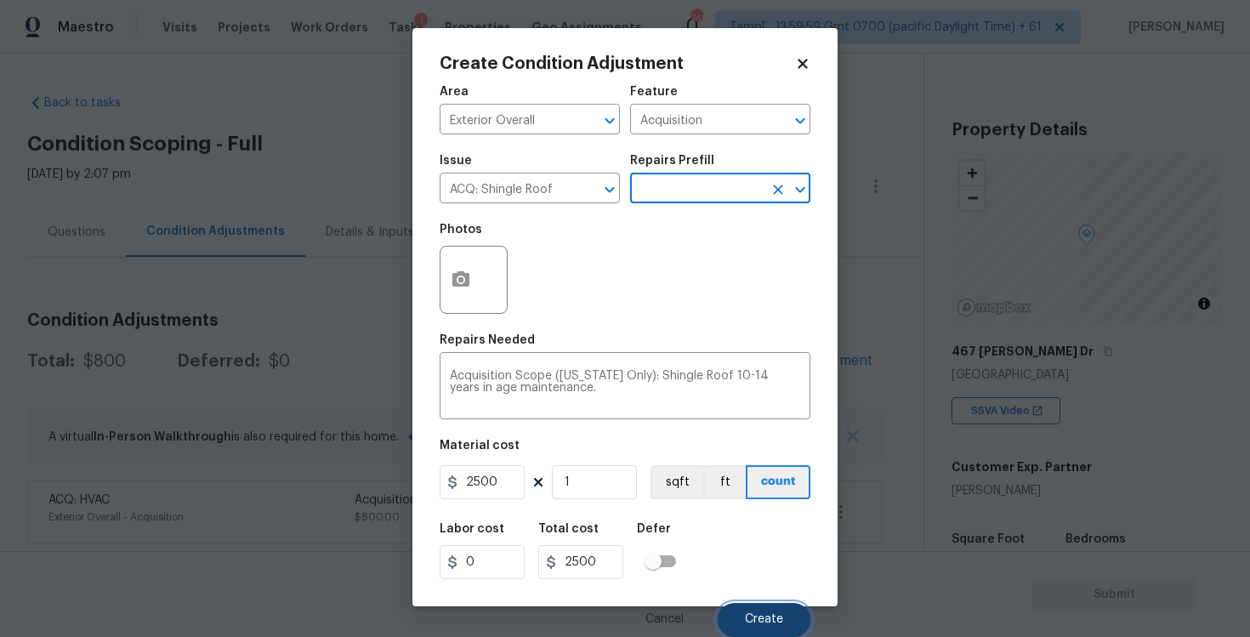
click at [740, 609] on button "Create" at bounding box center [764, 620] width 93 height 34
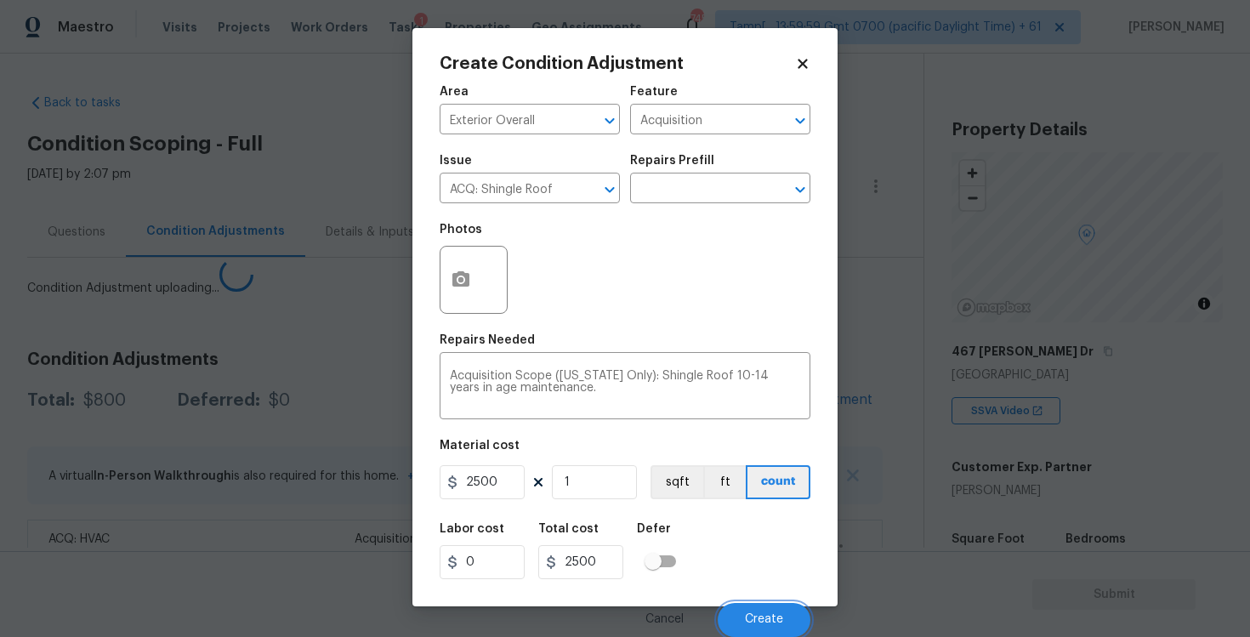
scroll to position [0, 0]
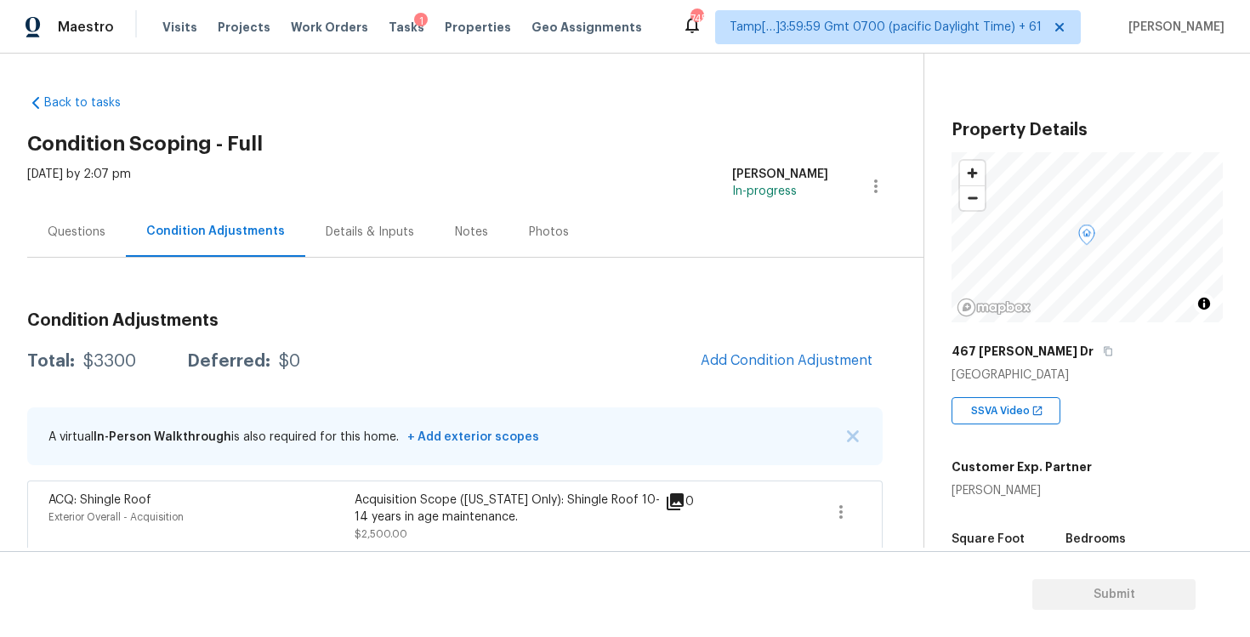
click at [105, 234] on div "Questions" at bounding box center [76, 232] width 99 height 50
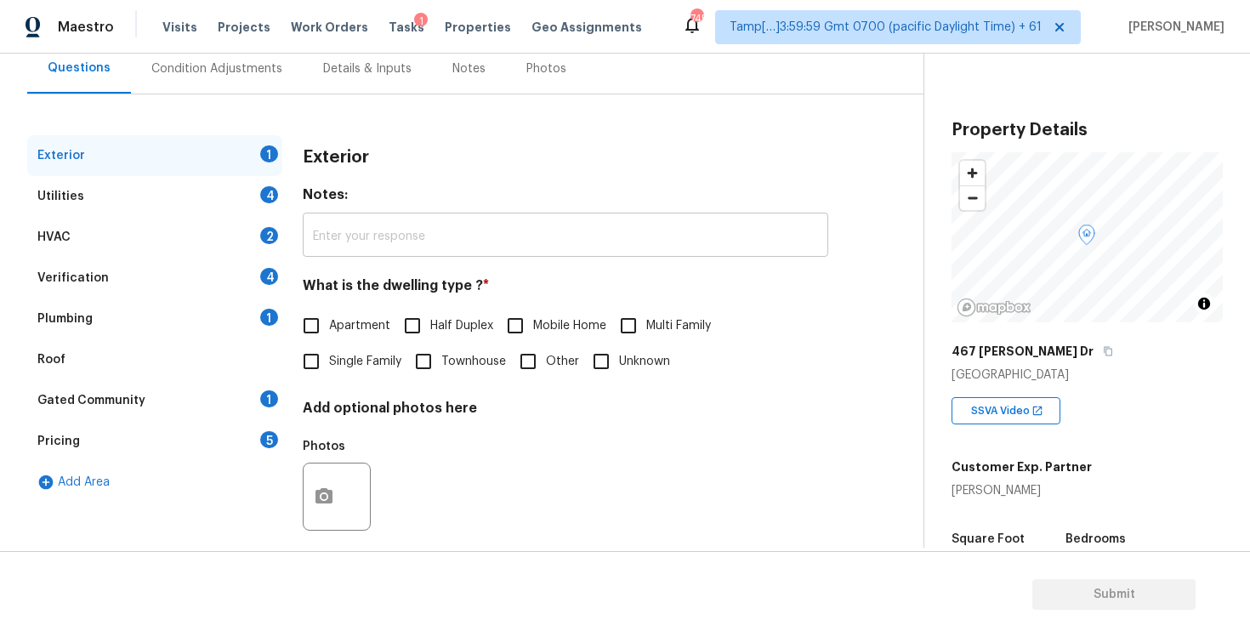
scroll to position [182, 0]
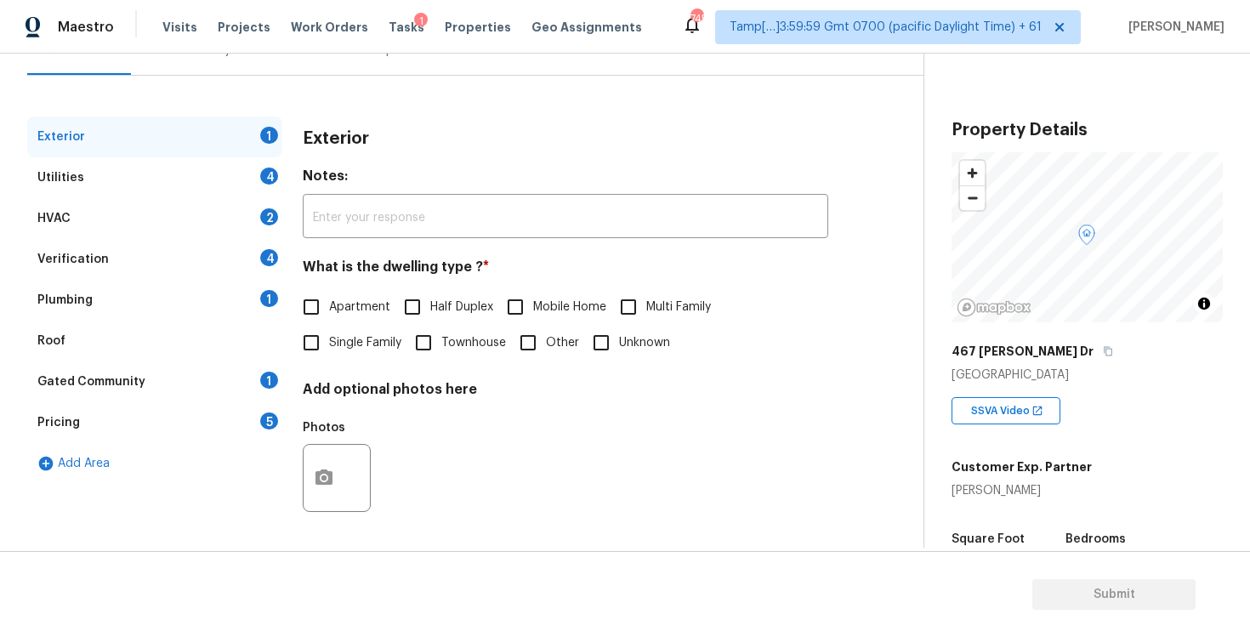
click at [323, 346] on input "Single Family" at bounding box center [311, 343] width 36 height 36
checkbox input "true"
click at [173, 249] on div "Verification 4" at bounding box center [154, 259] width 255 height 41
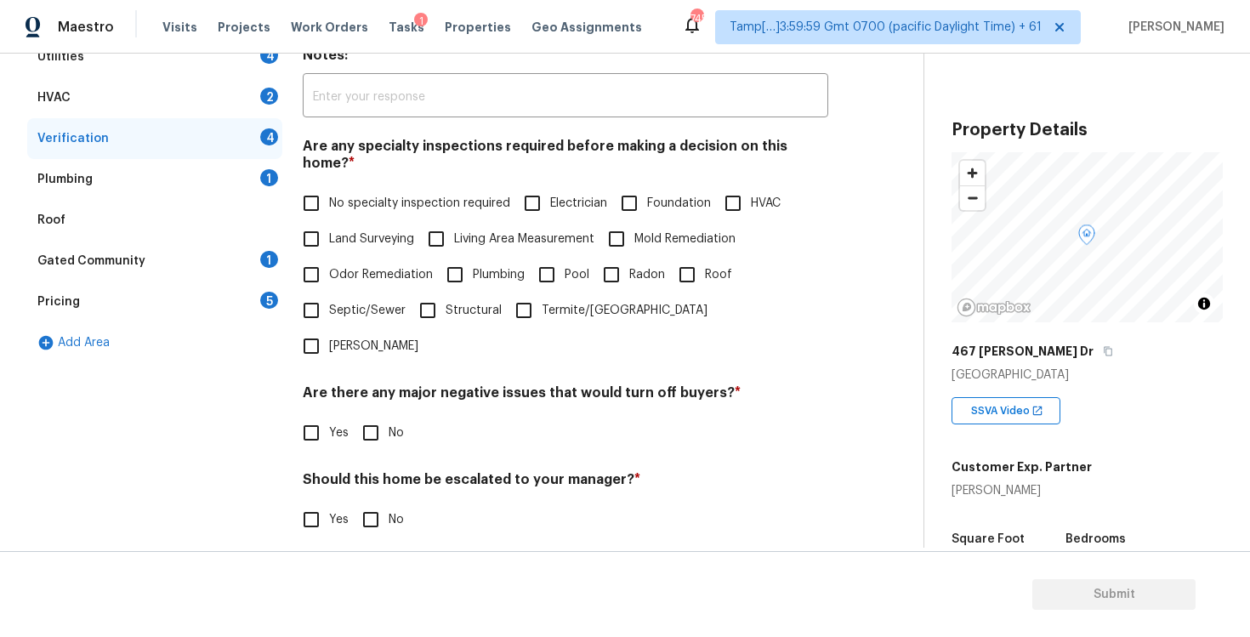
scroll to position [369, 0]
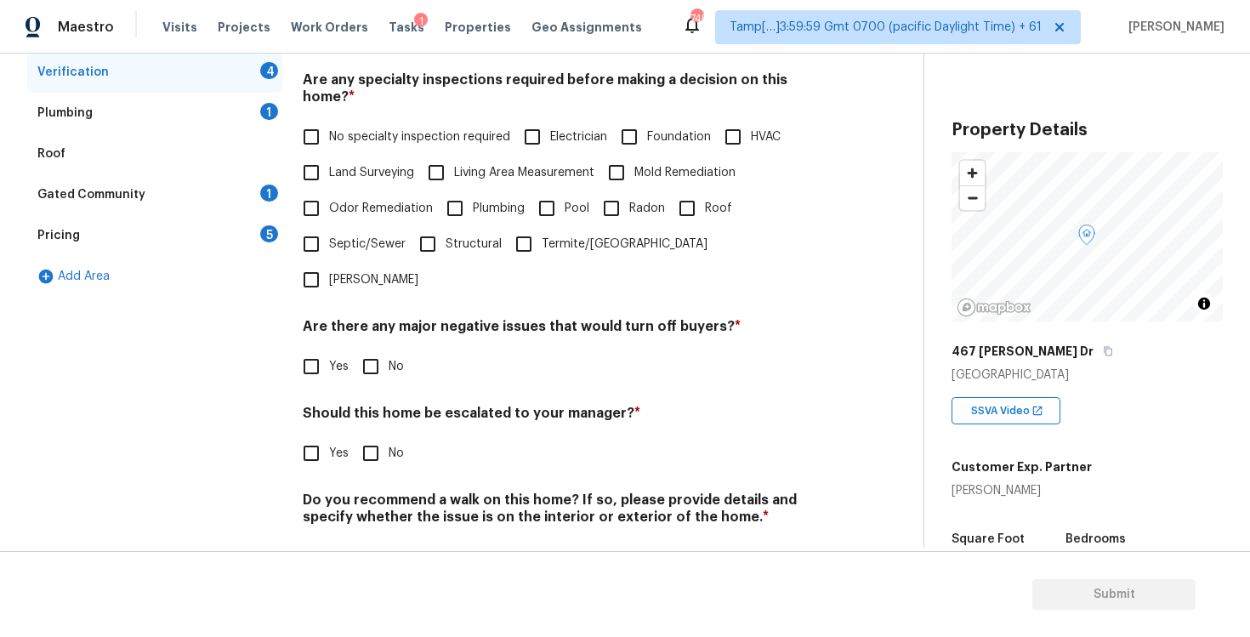
click at [315, 435] on input "Yes" at bounding box center [311, 453] width 36 height 36
checkbox input "true"
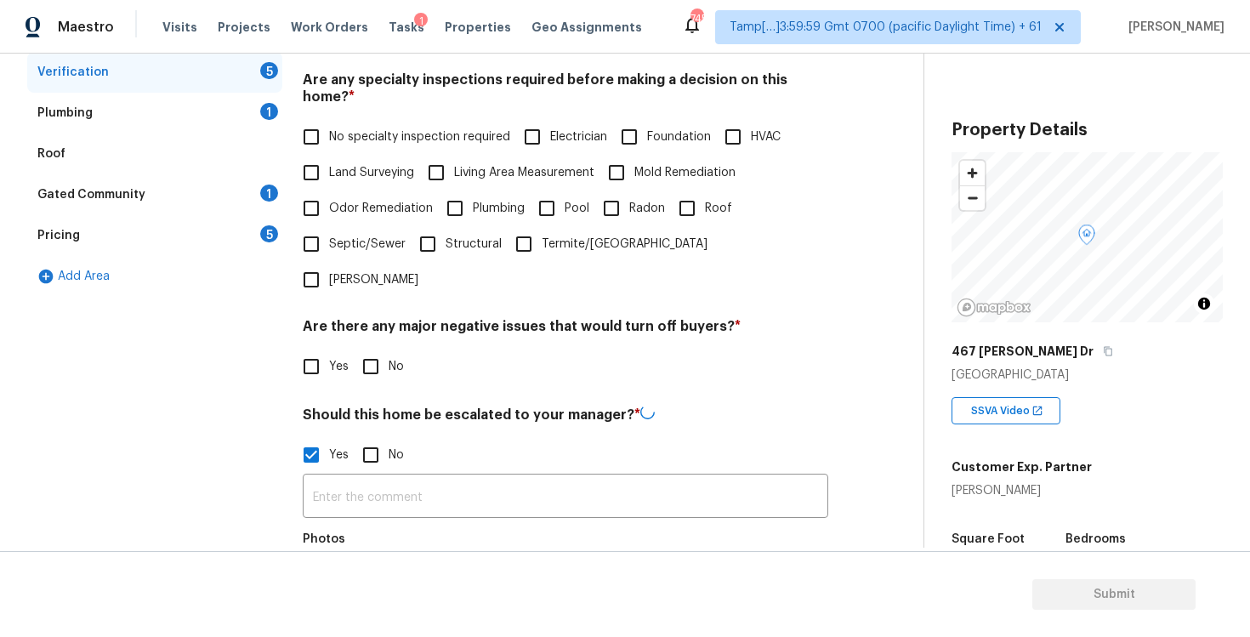
click at [388, 473] on div "​ Photos" at bounding box center [565, 553] width 525 height 161
click at [389, 476] on input "text" at bounding box center [565, 496] width 525 height 40
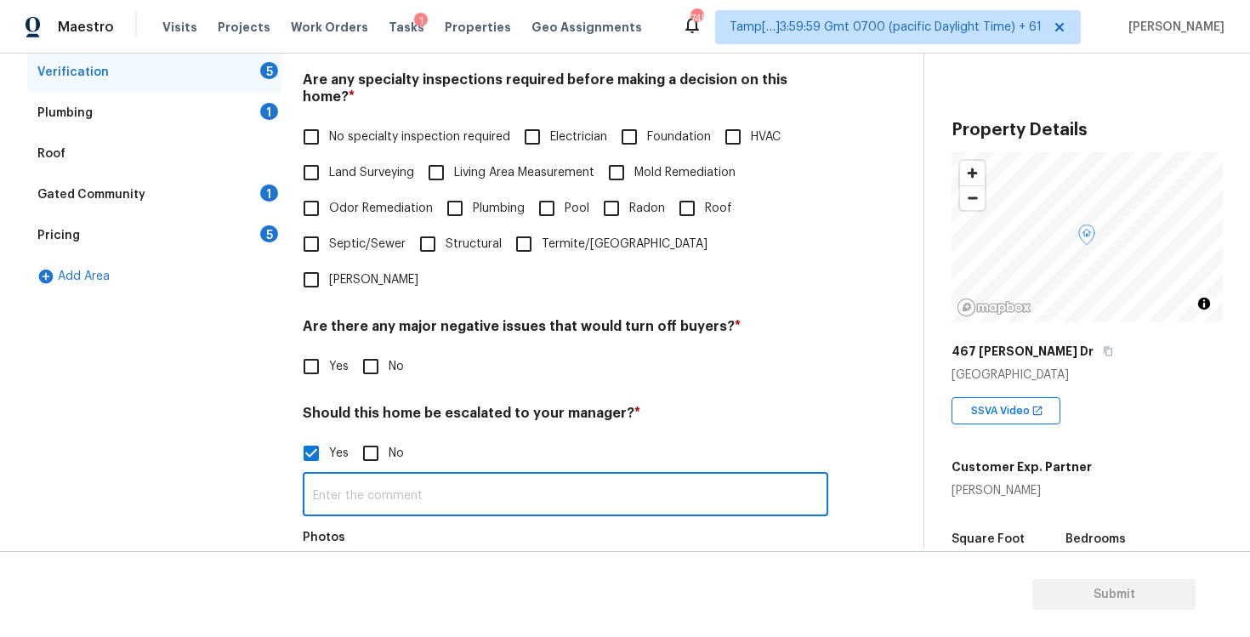
click at [480, 476] on input "text" at bounding box center [565, 496] width 525 height 40
click at [834, 537] on div "Exterior Utilities 4 HVAC 2 Verification 4 Plumbing 1 Roof Gated Community 1 Pr…" at bounding box center [454, 342] width 855 height 827
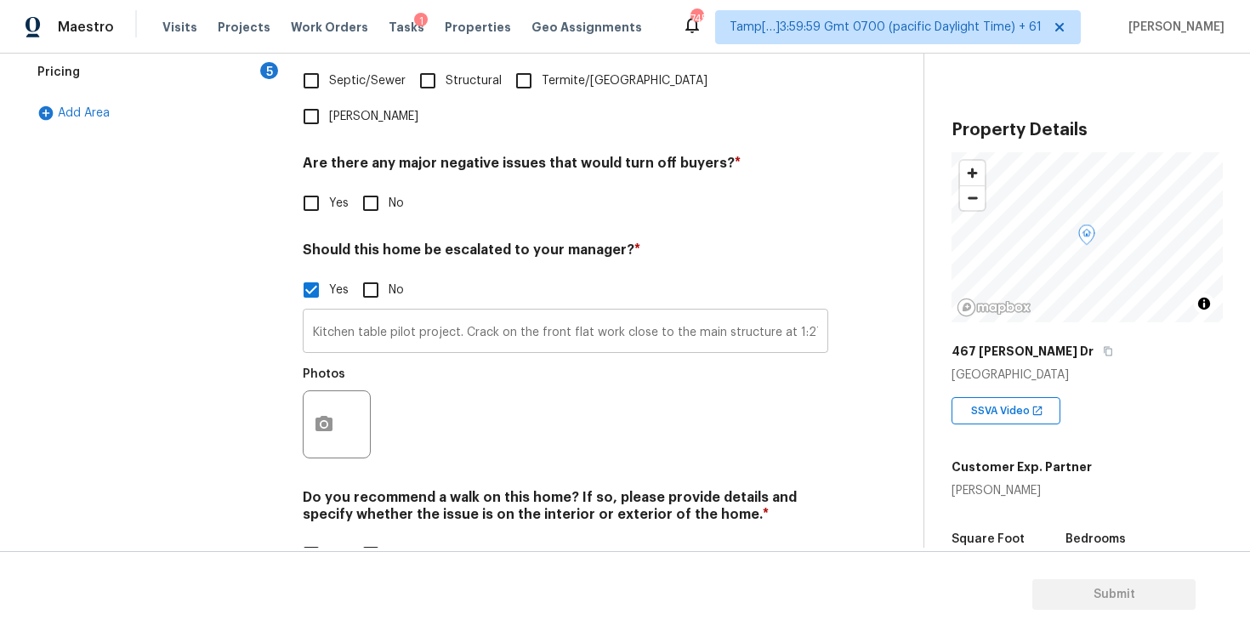
scroll to position [531, 0]
click at [306, 411] on div "Photos" at bounding box center [338, 415] width 71 height 111
click at [332, 416] on icon "button" at bounding box center [324, 426] width 20 height 20
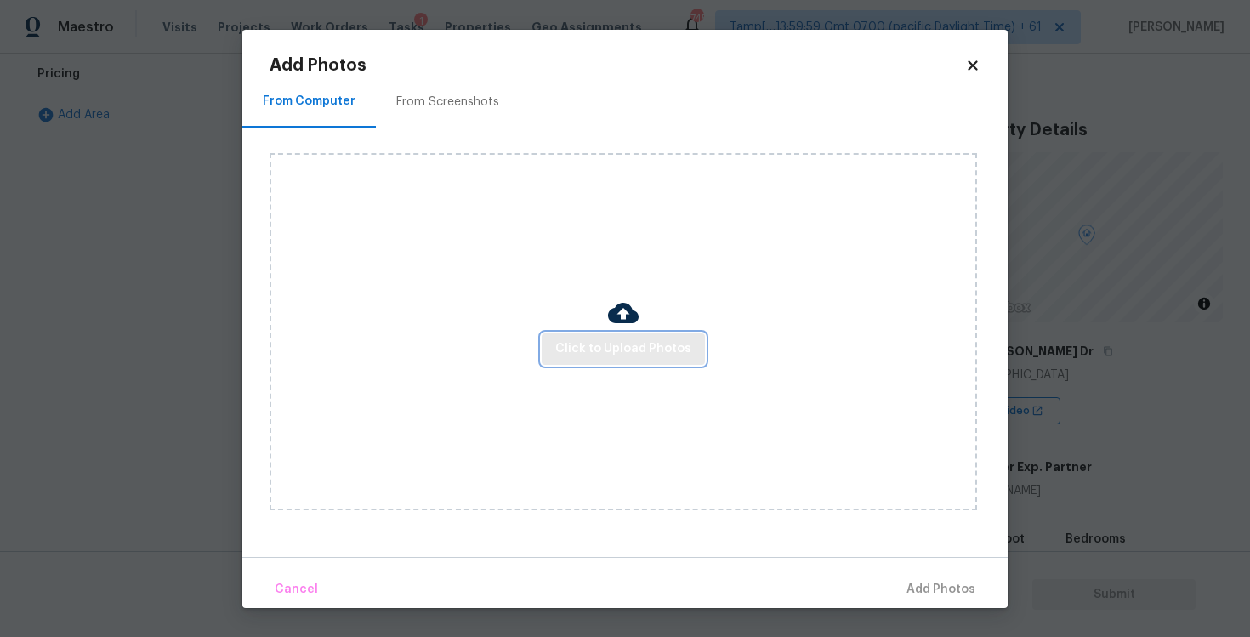
click at [670, 358] on span "Click to Upload Photos" at bounding box center [623, 348] width 136 height 21
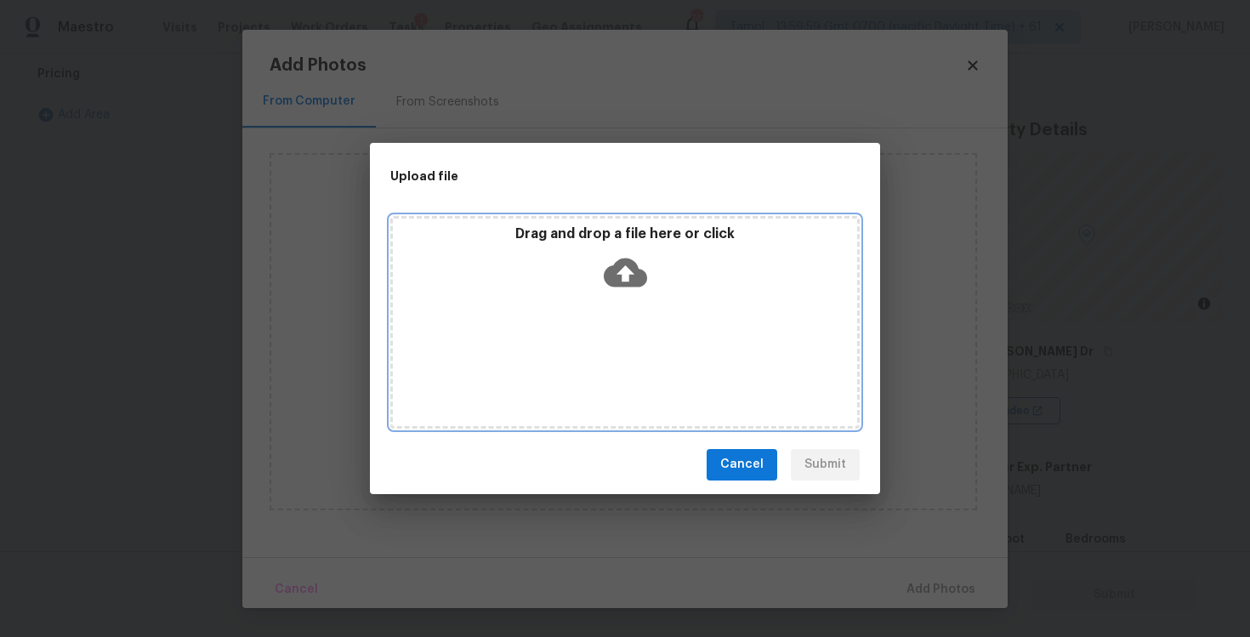
click at [633, 252] on icon at bounding box center [625, 272] width 43 height 43
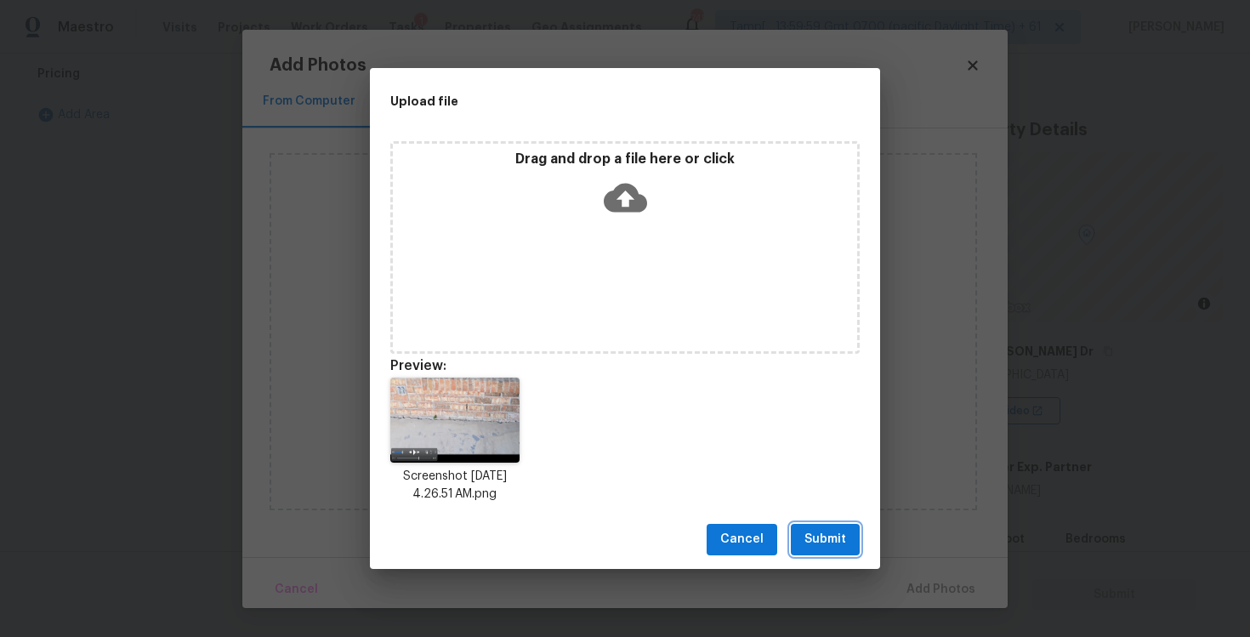
click at [804, 550] on button "Submit" at bounding box center [825, 539] width 69 height 31
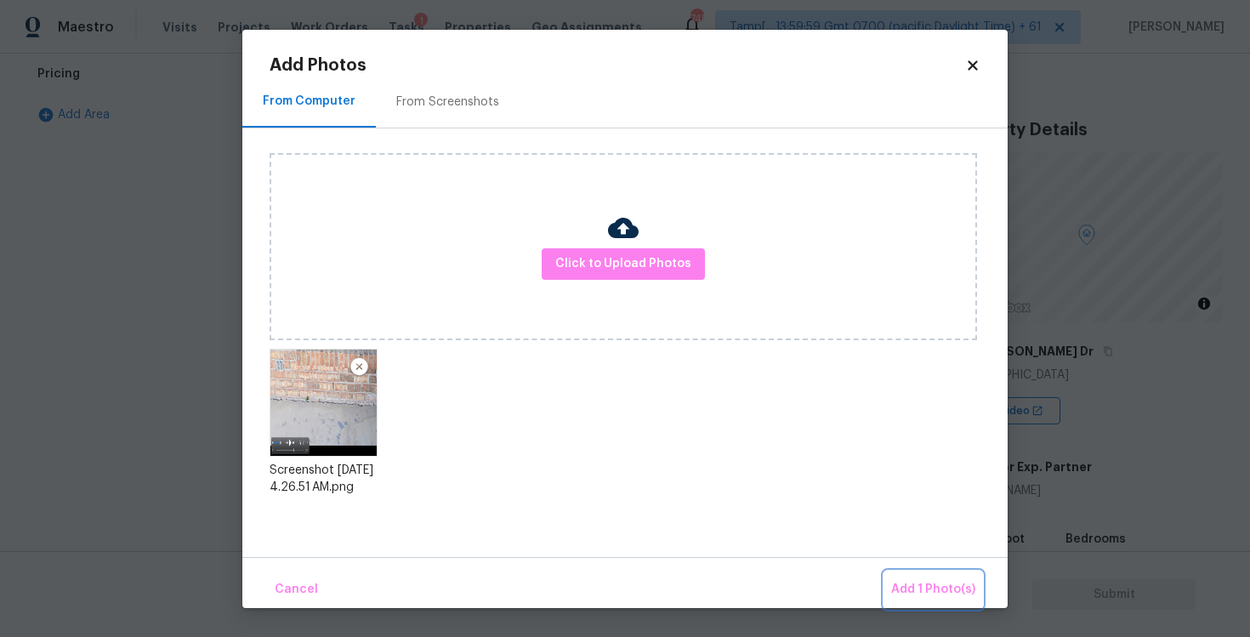
click at [909, 577] on button "Add 1 Photo(s)" at bounding box center [933, 589] width 98 height 37
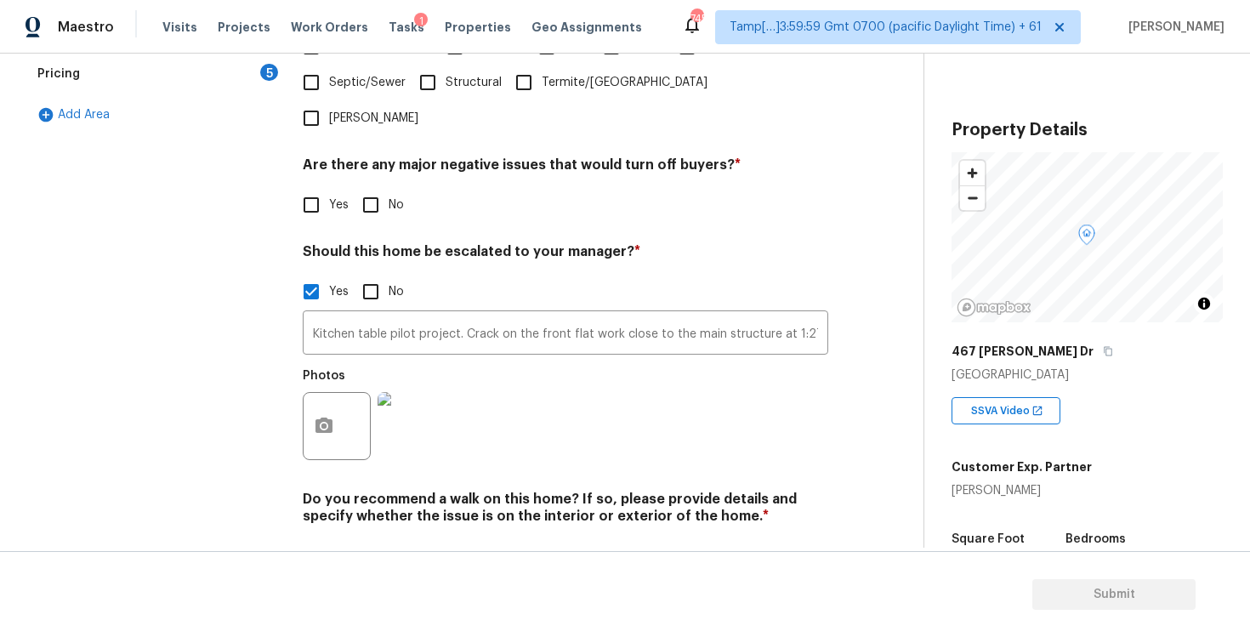
click at [571, 367] on div "Photos" at bounding box center [565, 415] width 525 height 111
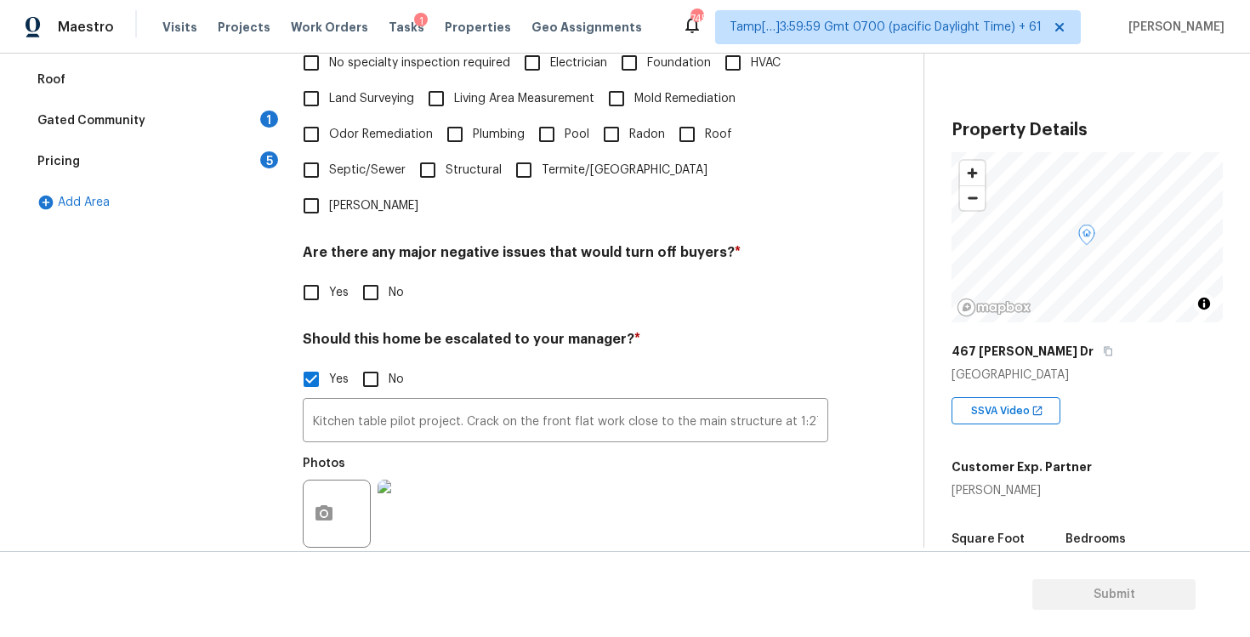
scroll to position [459, 0]
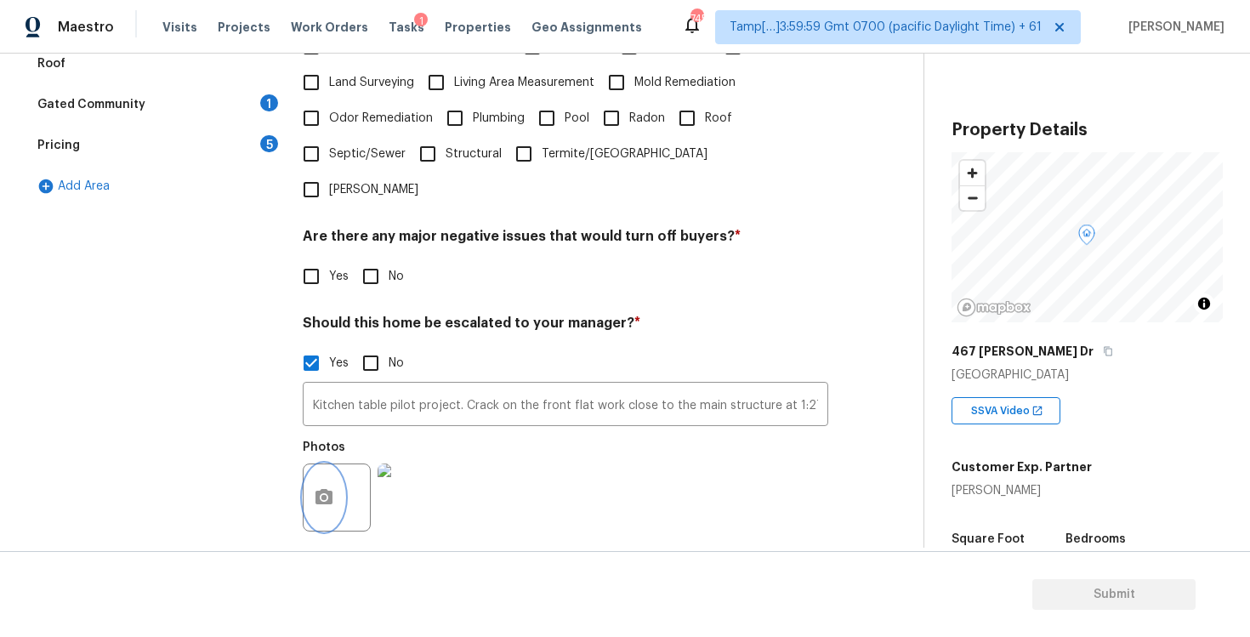
click at [337, 464] on button "button" at bounding box center [324, 497] width 41 height 66
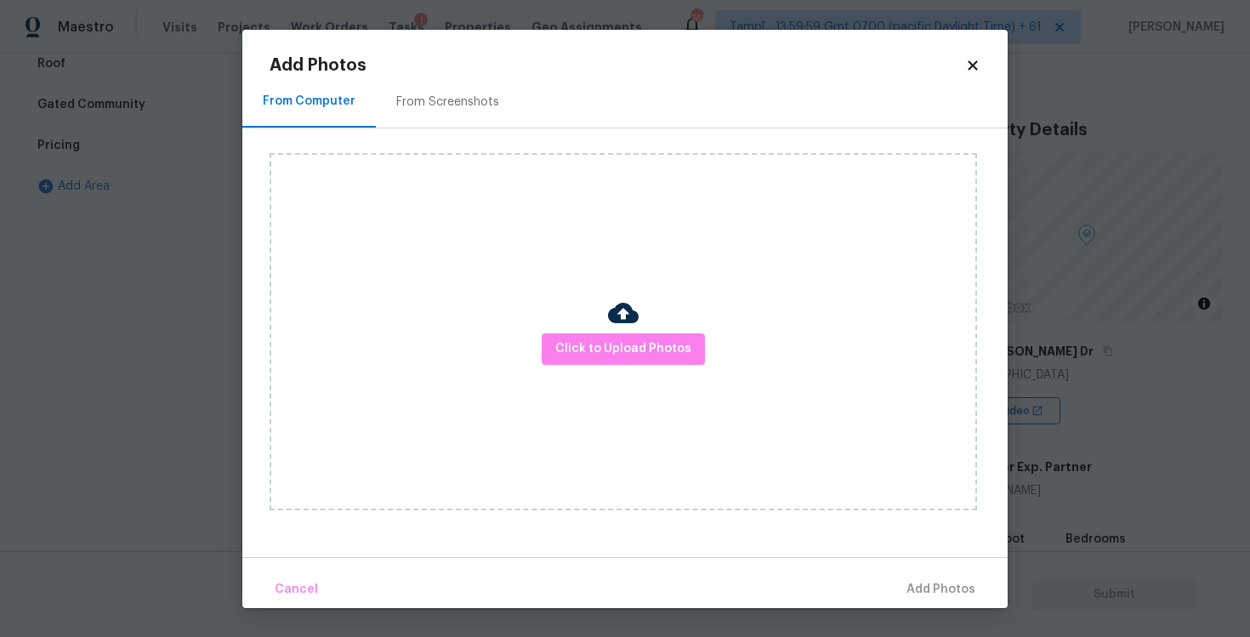
click at [629, 366] on div "Click to Upload Photos" at bounding box center [623, 331] width 707 height 357
click at [658, 348] on span "Click to Upload Photos" at bounding box center [623, 348] width 136 height 21
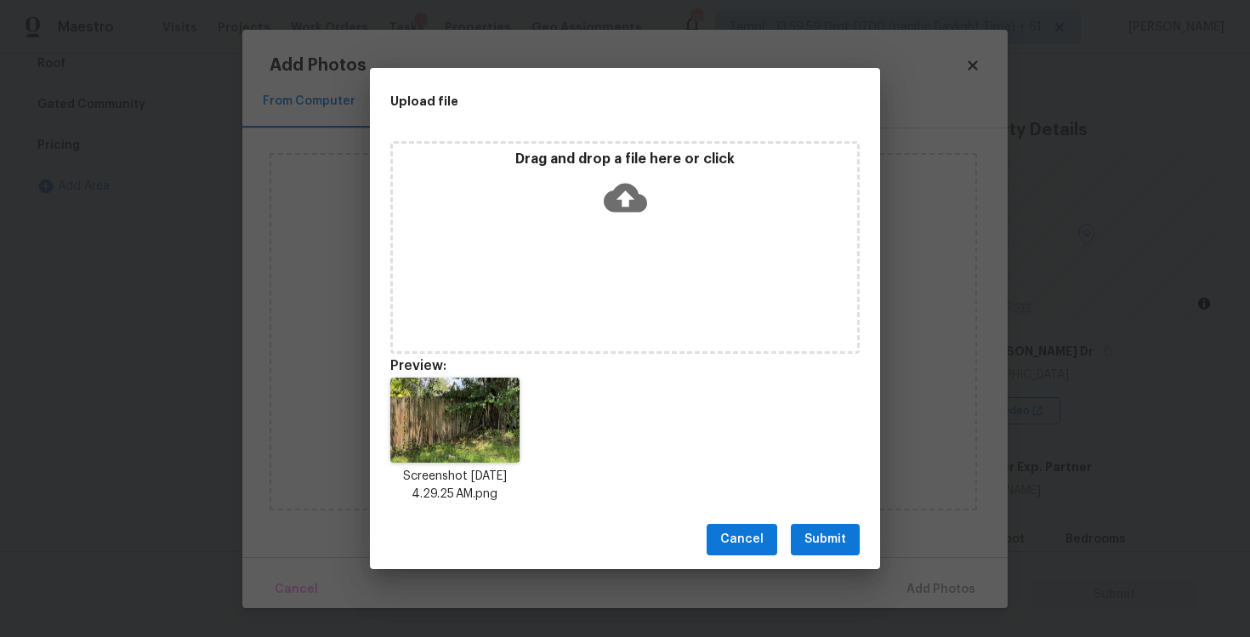
click at [796, 532] on button "Submit" at bounding box center [825, 539] width 69 height 31
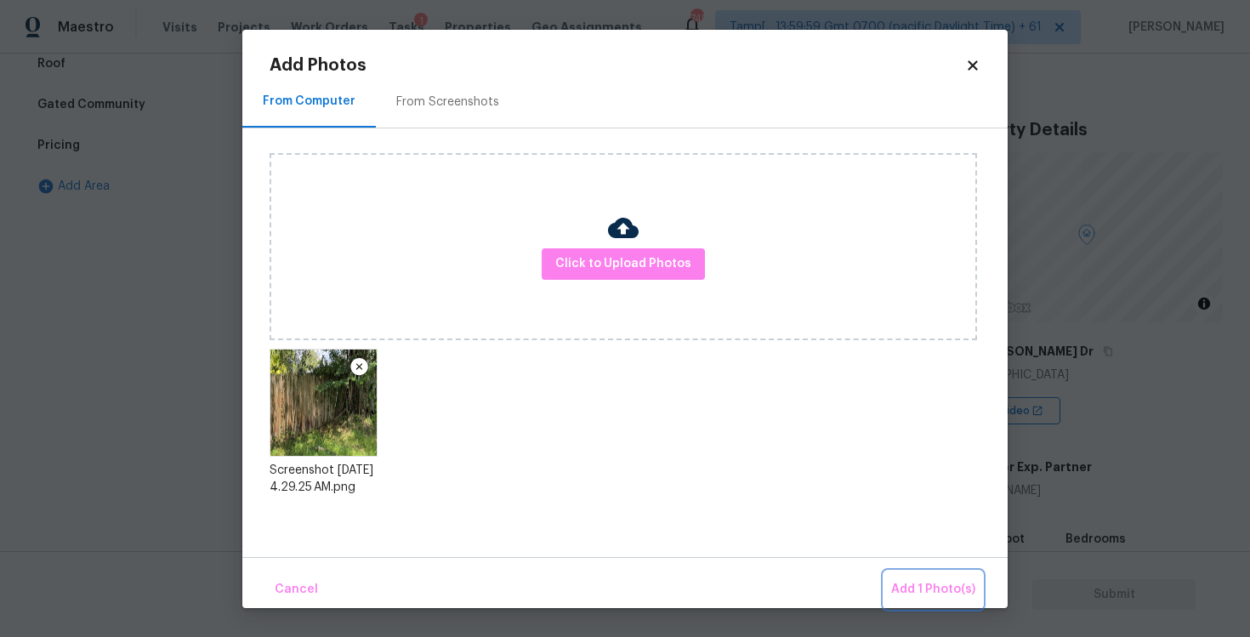
click at [896, 579] on span "Add 1 Photo(s)" at bounding box center [933, 589] width 84 height 21
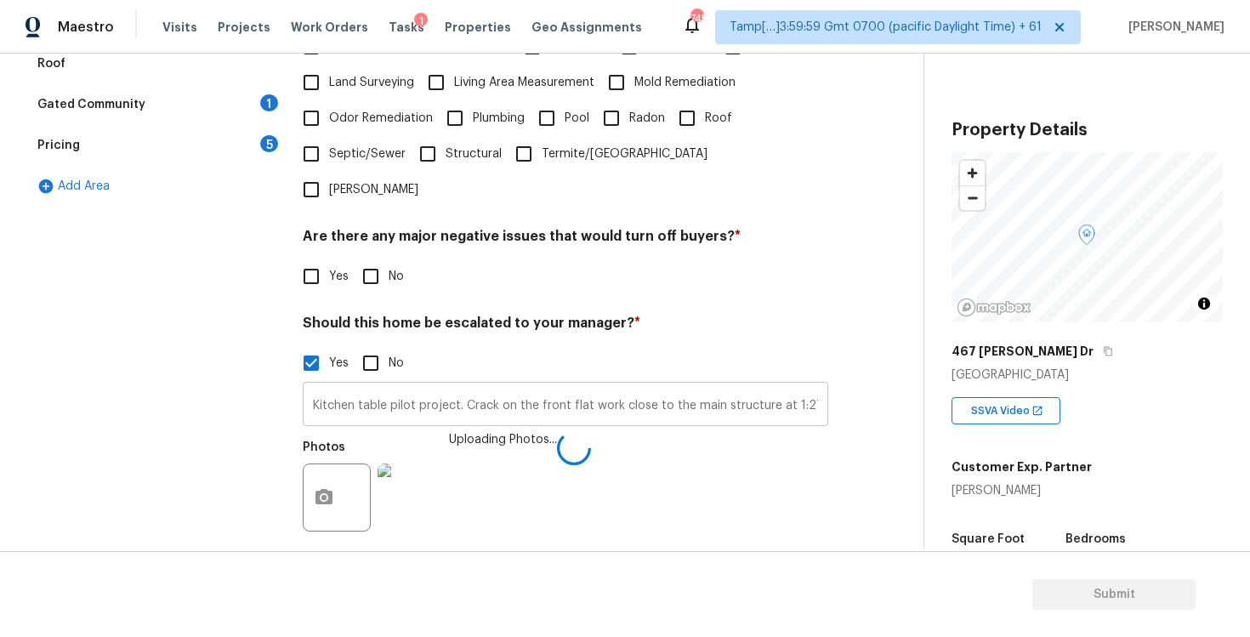
click at [798, 386] on input "Kitchen table pilot project. Crack on the front flat work close to the main str…" at bounding box center [565, 406] width 525 height 40
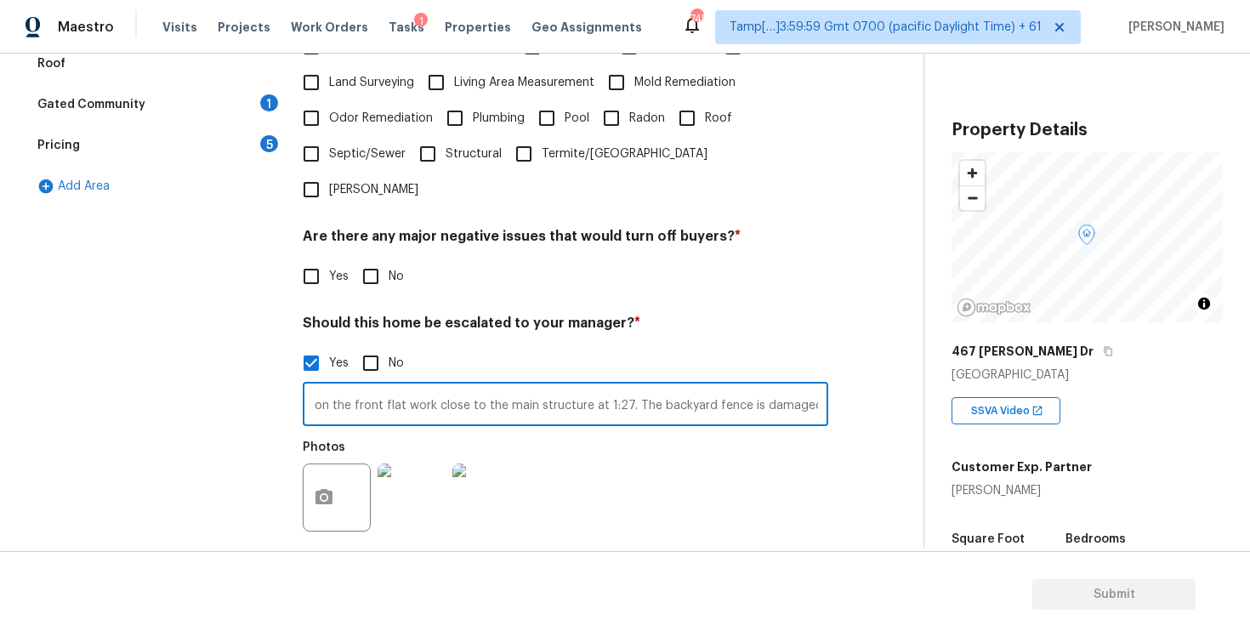
scroll to position [0, 0]
click at [806, 386] on input "Kitchen table pilot project. Crack on the front flat work close to the main str…" at bounding box center [565, 406] width 525 height 40
type input "Kitchen table pilot project. Crack on the front flat work close to the main str…"
click at [818, 478] on div "Photos" at bounding box center [565, 486] width 525 height 111
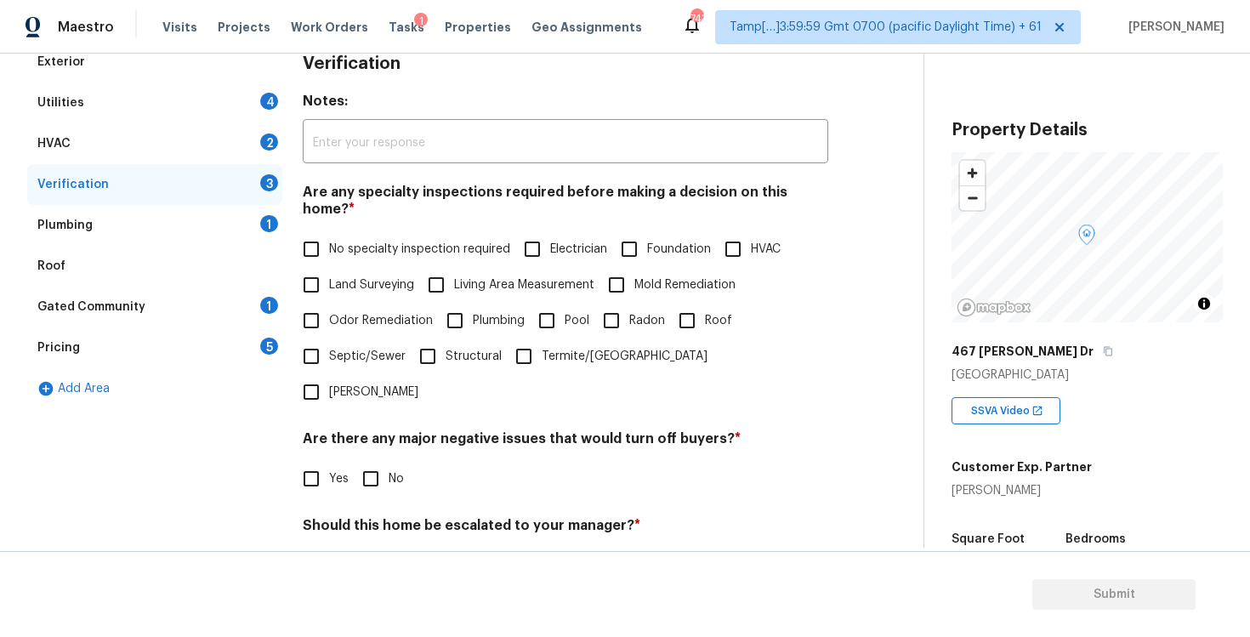
scroll to position [0, 0]
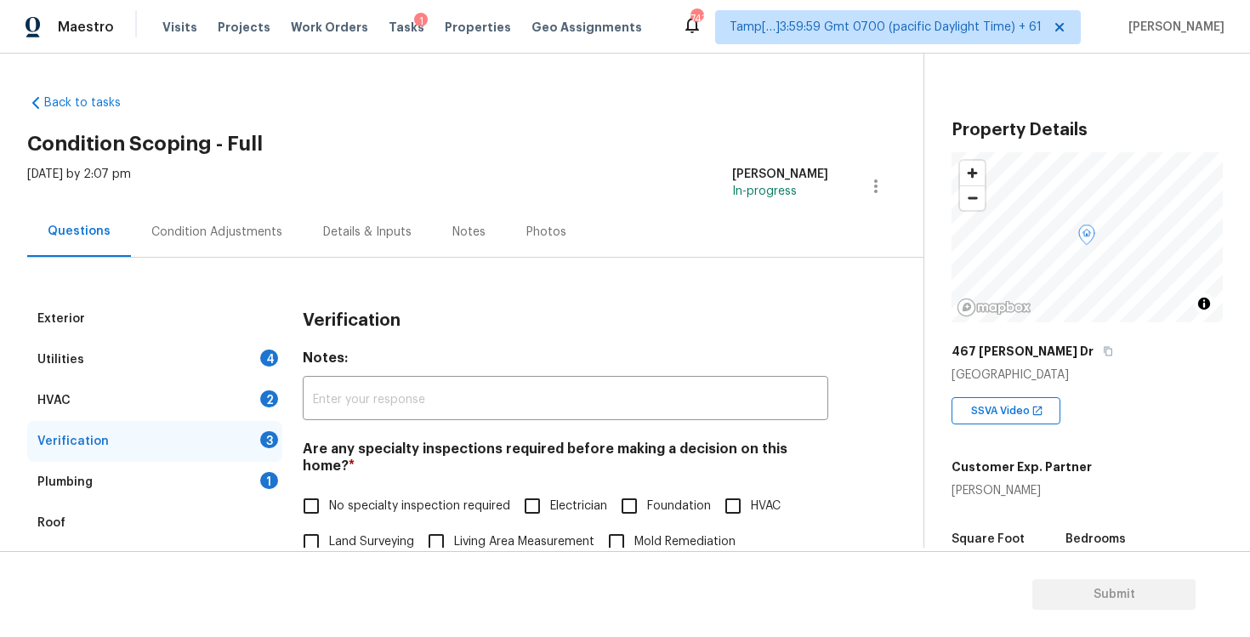
click at [239, 224] on div "Condition Adjustments" at bounding box center [216, 232] width 131 height 17
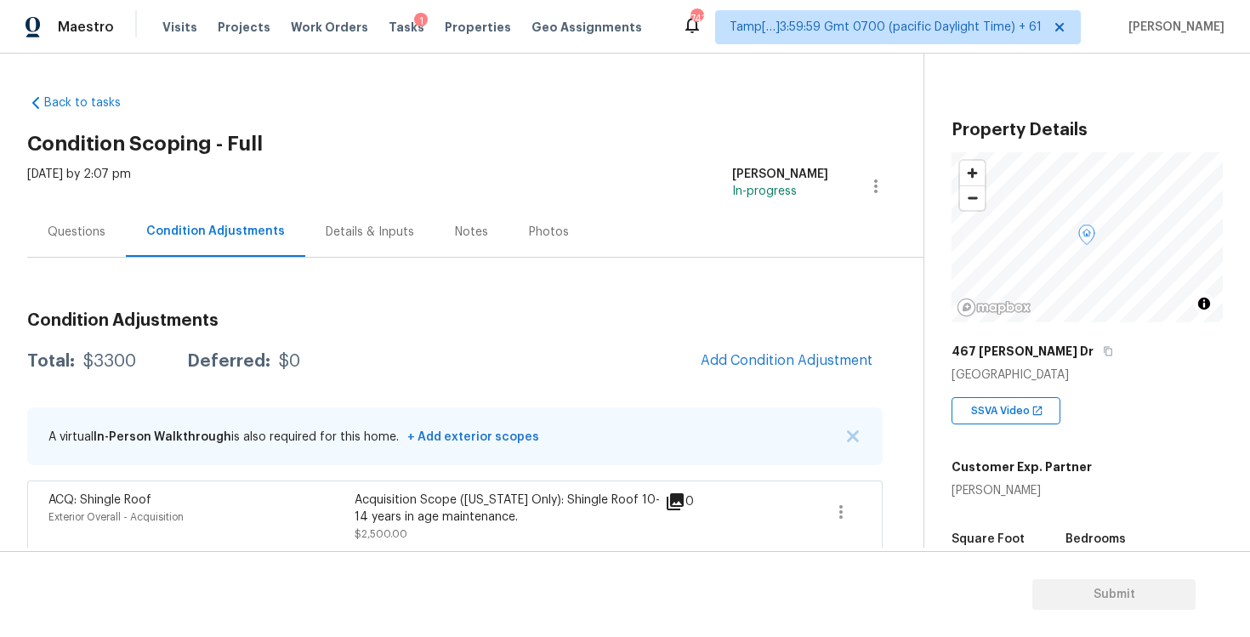
scroll to position [73, 0]
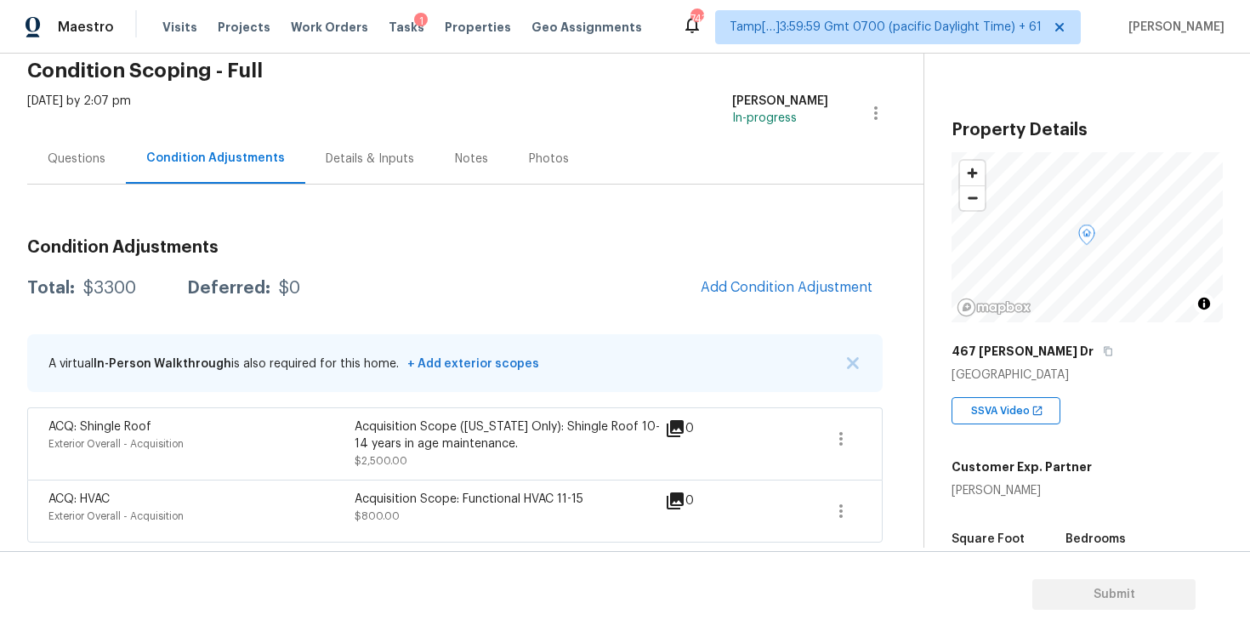
click at [712, 301] on span "Add Condition Adjustment" at bounding box center [786, 288] width 192 height 37
click at [727, 287] on span "Add Condition Adjustment" at bounding box center [787, 287] width 172 height 15
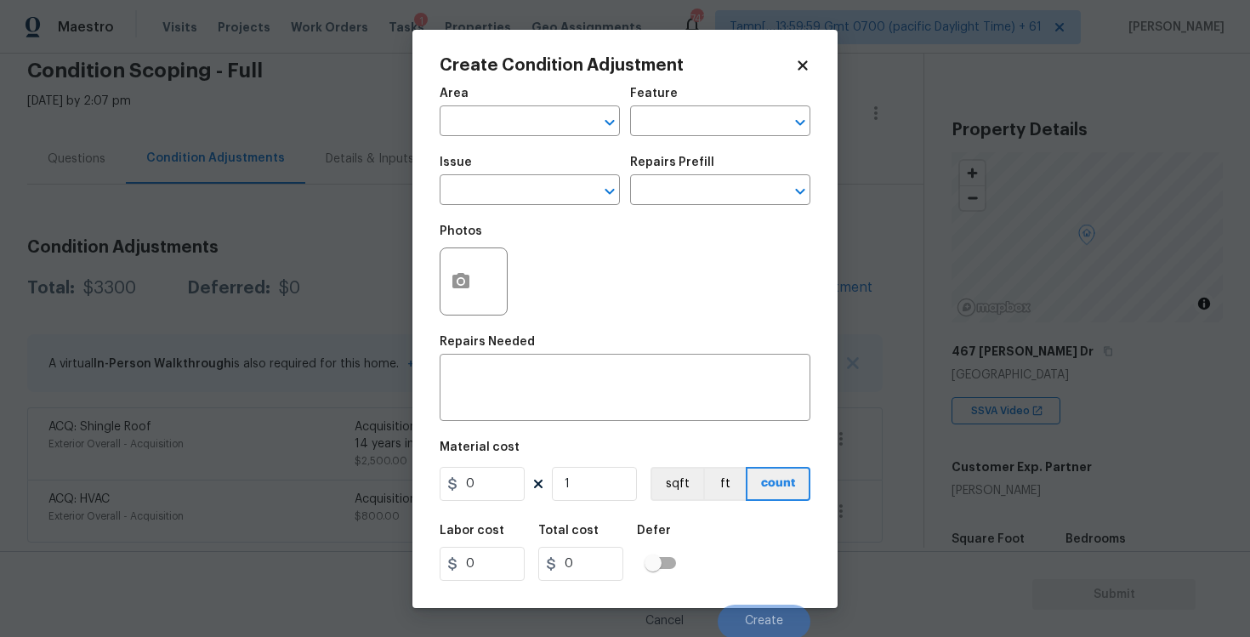
click at [582, 140] on span "Area ​" at bounding box center [530, 111] width 180 height 69
click at [555, 126] on input "text" at bounding box center [506, 123] width 133 height 26
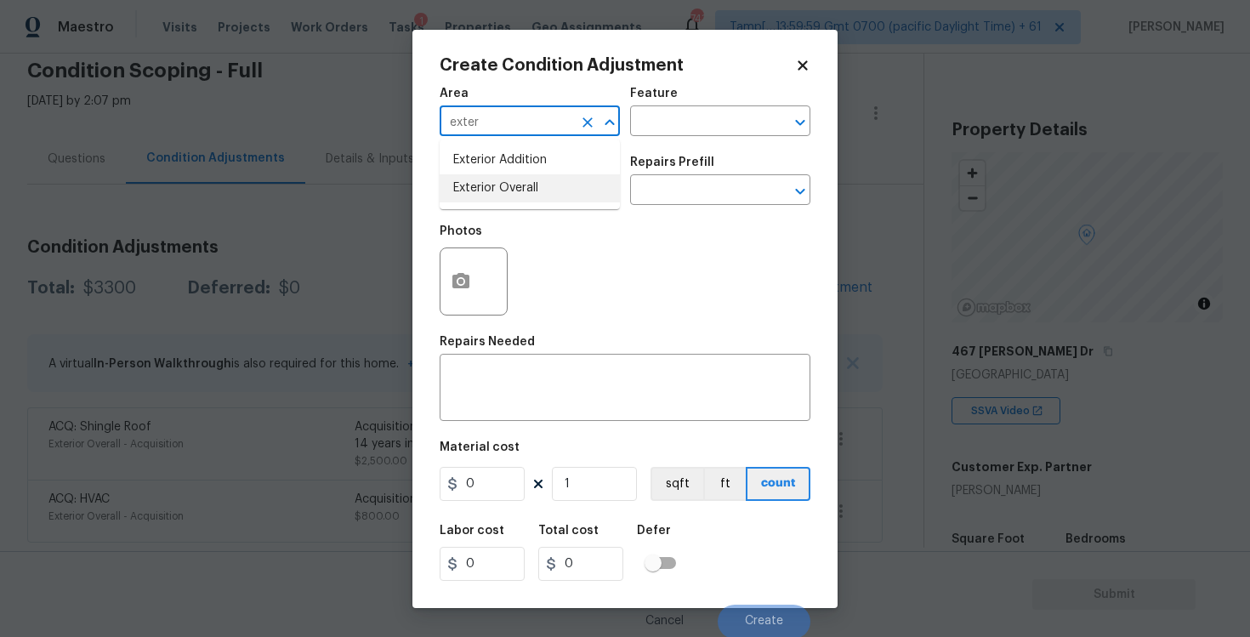
click at [543, 196] on li "Exterior Overall" at bounding box center [530, 188] width 180 height 28
type input "Exterior Overall"
click at [543, 196] on input "text" at bounding box center [506, 192] width 133 height 26
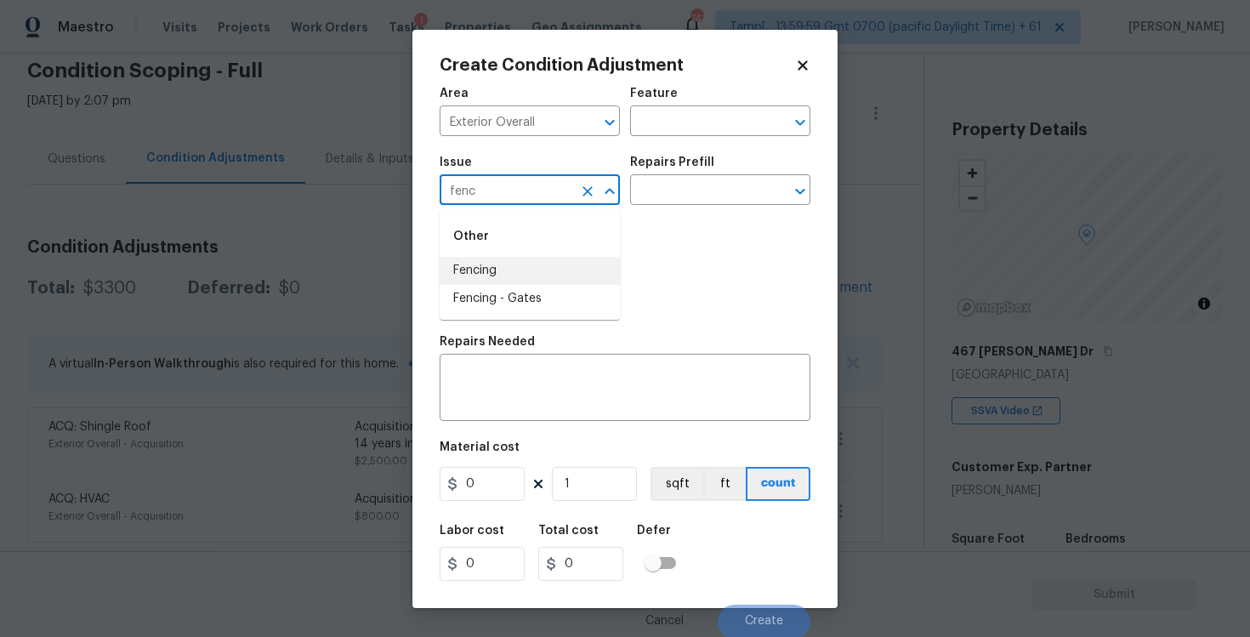
click at [544, 276] on li "Fencing" at bounding box center [530, 271] width 180 height 28
type input "Fencing"
click at [556, 368] on div "x ​" at bounding box center [625, 389] width 371 height 63
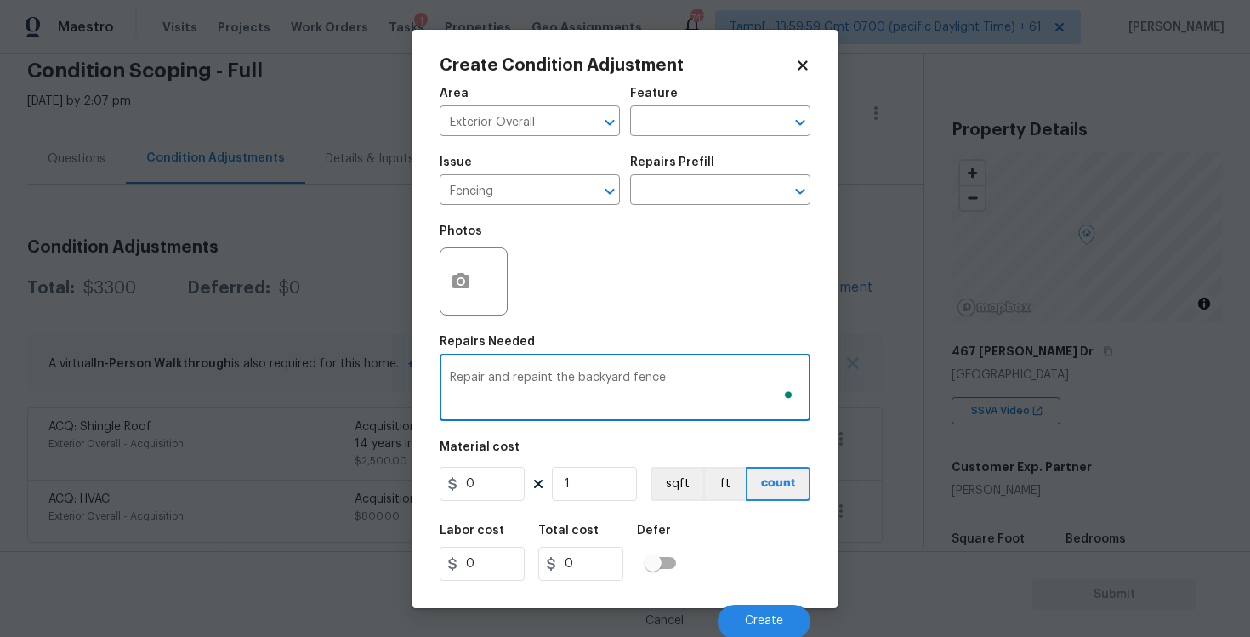
type textarea "Repair and repaint the backyard fence"
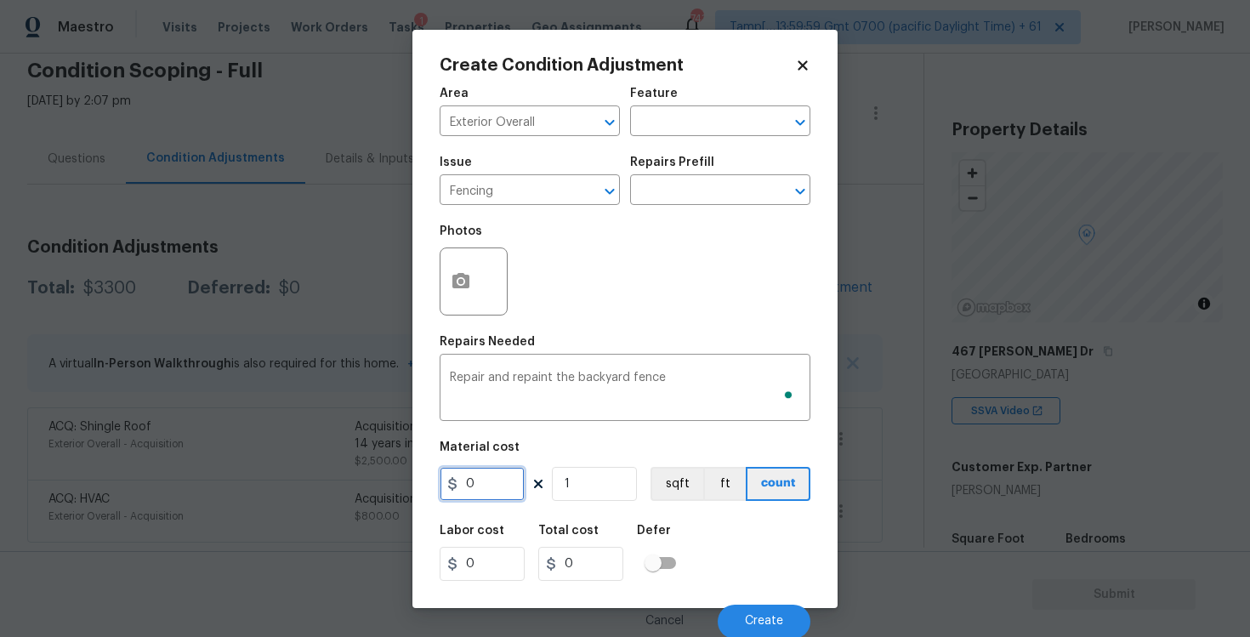
click at [494, 474] on input "0" at bounding box center [482, 484] width 85 height 34
type input "1500"
click at [588, 278] on div "Photos" at bounding box center [625, 270] width 371 height 111
click at [474, 286] on button "button" at bounding box center [460, 281] width 41 height 66
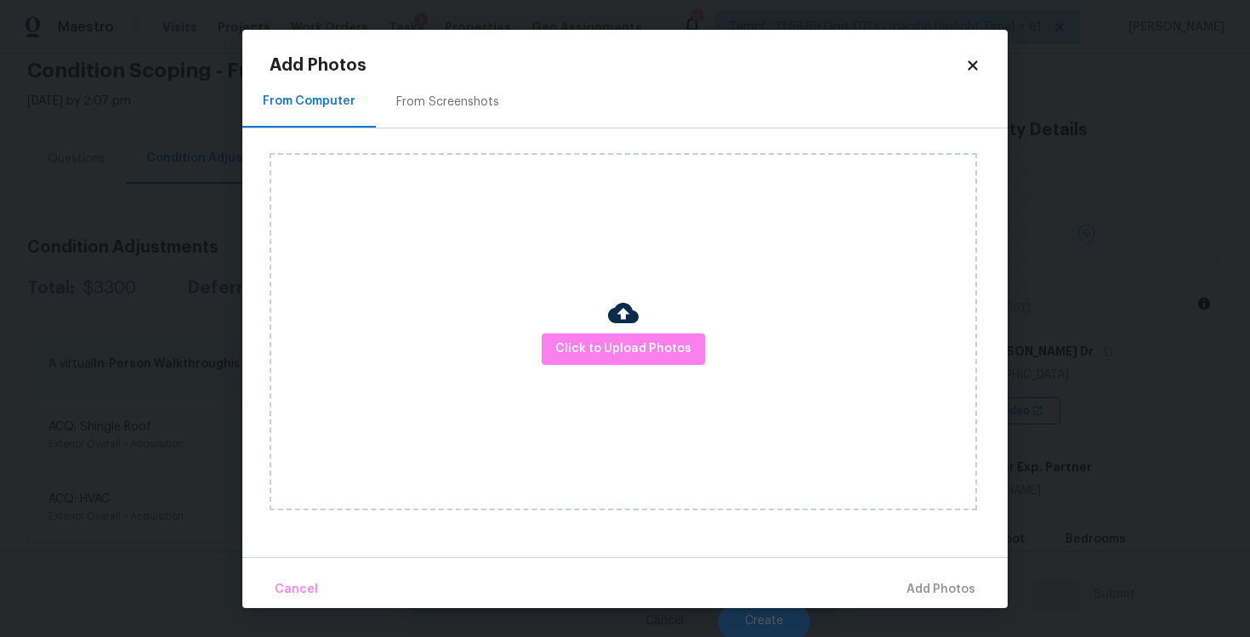
click at [627, 327] on img at bounding box center [623, 313] width 31 height 31
click at [622, 355] on span "Click to Upload Photos" at bounding box center [623, 348] width 136 height 21
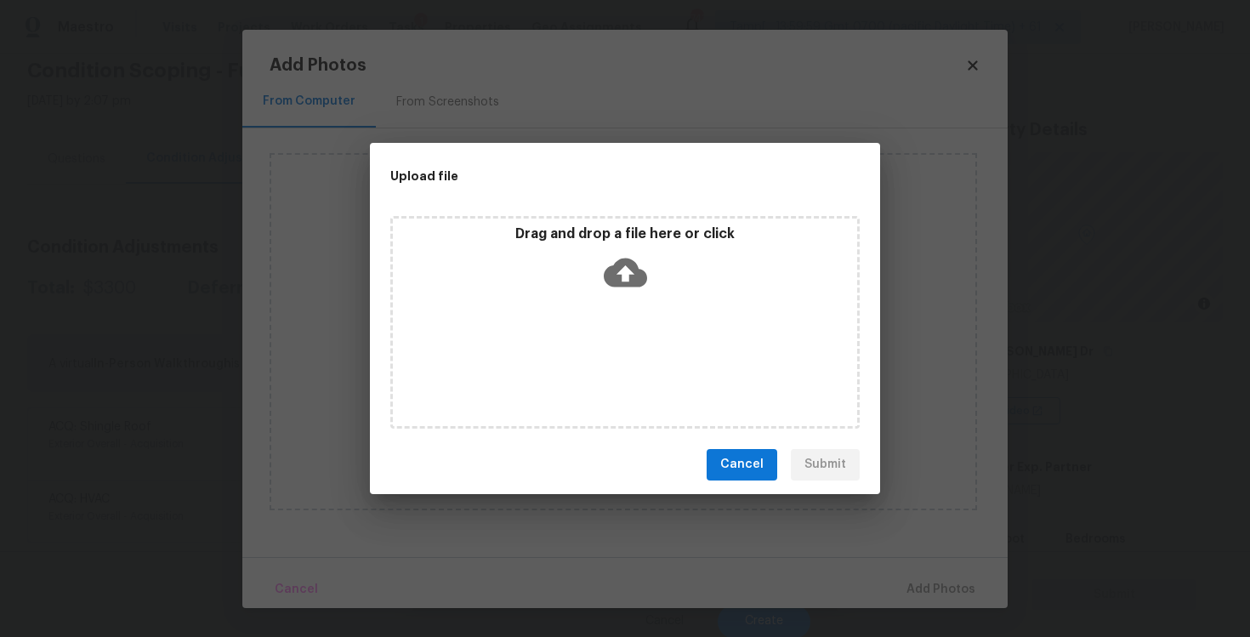
click at [620, 269] on icon at bounding box center [625, 272] width 43 height 43
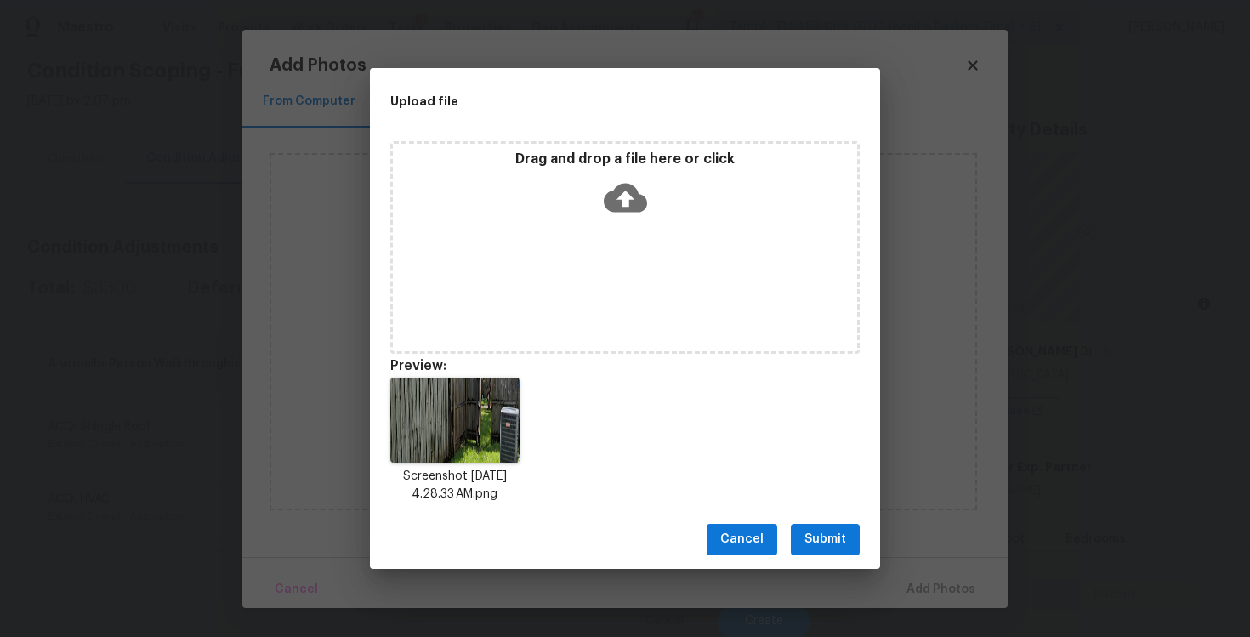
scroll to position [14, 0]
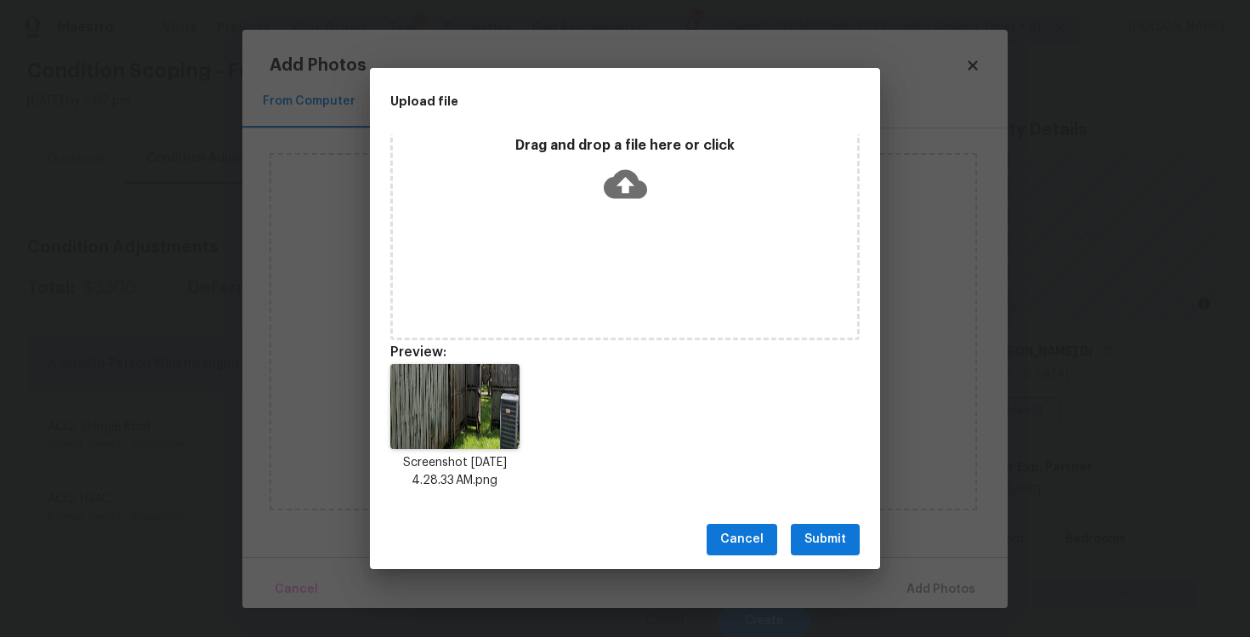
click at [832, 562] on div "Cancel Submit" at bounding box center [625, 539] width 510 height 59
click at [829, 537] on span "Submit" at bounding box center [825, 539] width 42 height 21
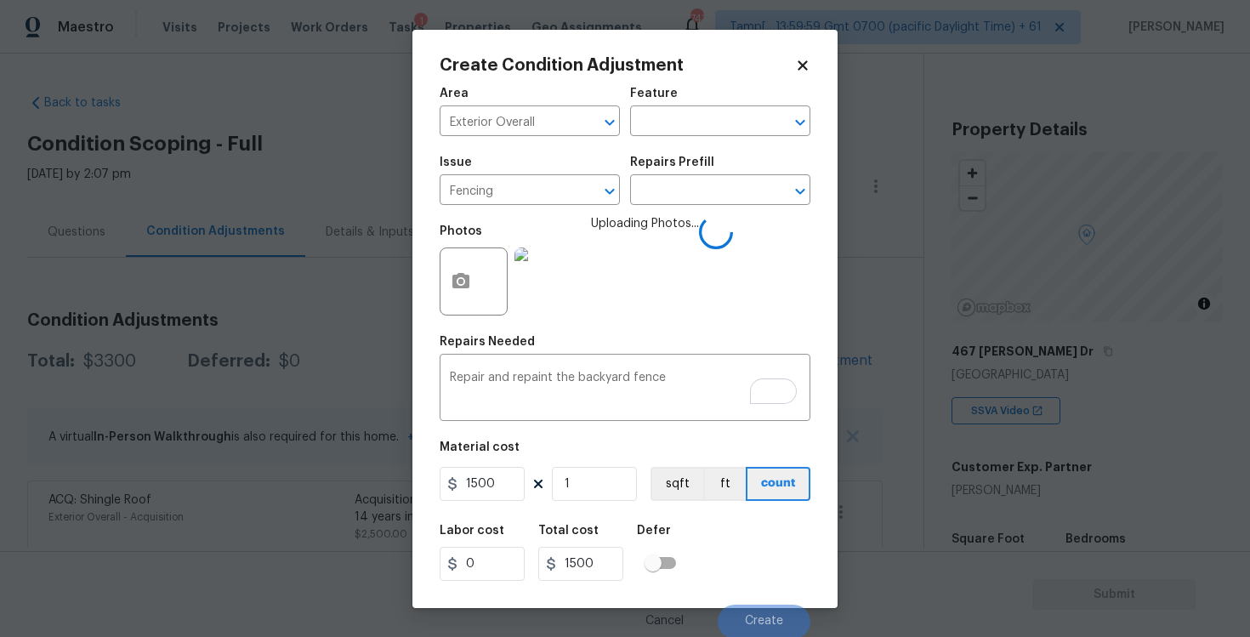
scroll to position [73, 0]
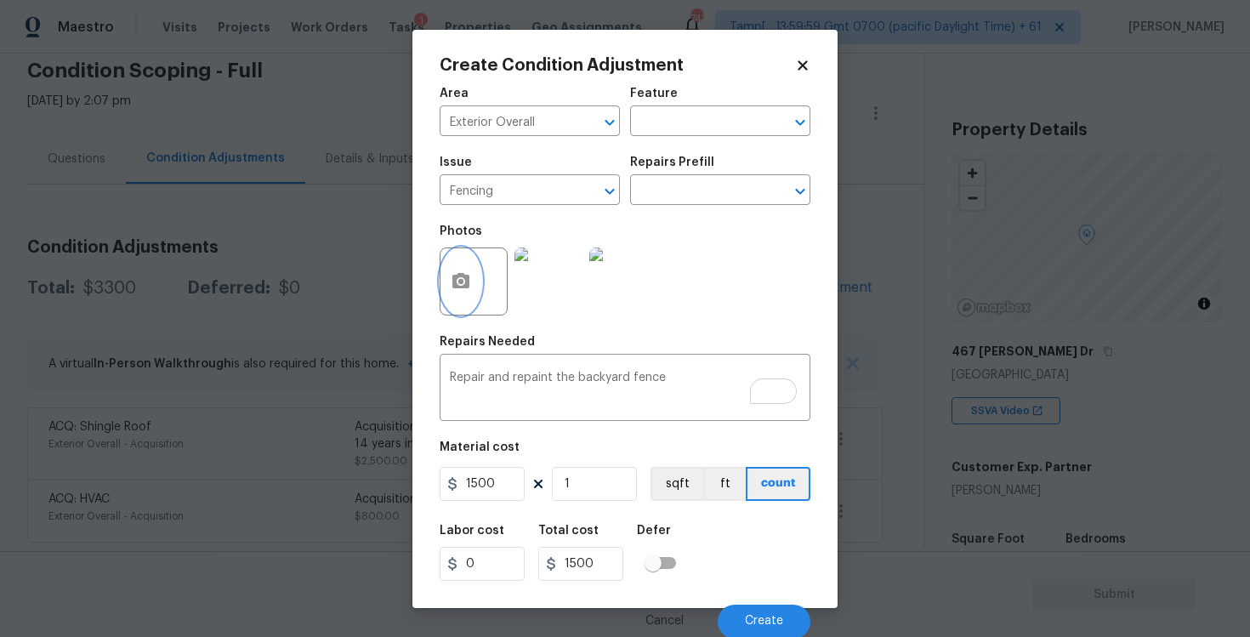
click at [463, 293] on button "button" at bounding box center [460, 281] width 41 height 66
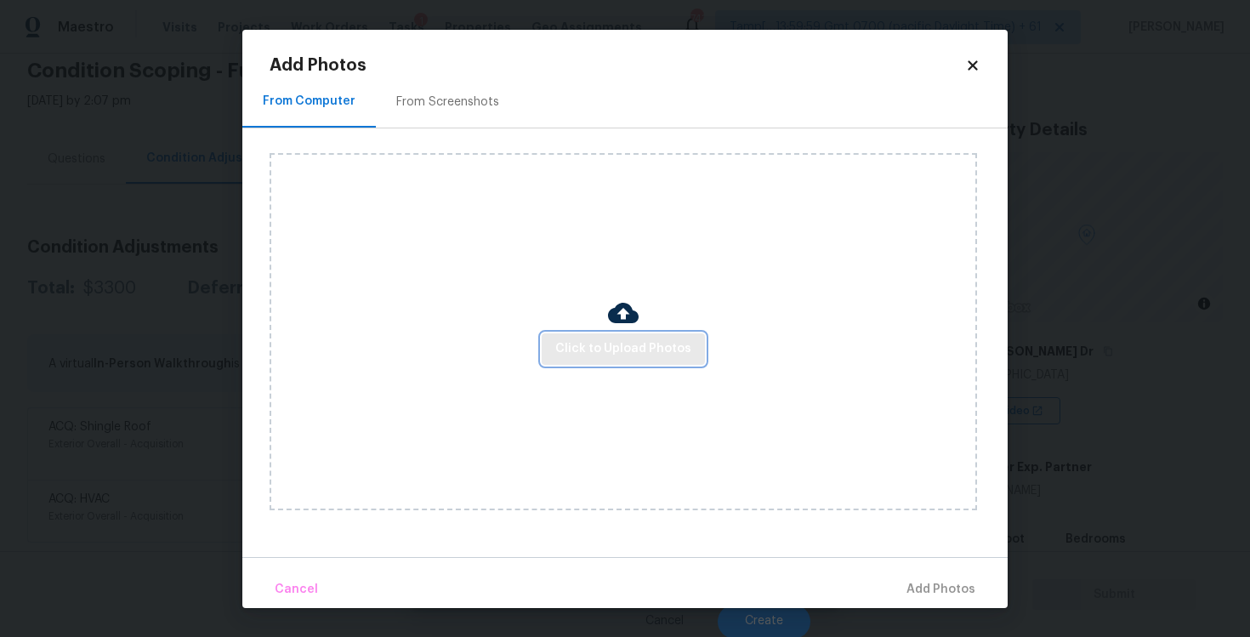
click at [654, 352] on span "Click to Upload Photos" at bounding box center [623, 348] width 136 height 21
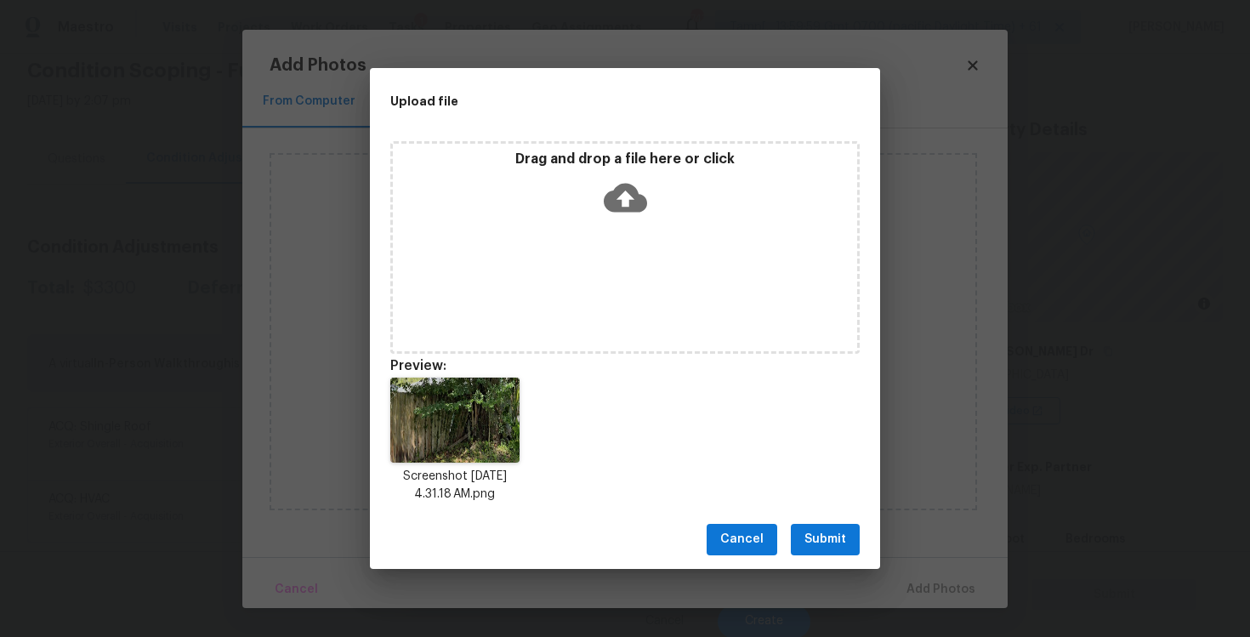
click at [815, 535] on span "Submit" at bounding box center [825, 539] width 42 height 21
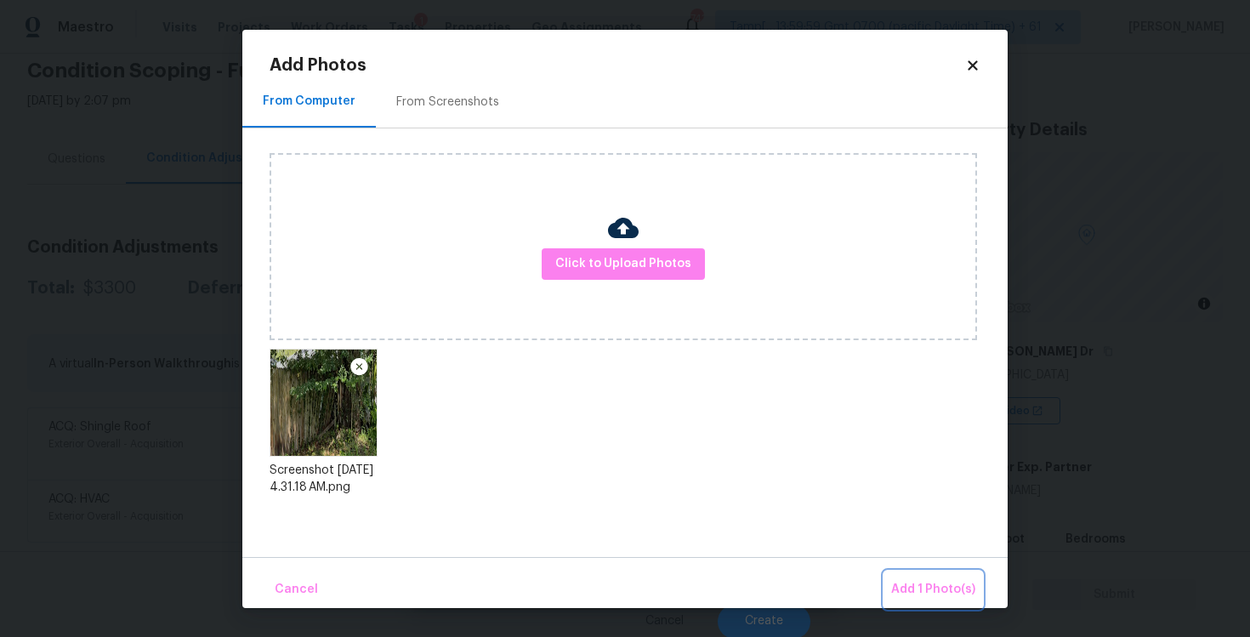
click at [903, 574] on button "Add 1 Photo(s)" at bounding box center [933, 589] width 98 height 37
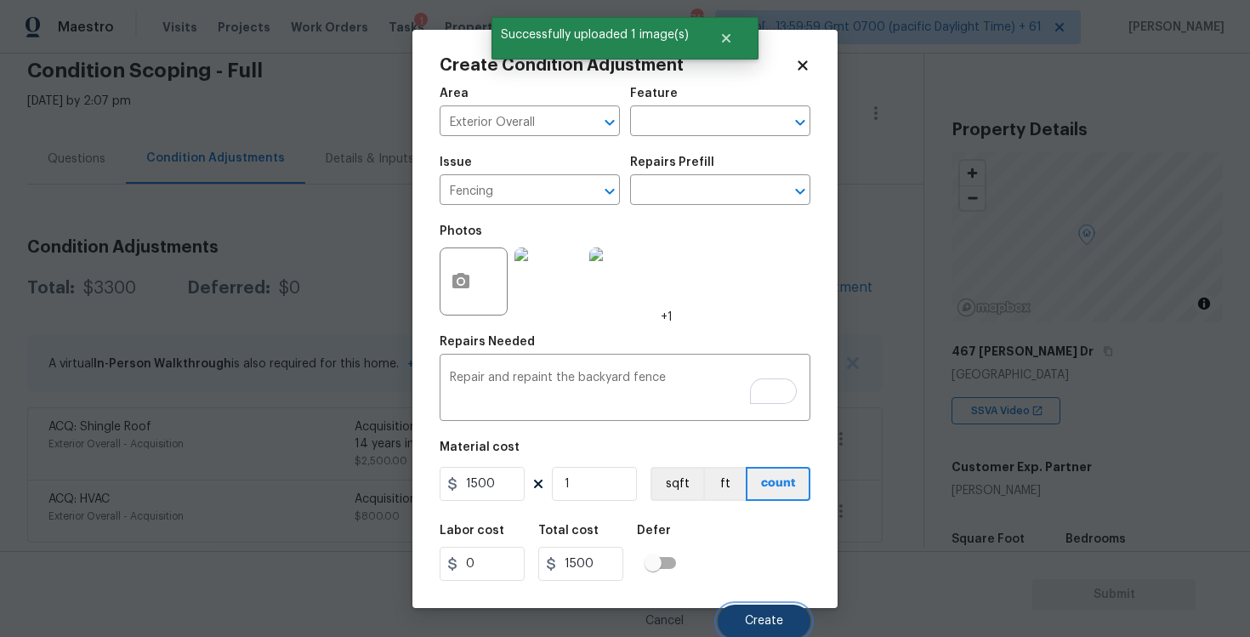
click at [770, 614] on button "Create" at bounding box center [764, 622] width 93 height 34
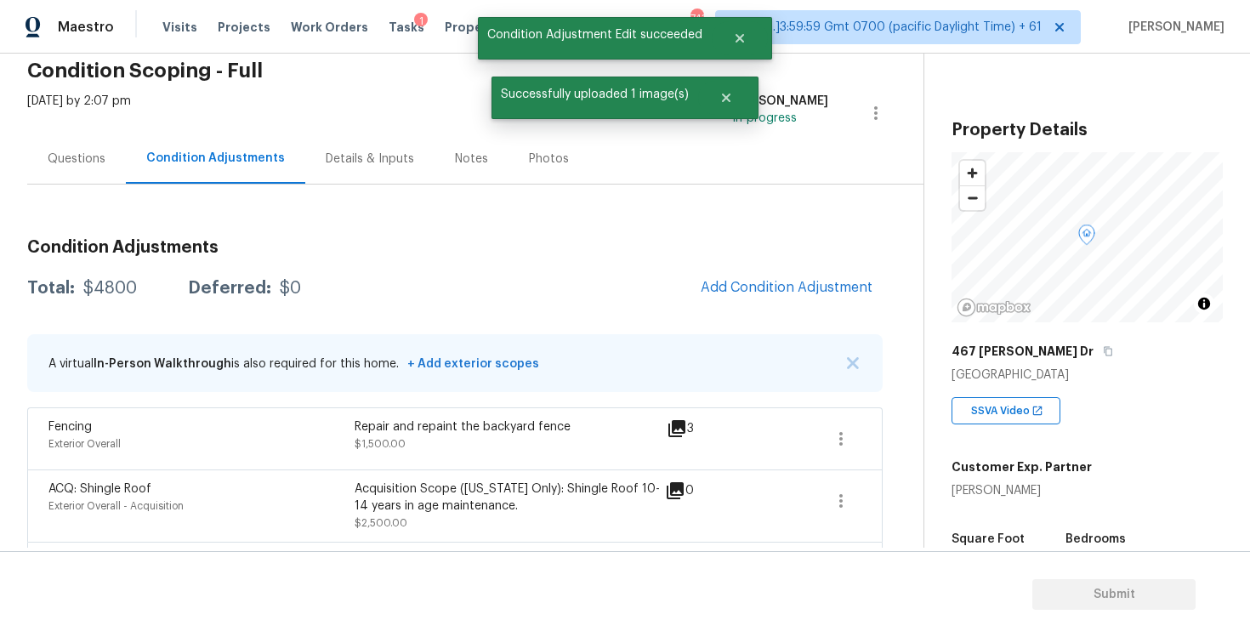
click at [713, 301] on span "Add Condition Adjustment" at bounding box center [786, 288] width 192 height 37
click at [759, 288] on span "Add Condition Adjustment" at bounding box center [787, 287] width 172 height 15
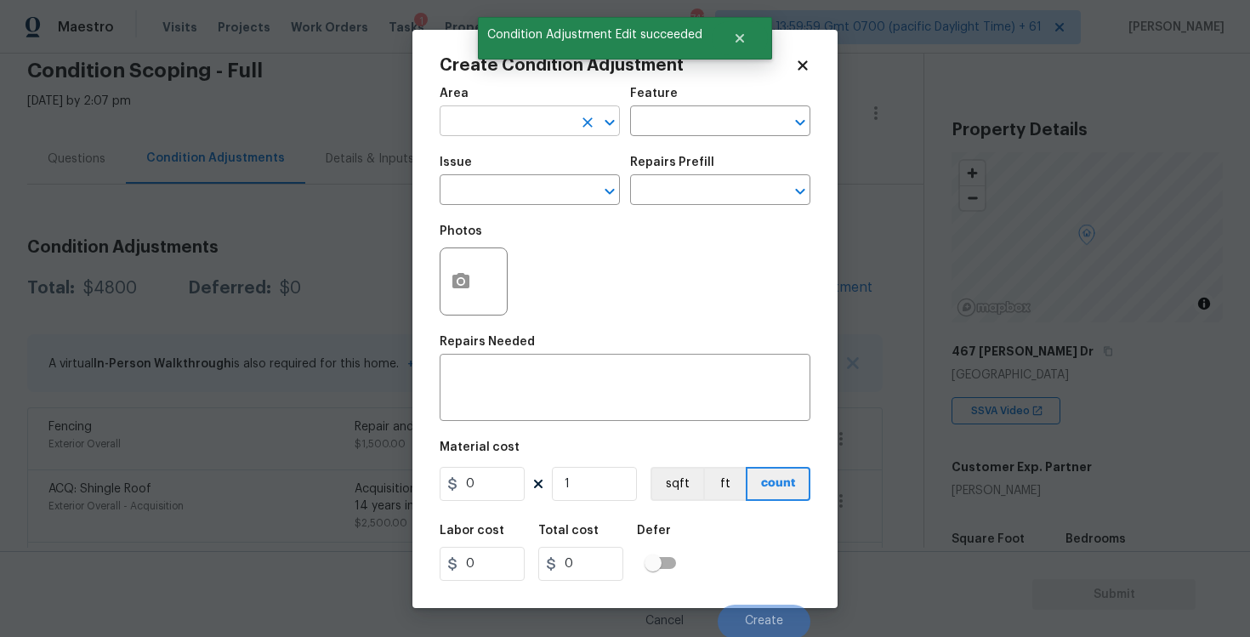
click at [490, 125] on input "text" at bounding box center [506, 123] width 133 height 26
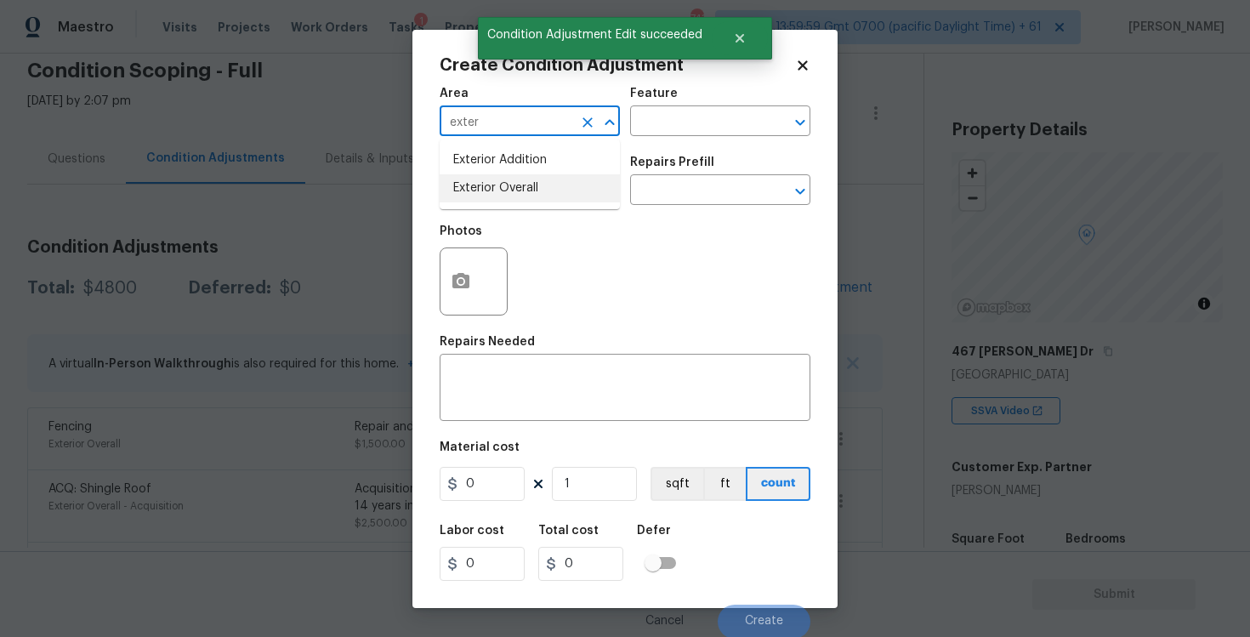
click at [473, 190] on li "Exterior Overall" at bounding box center [530, 188] width 180 height 28
type input "Exterior Overall"
click at [473, 190] on input "text" at bounding box center [506, 192] width 133 height 26
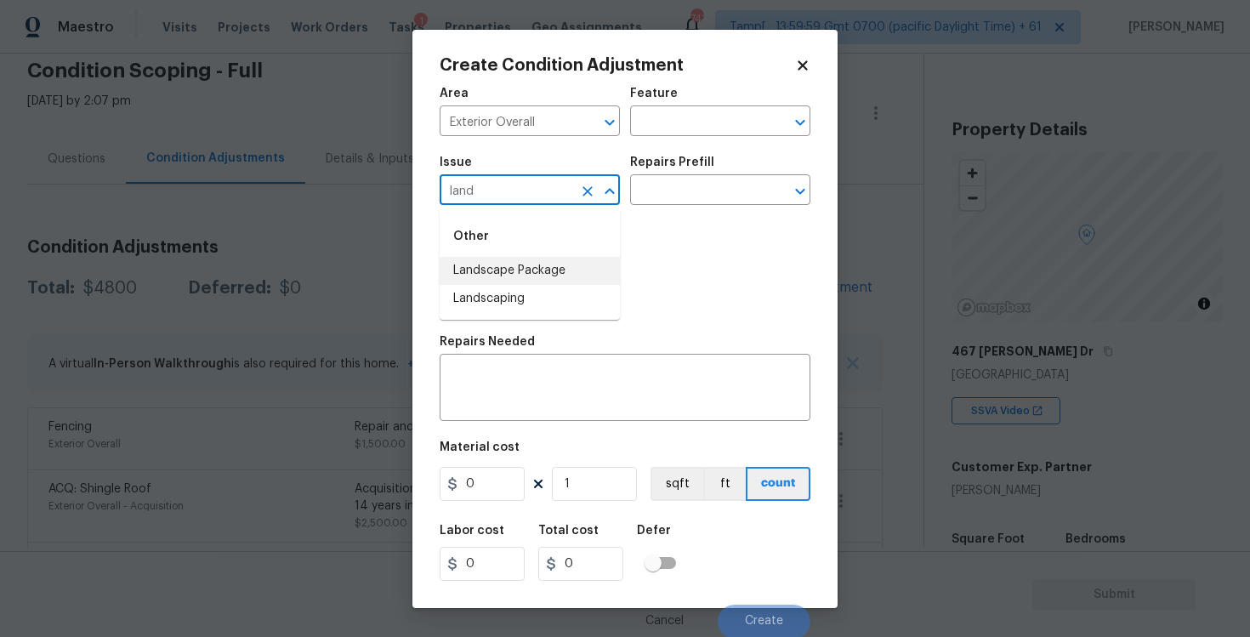
click at [489, 270] on li "Landscape Package" at bounding box center [530, 271] width 180 height 28
type input "Landscape Package"
click at [689, 185] on input "text" at bounding box center [696, 192] width 133 height 26
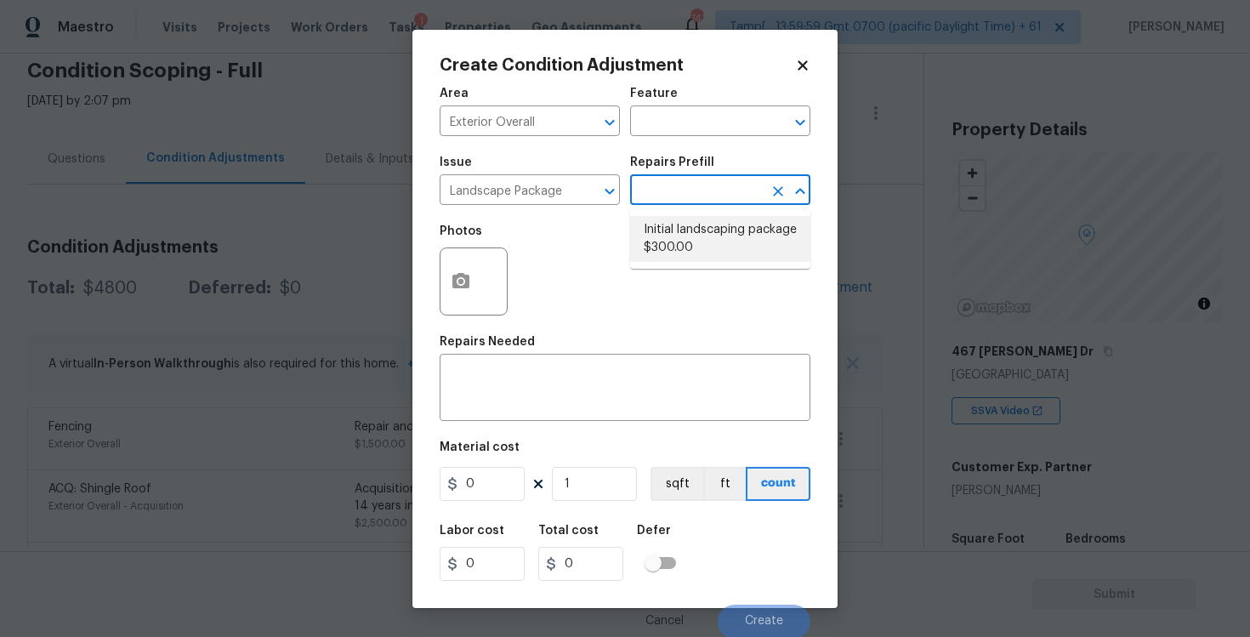
click at [689, 224] on li "Initial landscaping package $300.00" at bounding box center [720, 239] width 180 height 46
type input "Home Readiness Packages"
type textarea "Mowing of grass up to 6" in height. Mow, edge along driveways & sidewalks, trim…"
type input "300"
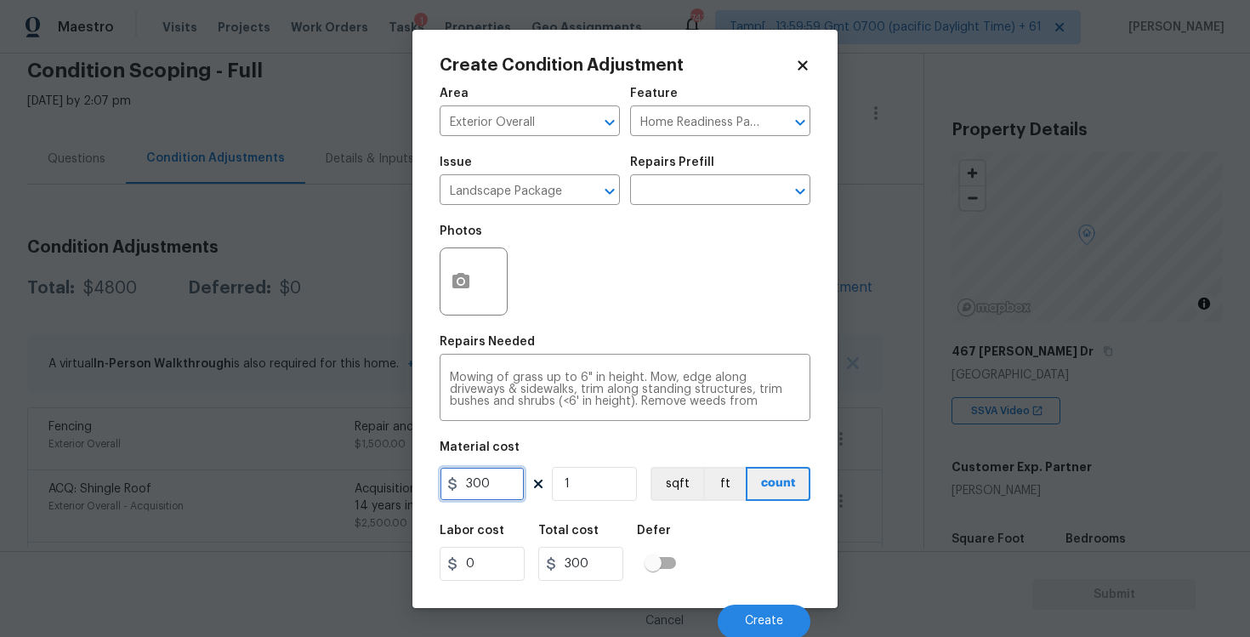
click at [481, 484] on input "300" at bounding box center [482, 484] width 85 height 34
click at [509, 484] on input "300" at bounding box center [482, 484] width 85 height 34
type input "1000"
click at [550, 385] on textarea "Mowing of grass up to 6" in height. Mow, edge along driveways & sidewalks, trim…" at bounding box center [625, 390] width 350 height 36
type input "1000"
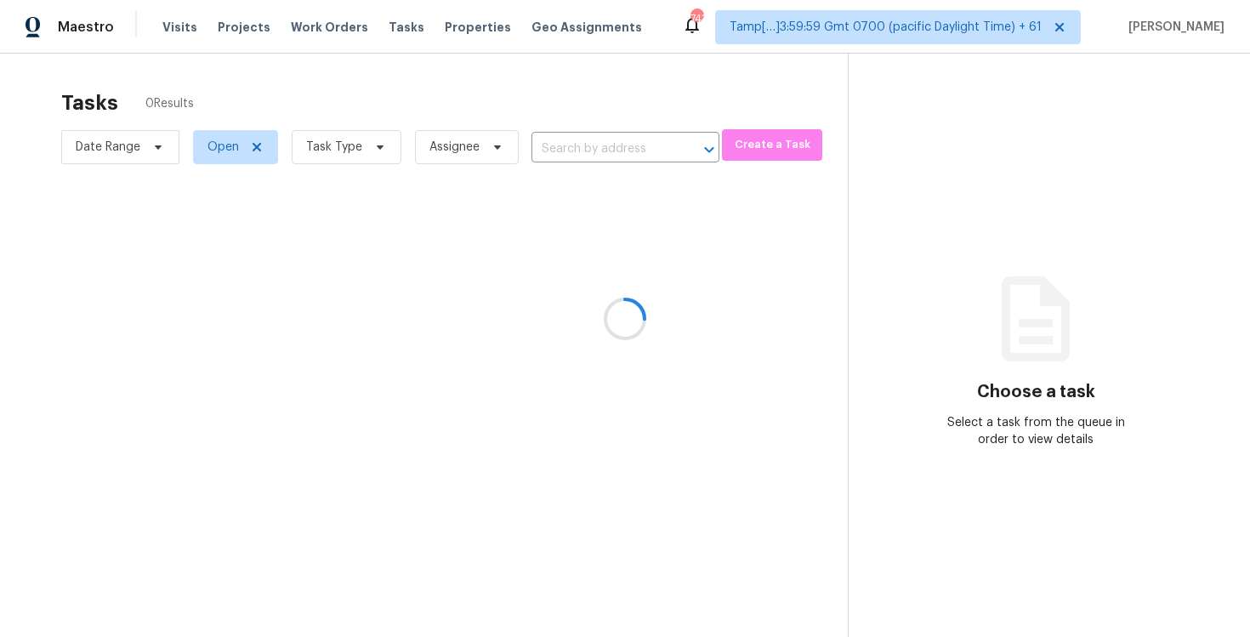
click at [358, 164] on div at bounding box center [625, 318] width 1250 height 637
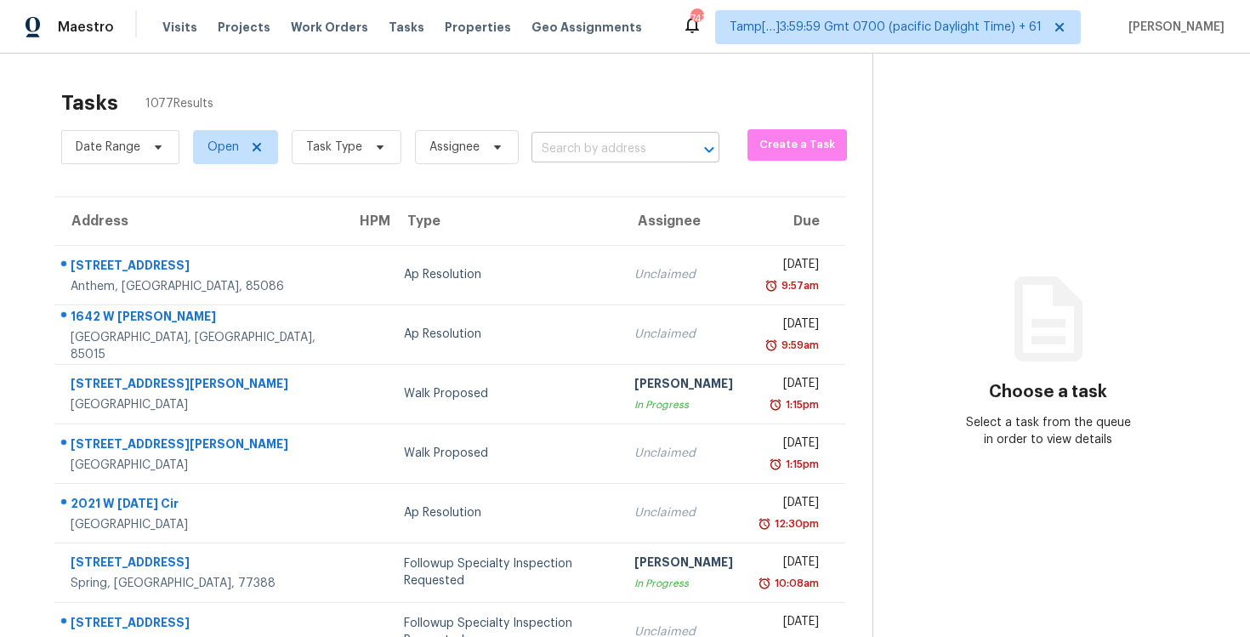
click at [554, 162] on input "text" at bounding box center [601, 149] width 140 height 26
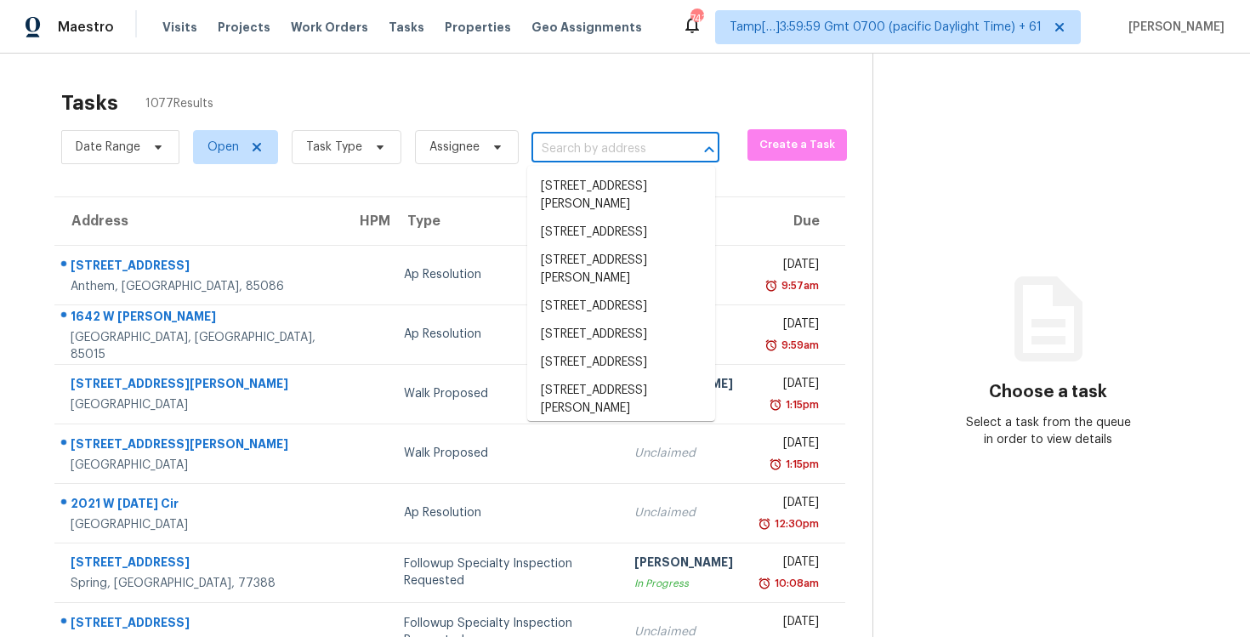
paste input "[STREET_ADDRESS][PERSON_NAME]"
type input "[STREET_ADDRESS][PERSON_NAME]"
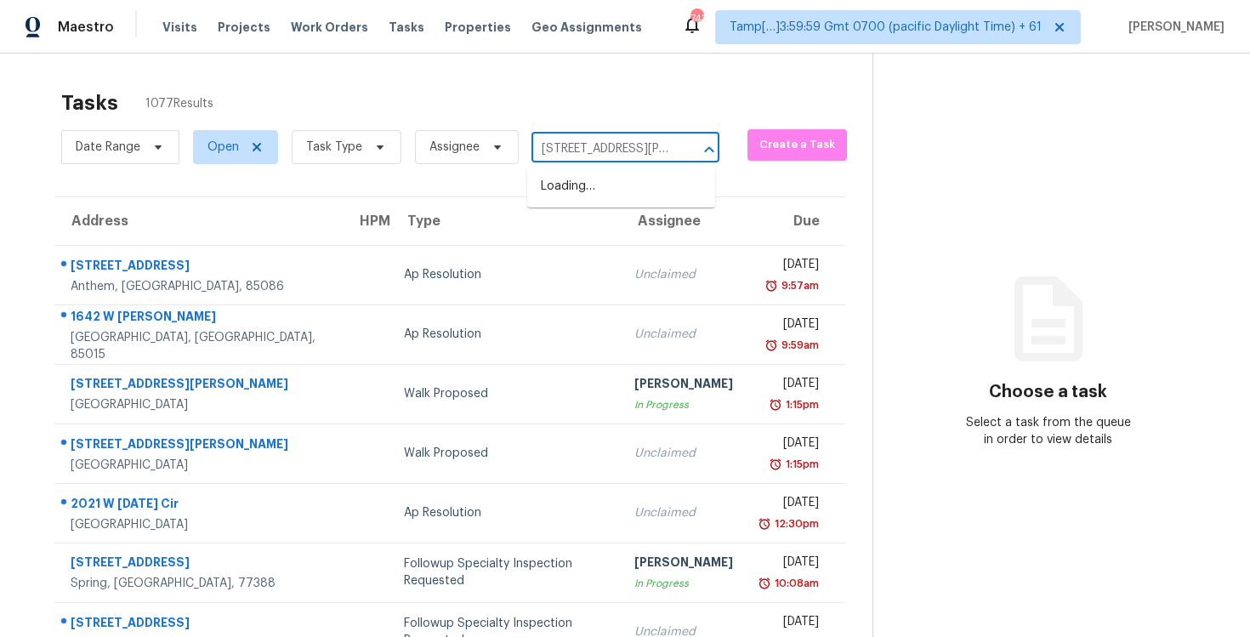
scroll to position [0, 119]
click at [600, 188] on li "[STREET_ADDRESS][PERSON_NAME]" at bounding box center [621, 196] width 188 height 46
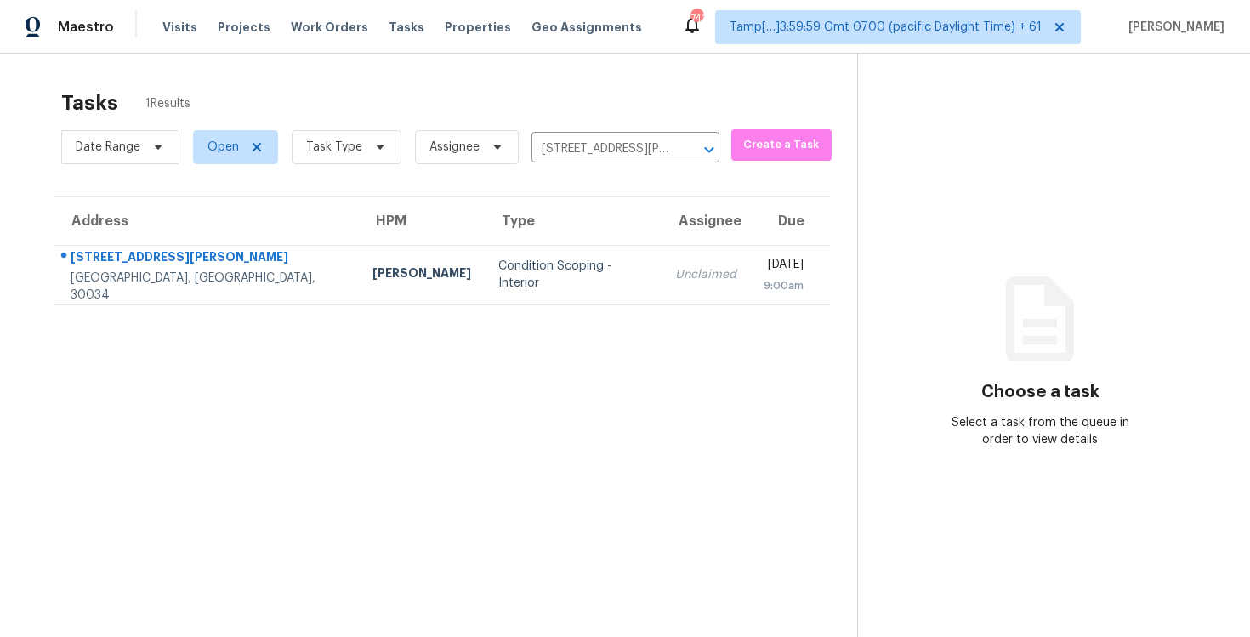
click at [662, 233] on th "Assignee" at bounding box center [706, 221] width 88 height 48
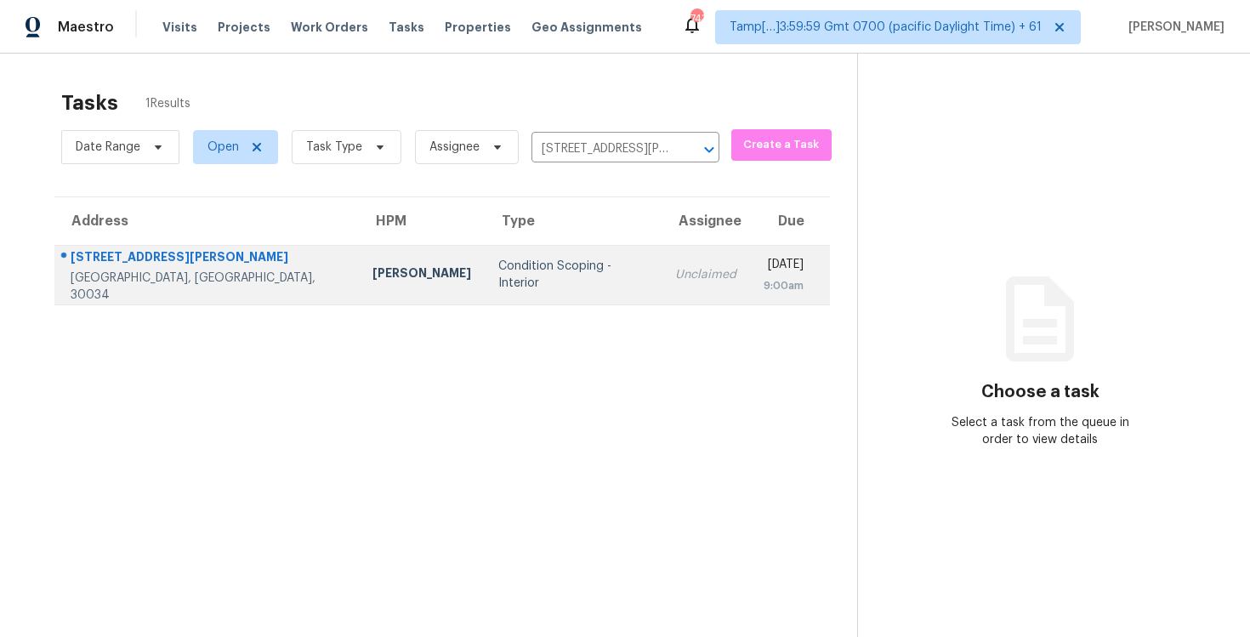
click at [750, 281] on td "[DATE] 9:00am" at bounding box center [790, 275] width 80 height 60
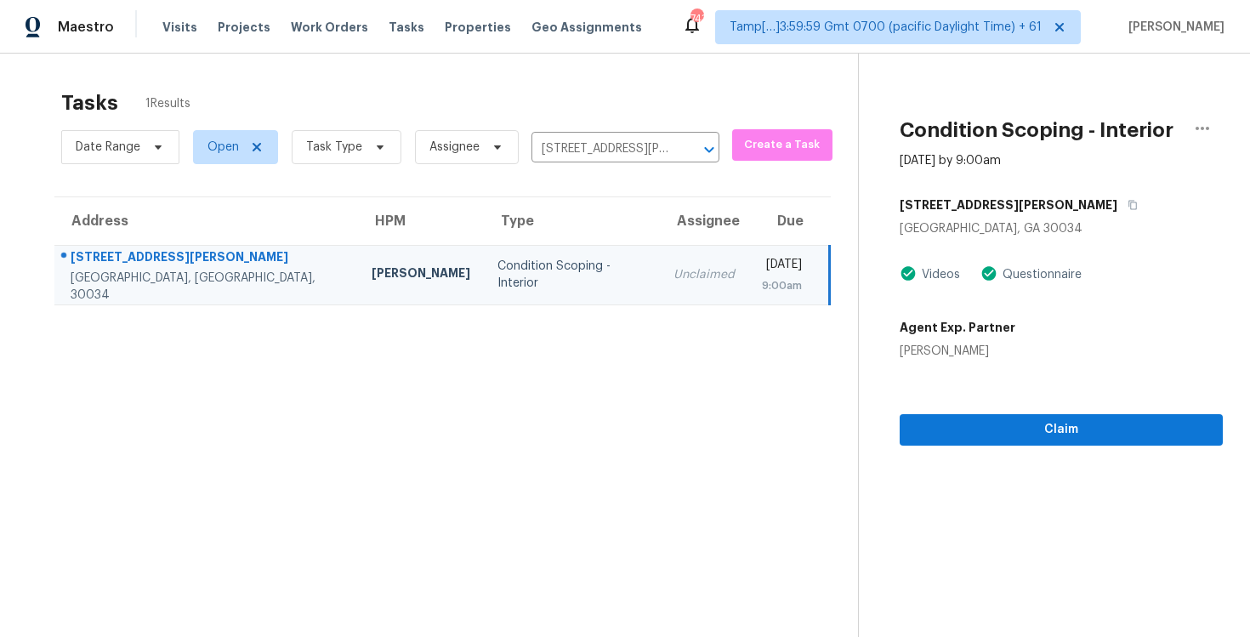
click at [1017, 453] on section "Condition Scoping - Interior [DATE] by 9:00am [STREET_ADDRESS][PERSON_NAME][PER…" at bounding box center [1040, 372] width 365 height 637
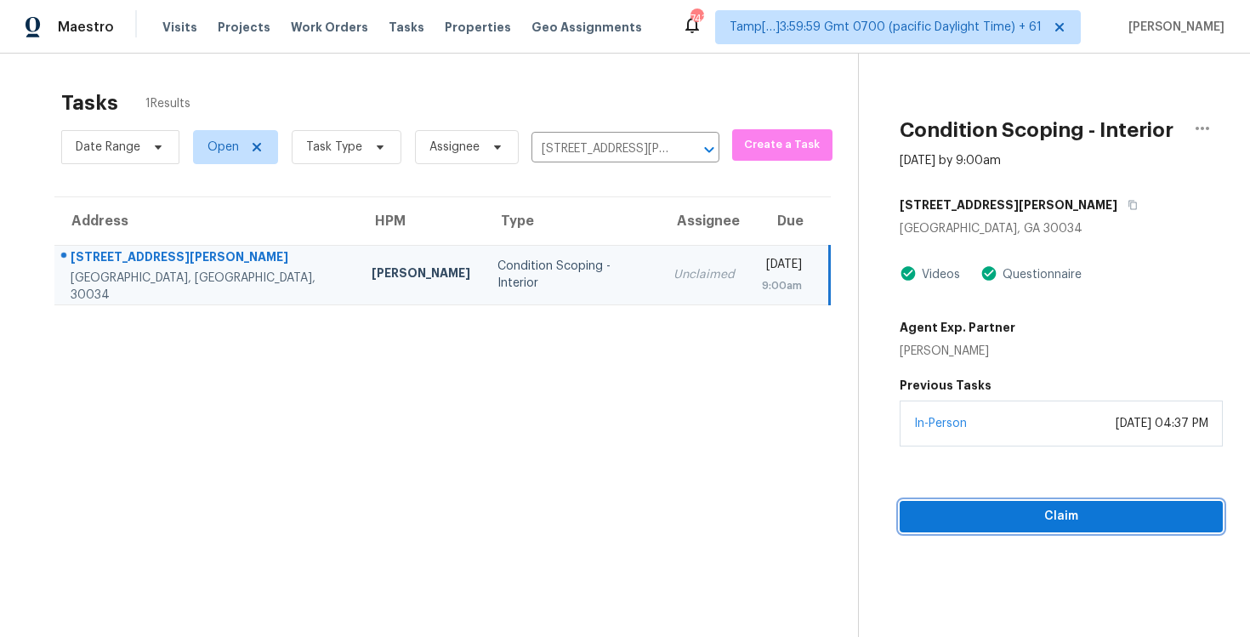
click at [1032, 524] on span "Claim" at bounding box center [1061, 516] width 296 height 21
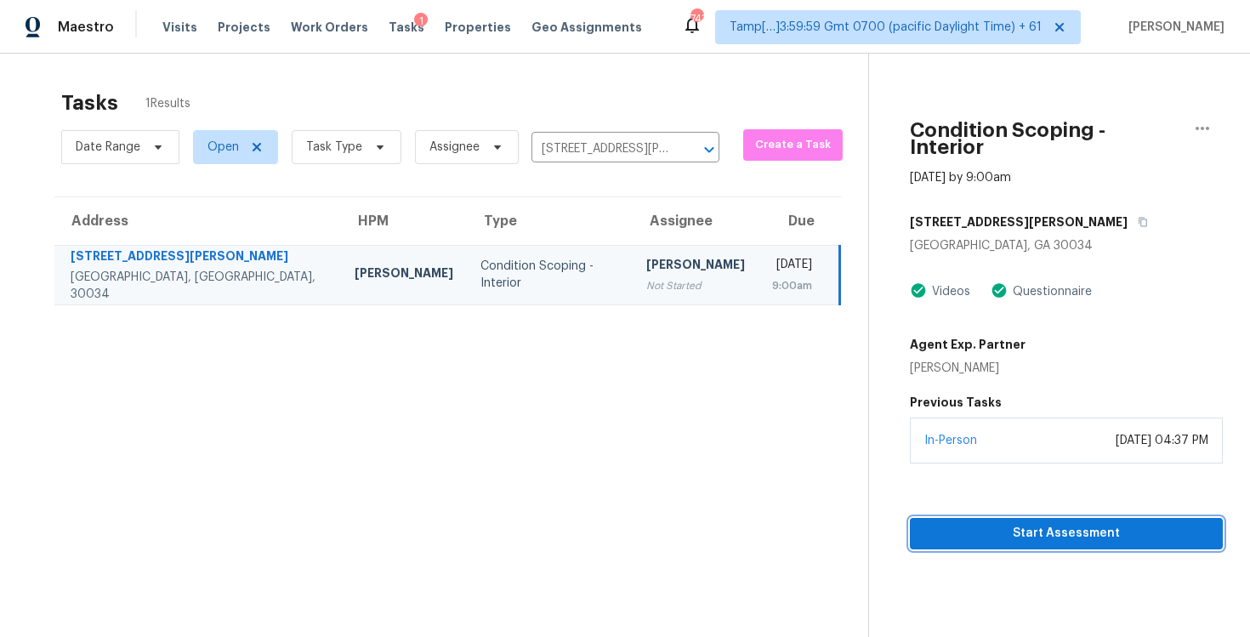
click at [1032, 524] on span "Start Assessment" at bounding box center [1066, 533] width 286 height 21
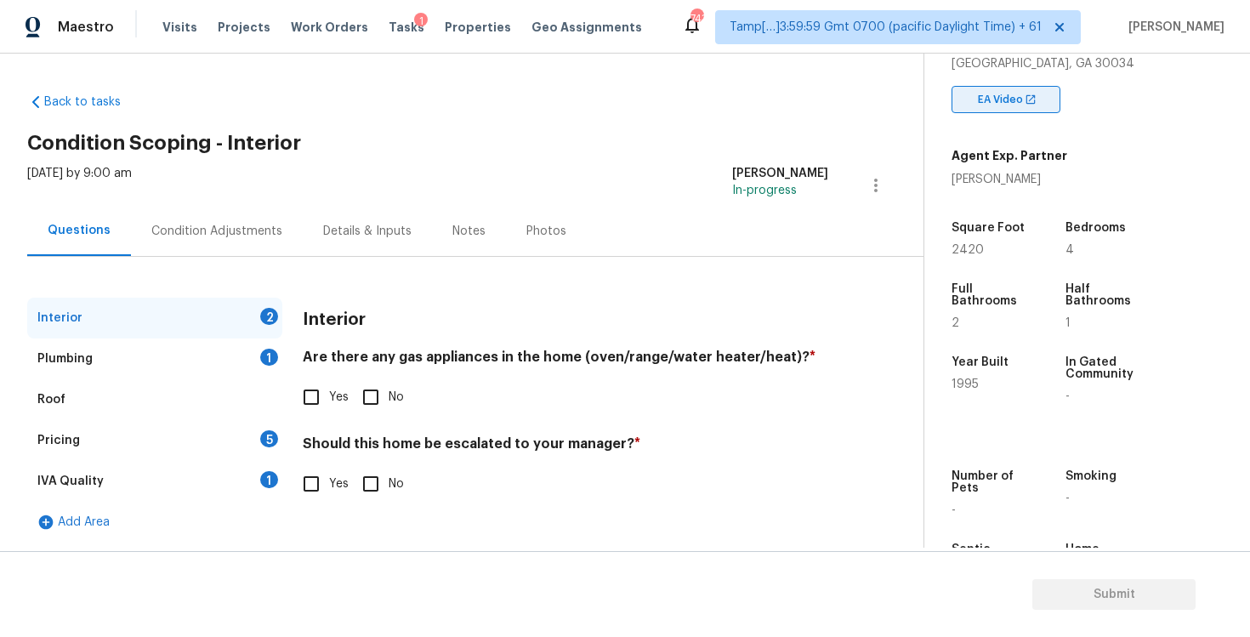
scroll to position [373, 0]
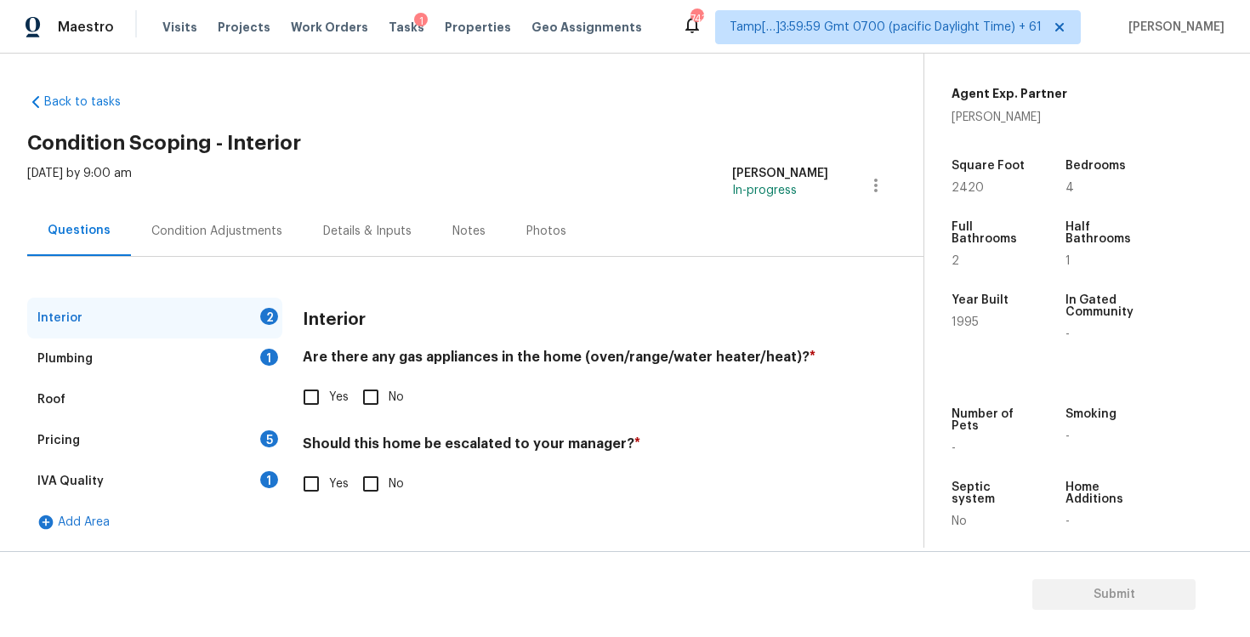
click at [317, 481] on input "Yes" at bounding box center [311, 484] width 36 height 36
checkbox input "true"
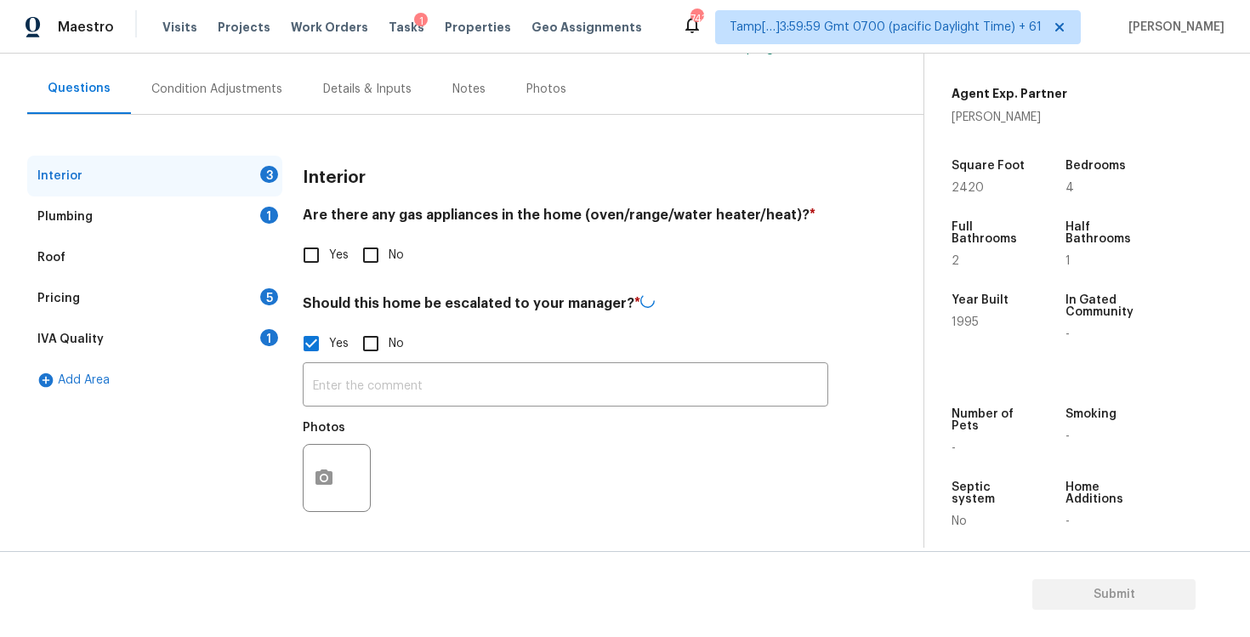
scroll to position [141, 0]
click at [317, 481] on icon "button" at bounding box center [323, 476] width 17 height 15
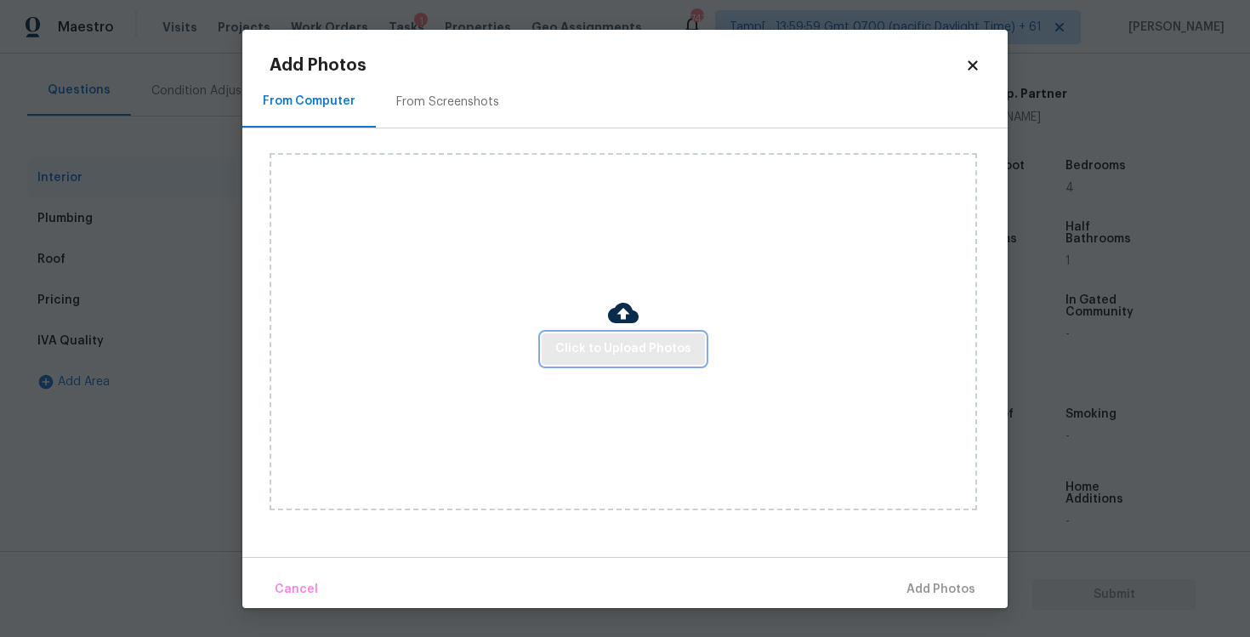
click at [590, 364] on button "Click to Upload Photos" at bounding box center [623, 348] width 163 height 31
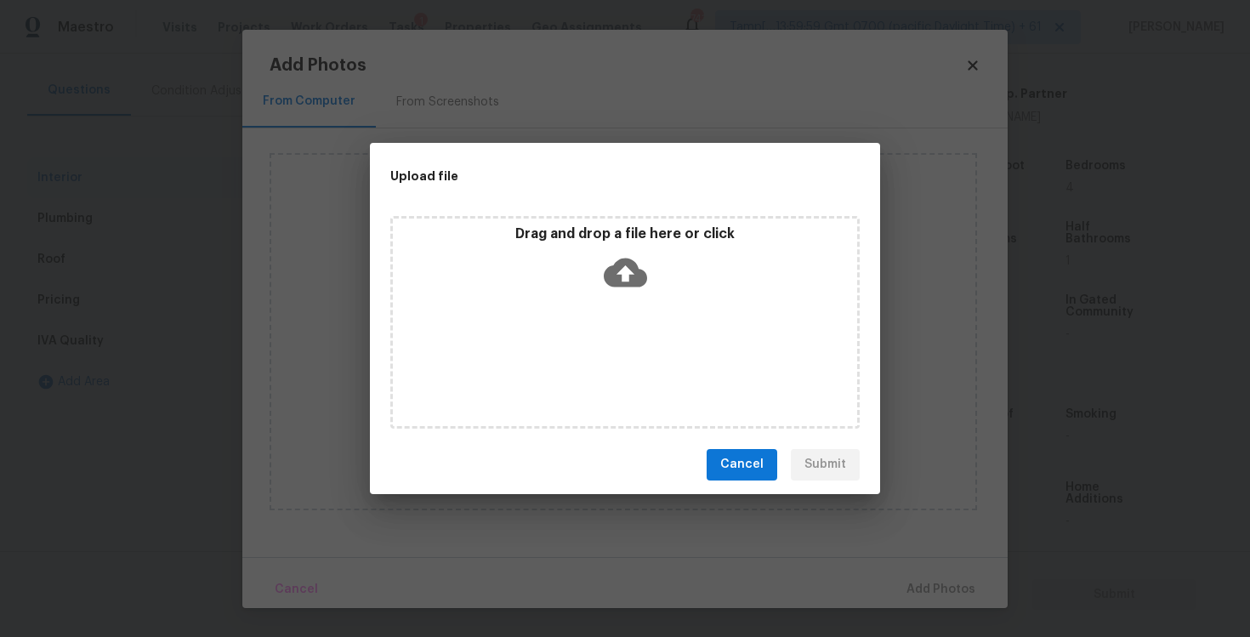
click at [613, 292] on icon at bounding box center [625, 272] width 43 height 43
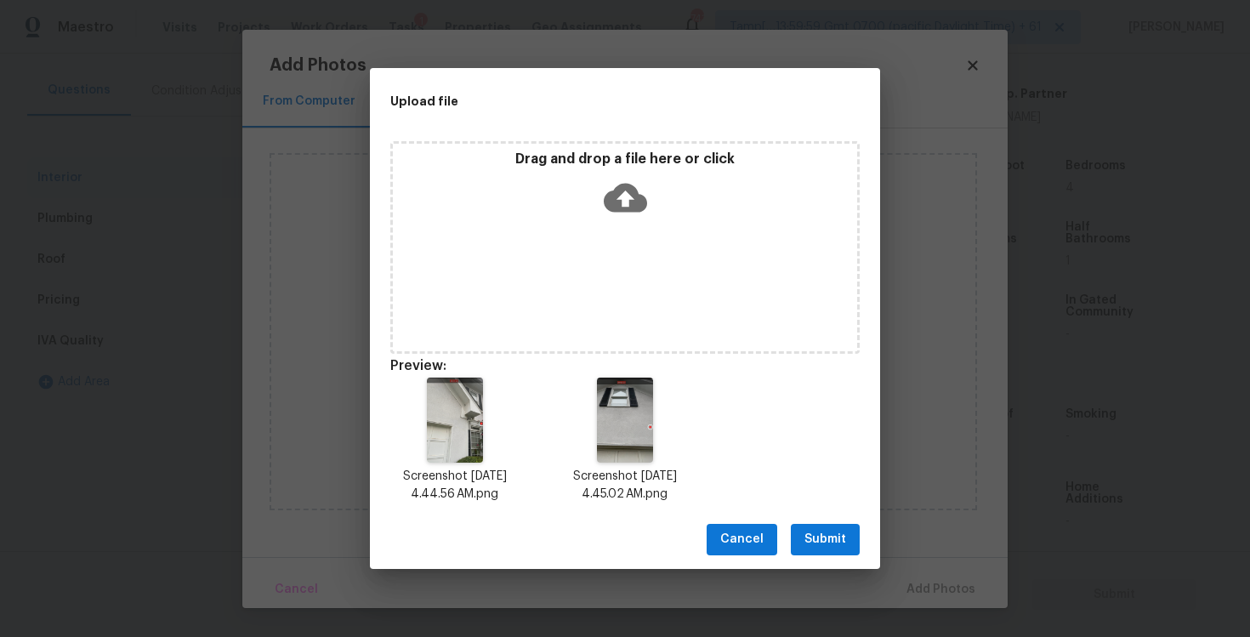
drag, startPoint x: 838, startPoint y: 533, endPoint x: 836, endPoint y: 522, distance: 11.2
click at [838, 533] on span "Submit" at bounding box center [825, 539] width 42 height 21
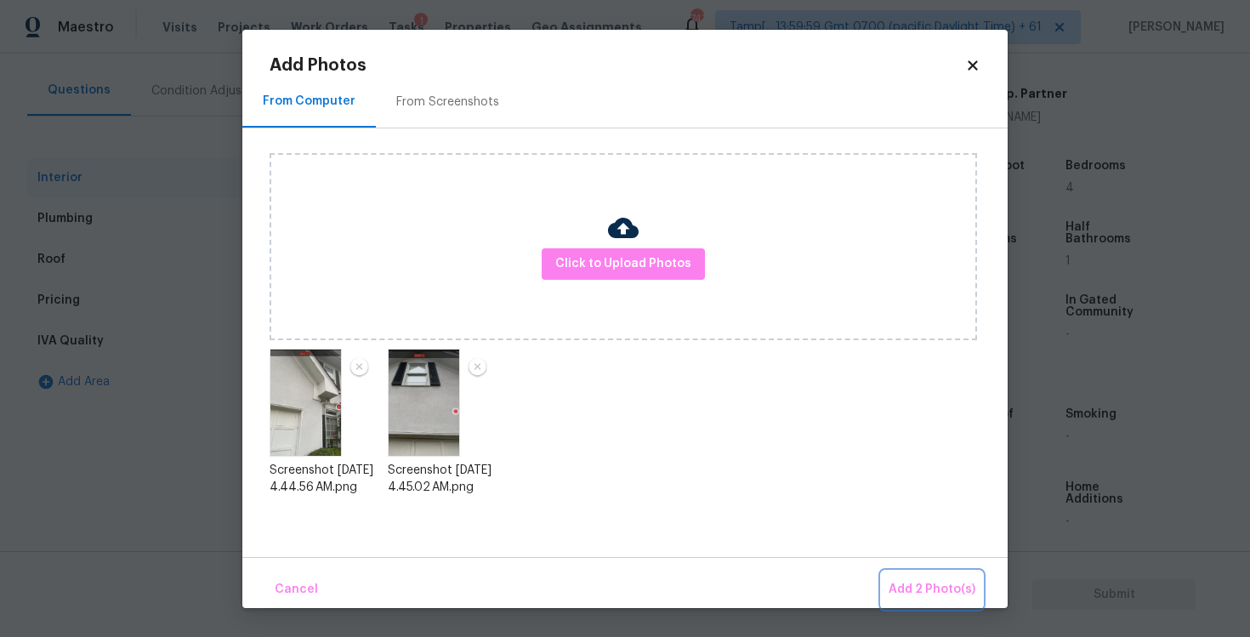
click at [931, 581] on span "Add 2 Photo(s)" at bounding box center [932, 589] width 87 height 21
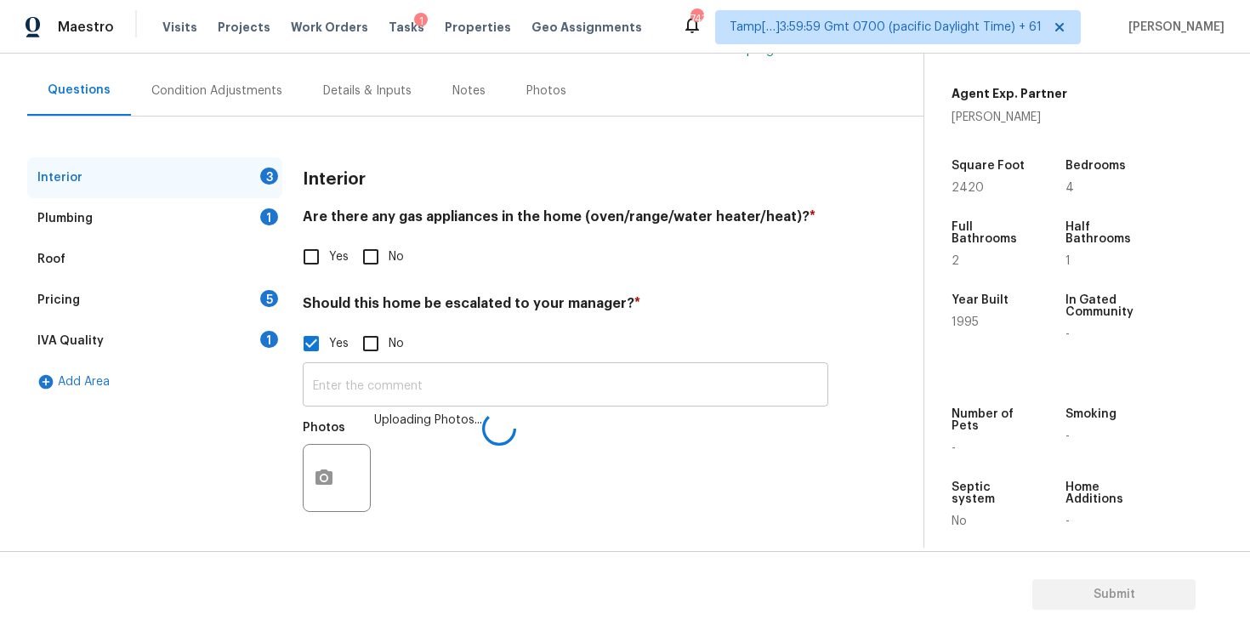
click at [588, 377] on input "text" at bounding box center [565, 386] width 525 height 40
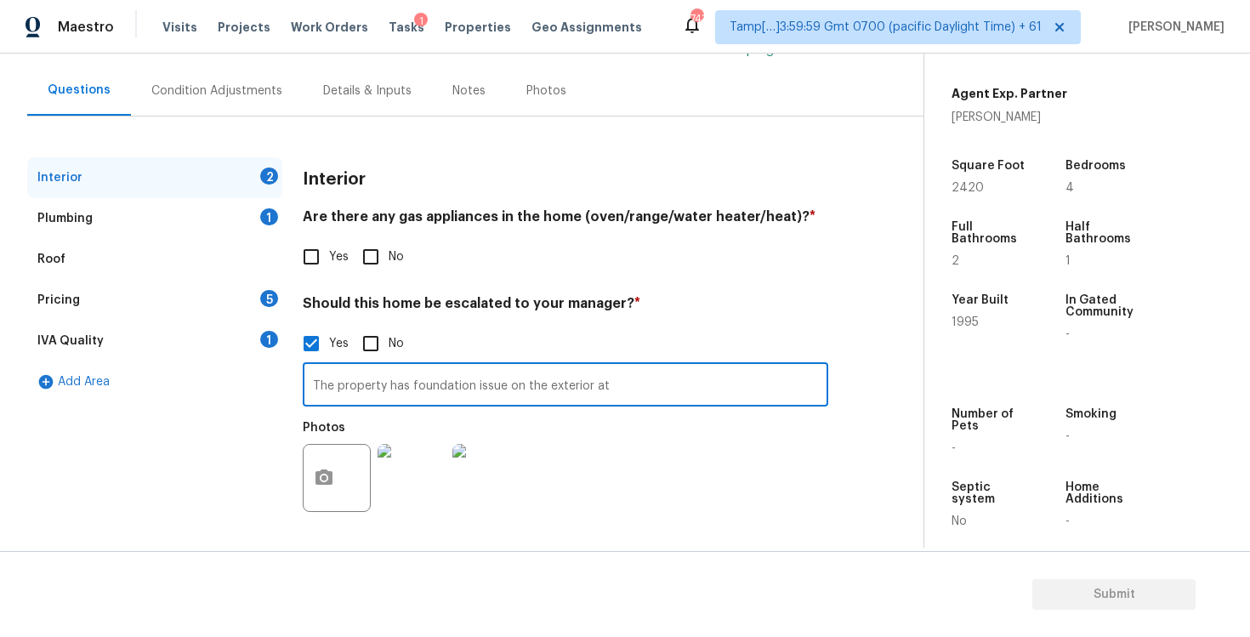
click at [446, 499] on div at bounding box center [411, 478] width 75 height 88
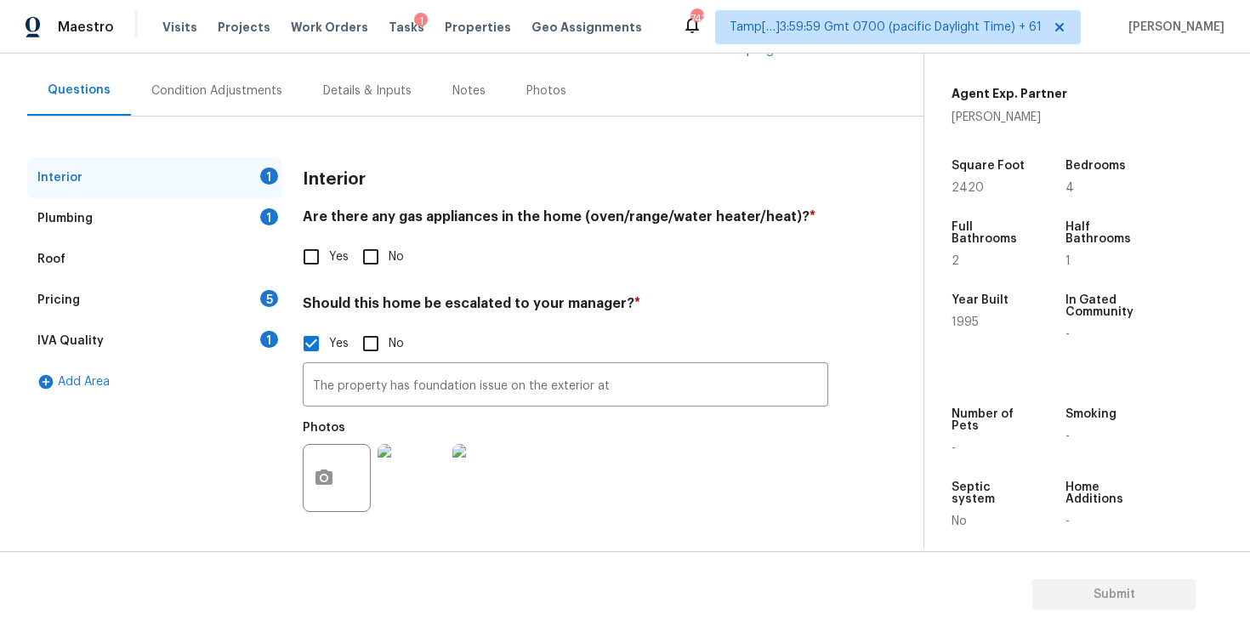
click at [443, 495] on img at bounding box center [412, 478] width 68 height 68
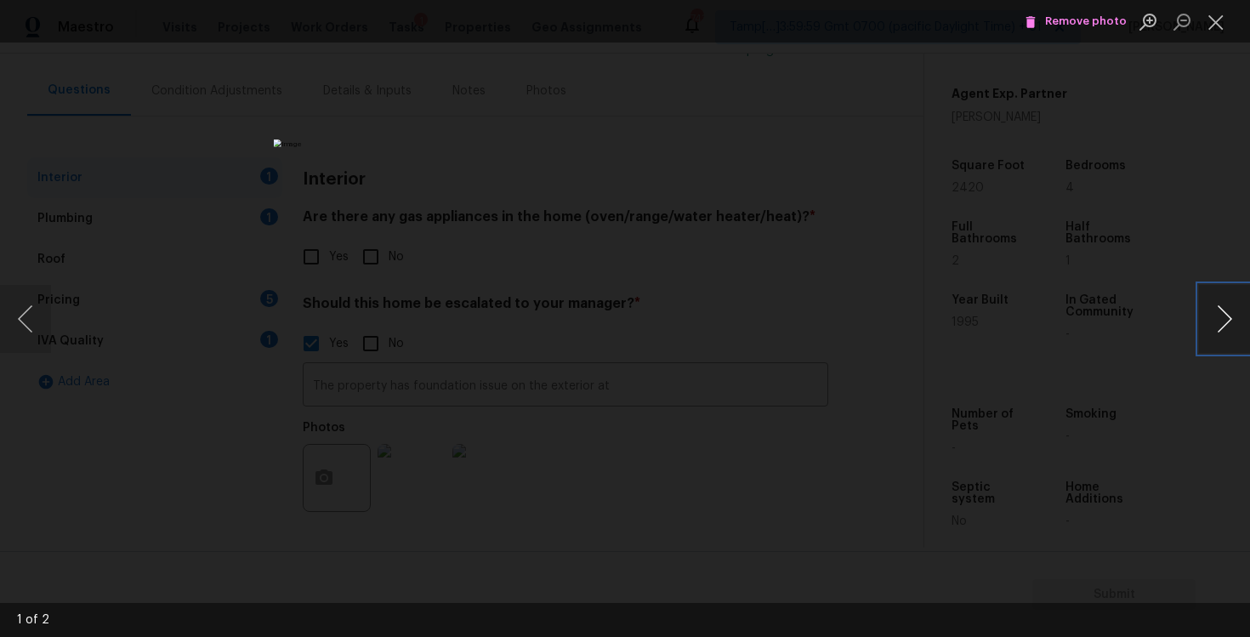
click at [1212, 315] on button "Next image" at bounding box center [1224, 319] width 51 height 68
click at [1175, 219] on div "Lightbox" at bounding box center [625, 318] width 1250 height 637
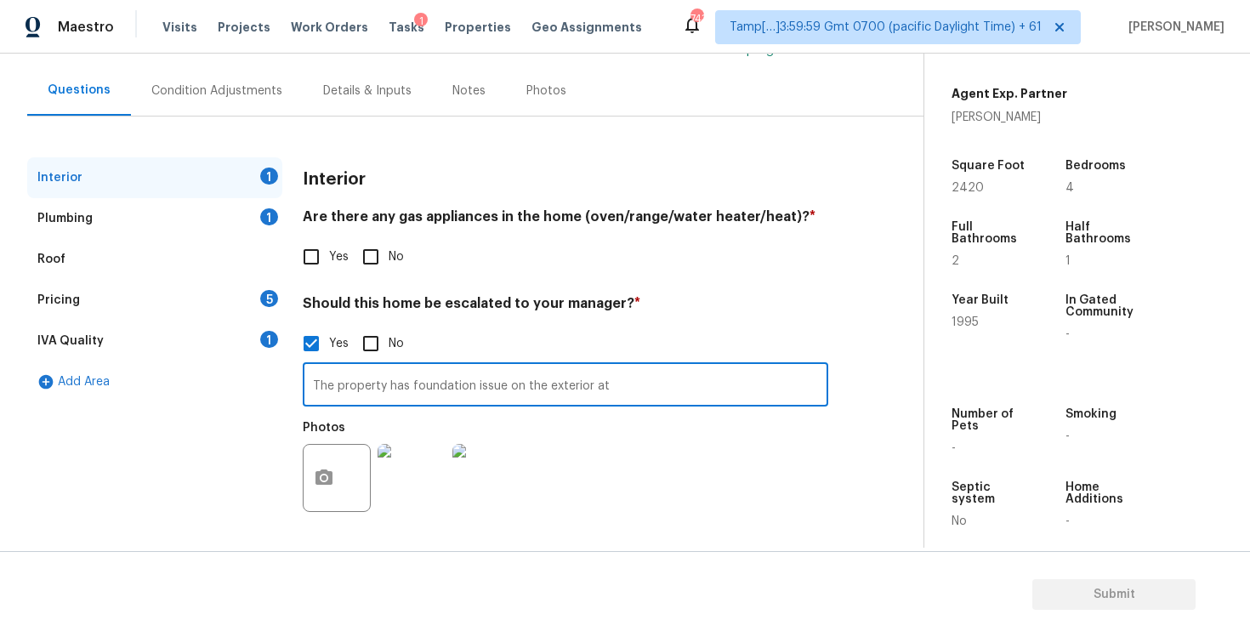
click at [650, 404] on input "The property has foundation issue on the exterior at" at bounding box center [565, 386] width 525 height 40
type input "The property has foundation issue on the exterior at 0:23 and 0:27"
click at [723, 506] on div "Photos" at bounding box center [565, 467] width 525 height 111
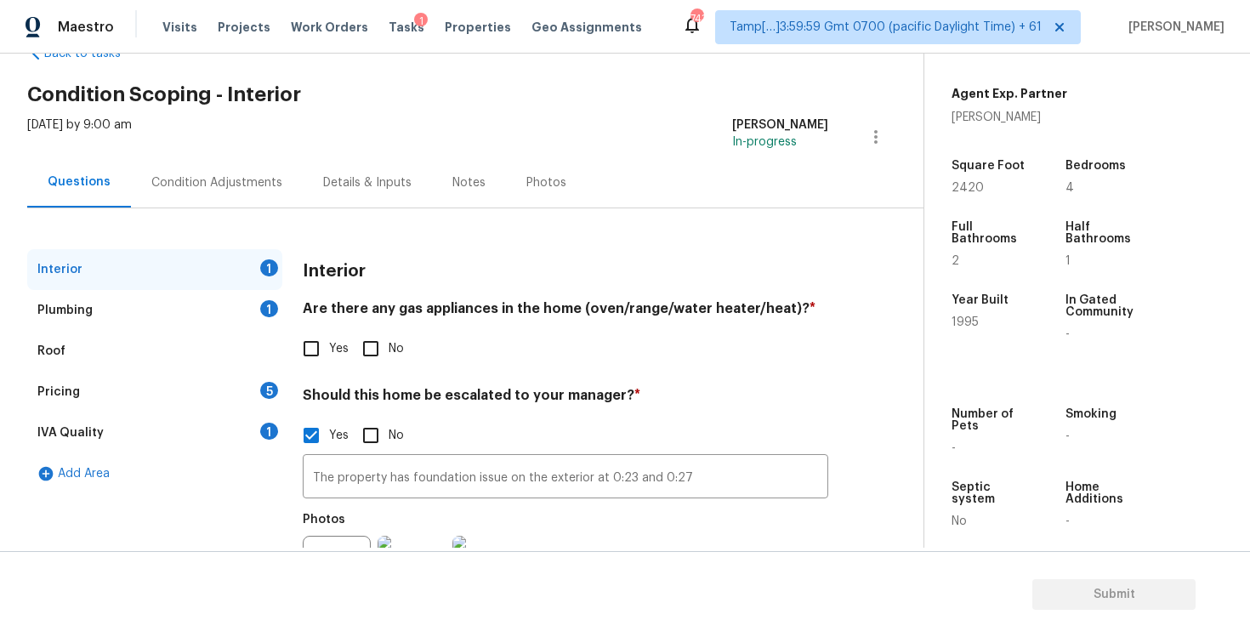
scroll to position [0, 0]
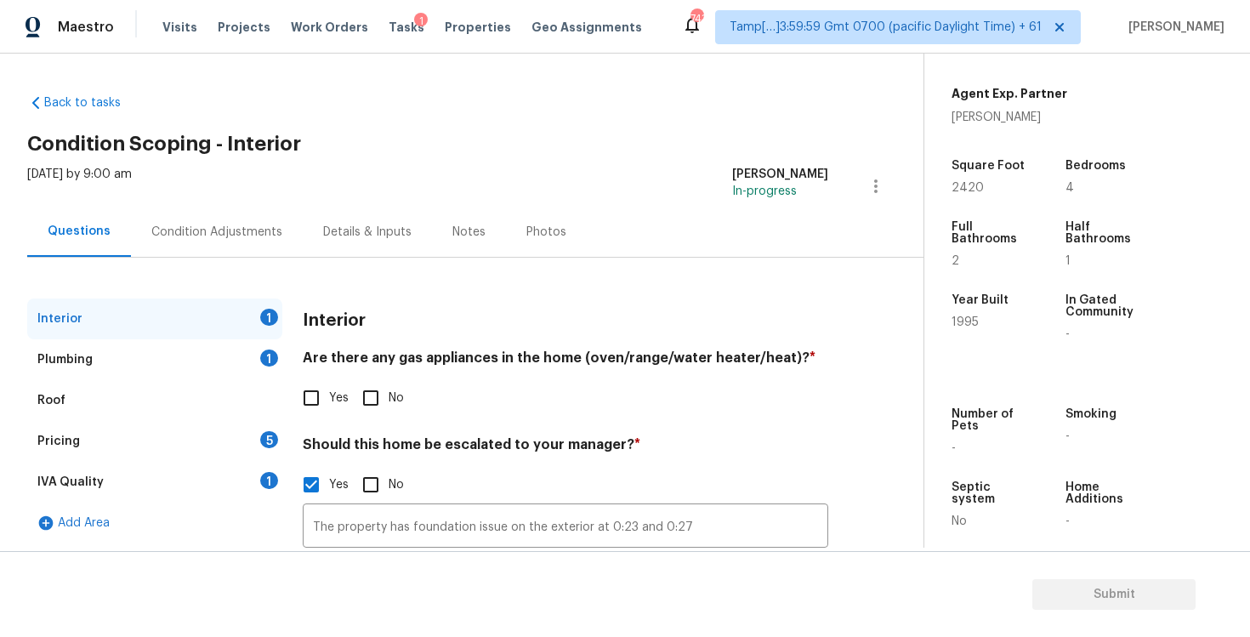
click at [276, 232] on div "Condition Adjustments" at bounding box center [217, 232] width 172 height 50
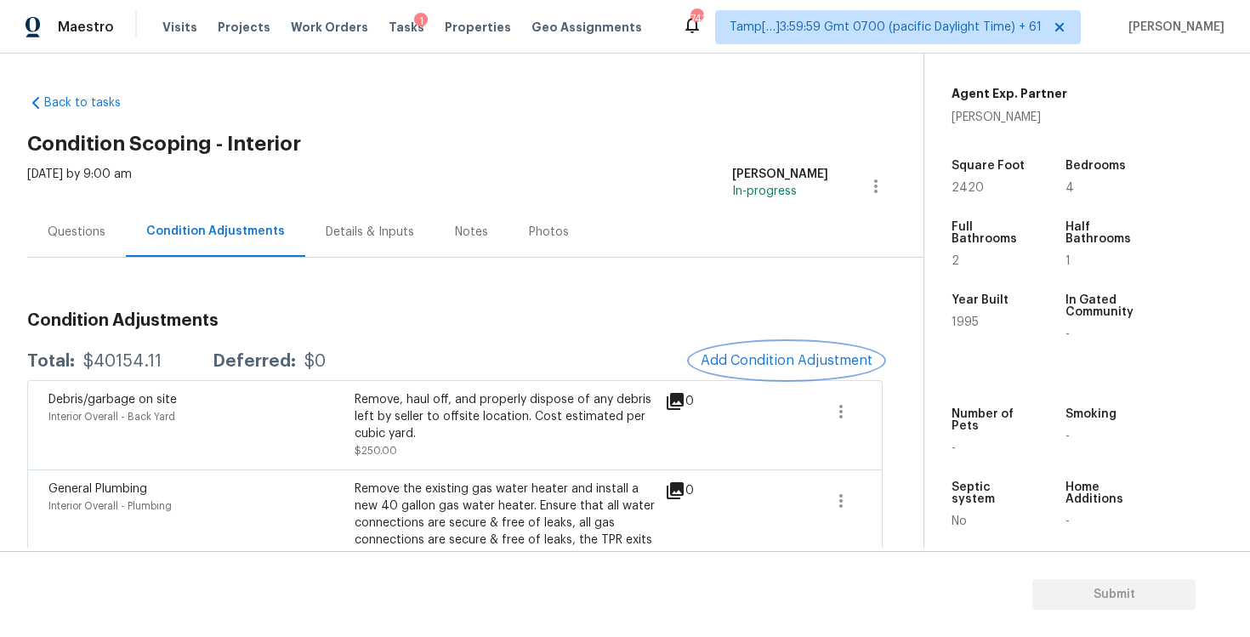
click at [792, 352] on button "Add Condition Adjustment" at bounding box center [786, 361] width 192 height 36
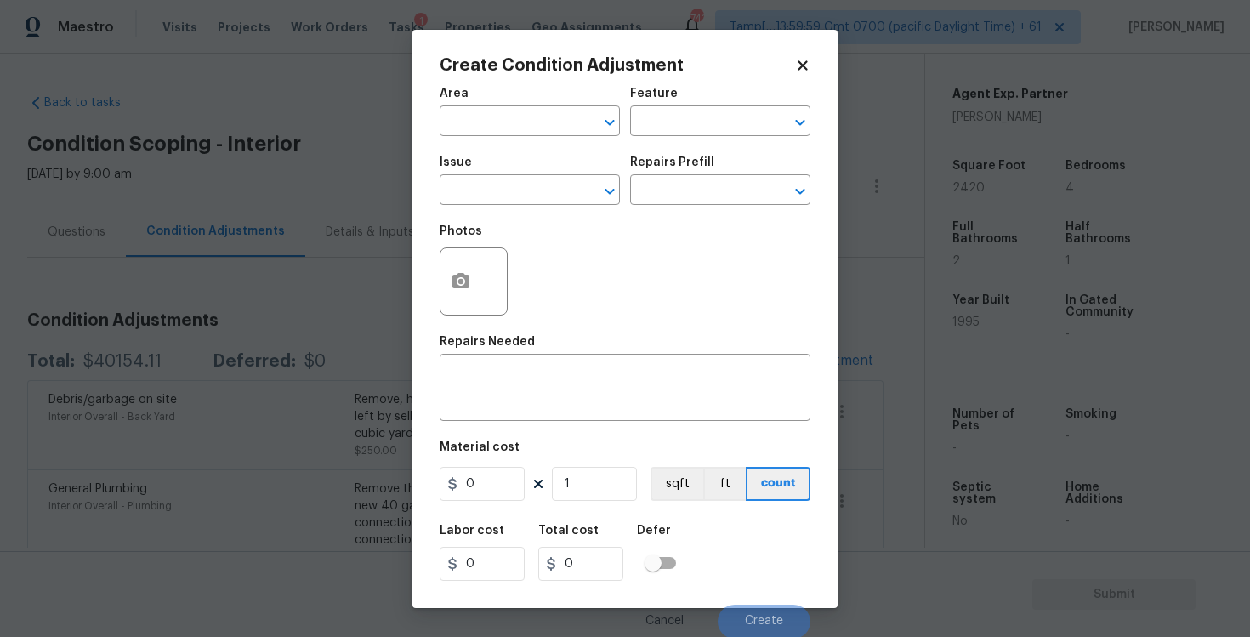
click at [541, 140] on span "Area ​" at bounding box center [530, 111] width 180 height 69
click at [544, 128] on input "text" at bounding box center [506, 123] width 133 height 26
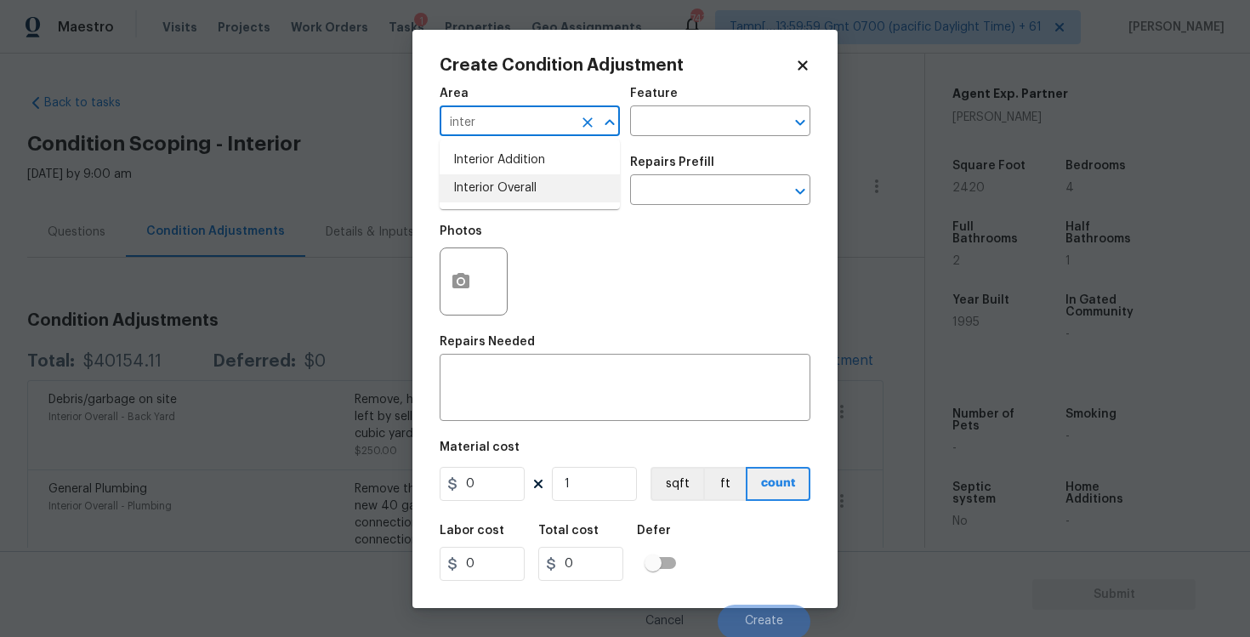
click at [543, 187] on li "Interior Overall" at bounding box center [530, 188] width 180 height 28
type input "Interior Overall"
click at [543, 187] on input "text" at bounding box center [506, 192] width 133 height 26
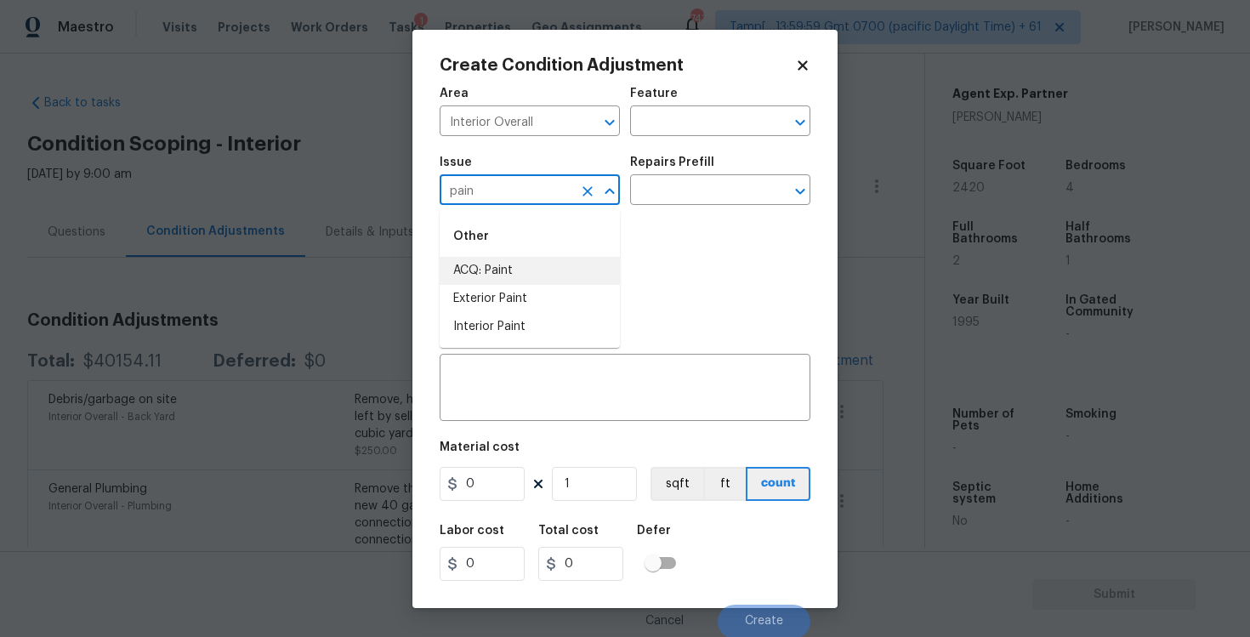
click at [536, 281] on li "ACQ: Paint" at bounding box center [530, 271] width 180 height 28
type input "ACQ: Paint"
click at [684, 183] on input "text" at bounding box center [696, 192] width 133 height 26
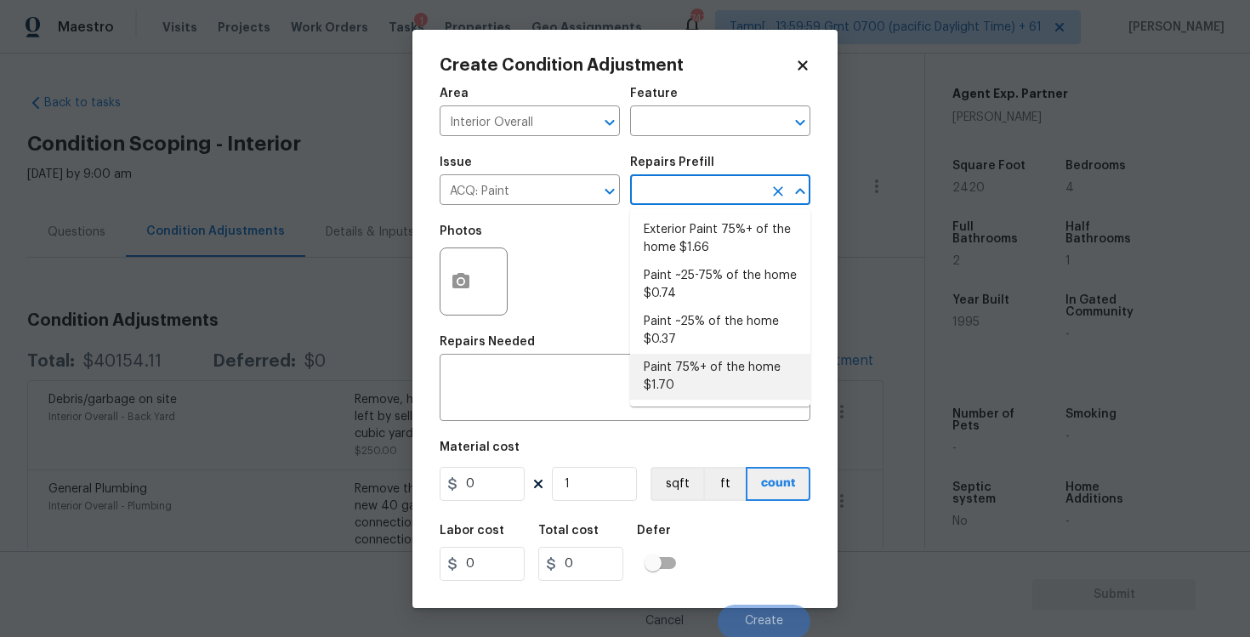
click at [693, 383] on li "Paint 75%+ of the home $1.70" at bounding box center [720, 377] width 180 height 46
type input "Acquisition"
type textarea "Acquisition Scope: 75%+ of the home will likely require interior paint"
type input "1.7"
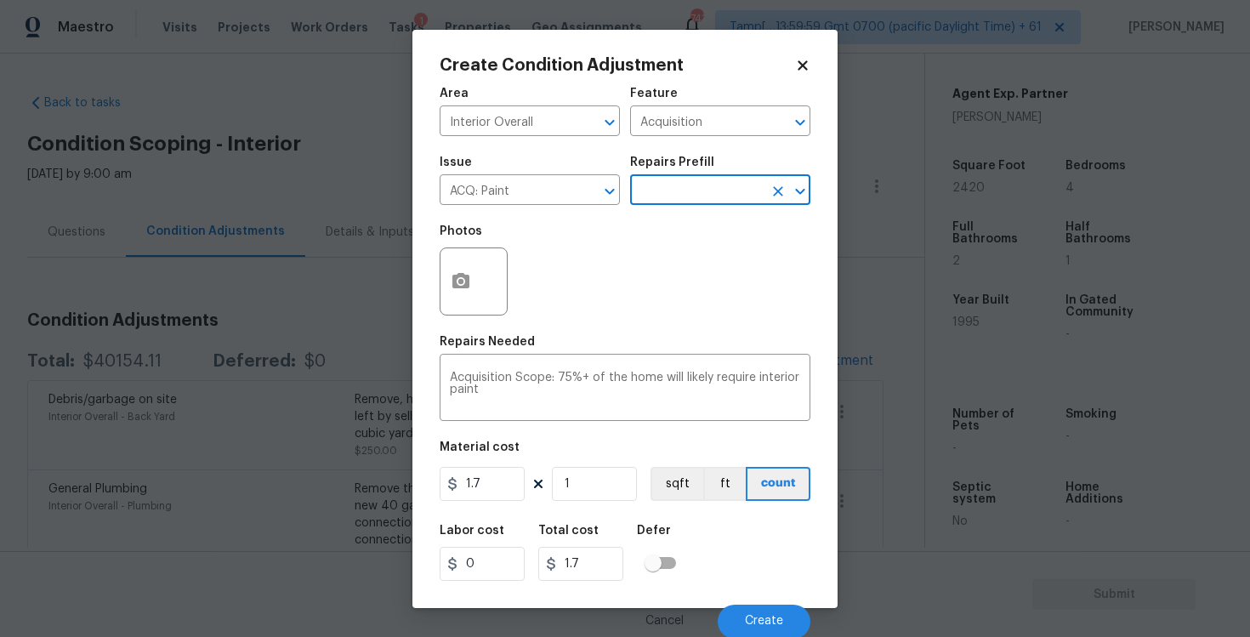
scroll to position [2, 0]
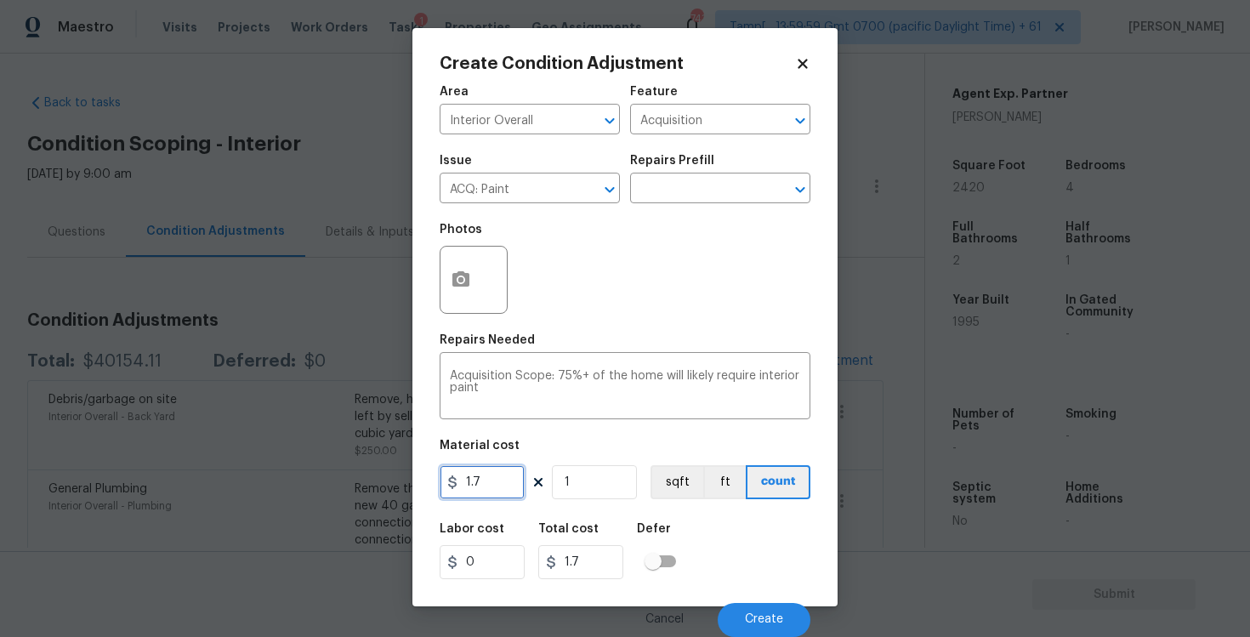
click at [503, 473] on input "1.7" at bounding box center [482, 482] width 85 height 34
type input "4500"
click at [708, 264] on div "Photos" at bounding box center [625, 268] width 371 height 111
type input "4500"
click at [443, 270] on button "button" at bounding box center [460, 280] width 41 height 66
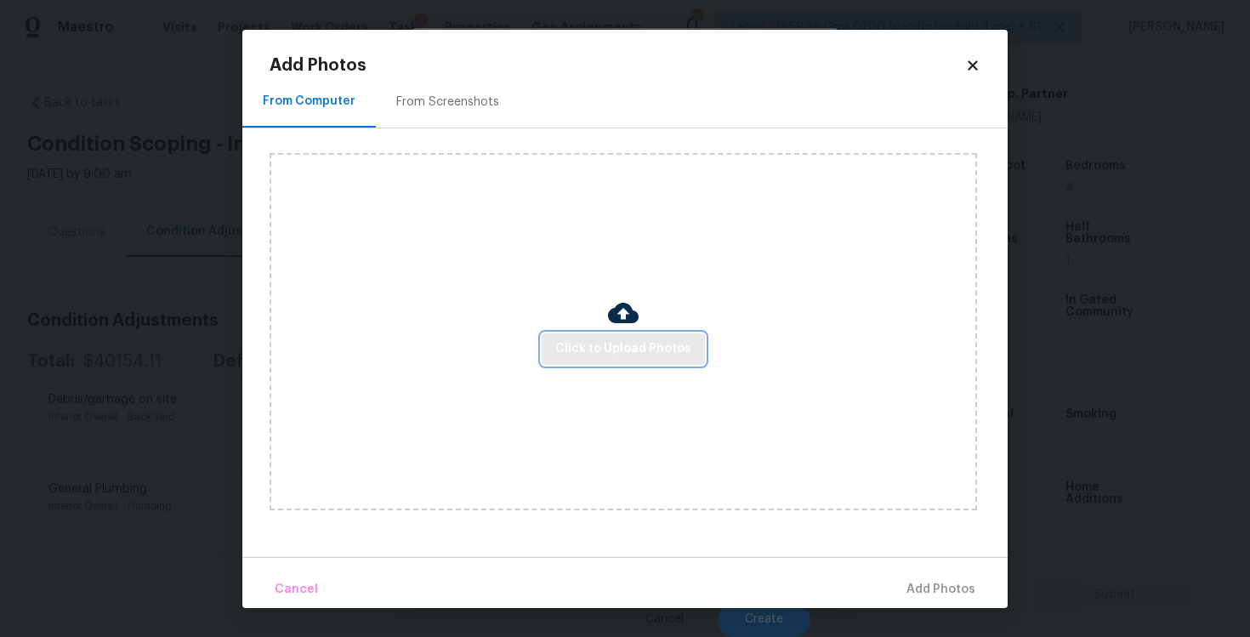
click at [647, 347] on span "Click to Upload Photos" at bounding box center [623, 348] width 136 height 21
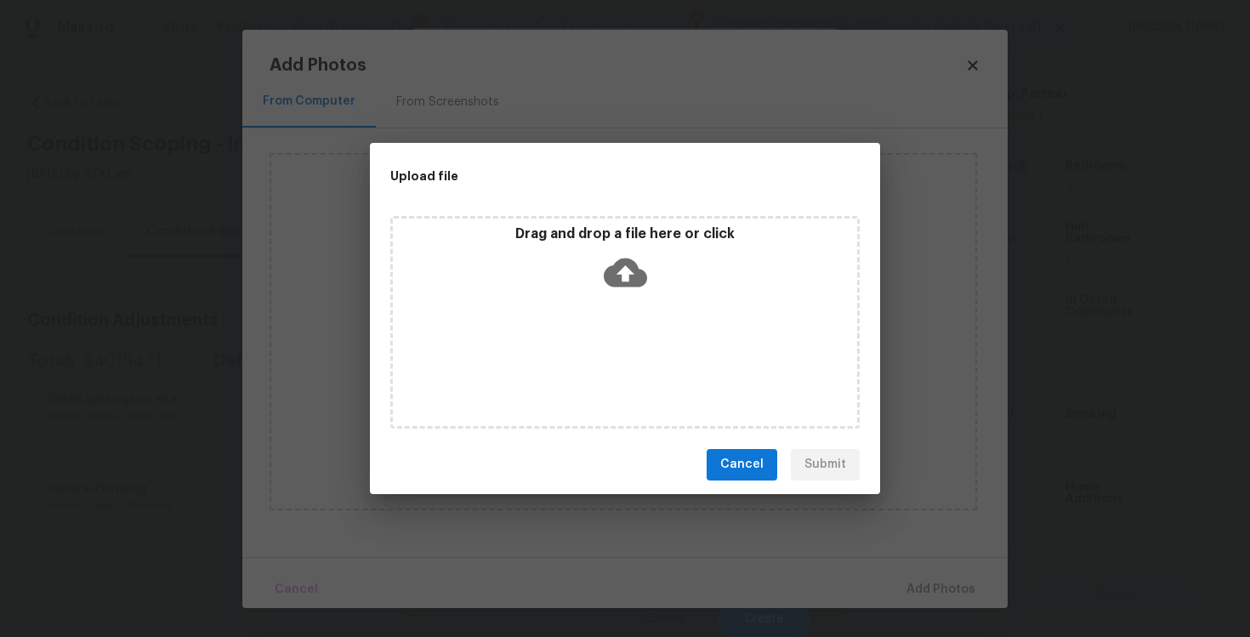
click at [638, 288] on icon at bounding box center [625, 272] width 43 height 43
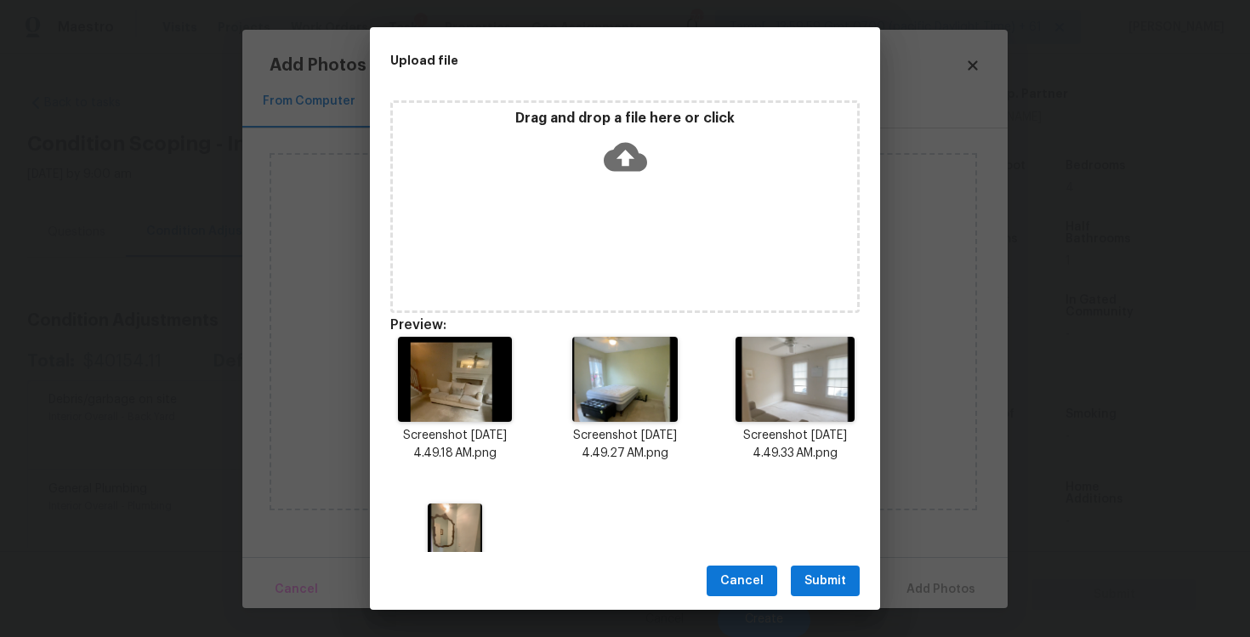
scroll to position [98, 0]
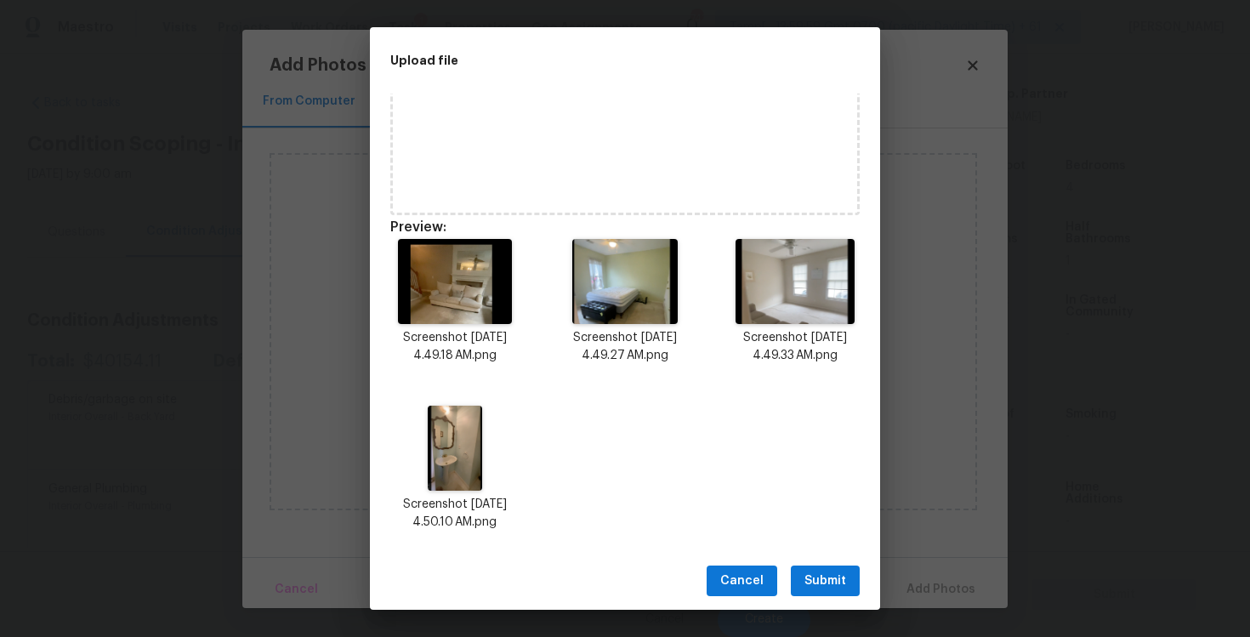
click at [817, 571] on span "Submit" at bounding box center [825, 581] width 42 height 21
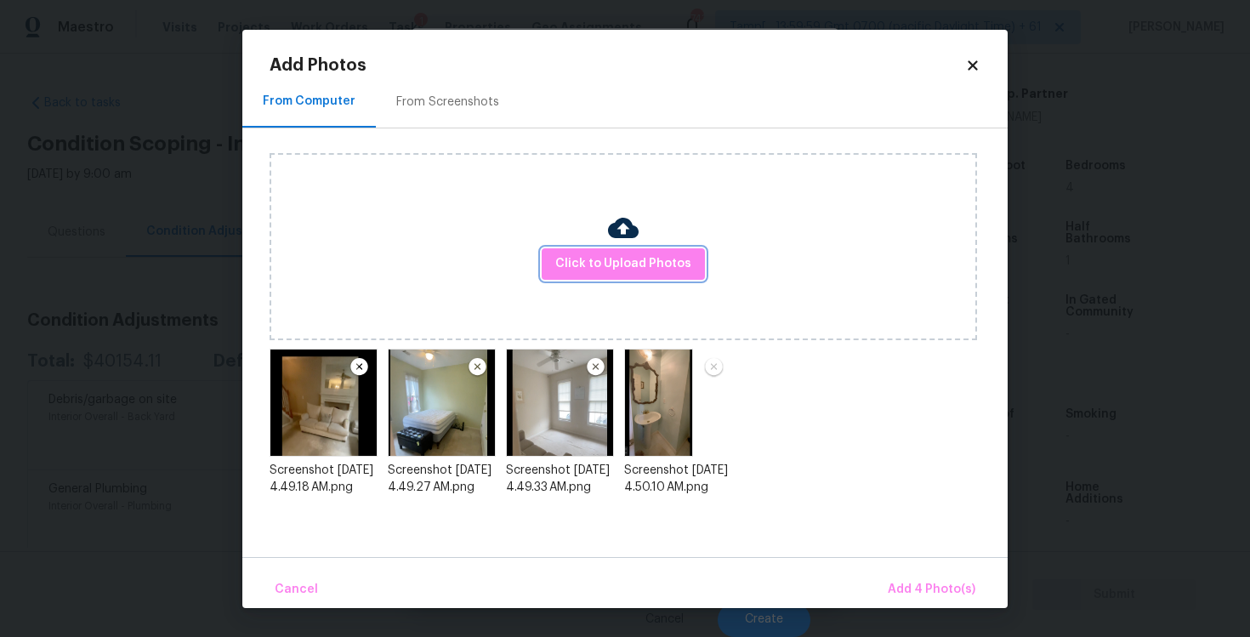
scroll to position [0, 0]
click at [900, 580] on span "Add 4 Photo(s)" at bounding box center [932, 589] width 88 height 21
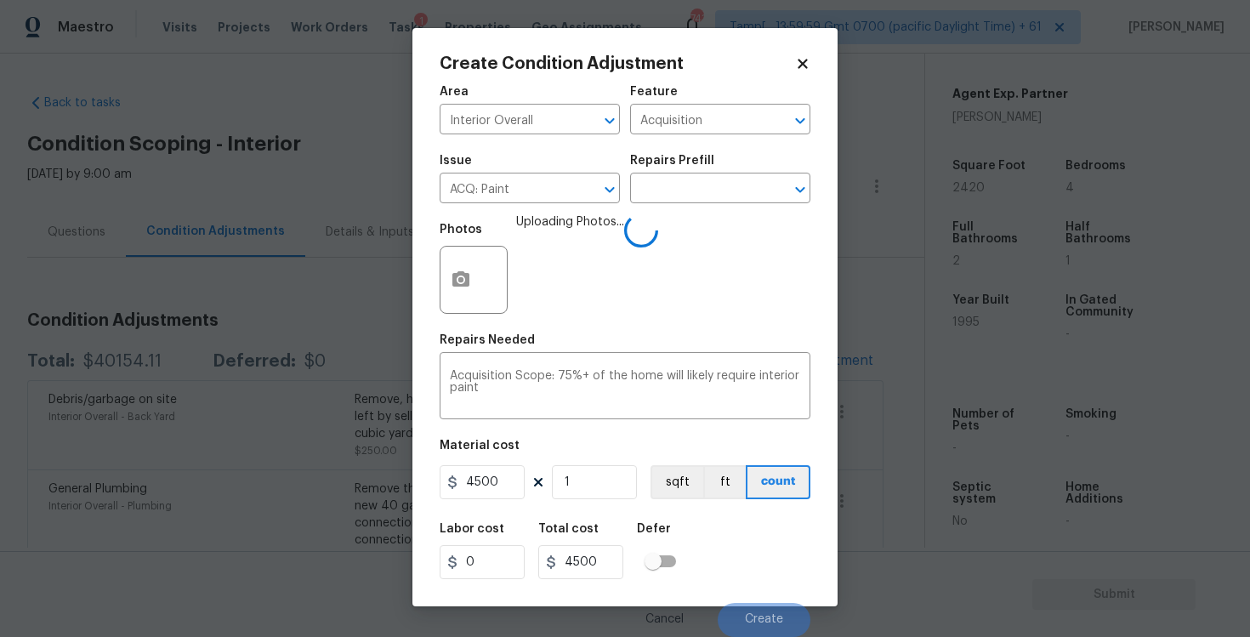
click at [718, 532] on div "Labor cost 0 Total cost 4500 Defer" at bounding box center [625, 551] width 371 height 77
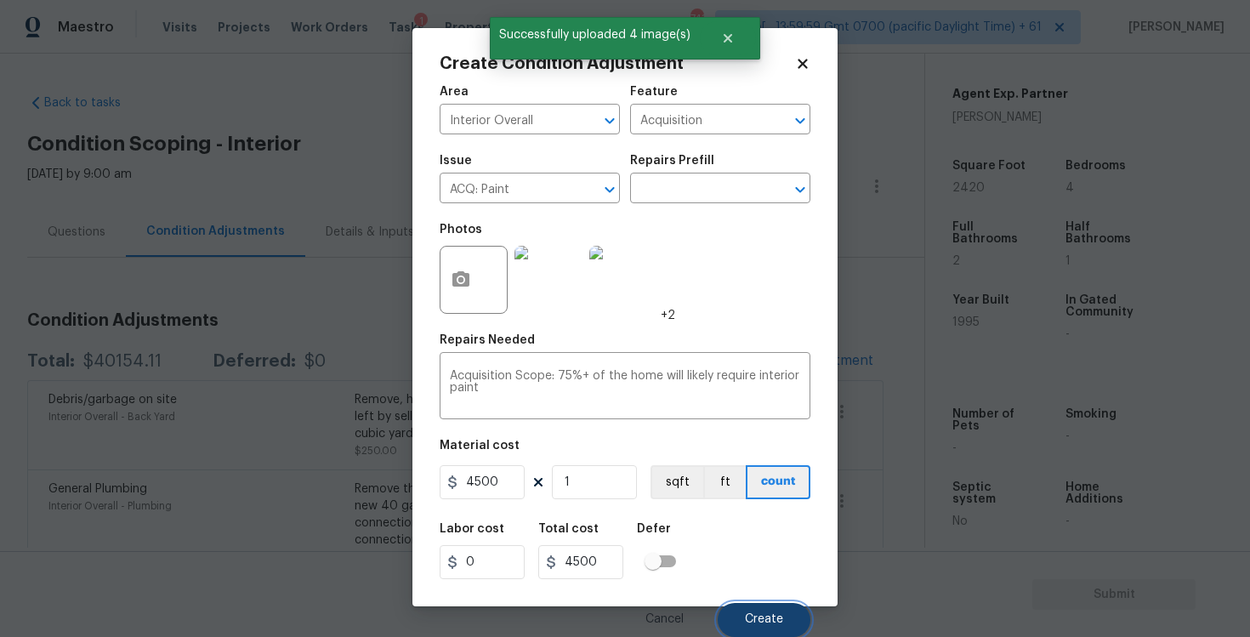
click at [757, 607] on button "Create" at bounding box center [764, 620] width 93 height 34
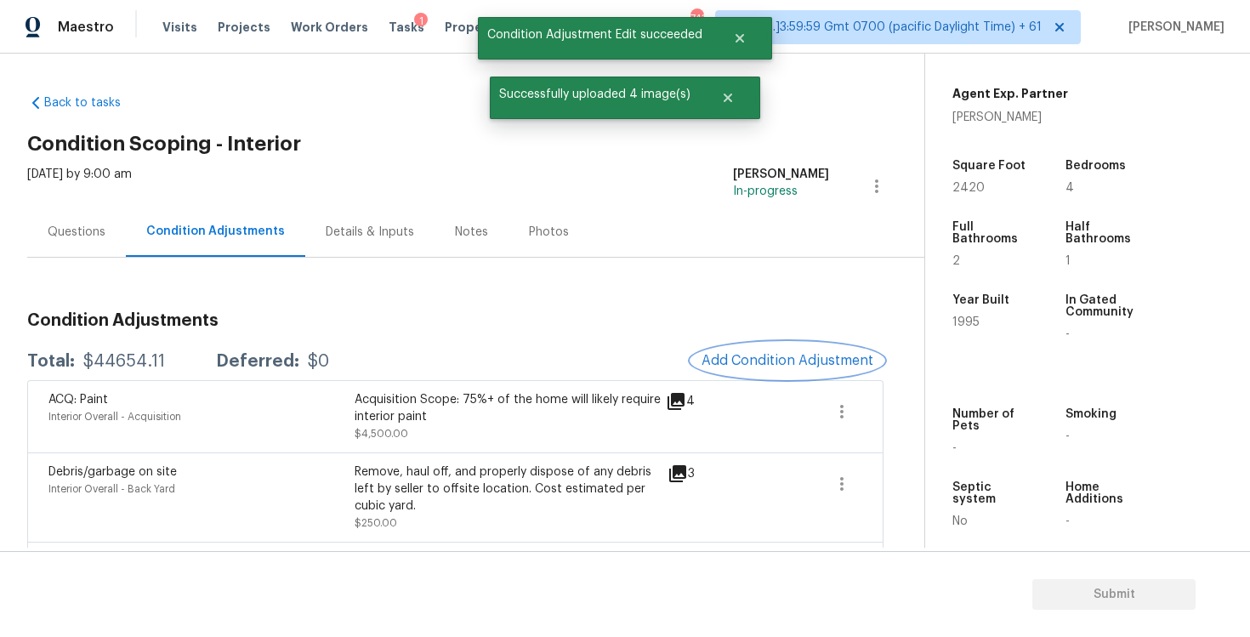
click at [755, 364] on span "Add Condition Adjustment" at bounding box center [788, 360] width 172 height 15
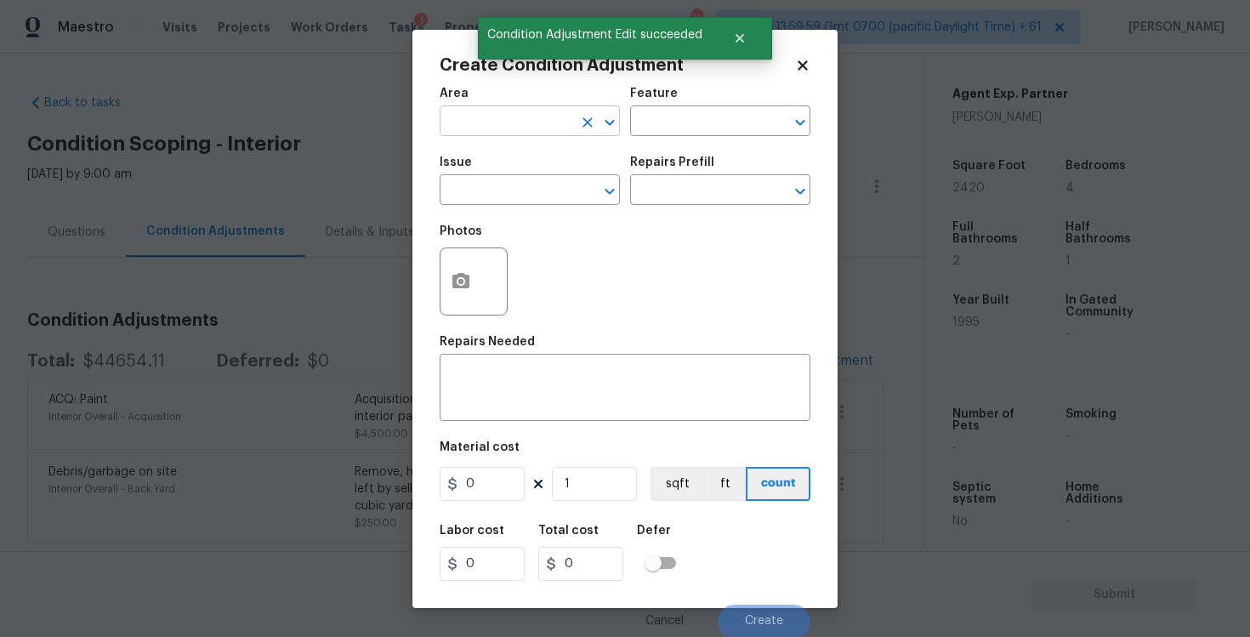
click at [459, 119] on input "text" at bounding box center [506, 123] width 133 height 26
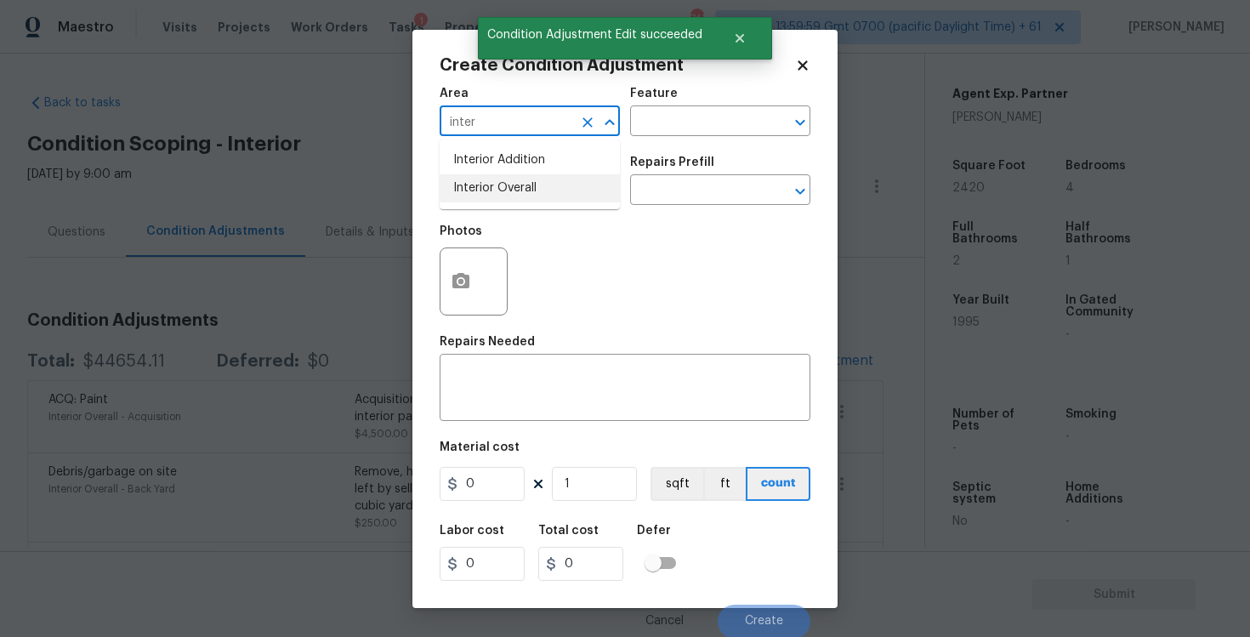
click at [463, 190] on li "Interior Overall" at bounding box center [530, 188] width 180 height 28
type input "Interior Overall"
click at [463, 190] on input "text" at bounding box center [506, 192] width 133 height 26
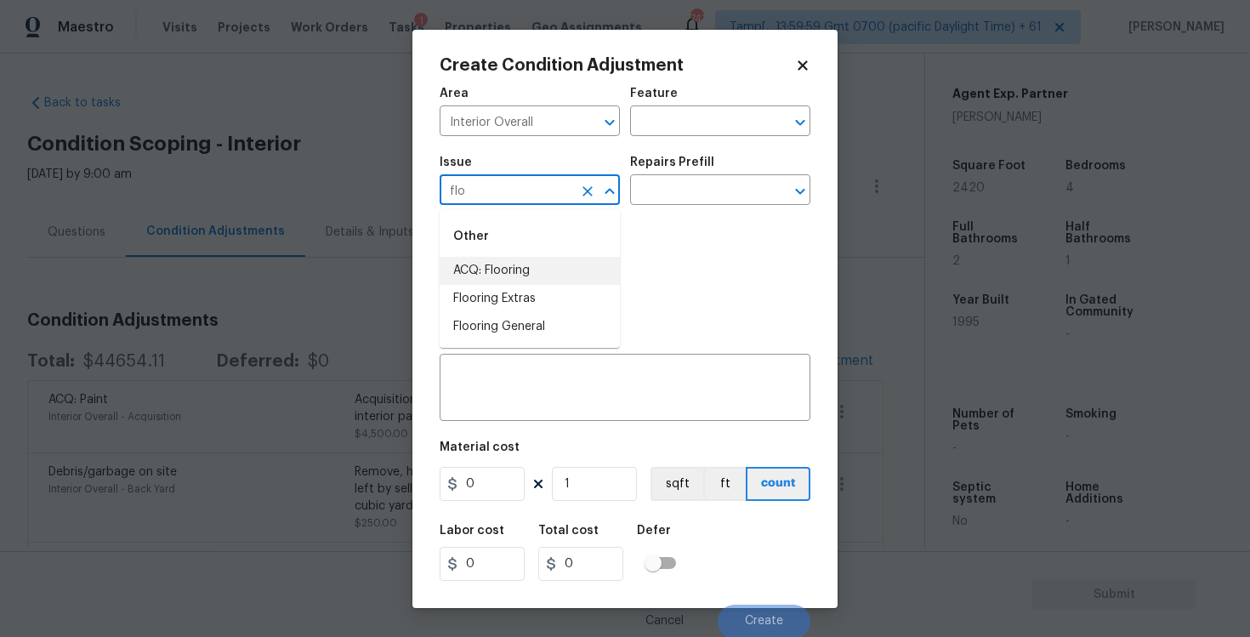
click at [487, 265] on li "ACQ: Flooring" at bounding box center [530, 271] width 180 height 28
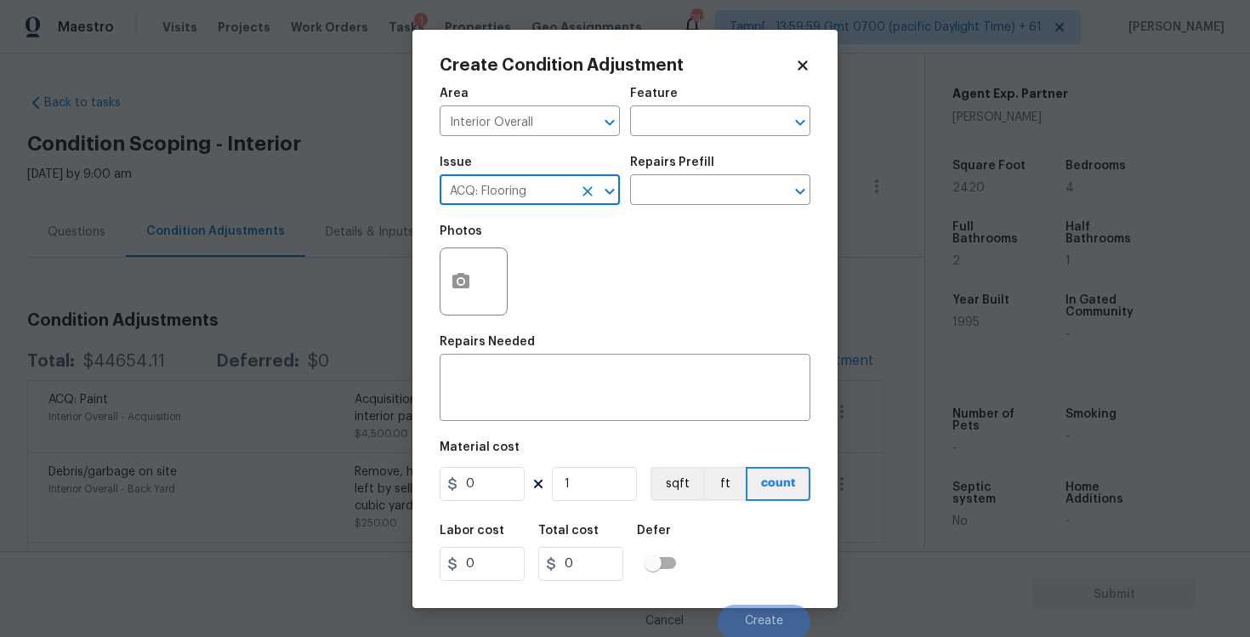
type input "ACQ: Flooring"
click at [643, 205] on div "Issue ACQ: Flooring ​ Repairs Prefill ​" at bounding box center [625, 180] width 371 height 69
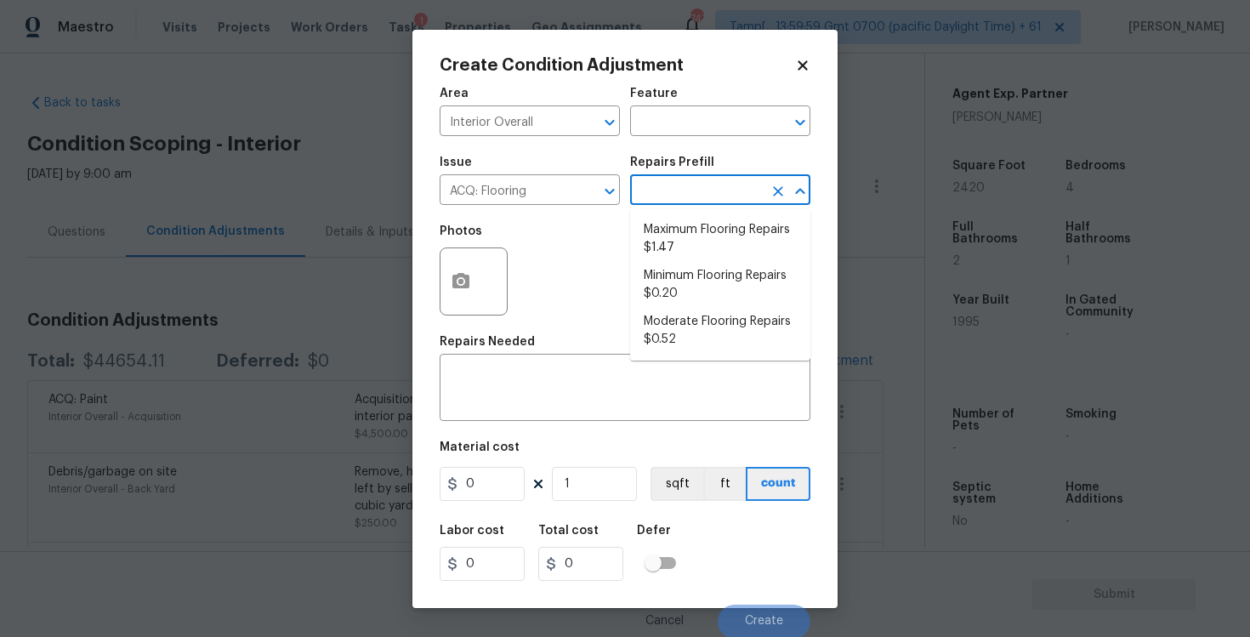
click at [650, 204] on input "text" at bounding box center [696, 192] width 133 height 26
click at [674, 240] on li "Maximum Flooring Repairs $1.47" at bounding box center [720, 239] width 180 height 46
type input "Acquisition"
type textarea "Acquisition Scope: Maximum flooring repairs"
type input "1.47"
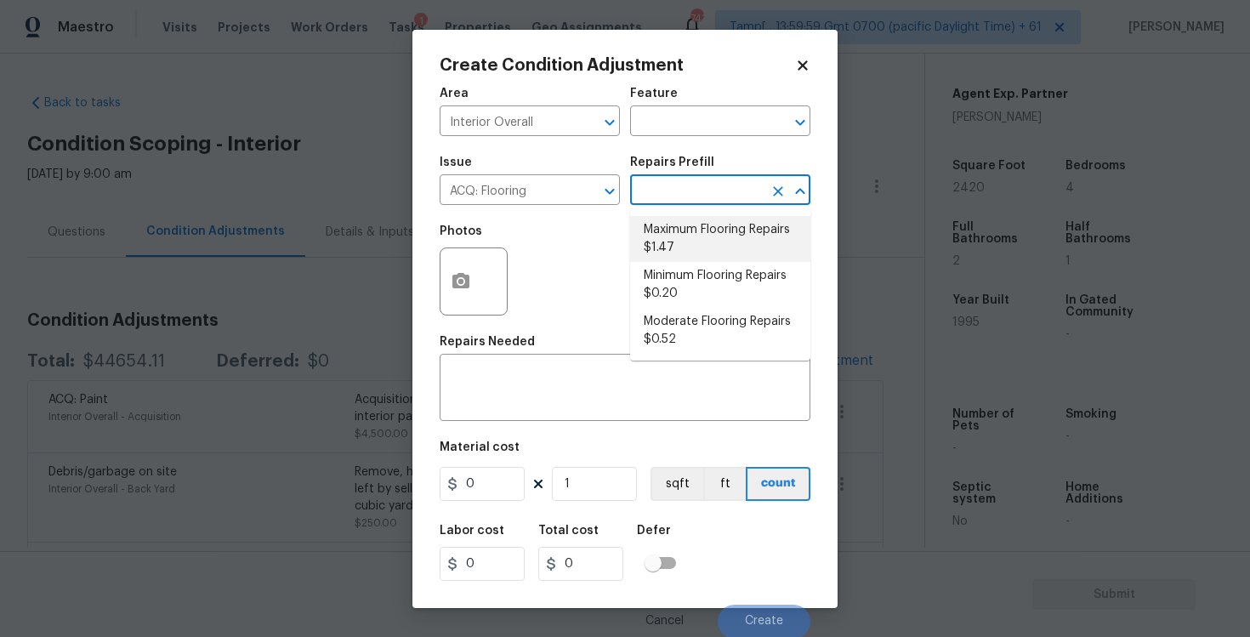
type input "1.47"
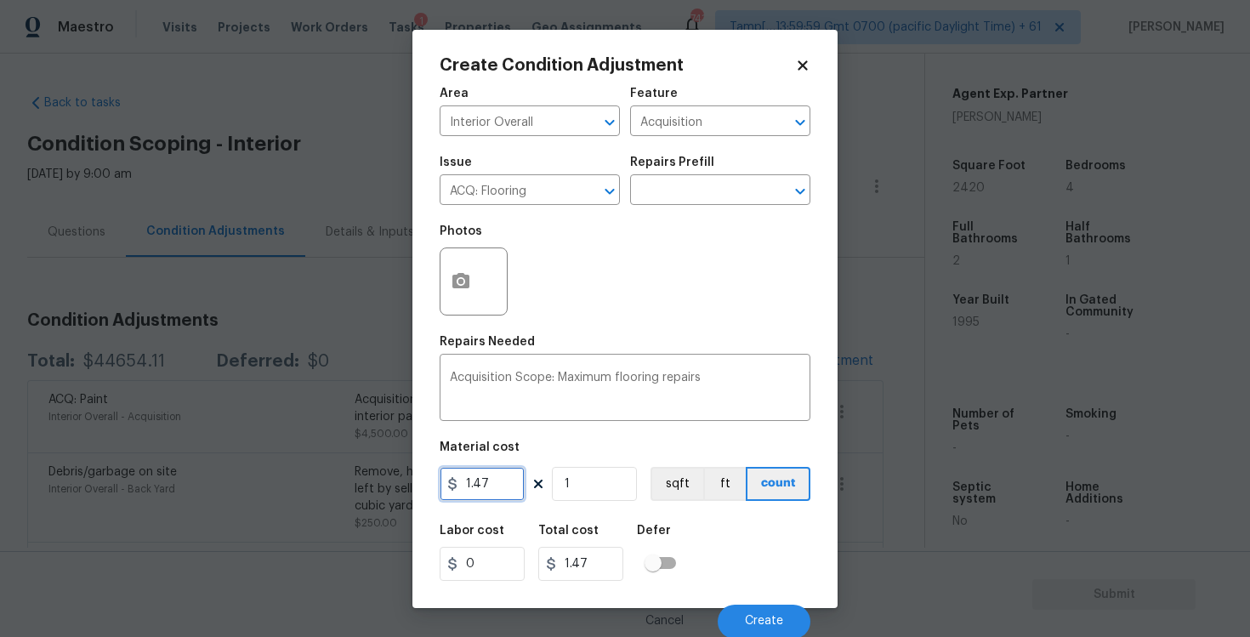
click at [508, 479] on input "1.47" at bounding box center [482, 484] width 85 height 34
type input "0"
paste input "575"
type input "5750"
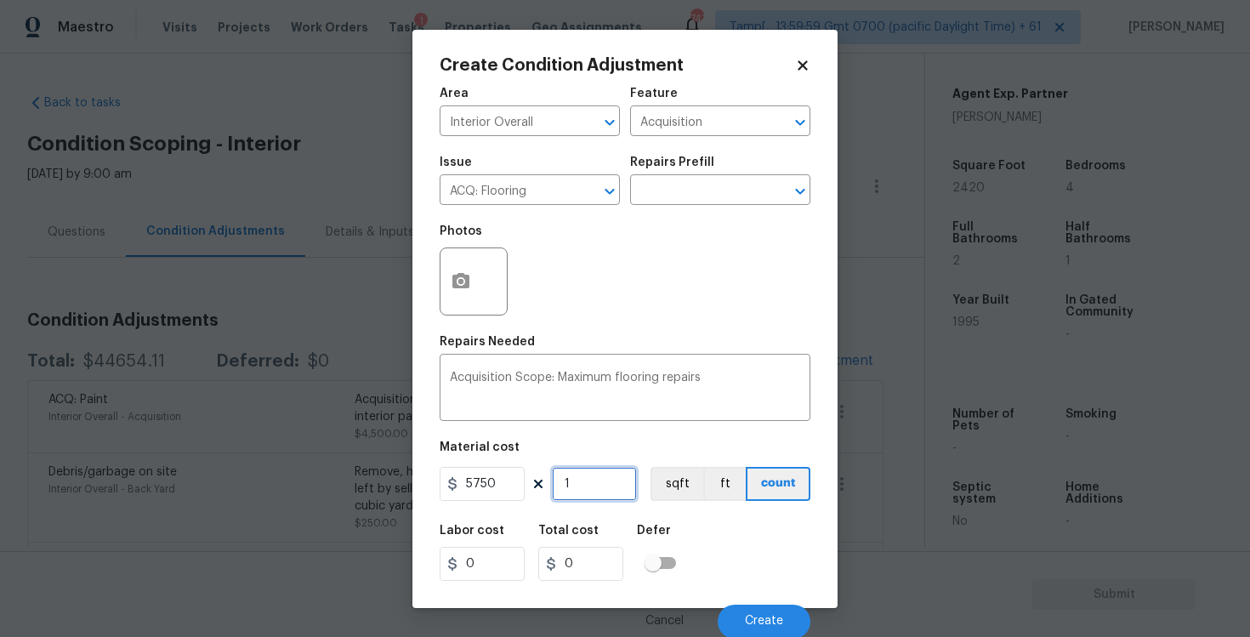
click at [568, 485] on input "1" at bounding box center [594, 484] width 85 height 34
type input "5750"
click at [456, 293] on button "button" at bounding box center [460, 281] width 41 height 66
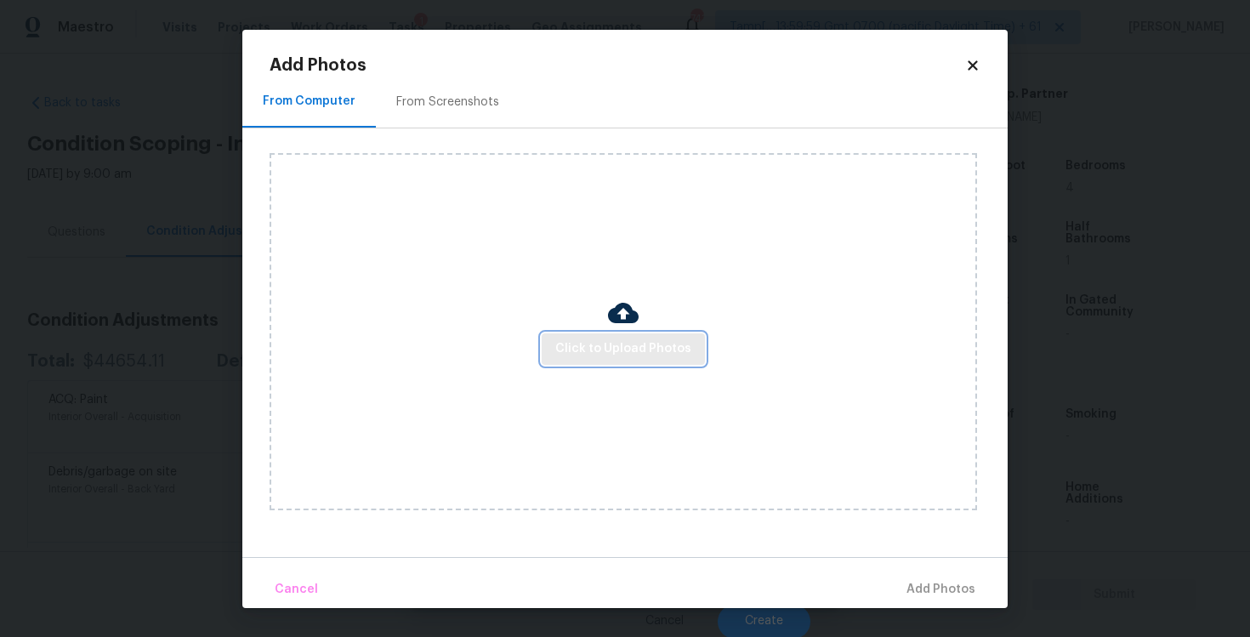
click at [627, 344] on span "Click to Upload Photos" at bounding box center [623, 348] width 136 height 21
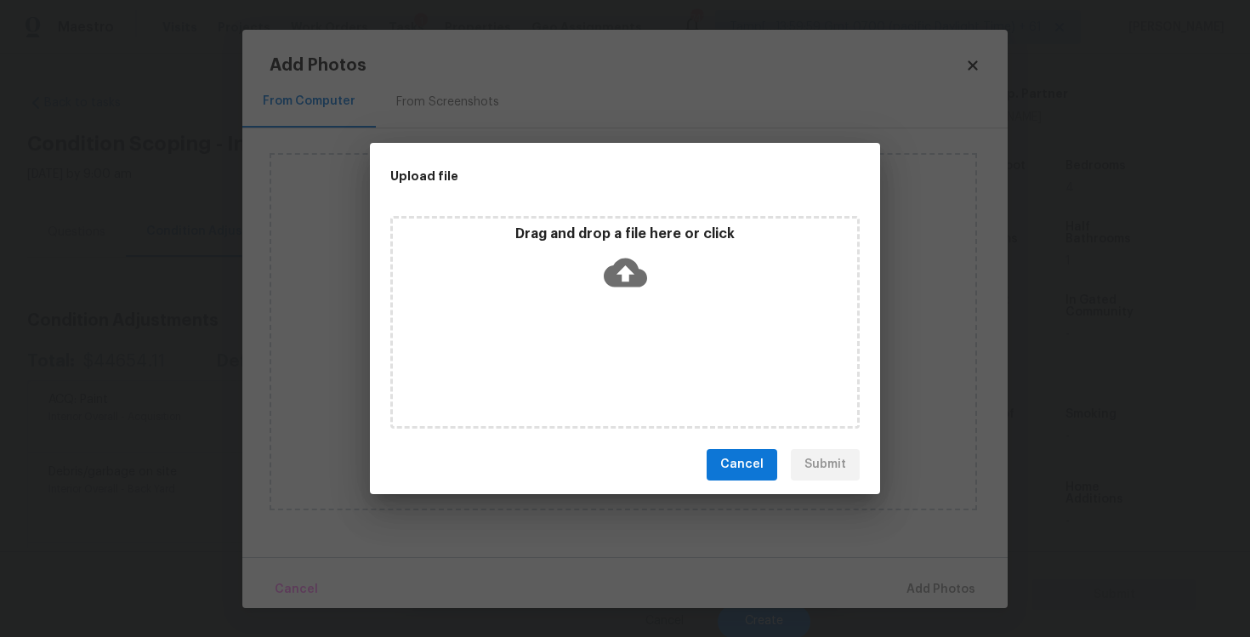
click at [635, 278] on icon at bounding box center [625, 272] width 43 height 29
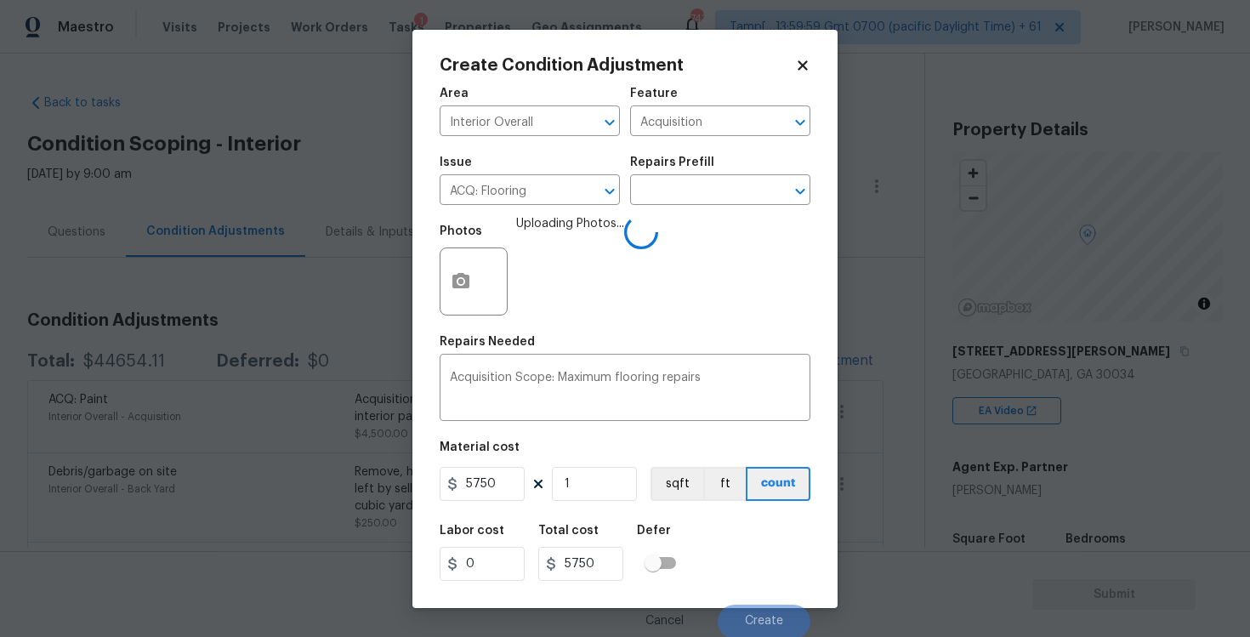
scroll to position [2, 0]
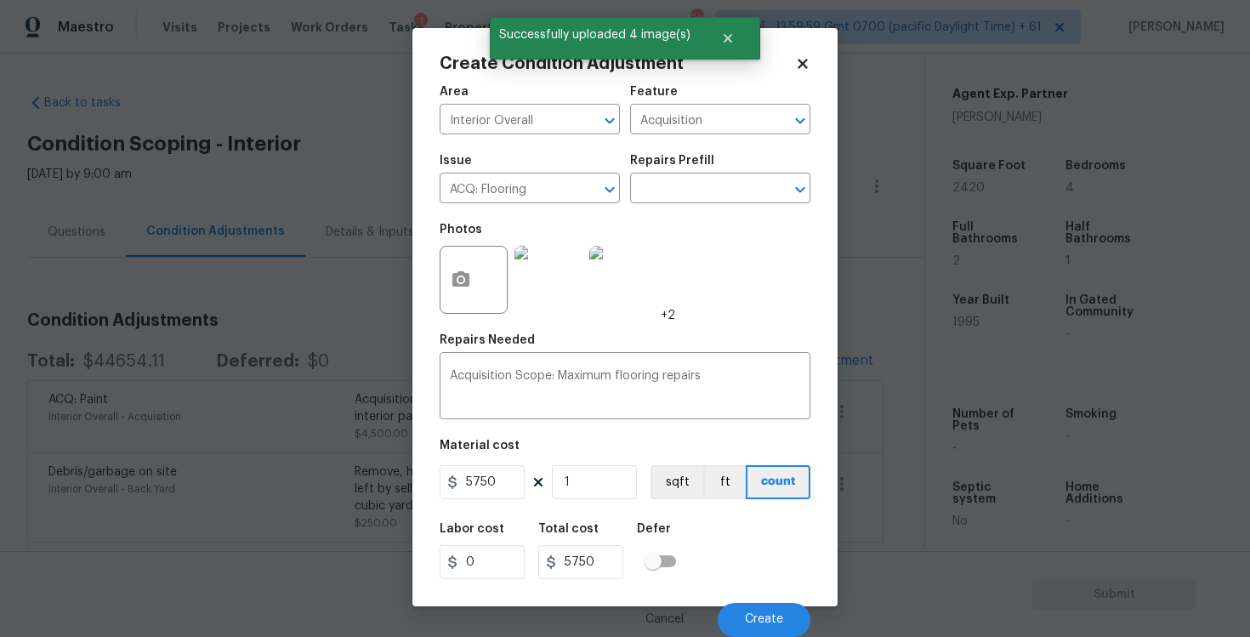
click at [759, 593] on div "Cancel Create" at bounding box center [625, 613] width 371 height 48
click at [760, 607] on button "Create" at bounding box center [764, 620] width 93 height 34
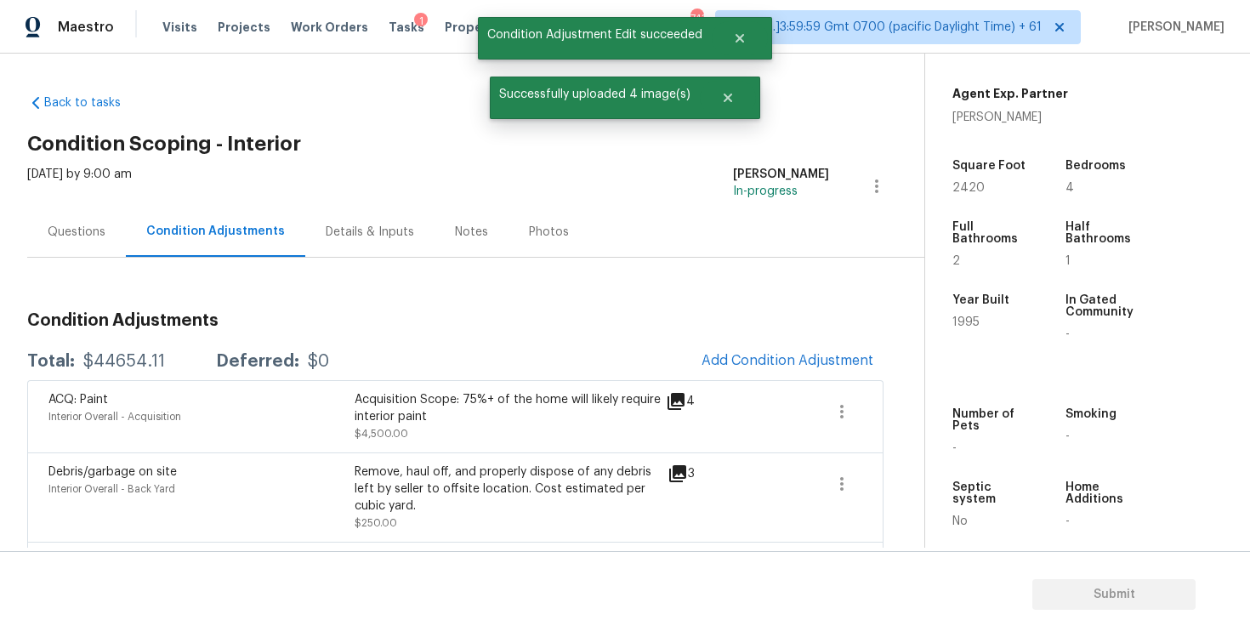
scroll to position [0, 0]
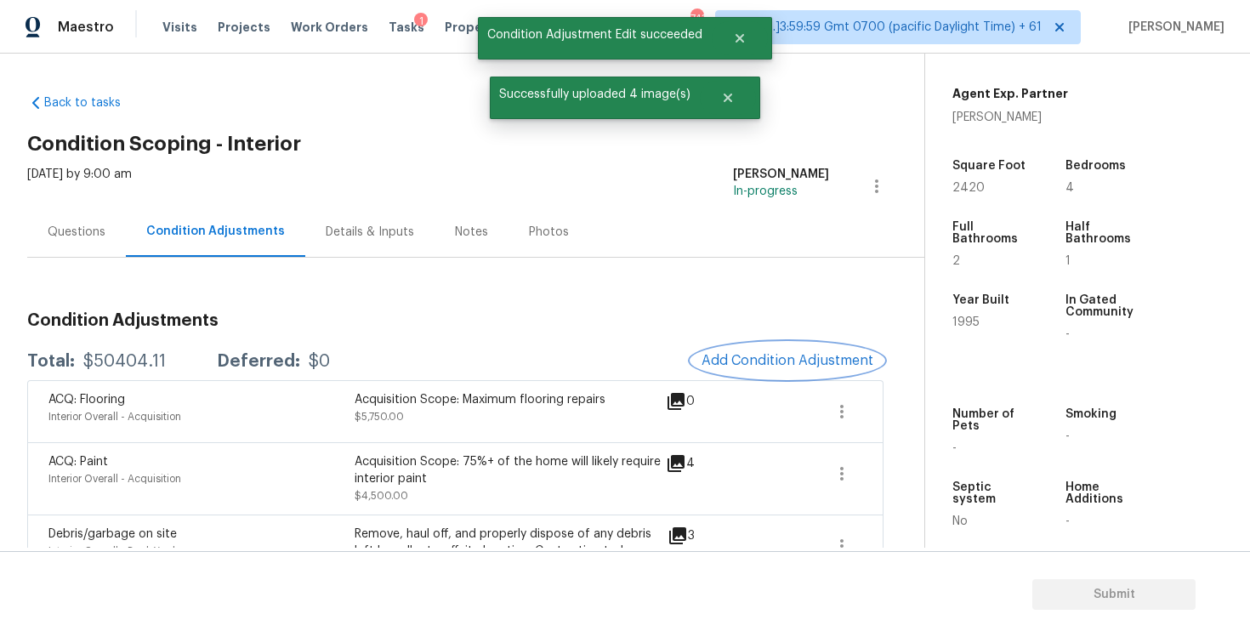
click at [770, 357] on span "Add Condition Adjustment" at bounding box center [788, 360] width 172 height 15
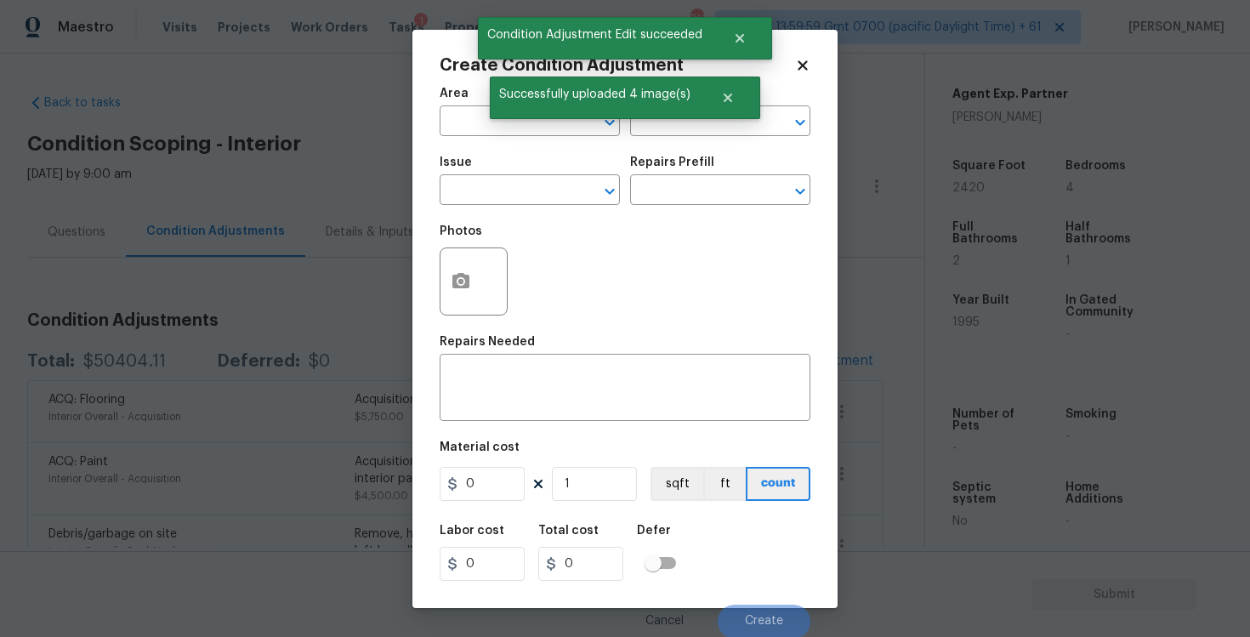
click at [462, 96] on h5 "Area" at bounding box center [454, 94] width 29 height 12
click at [469, 121] on input "text" at bounding box center [506, 123] width 133 height 26
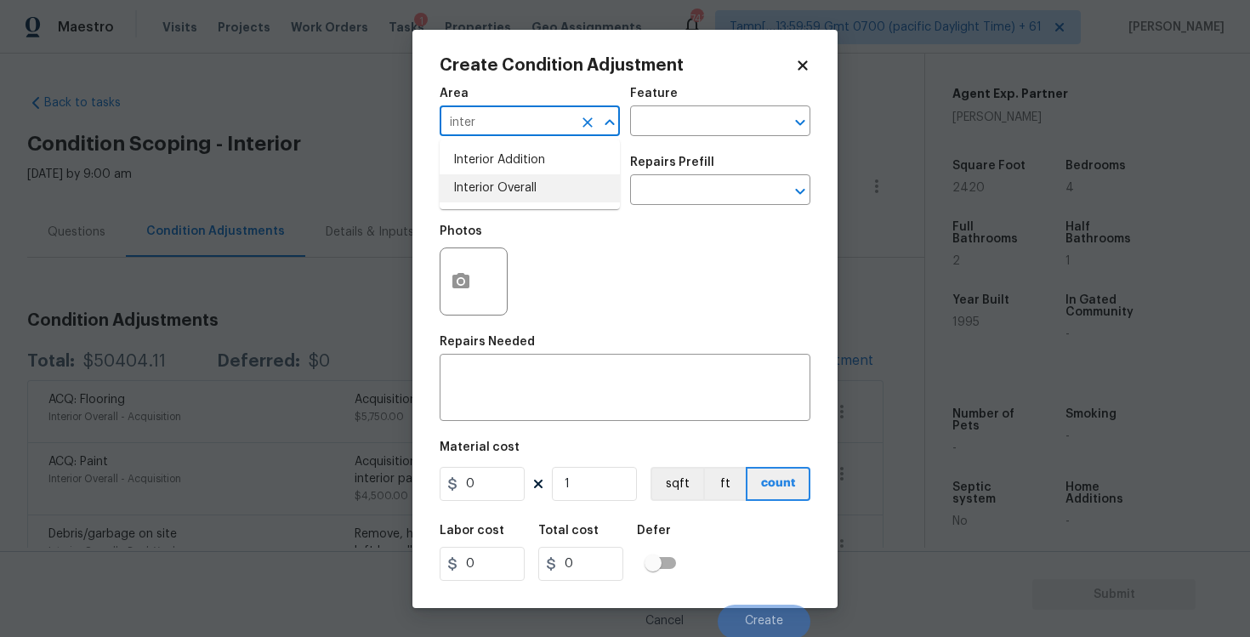
click at [459, 184] on li "Interior Overall" at bounding box center [530, 188] width 180 height 28
type input "Interior Overall"
click at [459, 184] on input "text" at bounding box center [506, 192] width 133 height 26
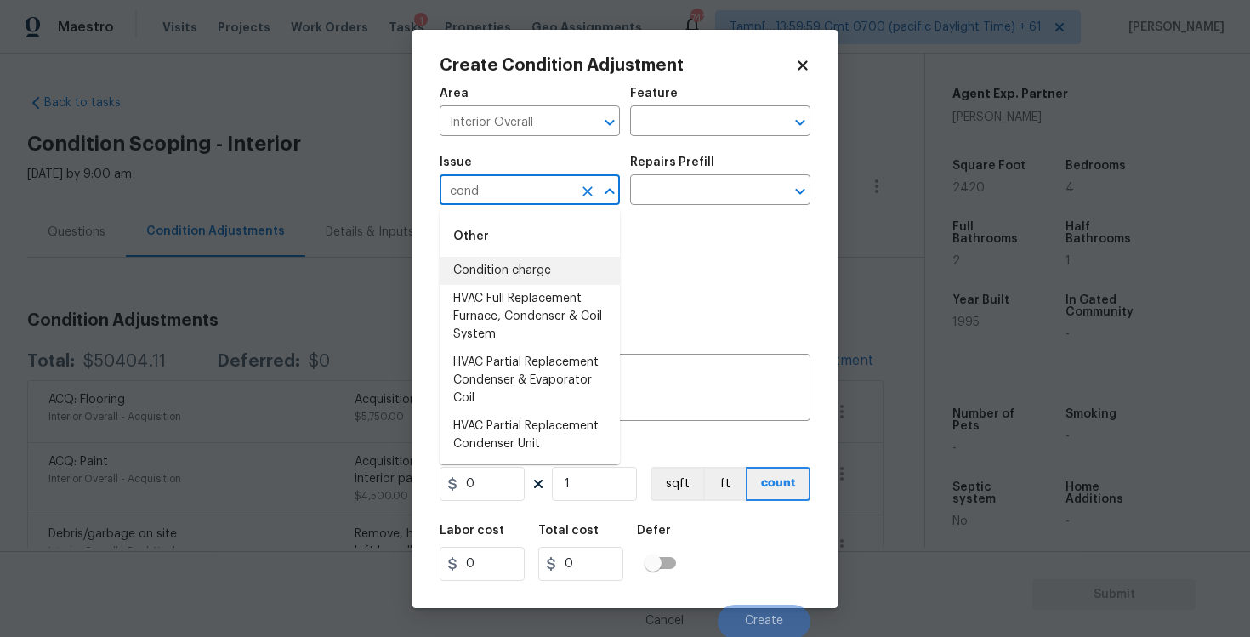
click at [504, 276] on li "Condition charge" at bounding box center [530, 271] width 180 height 28
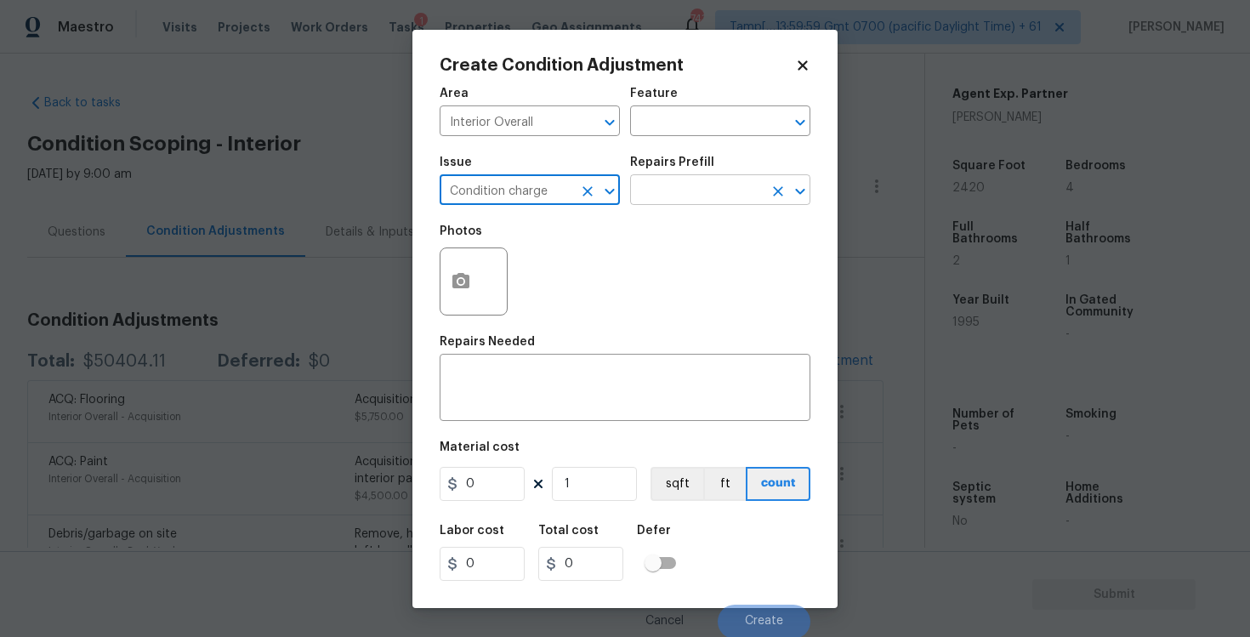
type input "Condition charge"
click at [679, 192] on input "text" at bounding box center [696, 192] width 133 height 26
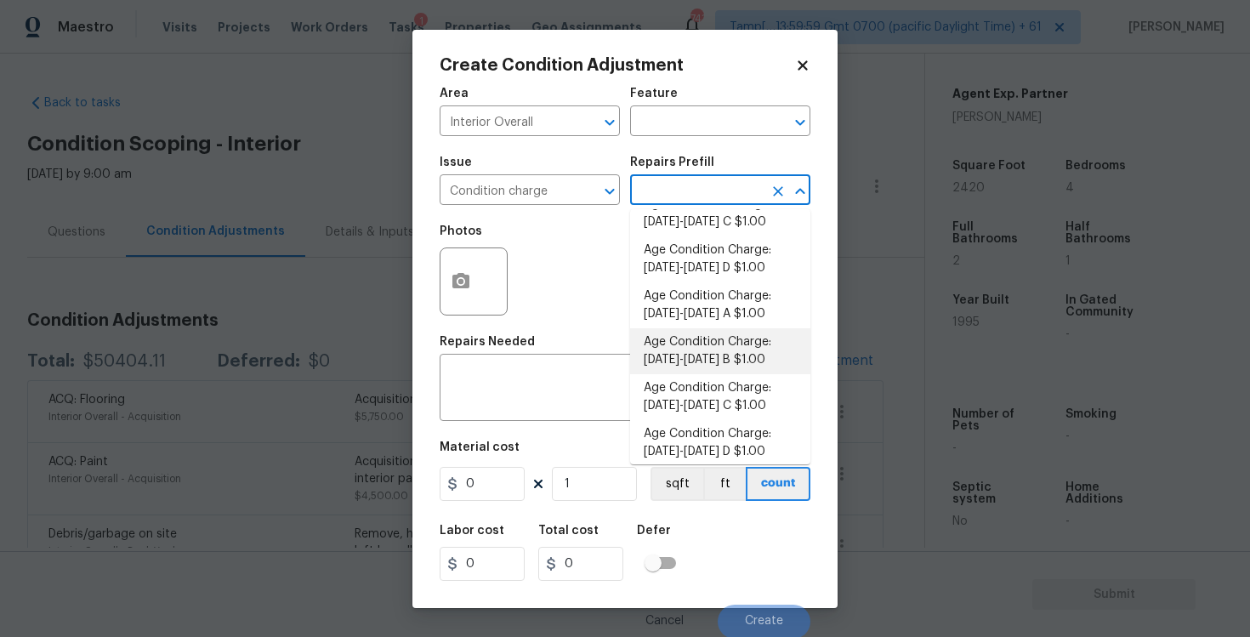
scroll to position [302, 0]
click at [697, 387] on li "Age Condition Charge: 1993-2008 C $1.00" at bounding box center [720, 396] width 180 height 46
type input "Home Readiness Packages"
type textarea "Age Condition Charge: 1993-2008 C"
type input "1"
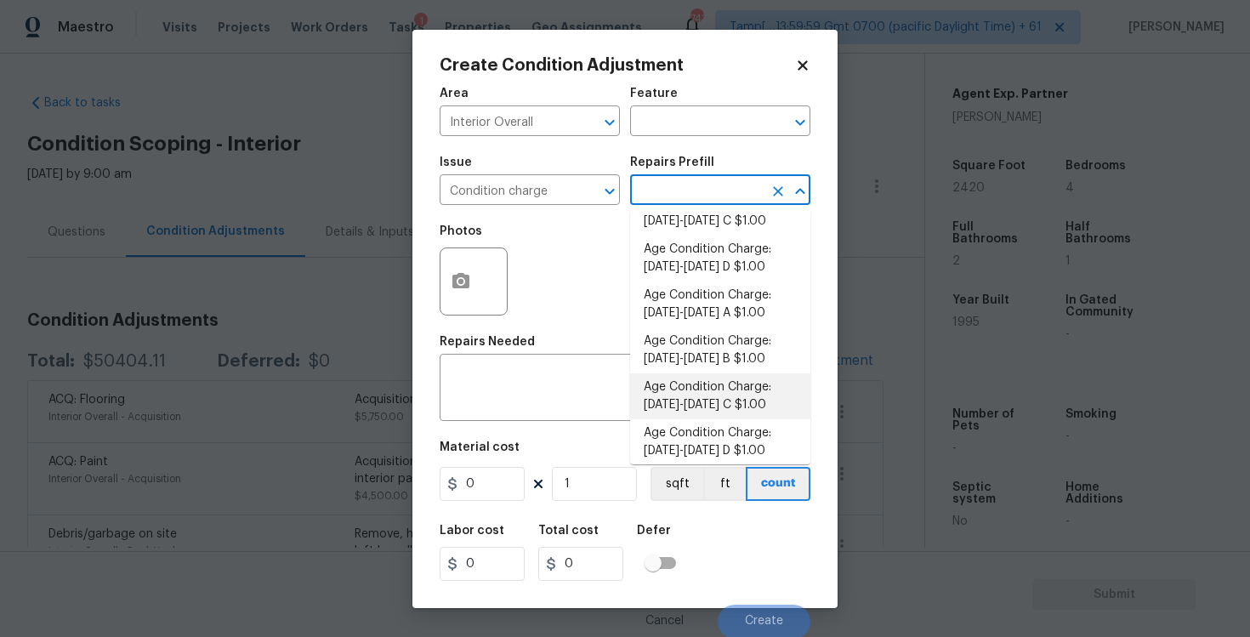
type input "1"
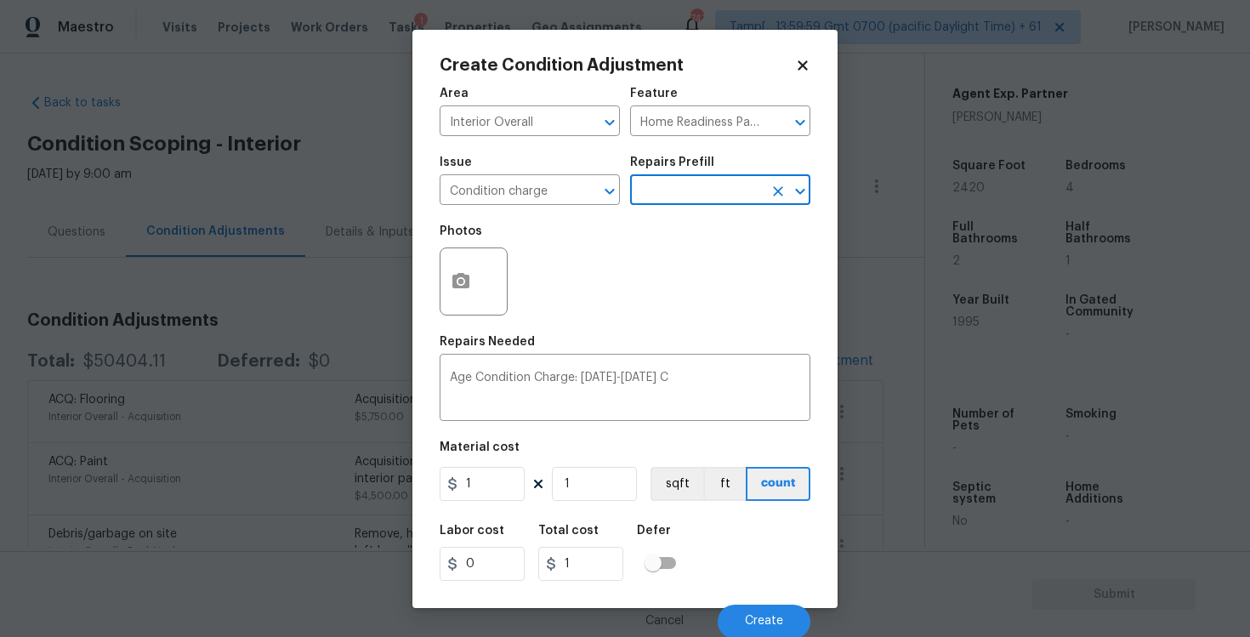
scroll to position [2, 0]
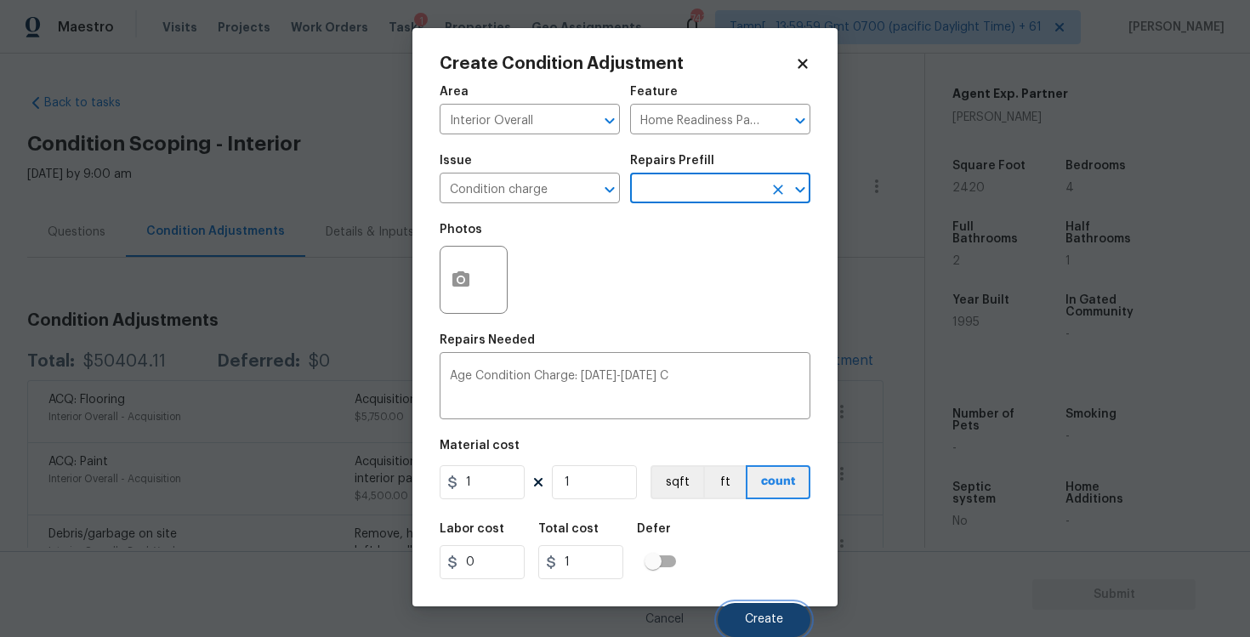
click at [757, 611] on button "Create" at bounding box center [764, 620] width 93 height 34
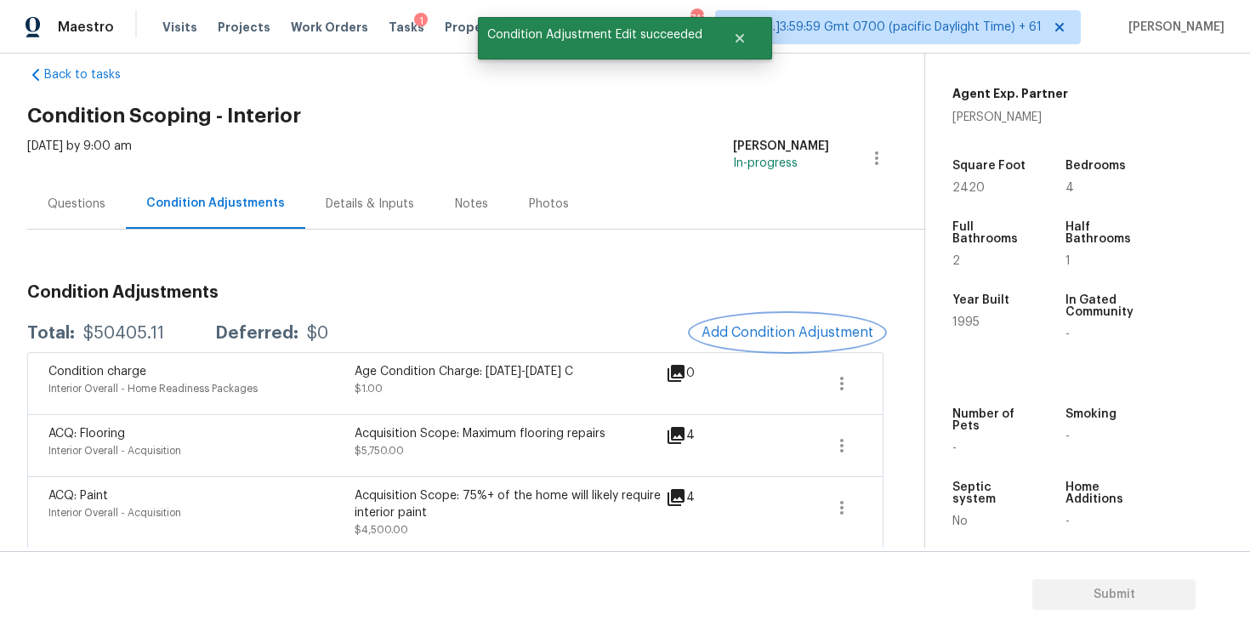
scroll to position [0, 0]
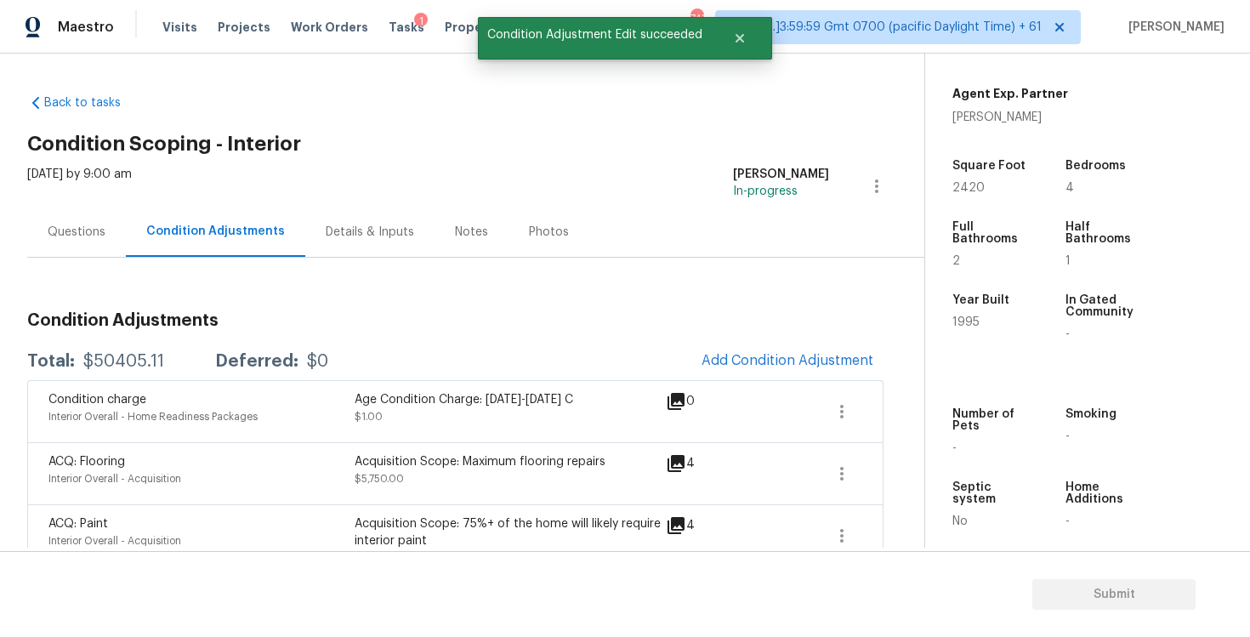
click at [137, 223] on div "Condition Adjustments" at bounding box center [215, 232] width 179 height 50
click at [94, 228] on div "Questions" at bounding box center [77, 232] width 58 height 17
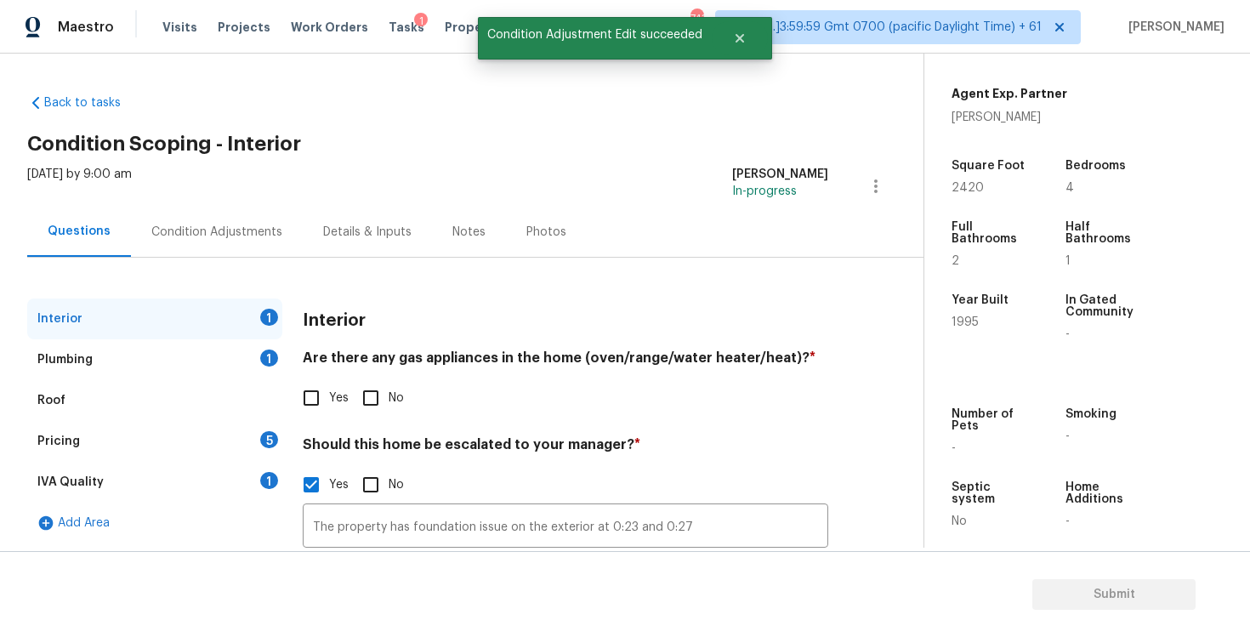
scroll to position [141, 0]
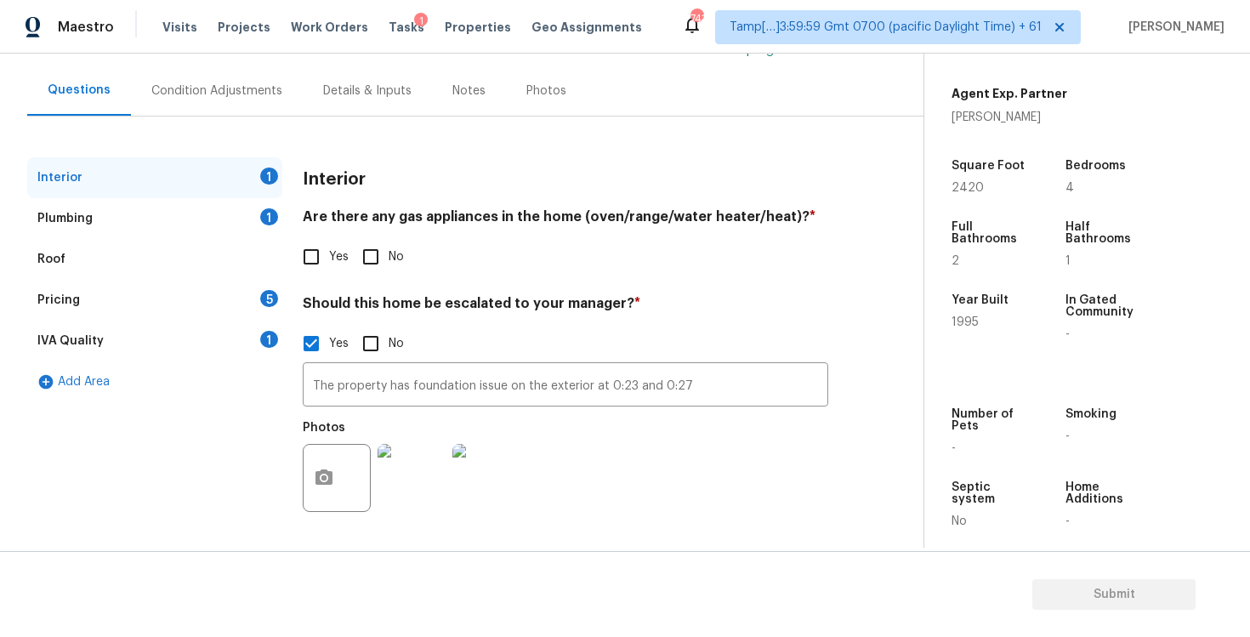
click at [325, 247] on input "Yes" at bounding box center [311, 257] width 36 height 36
checkbox input "true"
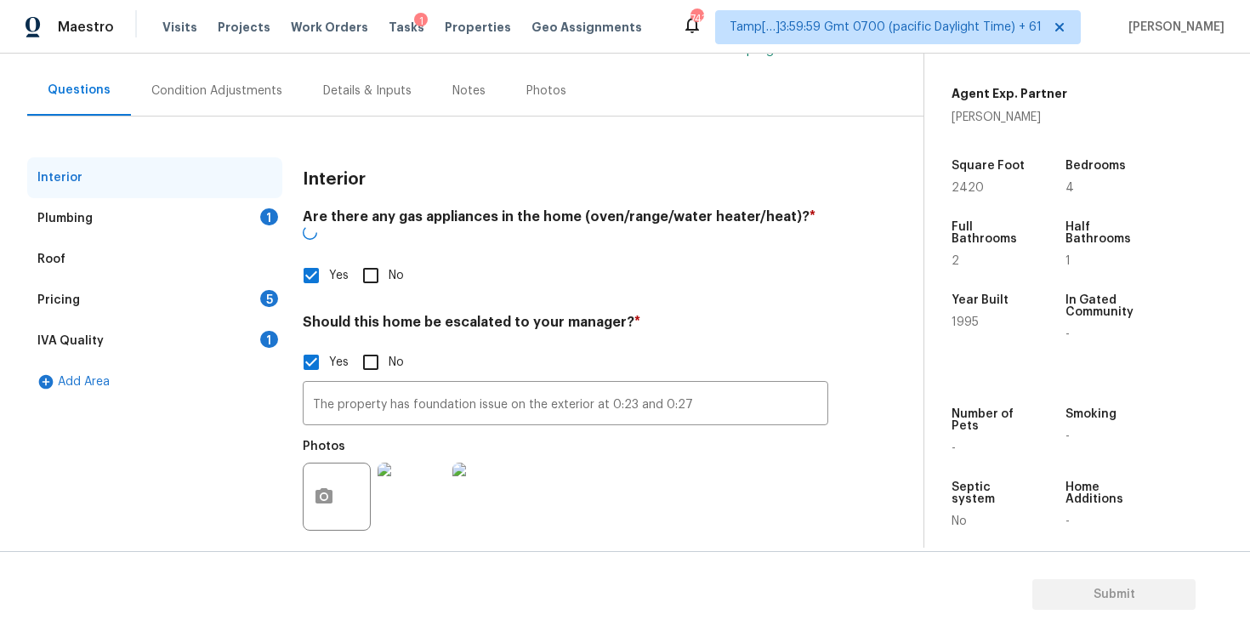
click at [258, 212] on div "Plumbing 1" at bounding box center [154, 218] width 255 height 41
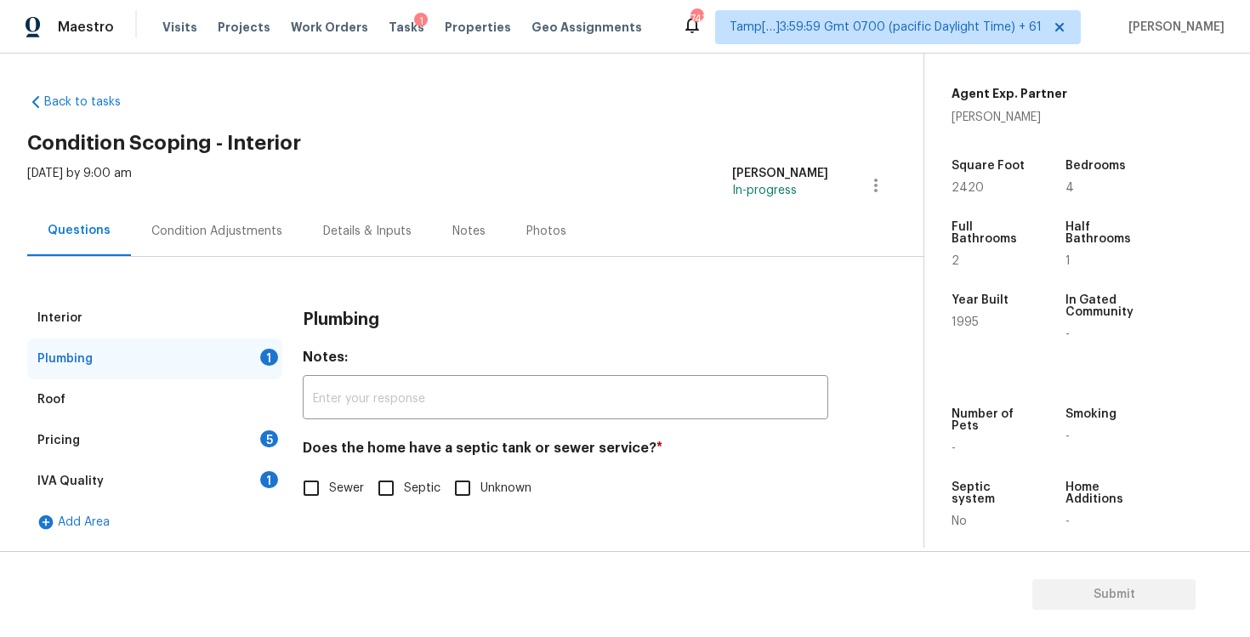
click at [335, 463] on div "Does the home have a septic tank or sewer service? * Sewer Septic Unknown" at bounding box center [565, 473] width 525 height 66
click at [322, 486] on input "Sewer" at bounding box center [311, 488] width 36 height 36
checkbox input "true"
click at [255, 428] on div "Pricing 5" at bounding box center [154, 440] width 255 height 41
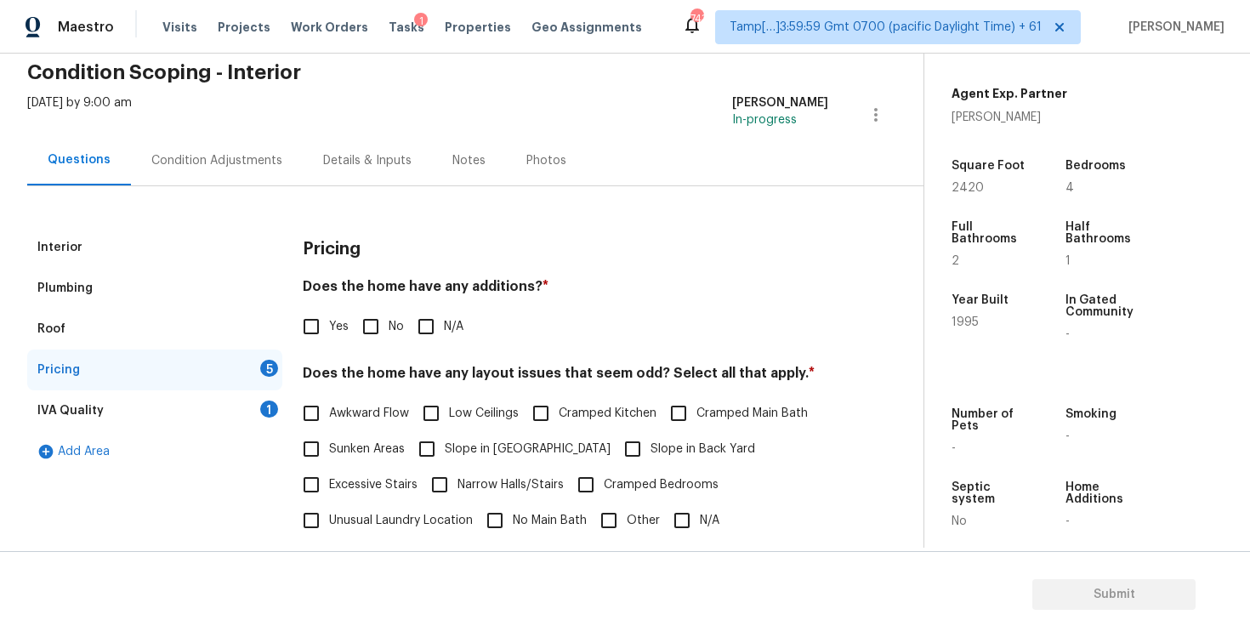
scroll to position [158, 0]
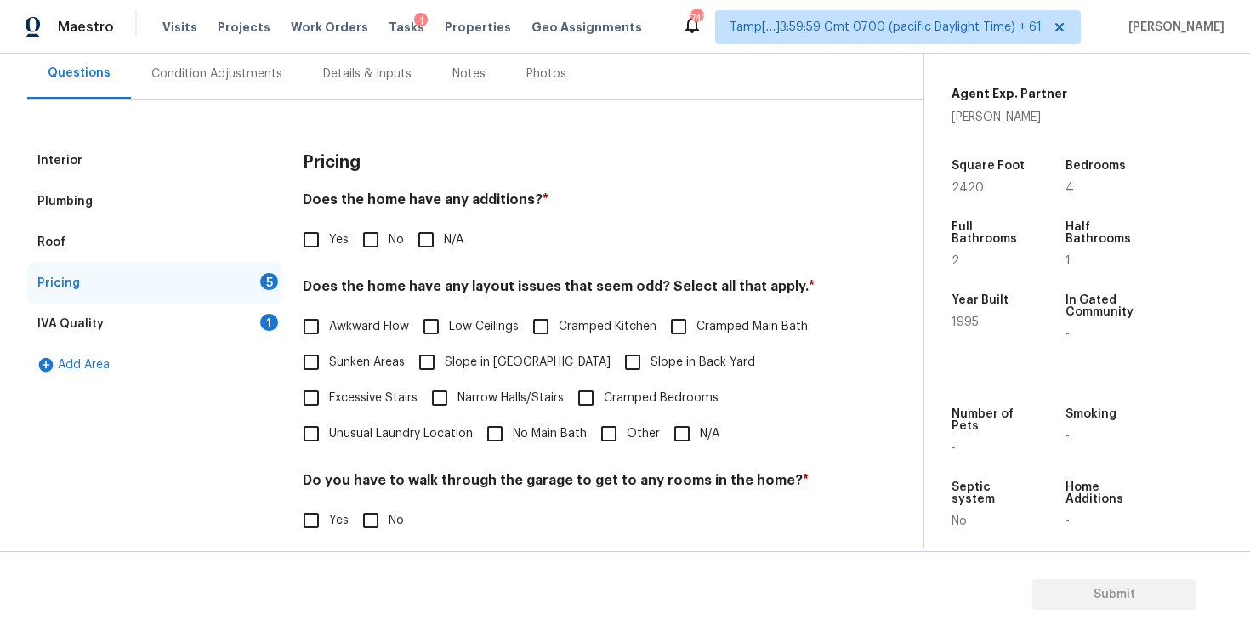
click at [381, 247] on input "No" at bounding box center [371, 240] width 36 height 36
checkbox input "true"
click at [681, 447] on input "N/A" at bounding box center [682, 434] width 36 height 36
checkbox input "true"
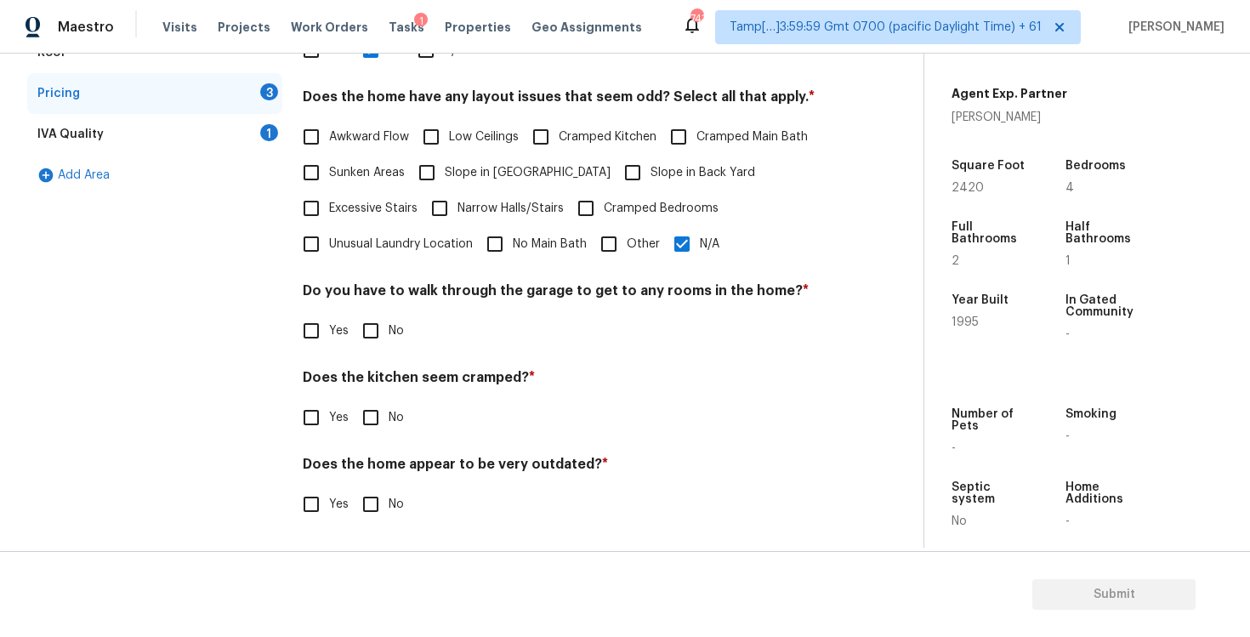
scroll to position [348, 0]
click at [376, 337] on input "No" at bounding box center [371, 331] width 36 height 36
checkbox input "true"
click at [377, 434] on input "No" at bounding box center [371, 419] width 36 height 36
checkbox input "true"
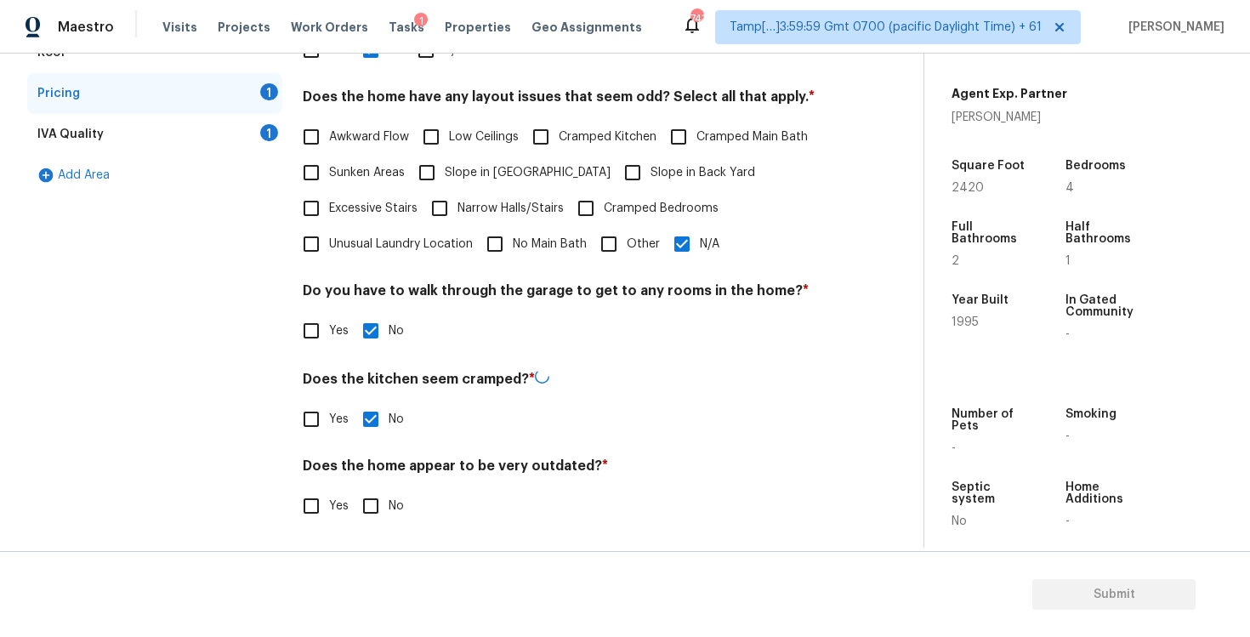
click at [376, 535] on div "Pricing Does the home have any additions? * Yes No N/A Does the home have any l…" at bounding box center [565, 248] width 525 height 594
click at [361, 497] on input "No" at bounding box center [371, 504] width 36 height 36
checkbox input "true"
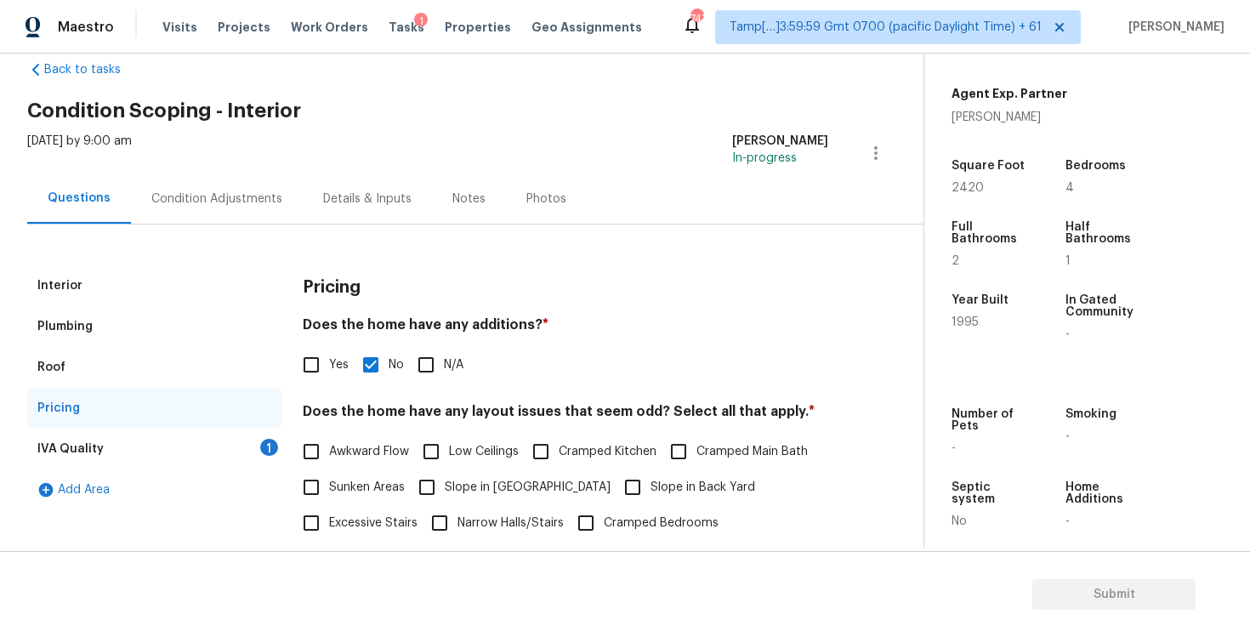
click at [254, 446] on div "IVA Quality 1" at bounding box center [154, 449] width 255 height 41
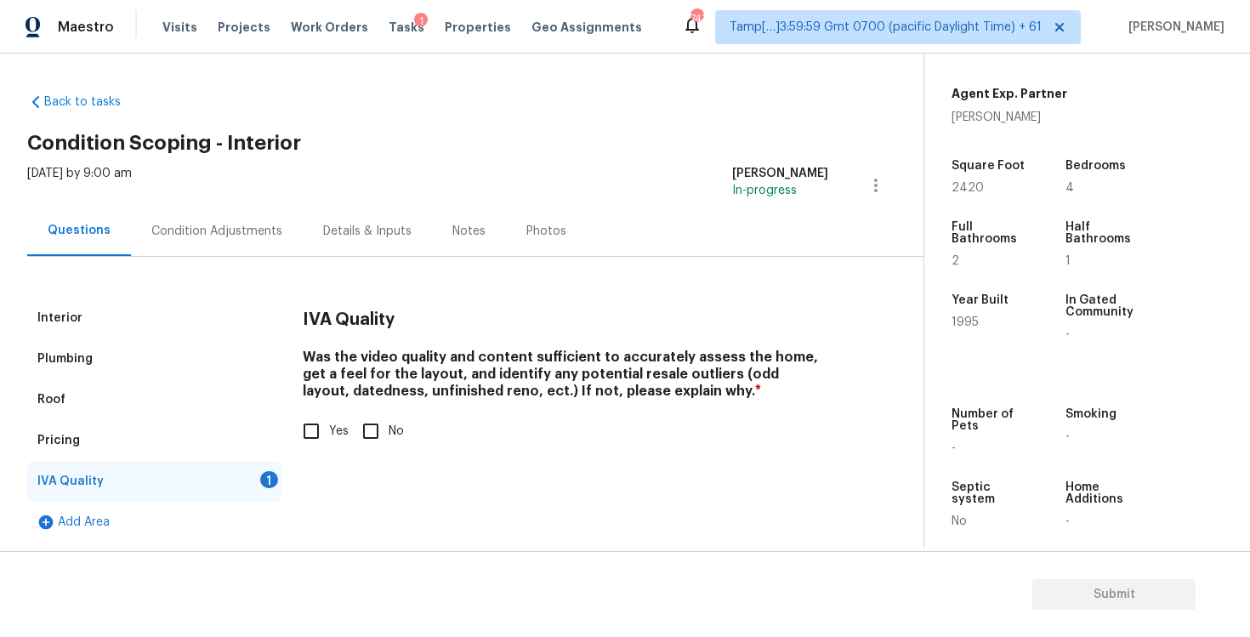
scroll to position [1, 0]
click at [304, 413] on input "Yes" at bounding box center [311, 431] width 36 height 36
checkbox input "true"
click at [224, 236] on div "Condition Adjustments" at bounding box center [216, 231] width 131 height 17
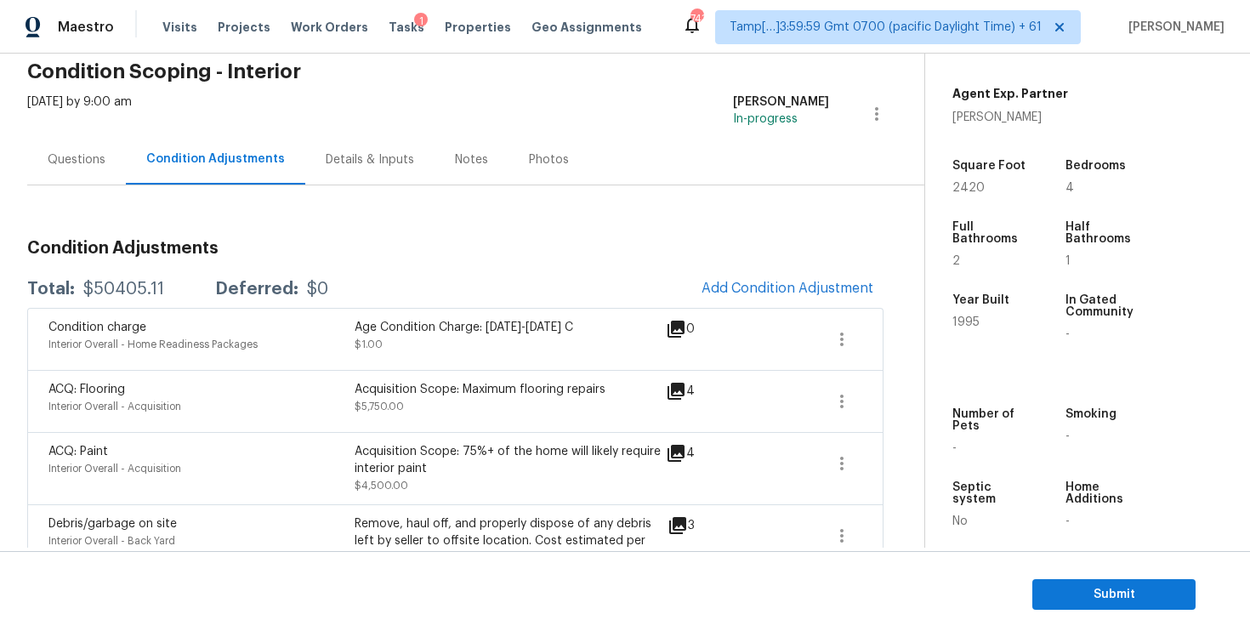
scroll to position [95, 0]
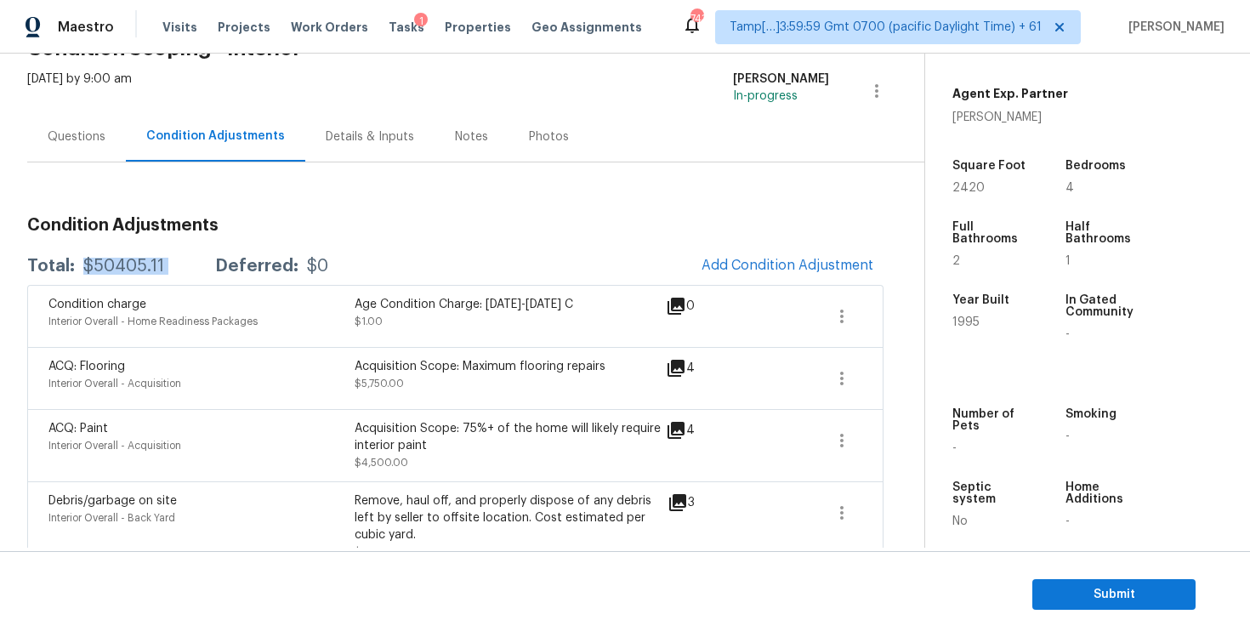
drag, startPoint x: 79, startPoint y: 264, endPoint x: 190, endPoint y: 263, distance: 111.4
click at [190, 263] on div "Total: $50405.11 Deferred: $0" at bounding box center [177, 266] width 301 height 17
copy div "$50405.11"
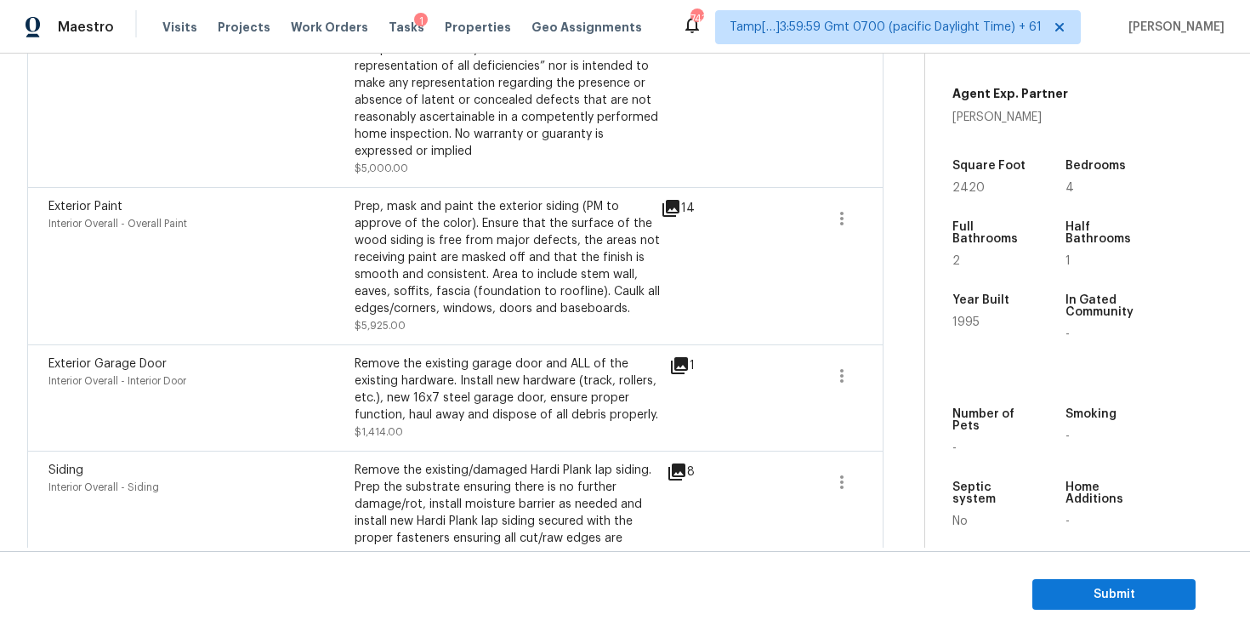
scroll to position [2646, 0]
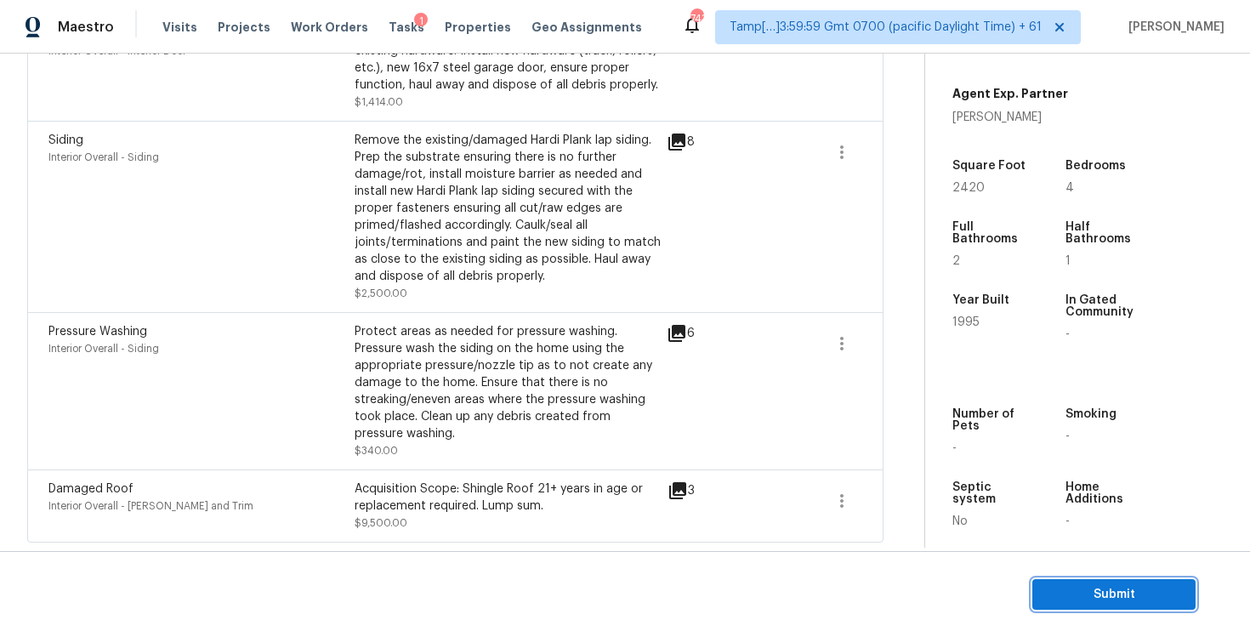
click at [1098, 602] on span "Submit" at bounding box center [1114, 594] width 136 height 21
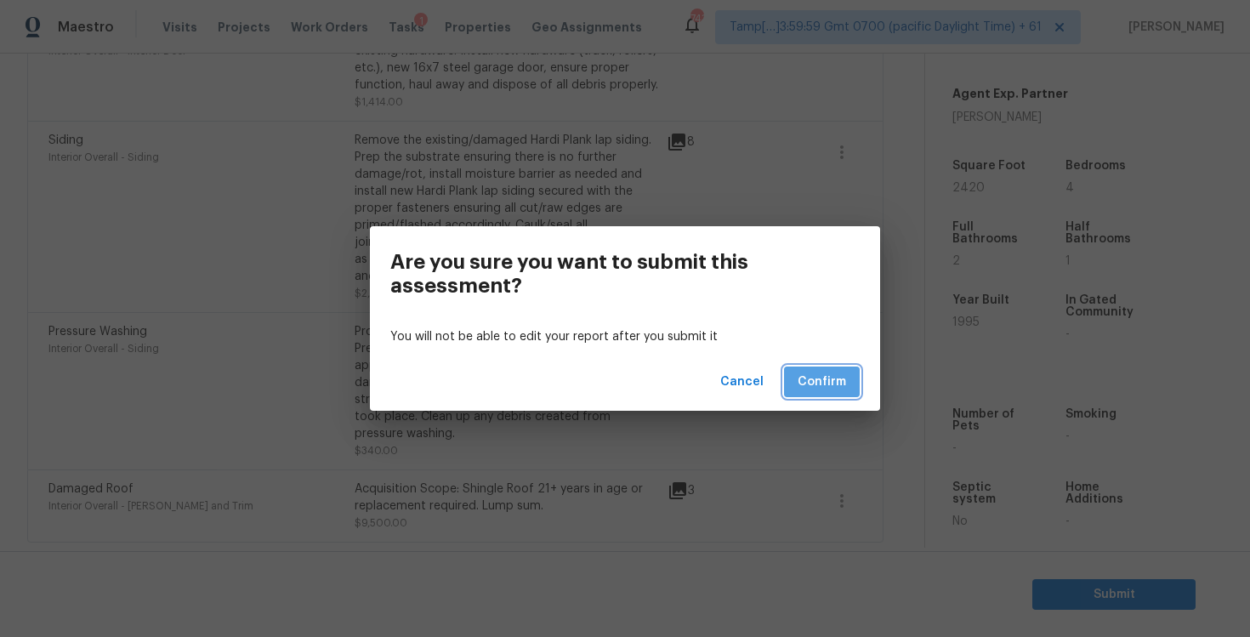
click at [812, 371] on button "Confirm" at bounding box center [822, 381] width 76 height 31
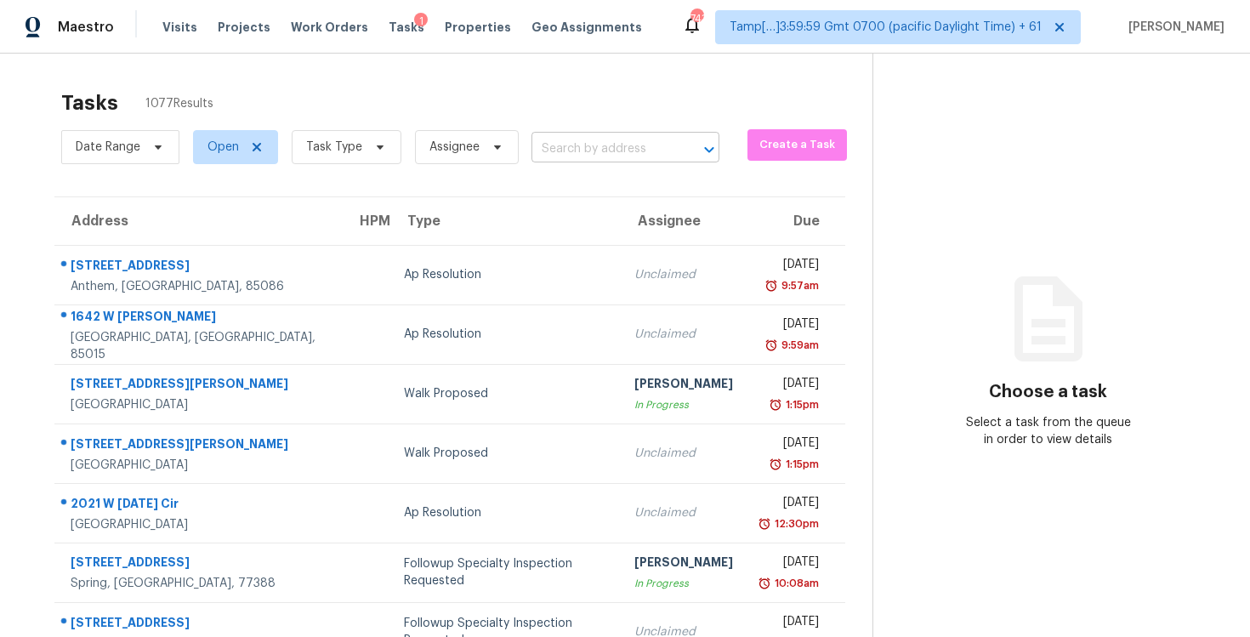
click at [599, 144] on input "text" at bounding box center [601, 149] width 140 height 26
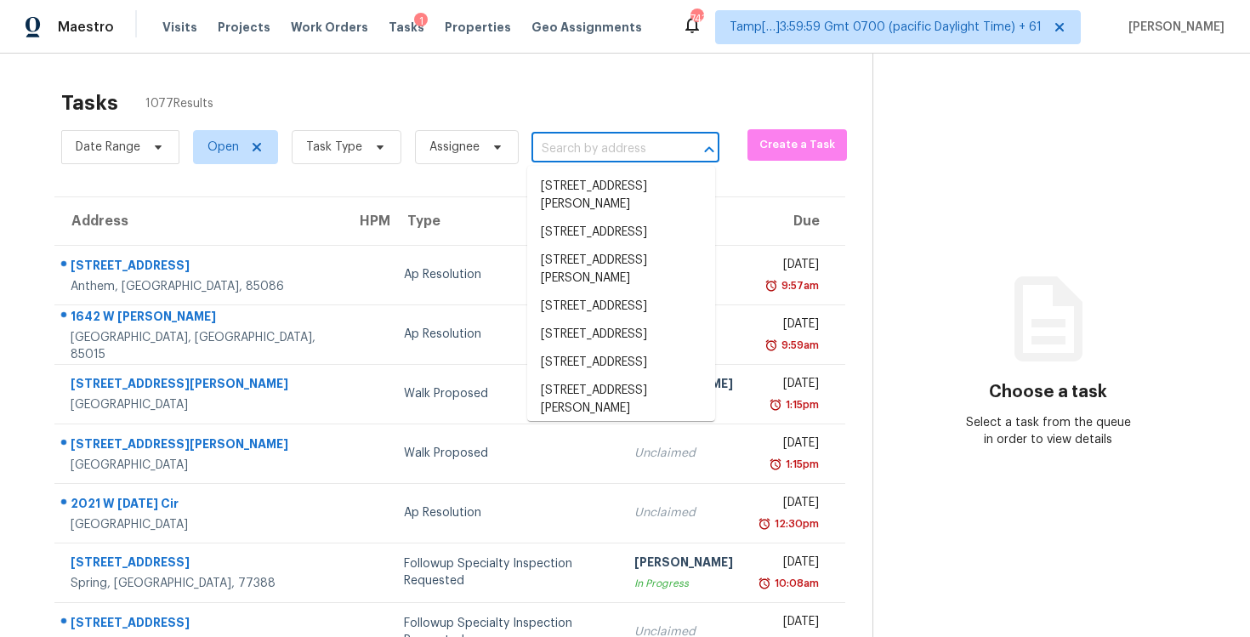
paste input "5531 Fieldcross Ct, Raleigh, NC 27610"
type input "5531 Fieldcross Ct, Raleigh, NC 27610"
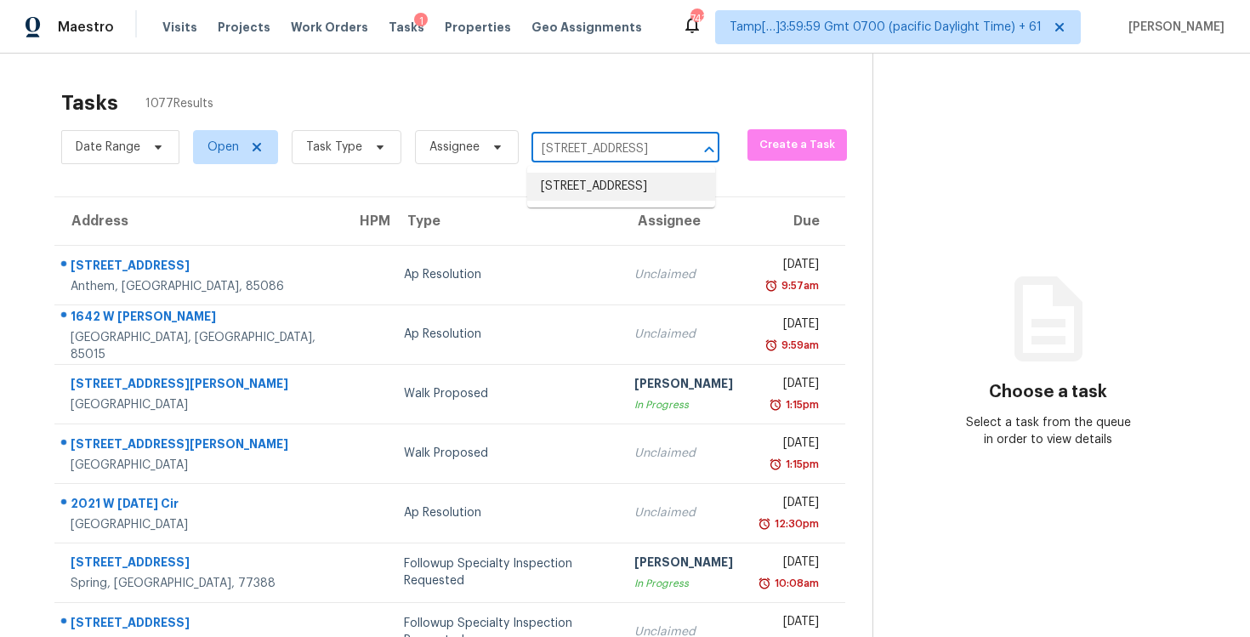
click at [616, 178] on li "5531 Fieldcross Ct, Raleigh, NC 27610" at bounding box center [621, 187] width 188 height 28
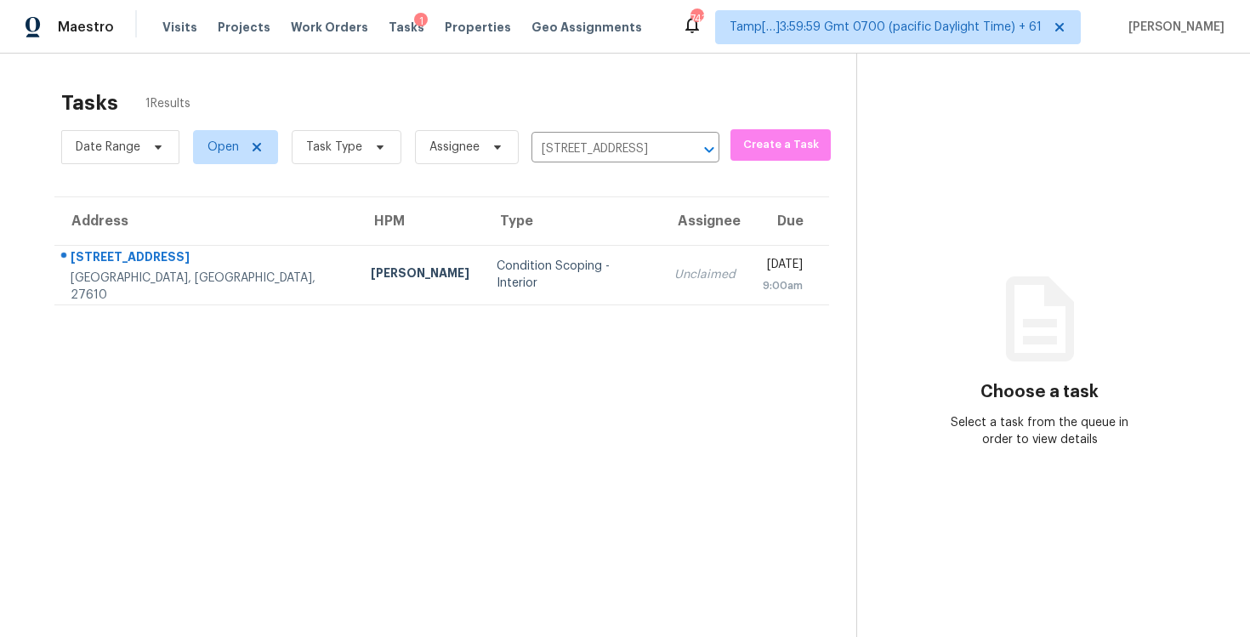
click at [661, 289] on td "Unclaimed" at bounding box center [705, 275] width 88 height 60
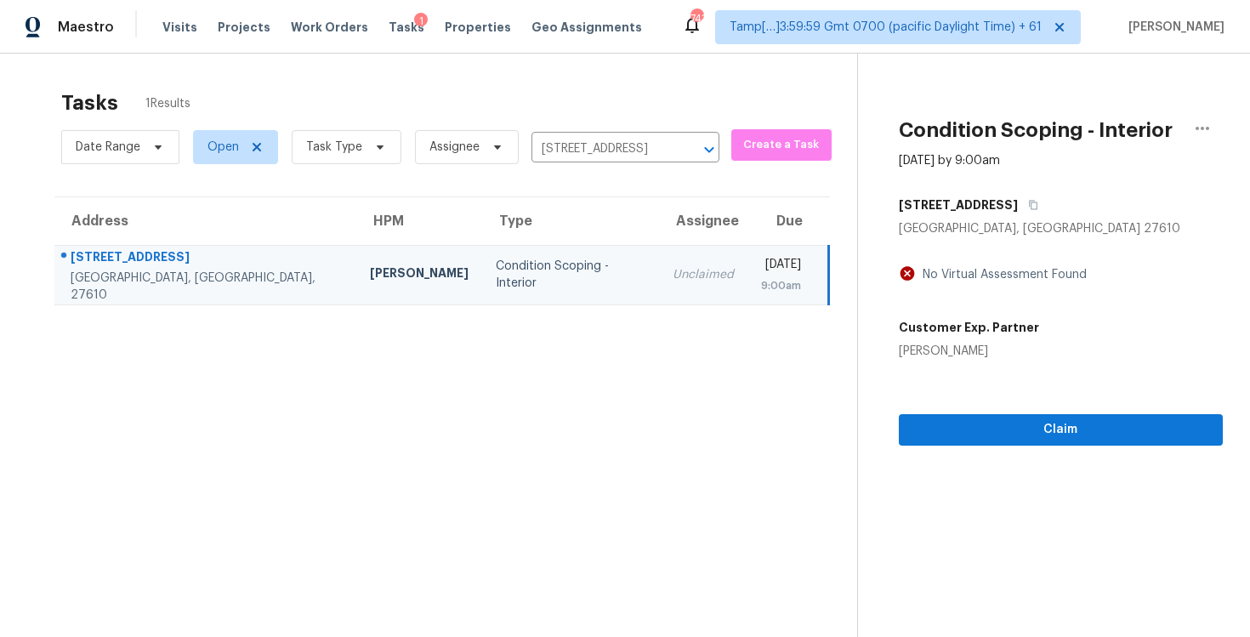
click at [976, 406] on div "Claim" at bounding box center [1061, 403] width 324 height 86
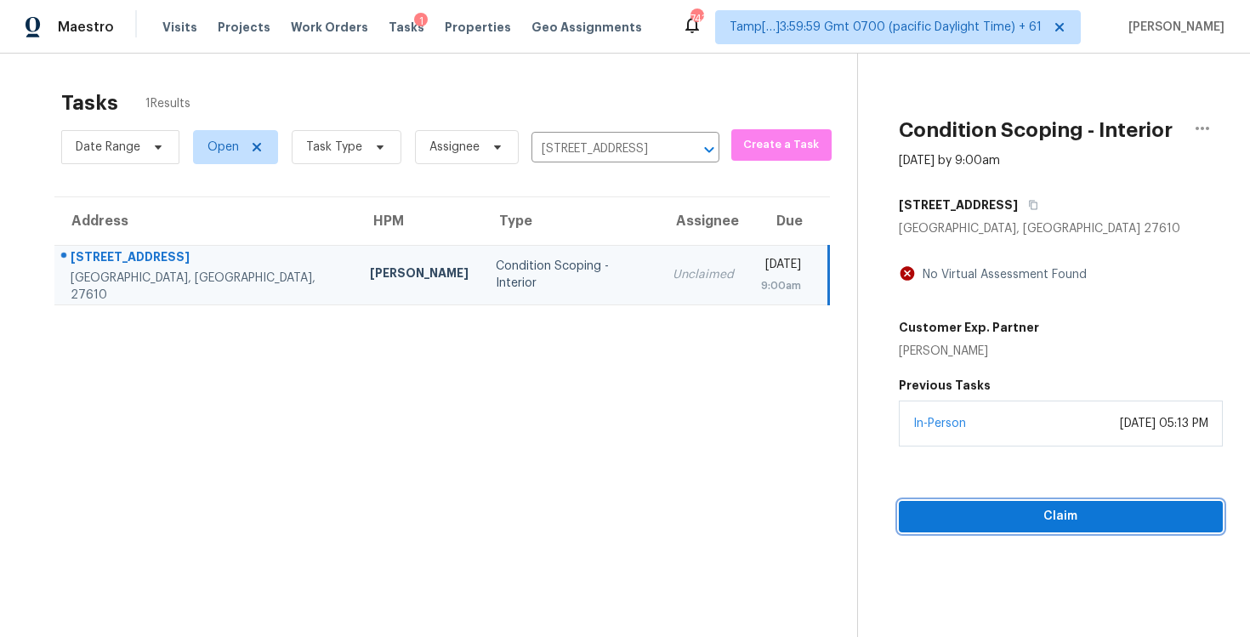
click at [978, 509] on span "Claim" at bounding box center [1060, 516] width 297 height 21
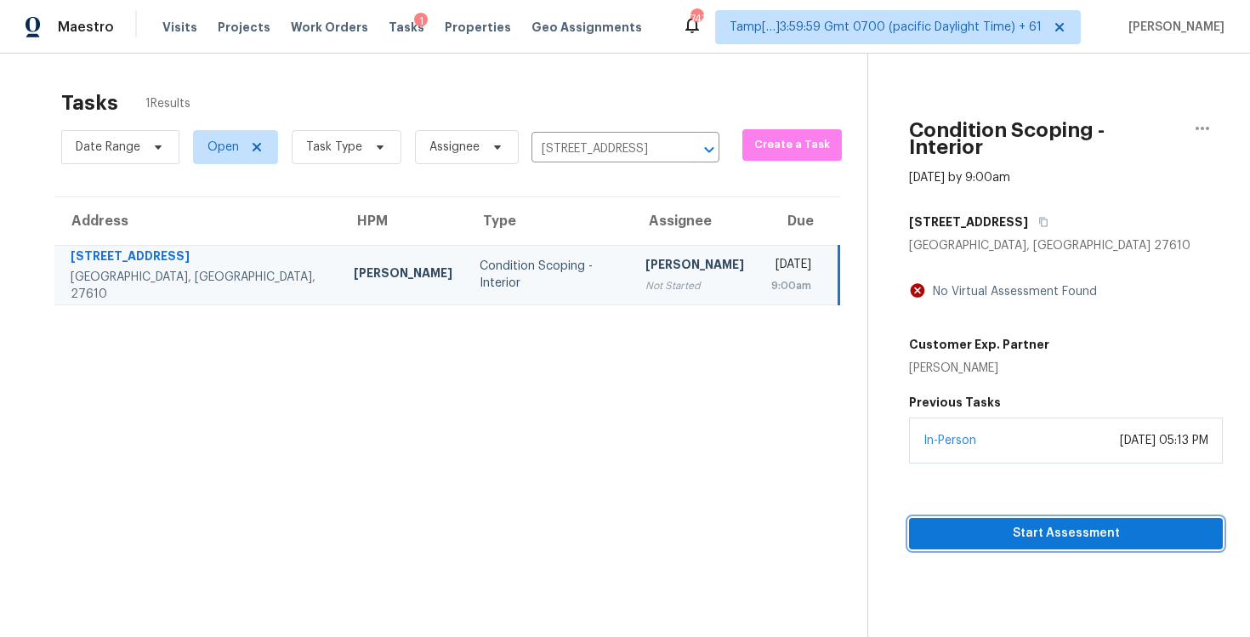
click at [978, 523] on span "Start Assessment" at bounding box center [1066, 533] width 287 height 21
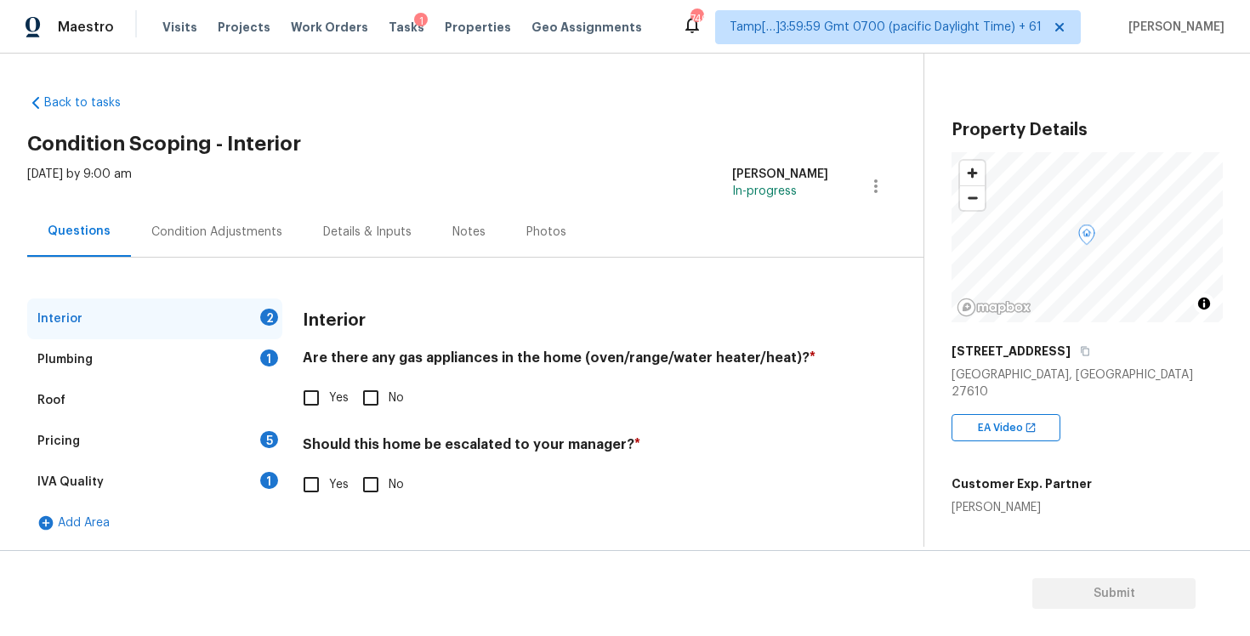
scroll to position [1, 0]
click at [238, 218] on div "Condition Adjustments" at bounding box center [217, 231] width 172 height 50
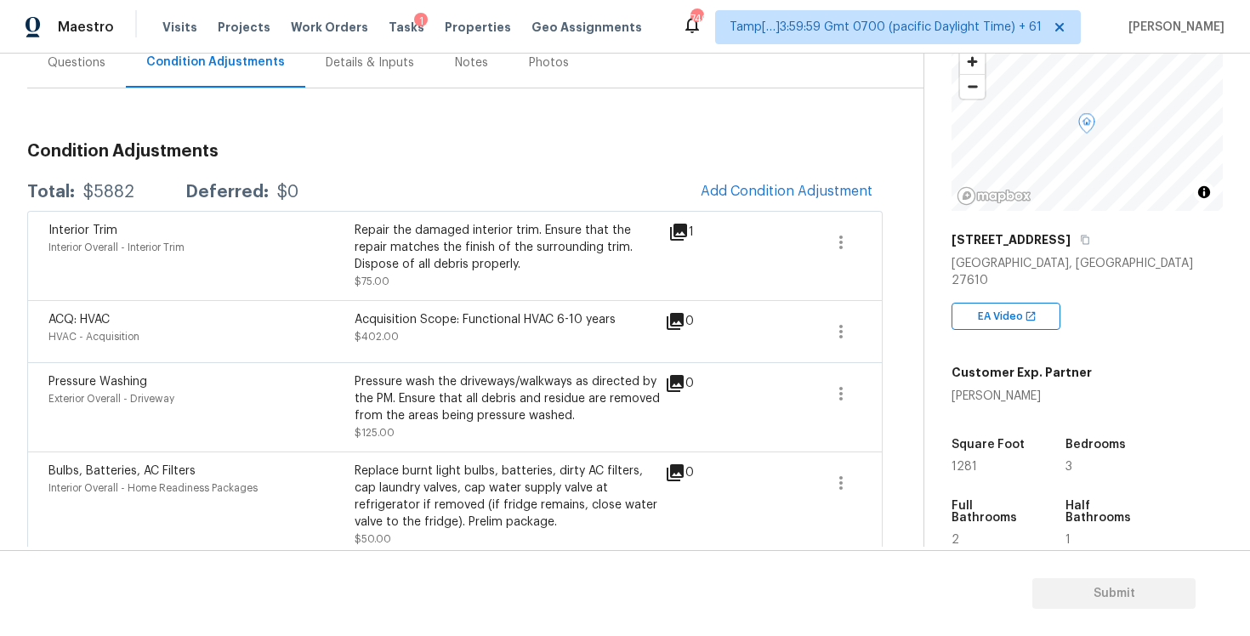
scroll to position [132, 0]
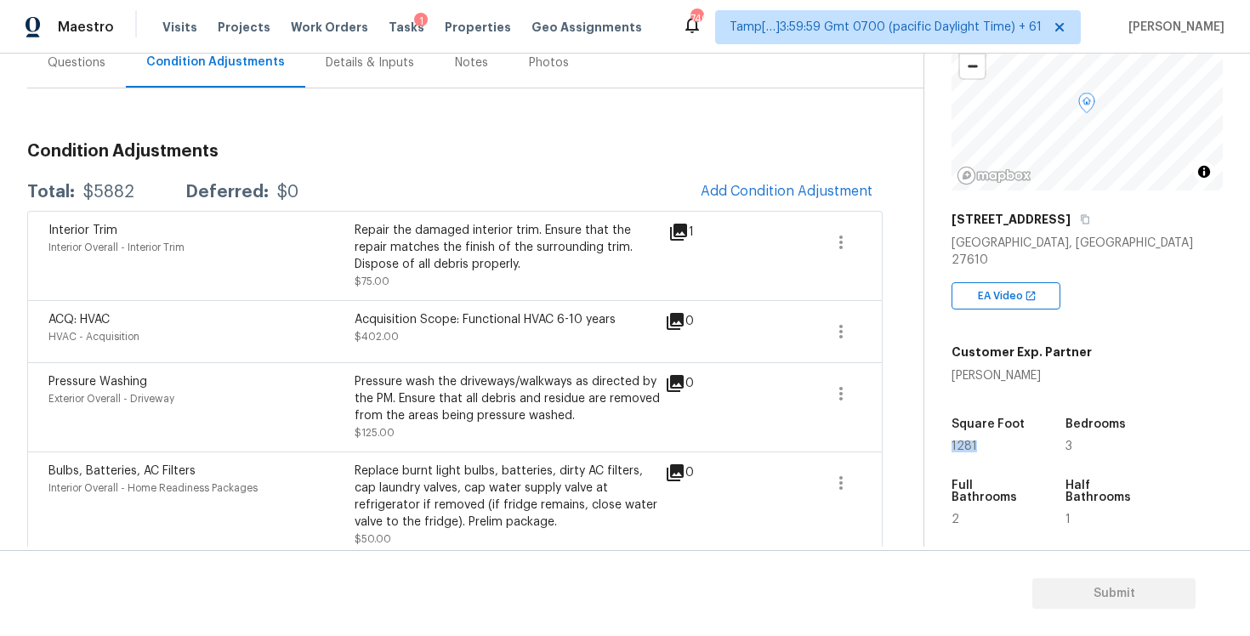
drag, startPoint x: 961, startPoint y: 431, endPoint x: 993, endPoint y: 431, distance: 32.3
click at [993, 431] on div "Property Details © Mapbox © OpenStreetMap Improve this map 5531 Fieldcross Ct R…" at bounding box center [1073, 371] width 298 height 898
copy span "1281"
click at [1034, 435] on div "Square Foot 1281" at bounding box center [1006, 435] width 108 height 61
drag, startPoint x: 949, startPoint y: 427, endPoint x: 1005, endPoint y: 428, distance: 56.1
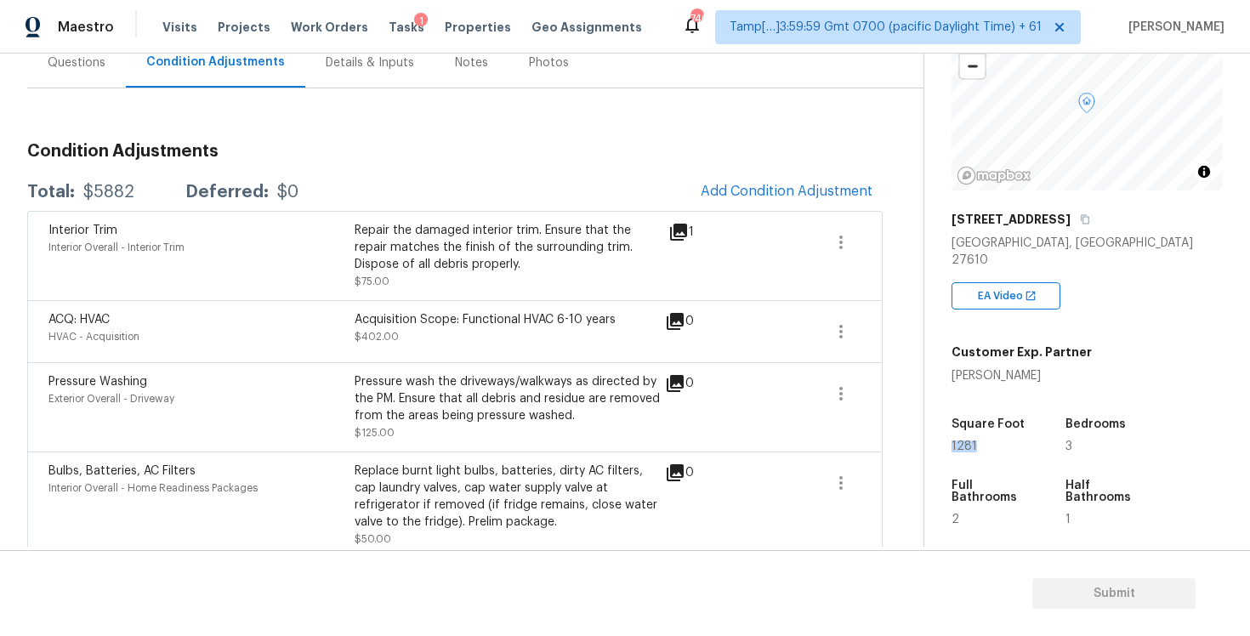
click at [1005, 429] on div "Property Details © Mapbox © OpenStreetMap Improve this map 5531 Fieldcross Ct R…" at bounding box center [1073, 371] width 298 height 898
copy span "1281"
click at [769, 184] on span "Add Condition Adjustment" at bounding box center [787, 191] width 172 height 15
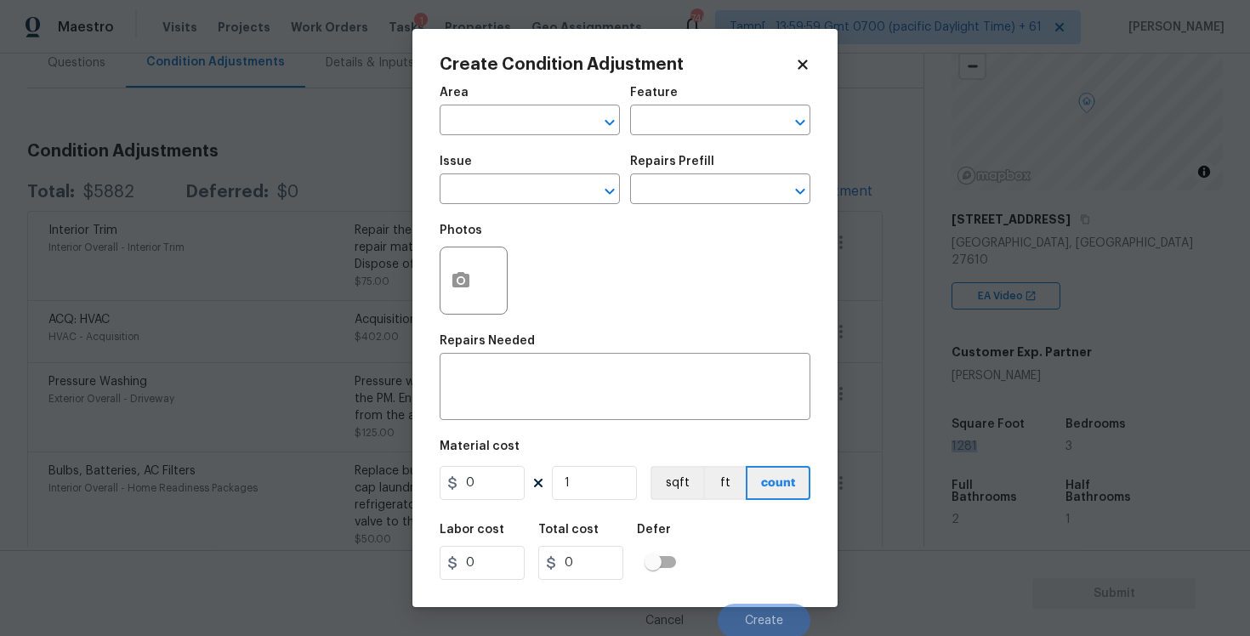
click at [498, 104] on div "Area" at bounding box center [530, 98] width 180 height 22
click at [498, 121] on input "text" at bounding box center [506, 122] width 133 height 26
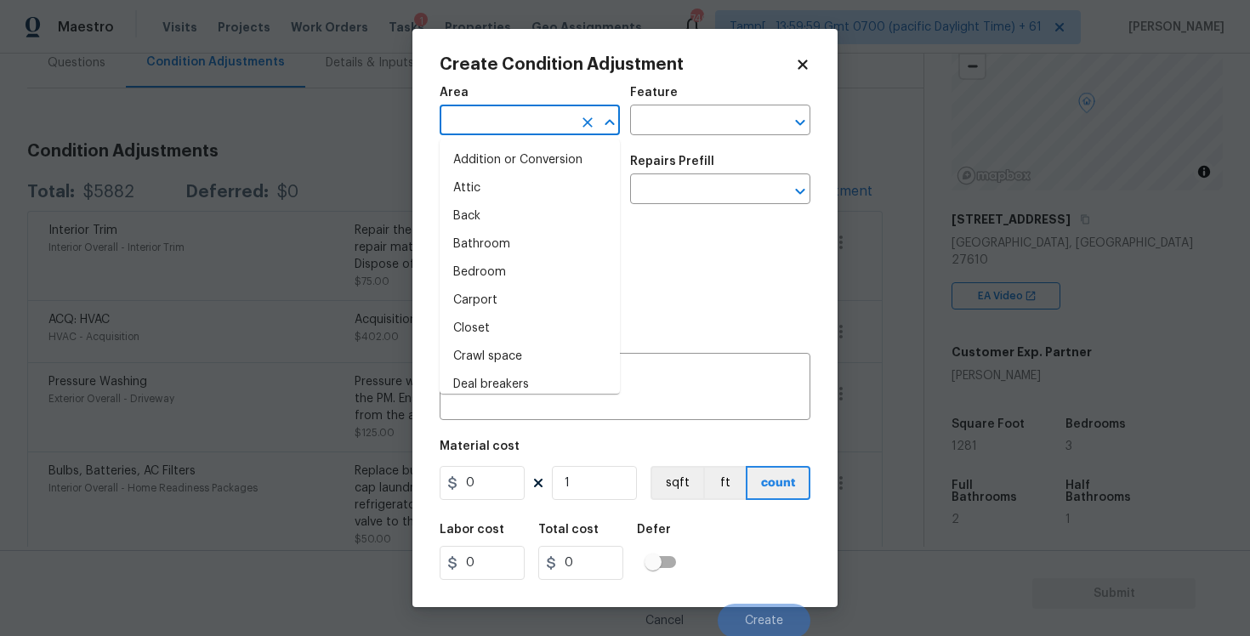
type input "i"
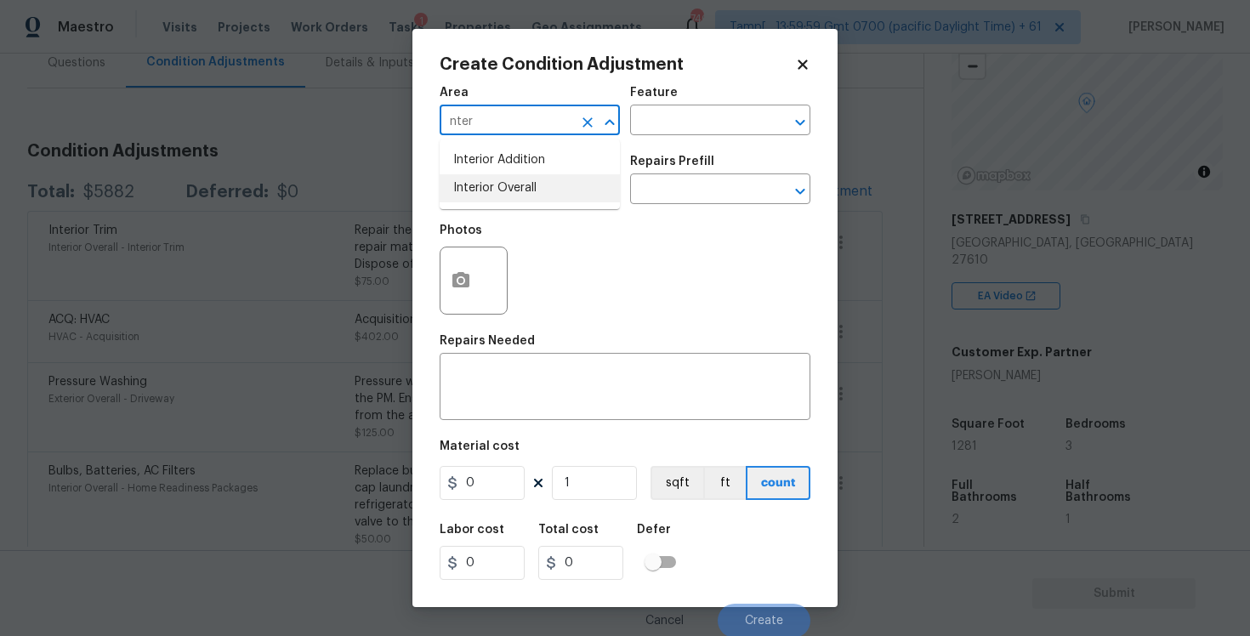
click at [497, 179] on li "Interior Overall" at bounding box center [530, 188] width 180 height 28
type input "Interior Overall"
click at [497, 179] on input "text" at bounding box center [506, 191] width 133 height 26
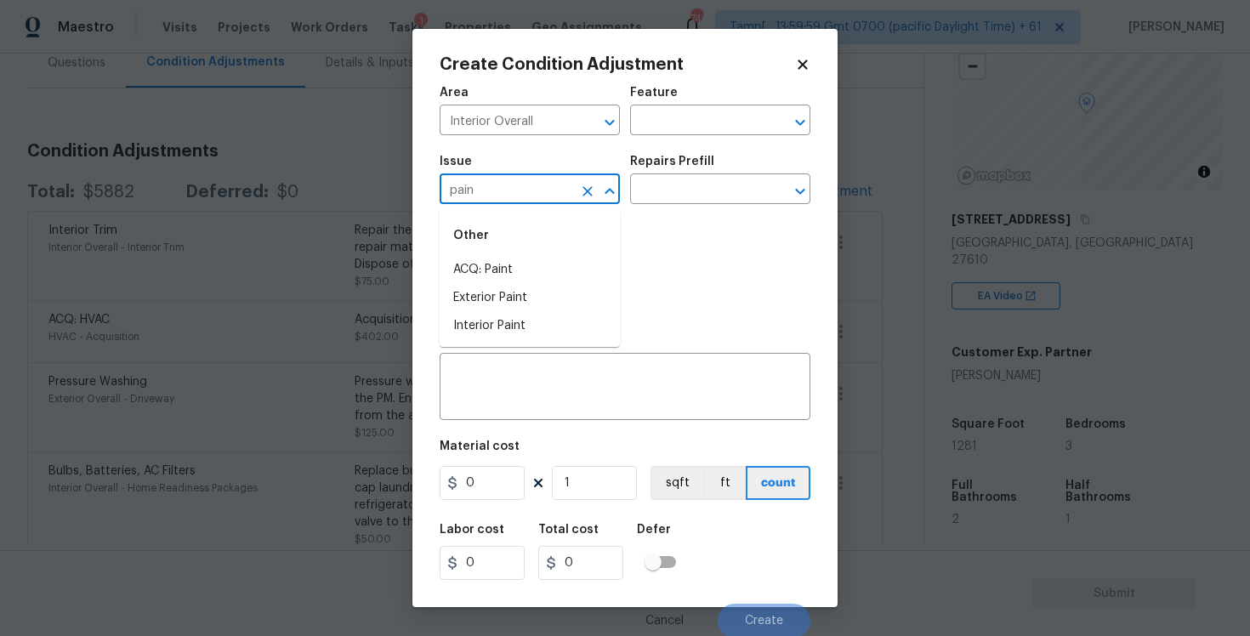
click at [495, 242] on div "Other" at bounding box center [530, 235] width 180 height 41
click at [573, 237] on div "Other" at bounding box center [530, 235] width 180 height 41
click at [573, 262] on li "ACQ: Paint" at bounding box center [530, 270] width 180 height 28
type input "ACQ: Paint"
click at [694, 207] on div "Issue ACQ: Paint ​ Repairs Prefill ​" at bounding box center [625, 179] width 371 height 69
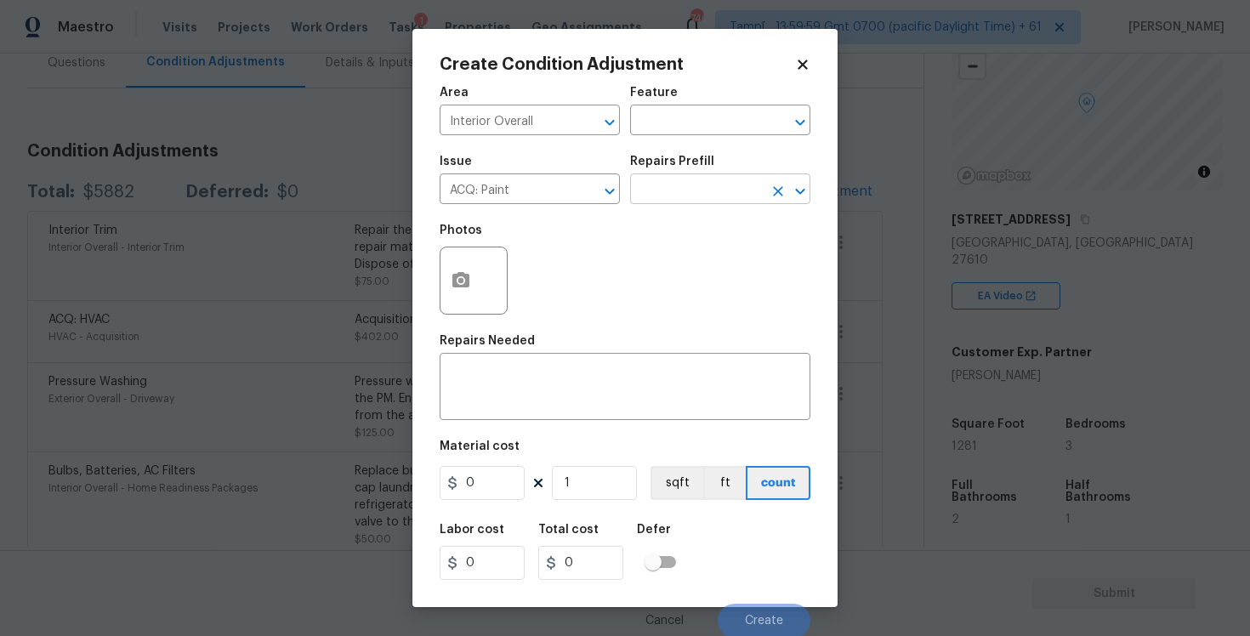
click at [699, 193] on input "text" at bounding box center [696, 191] width 133 height 26
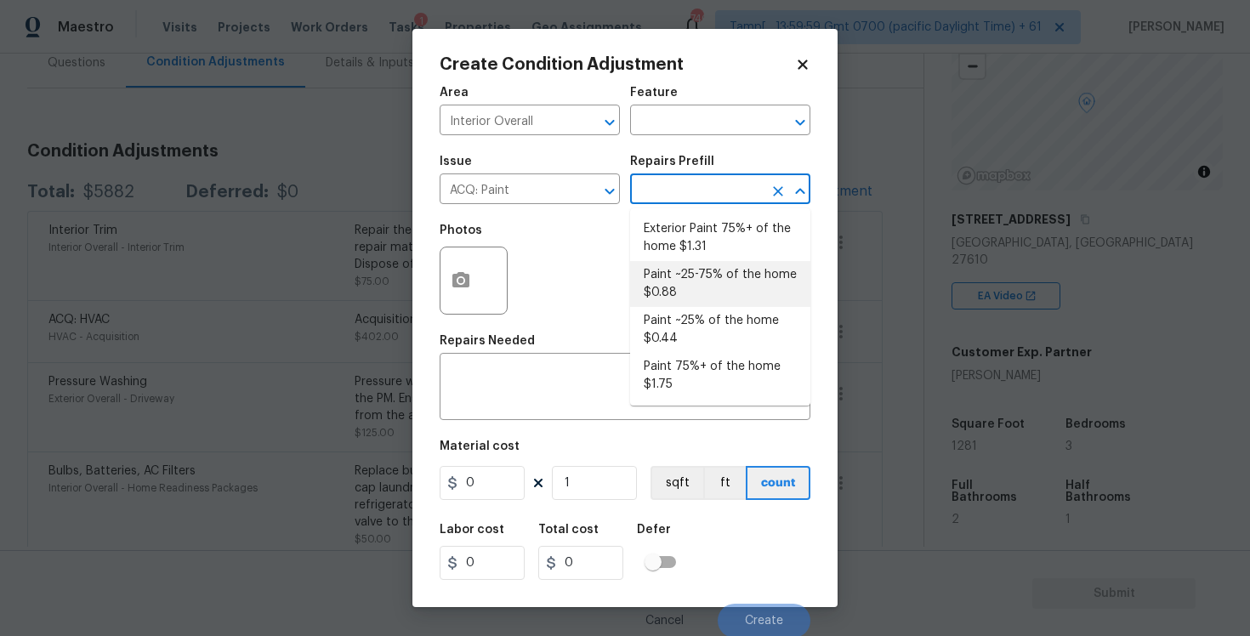
click at [712, 281] on li "Paint ~25-75% of the home $0.88" at bounding box center [720, 284] width 180 height 46
type input "Acquisition"
type textarea "Acquisition Scope: ~25 - 75% of the home needs interior paint"
type input "0.88"
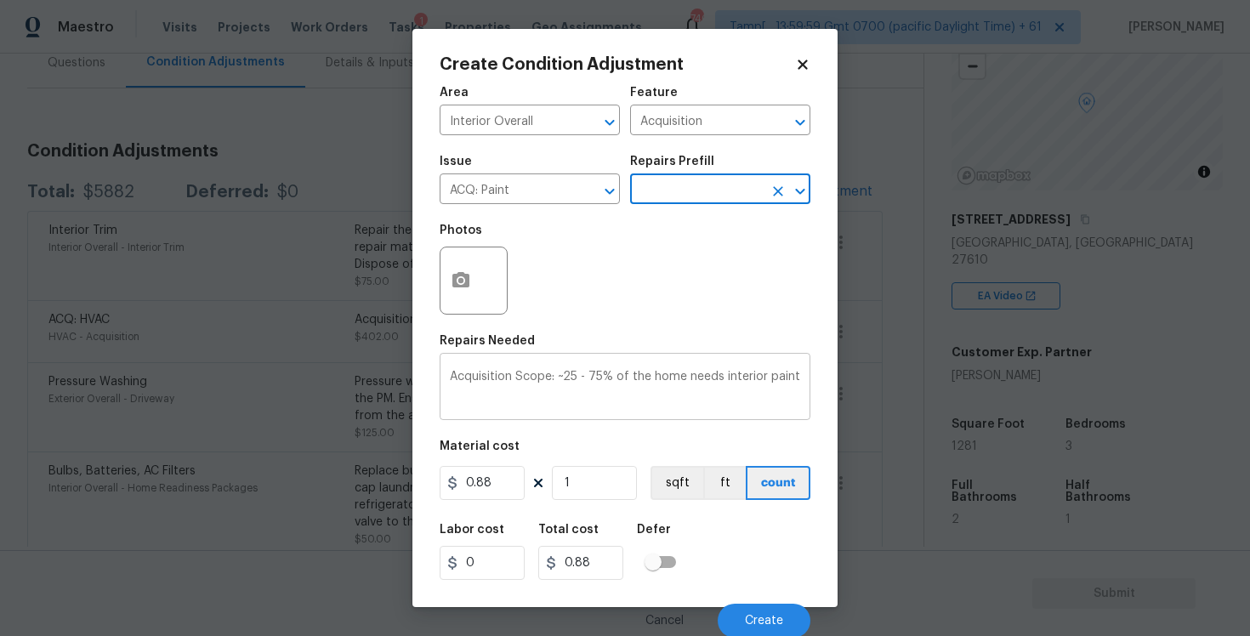
scroll to position [3, 0]
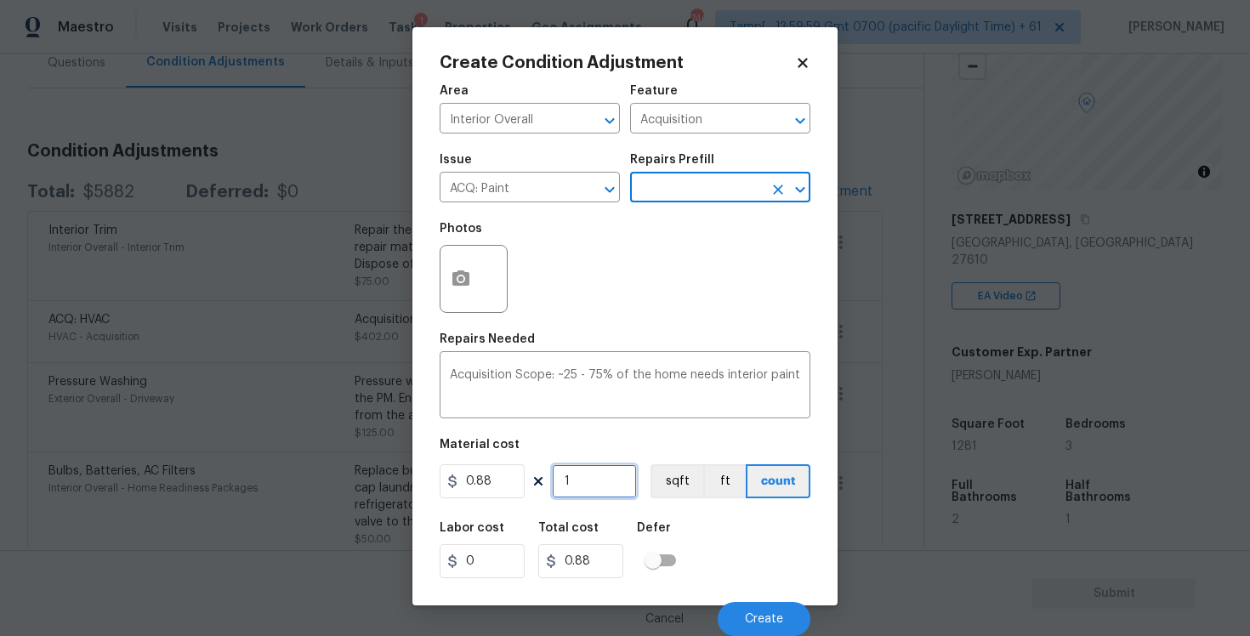
click at [588, 476] on input "1" at bounding box center [594, 481] width 85 height 34
type input "0"
paste input "1281"
type input "1281"
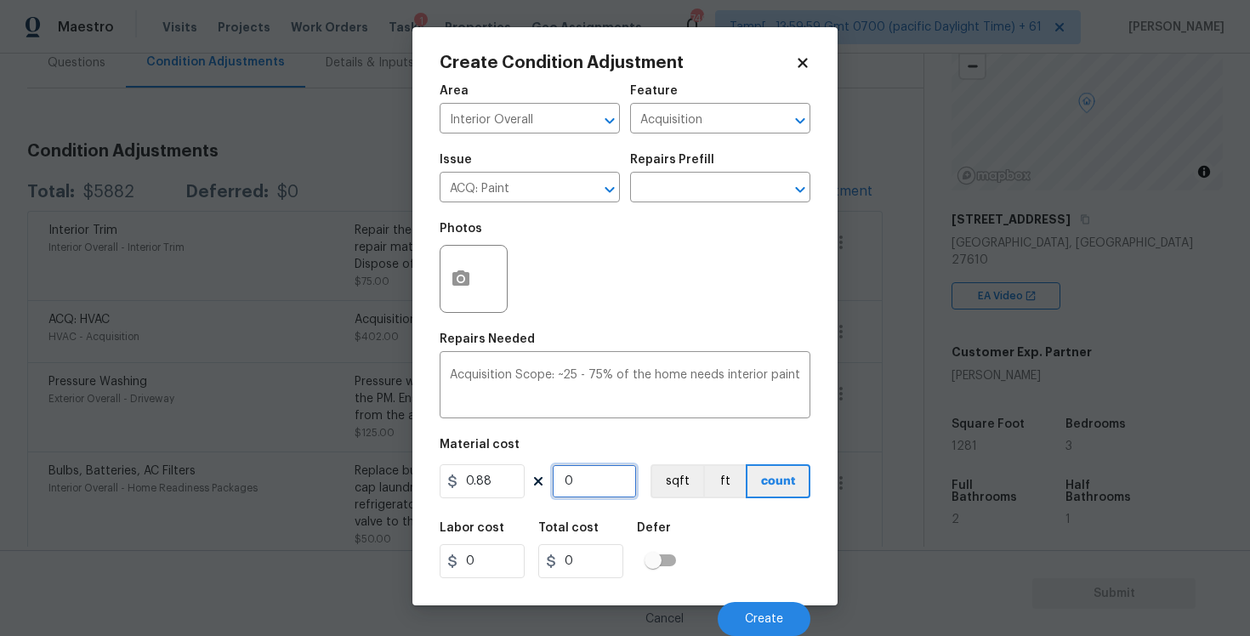
type input "1127.28"
type input "1281"
click at [662, 476] on button "sqft" at bounding box center [676, 481] width 53 height 34
click at [489, 277] on div at bounding box center [474, 279] width 68 height 68
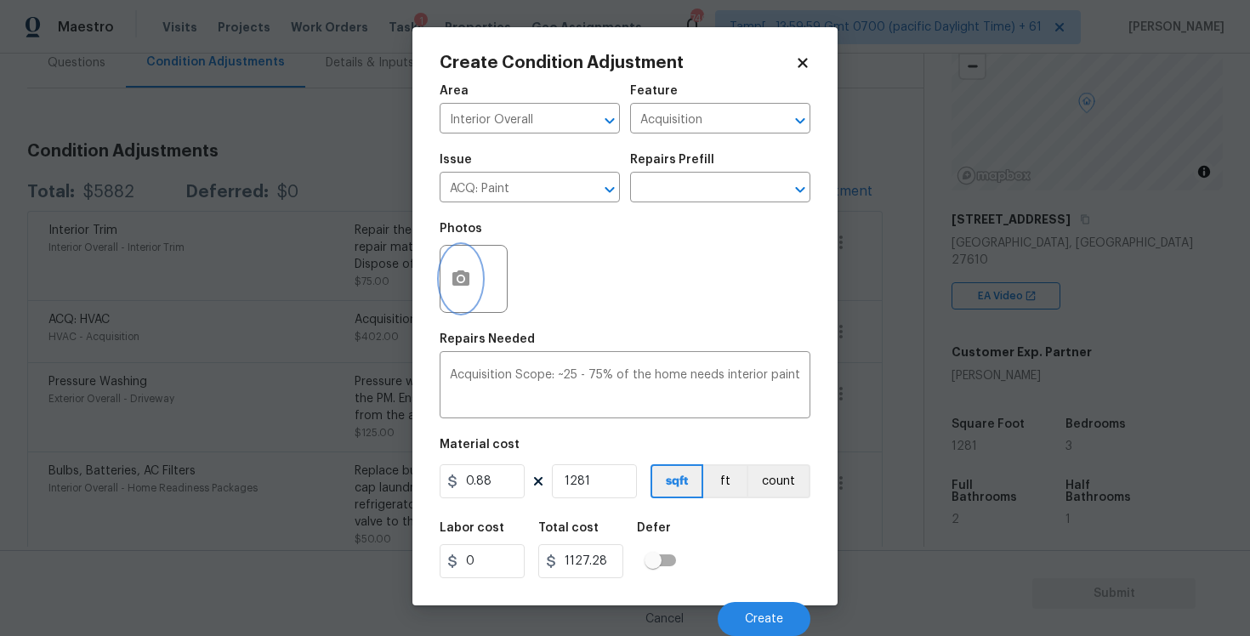
click at [463, 282] on icon "button" at bounding box center [460, 277] width 17 height 15
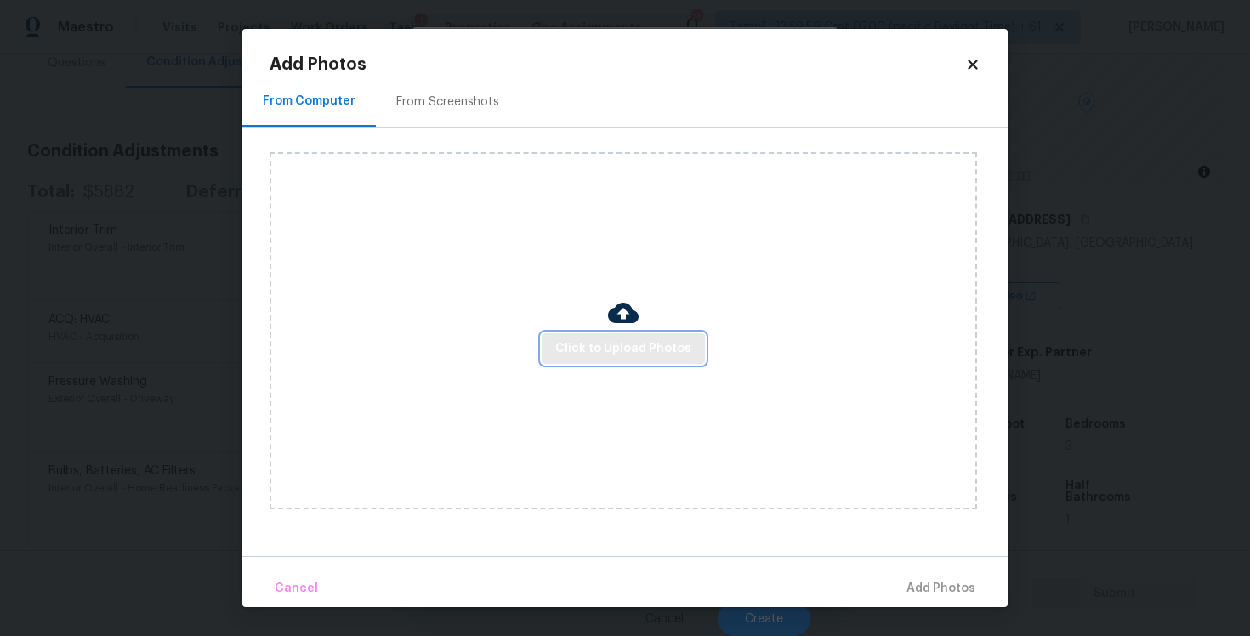
click at [603, 344] on span "Click to Upload Photos" at bounding box center [623, 348] width 136 height 21
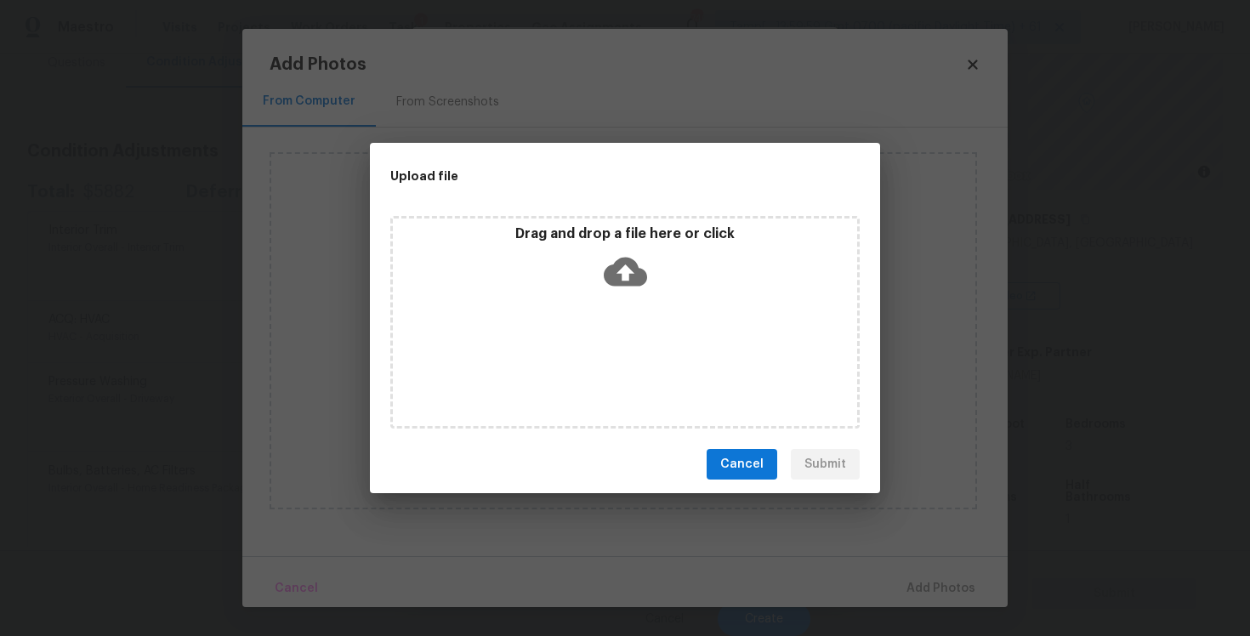
click at [618, 276] on icon at bounding box center [625, 272] width 43 height 29
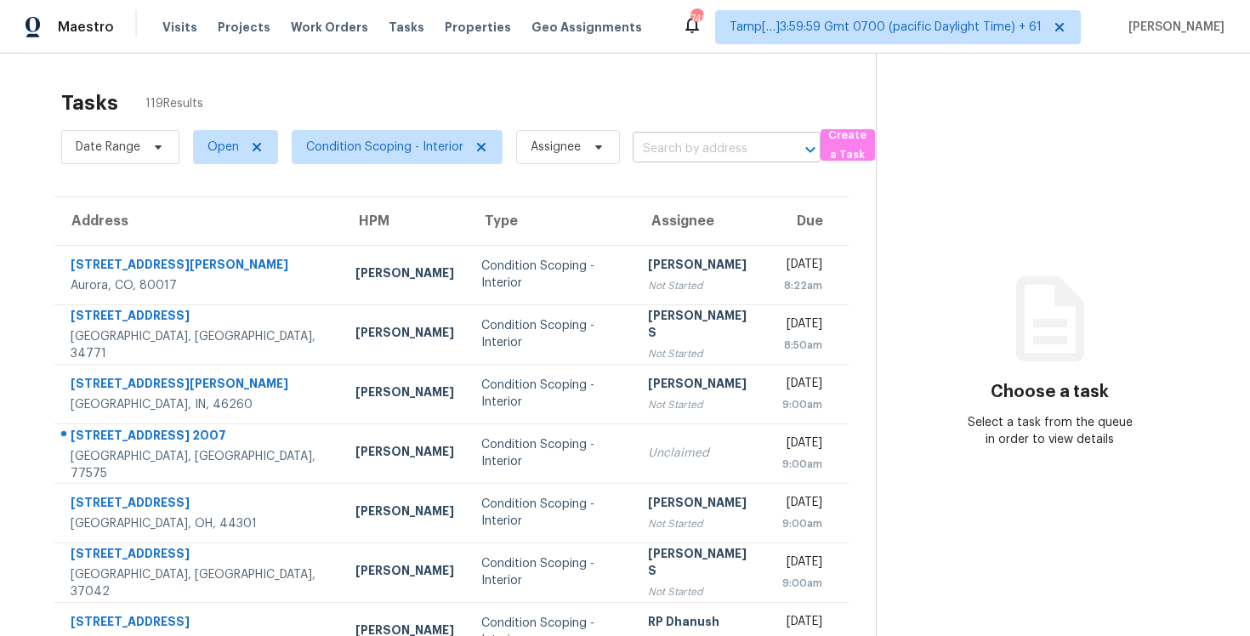
click at [688, 162] on input "text" at bounding box center [703, 149] width 140 height 26
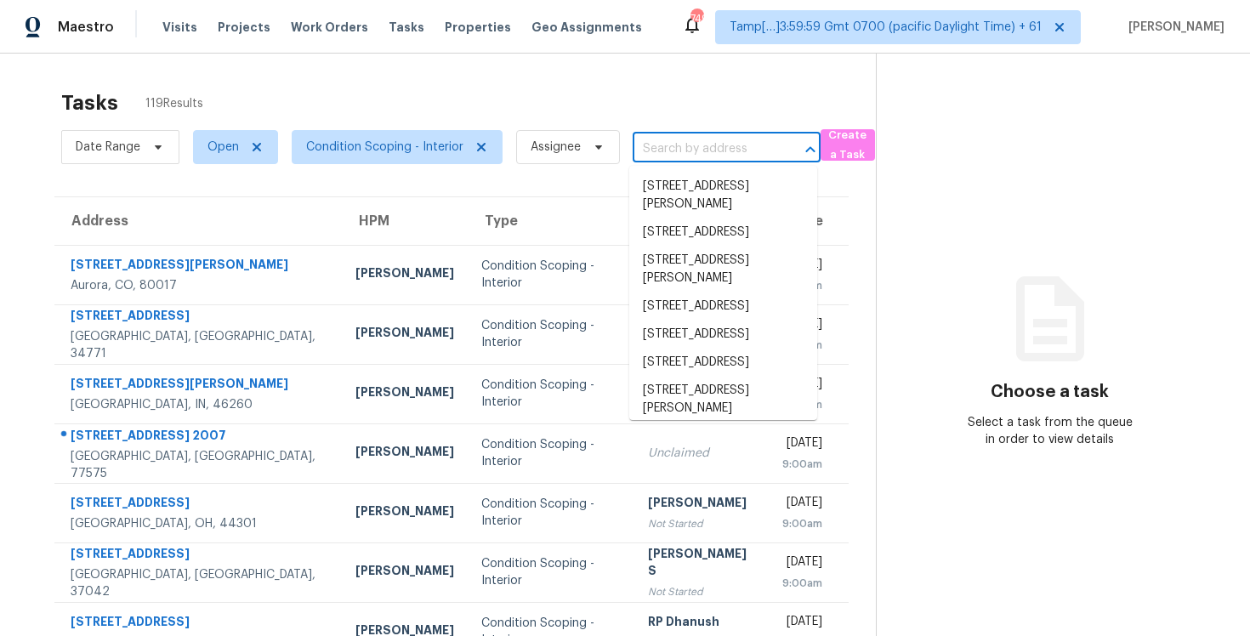
paste input "[STREET_ADDRESS][PERSON_NAME]"
type input "[STREET_ADDRESS][PERSON_NAME]"
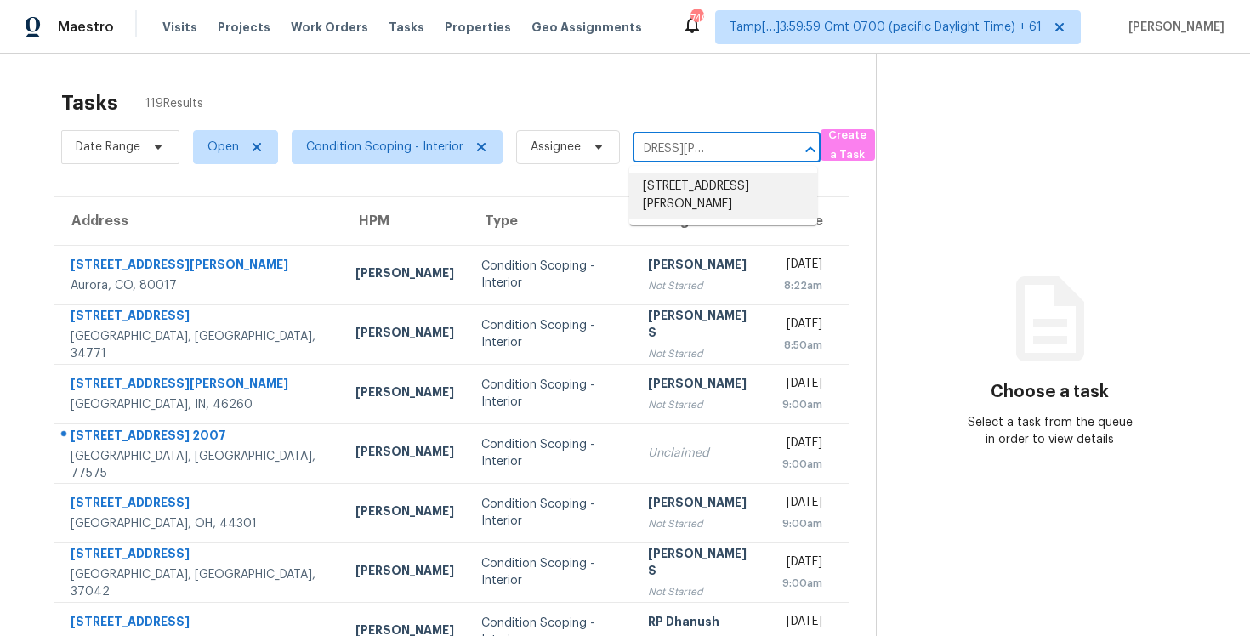
click at [702, 190] on li "[STREET_ADDRESS][PERSON_NAME]" at bounding box center [723, 196] width 188 height 46
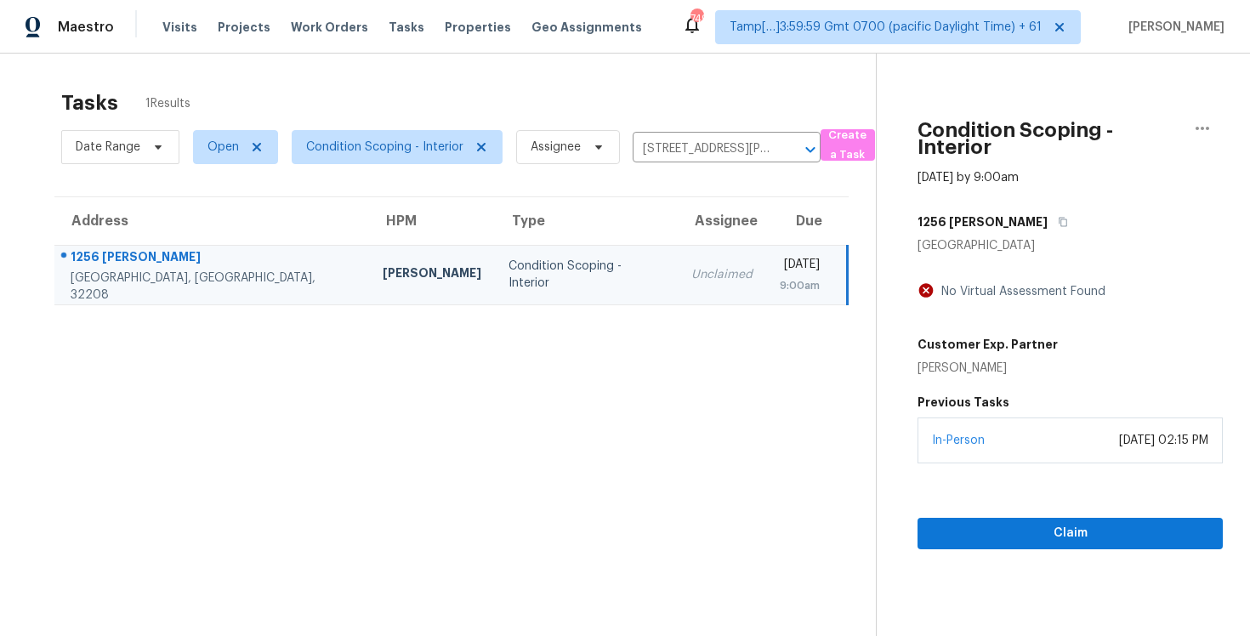
click at [1044, 463] on div "Claim" at bounding box center [1069, 506] width 305 height 86
click at [1050, 531] on span "Claim" at bounding box center [1070, 533] width 278 height 21
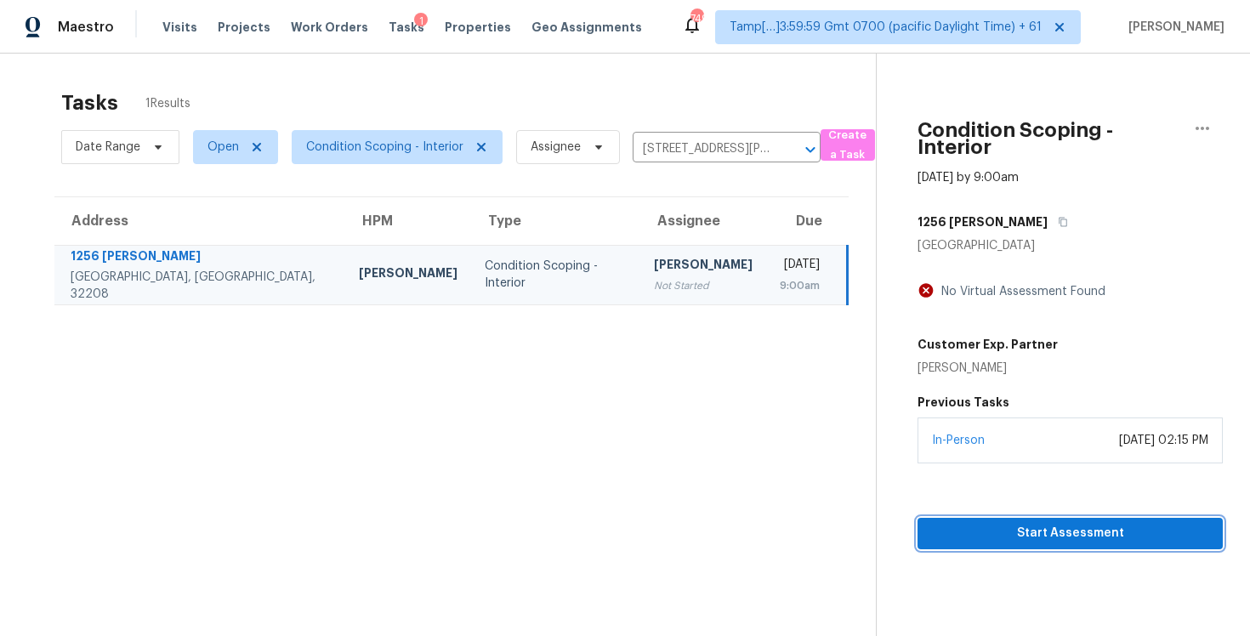
click at [1050, 531] on span "Start Assessment" at bounding box center [1070, 533] width 278 height 21
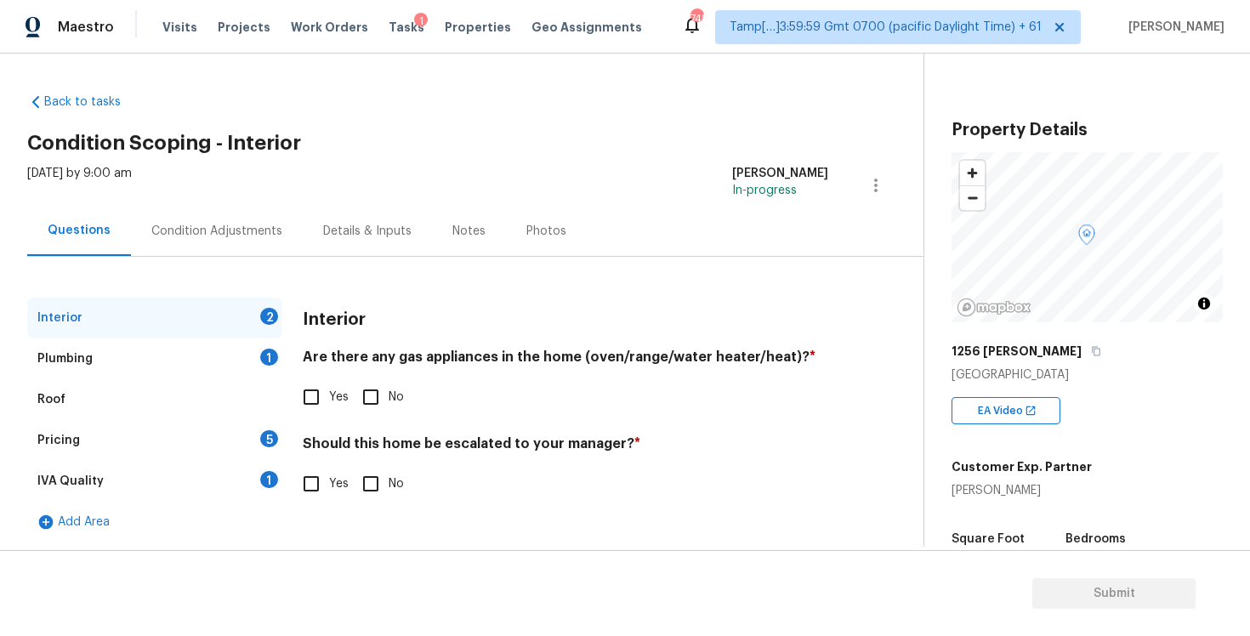
click at [318, 491] on input "Yes" at bounding box center [311, 484] width 36 height 36
checkbox input "true"
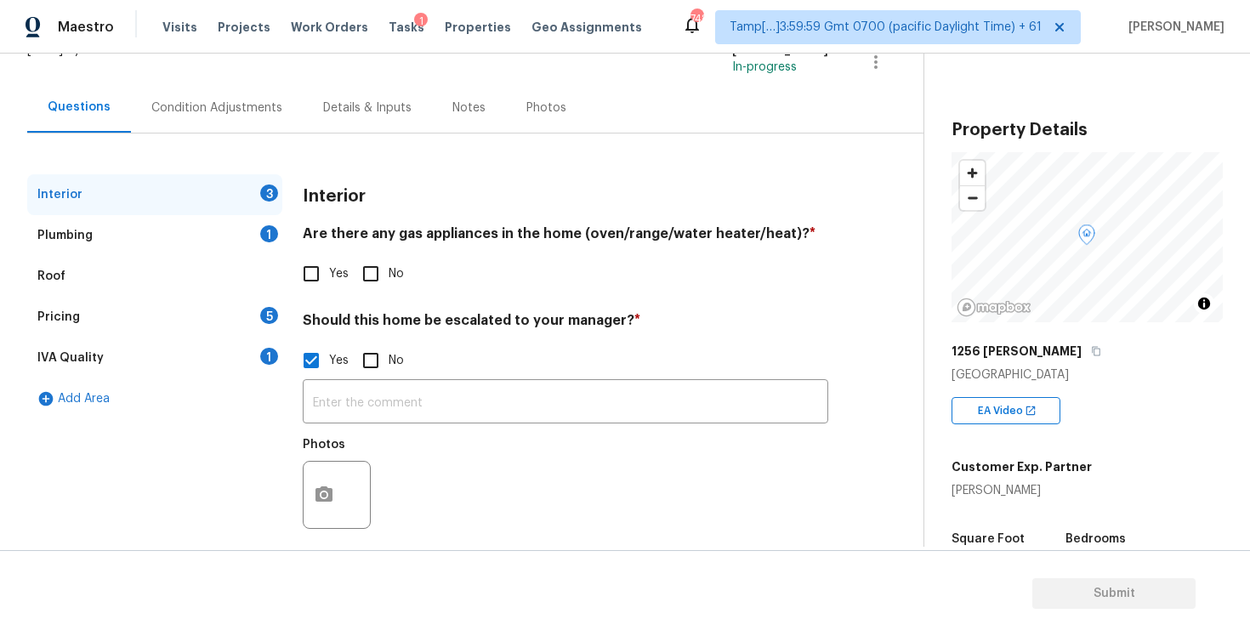
scroll to position [142, 0]
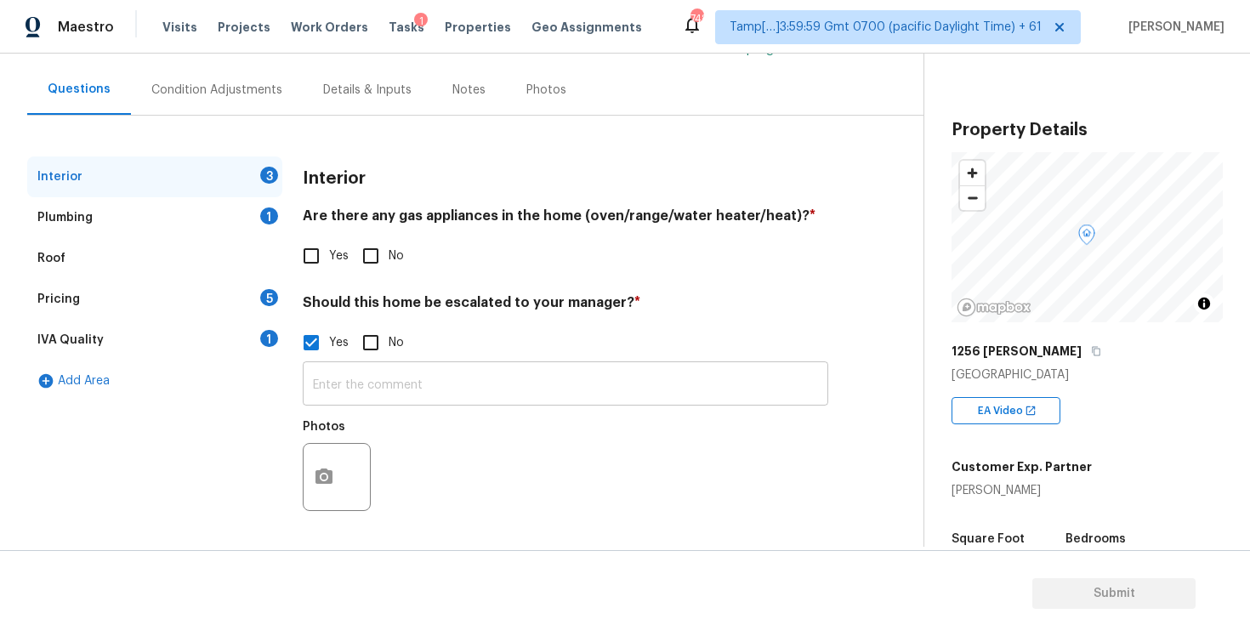
click at [367, 374] on input "text" at bounding box center [565, 386] width 525 height 40
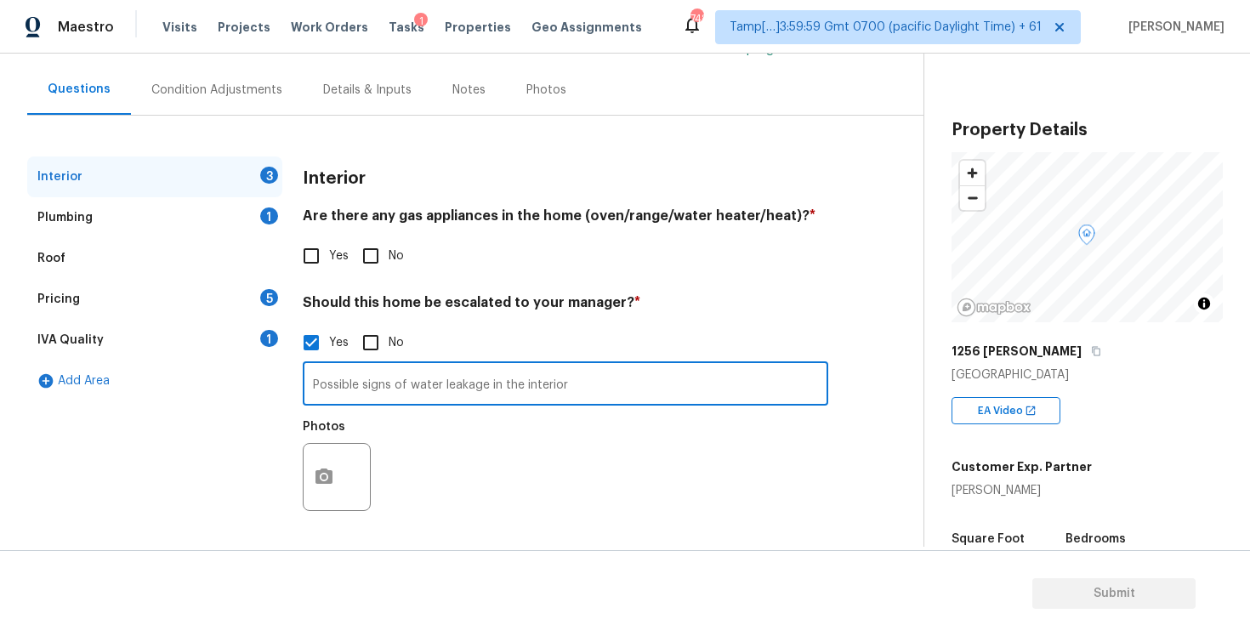
drag, startPoint x: 358, startPoint y: 387, endPoint x: 205, endPoint y: 387, distance: 153.1
click at [204, 387] on div "Interior 3 Plumbing 1 Roof Pricing 5 IVA Quality 1 Add Area Interior Are there …" at bounding box center [454, 348] width 855 height 385
click at [321, 383] on input "signs of water leakage in the interior" at bounding box center [565, 386] width 525 height 40
click at [346, 386] on input "Signs of water leakage in the interior" at bounding box center [565, 386] width 525 height 40
click at [361, 384] on input "Signs of water leakage in the interior" at bounding box center [565, 386] width 525 height 40
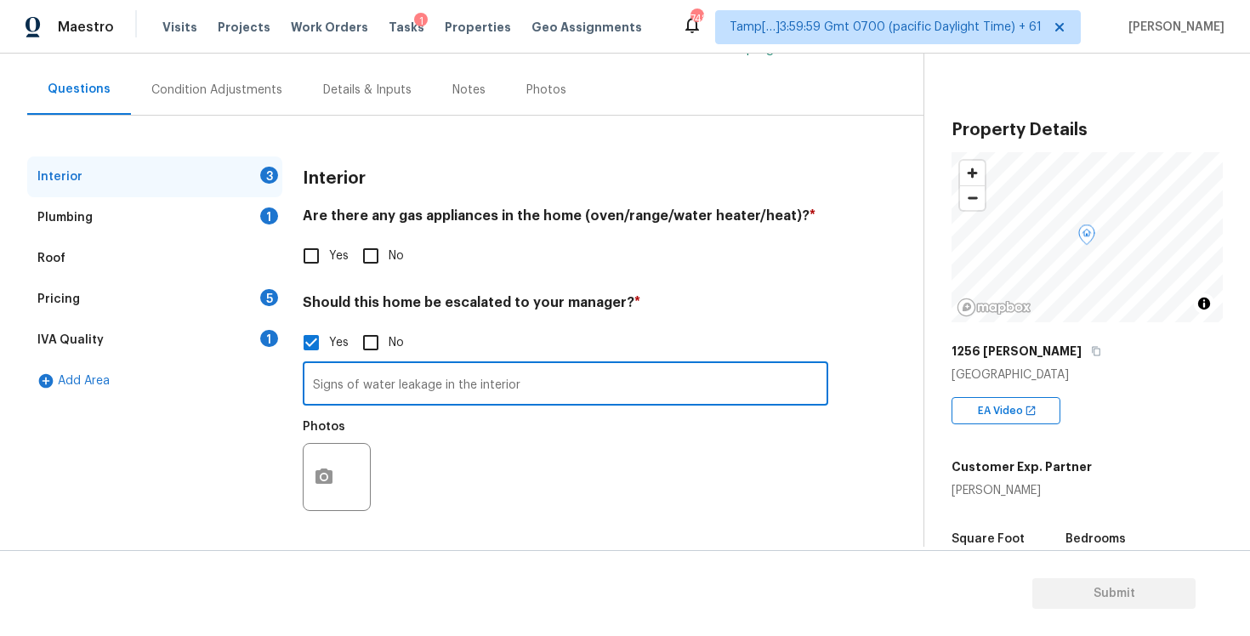
paste input "Possible"
click at [599, 395] on input "Signs of Possible water leakage in the interior" at bounding box center [565, 386] width 525 height 40
type input "Signs of Possible water leakage in the interior 0:14"
click at [334, 474] on button "button" at bounding box center [324, 477] width 41 height 66
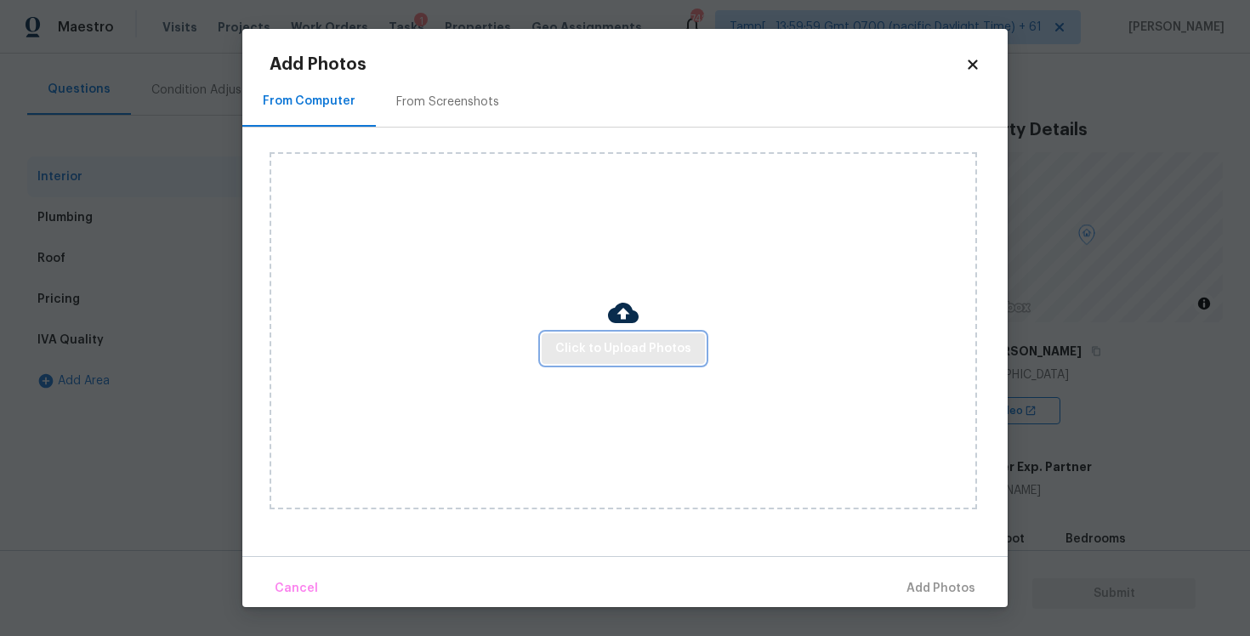
click at [590, 362] on button "Click to Upload Photos" at bounding box center [623, 348] width 163 height 31
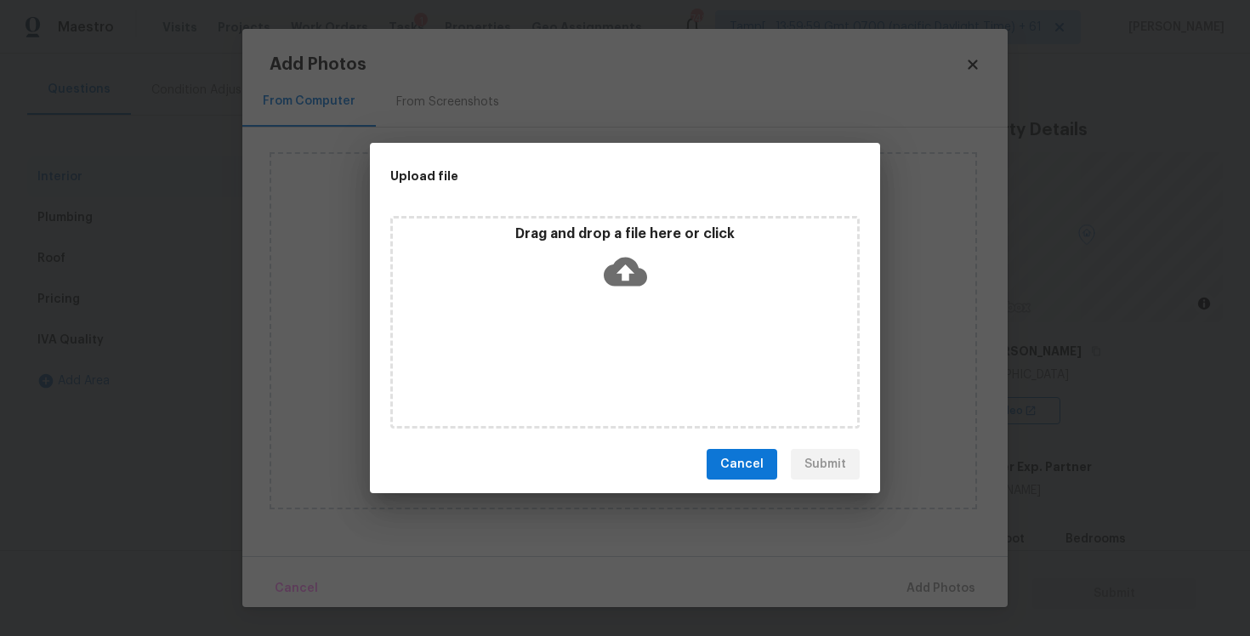
click at [620, 292] on icon at bounding box center [625, 271] width 43 height 43
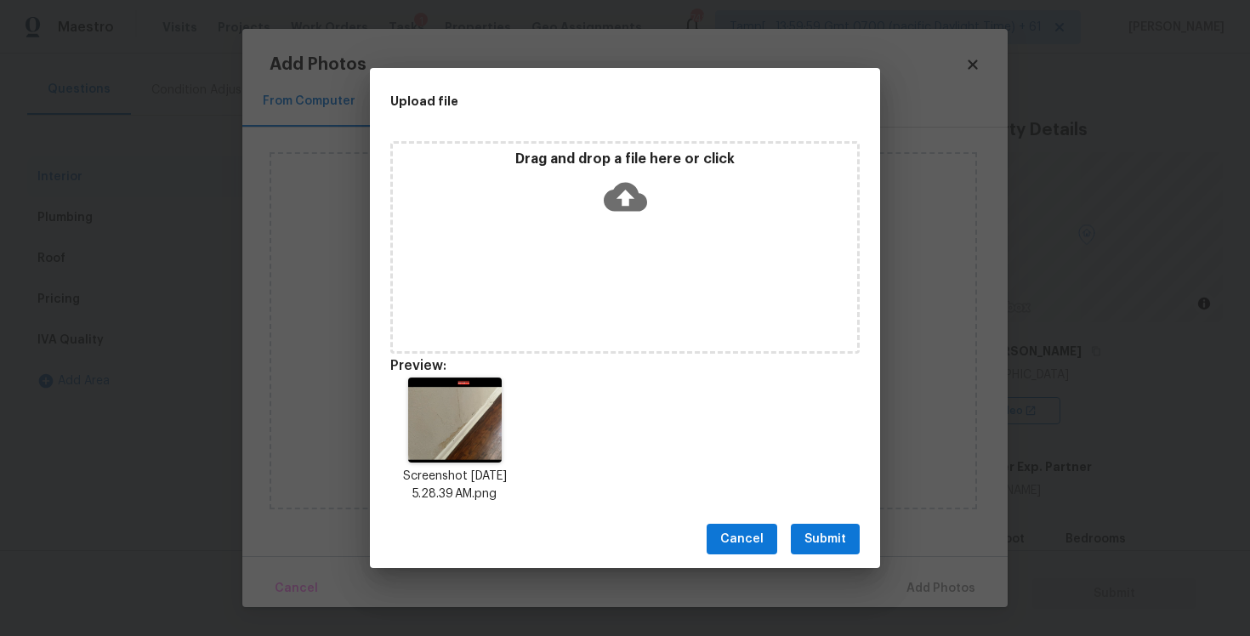
click at [823, 555] on div "Cancel Submit" at bounding box center [625, 539] width 510 height 59
click at [866, 551] on div "Cancel Submit" at bounding box center [625, 539] width 510 height 59
click at [843, 545] on span "Submit" at bounding box center [825, 539] width 42 height 21
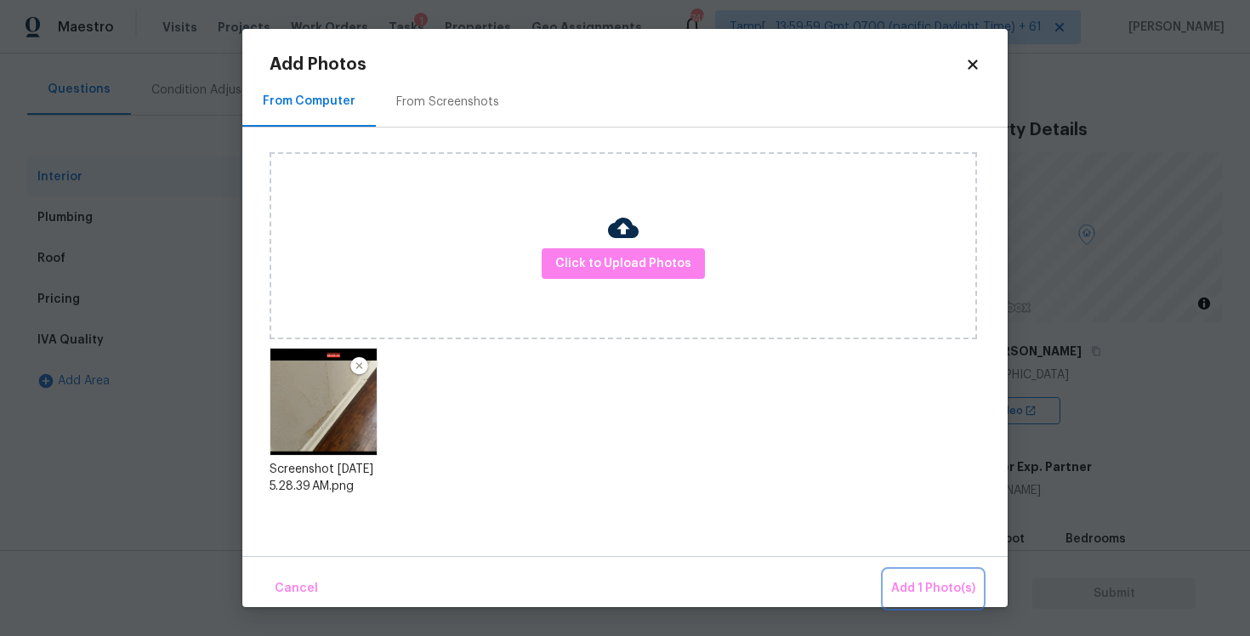
click at [913, 574] on button "Add 1 Photo(s)" at bounding box center [933, 589] width 98 height 37
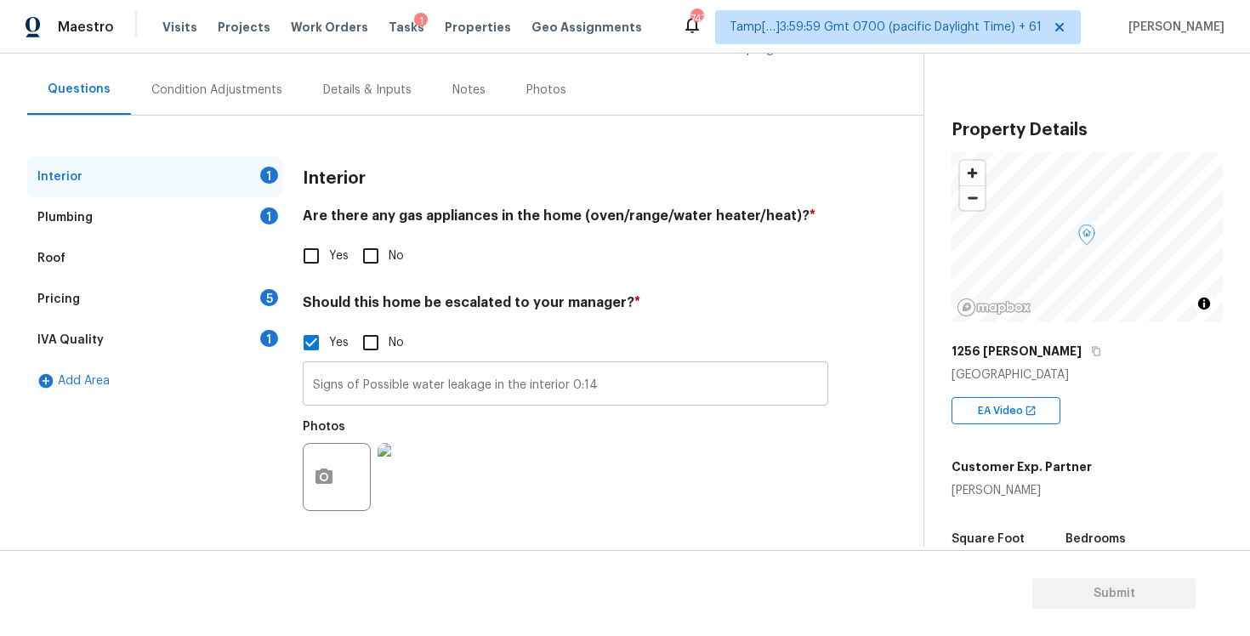
click at [633, 389] on input "Signs of Possible water leakage in the interior 0:14" at bounding box center [565, 386] width 525 height 40
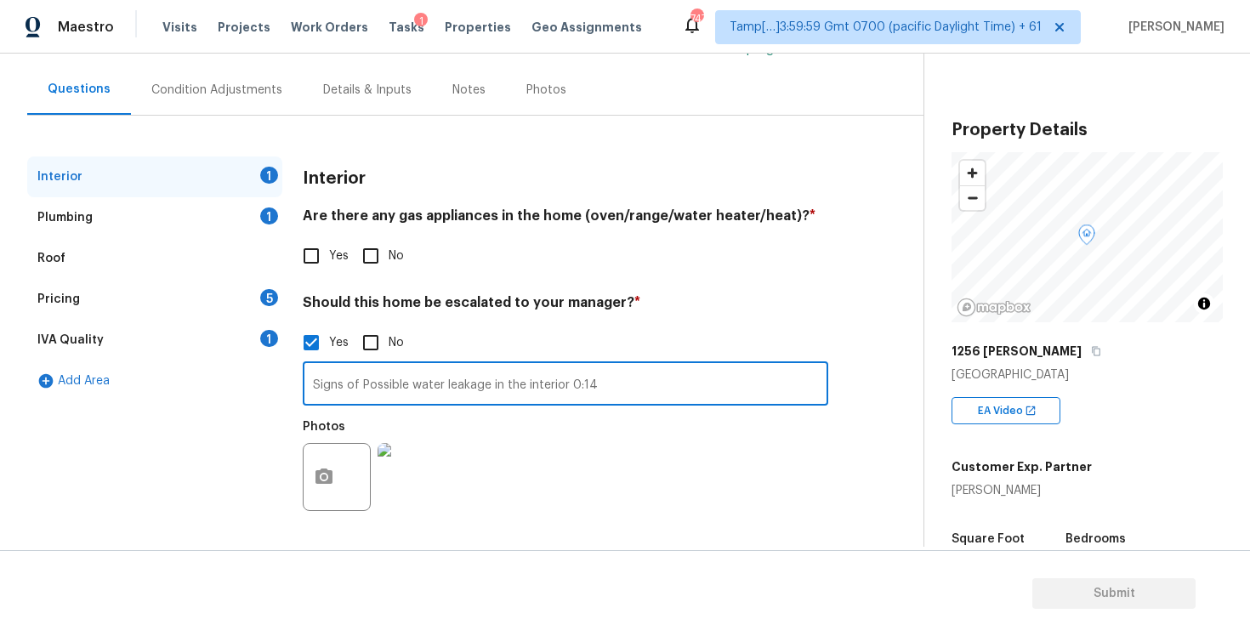
scroll to position [0, 0]
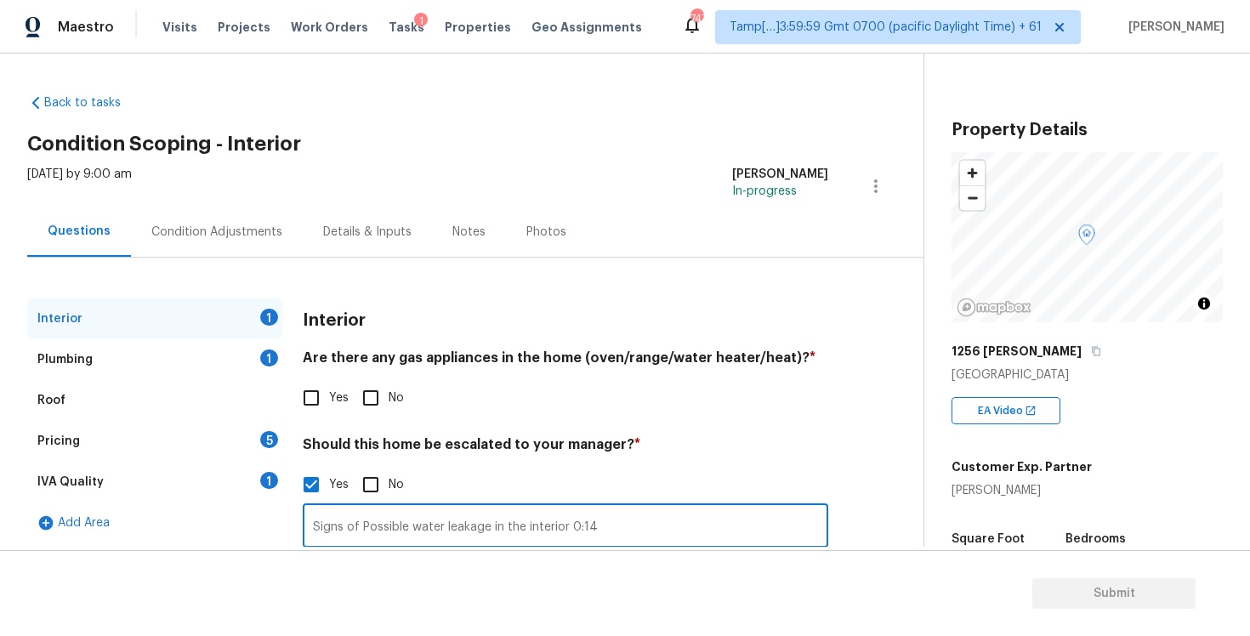
click at [238, 218] on div "Condition Adjustments" at bounding box center [217, 232] width 172 height 50
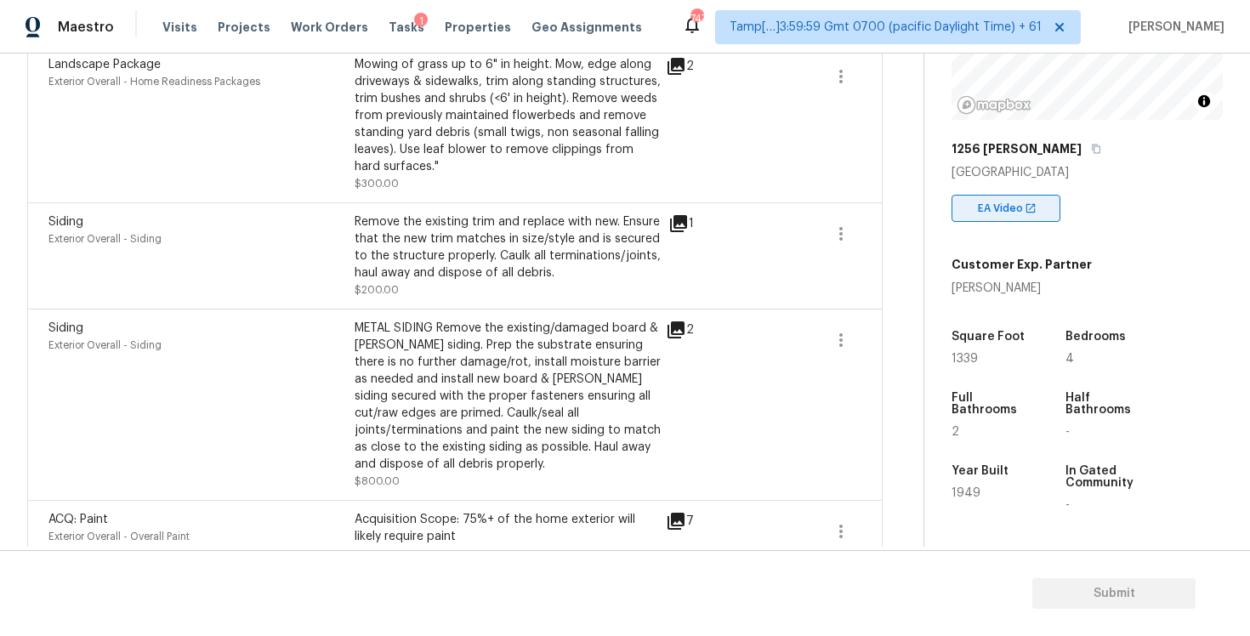
scroll to position [203, 0]
drag, startPoint x: 944, startPoint y: 358, endPoint x: 1017, endPoint y: 357, distance: 73.1
click at [1017, 357] on div "Property Details © Mapbox © OpenStreetMap Improve this map [STREET_ADDRESS][PER…" at bounding box center [1073, 290] width 298 height 881
copy span "1339"
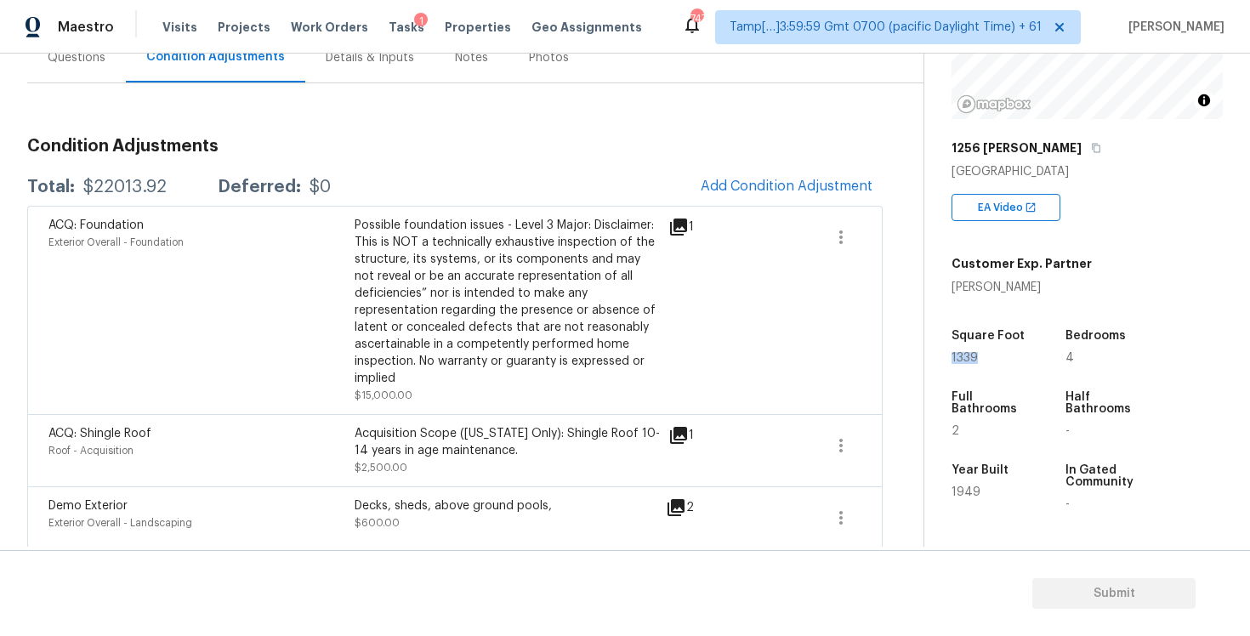
scroll to position [149, 0]
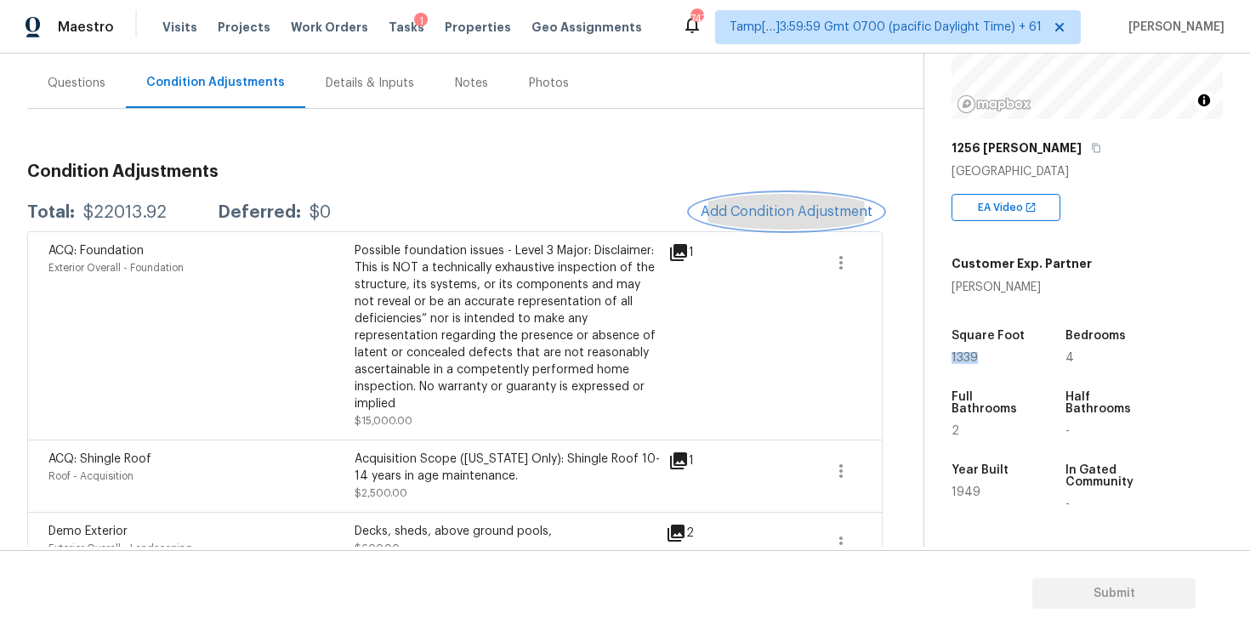
click at [757, 213] on span "Add Condition Adjustment" at bounding box center [787, 211] width 172 height 15
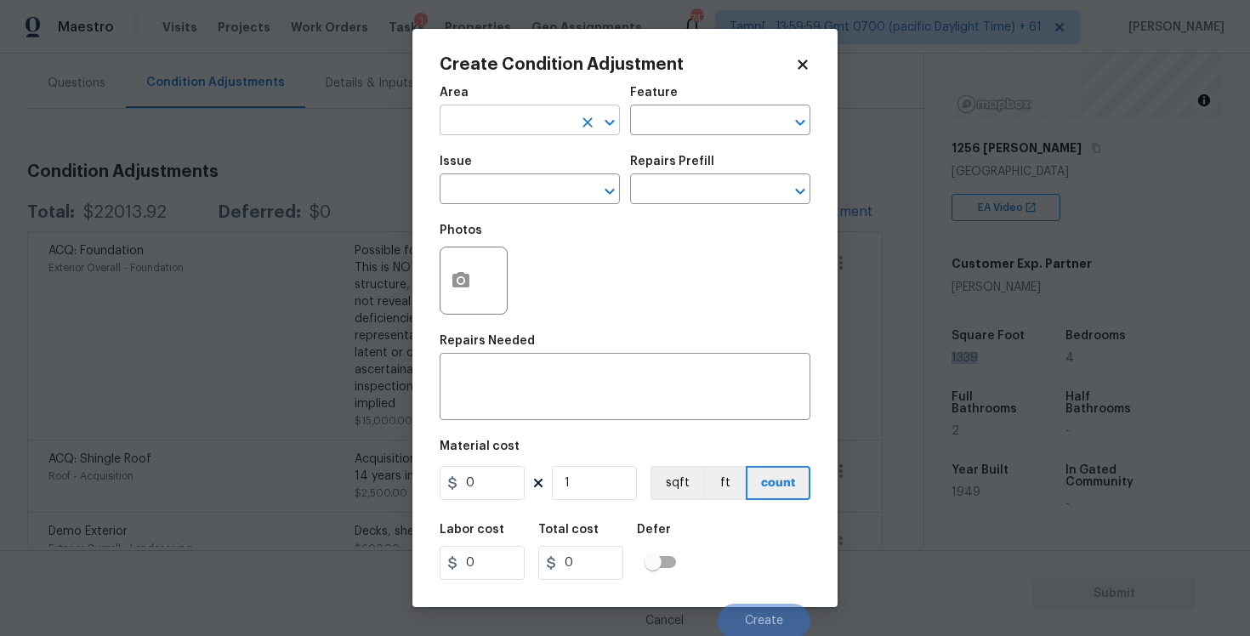
click at [541, 110] on input "text" at bounding box center [506, 122] width 133 height 26
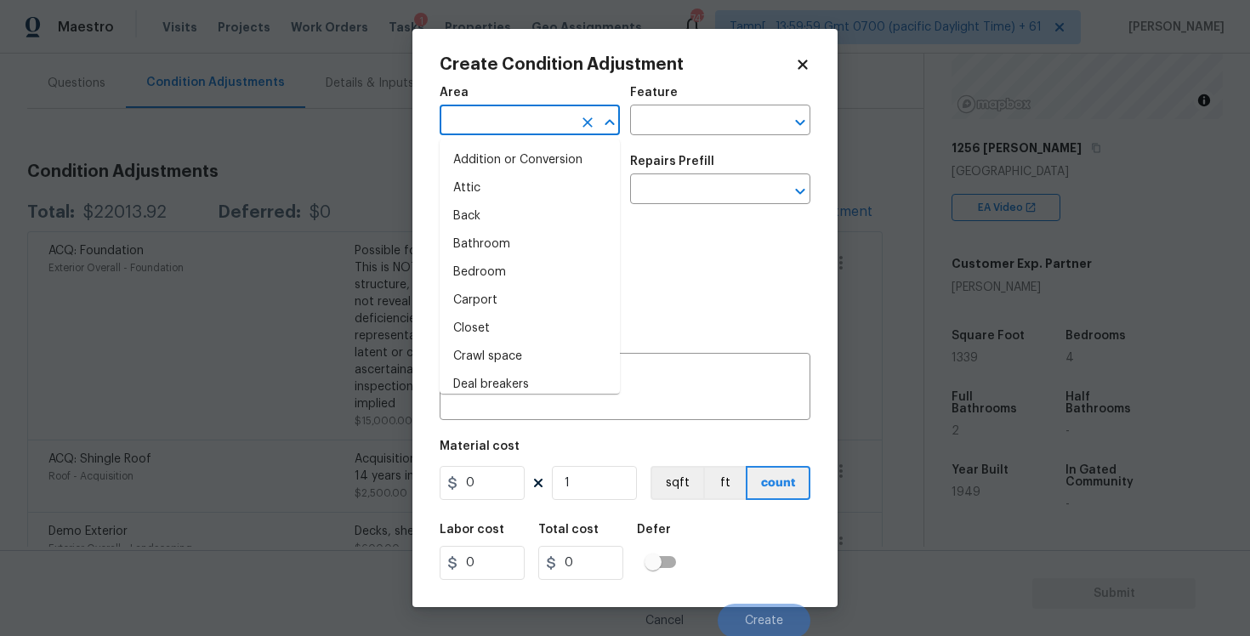
type input "i"
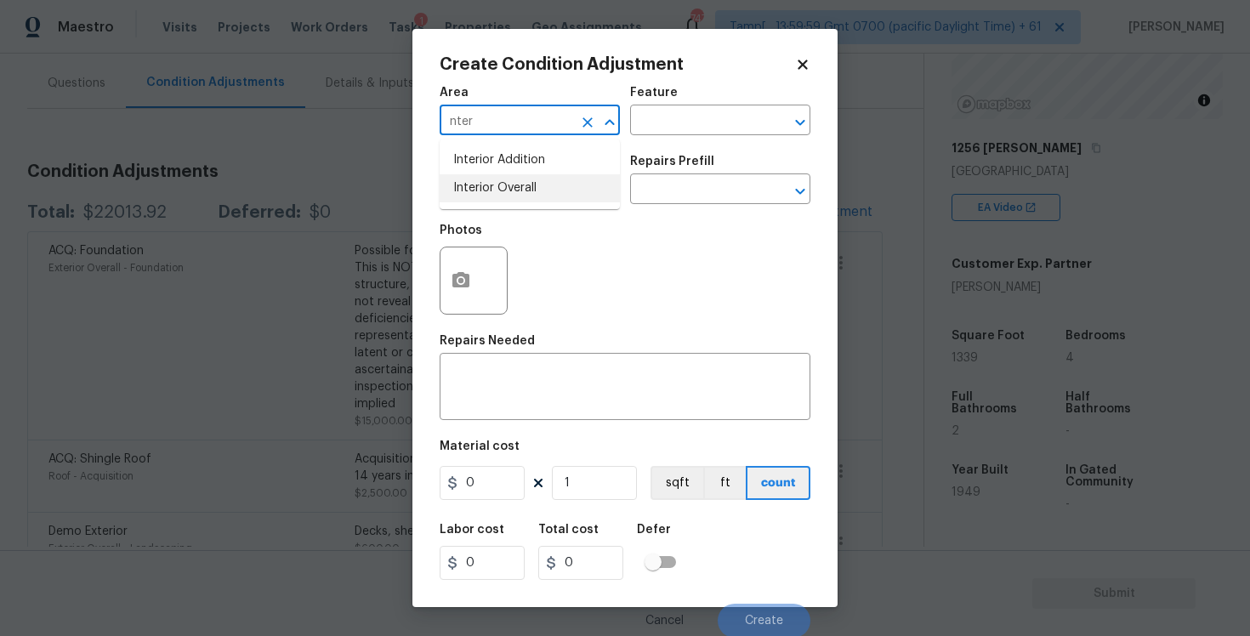
click at [535, 174] on li "Interior Overall" at bounding box center [530, 188] width 180 height 28
type input "Interior Overall"
click at [540, 190] on input "text" at bounding box center [506, 191] width 133 height 26
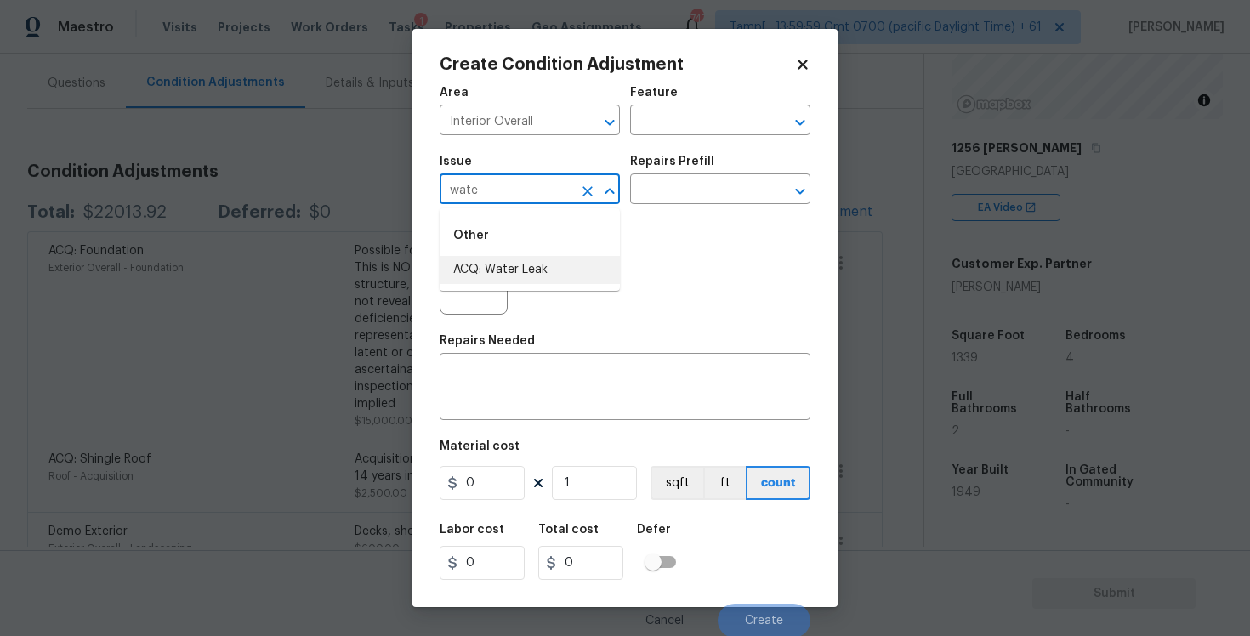
click at [531, 258] on li "ACQ: Water Leak" at bounding box center [530, 270] width 180 height 28
type input "ACQ: Water Leak"
click at [673, 182] on input "text" at bounding box center [696, 191] width 133 height 26
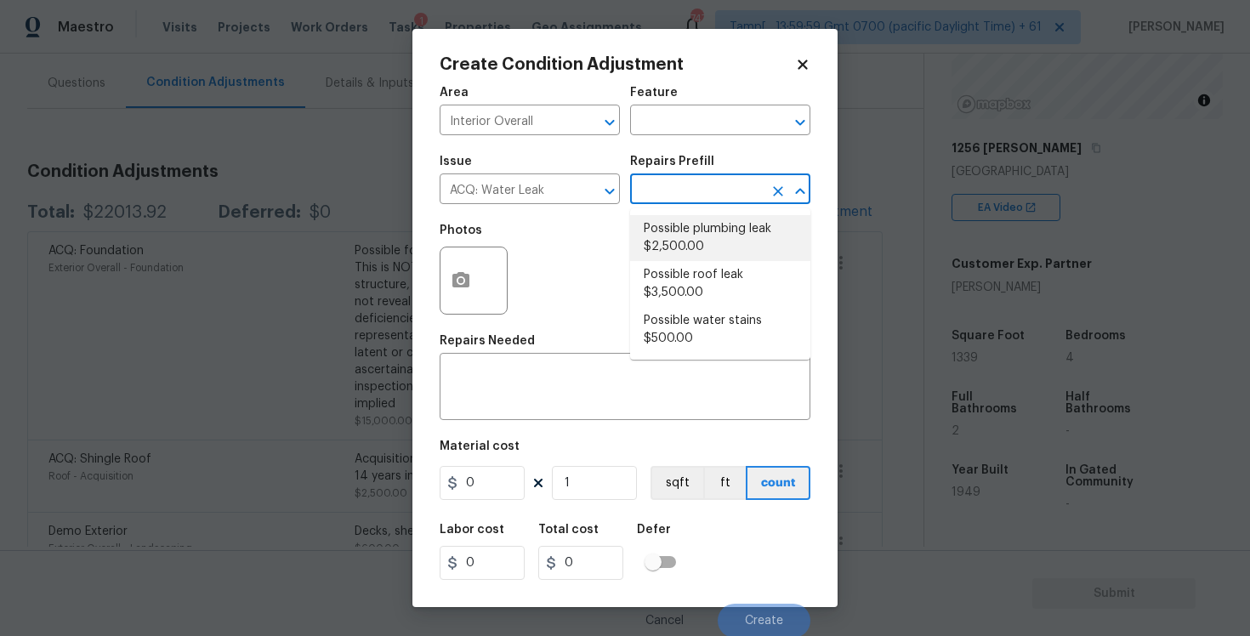
click at [677, 254] on li "Possible plumbing leak $2,500.00" at bounding box center [720, 238] width 180 height 46
type input "Acquisition"
type textarea "Acquisition Scope: Possible plumbing leak"
type input "2500"
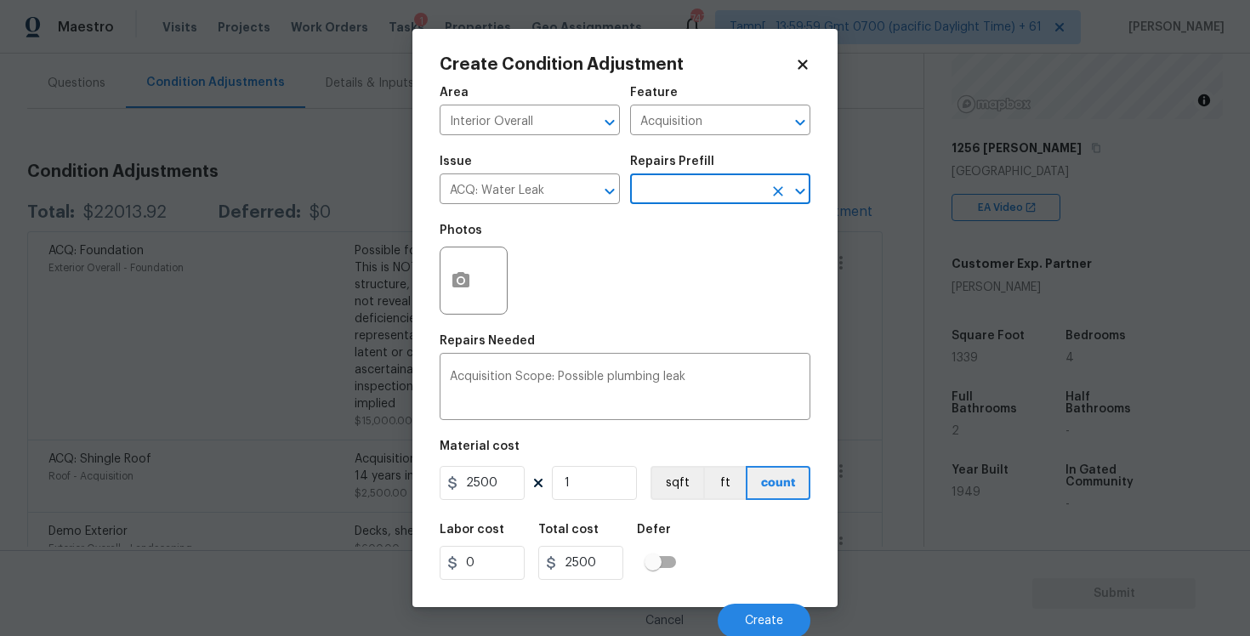
click at [708, 528] on div "Labor cost 0 Total cost 2500 Defer" at bounding box center [625, 552] width 371 height 77
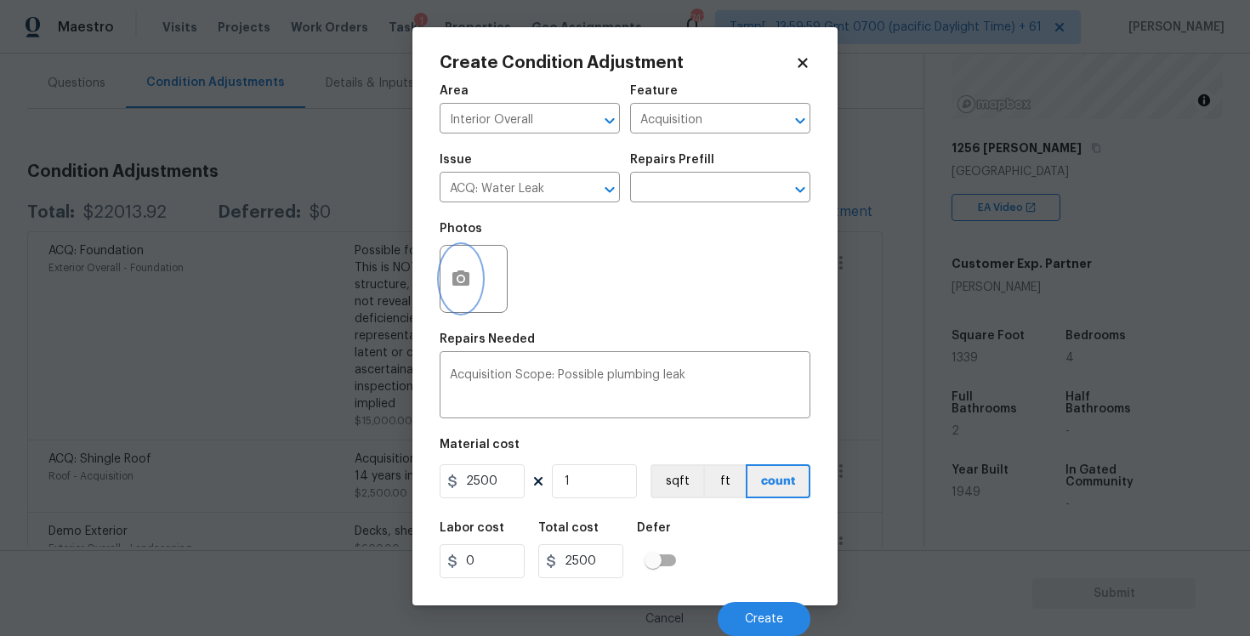
click at [464, 293] on button "button" at bounding box center [460, 279] width 41 height 66
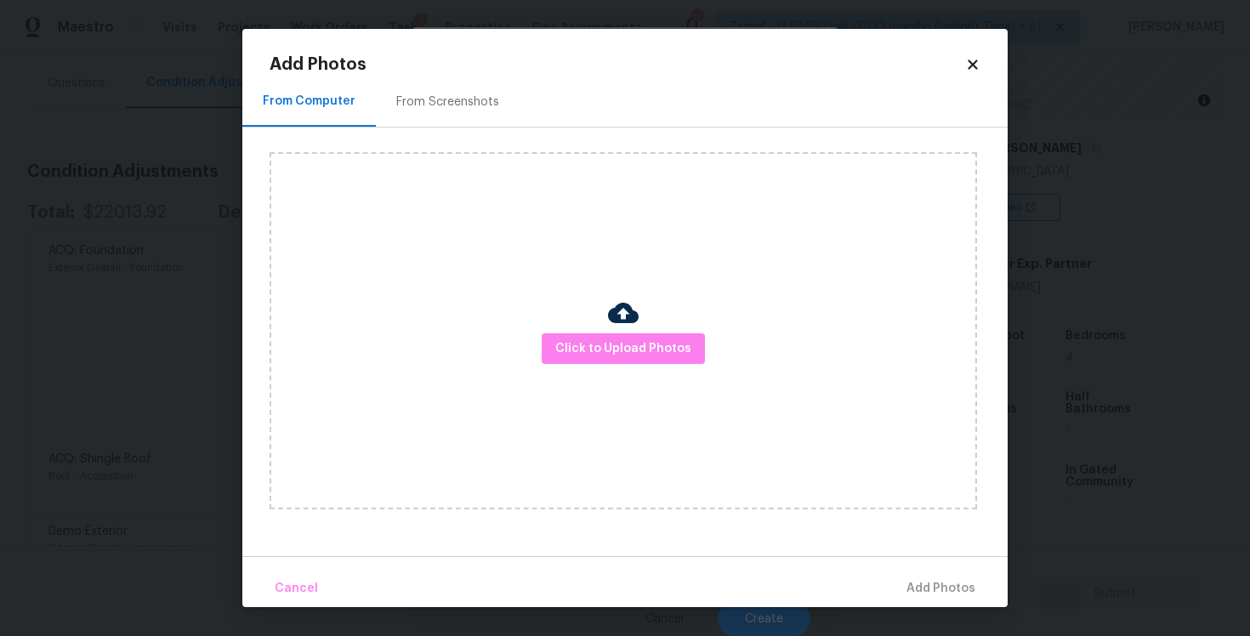
click at [600, 330] on div "Click to Upload Photos" at bounding box center [623, 330] width 707 height 357
click at [601, 337] on button "Click to Upload Photos" at bounding box center [623, 348] width 163 height 31
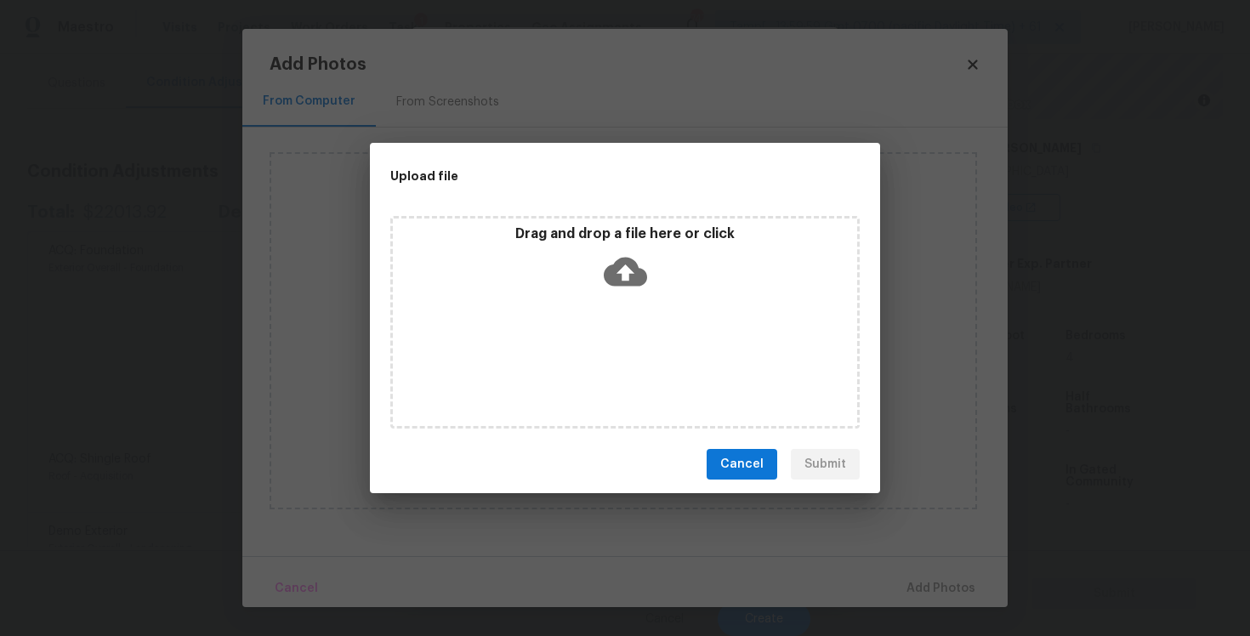
click at [625, 285] on icon at bounding box center [625, 271] width 43 height 43
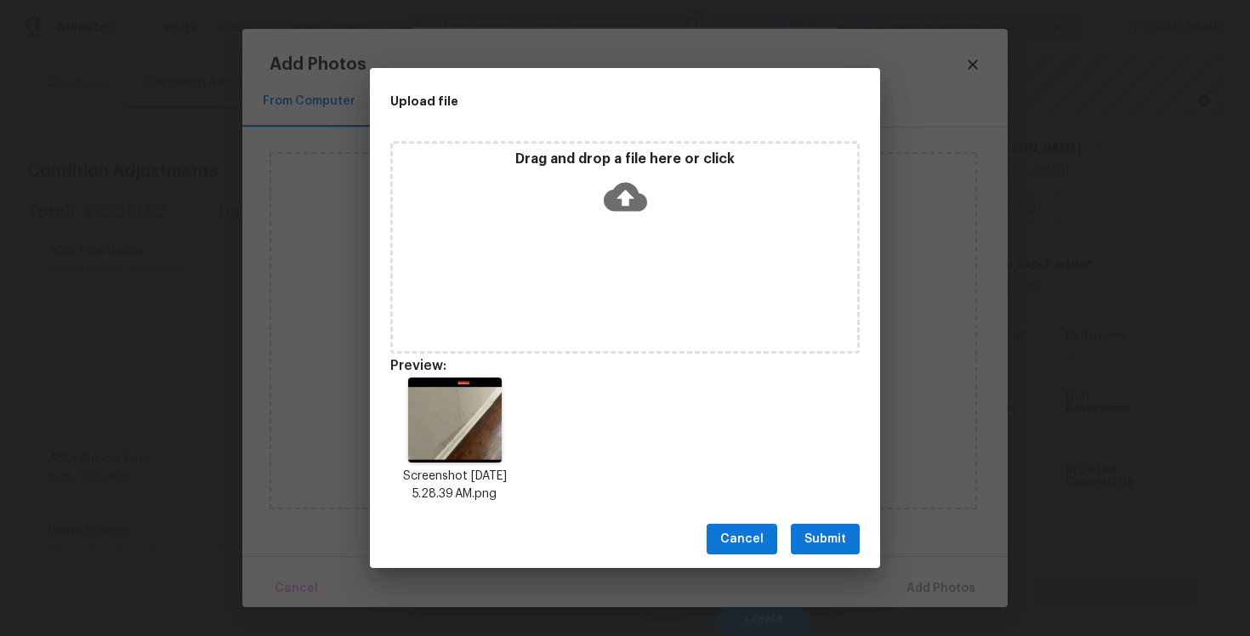
drag, startPoint x: 841, startPoint y: 531, endPoint x: 840, endPoint y: 515, distance: 15.3
click at [841, 530] on span "Submit" at bounding box center [825, 539] width 42 height 21
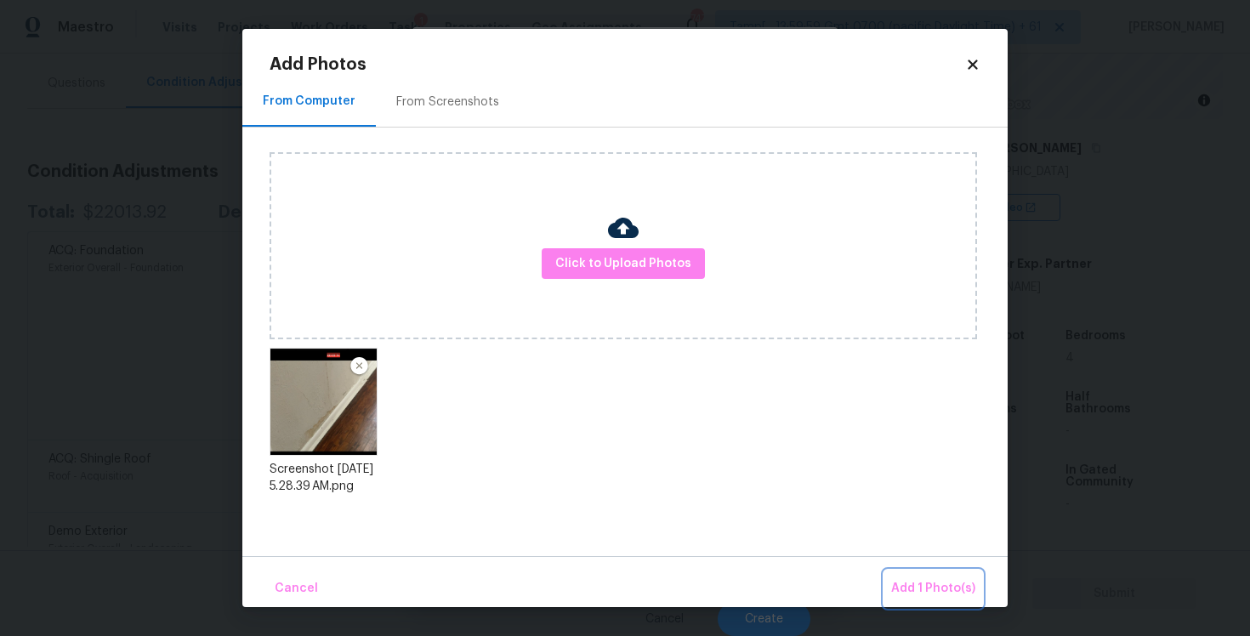
click at [938, 586] on span "Add 1 Photo(s)" at bounding box center [933, 588] width 84 height 21
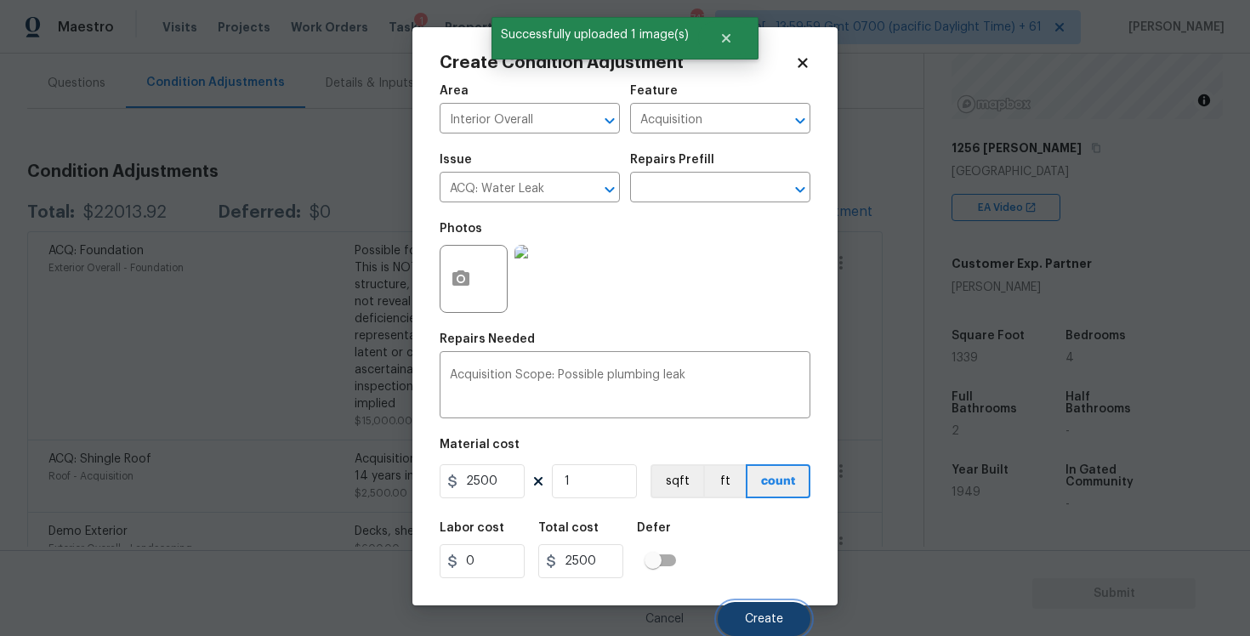
click at [778, 624] on span "Create" at bounding box center [764, 619] width 38 height 13
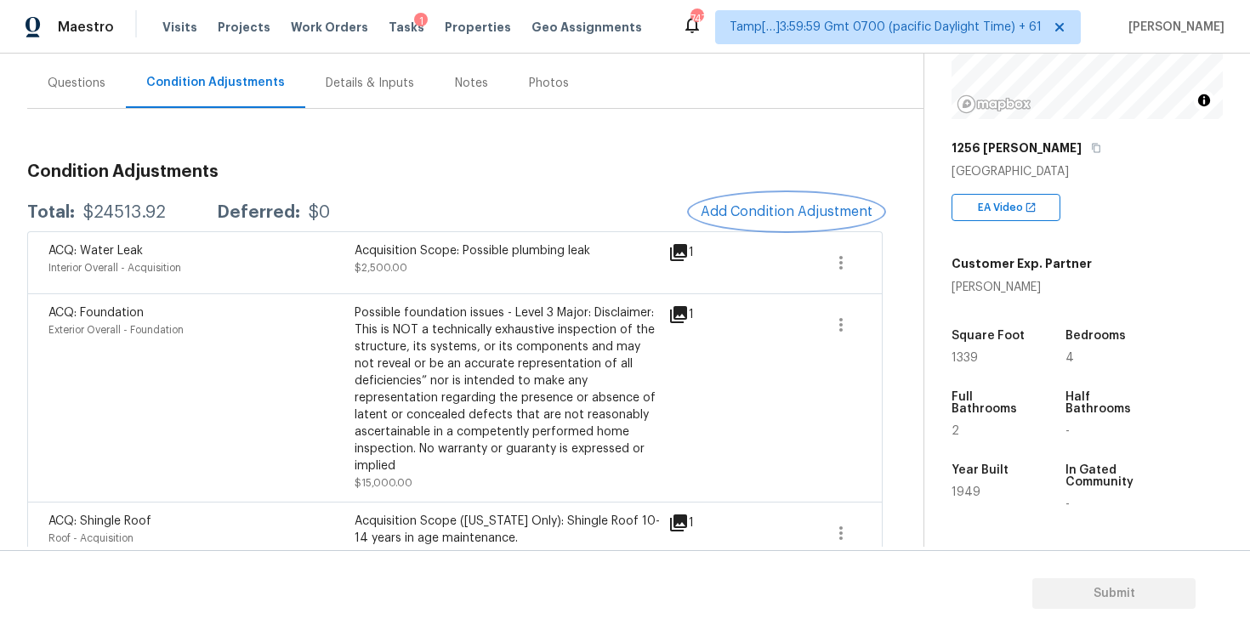
scroll to position [0, 0]
click at [786, 194] on button "Add Condition Adjustment" at bounding box center [786, 212] width 192 height 36
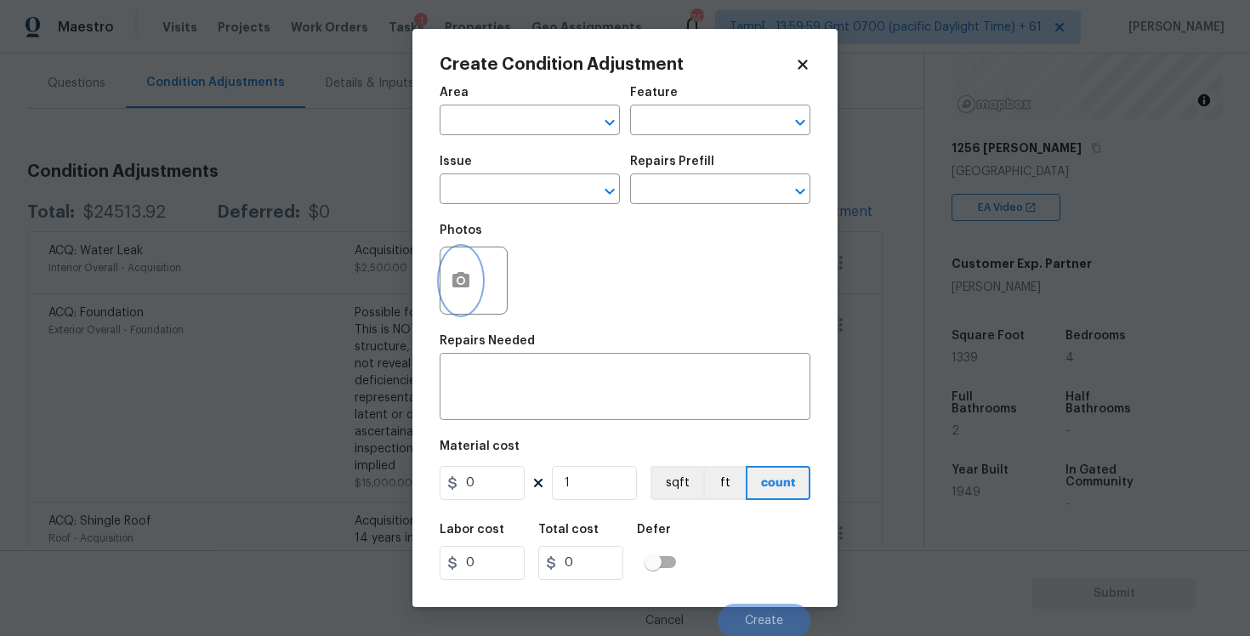
click at [476, 270] on button "button" at bounding box center [460, 280] width 41 height 66
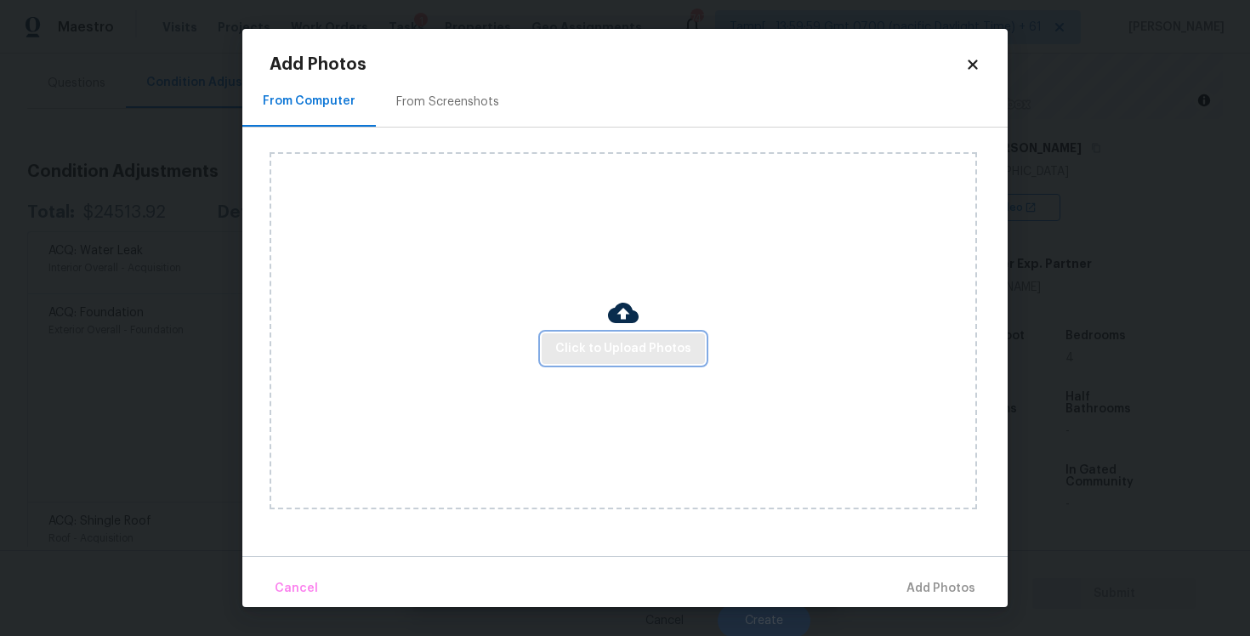
click at [639, 347] on span "Click to Upload Photos" at bounding box center [623, 348] width 136 height 21
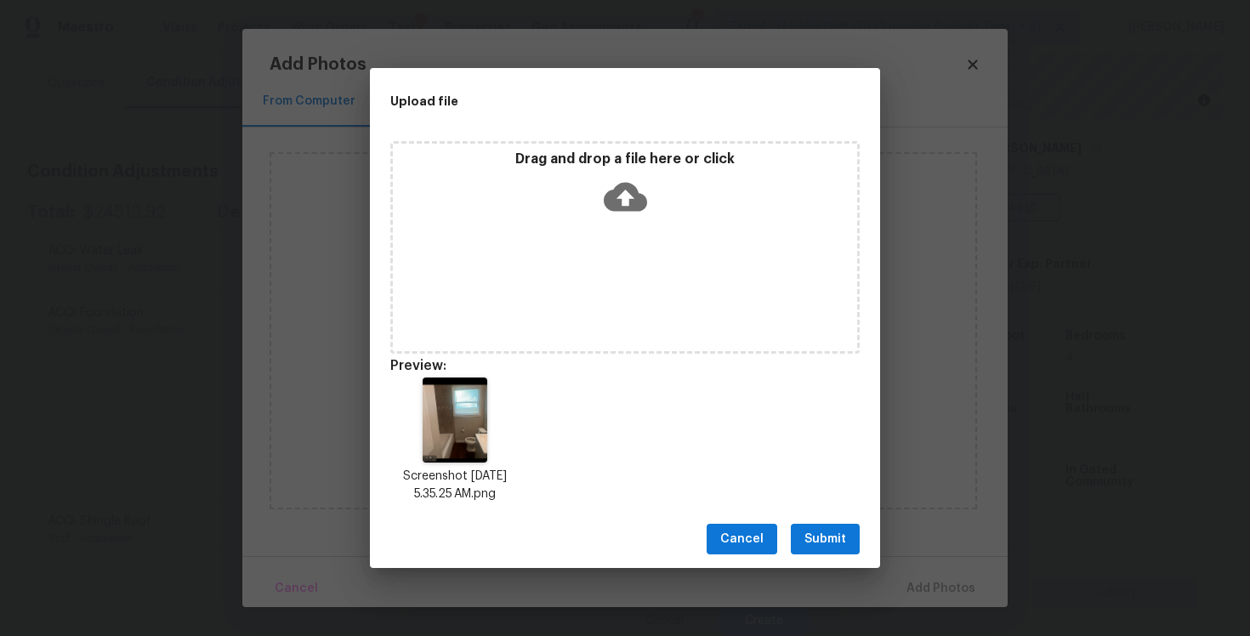
click at [836, 525] on button "Submit" at bounding box center [825, 539] width 69 height 31
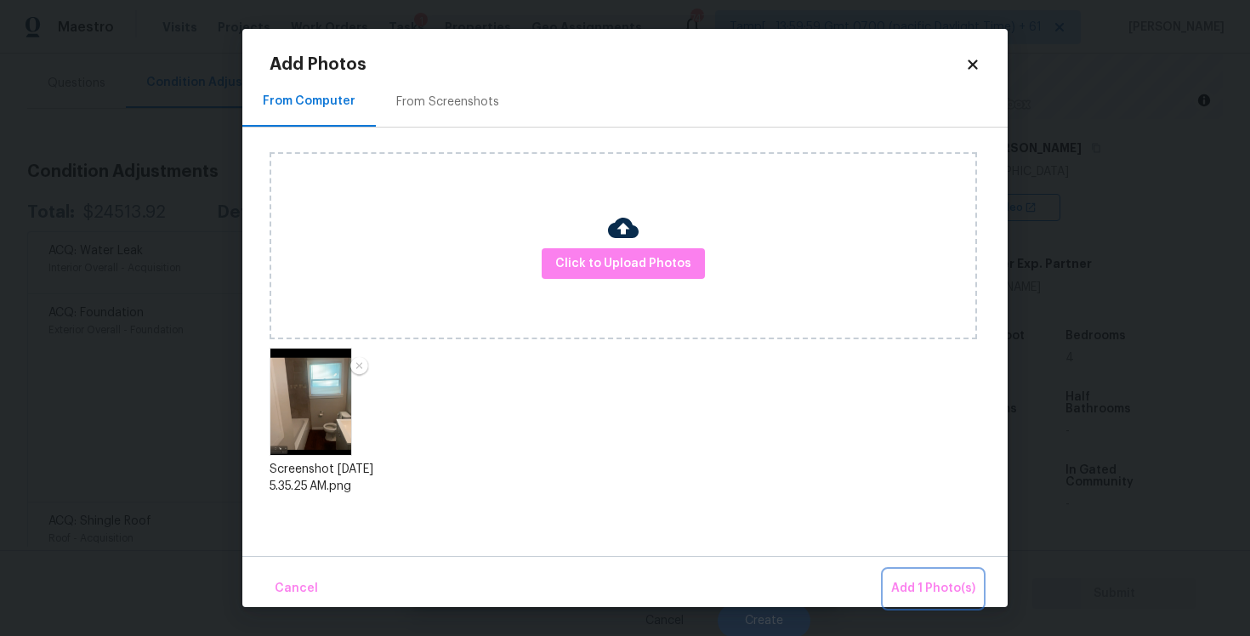
click at [916, 574] on button "Add 1 Photo(s)" at bounding box center [933, 589] width 98 height 37
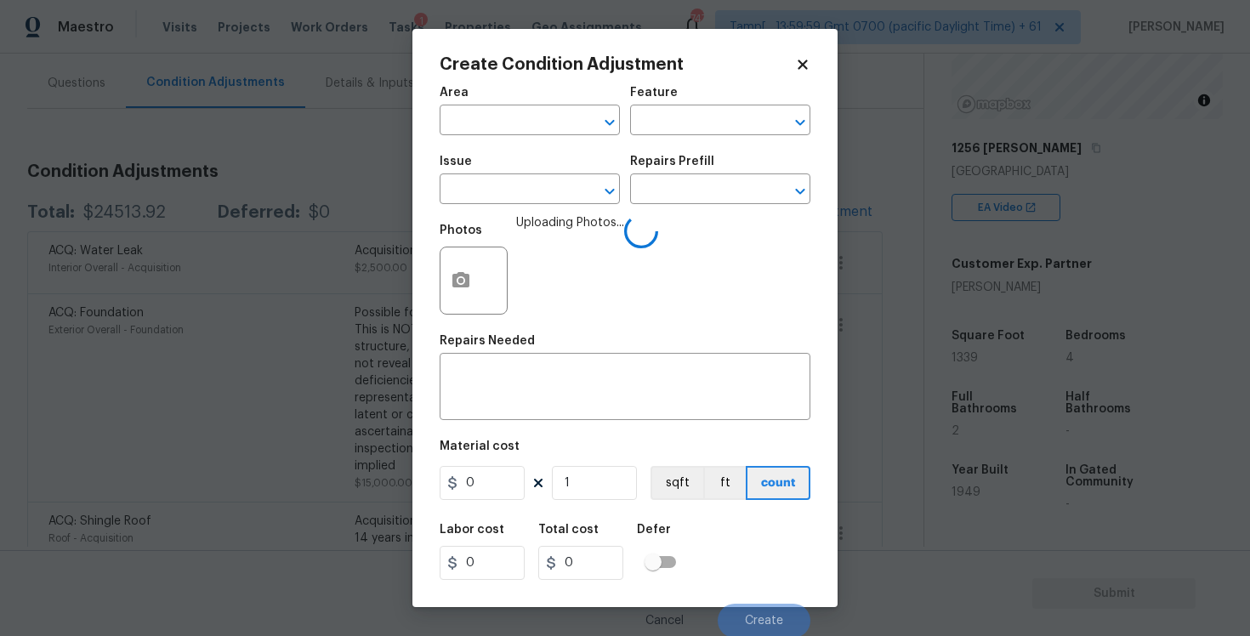
click at [487, 158] on div "Issue" at bounding box center [530, 167] width 180 height 22
click at [509, 127] on input "text" at bounding box center [506, 122] width 133 height 26
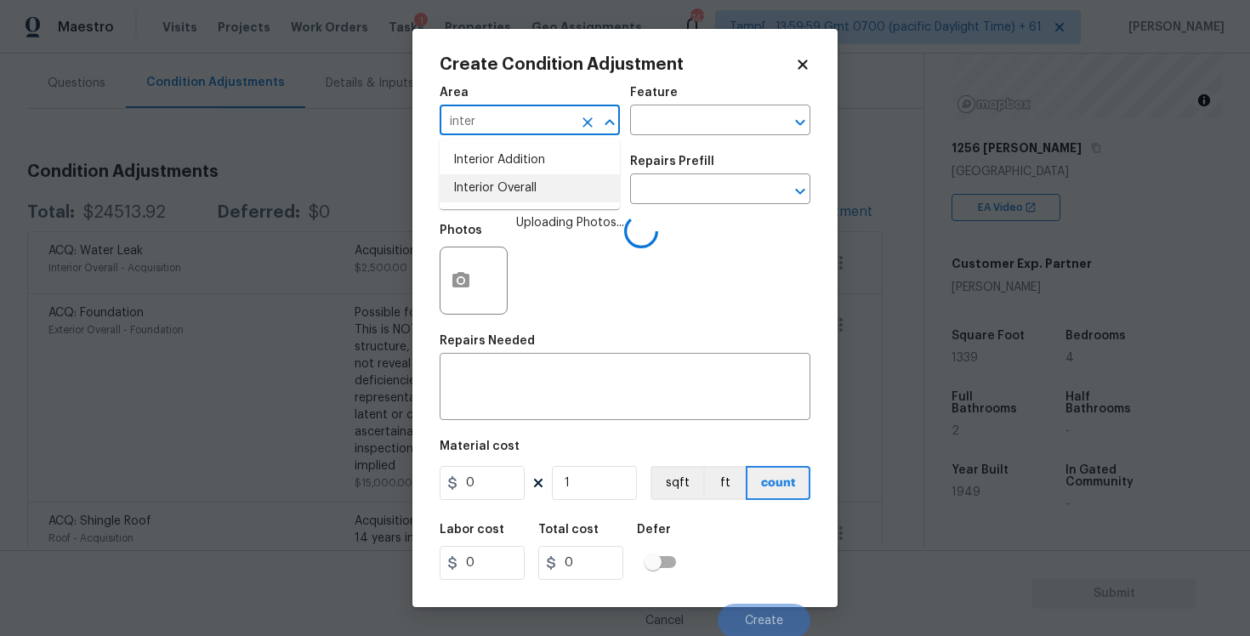
click at [515, 193] on li "Interior Overall" at bounding box center [530, 188] width 180 height 28
type input "Interior Overall"
click at [515, 193] on input "text" at bounding box center [506, 191] width 133 height 26
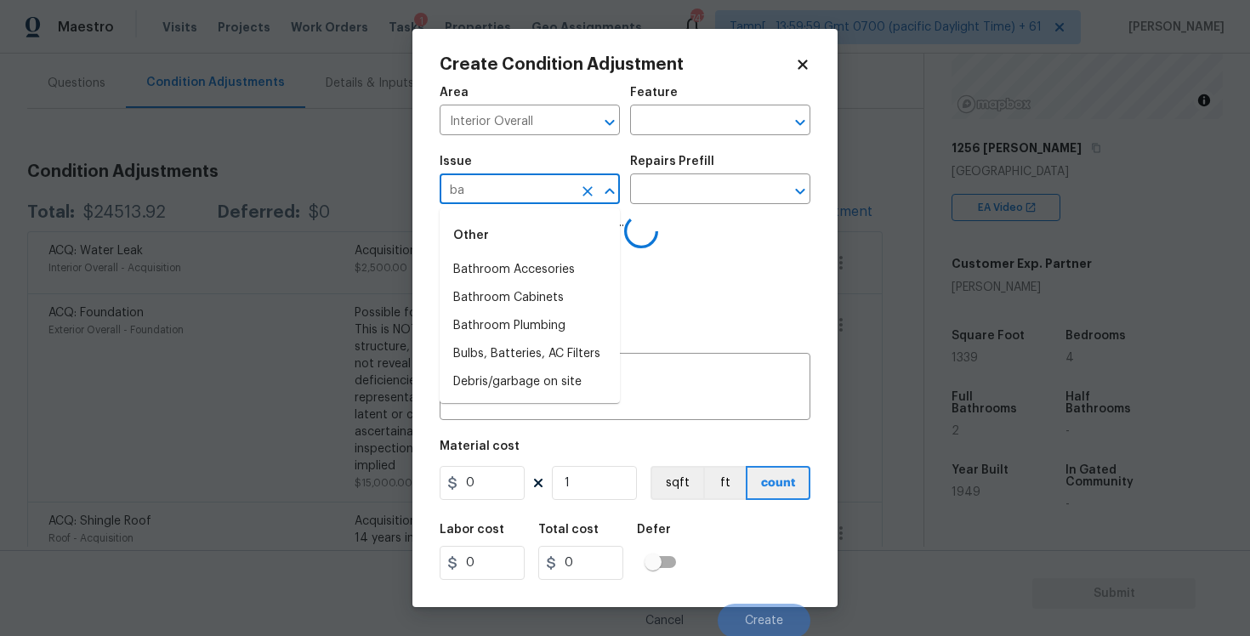
type input "bat"
type input "hr"
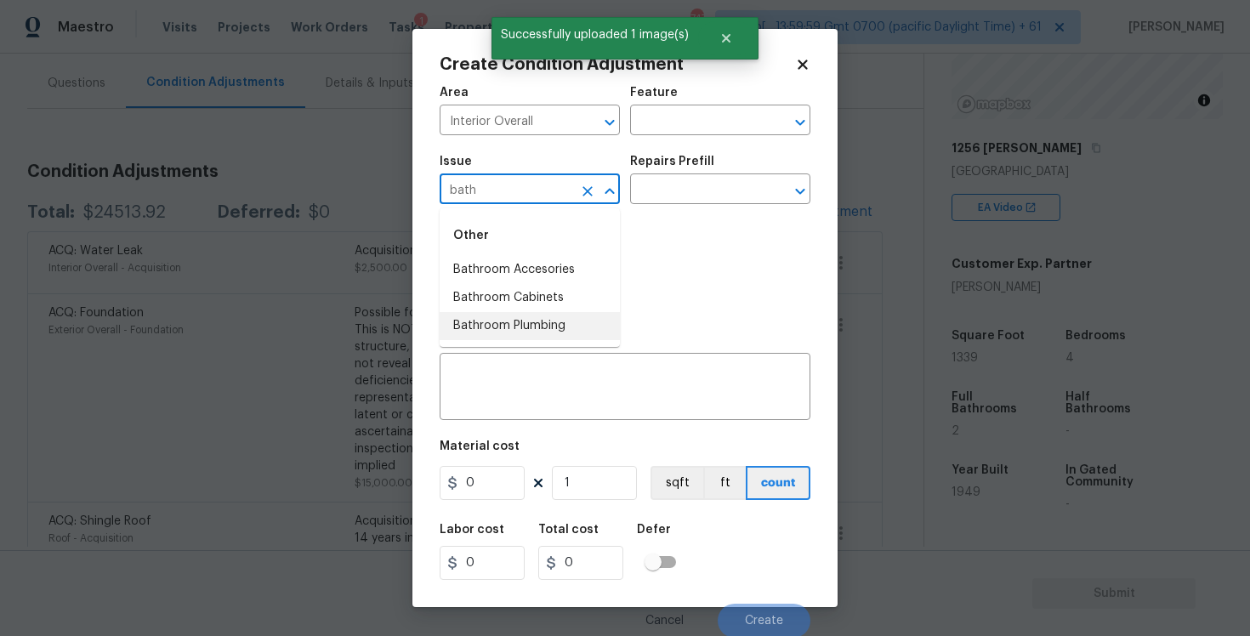
click at [544, 329] on li "Bathroom Plumbing" at bounding box center [530, 326] width 180 height 28
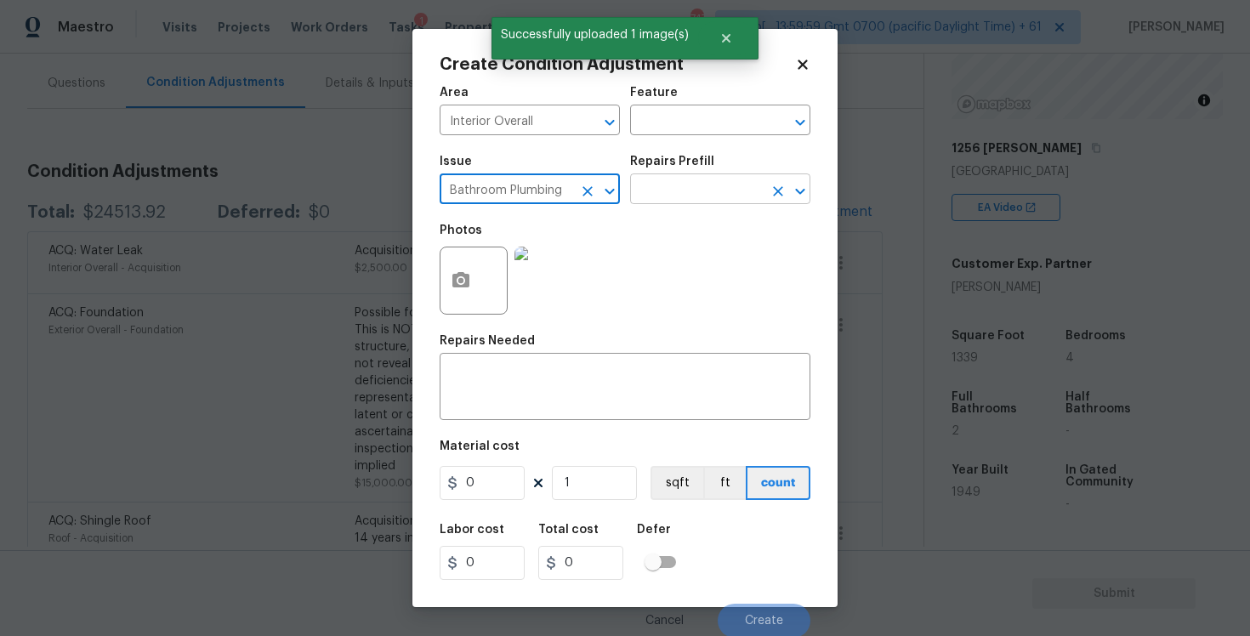
type input "Bathroom Plumbing"
click at [699, 189] on input "text" at bounding box center [696, 191] width 133 height 26
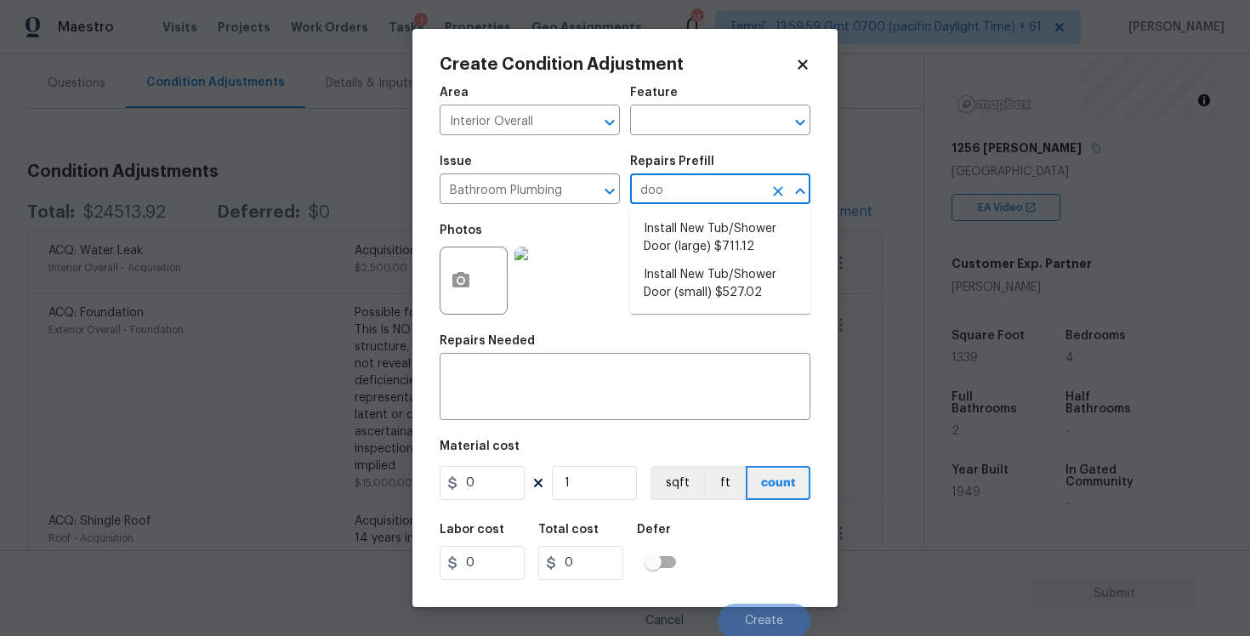
type input "door"
click at [730, 273] on li "Install New Tub/Shower Door (small) $527.02" at bounding box center [720, 284] width 180 height 46
type input "Plumbing"
type textarea "Prep the tub/shower surround and install a new 32''-36'' tempered shower door. …"
type input "527.02"
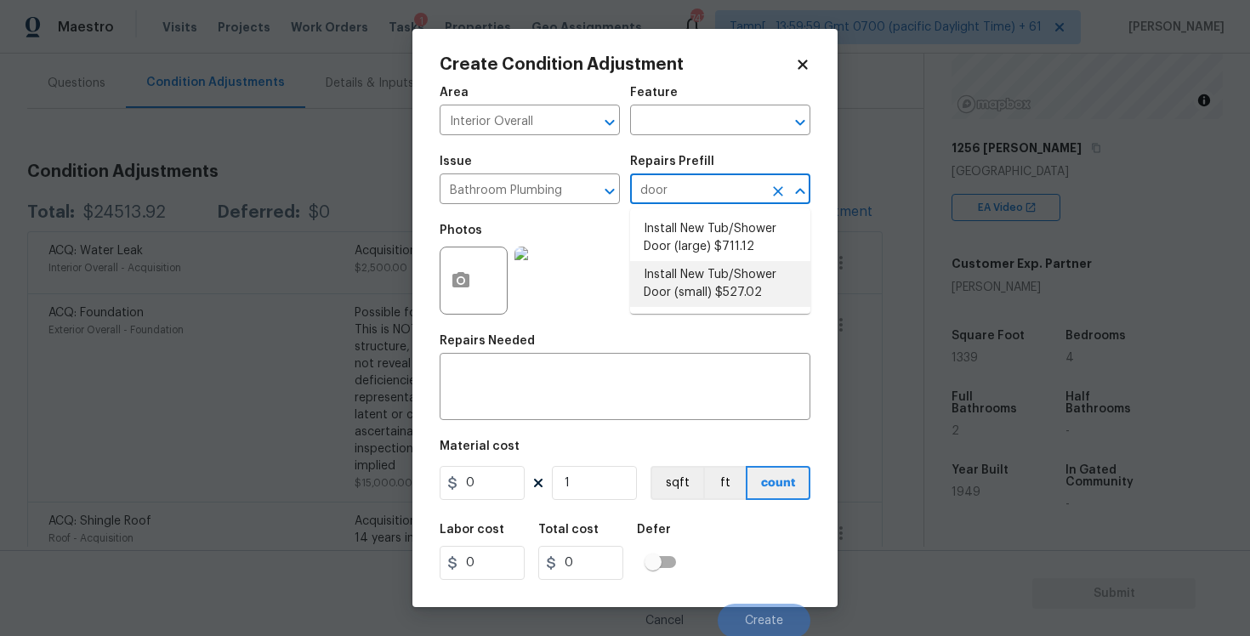
type input "527.02"
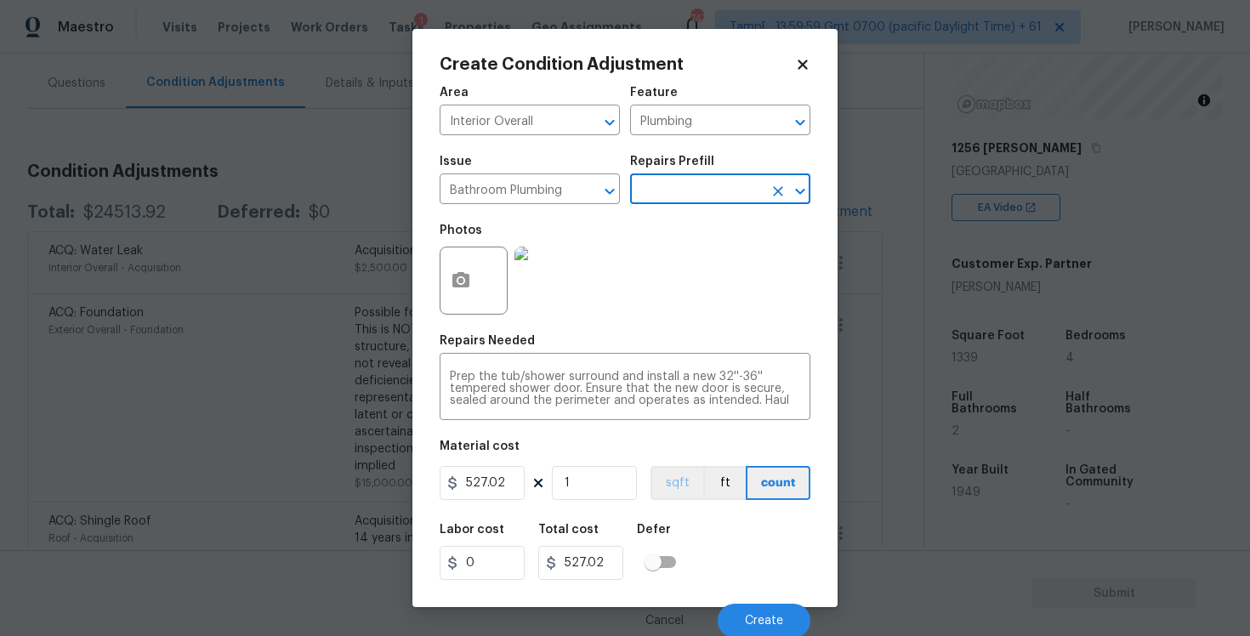
scroll to position [3, 0]
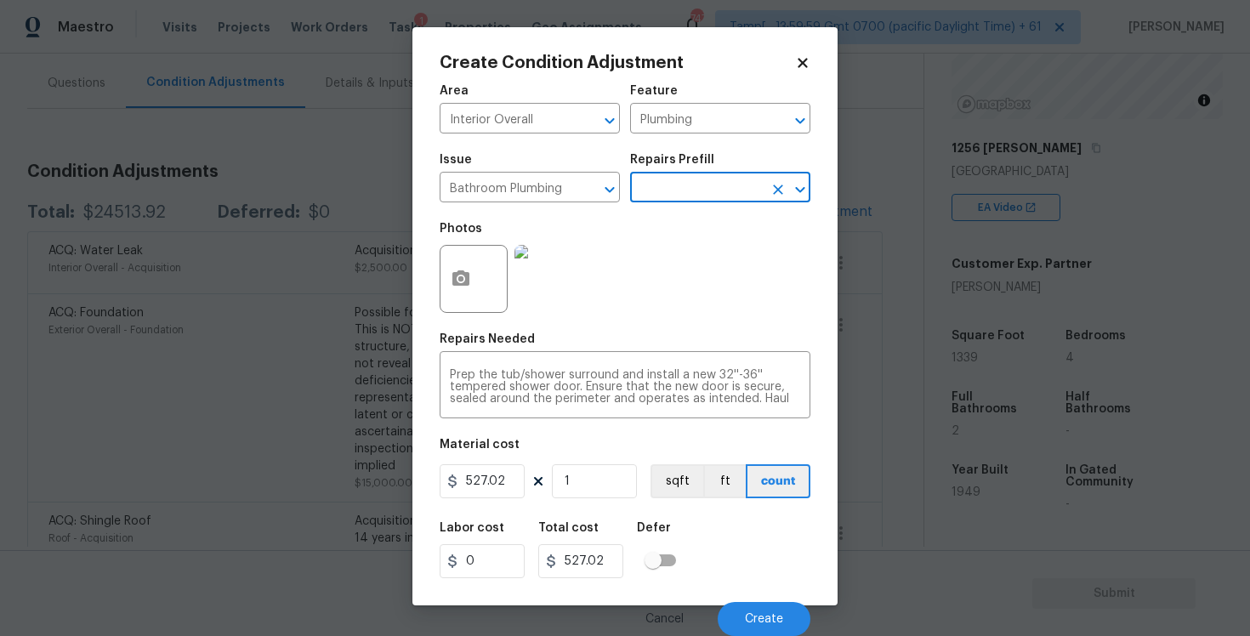
click at [750, 599] on div "Cancel Create" at bounding box center [625, 612] width 371 height 48
click at [754, 617] on span "Create" at bounding box center [764, 619] width 38 height 13
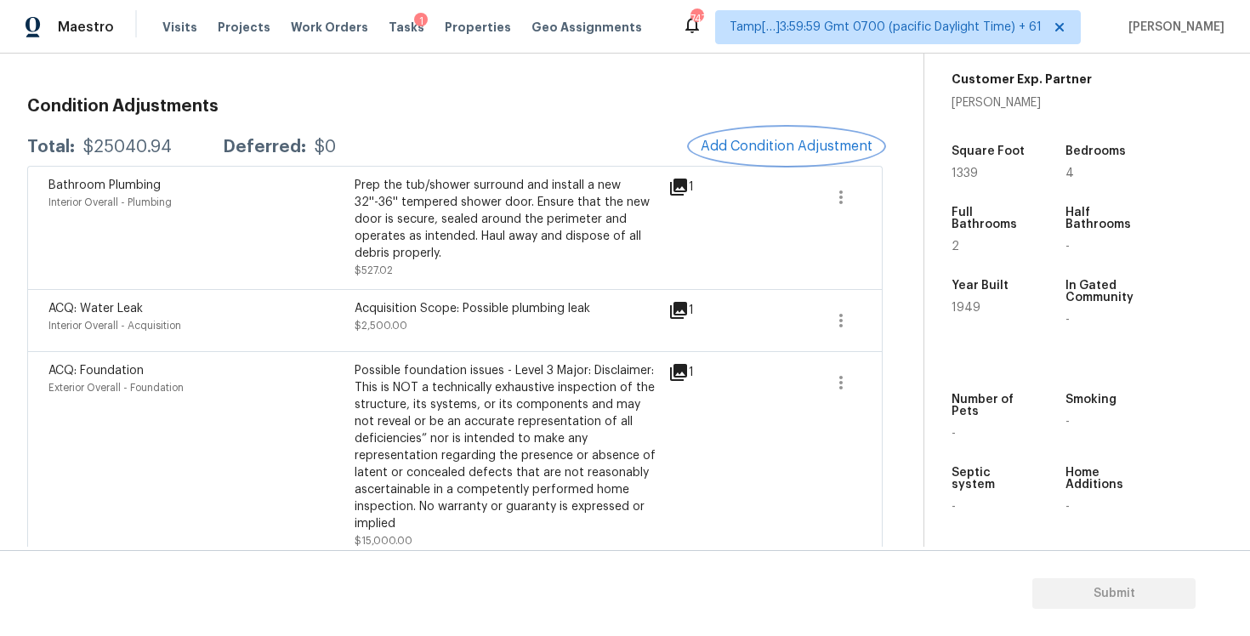
scroll to position [198, 0]
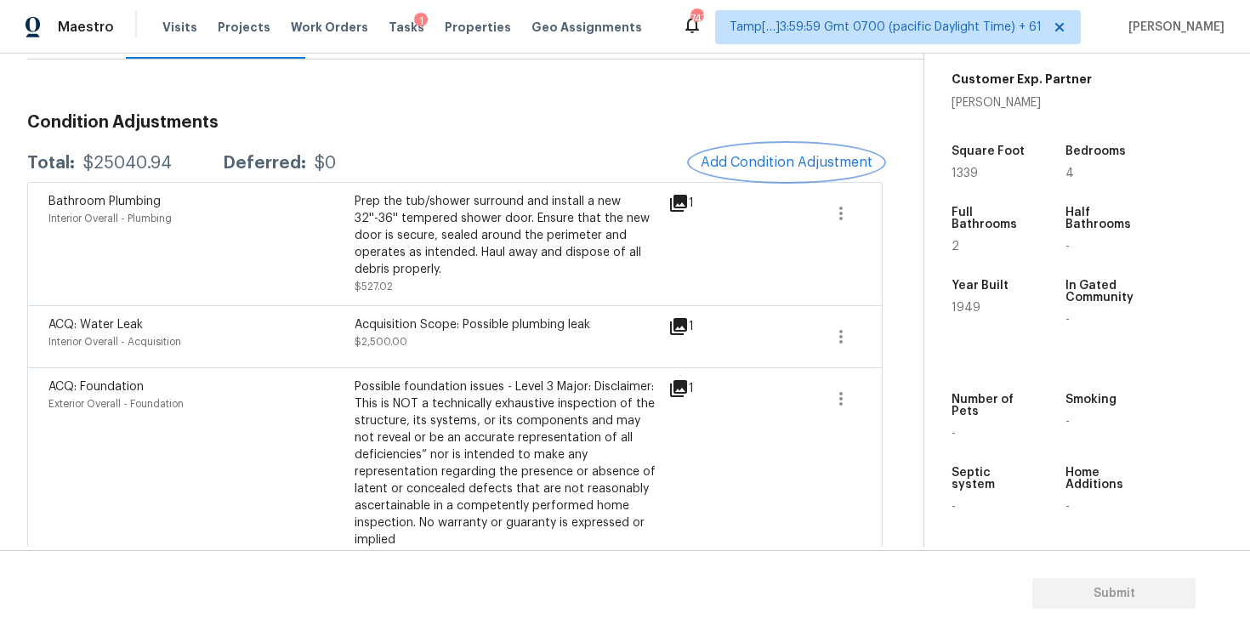
click at [804, 150] on button "Add Condition Adjustment" at bounding box center [786, 163] width 192 height 36
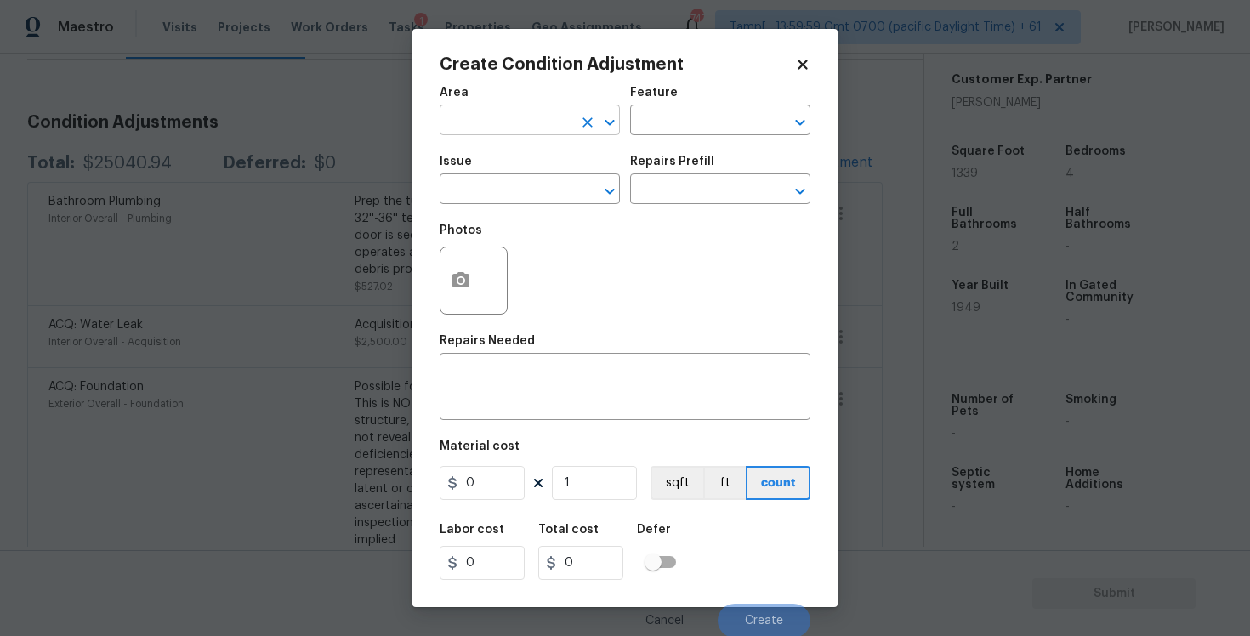
click at [500, 111] on input "text" at bounding box center [506, 122] width 133 height 26
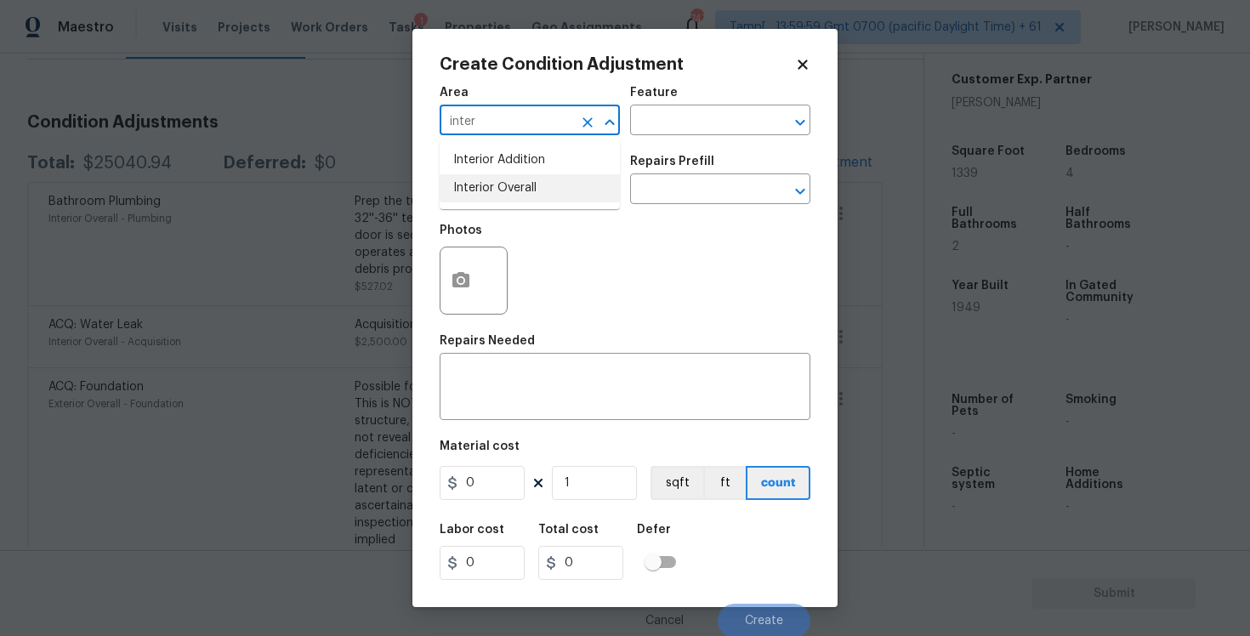
click at [504, 192] on li "Interior Overall" at bounding box center [530, 188] width 180 height 28
type input "Interior Overall"
click at [504, 192] on input "text" at bounding box center [506, 191] width 133 height 26
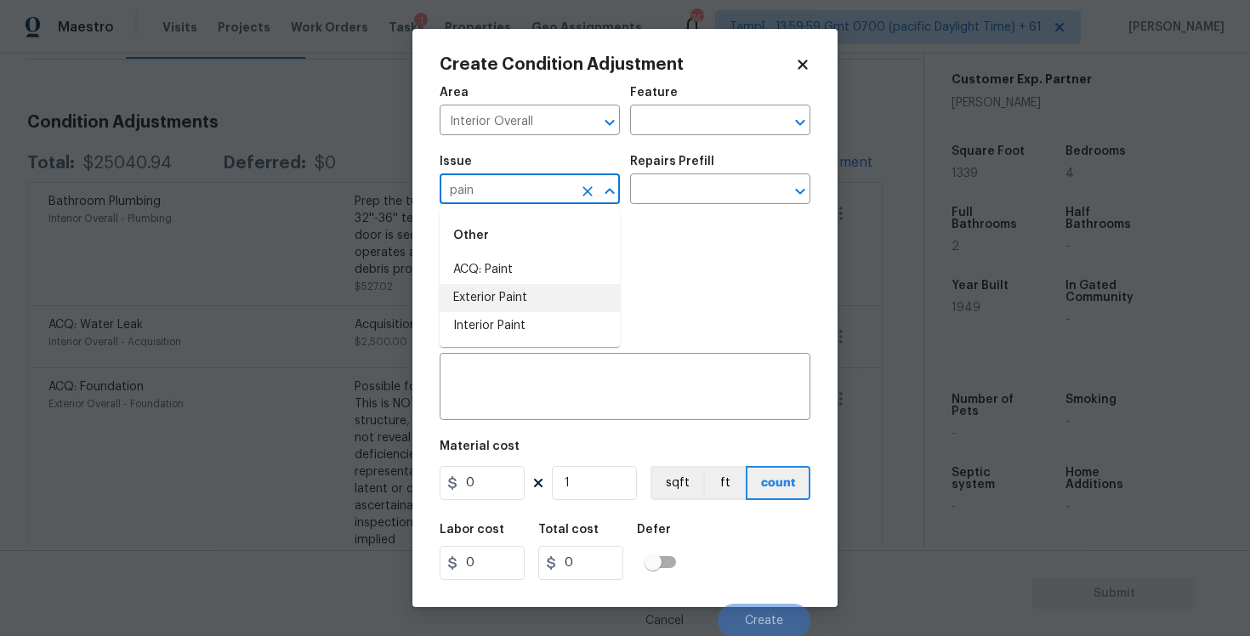
type input "pain"
click at [372, 328] on body "Maestro Visits Projects Work Orders Tasks 1 Properties Geo Assignments 747 Tamp…" at bounding box center [625, 318] width 1250 height 636
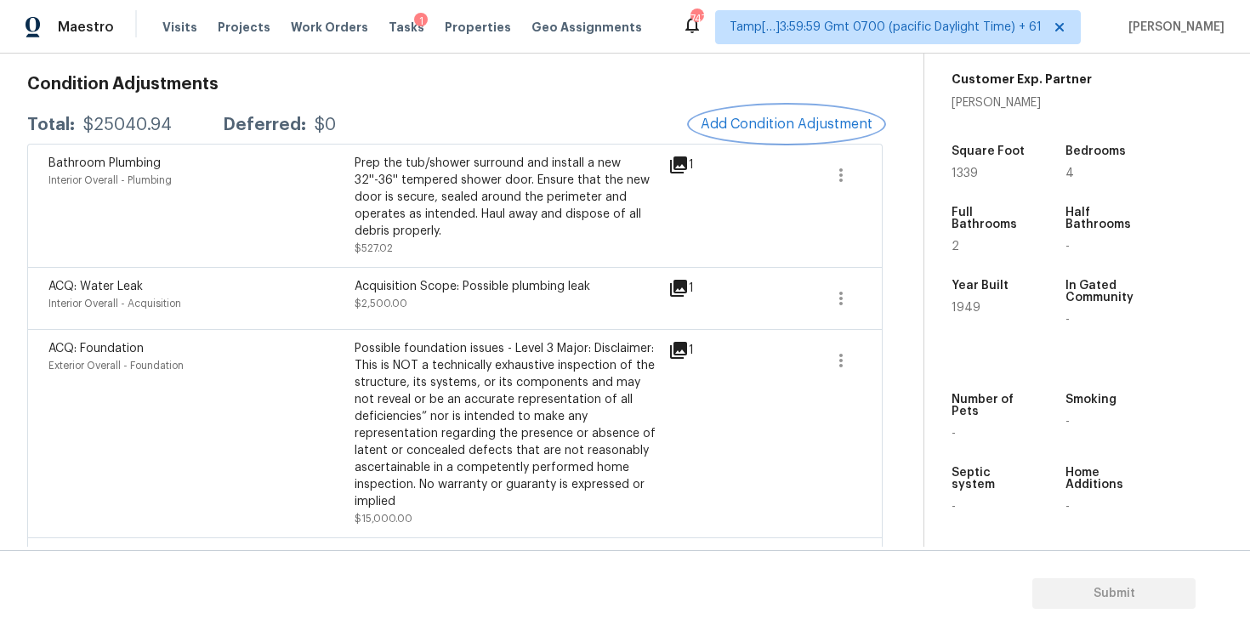
scroll to position [0, 0]
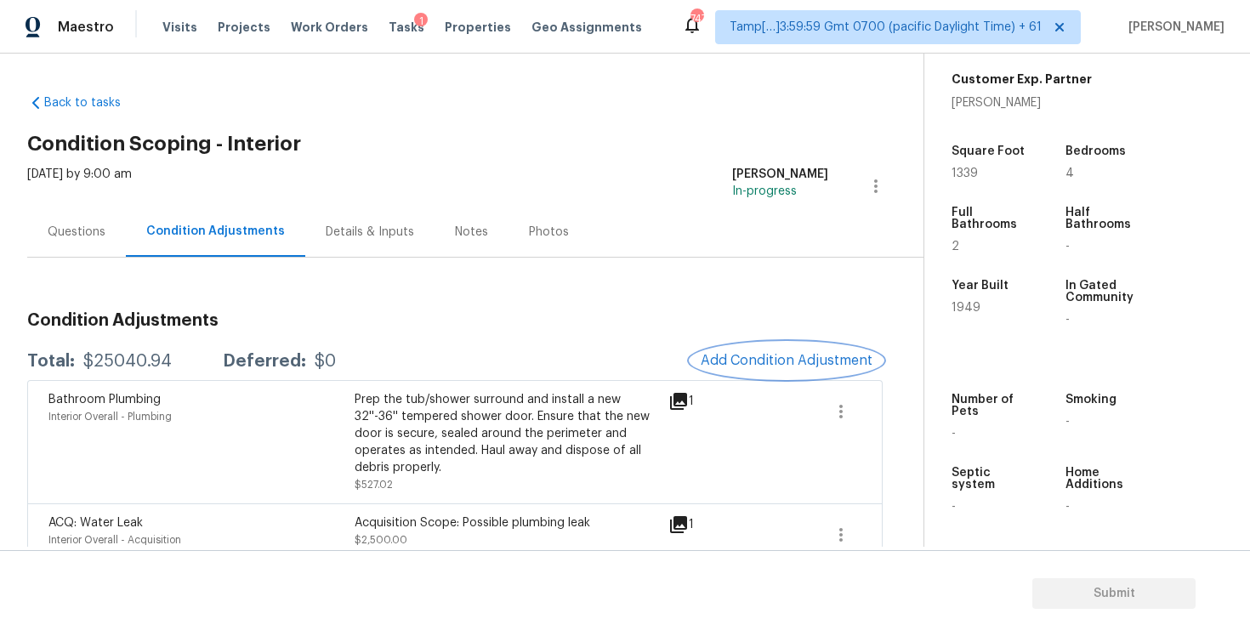
click at [795, 355] on span "Add Condition Adjustment" at bounding box center [787, 360] width 172 height 15
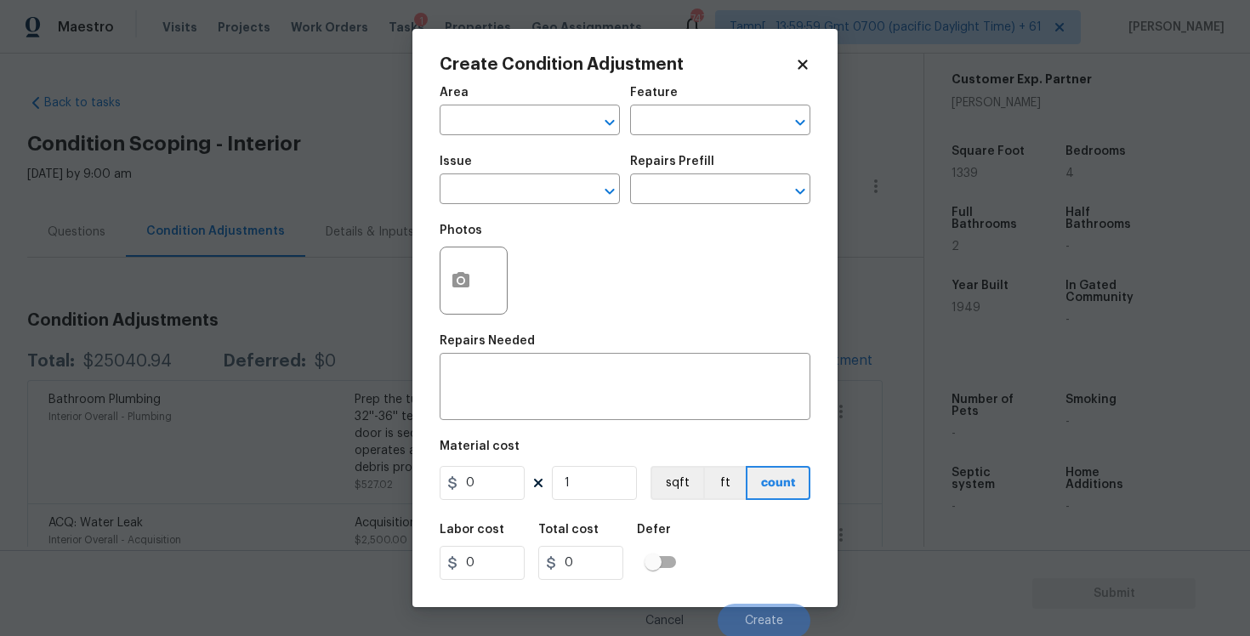
click at [477, 135] on input "text" at bounding box center [506, 122] width 133 height 26
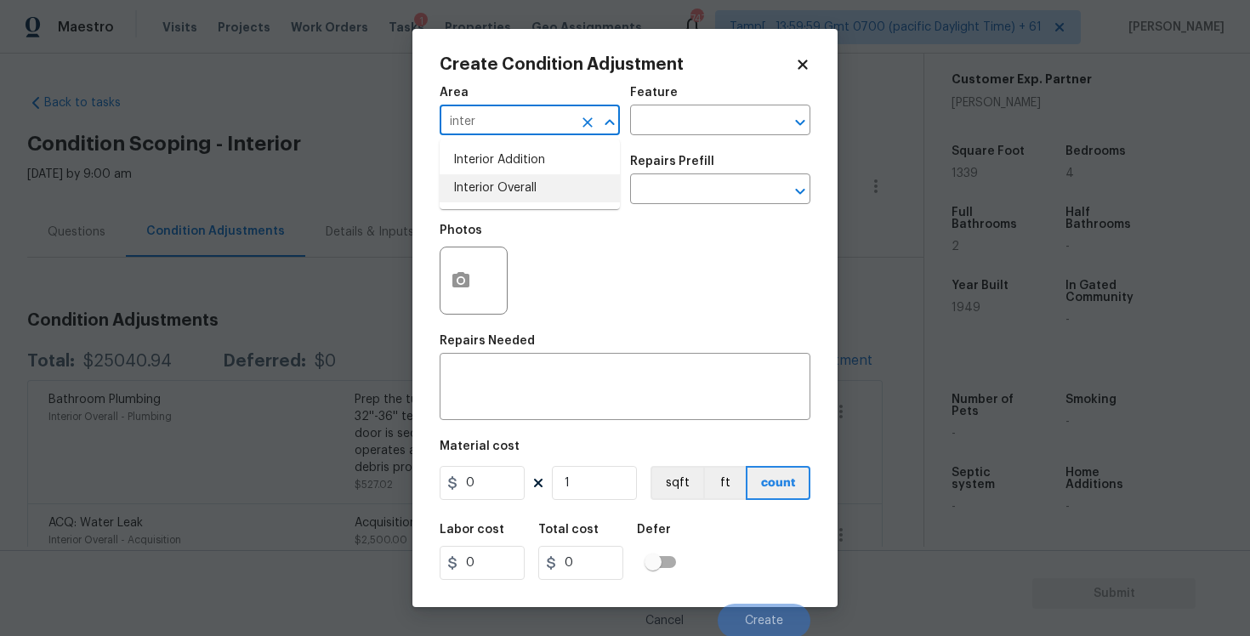
type input "inter"
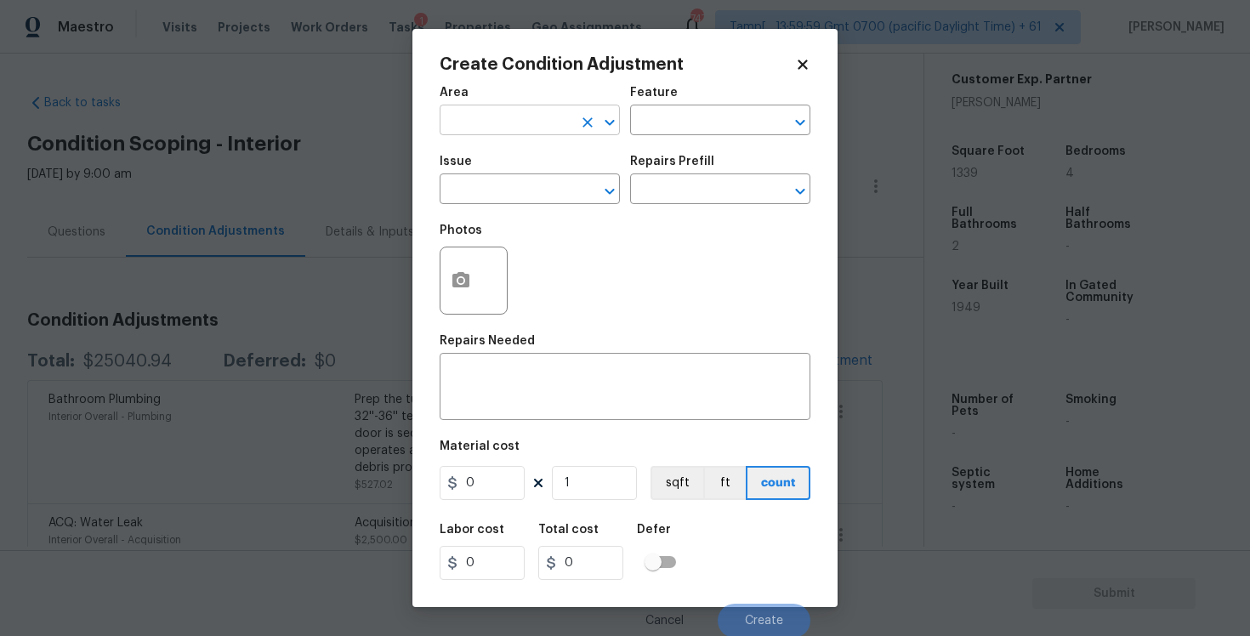
click at [508, 132] on input "text" at bounding box center [506, 122] width 133 height 26
type input "pain"
click at [511, 122] on input "text" at bounding box center [506, 122] width 133 height 26
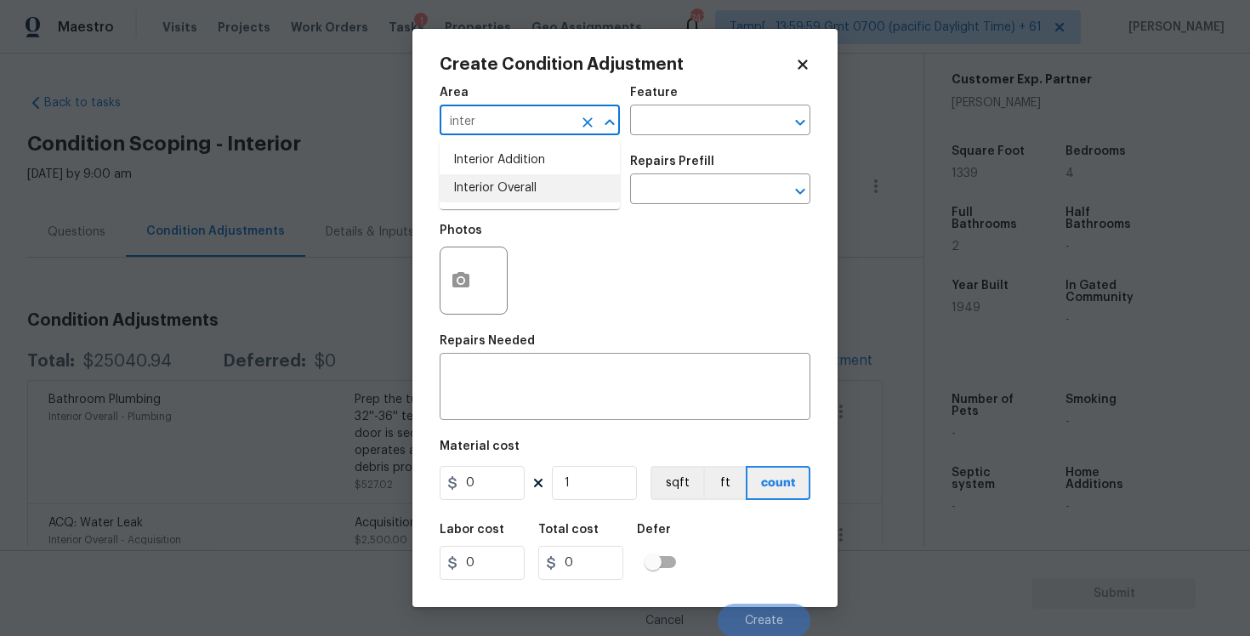
click at [503, 185] on li "Interior Overall" at bounding box center [530, 188] width 180 height 28
type input "Interior Overall"
click at [503, 185] on input "text" at bounding box center [506, 191] width 133 height 26
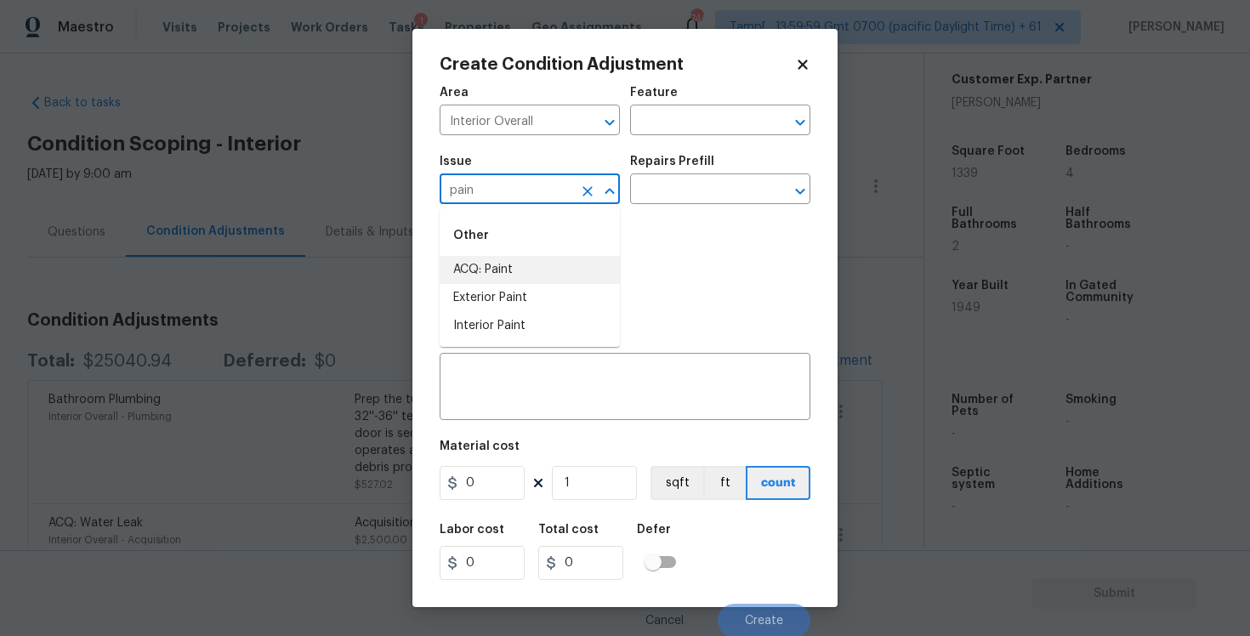
click at [503, 262] on li "ACQ: Paint" at bounding box center [530, 270] width 180 height 28
type input "ACQ: Paint"
click at [674, 178] on input "text" at bounding box center [696, 191] width 133 height 26
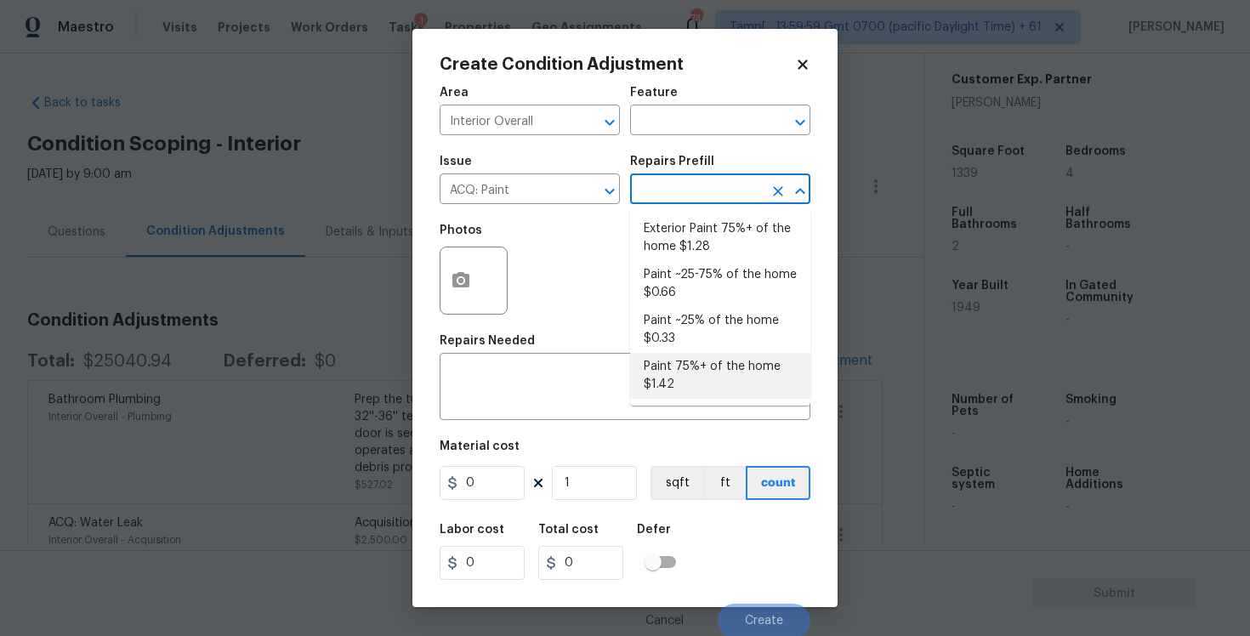
click at [685, 373] on li "Paint 75%+ of the home $1.42" at bounding box center [720, 376] width 180 height 46
type input "Acquisition"
type textarea "Acquisition Scope: 75%+ of the home will likely require interior paint"
type input "1.42"
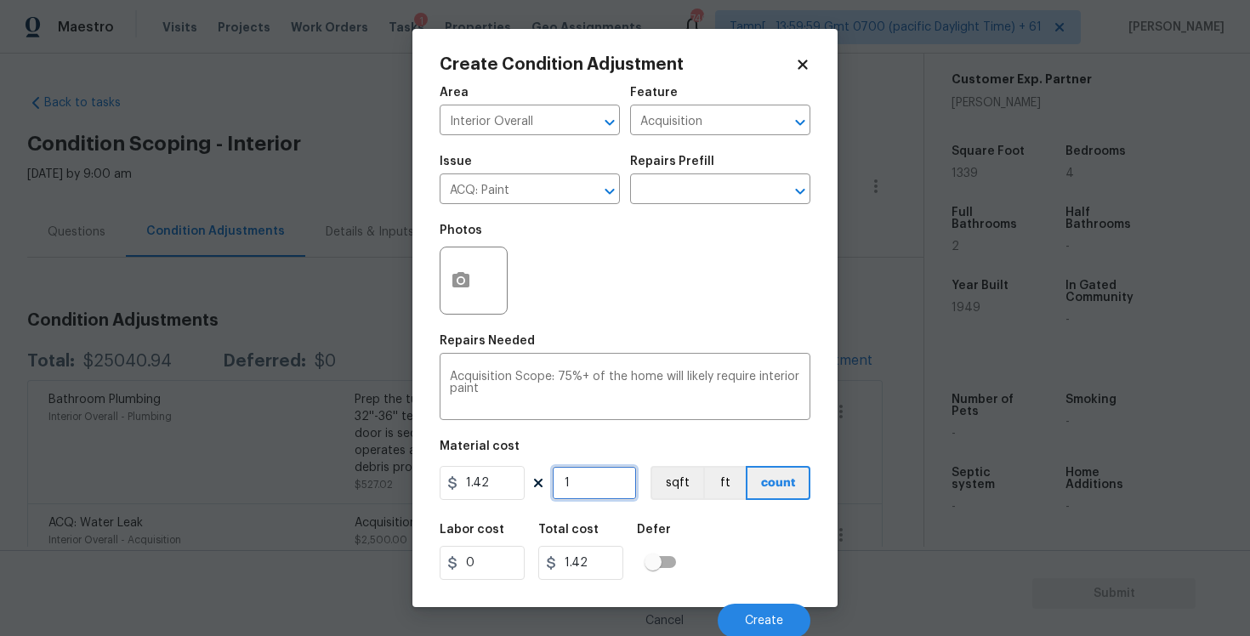
click at [605, 484] on input "1" at bounding box center [594, 483] width 85 height 34
type input "0"
type input "1"
type input "1.42"
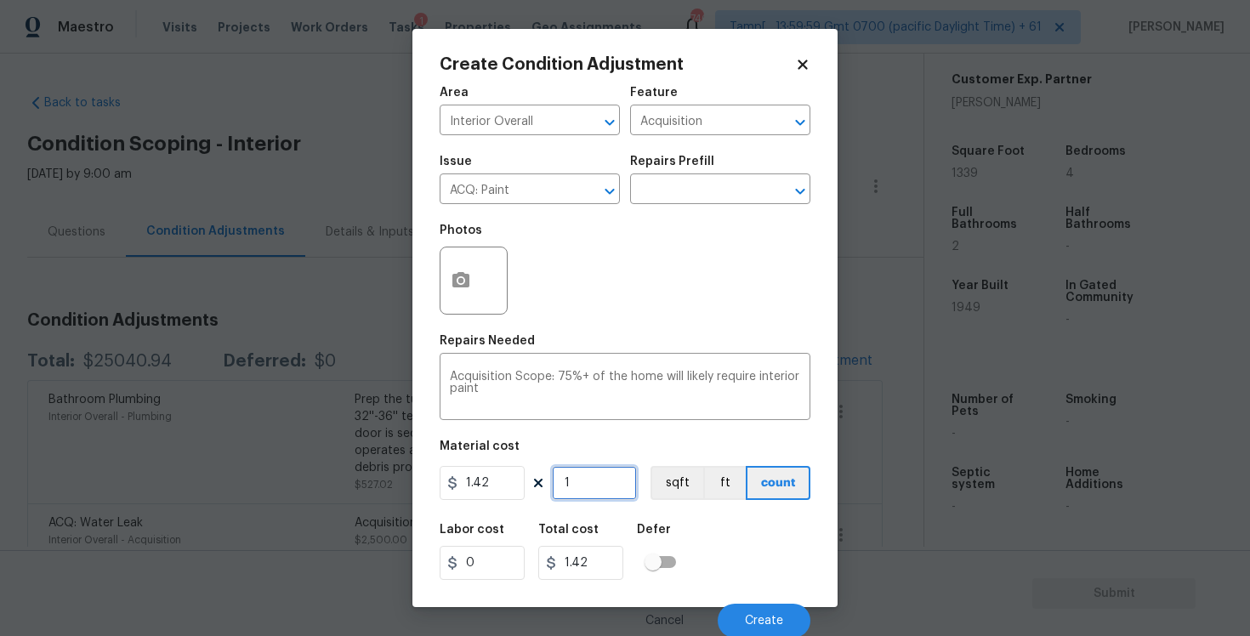
type input "13"
type input "18.46"
type input "133"
type input "188.86"
type input "1339"
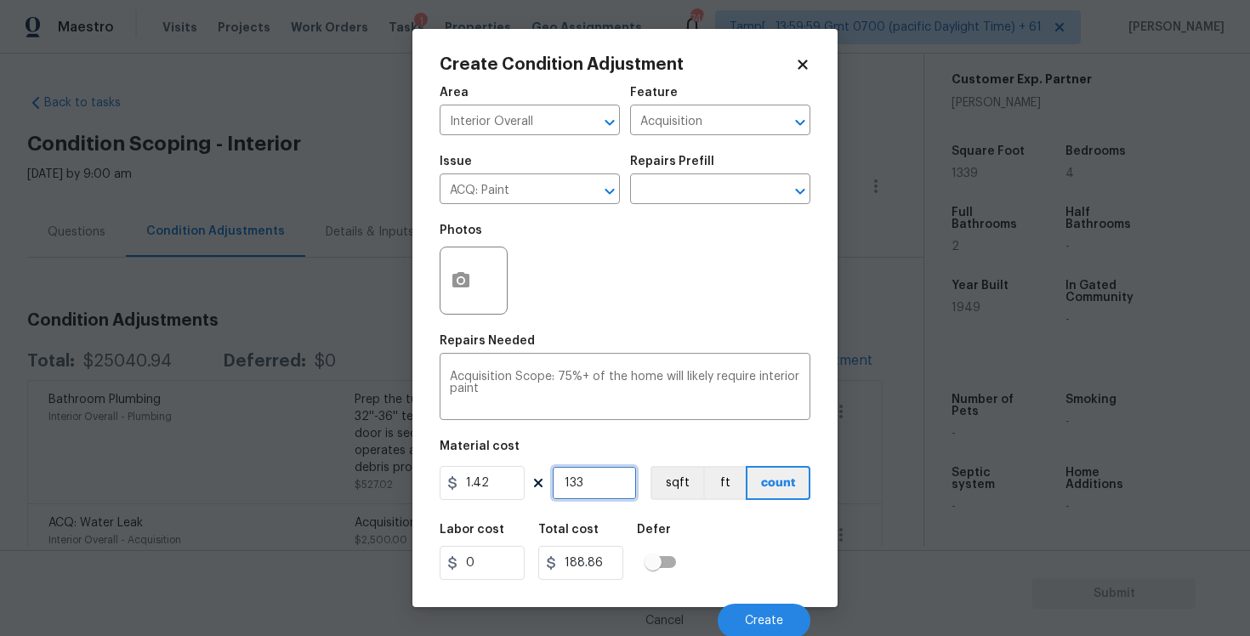
type input "1901.38"
type input "1339"
click at [661, 488] on button "sqft" at bounding box center [676, 483] width 53 height 34
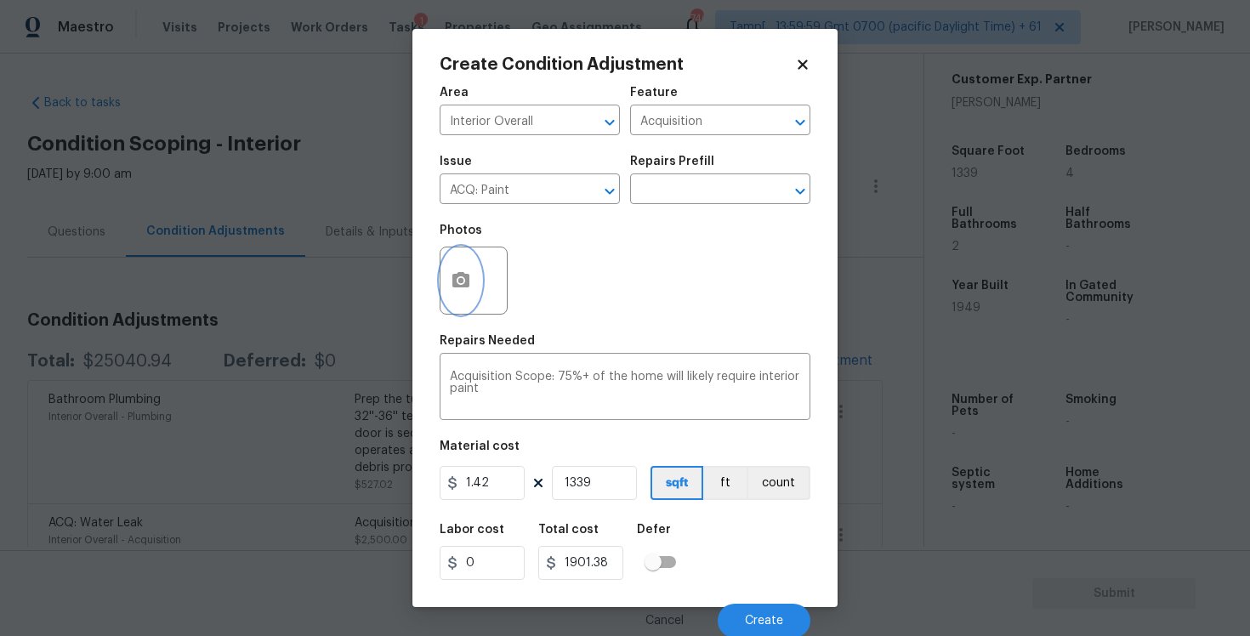
click at [467, 273] on icon "button" at bounding box center [461, 280] width 20 height 20
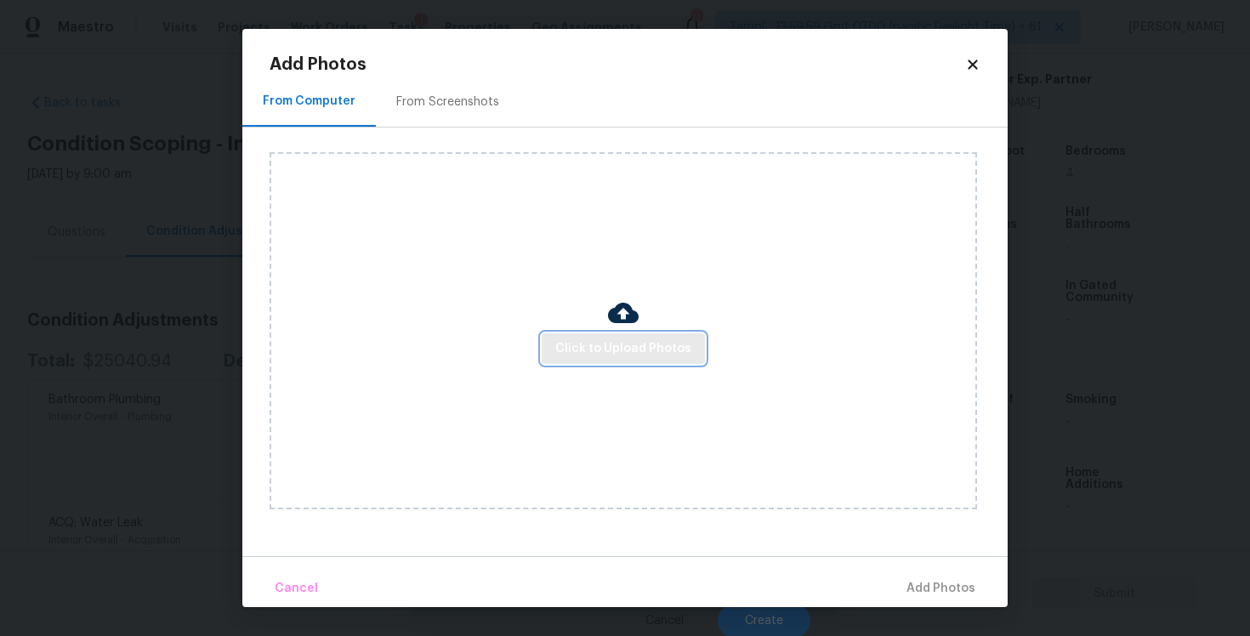
click at [615, 336] on button "Click to Upload Photos" at bounding box center [623, 348] width 163 height 31
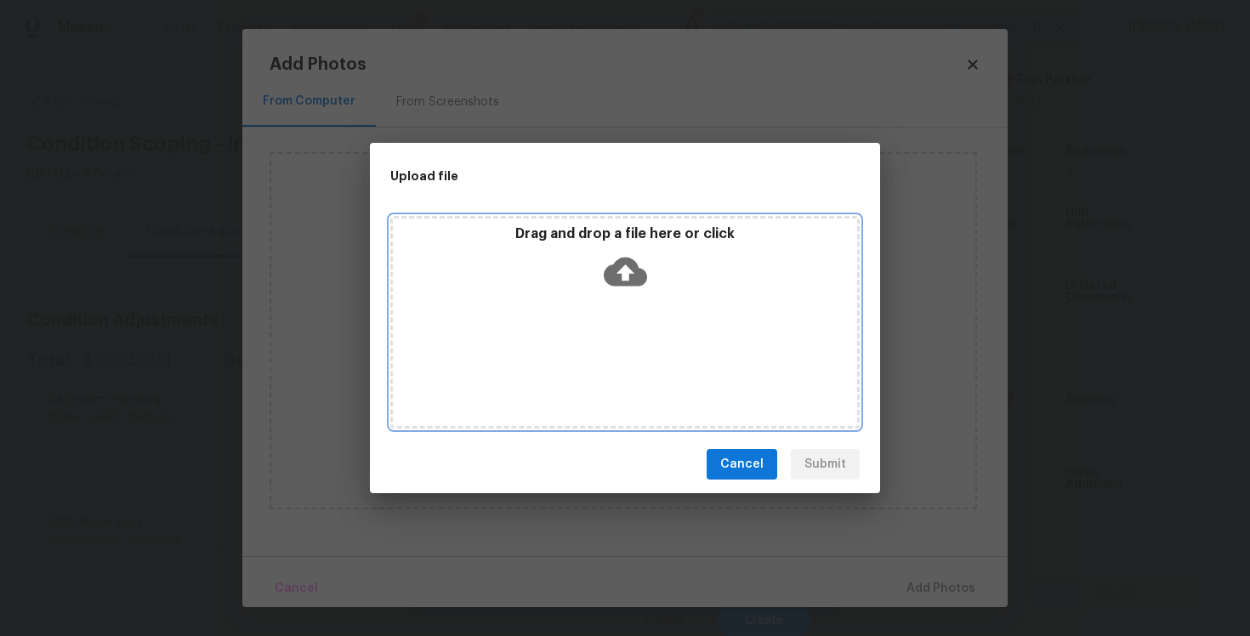
click at [620, 272] on icon at bounding box center [625, 272] width 43 height 29
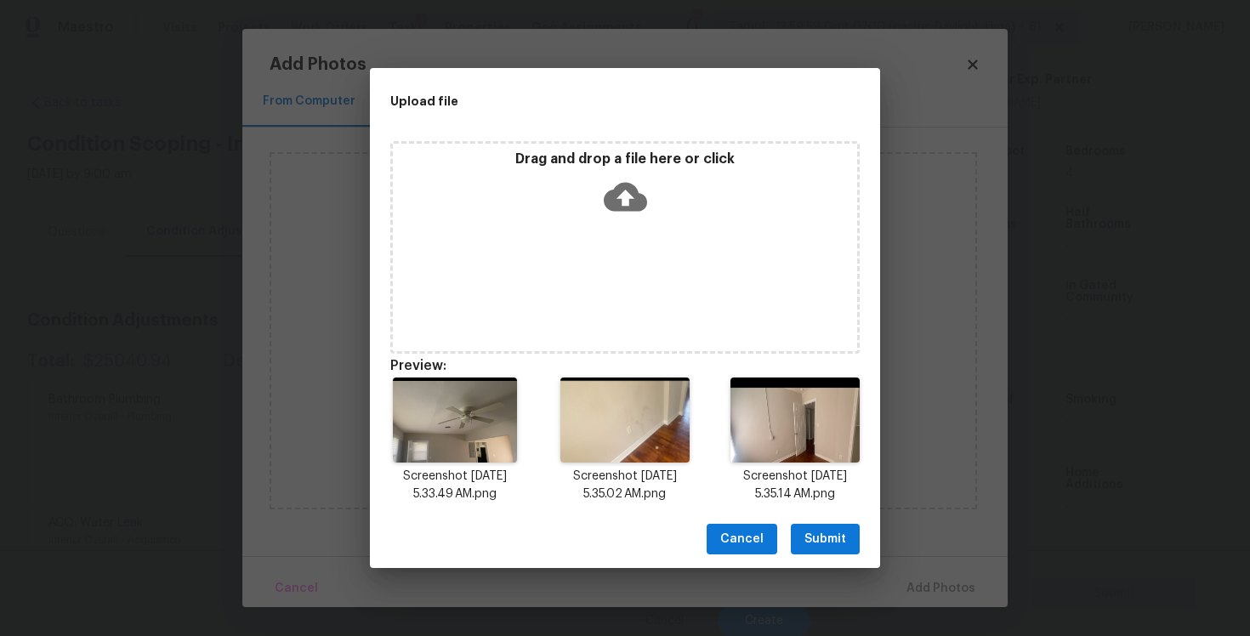
click at [820, 532] on span "Submit" at bounding box center [825, 539] width 42 height 21
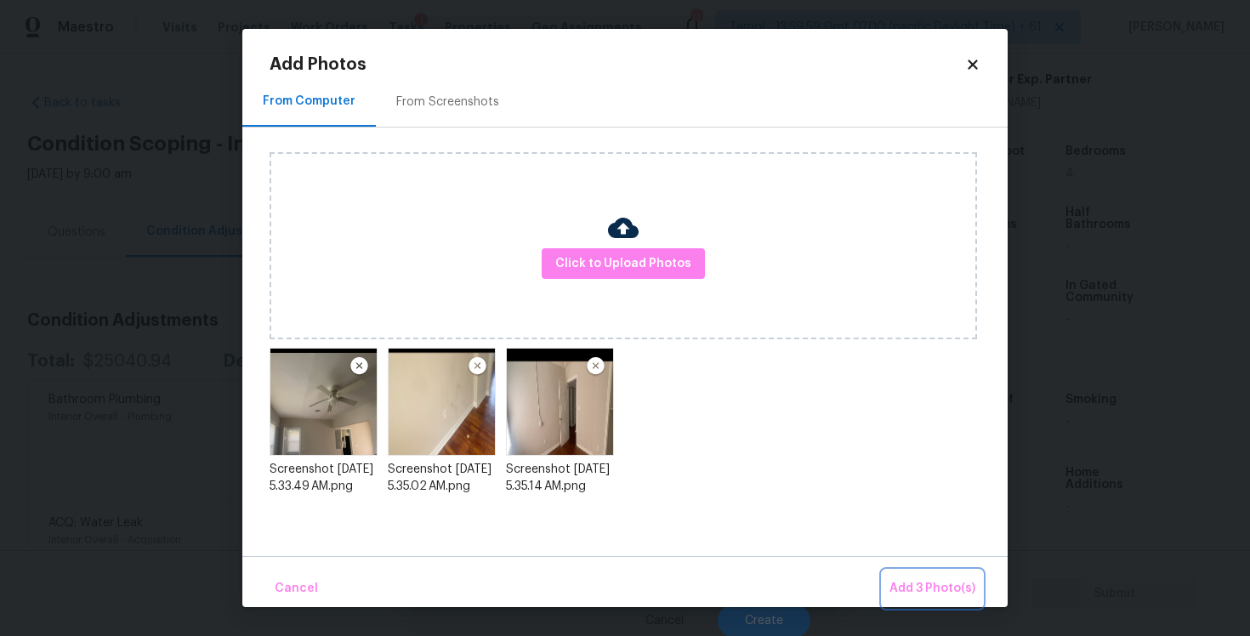
click at [897, 579] on span "Add 3 Photo(s)" at bounding box center [932, 588] width 86 height 21
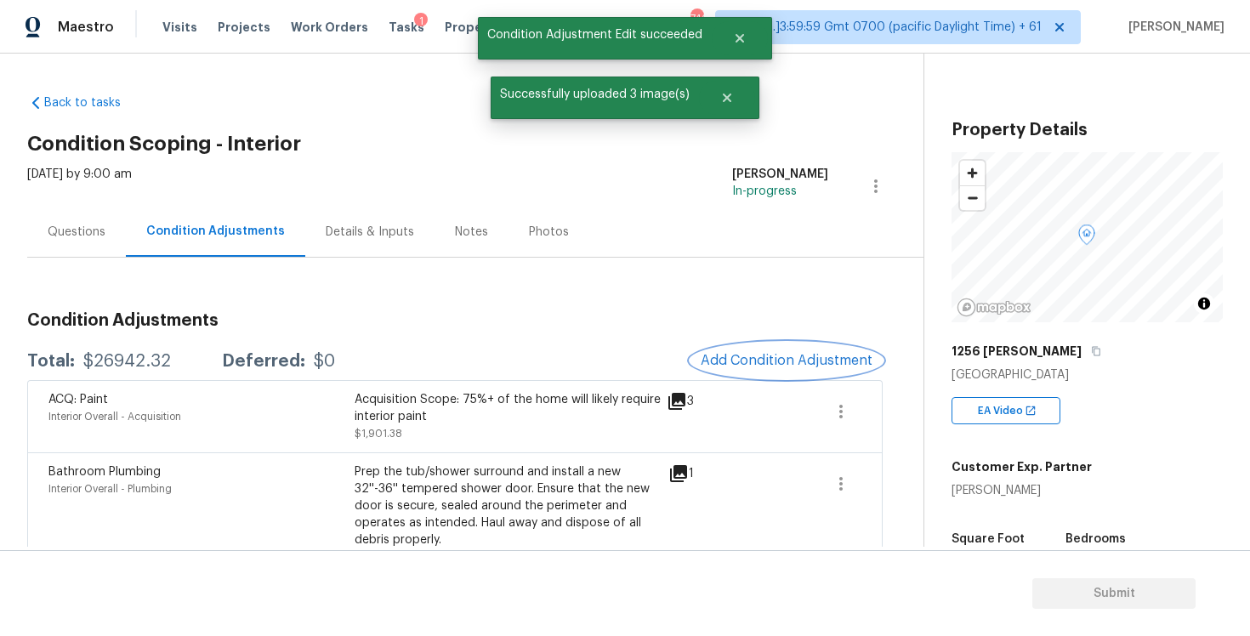
scroll to position [388, 0]
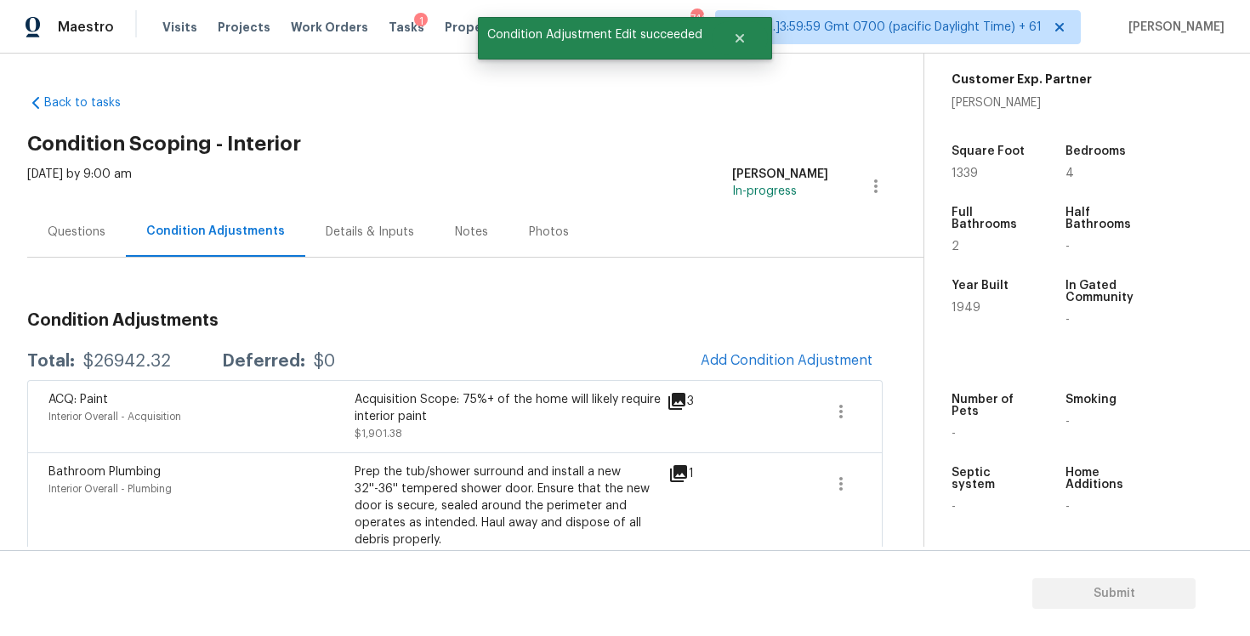
click at [88, 235] on div "Questions" at bounding box center [77, 232] width 58 height 17
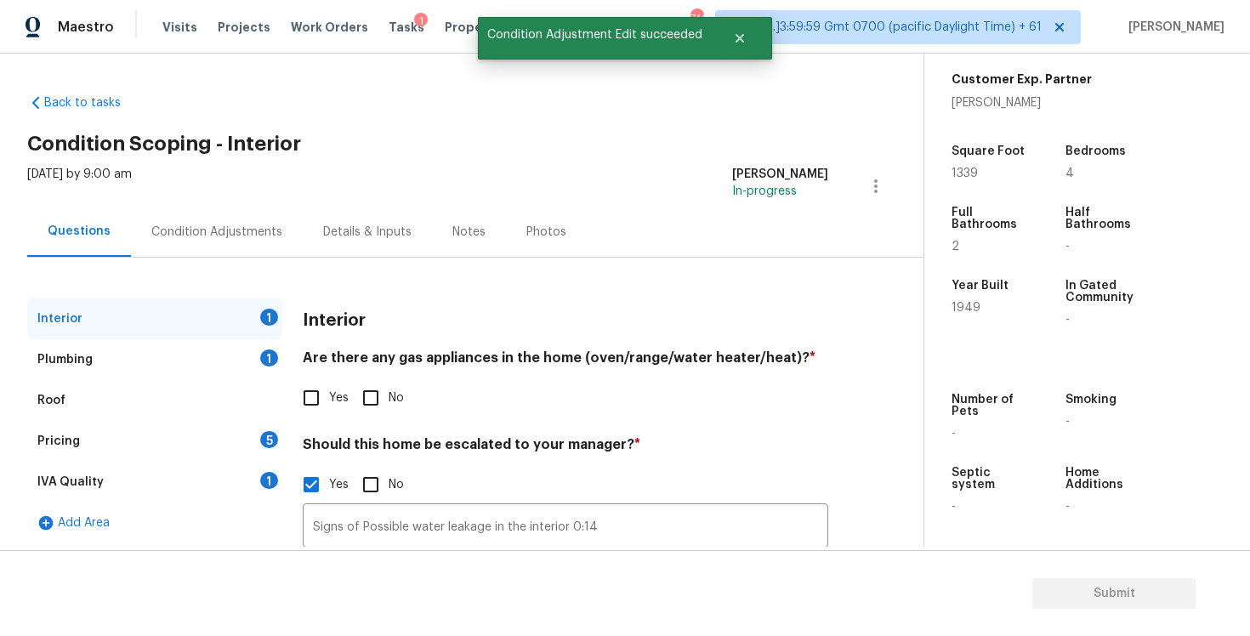
scroll to position [142, 0]
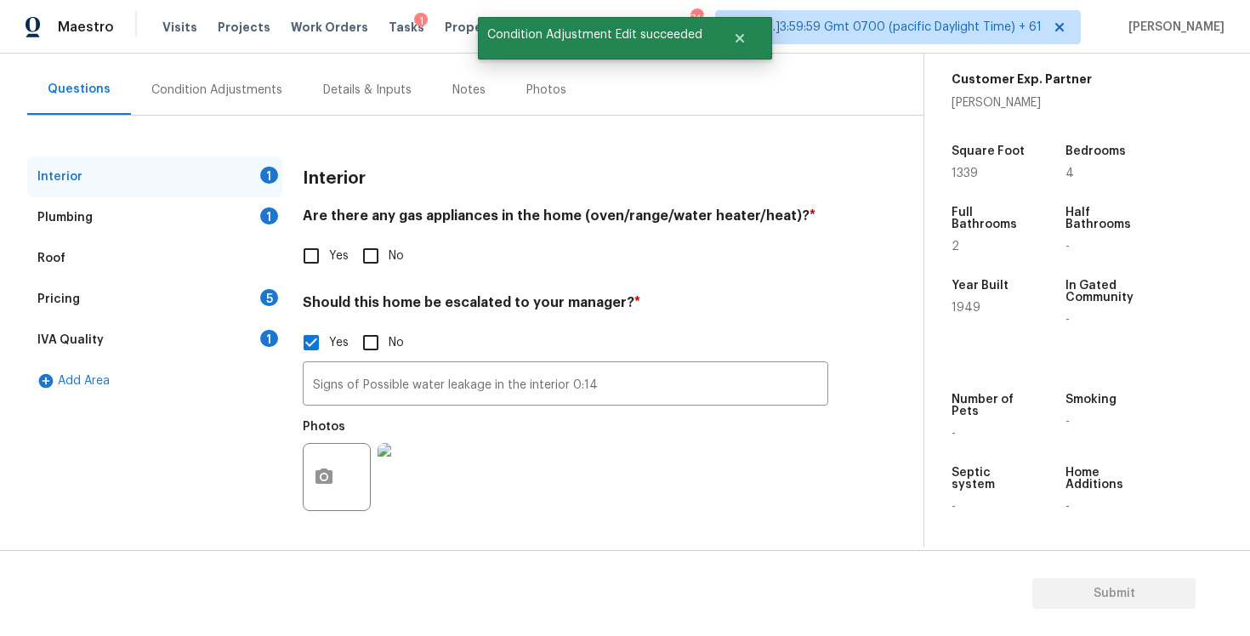
click at [346, 480] on div at bounding box center [337, 477] width 68 height 68
click at [335, 472] on button "button" at bounding box center [324, 477] width 41 height 66
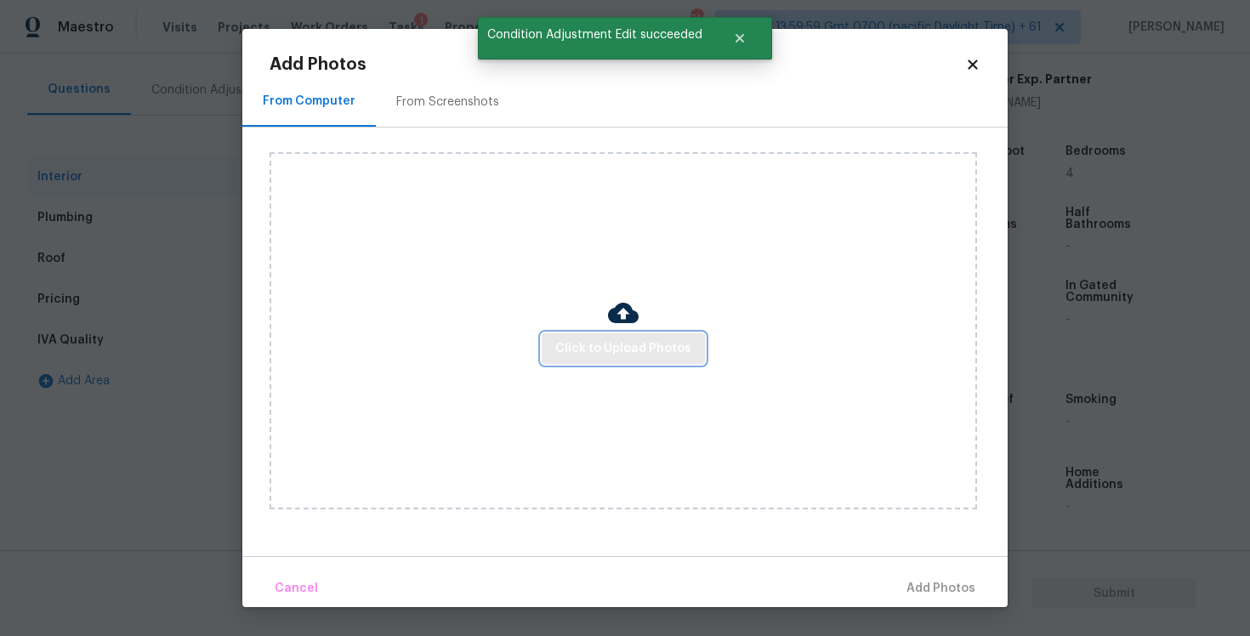
click at [651, 355] on span "Click to Upload Photos" at bounding box center [623, 348] width 136 height 21
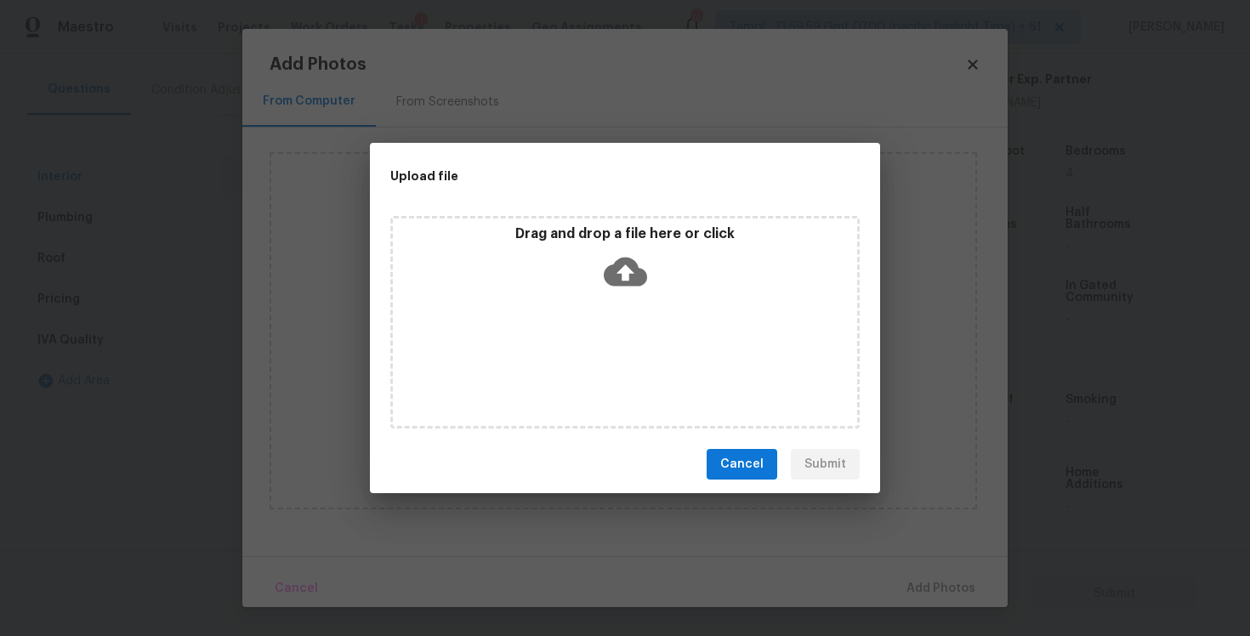
click at [633, 258] on icon at bounding box center [625, 271] width 43 height 43
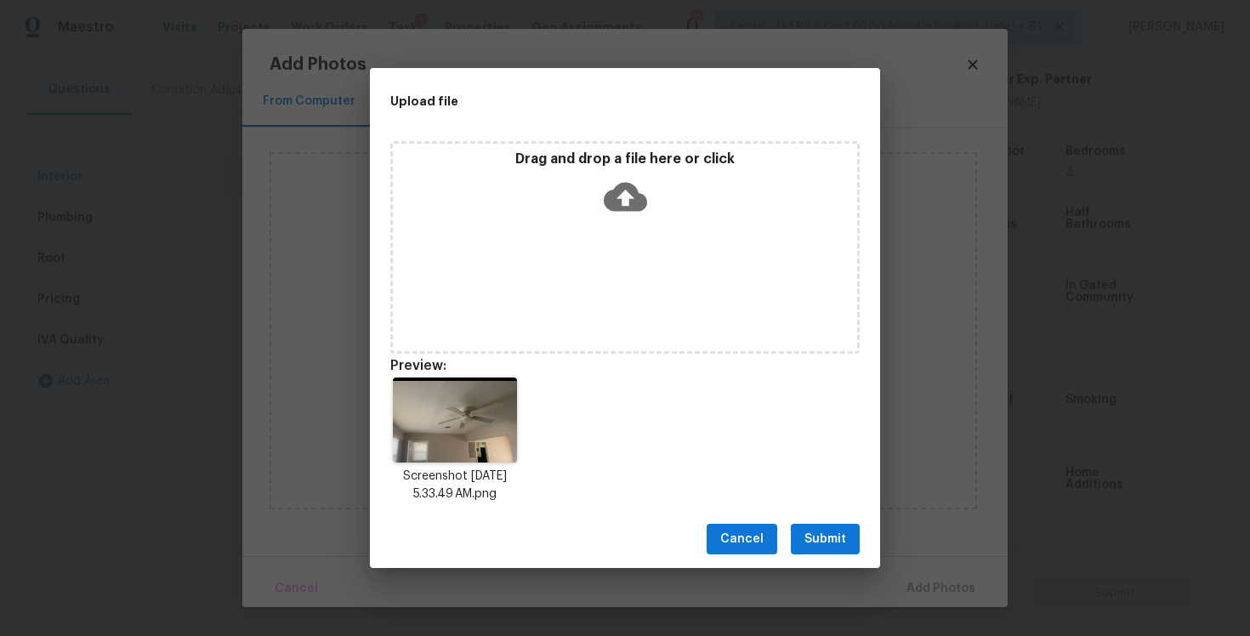
click at [841, 549] on button "Submit" at bounding box center [825, 539] width 69 height 31
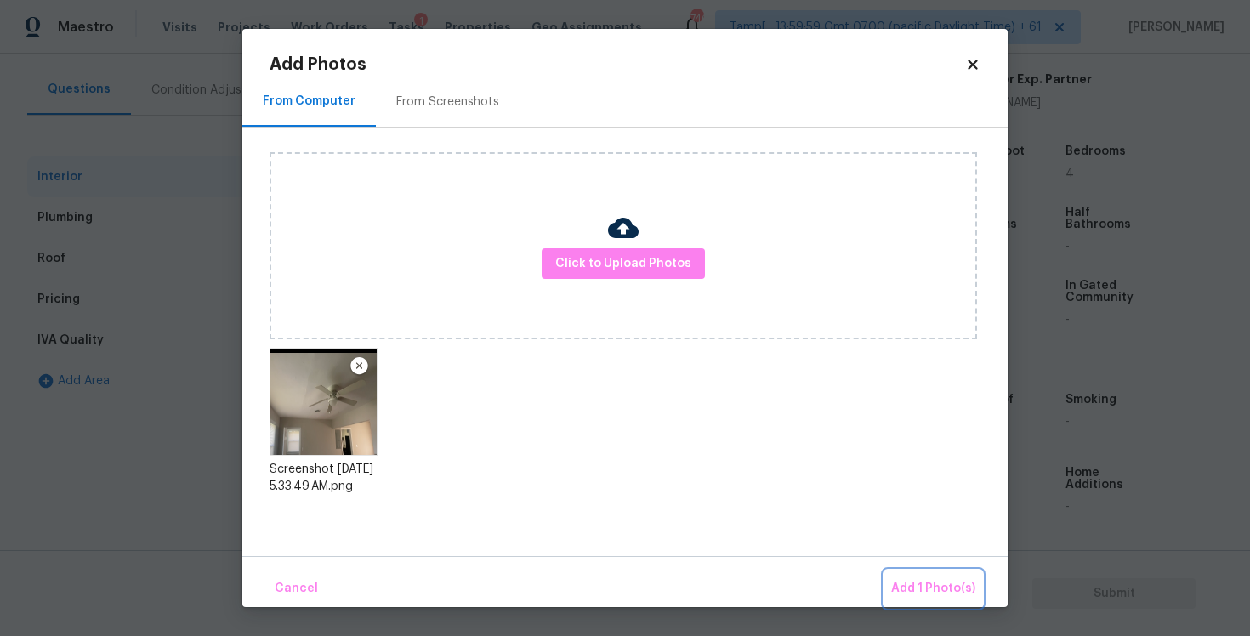
click at [928, 585] on span "Add 1 Photo(s)" at bounding box center [933, 588] width 84 height 21
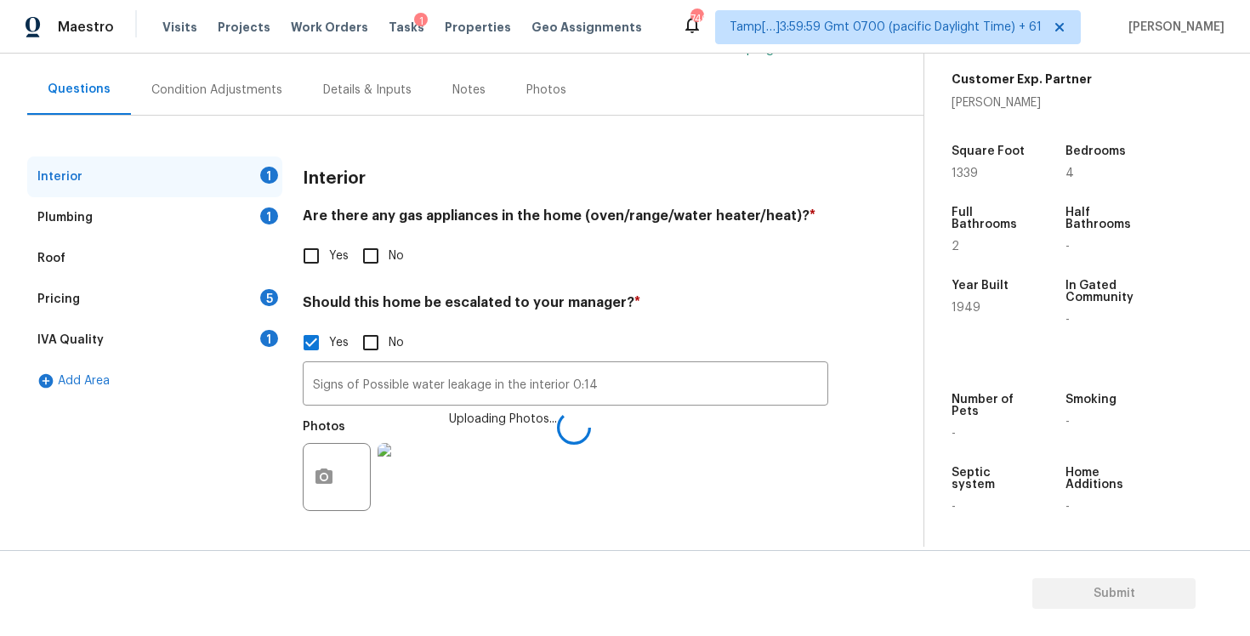
click at [652, 383] on input "Signs of Possible water leakage in the interior 0:14" at bounding box center [565, 386] width 525 height 40
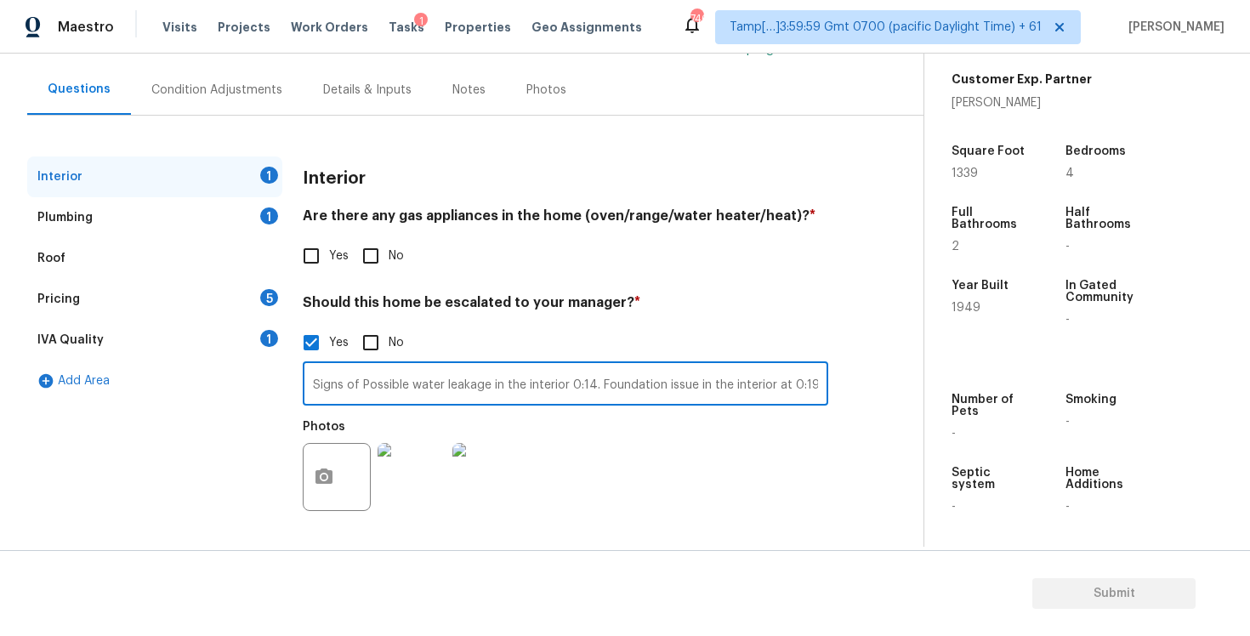
type input "Signs of Possible water leakage in the interior 0:14. Foundation issue in the i…"
click at [650, 520] on div "Photos" at bounding box center [565, 466] width 525 height 111
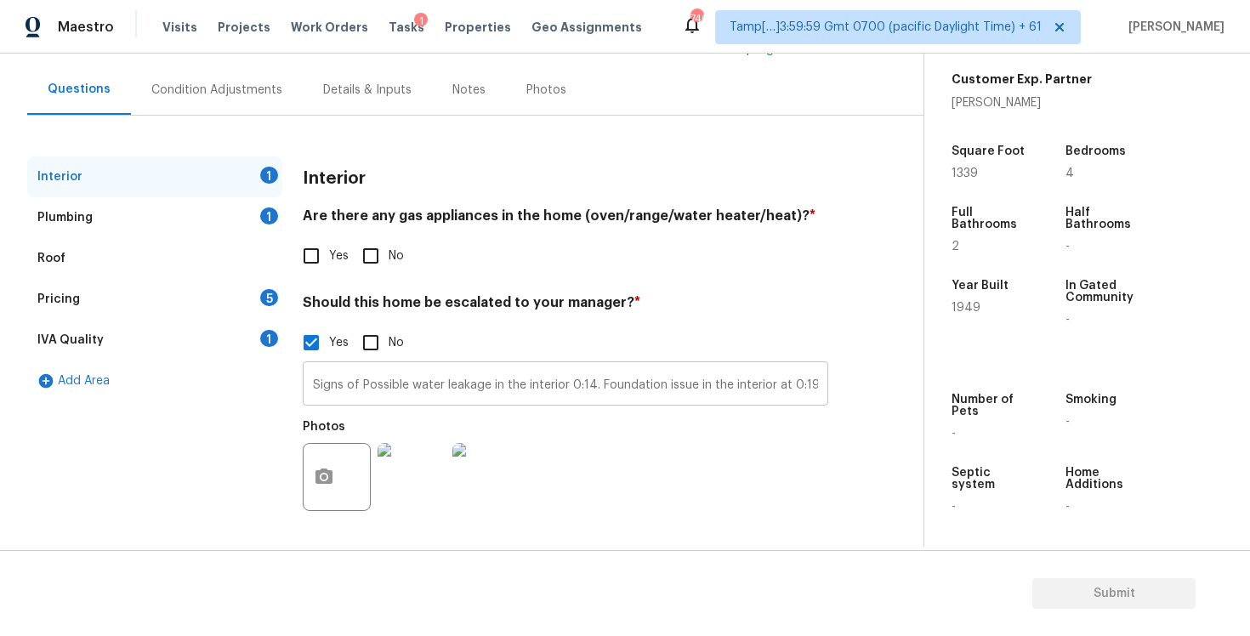
scroll to position [0, 0]
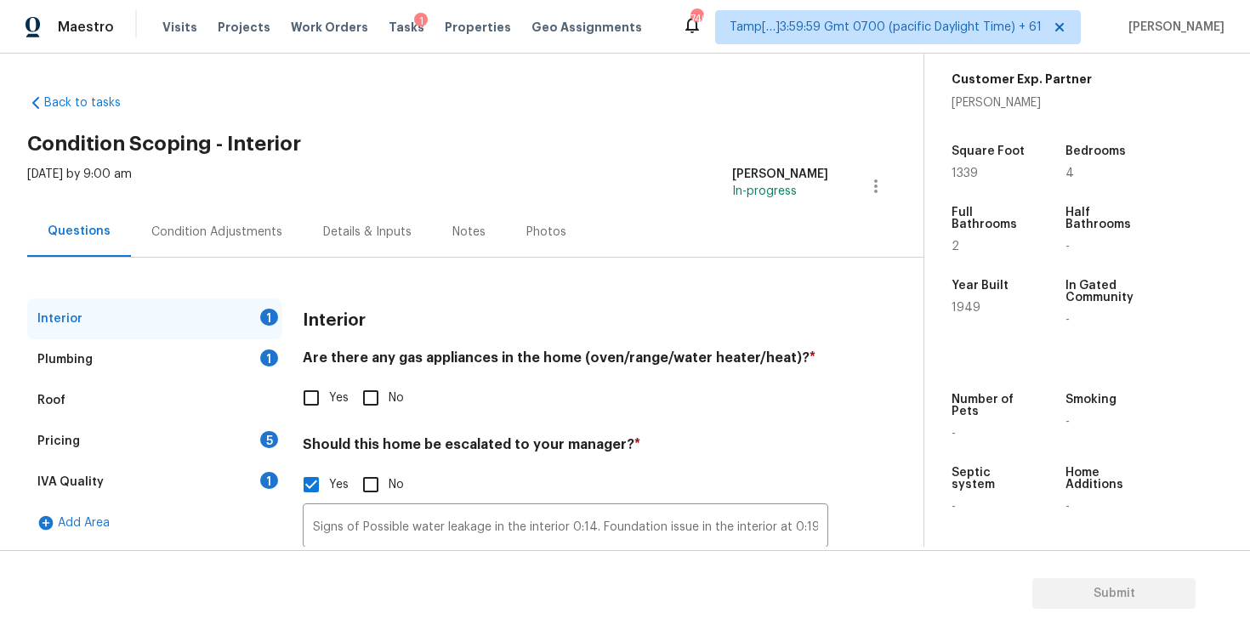
click at [264, 209] on div "Condition Adjustments" at bounding box center [217, 232] width 172 height 50
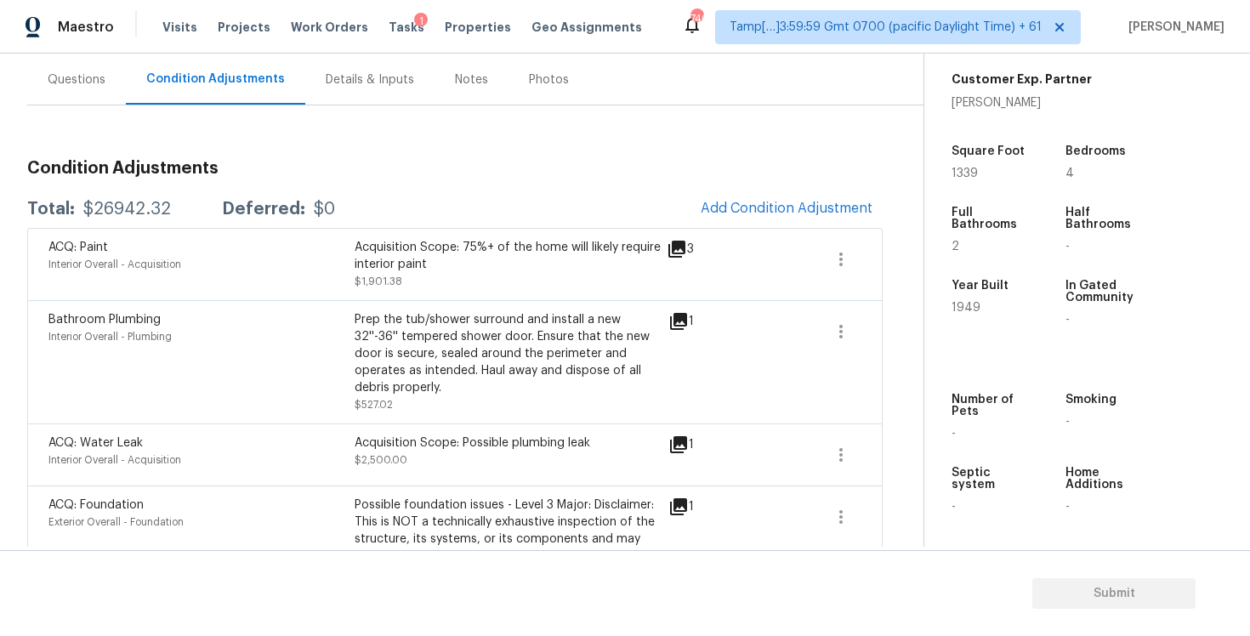
scroll to position [209, 0]
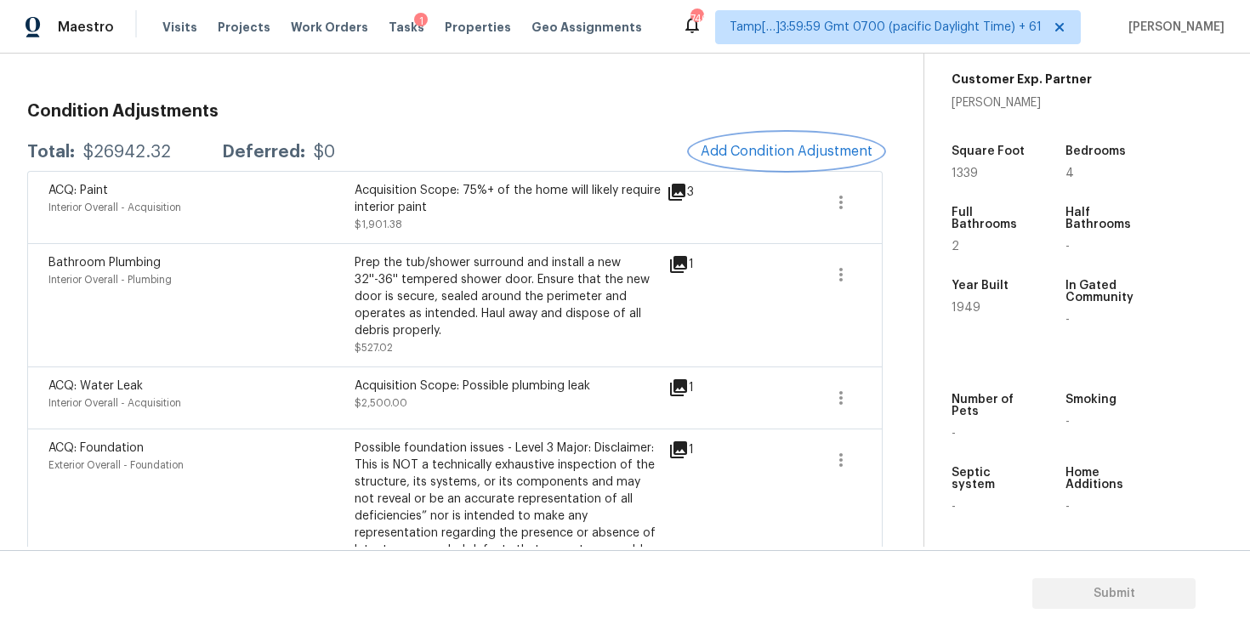
click at [801, 145] on span "Add Condition Adjustment" at bounding box center [787, 151] width 172 height 15
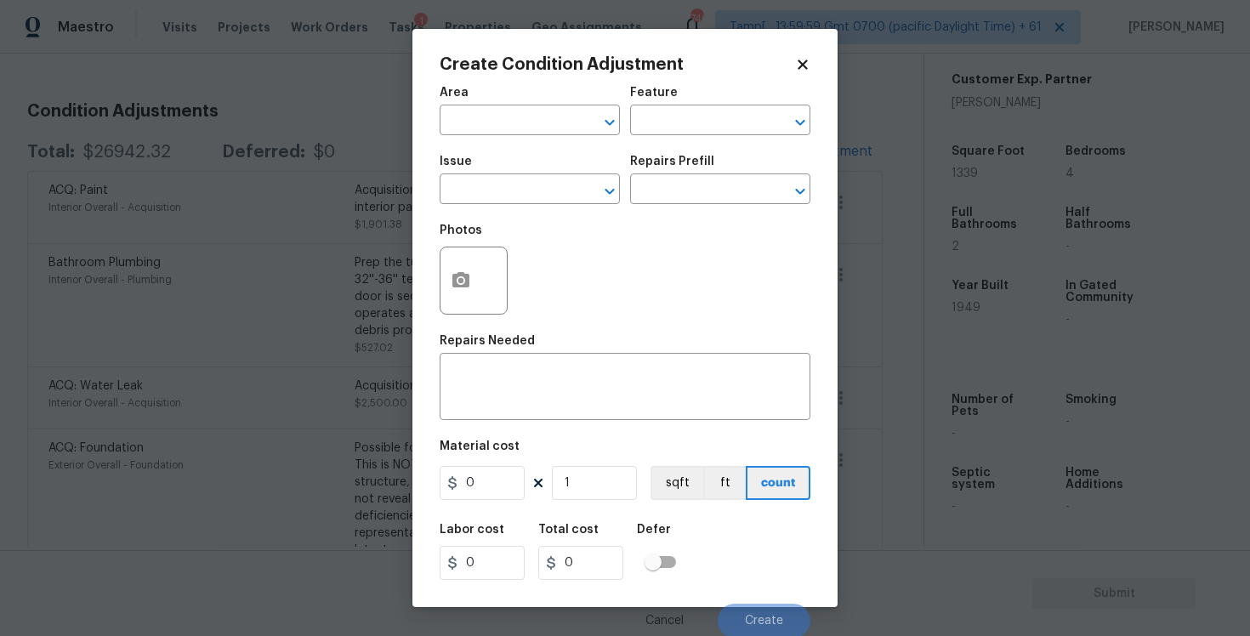
click at [518, 103] on div "Area" at bounding box center [530, 98] width 180 height 22
click at [516, 117] on input "text" at bounding box center [506, 122] width 133 height 26
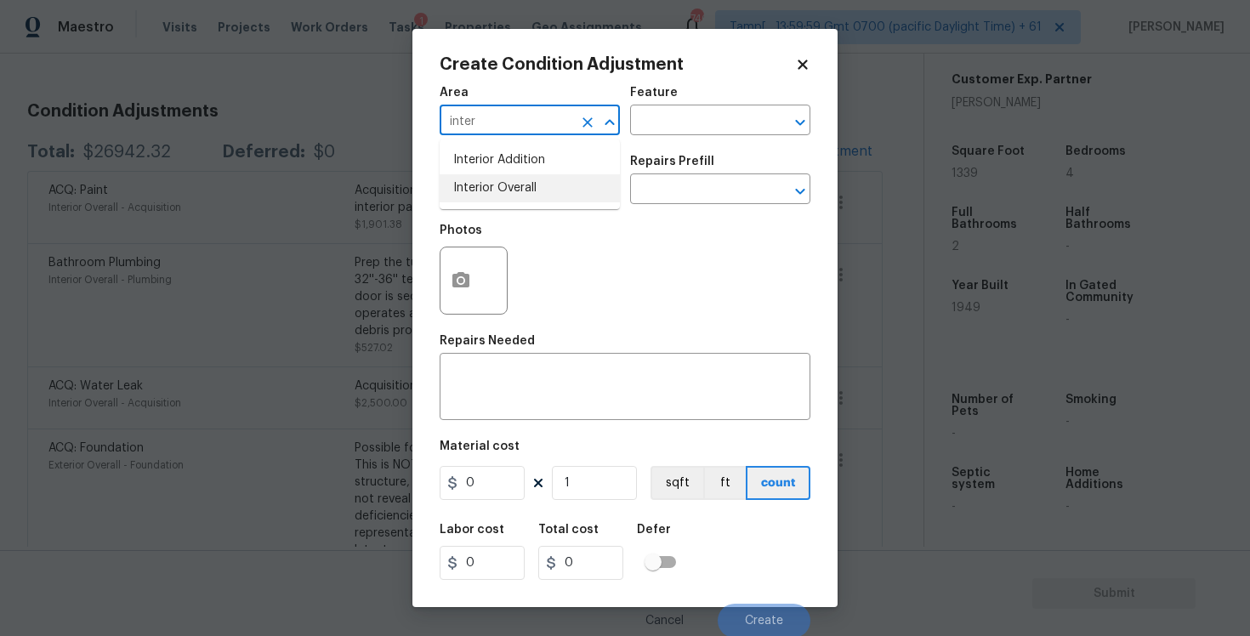
click at [503, 175] on li "Interior Overall" at bounding box center [530, 188] width 180 height 28
type input "Interior Overall"
click at [507, 183] on input "text" at bounding box center [506, 191] width 133 height 26
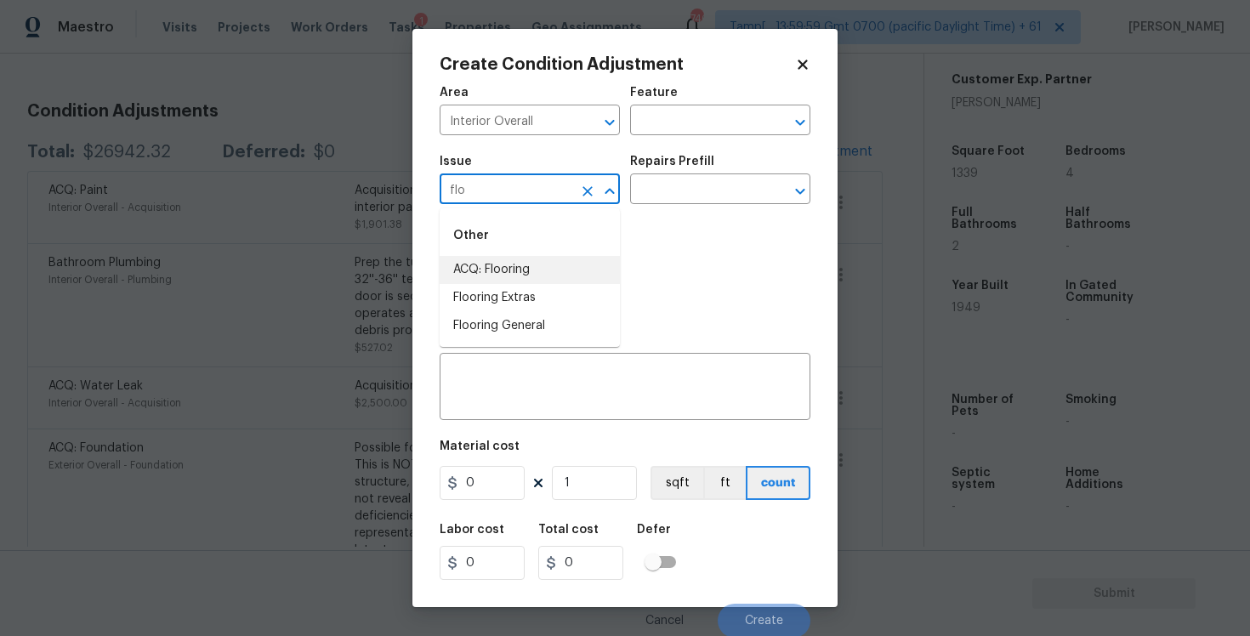
click at [504, 282] on li "ACQ: Flooring" at bounding box center [530, 270] width 180 height 28
type input "ACQ: Flooring"
click at [697, 171] on div "Repairs Prefill" at bounding box center [720, 167] width 180 height 22
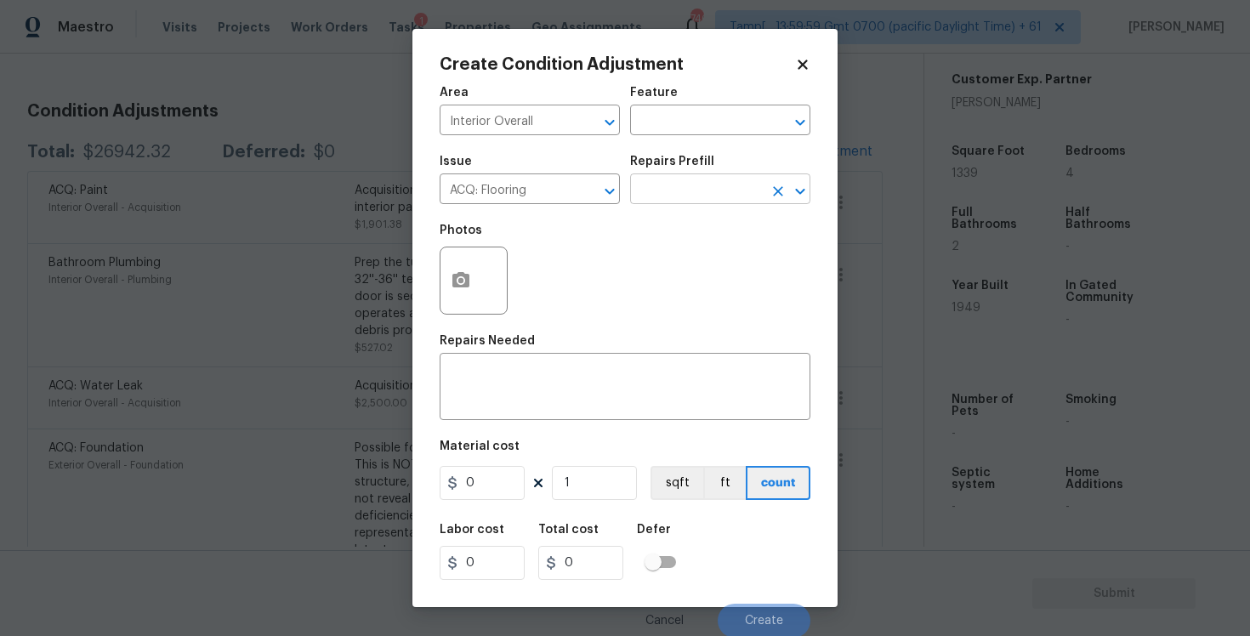
click at [696, 178] on input "text" at bounding box center [696, 191] width 133 height 26
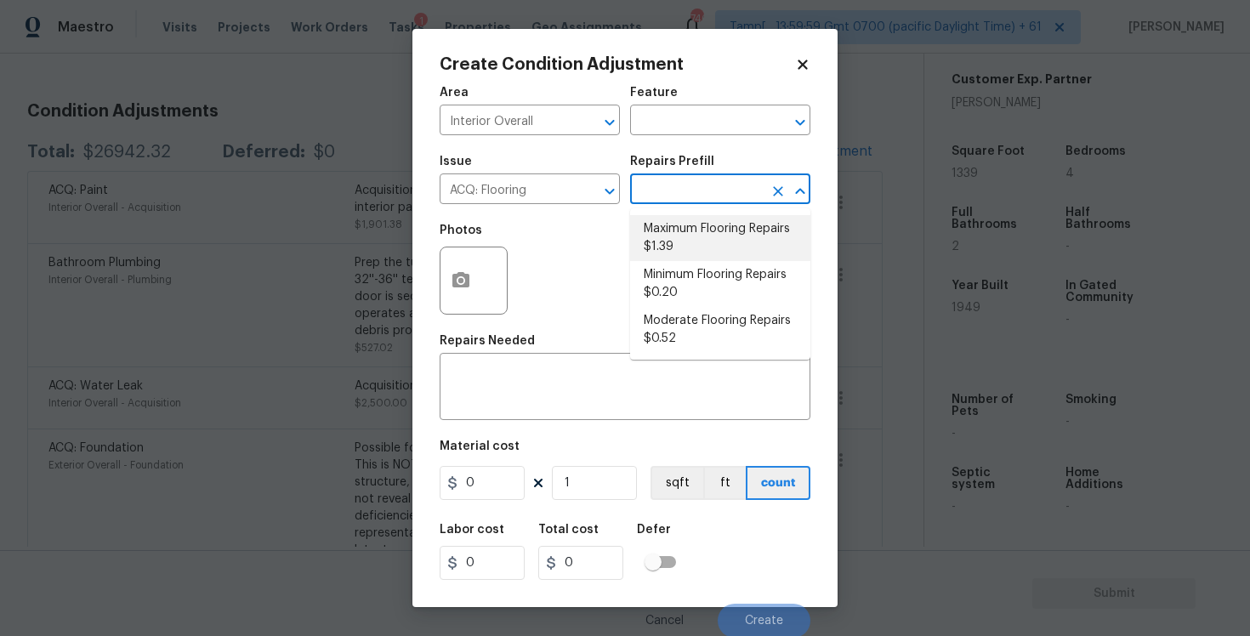
click at [686, 219] on li "Maximum Flooring Repairs $1.39" at bounding box center [720, 238] width 180 height 46
type input "Acquisition"
type textarea "Acquisition Scope: Maximum flooring repairs"
type input "1.39"
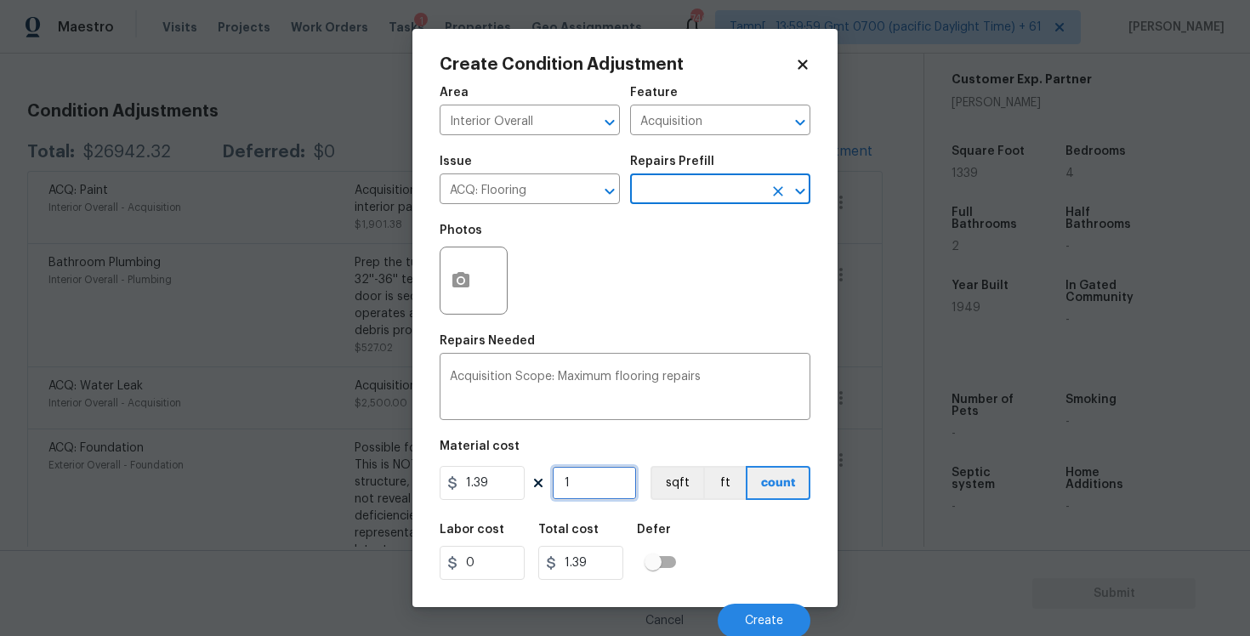
click at [595, 489] on input "1" at bounding box center [594, 483] width 85 height 34
type input "0"
paste input "1339"
type input "1339"
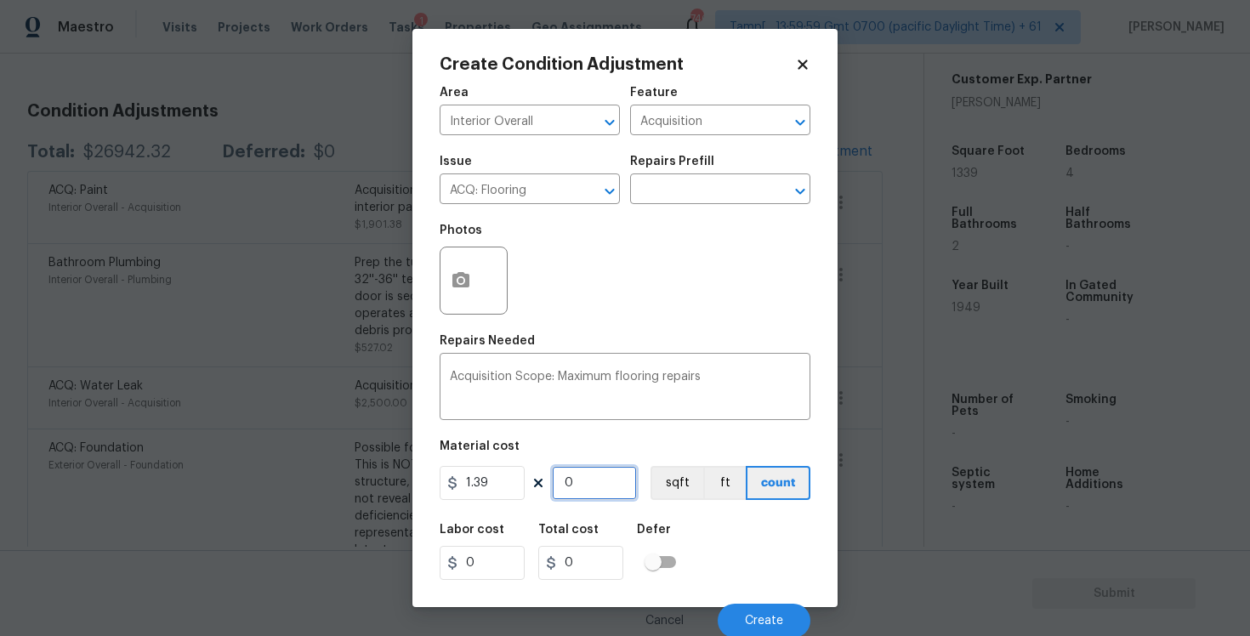
type input "1861.21"
type input "1339"
click at [647, 484] on div "1.39 1339 sqft ft count" at bounding box center [625, 483] width 371 height 34
click at [663, 484] on button "sqft" at bounding box center [676, 483] width 53 height 34
click at [438, 266] on div "Create Condition Adjustment Area Interior Overall ​ Feature Acquisition ​ Issue…" at bounding box center [624, 318] width 425 height 578
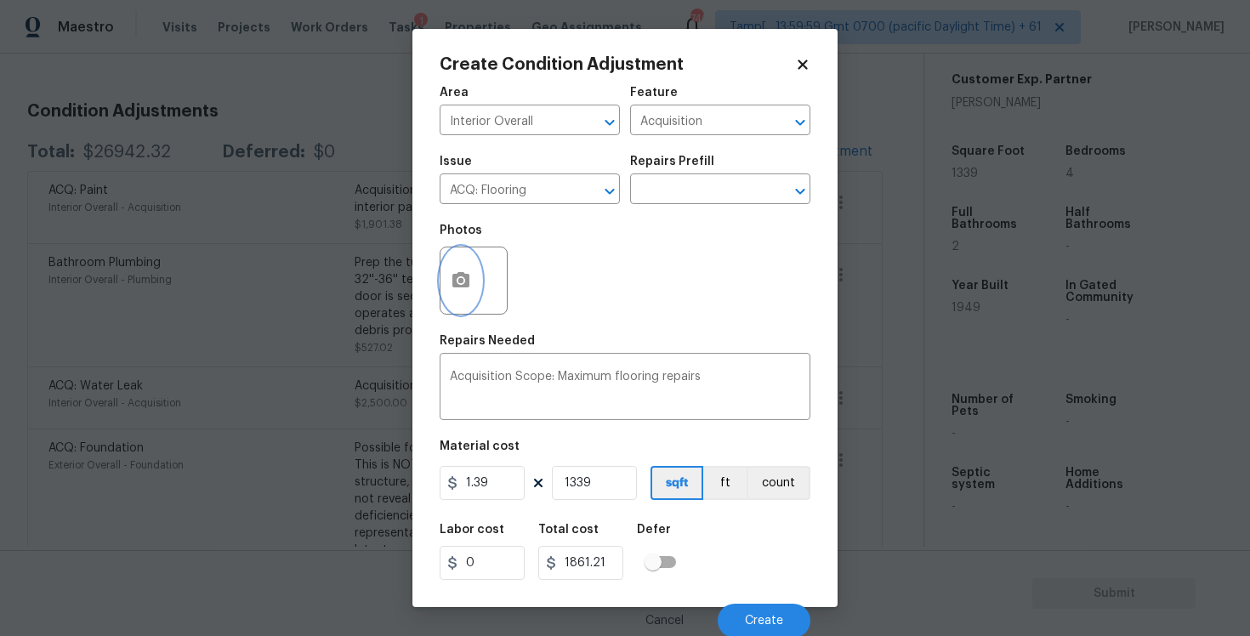
click at [460, 277] on icon "button" at bounding box center [461, 280] width 20 height 20
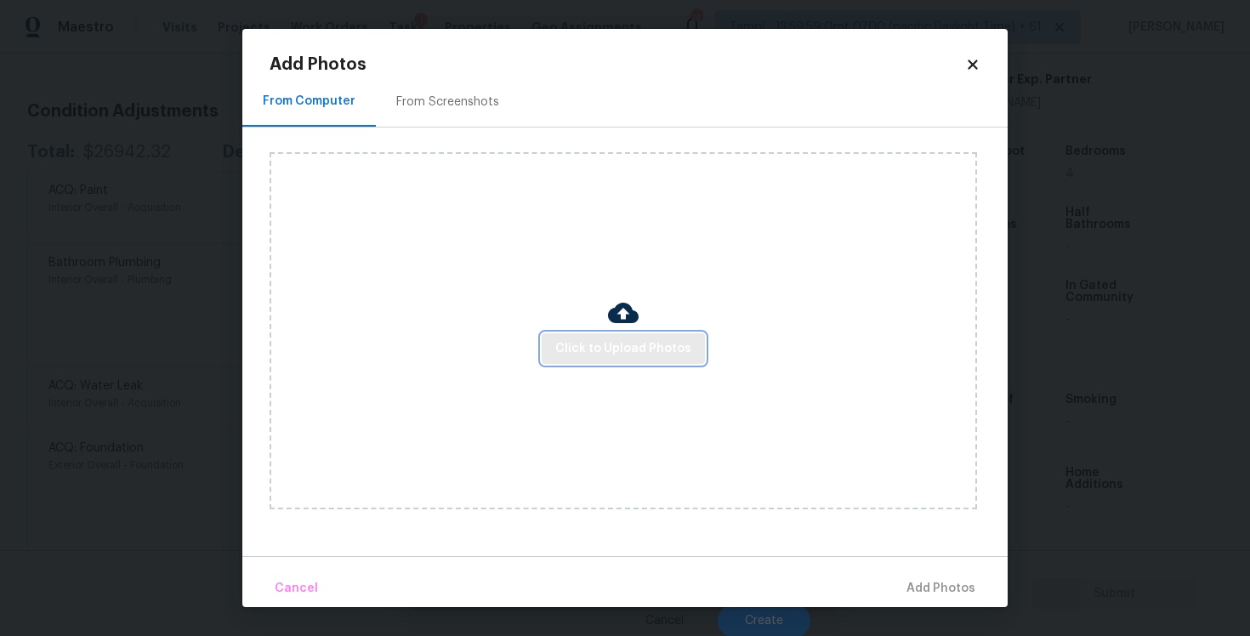
click at [642, 341] on span "Click to Upload Photos" at bounding box center [623, 348] width 136 height 21
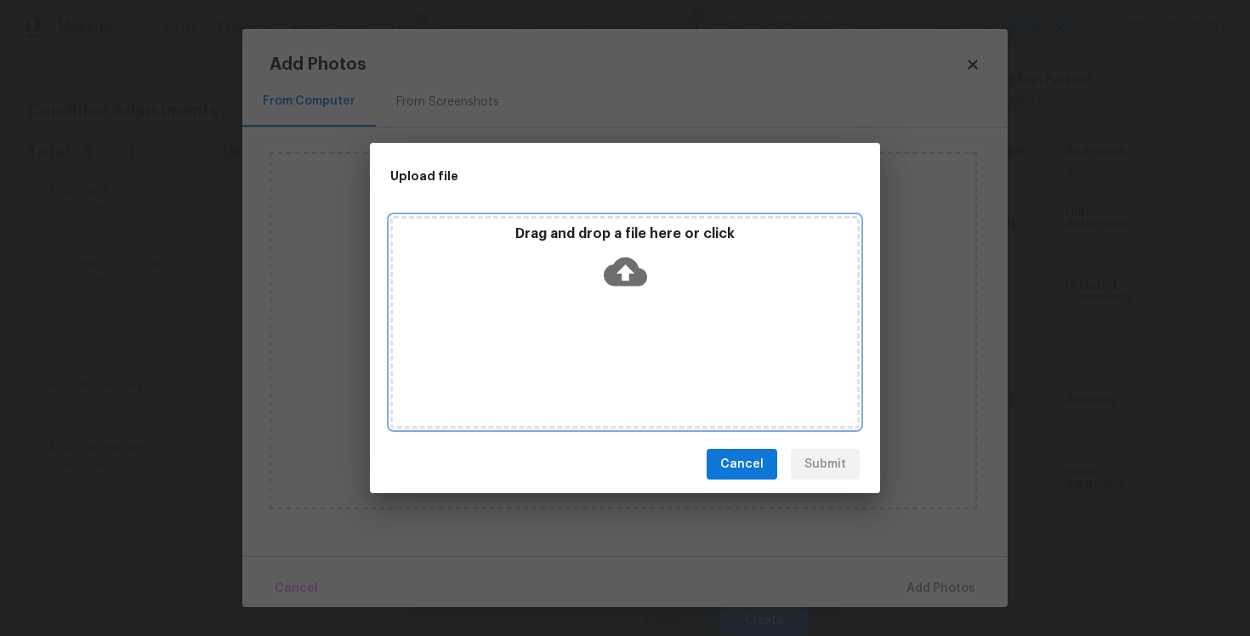
click at [622, 260] on icon at bounding box center [625, 272] width 43 height 29
